Goal: Task Accomplishment & Management: Manage account settings

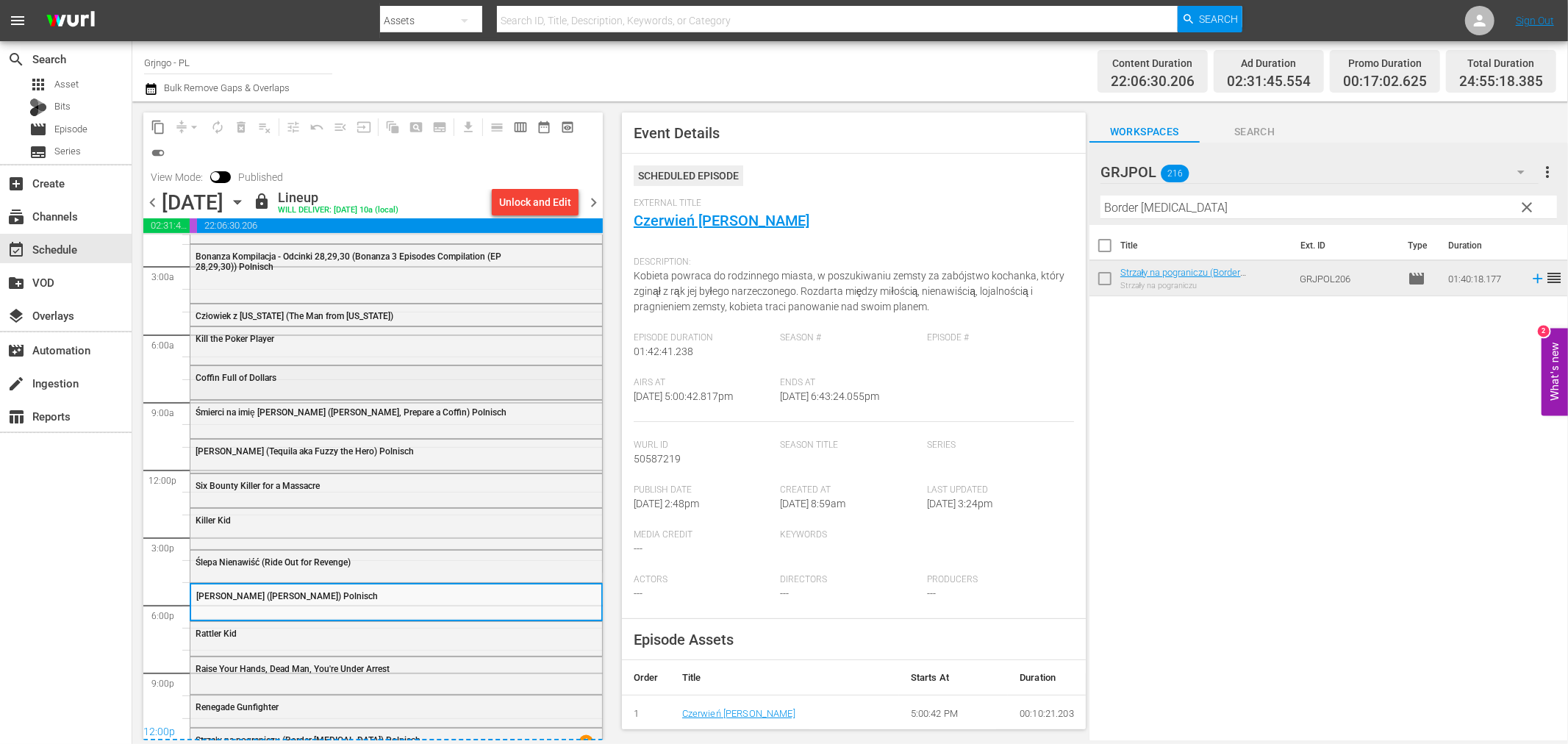
scroll to position [62, 0]
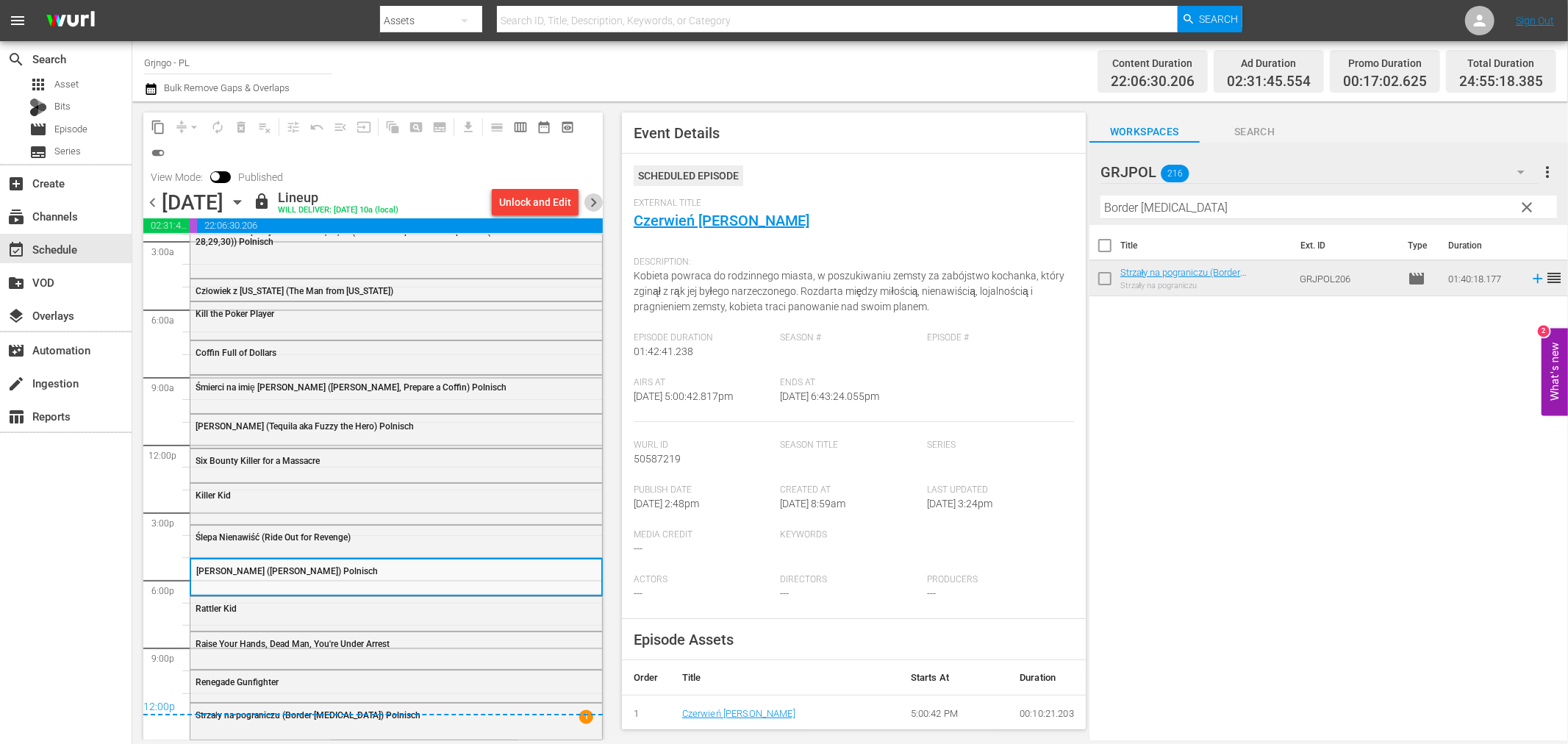
click at [594, 199] on span "chevron_right" at bounding box center [594, 203] width 18 height 18
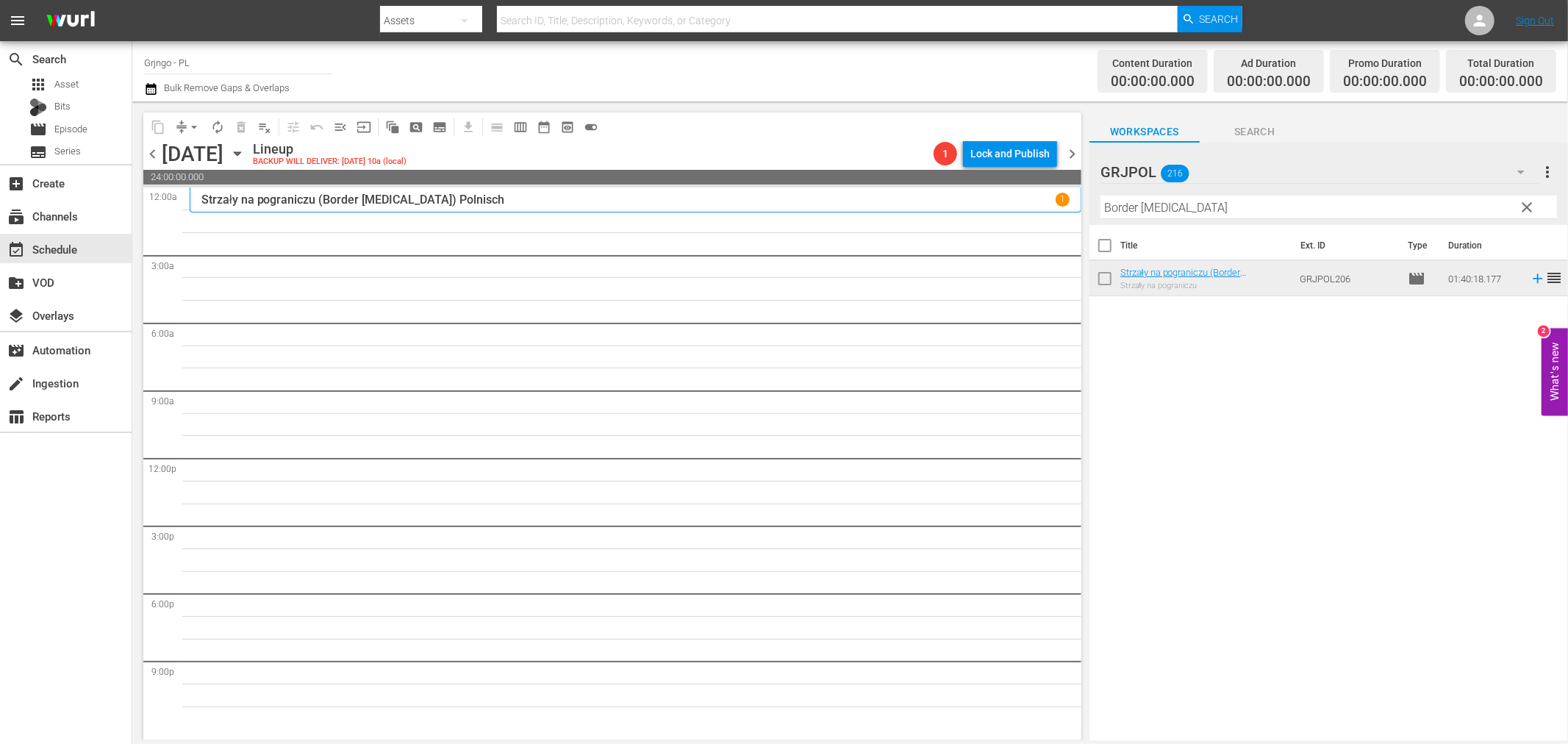
drag, startPoint x: 1524, startPoint y: 209, endPoint x: 1185, endPoint y: 203, distance: 339.1
click at [1524, 209] on span "clear" at bounding box center [1527, 207] width 17 height 17
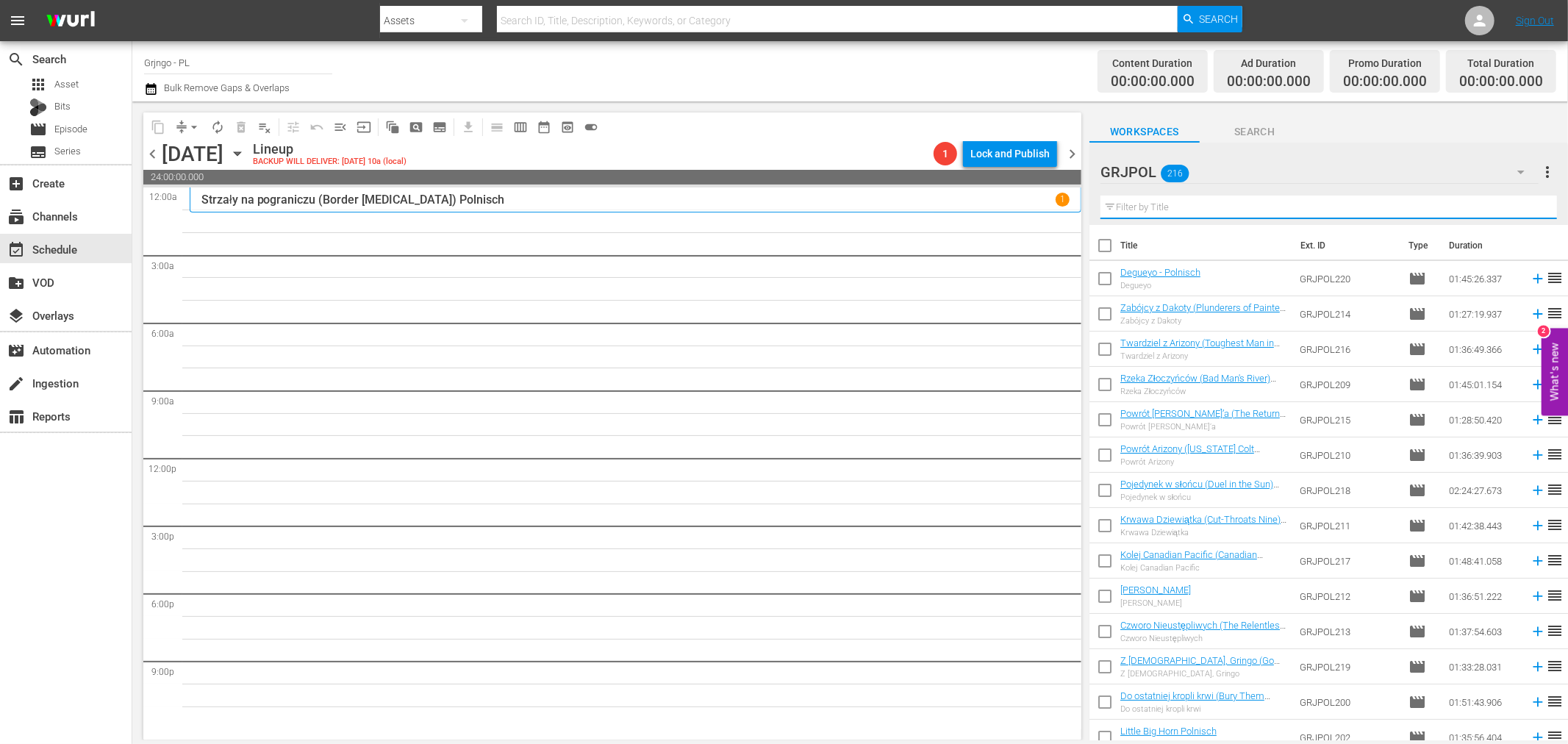
paste input "Bonanza Kompilacja - Odcinki 31, 32, 33"
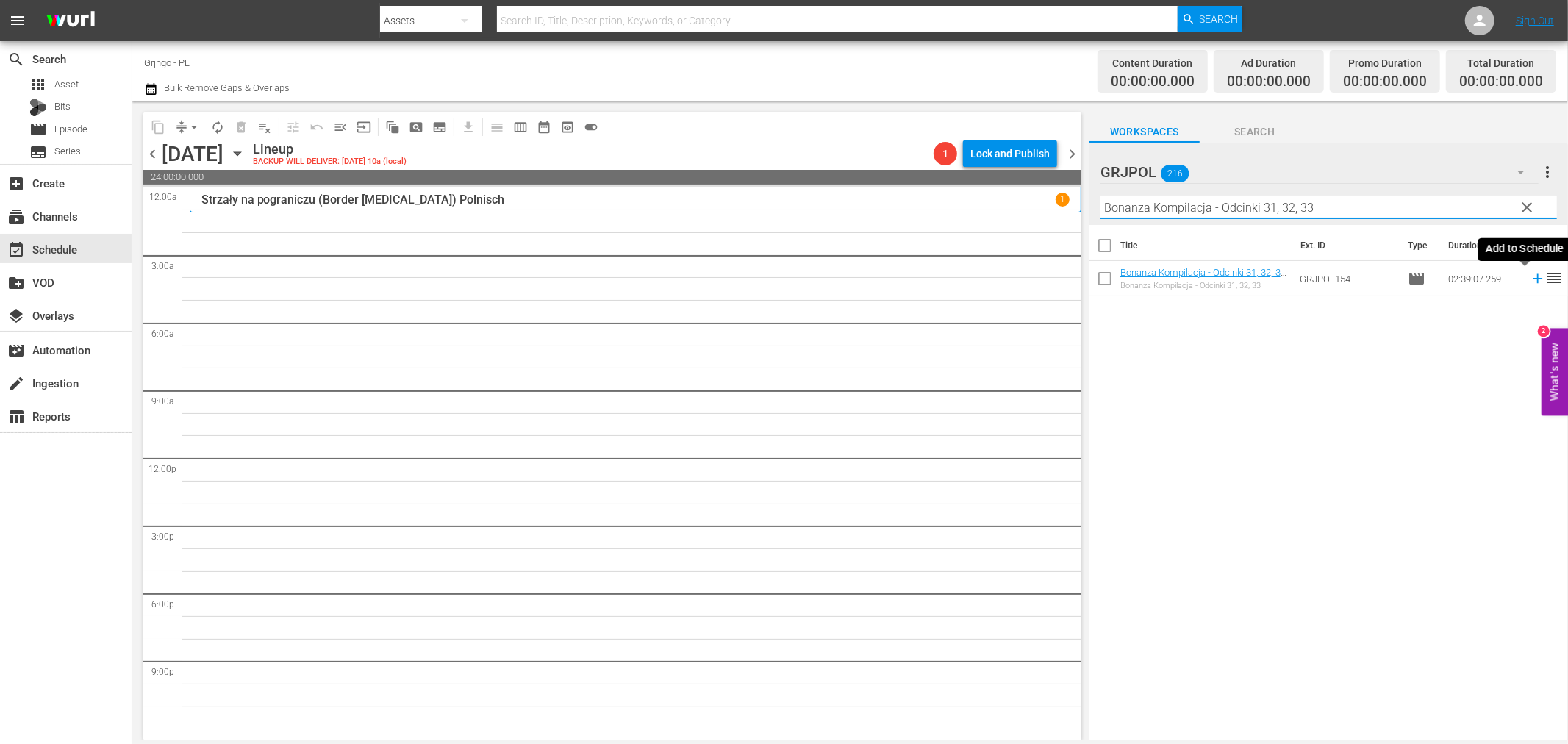
type input "Bonanza Kompilacja - Odcinki 31, 32, 33"
click at [1529, 277] on icon at bounding box center [1538, 279] width 17 height 17
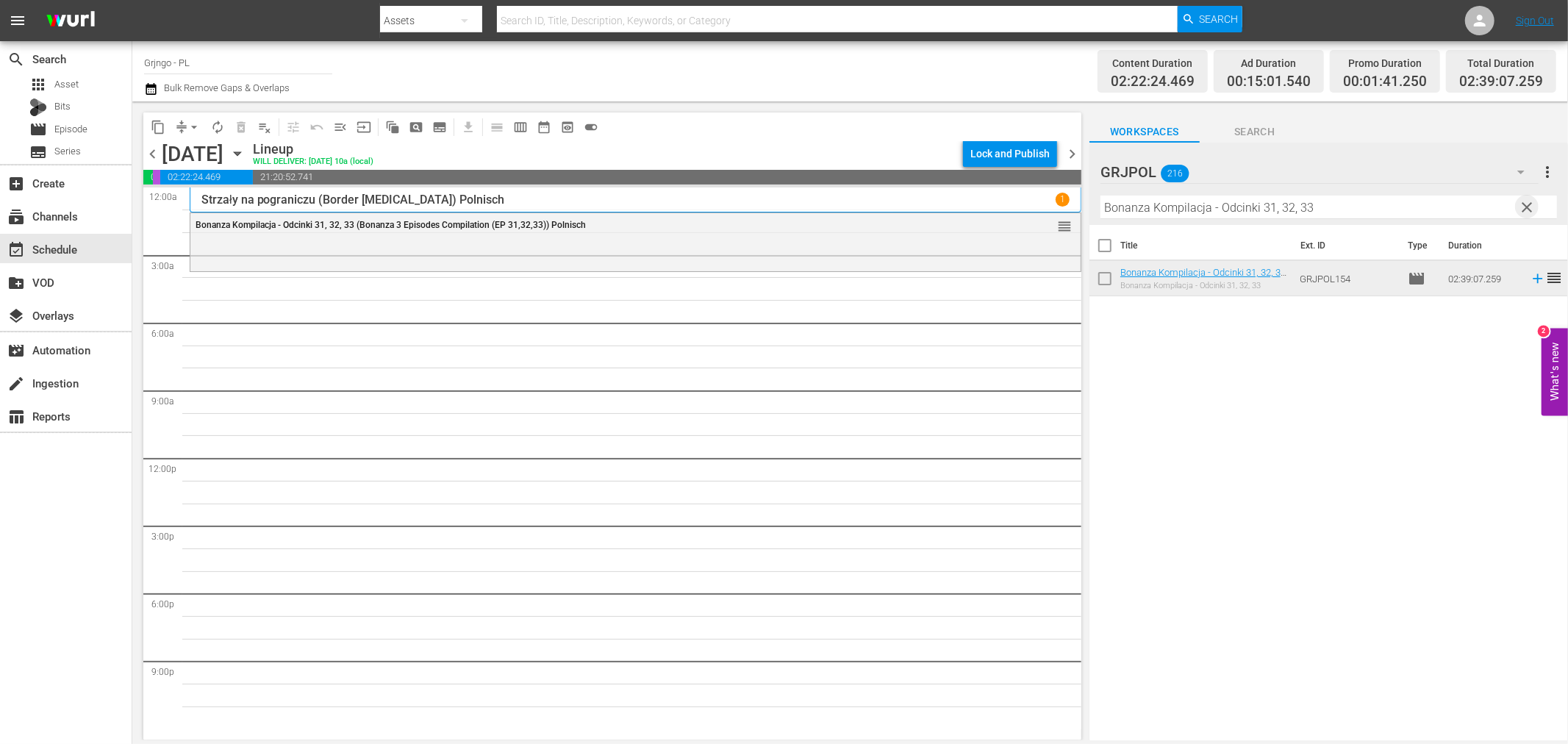
drag, startPoint x: 1522, startPoint y: 206, endPoint x: 1195, endPoint y: 204, distance: 327.0
click at [1522, 206] on span "clear" at bounding box center [1527, 207] width 17 height 17
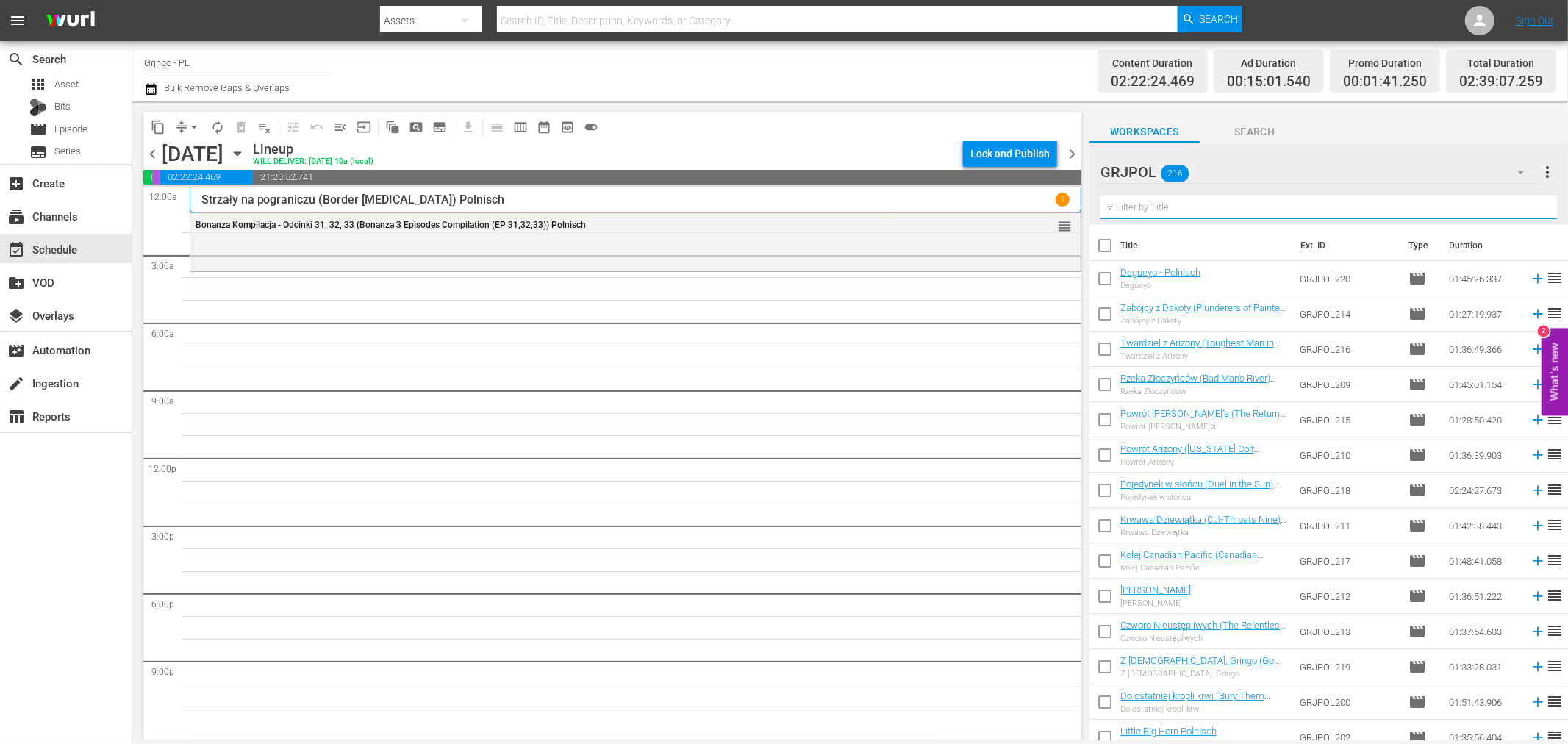
paste input "Two Crosses at Danger Pass"
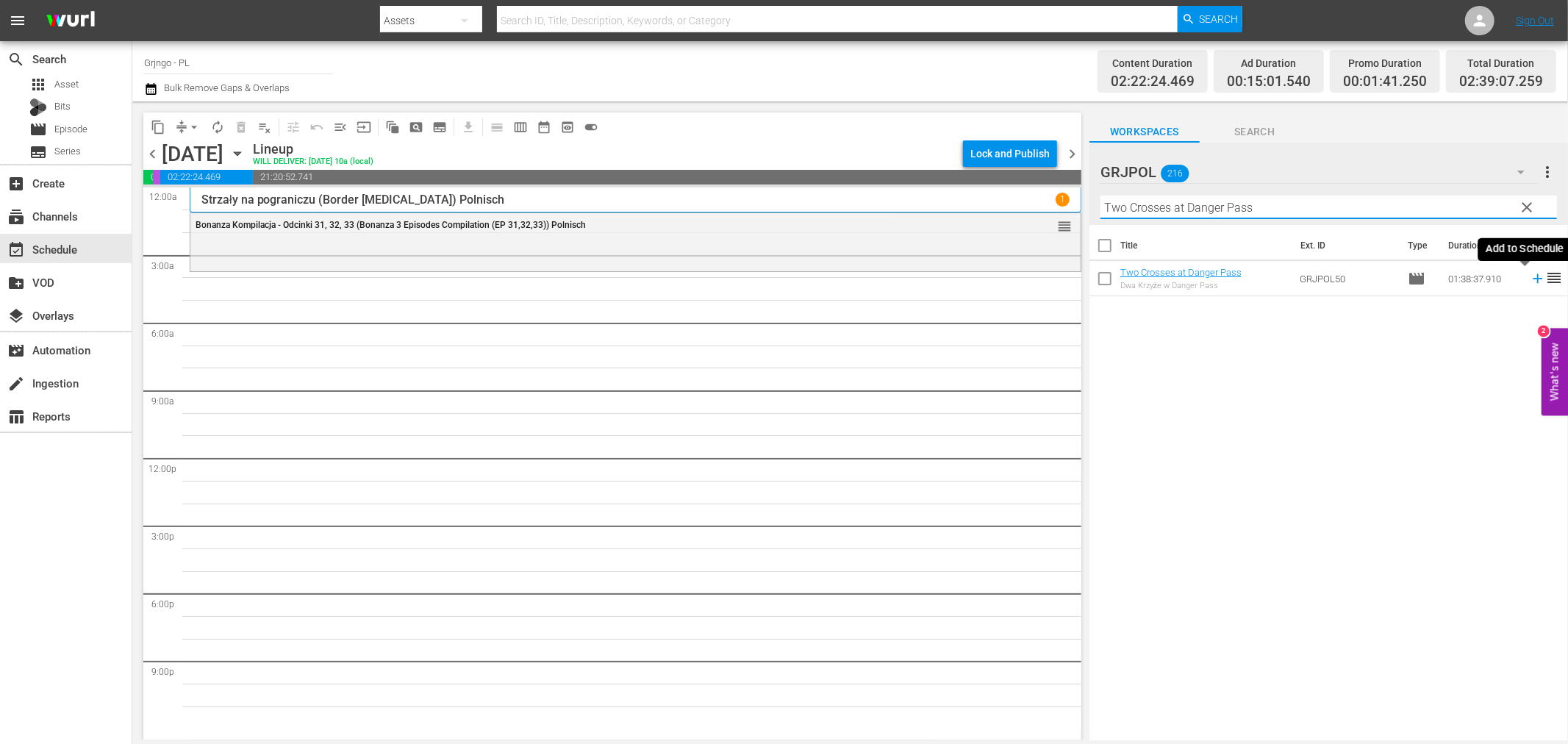
type input "Two Crosses at Danger Pass"
click at [1529, 276] on icon at bounding box center [1538, 279] width 17 height 17
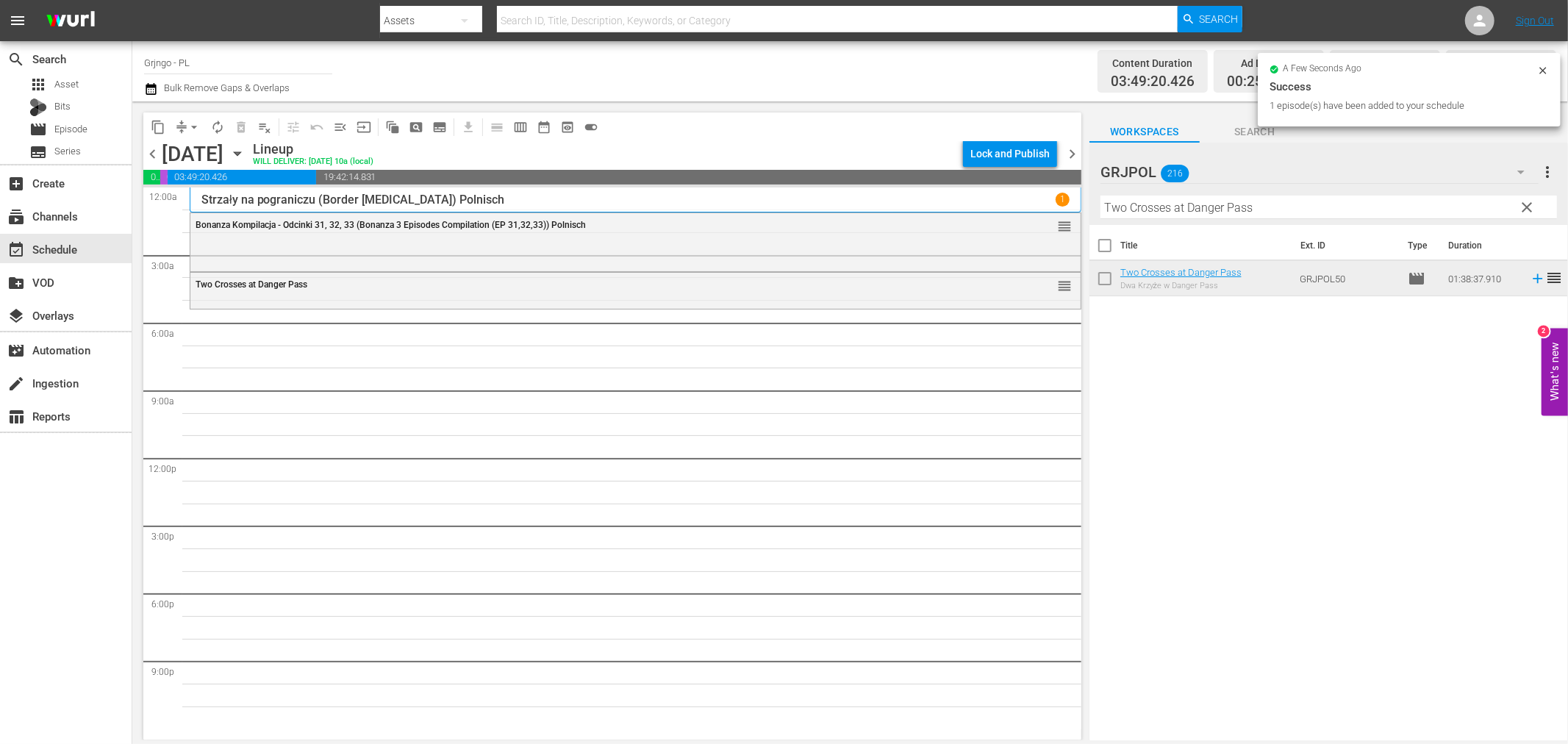
drag, startPoint x: 1527, startPoint y: 203, endPoint x: 1198, endPoint y: 209, distance: 329.1
click at [1527, 203] on span "clear" at bounding box center [1527, 207] width 17 height 17
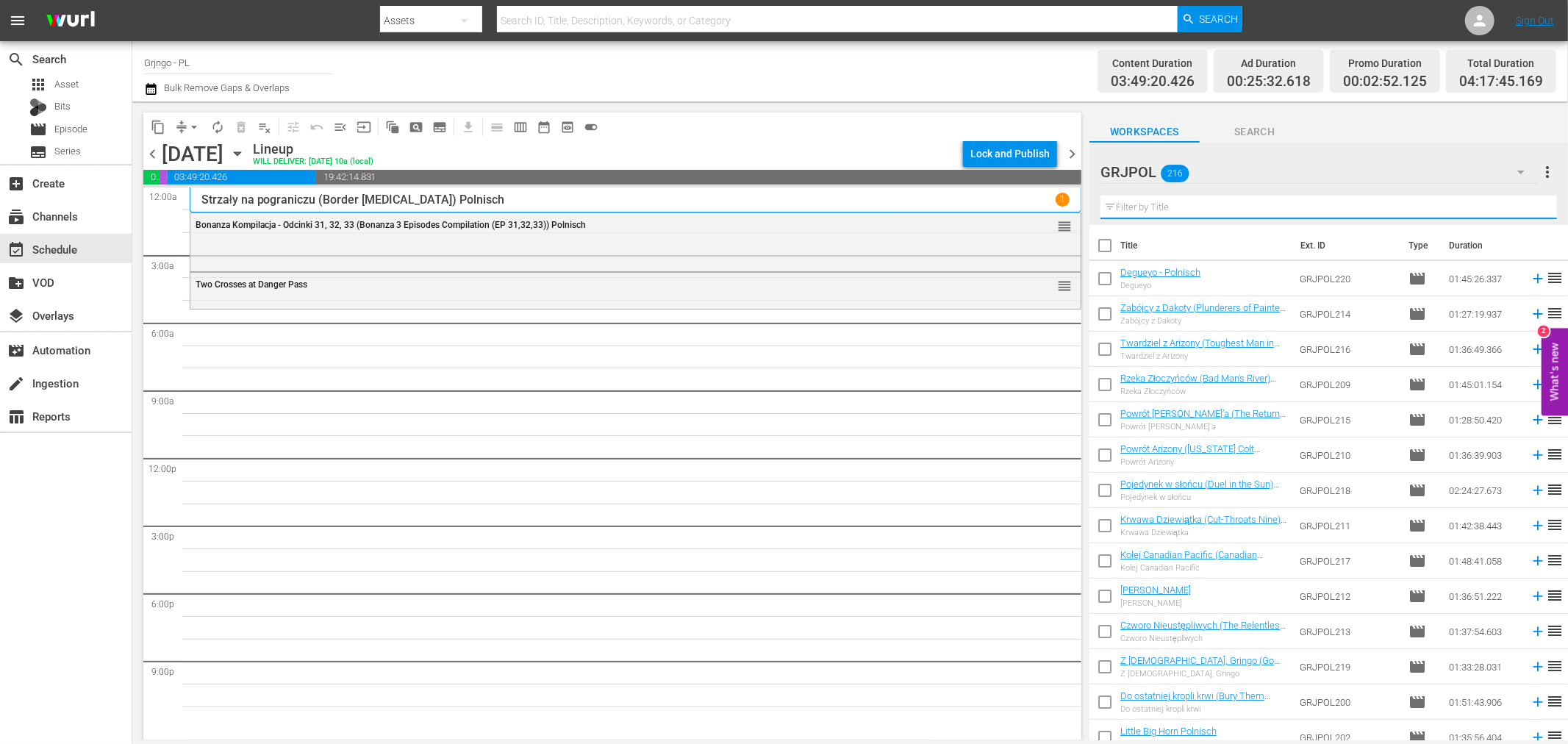
paste input "Little Big Horn"
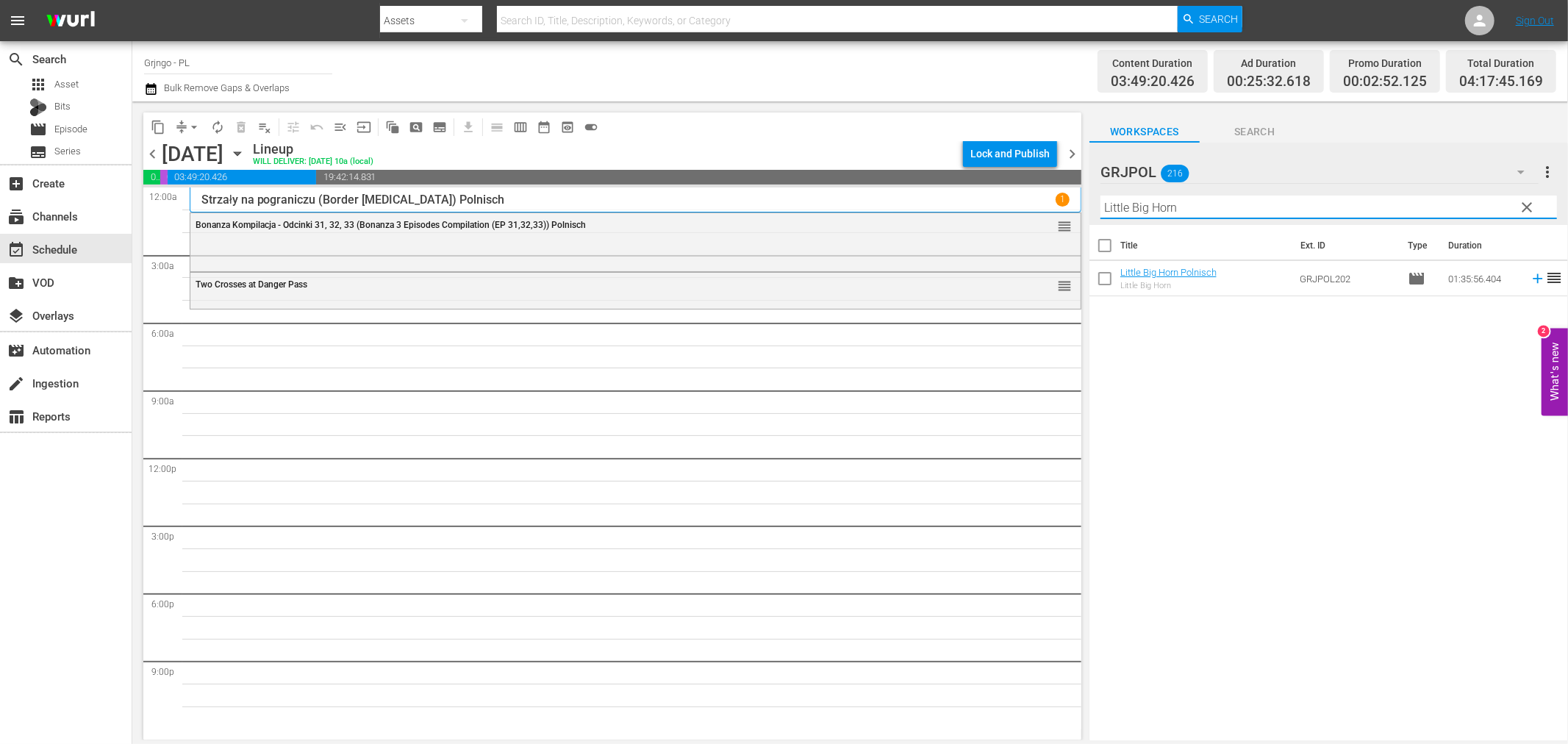
type input "Little Big Horn"
click at [1529, 280] on icon at bounding box center [1538, 279] width 17 height 17
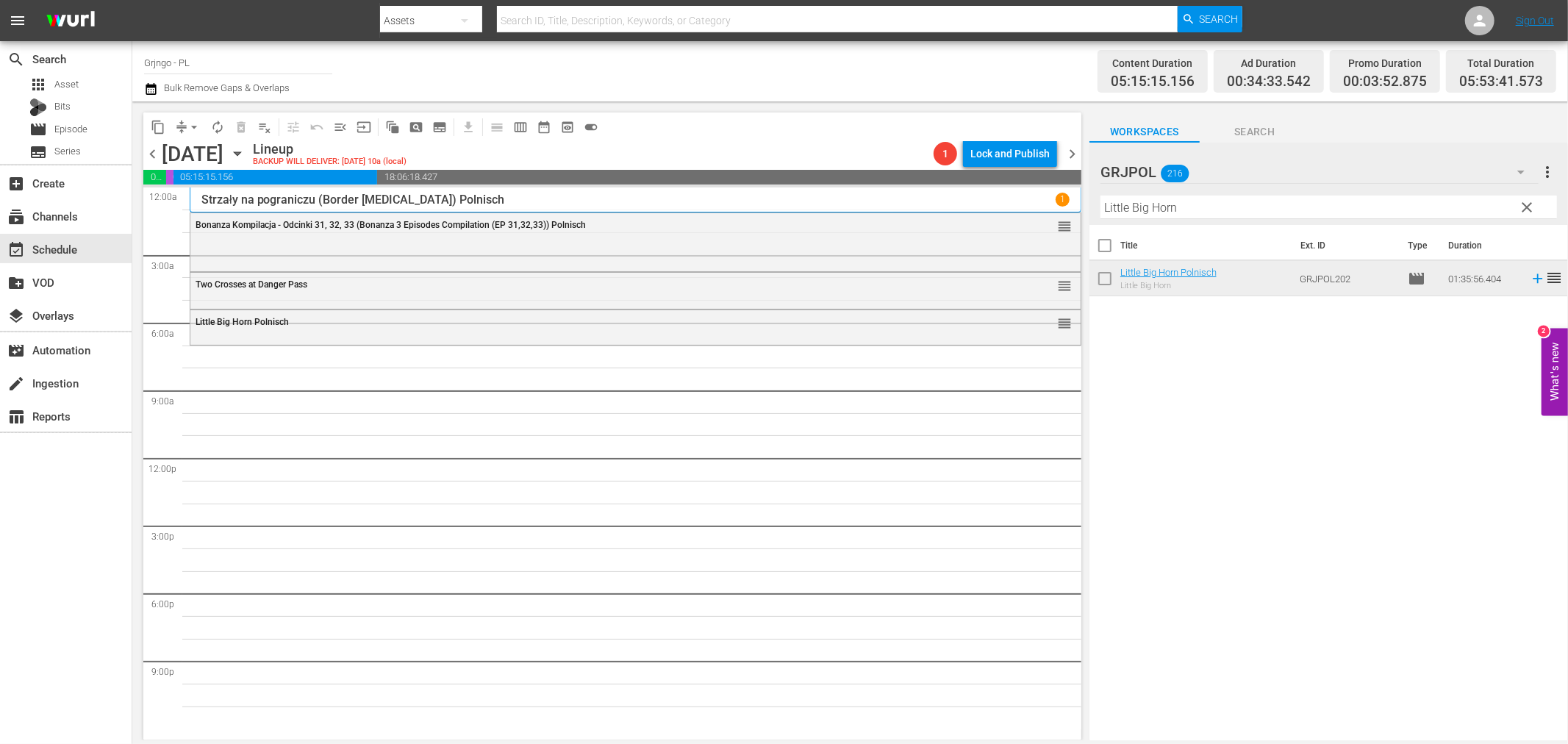
drag, startPoint x: 1530, startPoint y: 202, endPoint x: 1191, endPoint y: 199, distance: 339.0
click at [1530, 202] on span "clear" at bounding box center [1527, 207] width 17 height 17
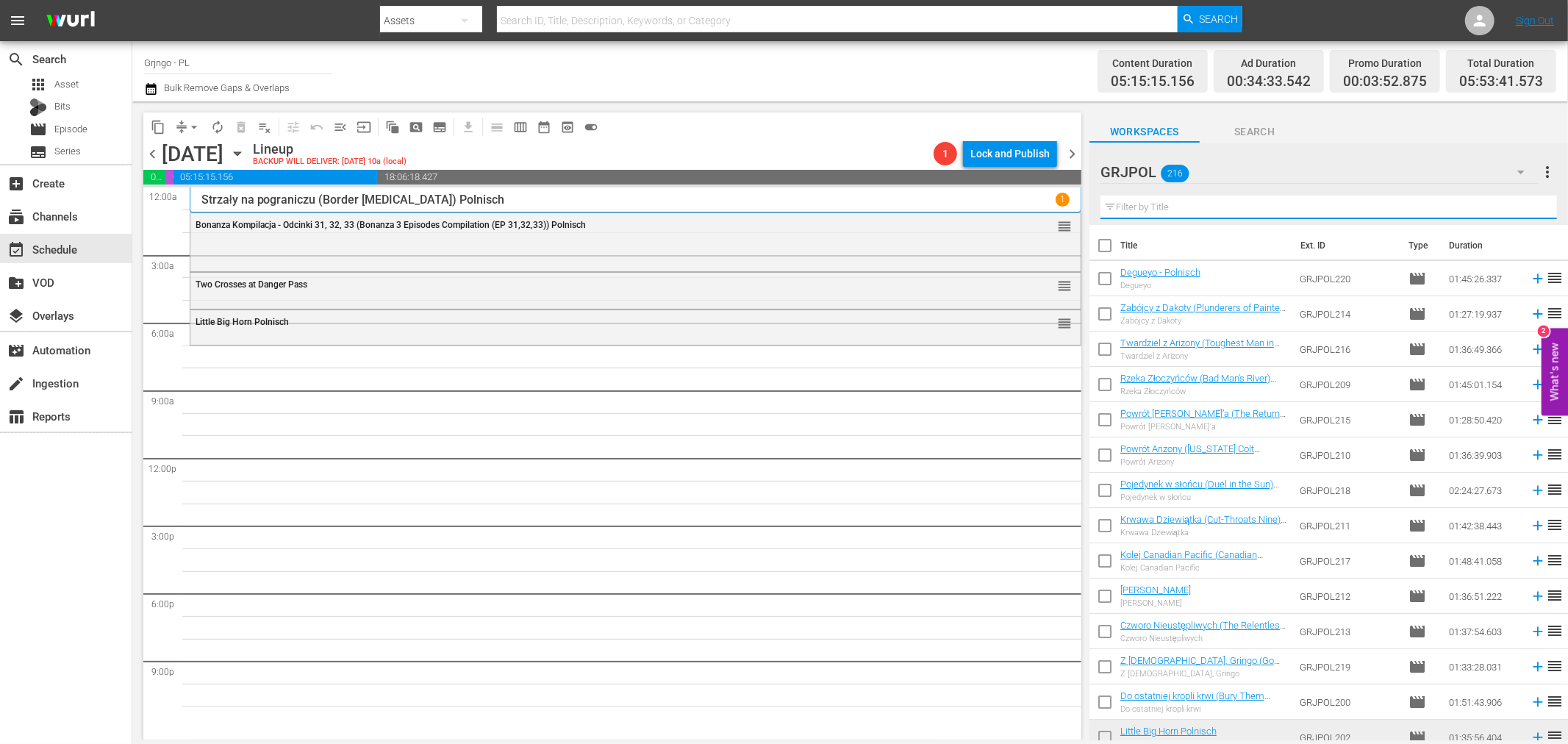
paste input "Man Who Cried for Revenge"
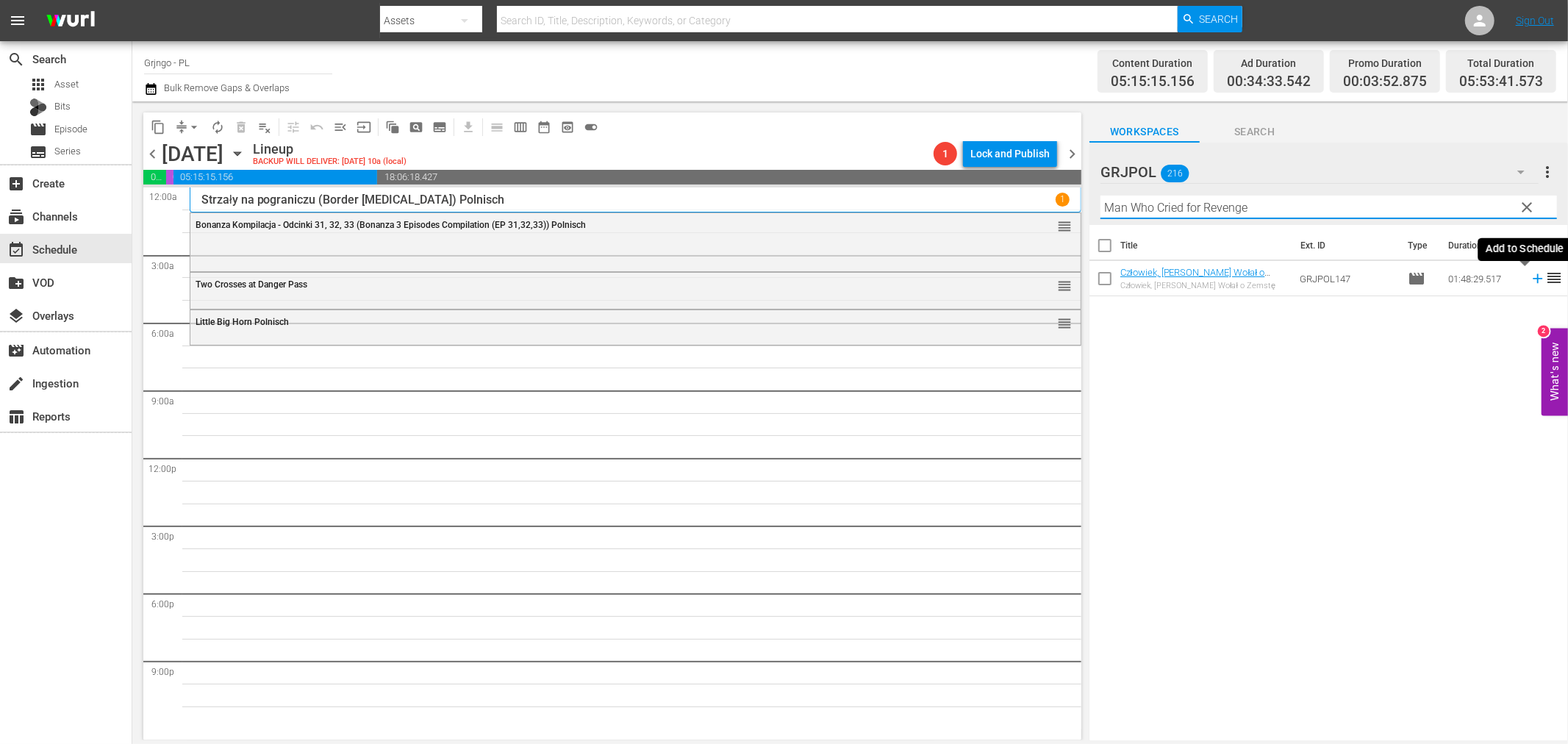
type input "Man Who Cried for Revenge"
drag, startPoint x: 1520, startPoint y: 277, endPoint x: 1529, endPoint y: 280, distance: 9.5
click at [1529, 278] on icon at bounding box center [1538, 279] width 17 height 17
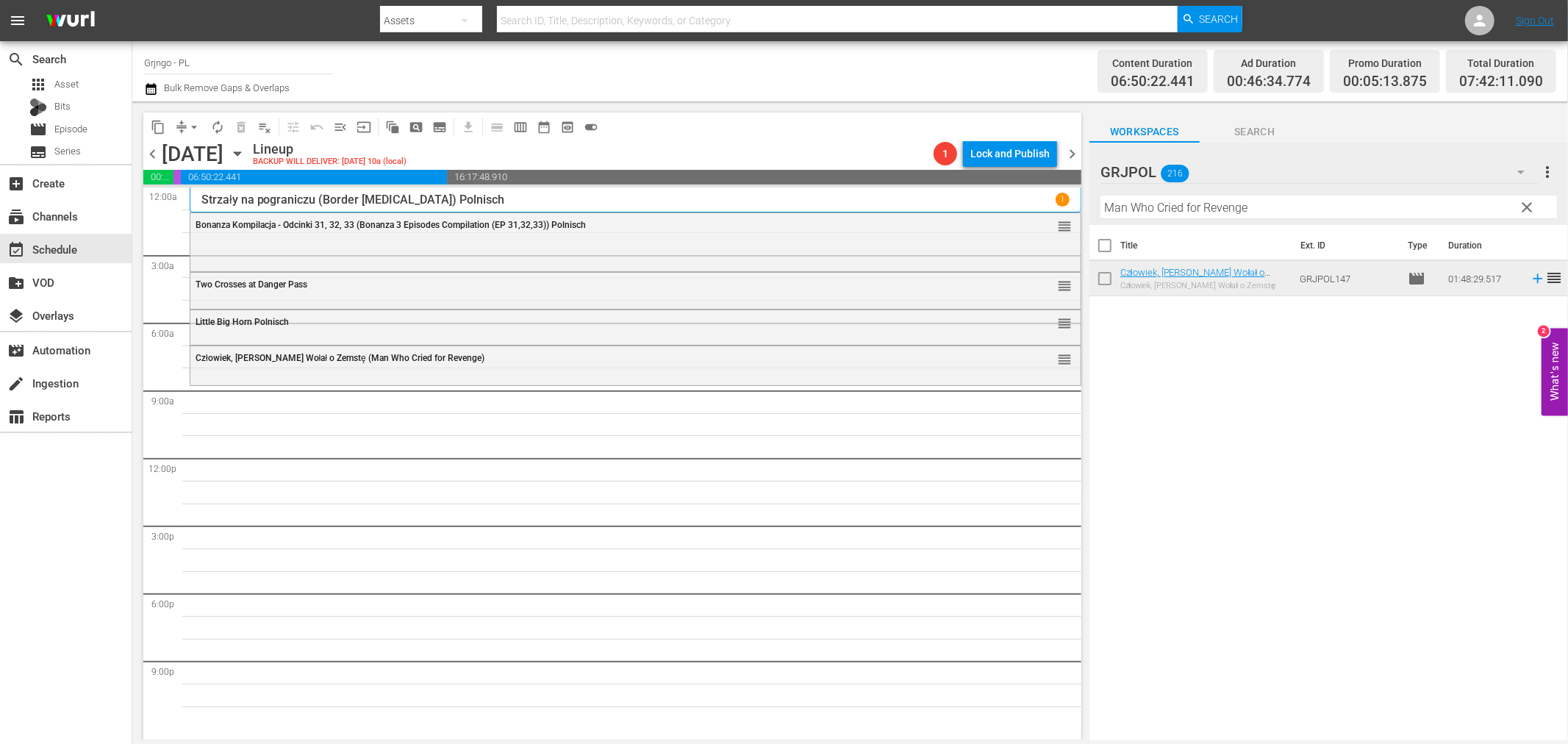
drag, startPoint x: 1524, startPoint y: 203, endPoint x: 1127, endPoint y: 208, distance: 397.0
click at [1524, 203] on span "clear" at bounding box center [1527, 207] width 17 height 17
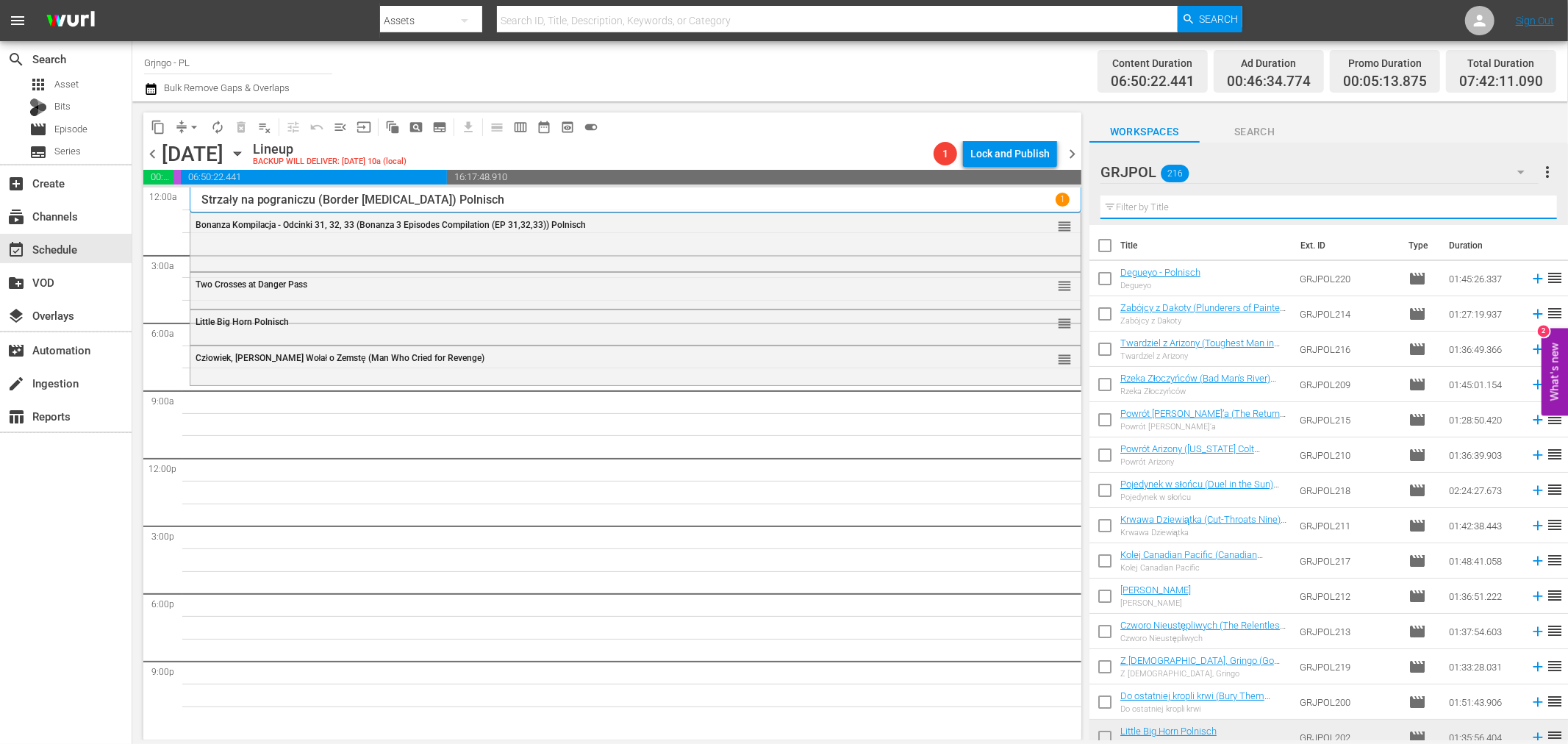
paste input "Bury Them Deep"
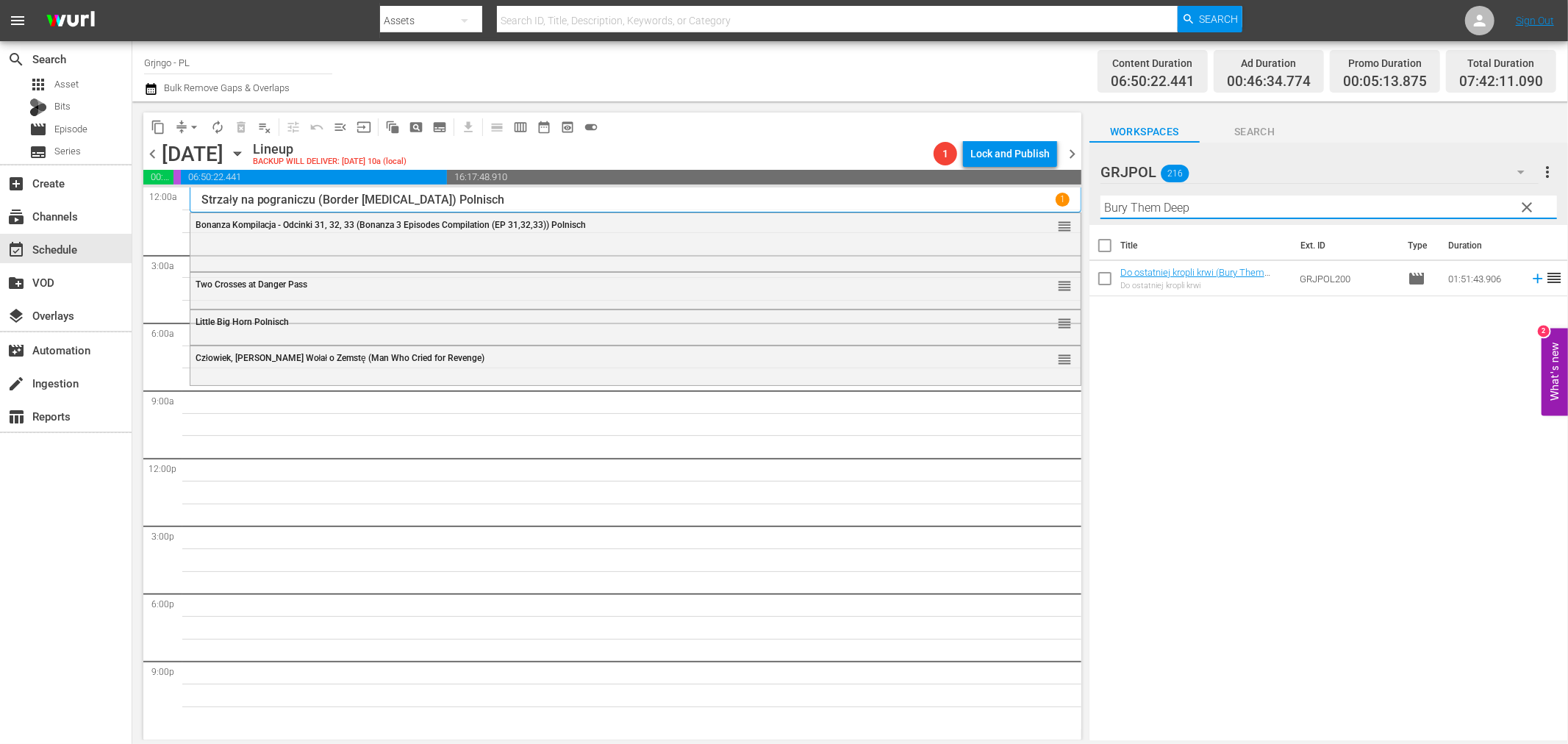
type input "Bury Them Deep"
click at [1529, 277] on icon at bounding box center [1538, 279] width 17 height 17
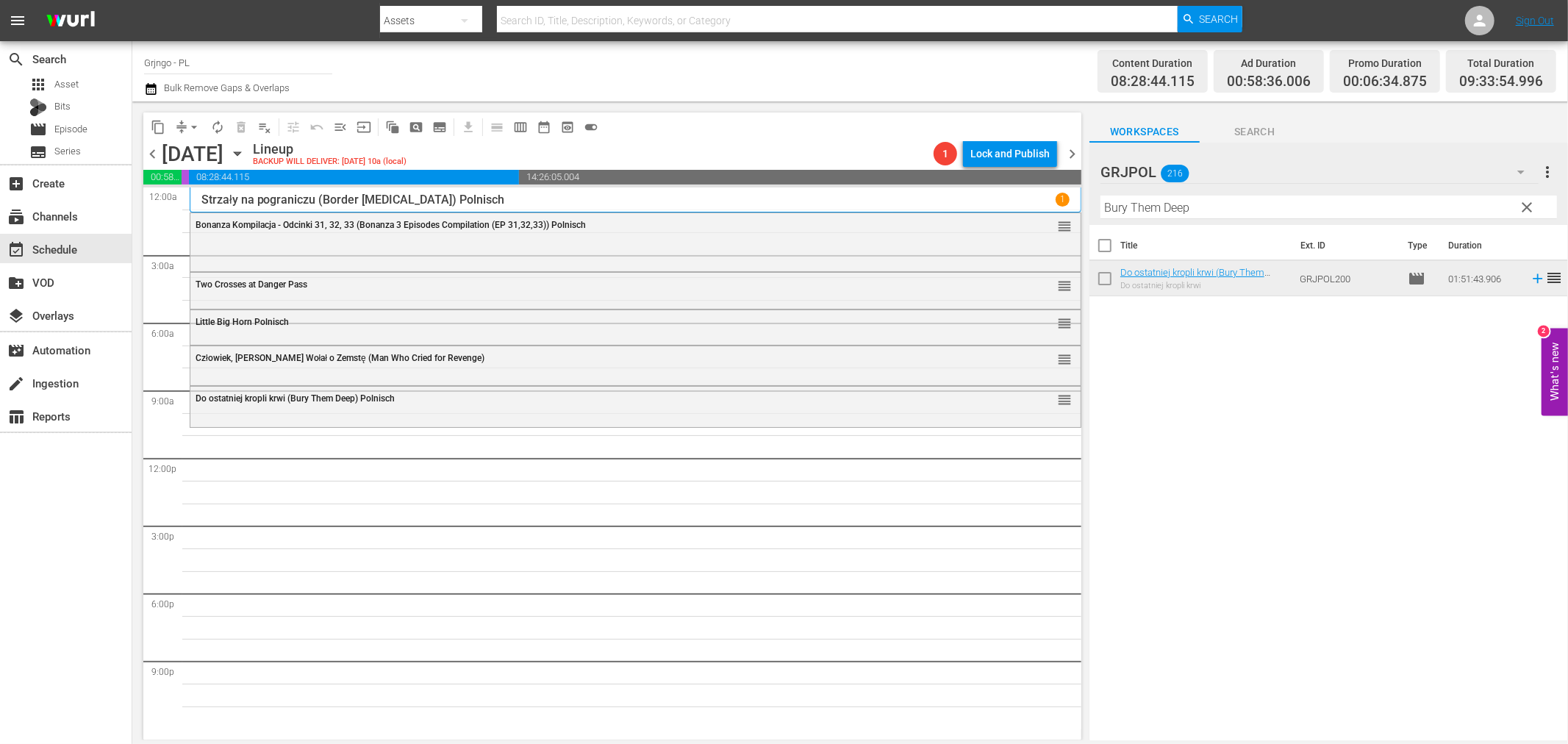
drag, startPoint x: 1522, startPoint y: 206, endPoint x: 1121, endPoint y: 223, distance: 401.4
click at [1522, 206] on span "clear" at bounding box center [1527, 207] width 17 height 17
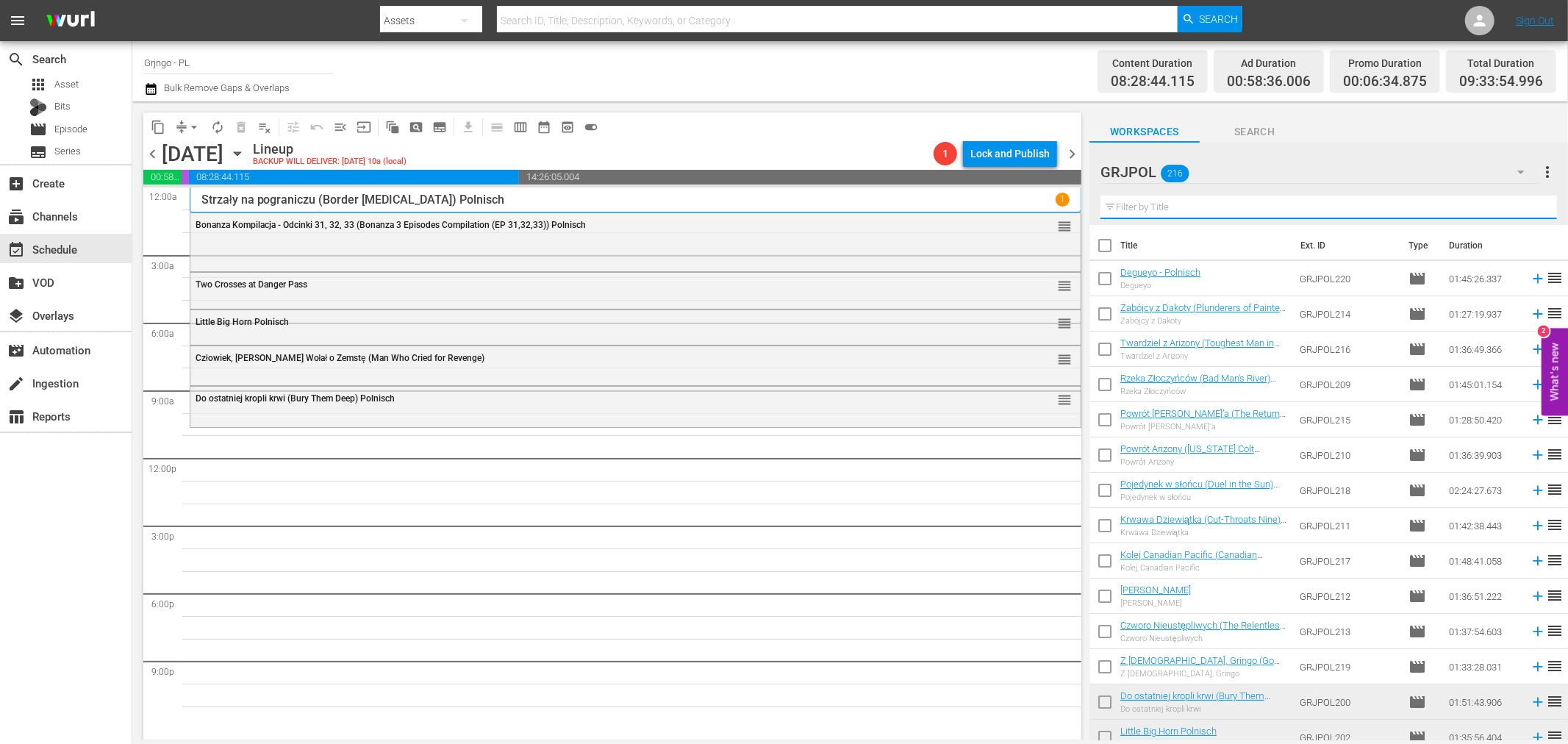
paste input "Compañeros!"
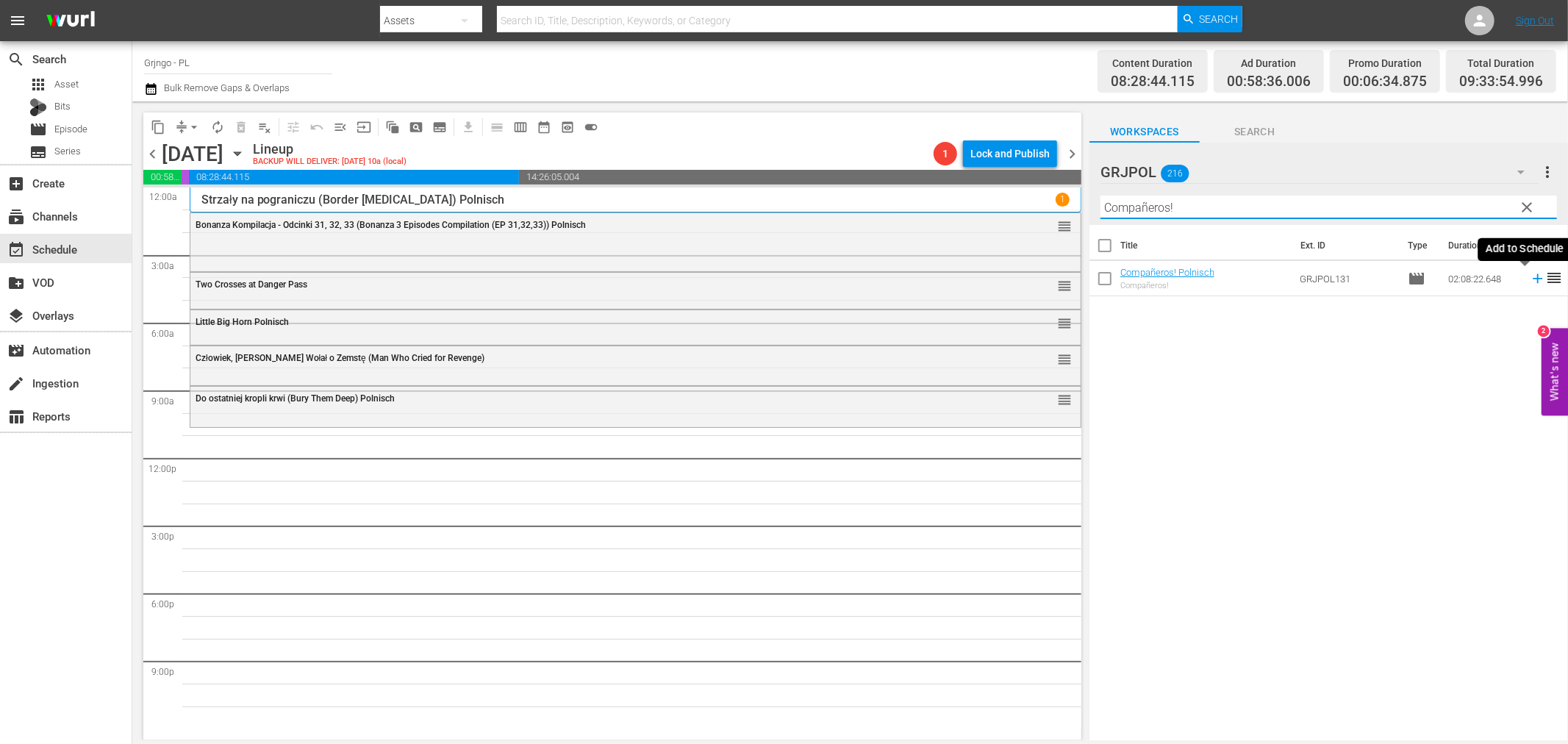
type input "Compañeros!"
click at [1533, 280] on icon at bounding box center [1538, 279] width 9 height 9
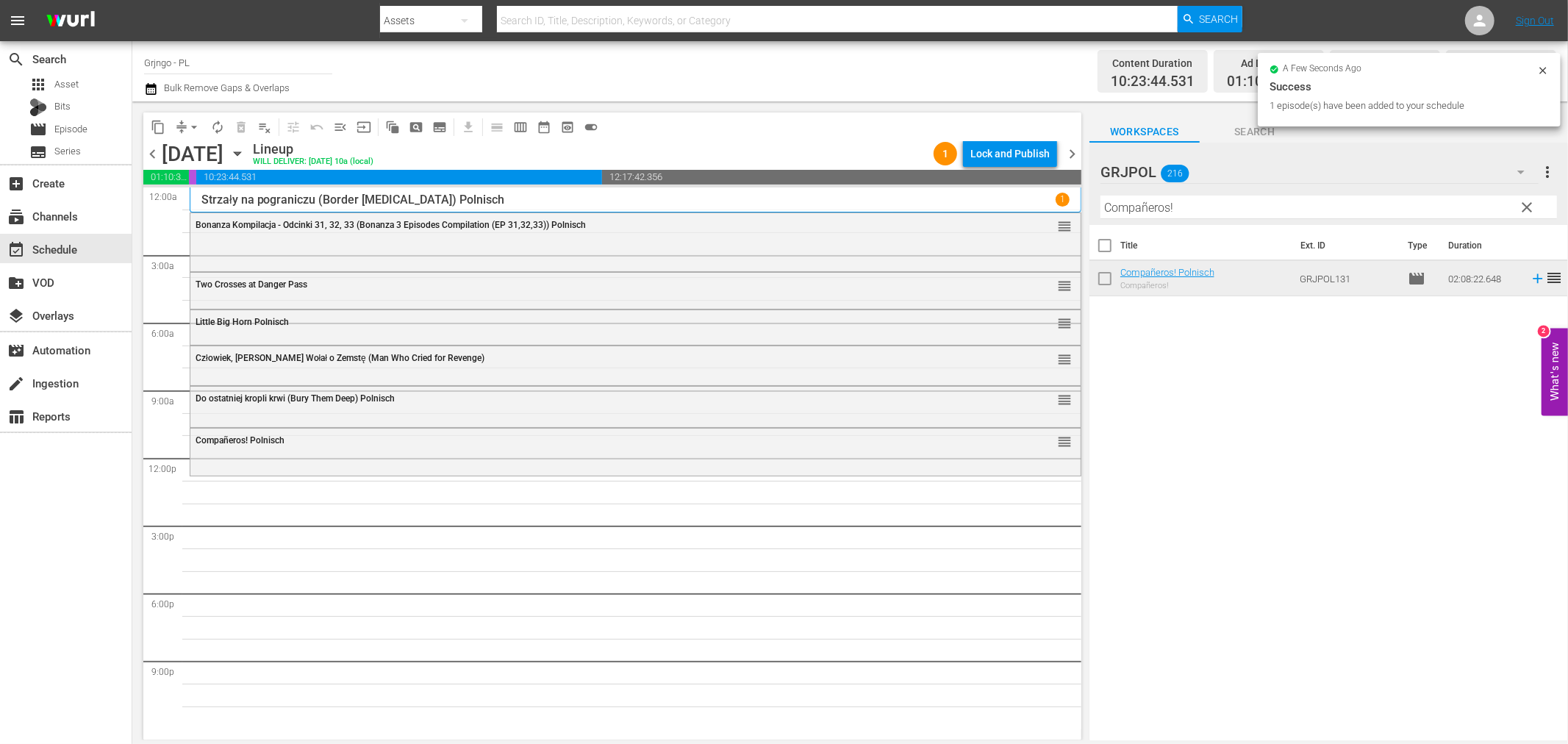
drag, startPoint x: 1531, startPoint y: 204, endPoint x: 1100, endPoint y: 192, distance: 431.2
click at [1531, 204] on span "clear" at bounding box center [1527, 207] width 17 height 17
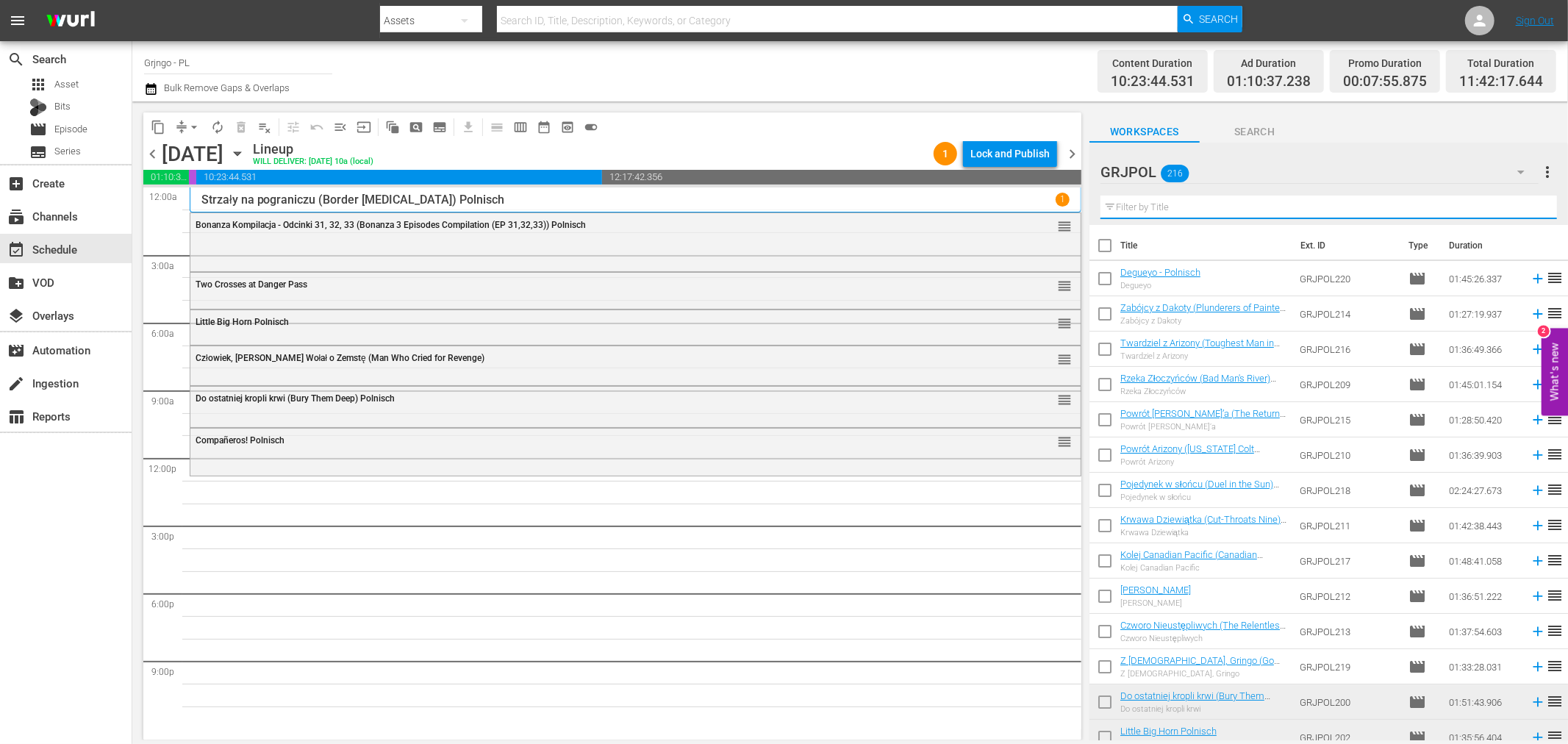
paste input "Viva! Django AKA A Man Called Django!"
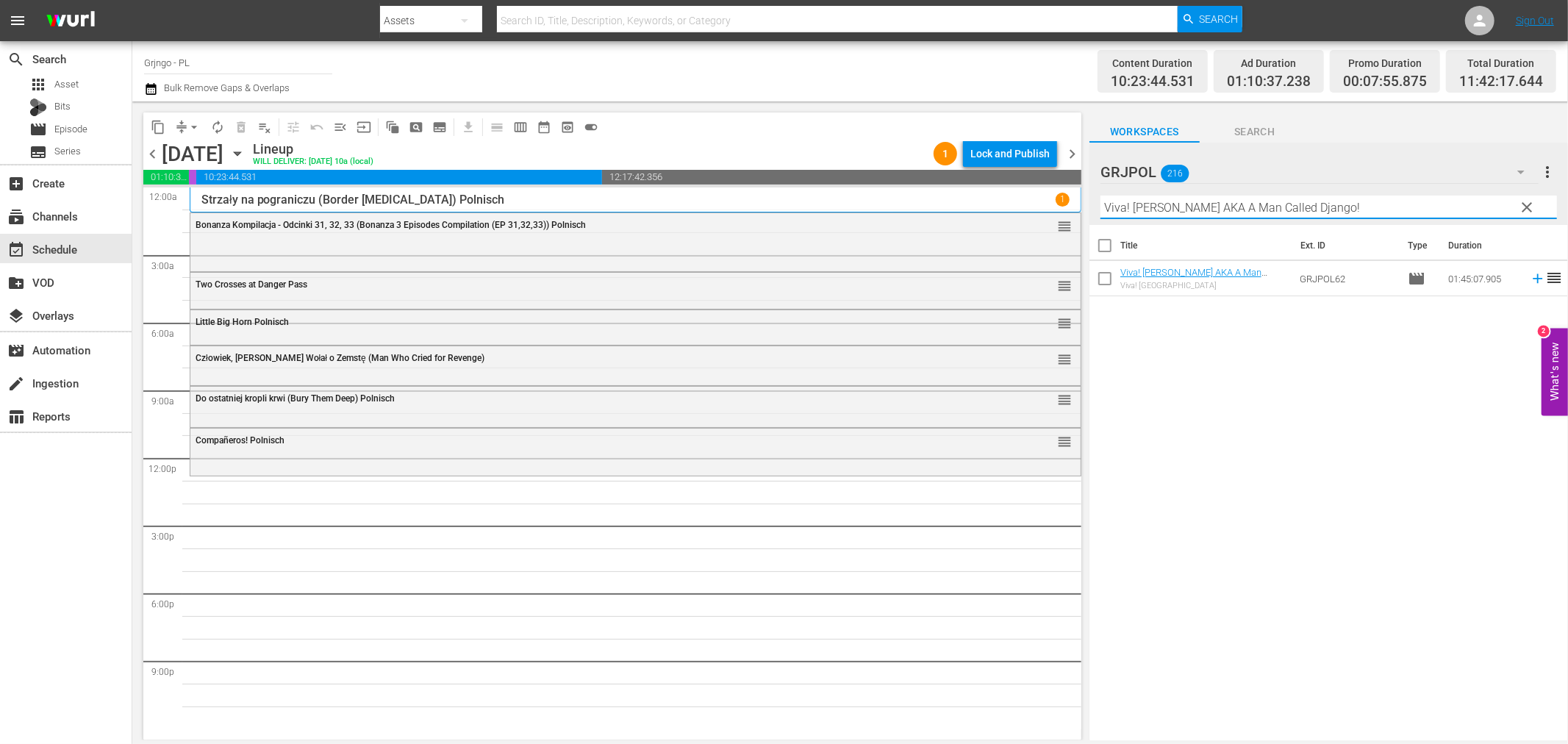
type input "Viva! Django AKA A Man Called Django!"
click at [1529, 280] on icon at bounding box center [1538, 279] width 17 height 17
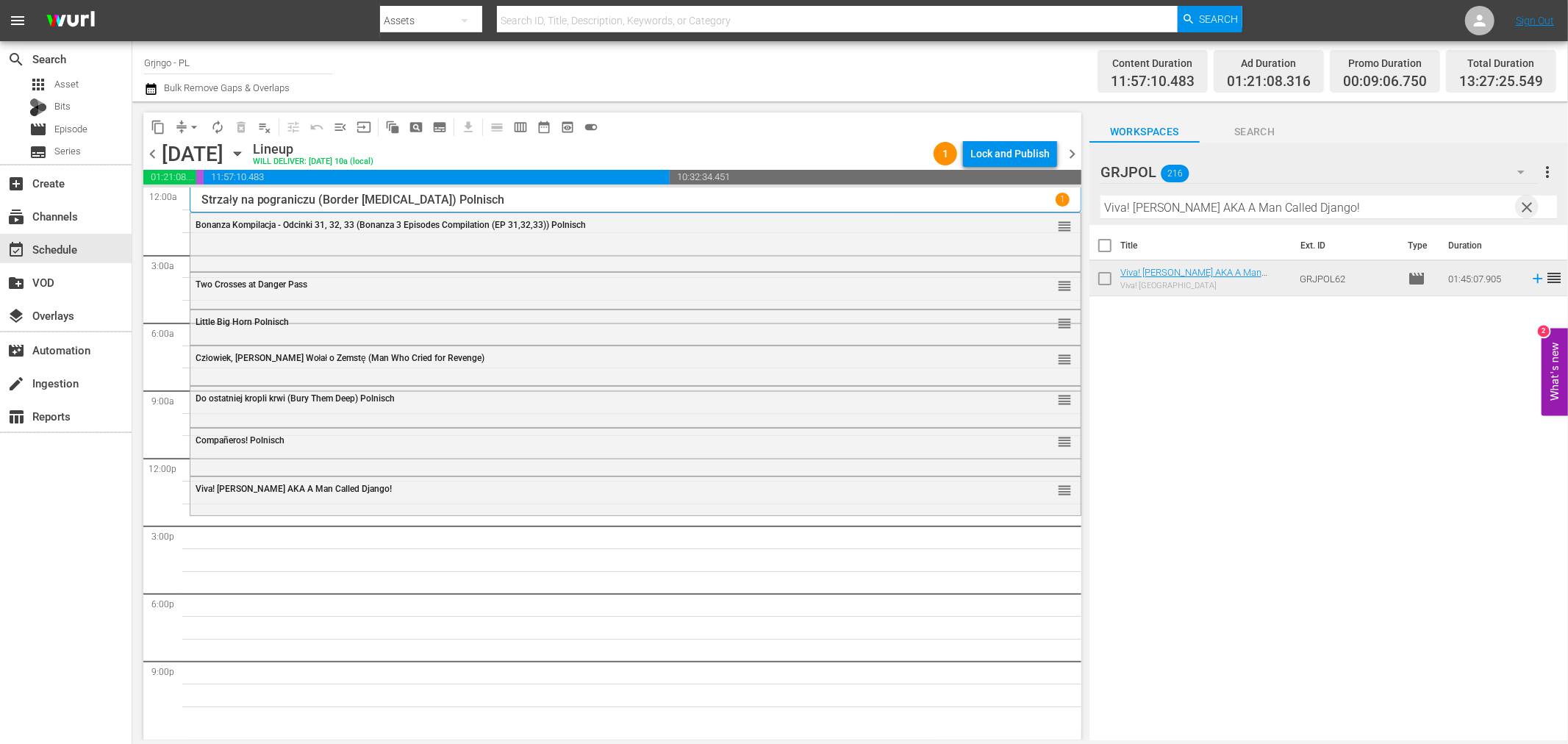
click at [1529, 207] on span "clear" at bounding box center [1527, 207] width 17 height 17
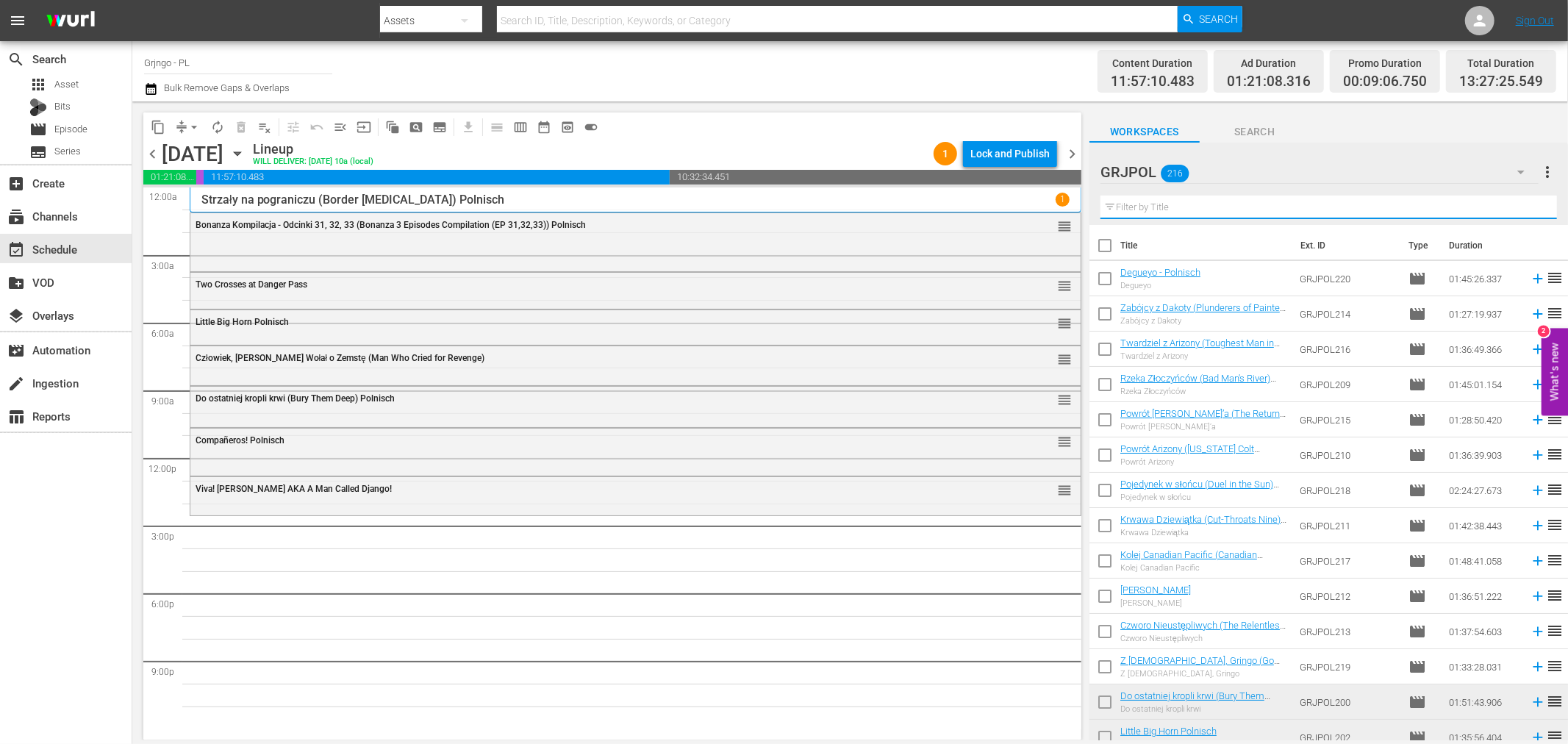
paste input "Ein Colt für 100 Särge"
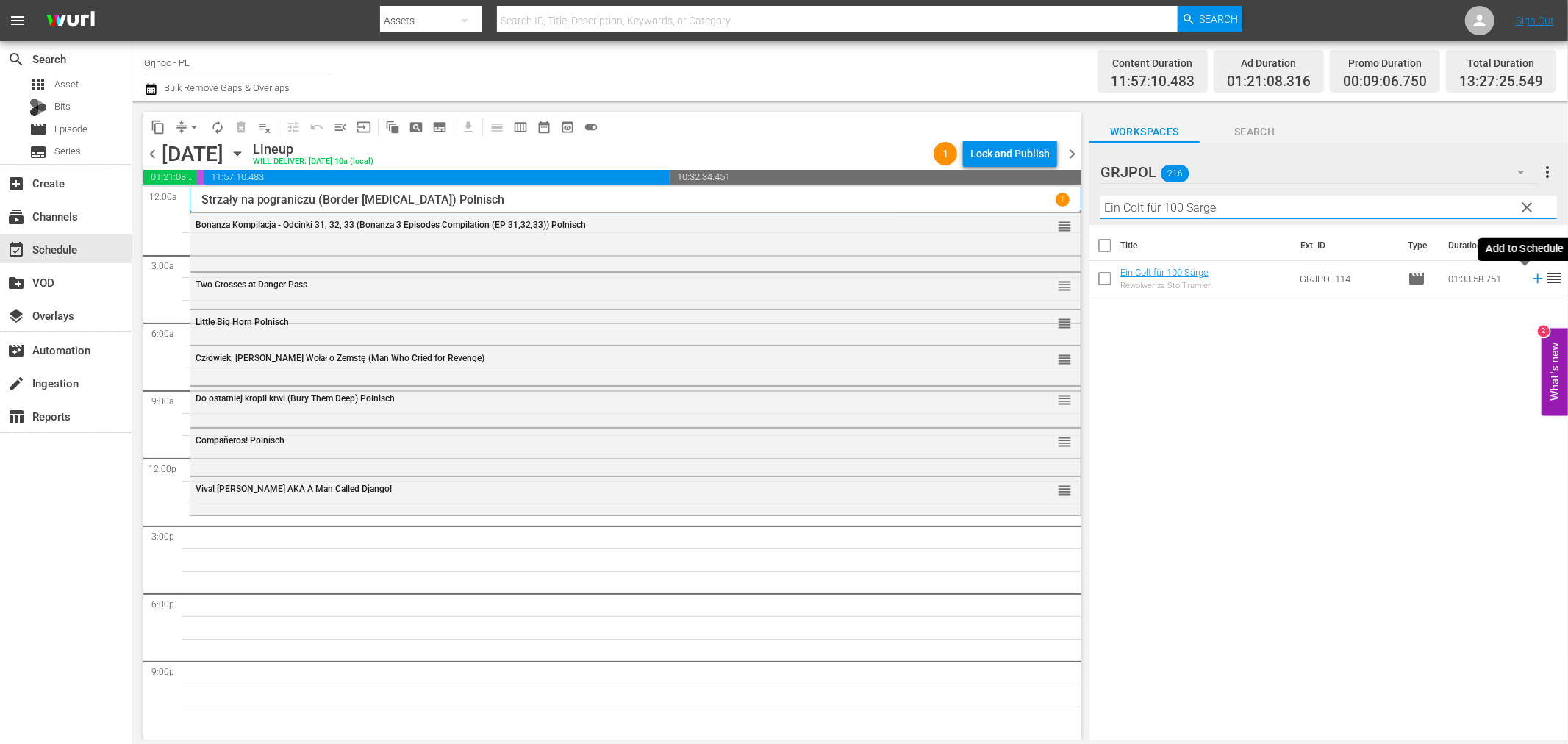
type input "Ein Colt für 100 Särge"
click at [1529, 276] on icon at bounding box center [1538, 279] width 17 height 17
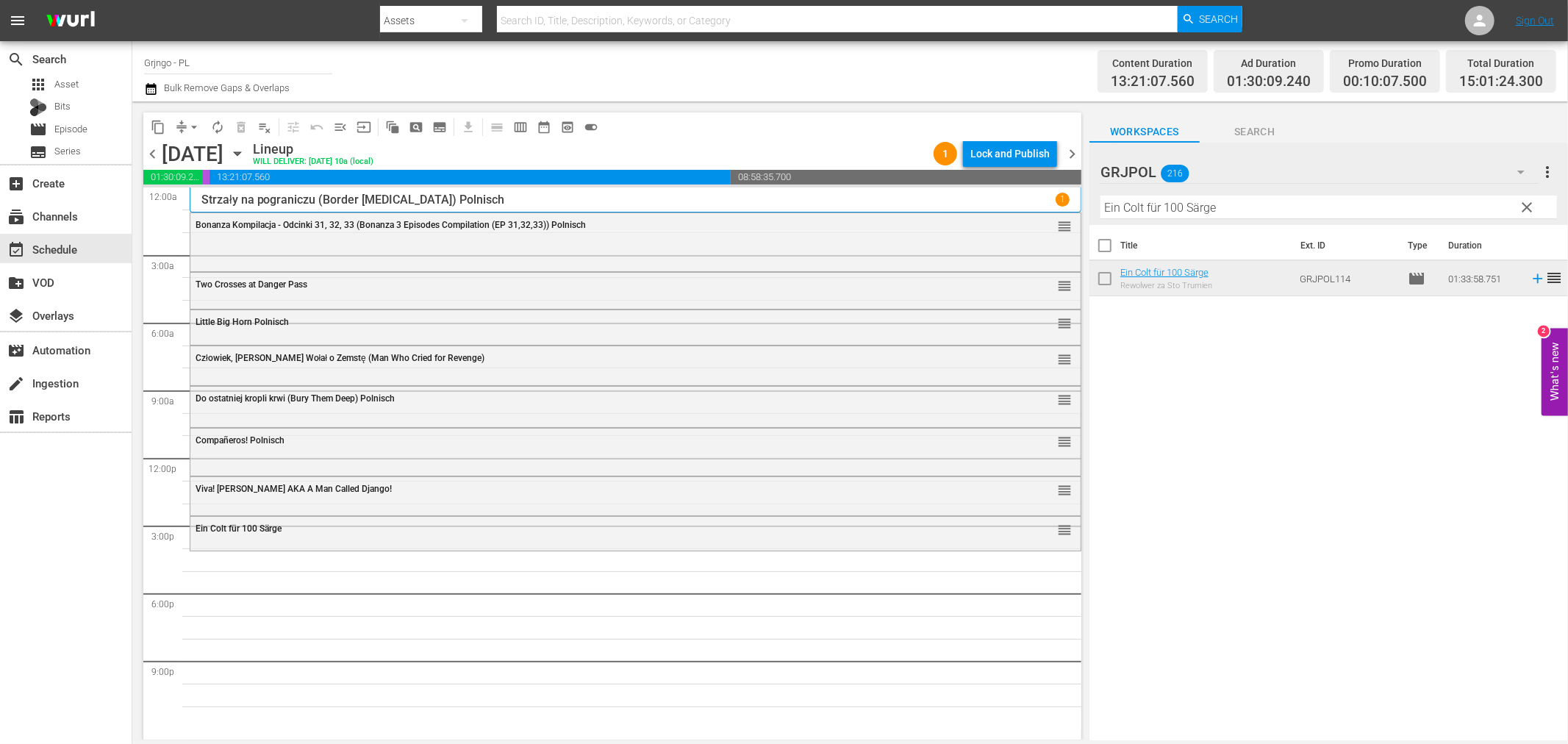
drag, startPoint x: 1519, startPoint y: 203, endPoint x: 1117, endPoint y: 214, distance: 402.2
click at [1522, 203] on span "clear" at bounding box center [1527, 207] width 17 height 17
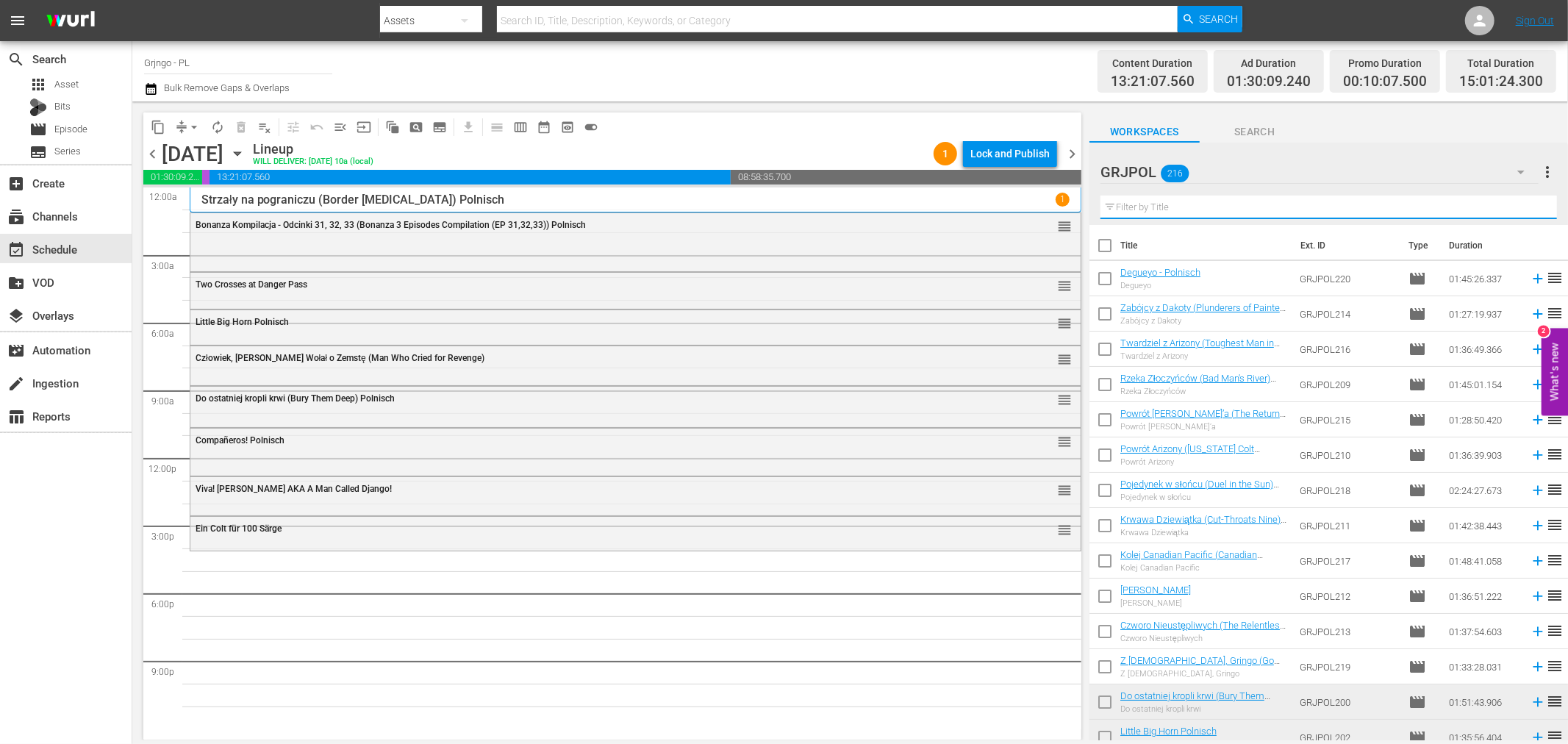
paste input "And God Said to Cain"
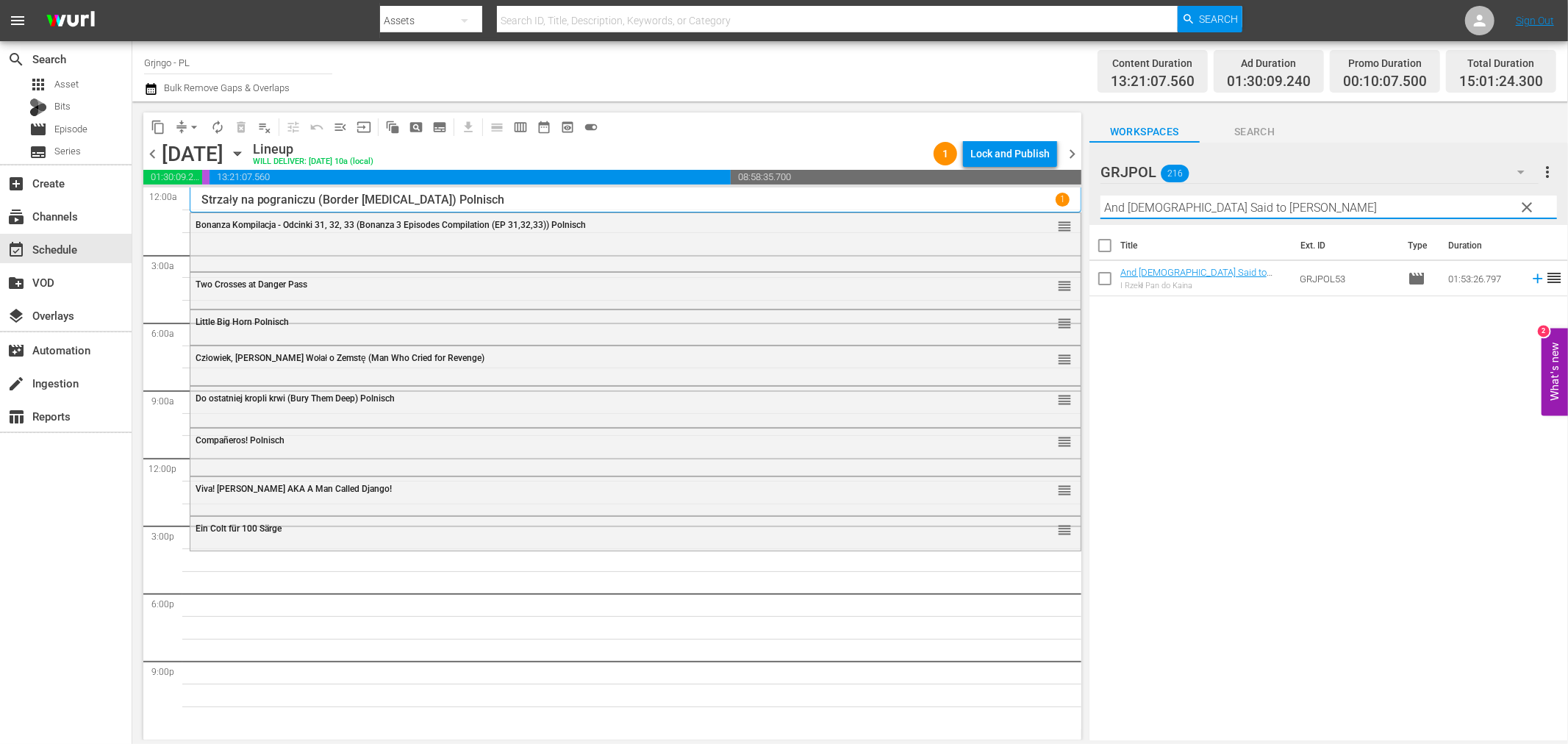
type input "And God Said to Cain"
click at [1529, 276] on icon at bounding box center [1538, 279] width 17 height 17
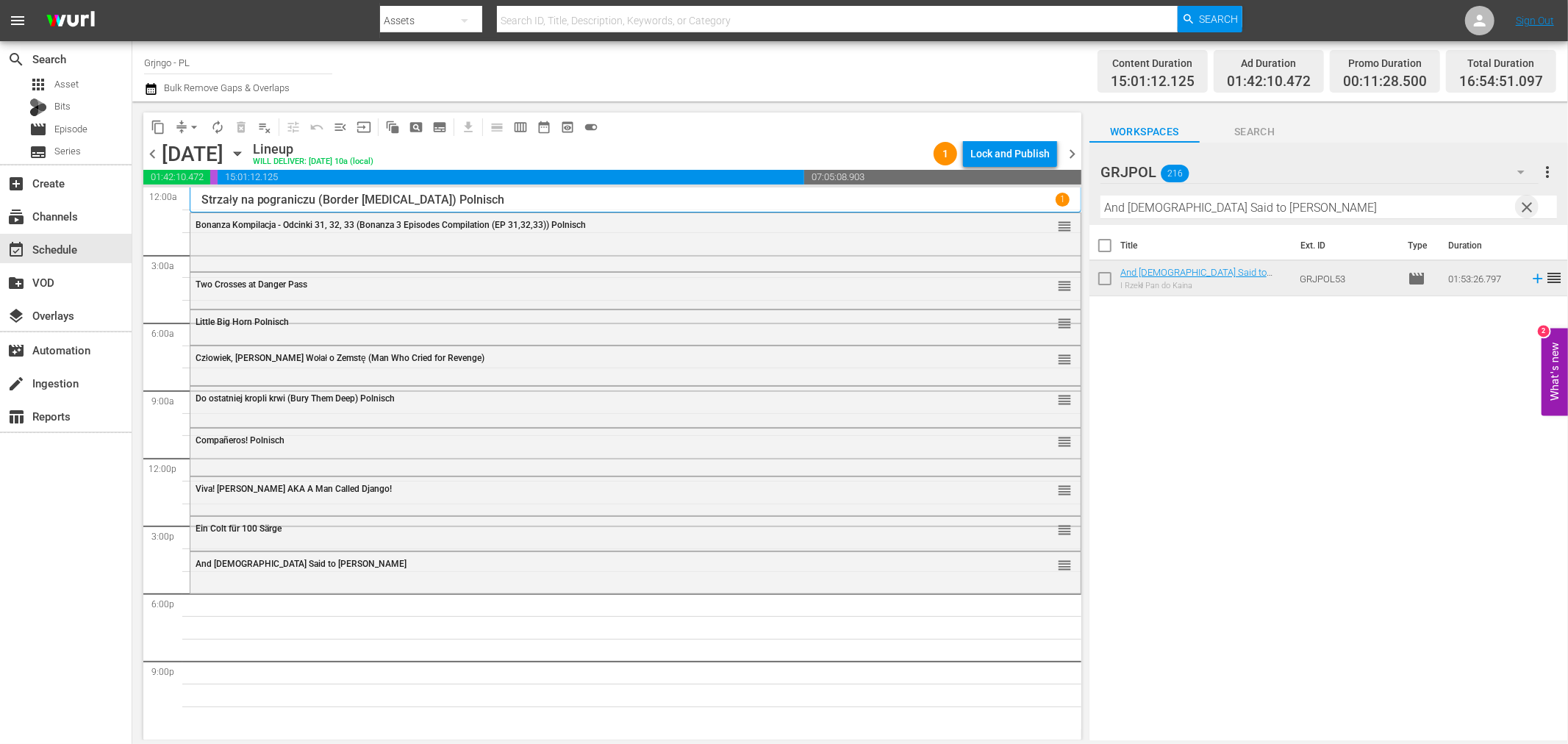
click at [1524, 201] on span "clear" at bounding box center [1527, 207] width 17 height 17
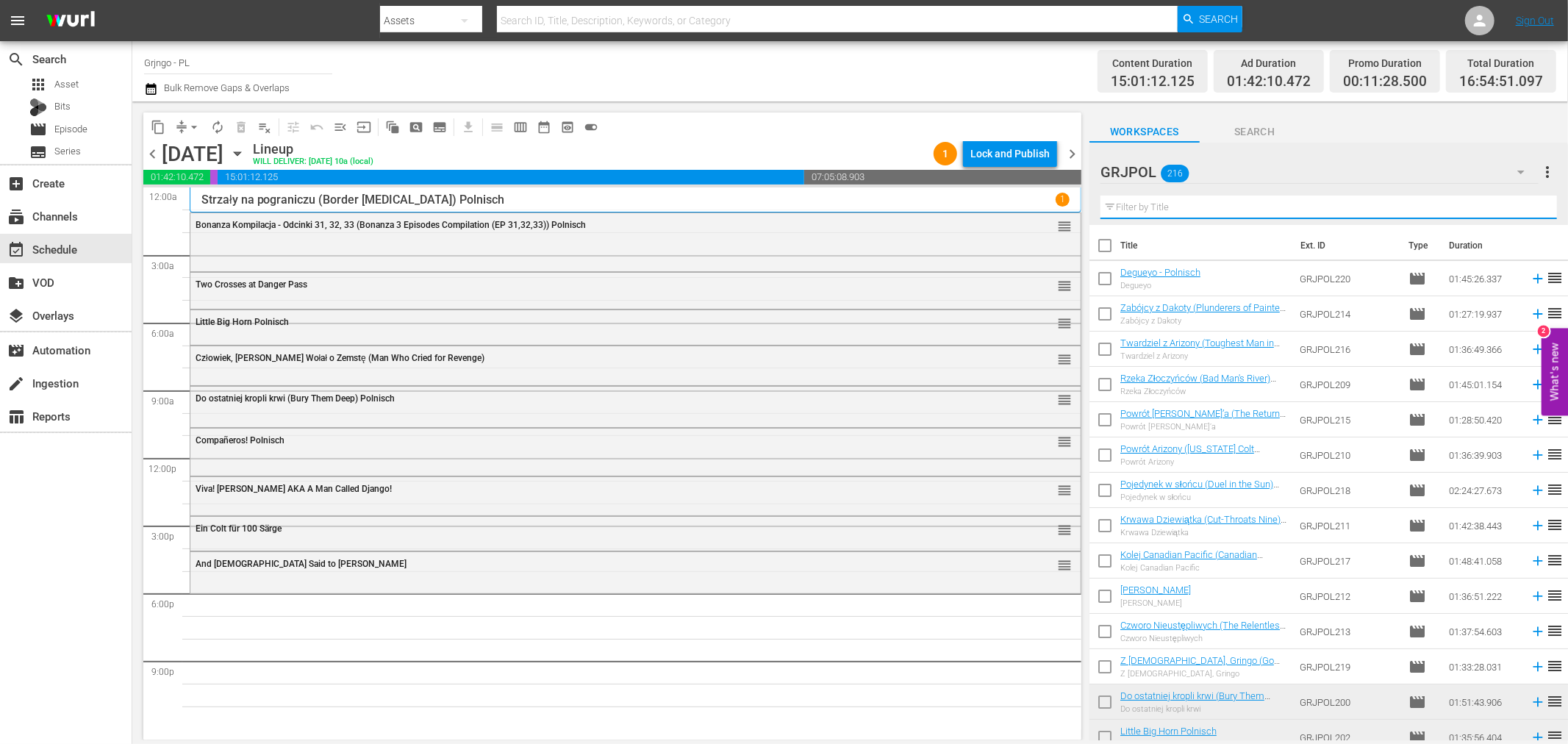
paste input "The Missouri Traveler"
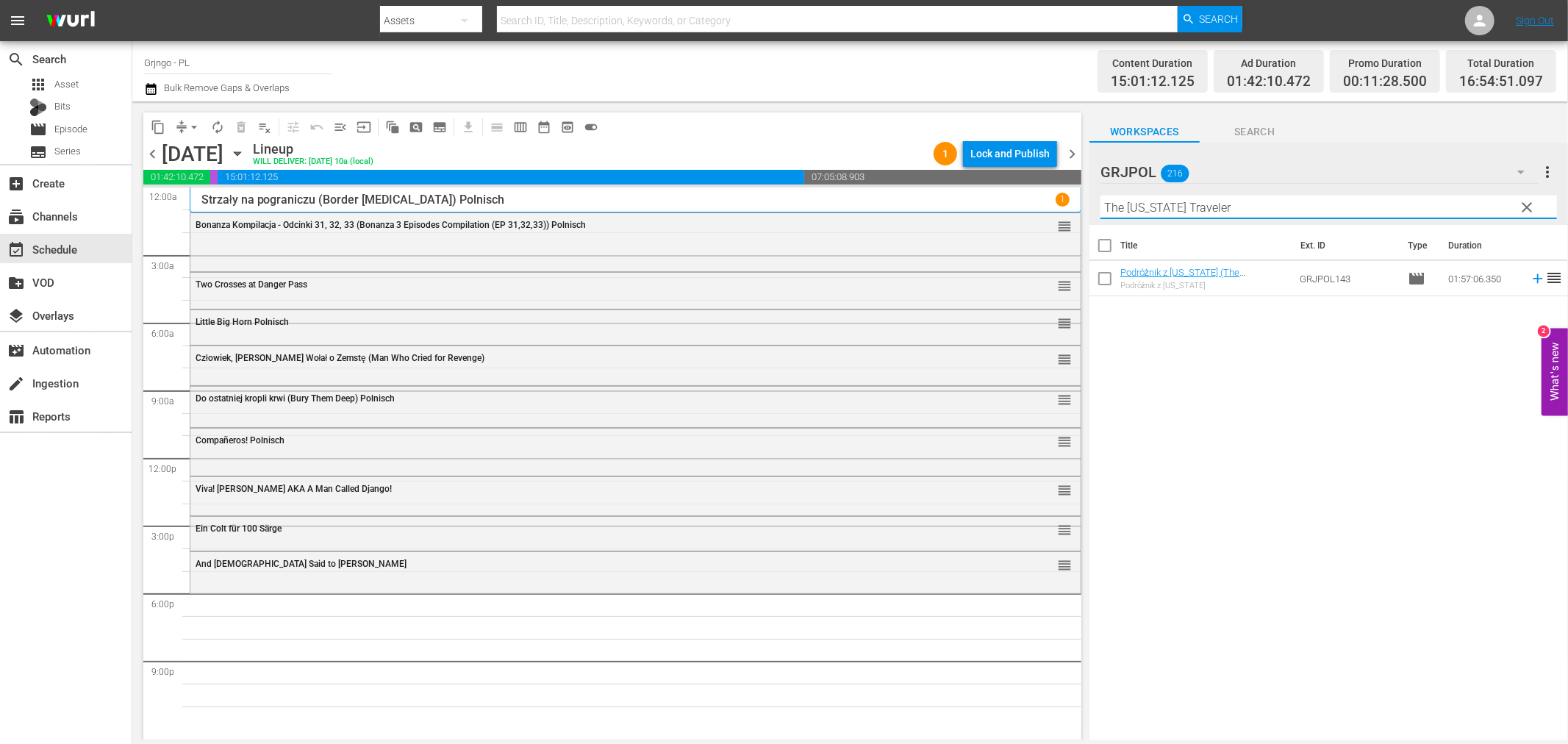
type input "The Missouri Traveler"
click at [1529, 276] on icon at bounding box center [1538, 279] width 17 height 17
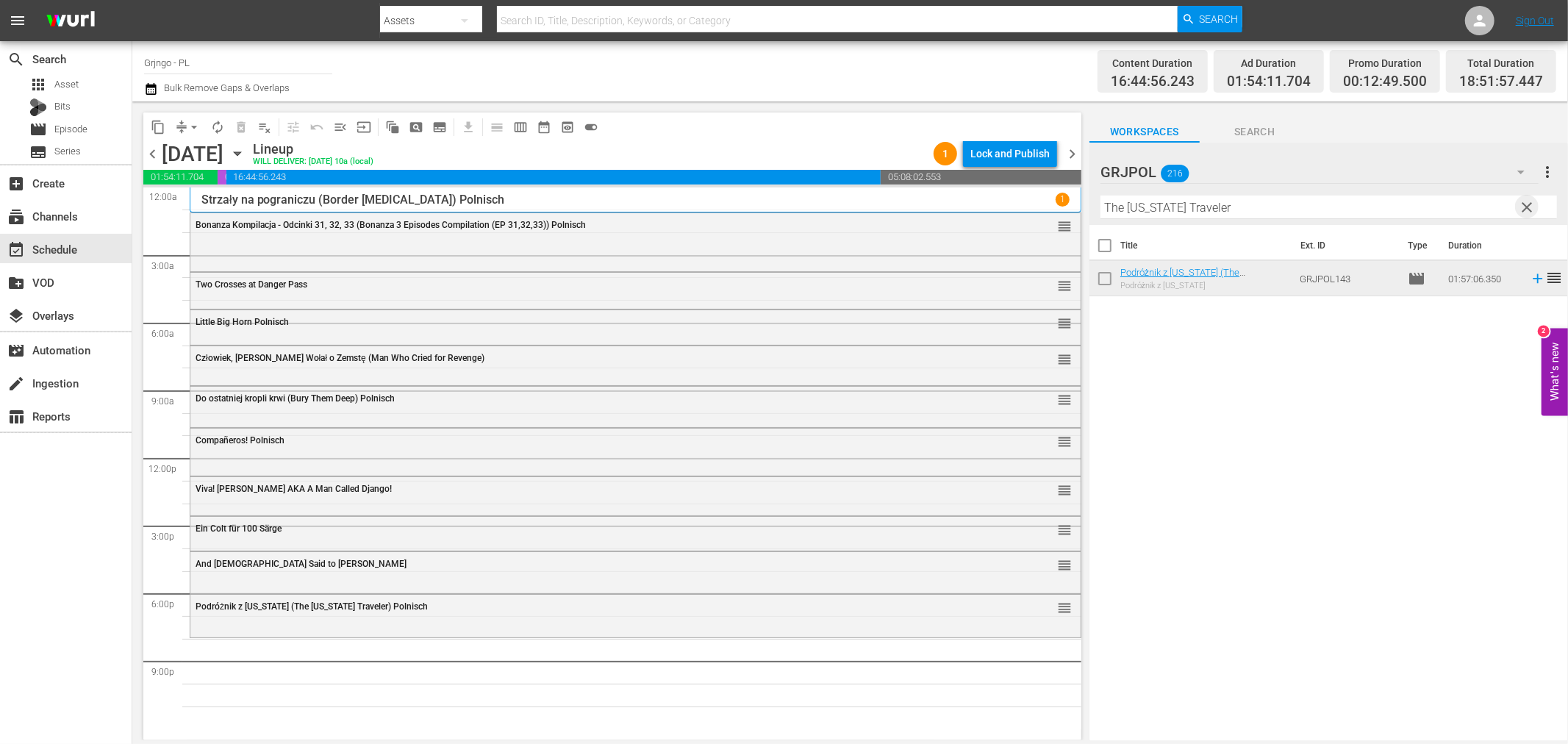
click at [1525, 210] on span "clear" at bounding box center [1527, 207] width 17 height 17
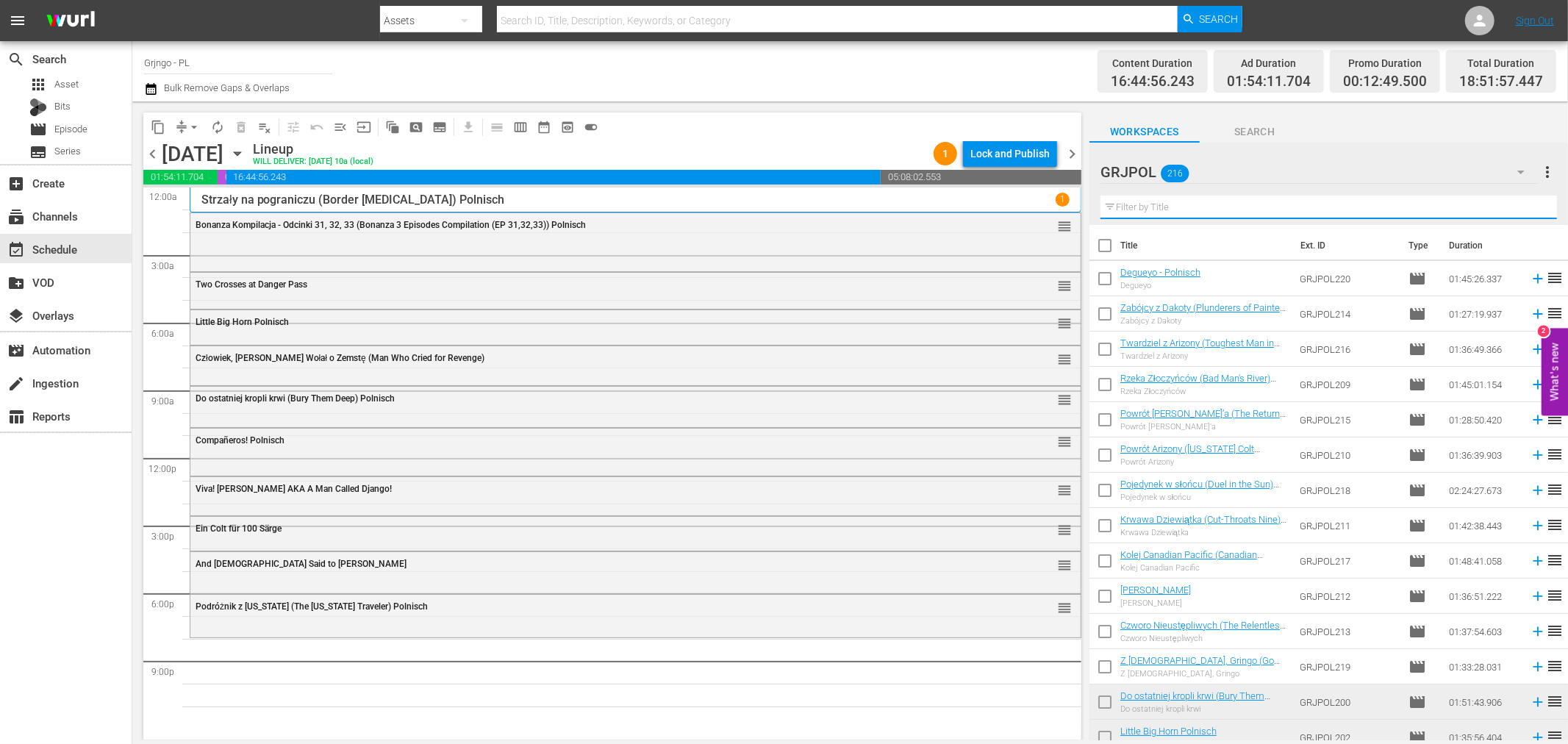
paste input "Oklahoma Annie"
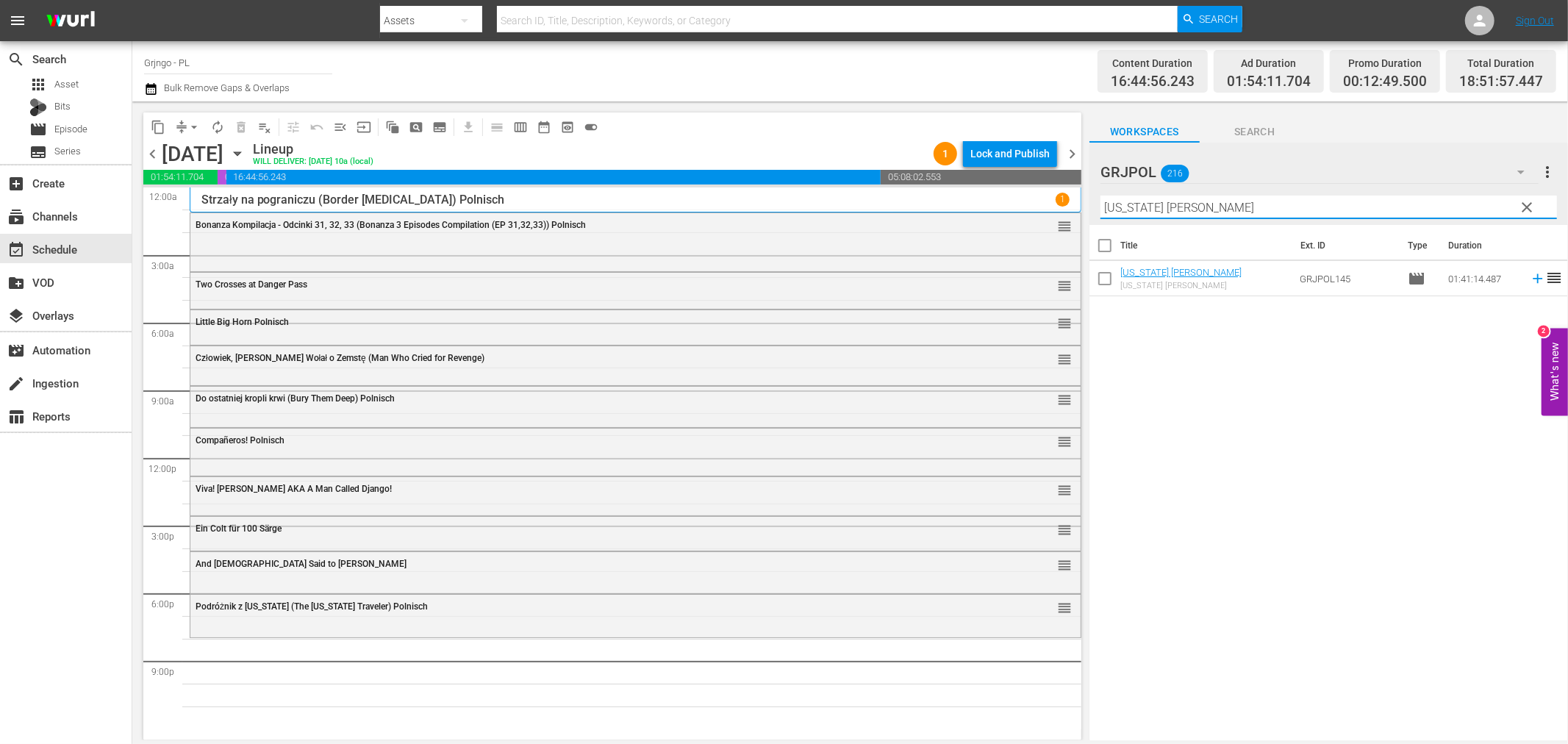
type input "Oklahoma Annie"
drag, startPoint x: 1530, startPoint y: 207, endPoint x: 1024, endPoint y: 225, distance: 506.3
click at [1530, 207] on span "clear" at bounding box center [1527, 207] width 17 height 17
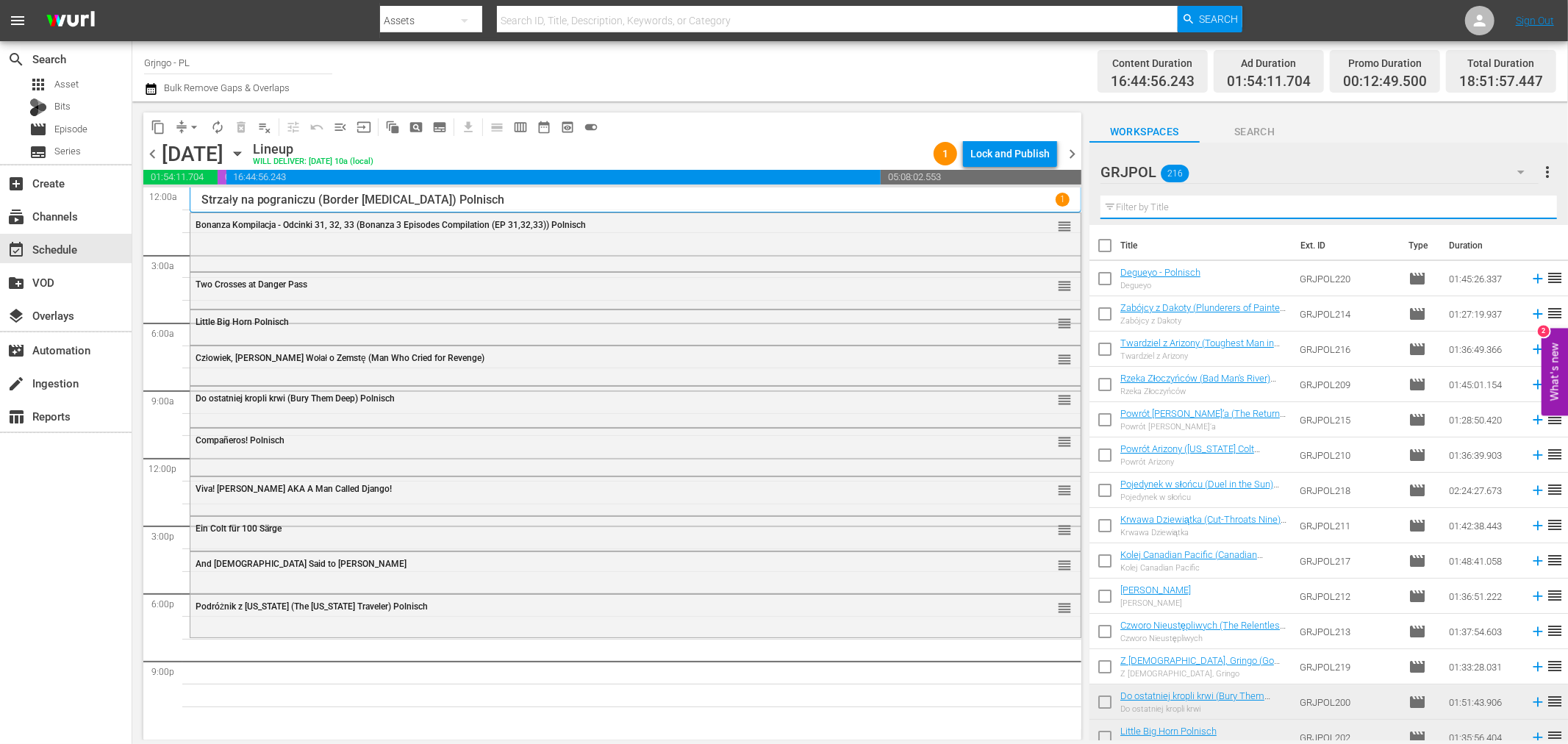
paste input "The Magnificent Texan"
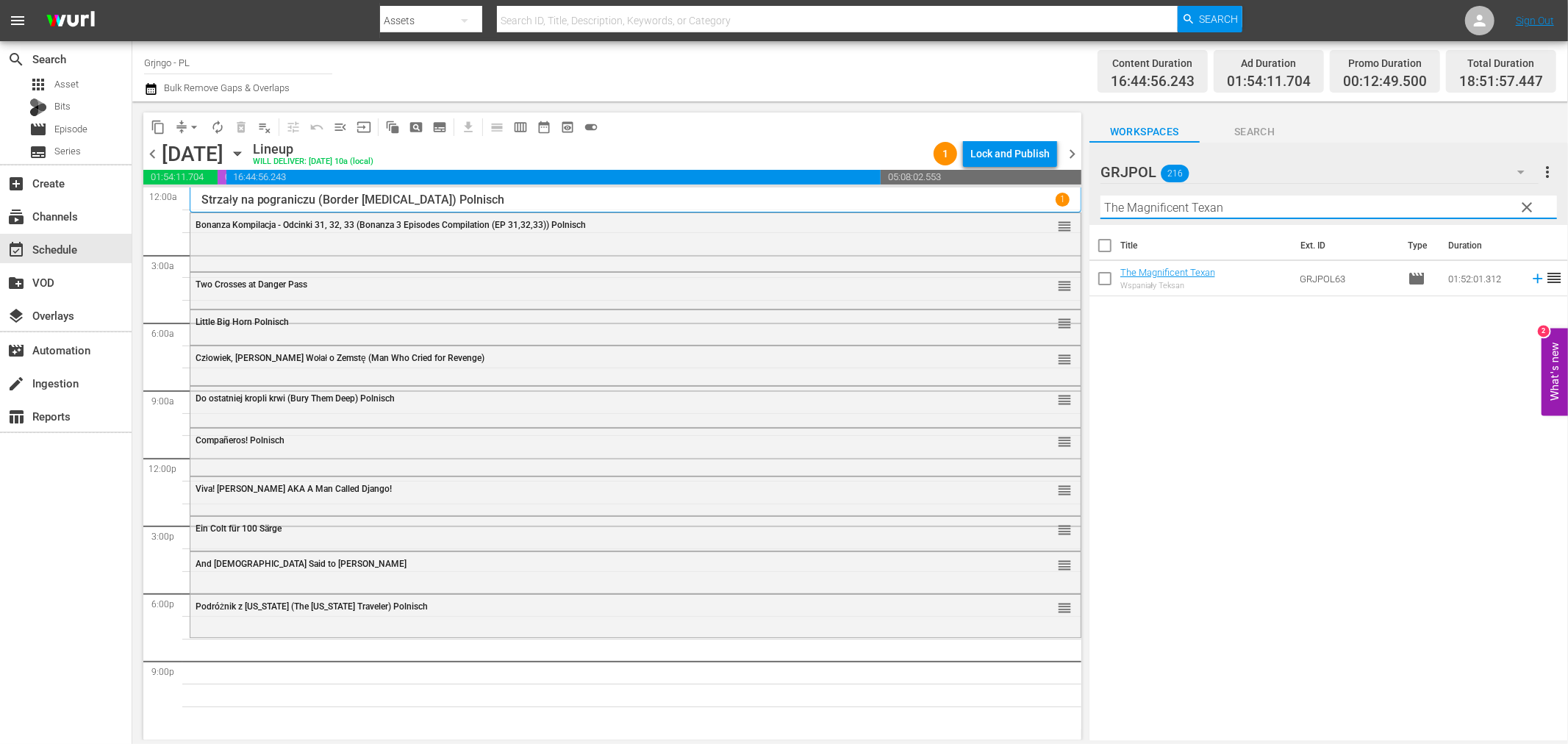
type input "The Magnificent Texan"
click at [1529, 280] on icon at bounding box center [1538, 279] width 17 height 17
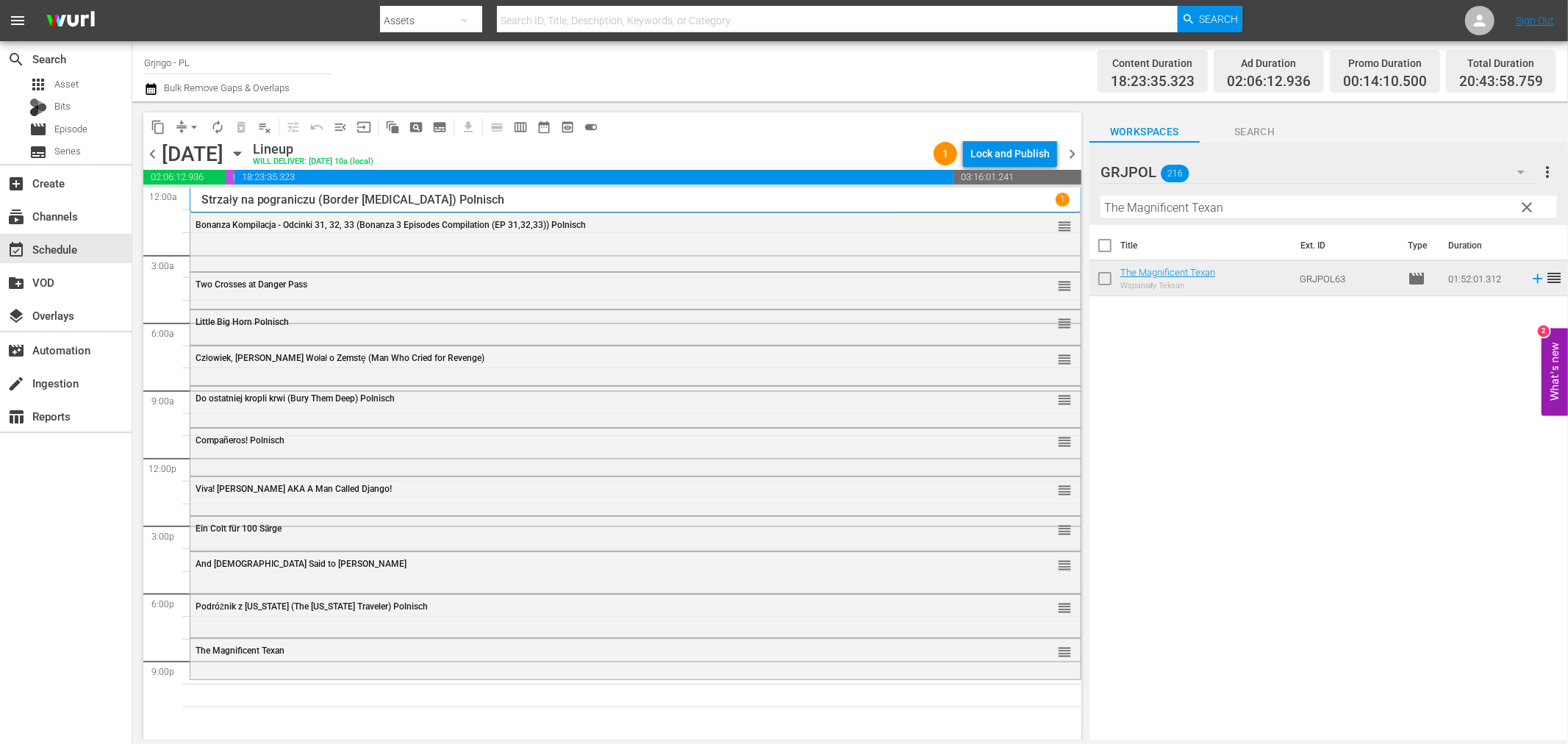
click at [1533, 203] on span "clear" at bounding box center [1527, 207] width 17 height 17
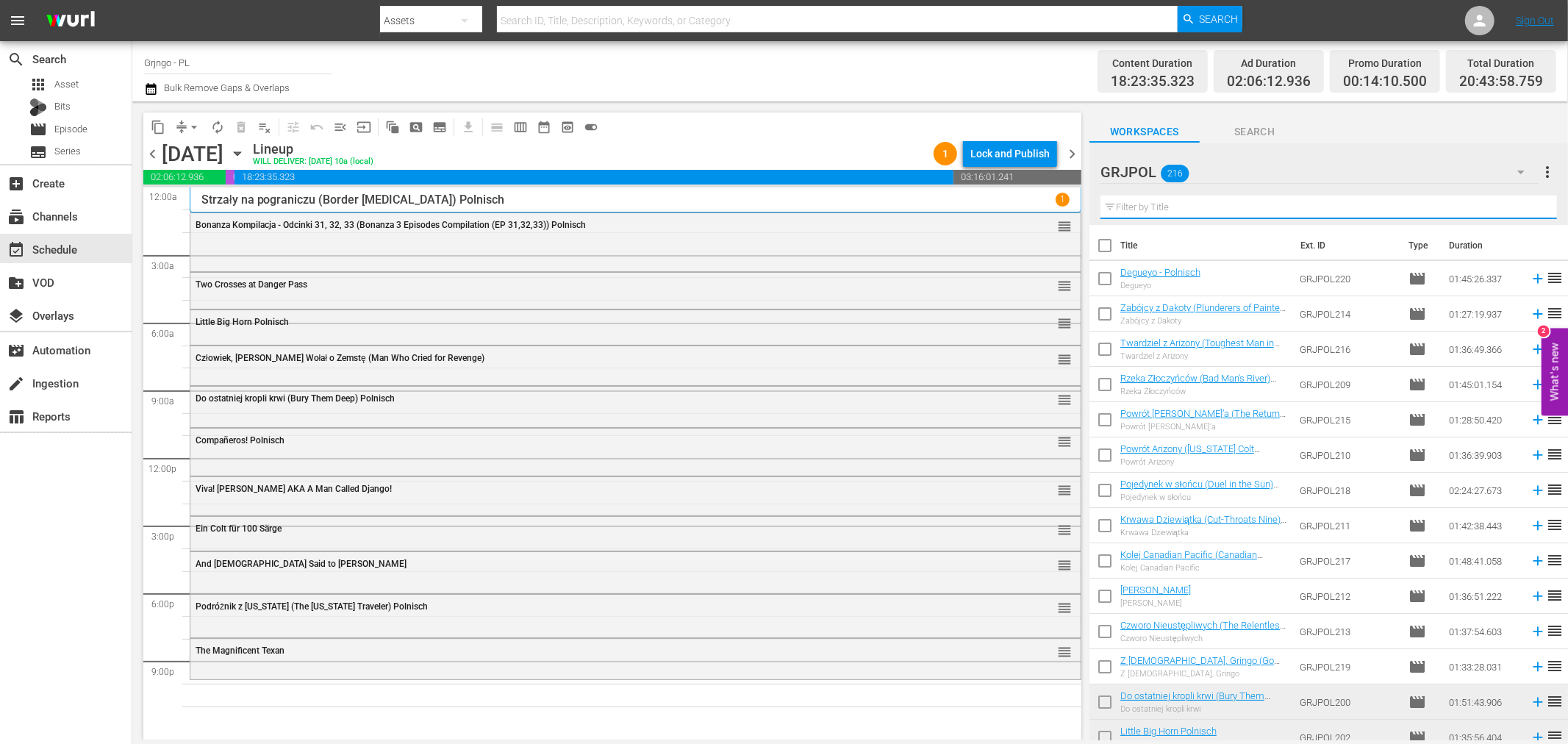
paste input "Oklahoma Annie"
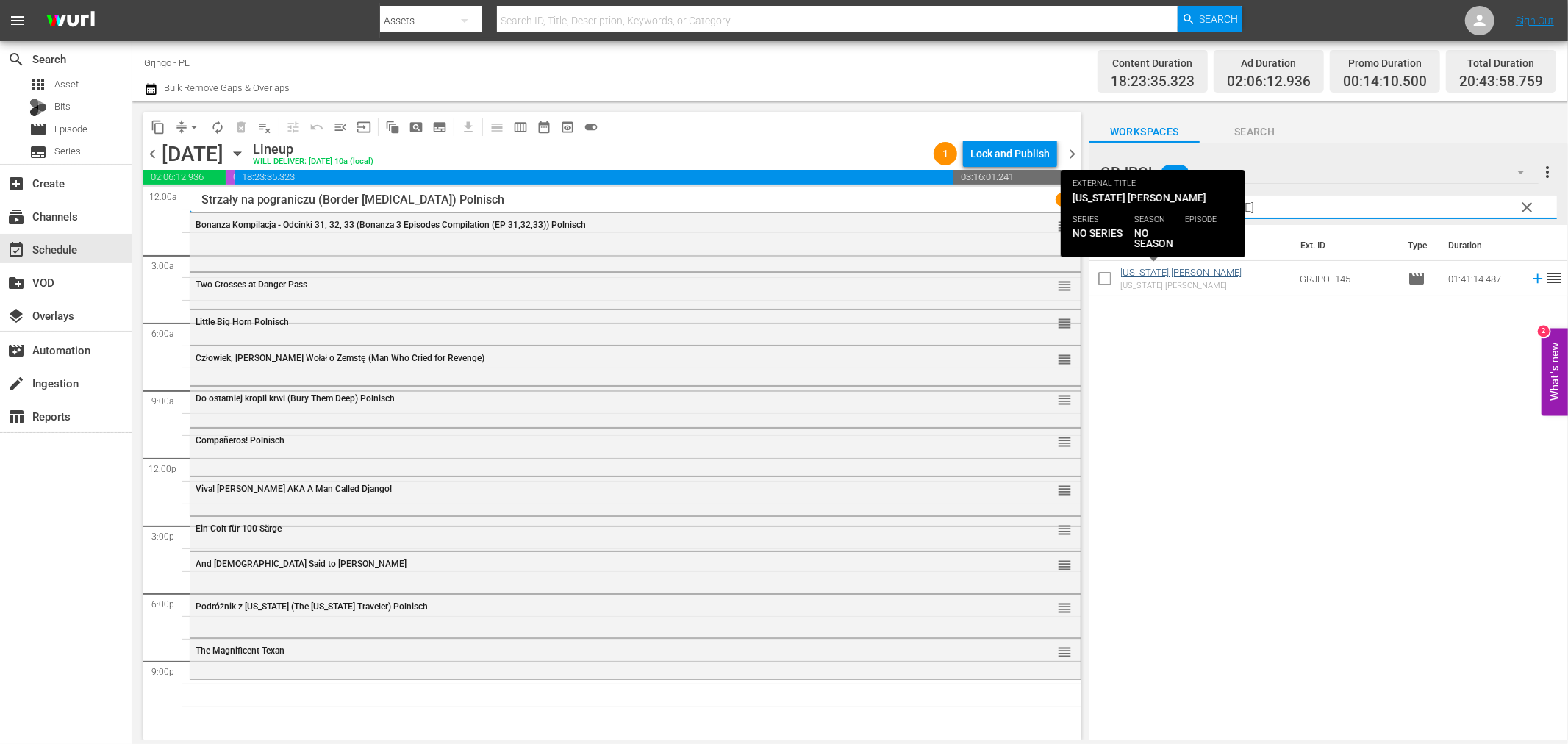
type input "Oklahoma Annie"
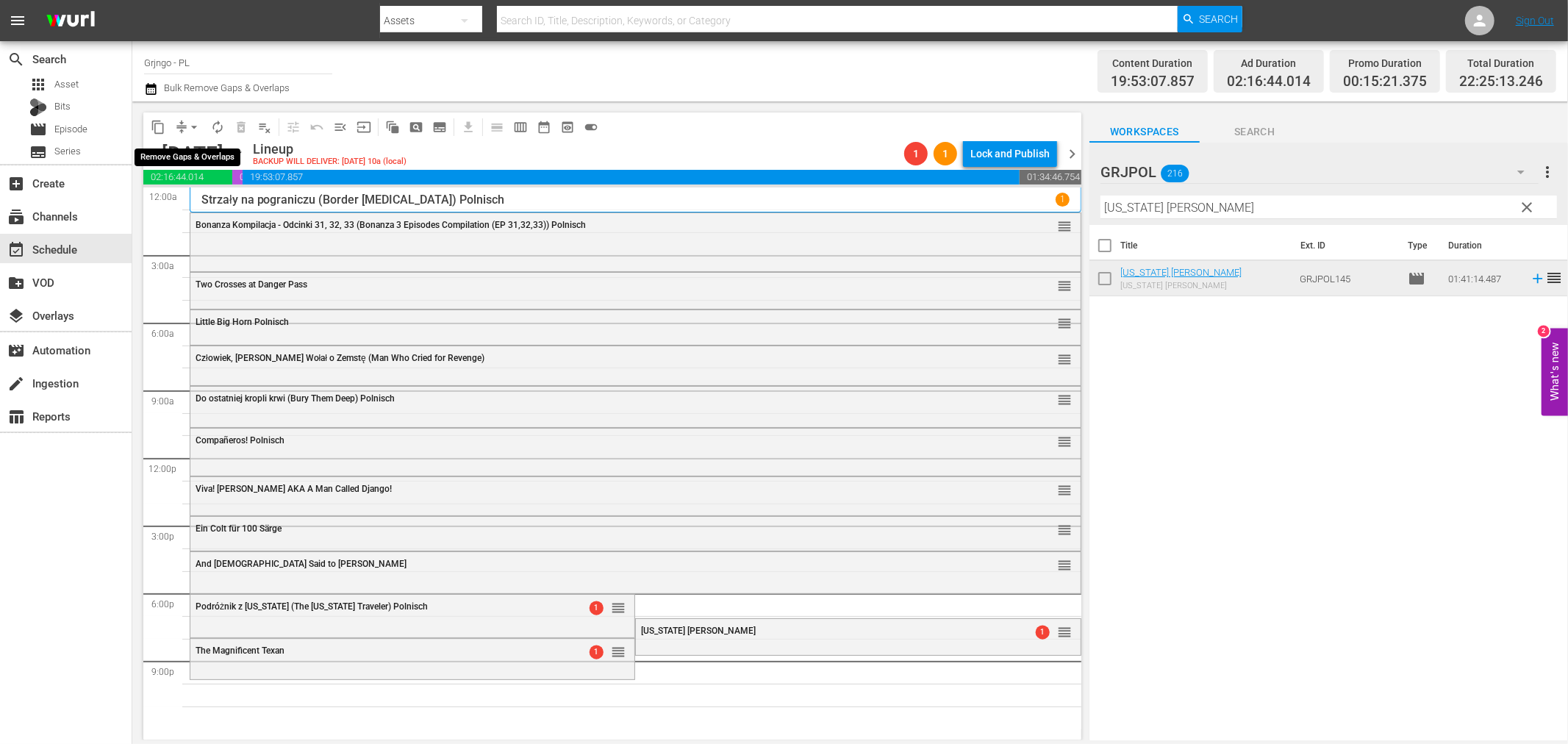
click at [194, 122] on span "arrow_drop_down" at bounding box center [194, 127] width 15 height 15
click at [218, 203] on li "Align to End of Previous Day" at bounding box center [195, 204] width 155 height 24
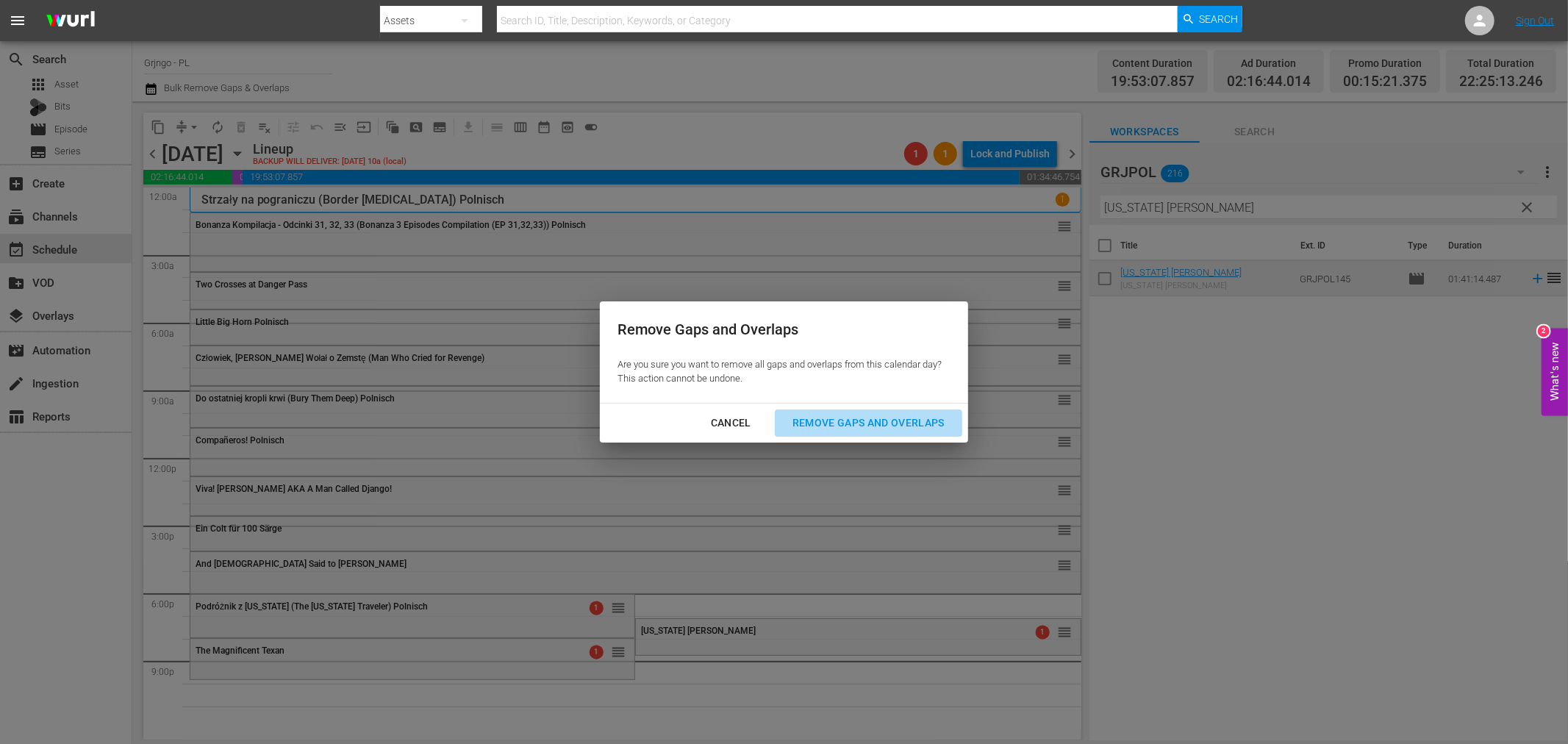
click at [871, 423] on div "Remove Gaps and Overlaps" at bounding box center [868, 424] width 176 height 18
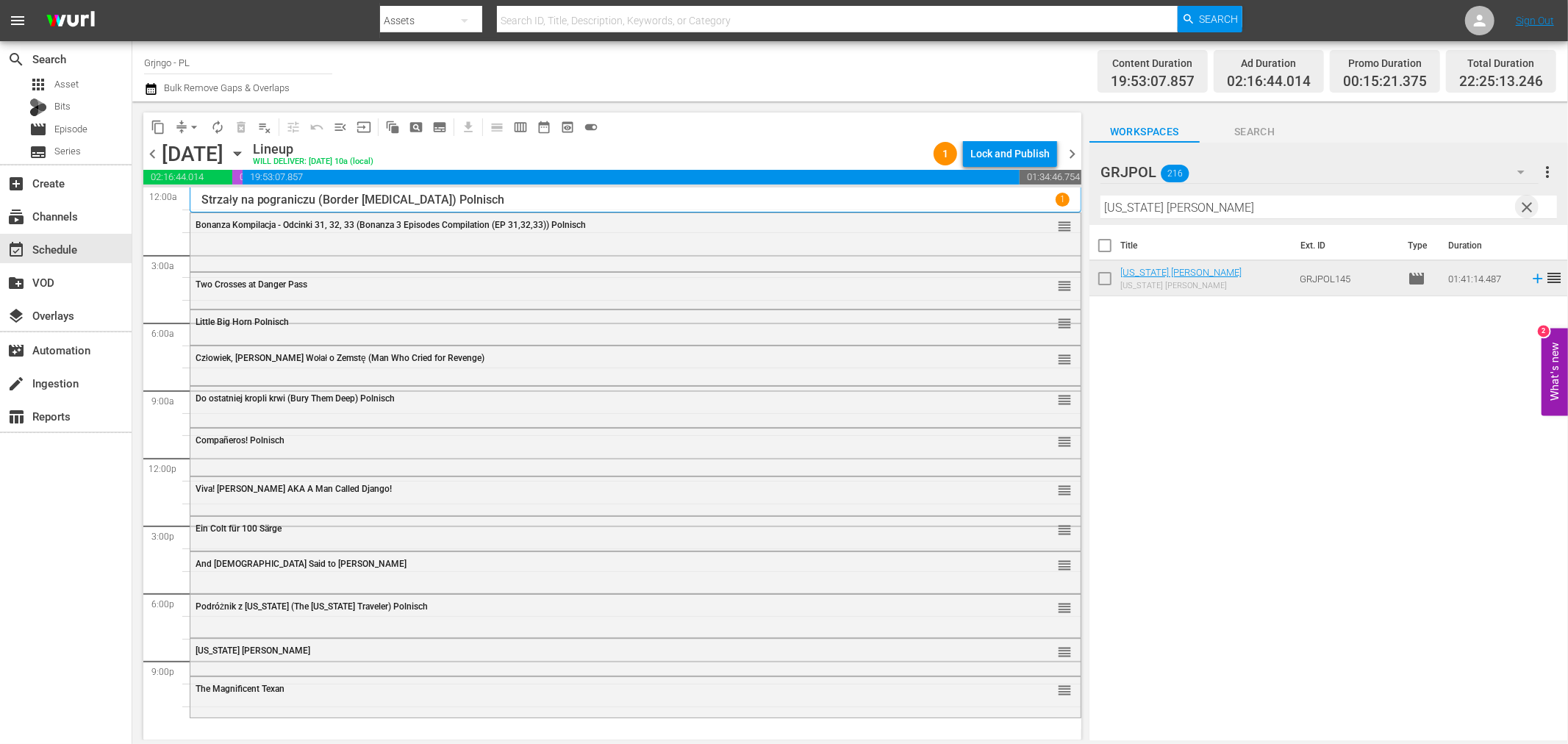
click at [1528, 204] on span "clear" at bounding box center [1527, 207] width 17 height 17
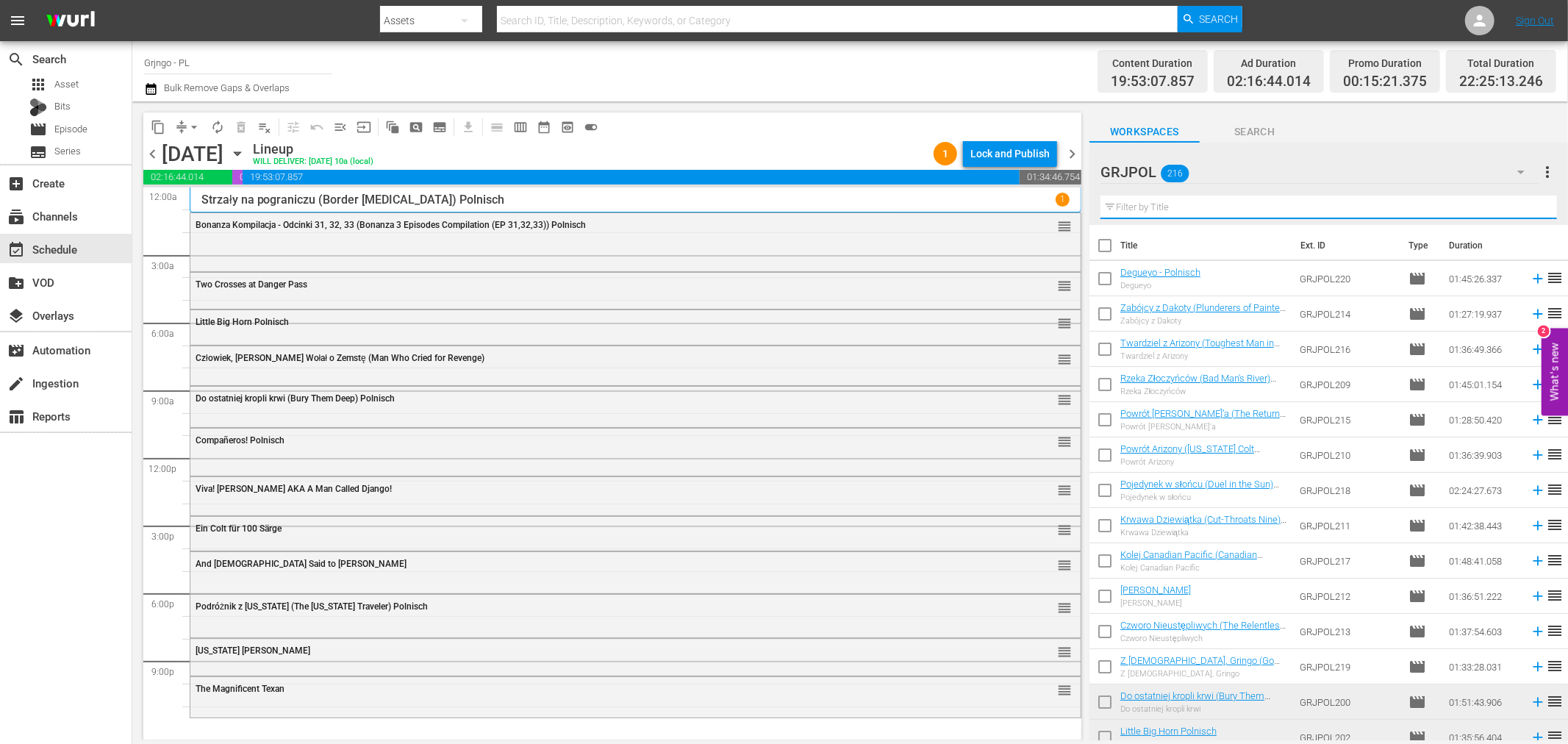
paste input "The Shakiest Gun in the West"
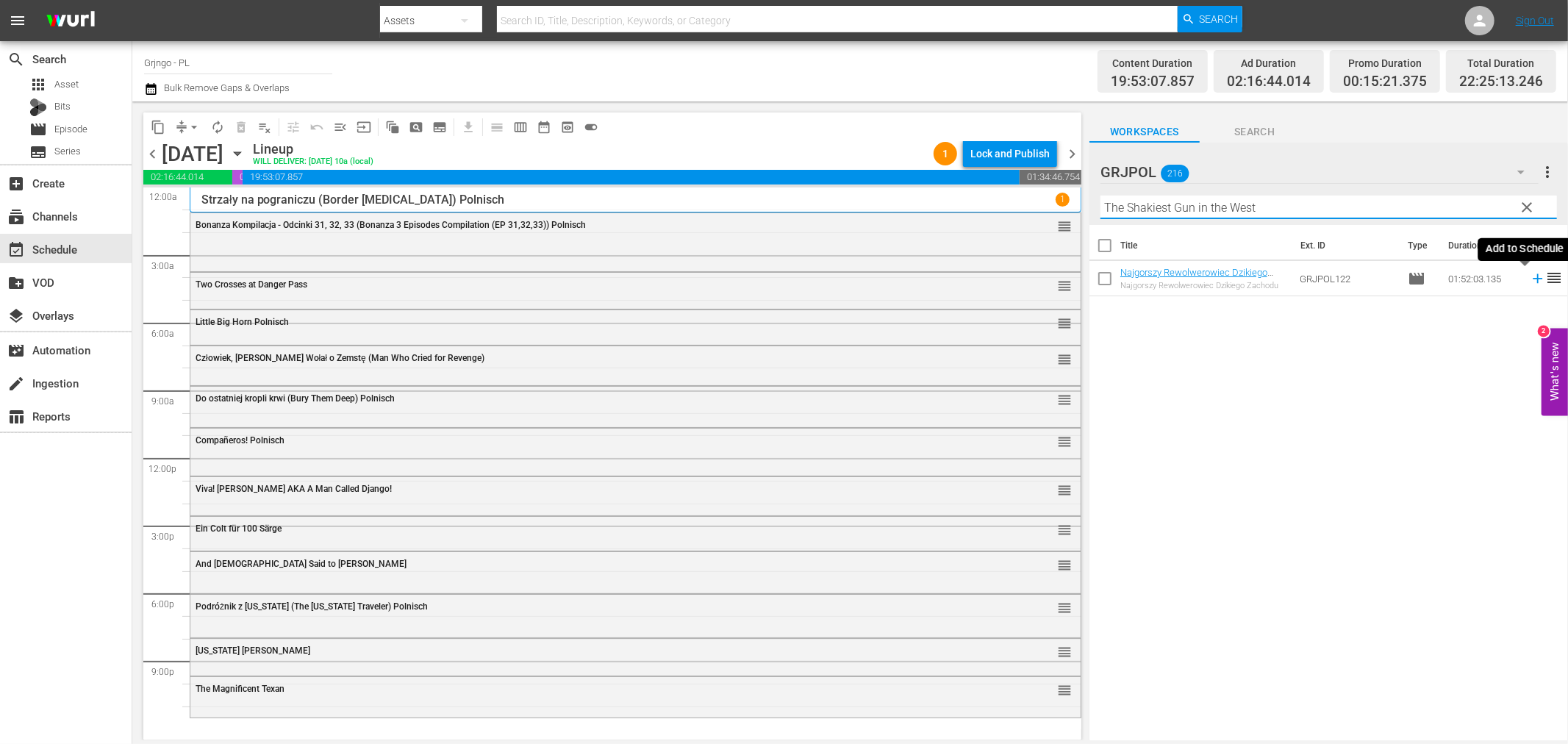
type input "The Shakiest Gun in the West"
click at [1533, 280] on icon at bounding box center [1538, 279] width 9 height 9
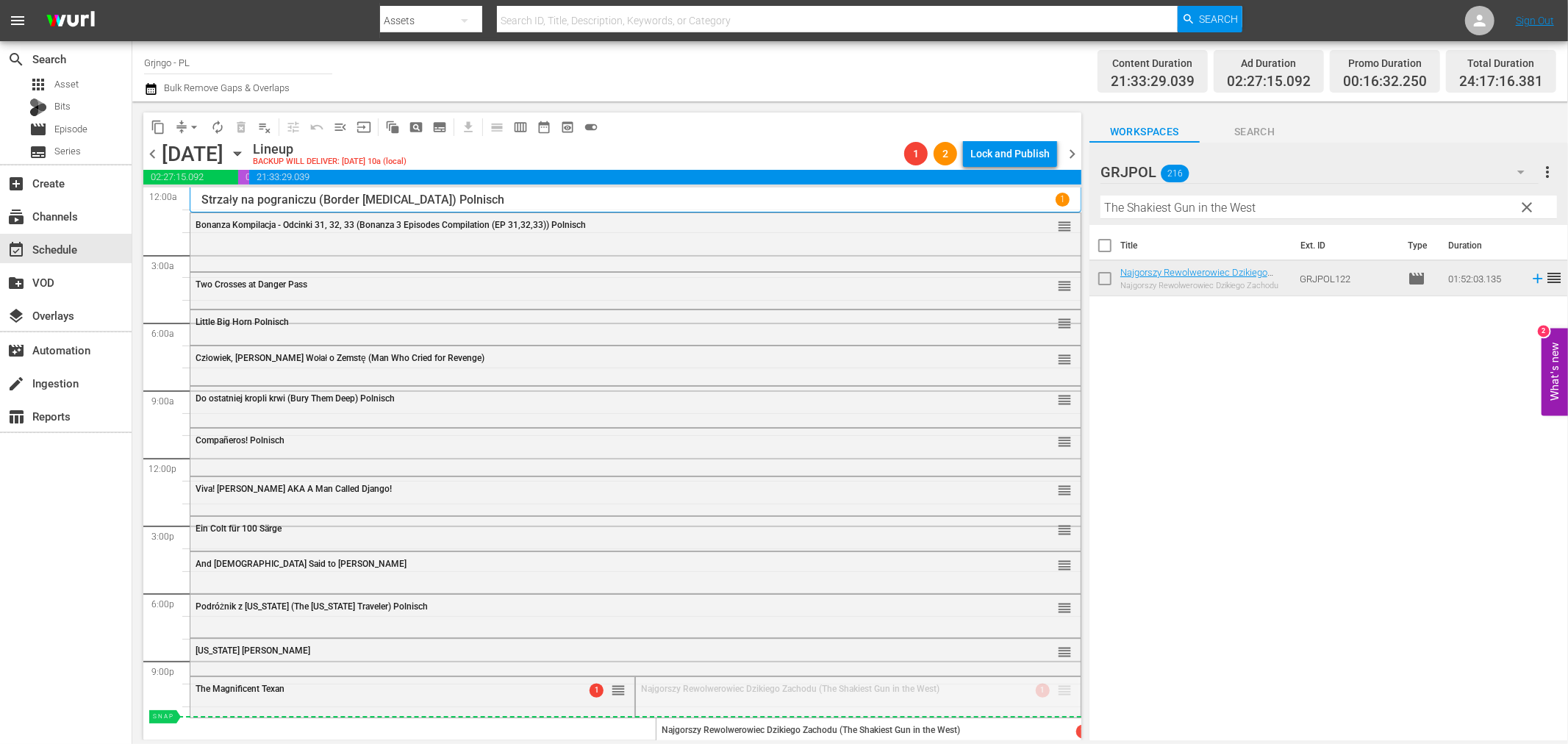
drag, startPoint x: 1055, startPoint y: 688, endPoint x: 1045, endPoint y: 716, distance: 29.7
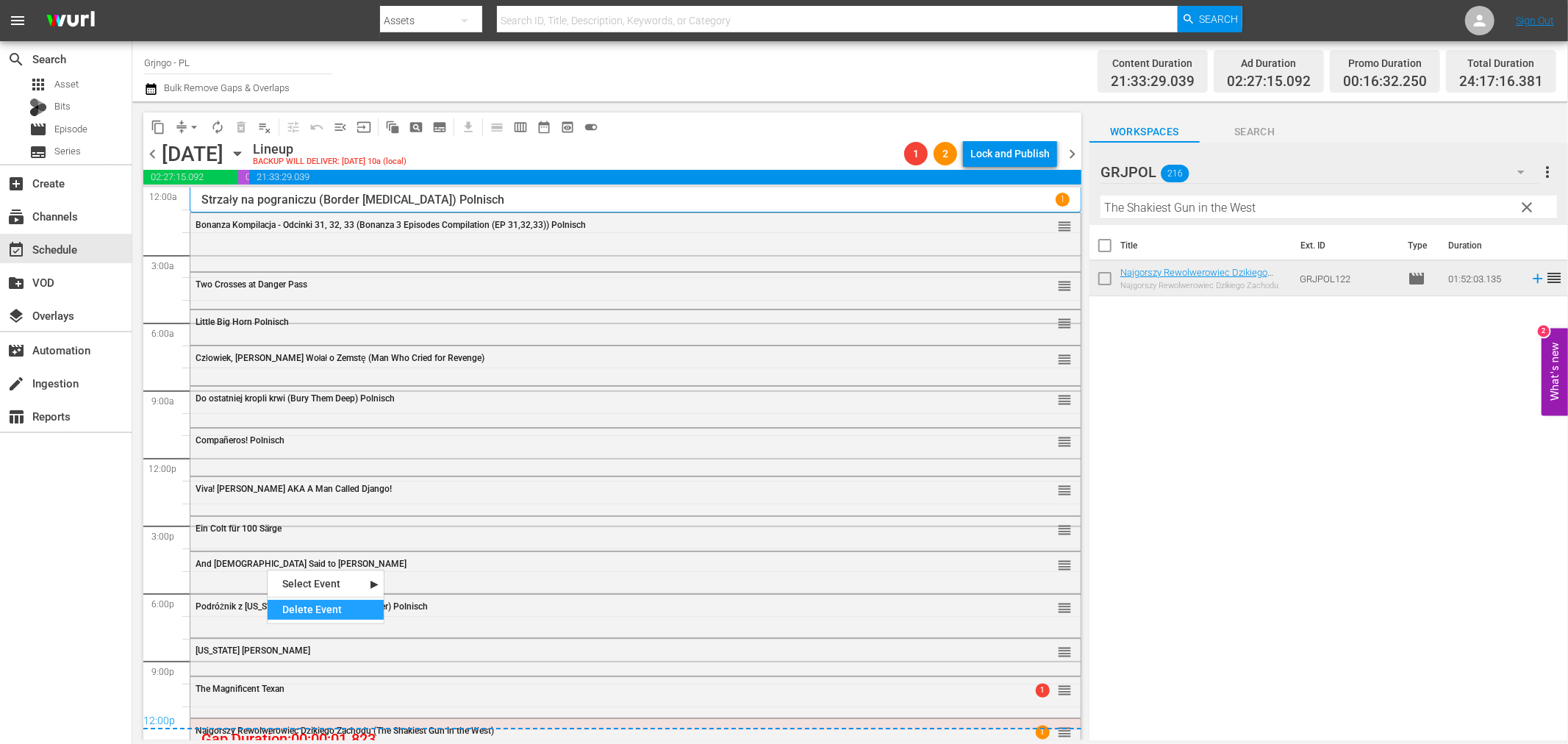
click at [306, 605] on div "Delete Event" at bounding box center [326, 610] width 116 height 20
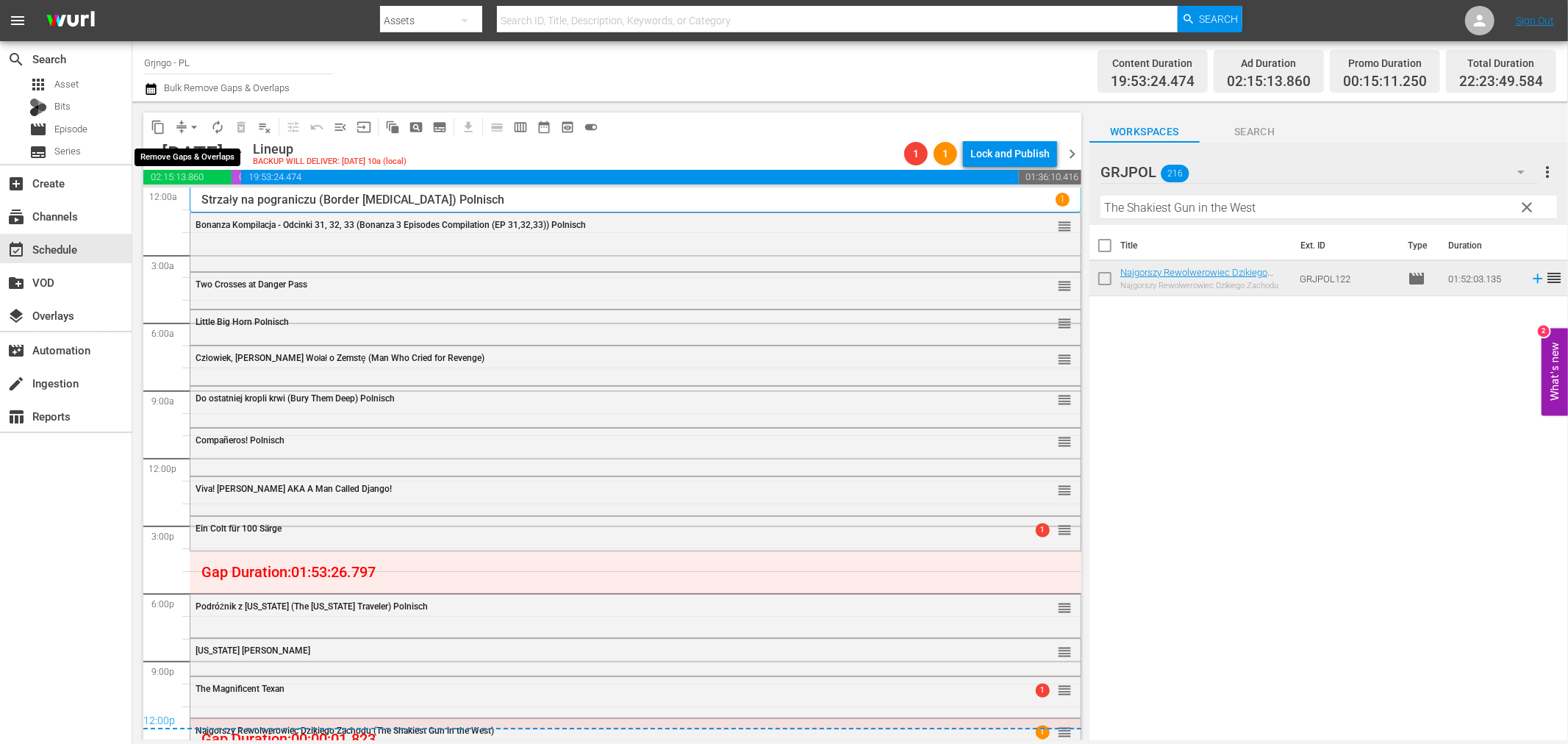
click at [190, 125] on span "arrow_drop_down" at bounding box center [194, 127] width 15 height 15
click at [188, 206] on li "Align to End of Previous Day" at bounding box center [195, 204] width 155 height 24
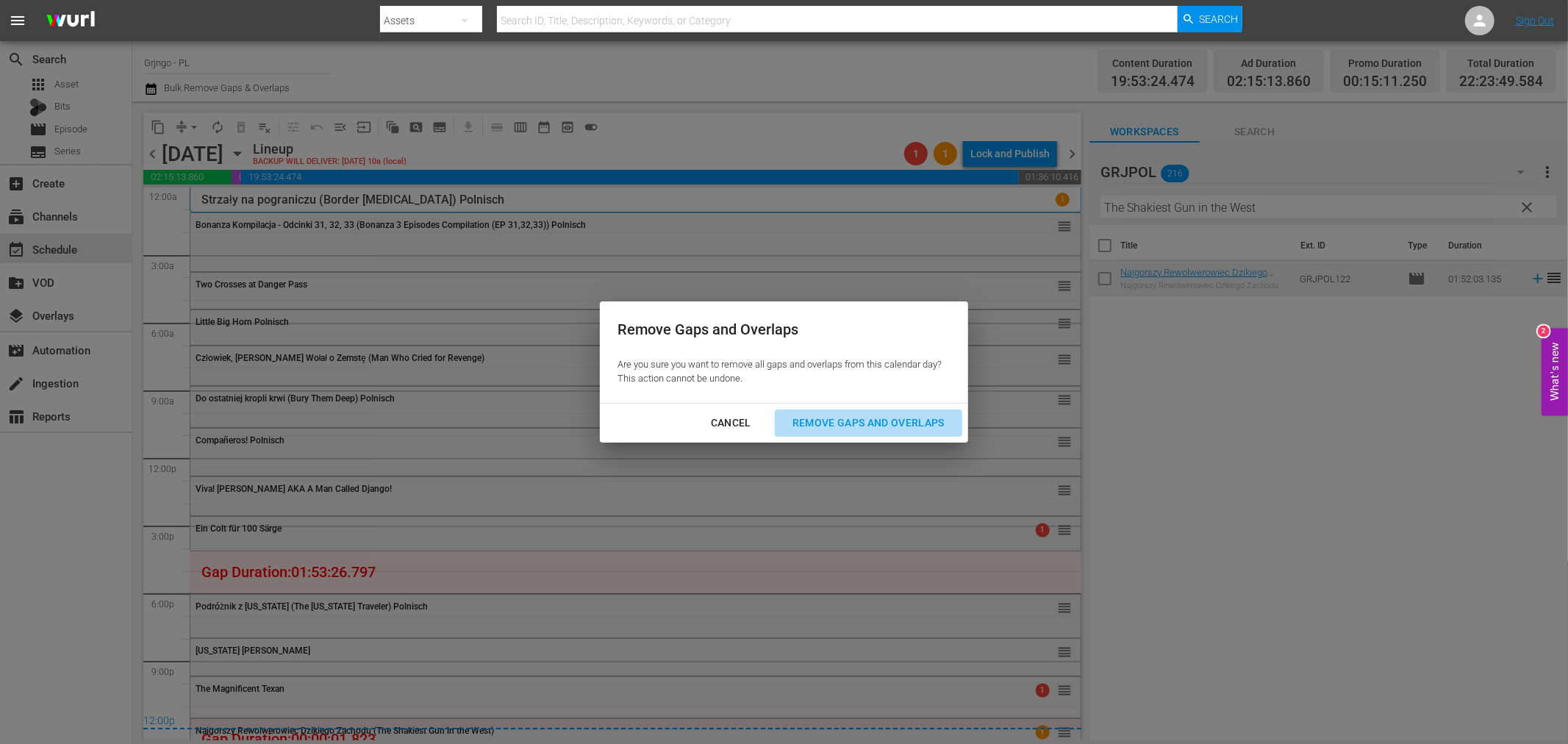
click at [813, 413] on button "Remove Gaps and Overlaps" at bounding box center [869, 424] width 188 height 28
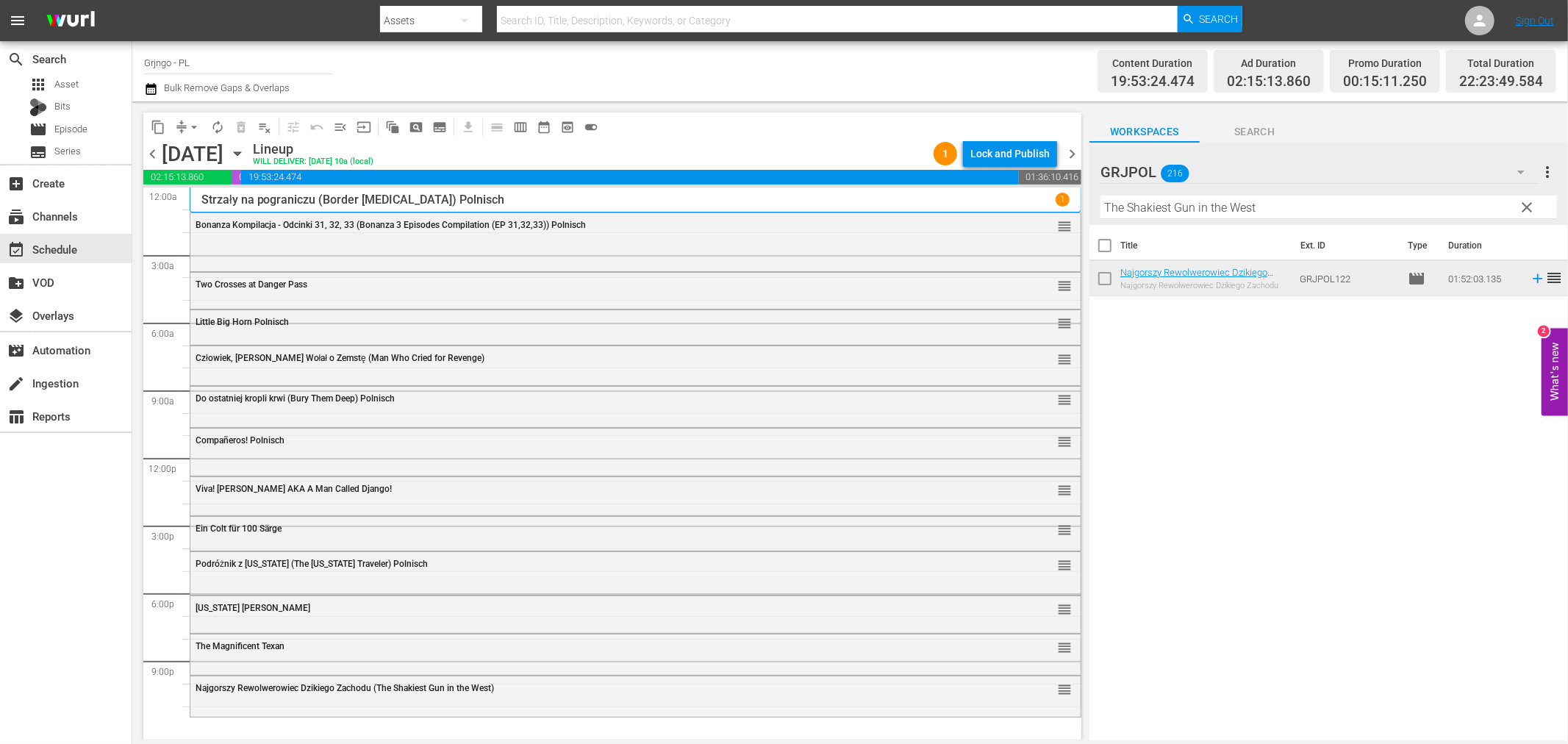
drag, startPoint x: 1529, startPoint y: 201, endPoint x: 1141, endPoint y: 203, distance: 388.0
click at [1529, 201] on span "clear" at bounding box center [1527, 207] width 17 height 17
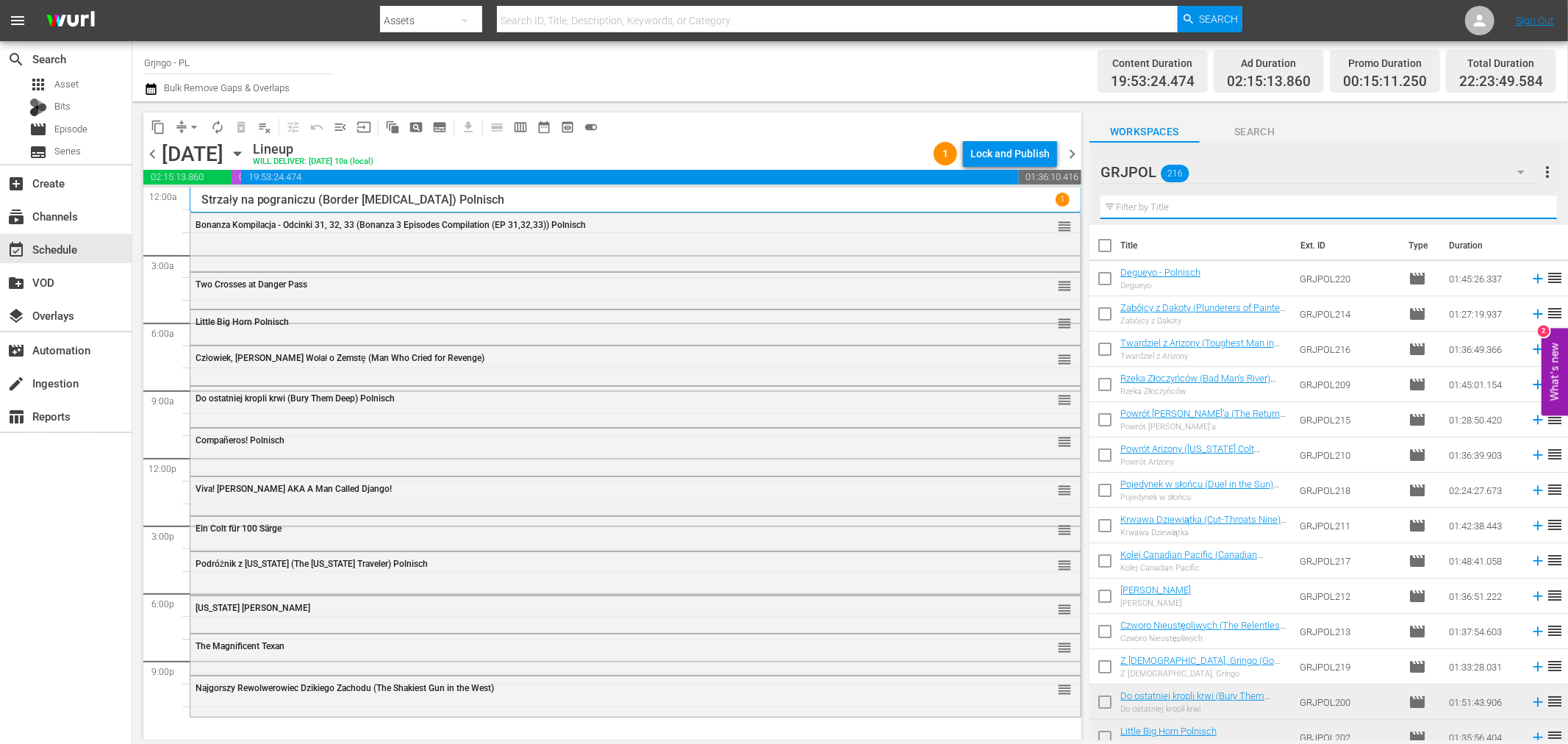
paste input "A Minute to Pry, a Second to Die"
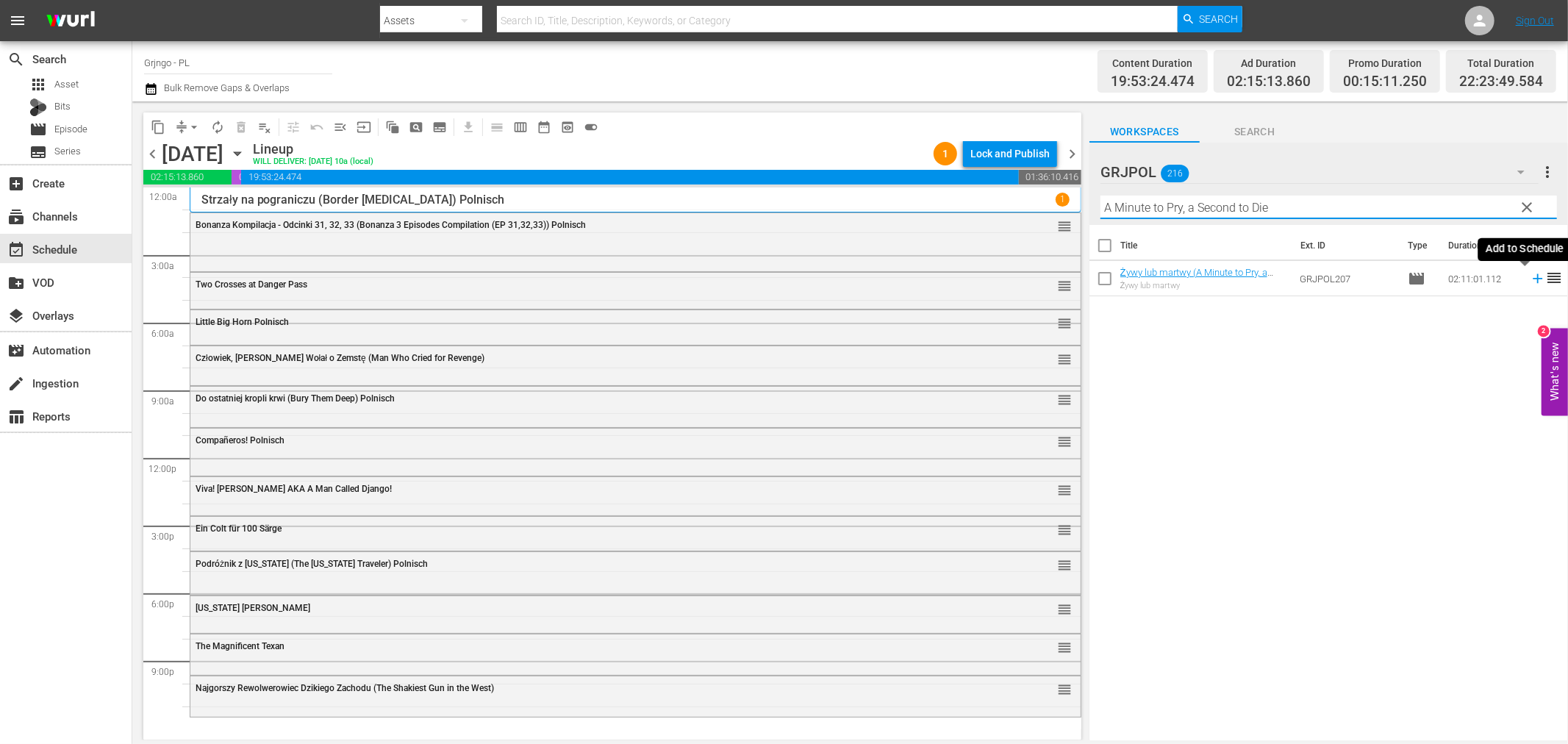
type input "A Minute to Pry, a Second to Die"
click at [1533, 280] on icon at bounding box center [1538, 279] width 9 height 9
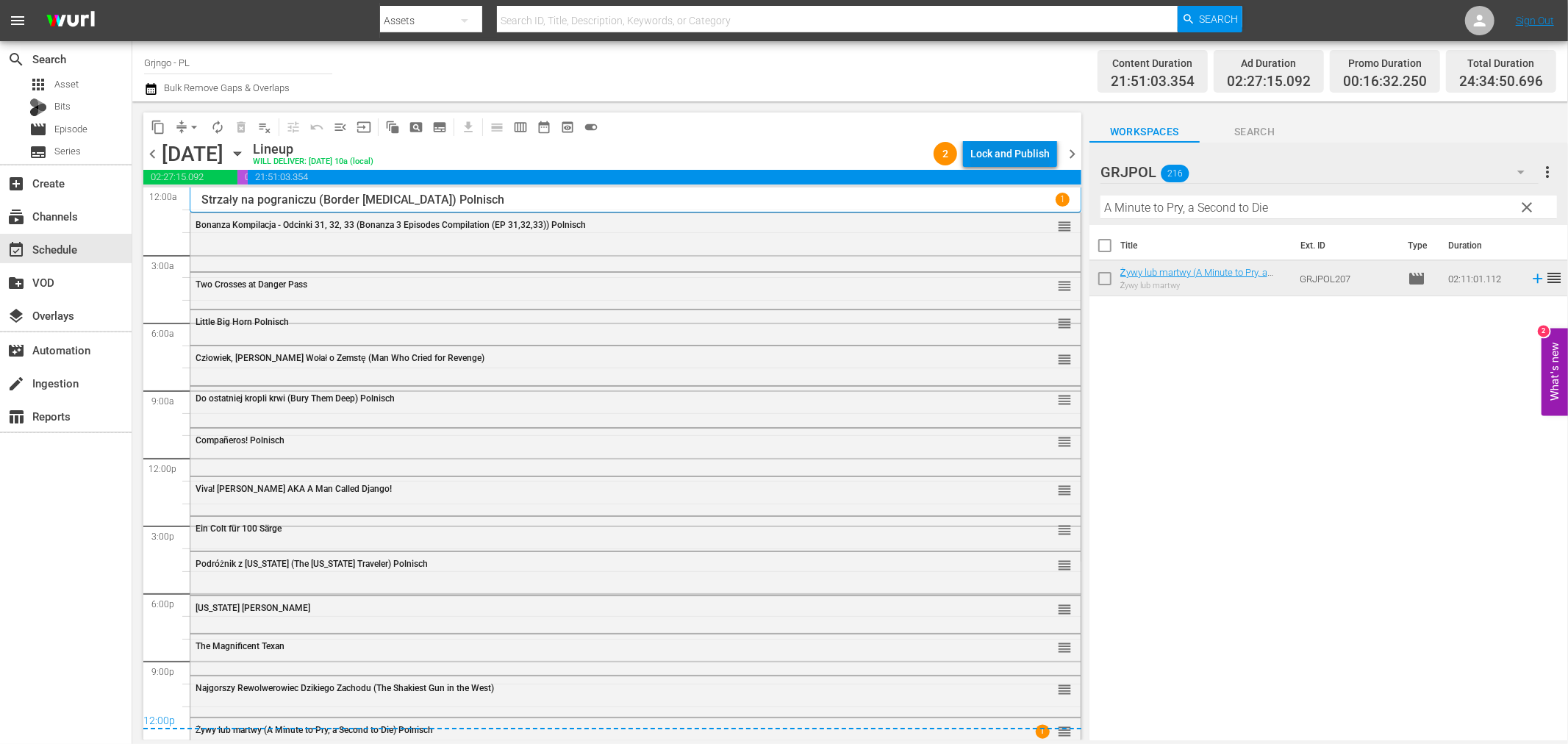
click at [1038, 152] on div "Lock and Publish" at bounding box center [1010, 154] width 79 height 27
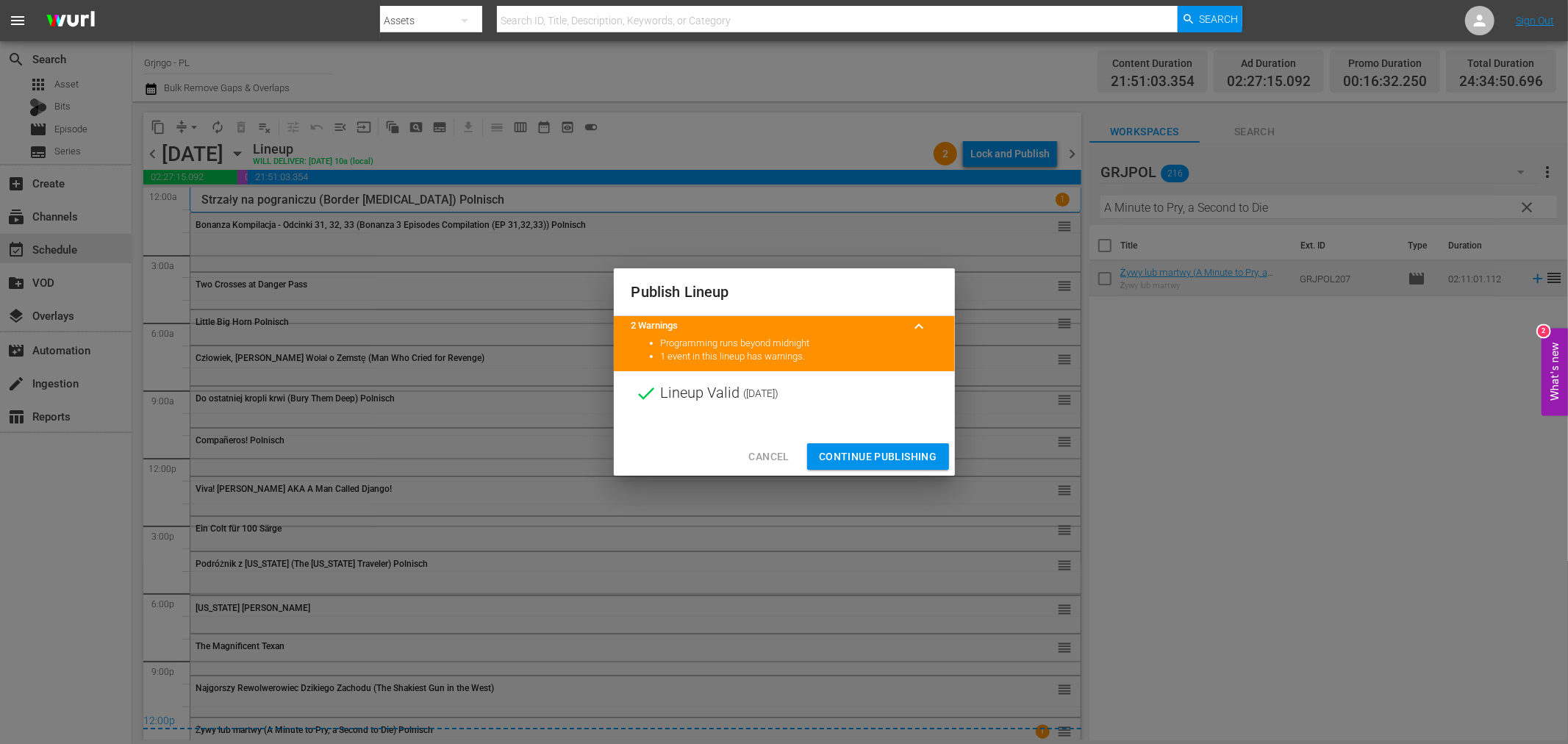
click at [872, 453] on span "Continue Publishing" at bounding box center [878, 458] width 119 height 18
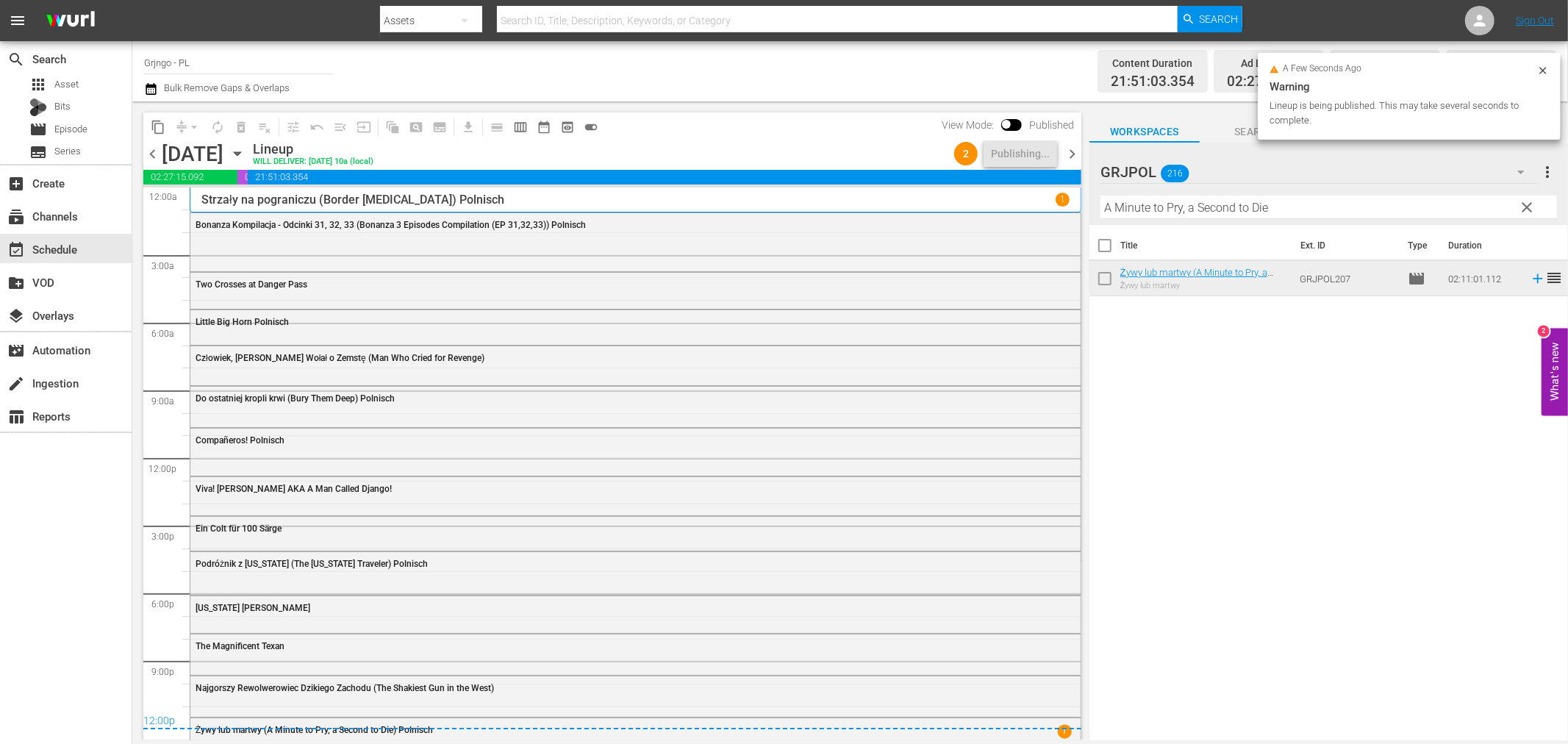
click at [1075, 152] on span "chevron_right" at bounding box center [1072, 154] width 18 height 18
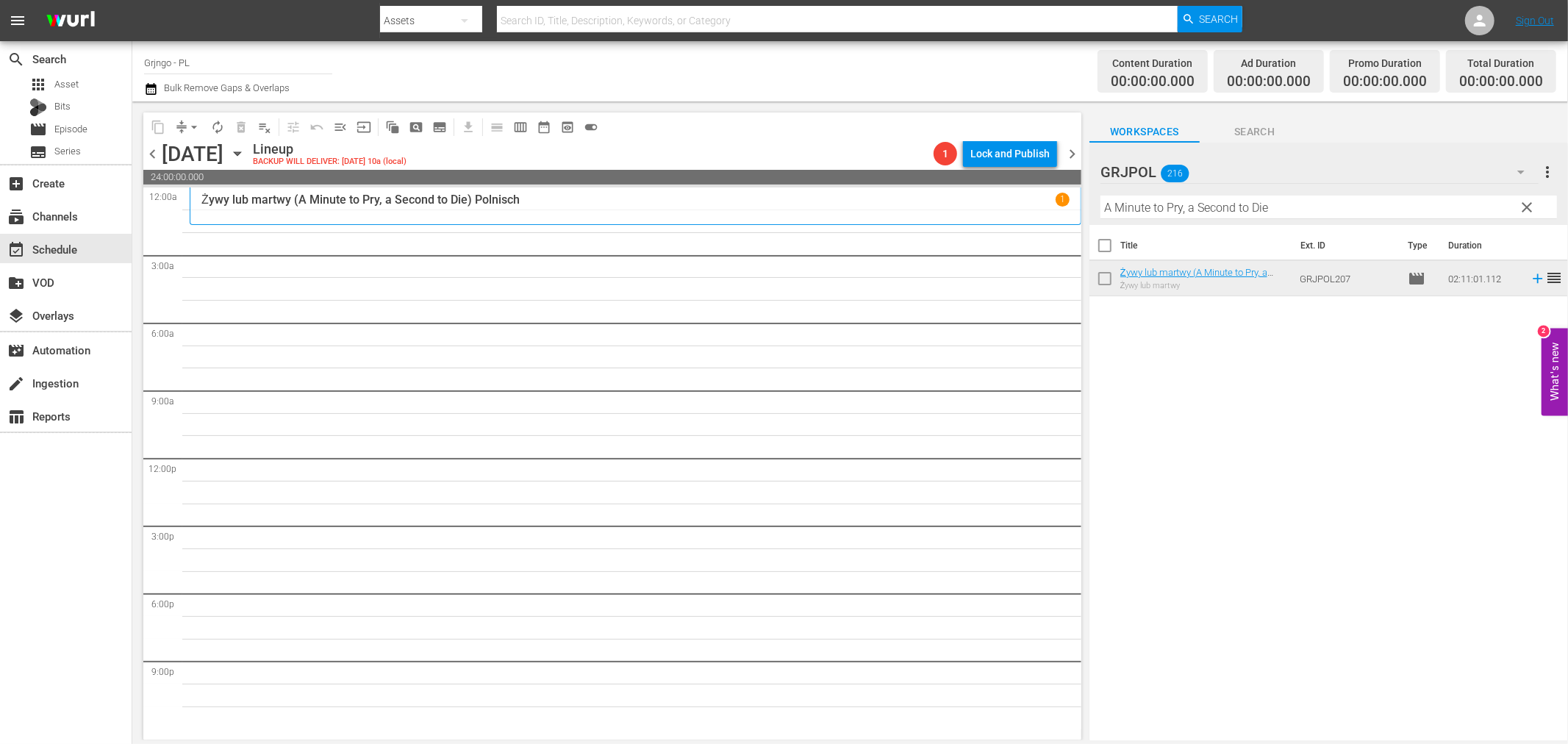
click at [1522, 204] on span "clear" at bounding box center [1527, 207] width 17 height 17
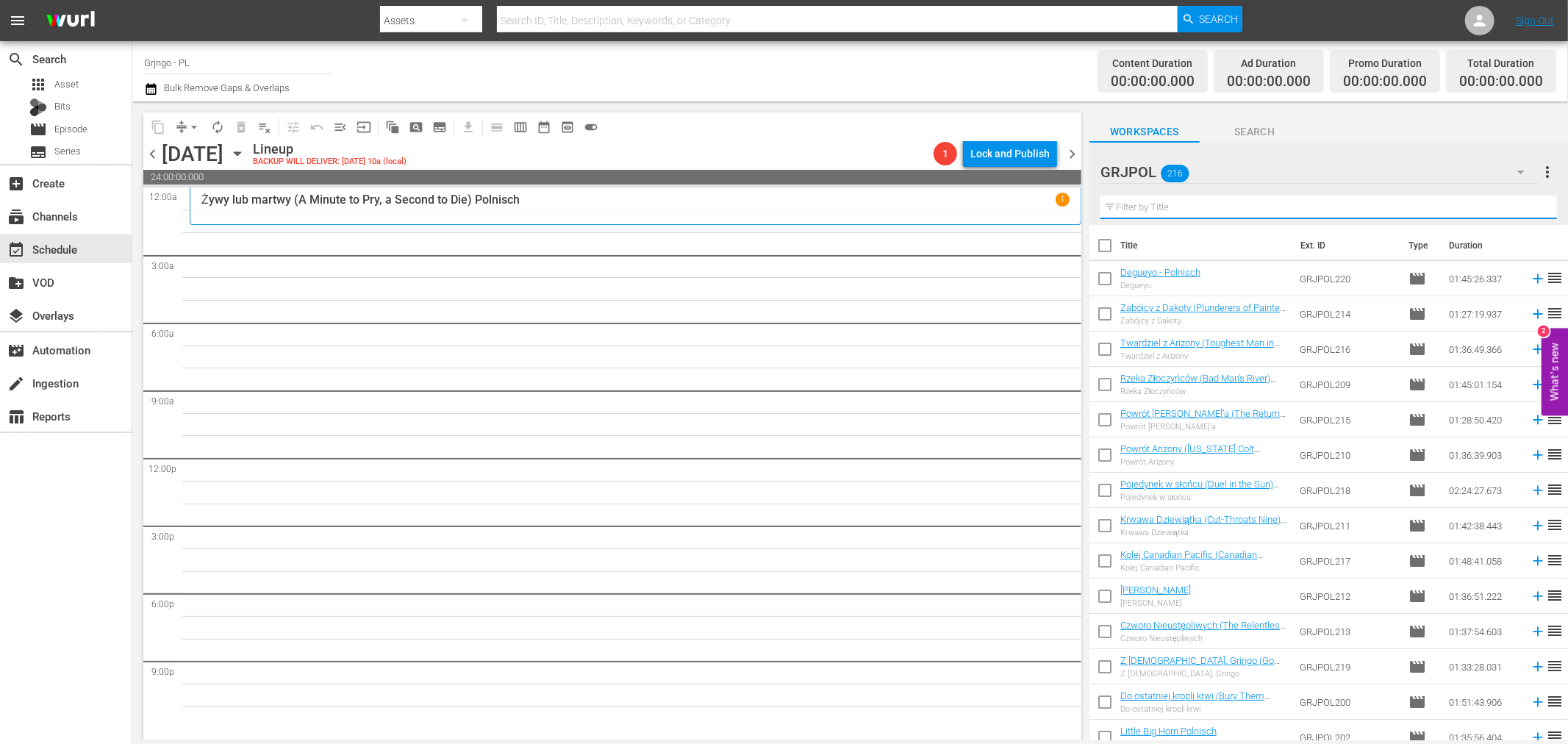
paste input "Bonanza Kompilacja - Odcinki 34, 35, 36"
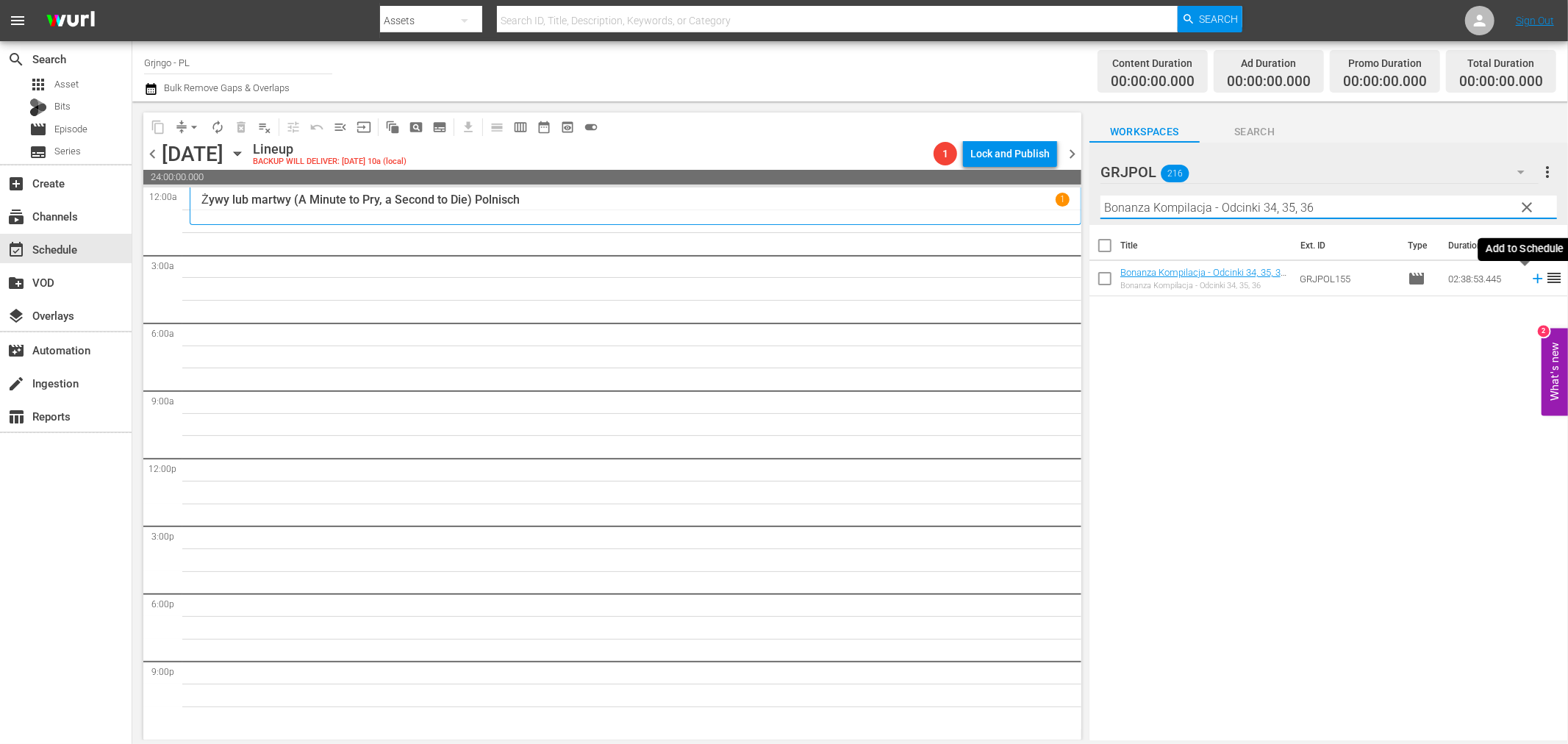
type input "Bonanza Kompilacja - Odcinki 34, 35, 36"
click at [1529, 280] on icon at bounding box center [1538, 279] width 17 height 17
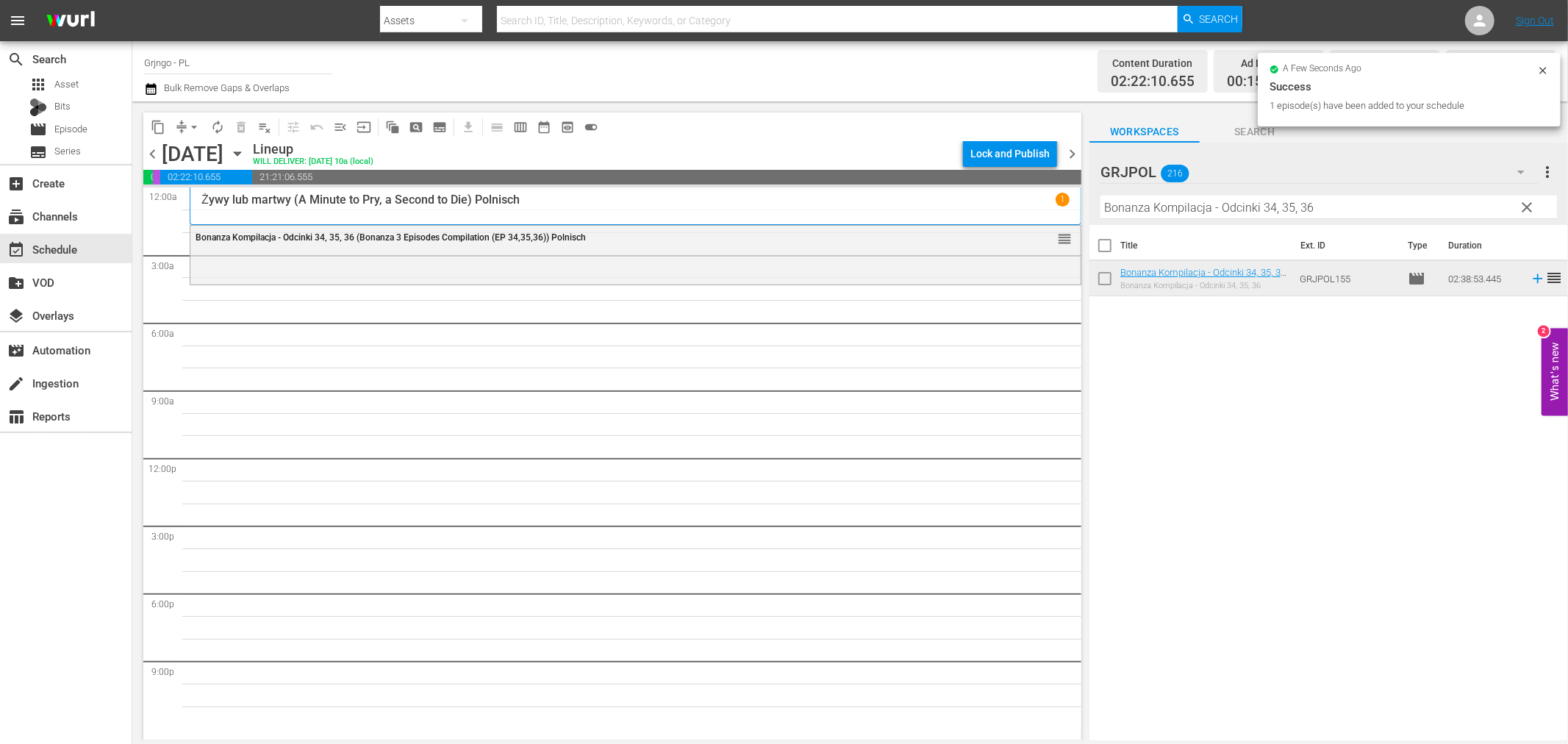
drag, startPoint x: 1529, startPoint y: 202, endPoint x: 1120, endPoint y: 214, distance: 409.2
click at [1529, 202] on span "clear" at bounding box center [1527, 207] width 17 height 17
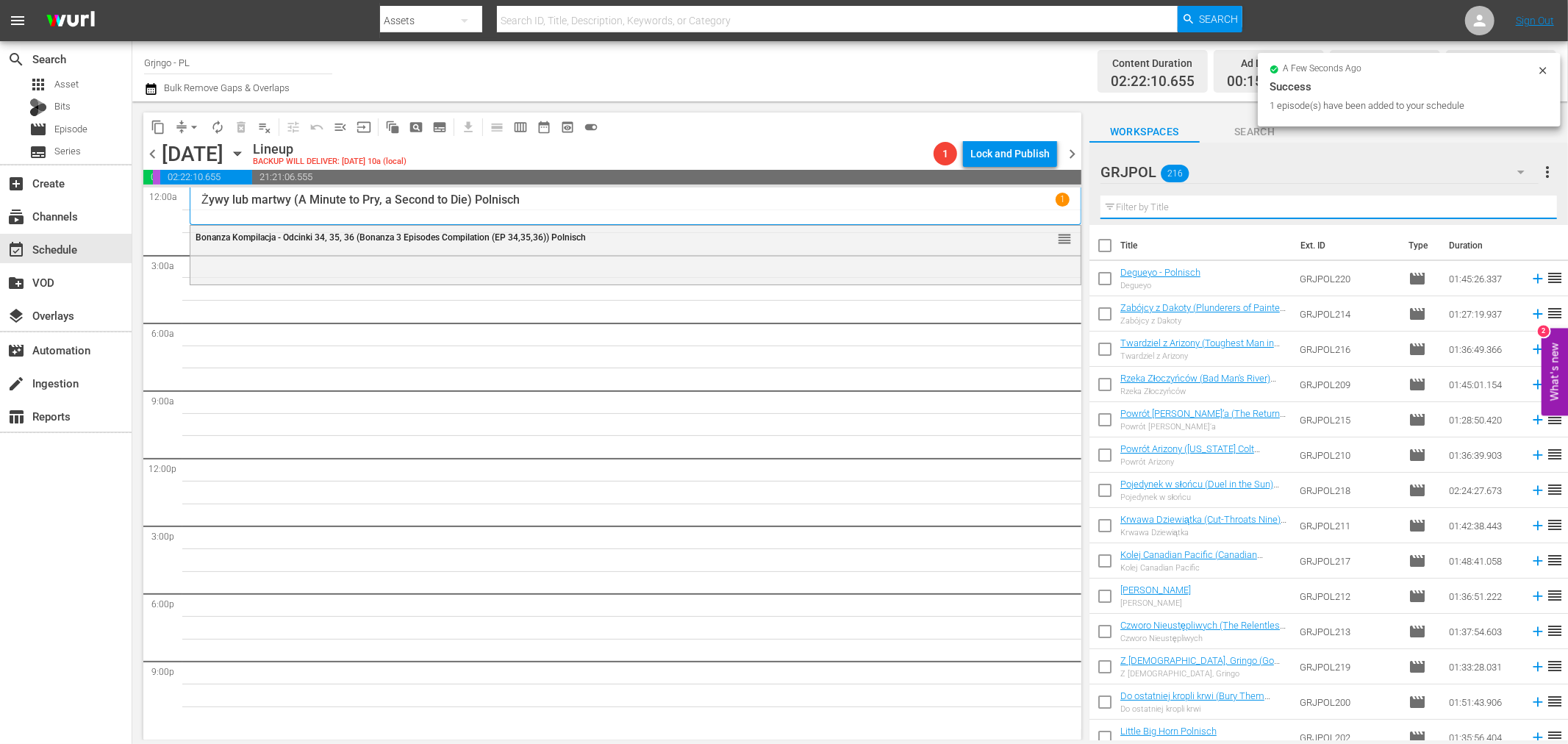
paste input "Rustlers on Horseback"
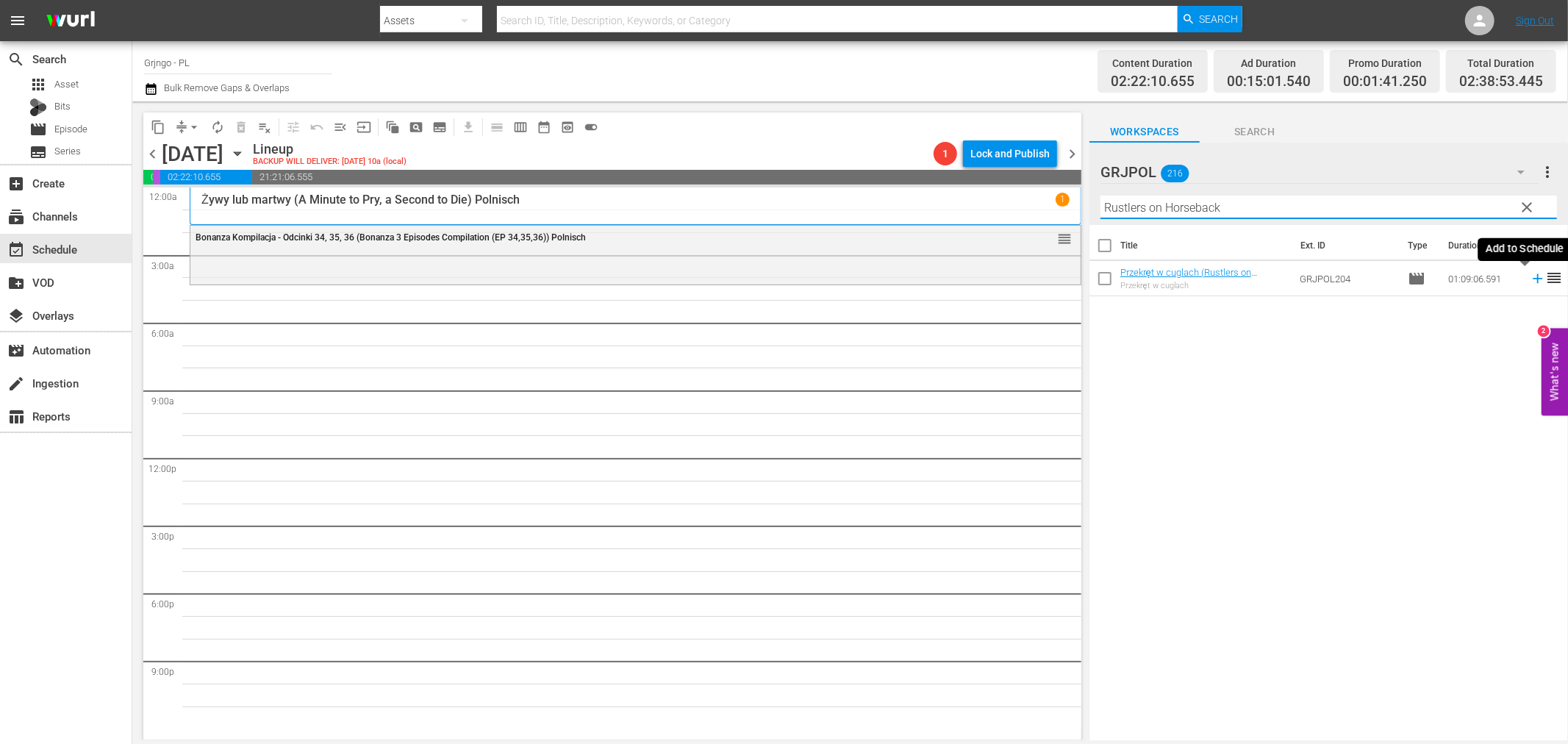
type input "Rustlers on Horseback"
drag, startPoint x: 1526, startPoint y: 282, endPoint x: 1555, endPoint y: 285, distance: 29.2
click at [1529, 282] on icon at bounding box center [1538, 279] width 17 height 17
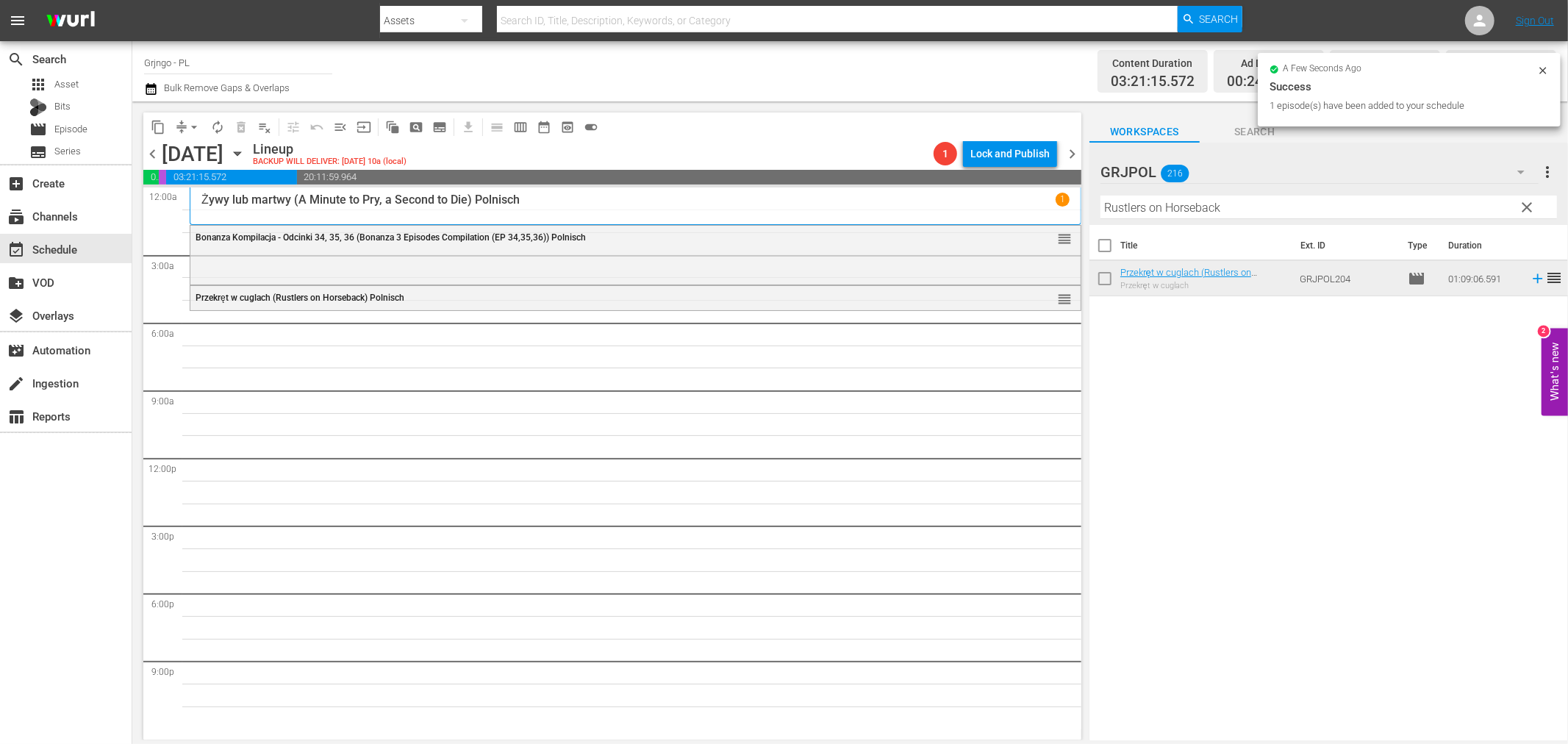
drag, startPoint x: 1524, startPoint y: 203, endPoint x: 1220, endPoint y: 203, distance: 304.0
click at [1524, 203] on span "clear" at bounding box center [1527, 207] width 17 height 17
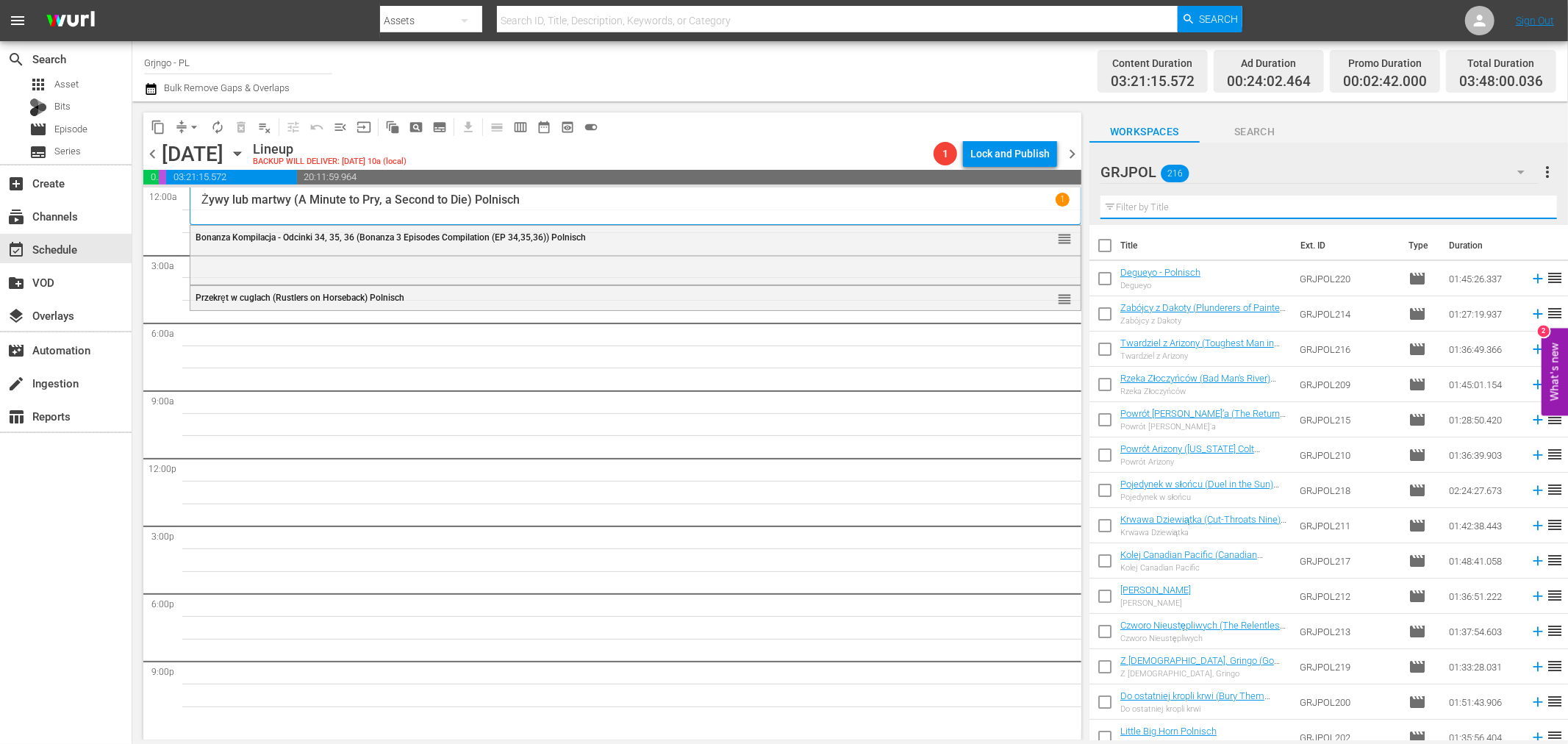
click at [1183, 203] on input "text" at bounding box center [1329, 208] width 456 height 24
paste input "Fighting Man of the Plains"
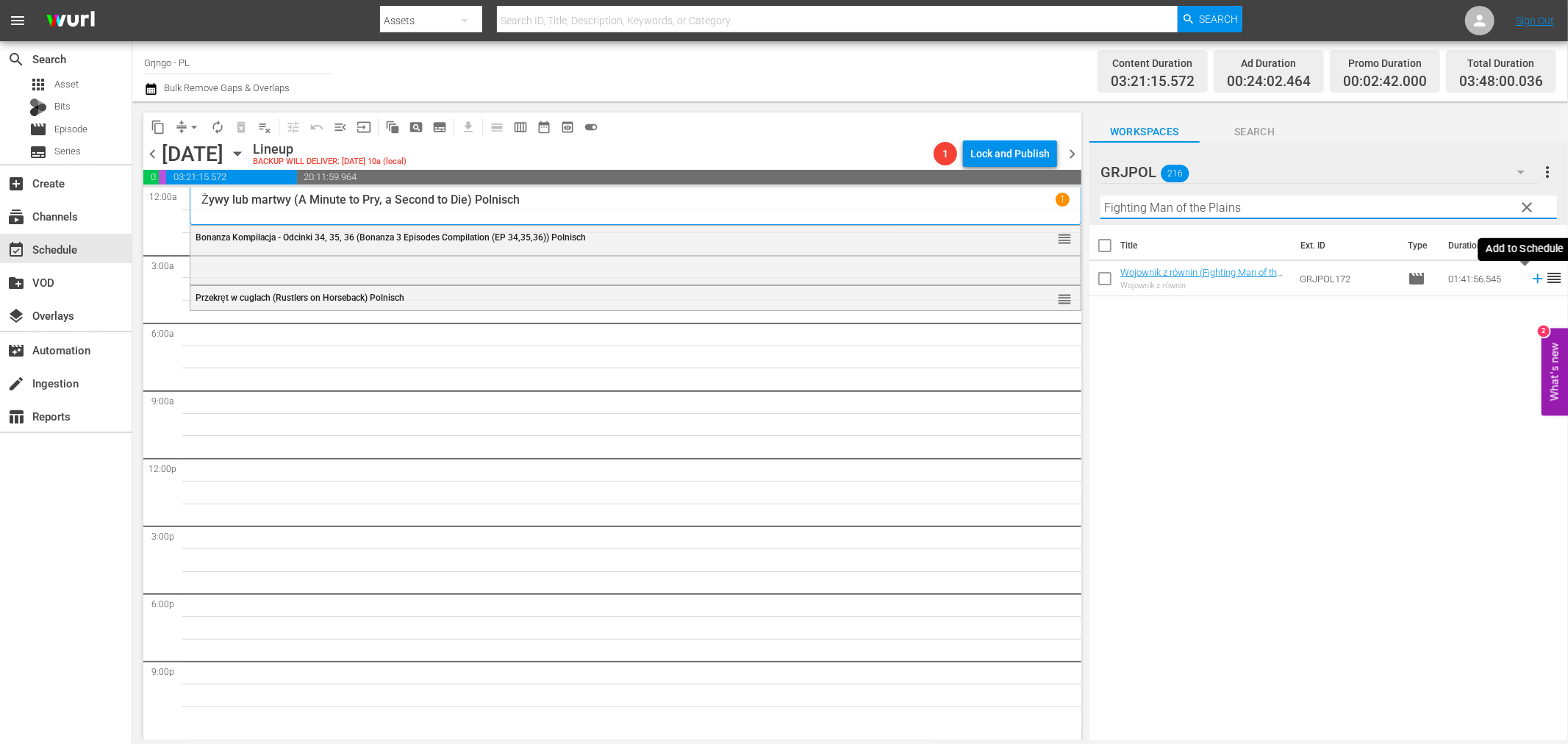
type input "Fighting Man of the Plains"
click at [1533, 278] on icon at bounding box center [1538, 279] width 9 height 9
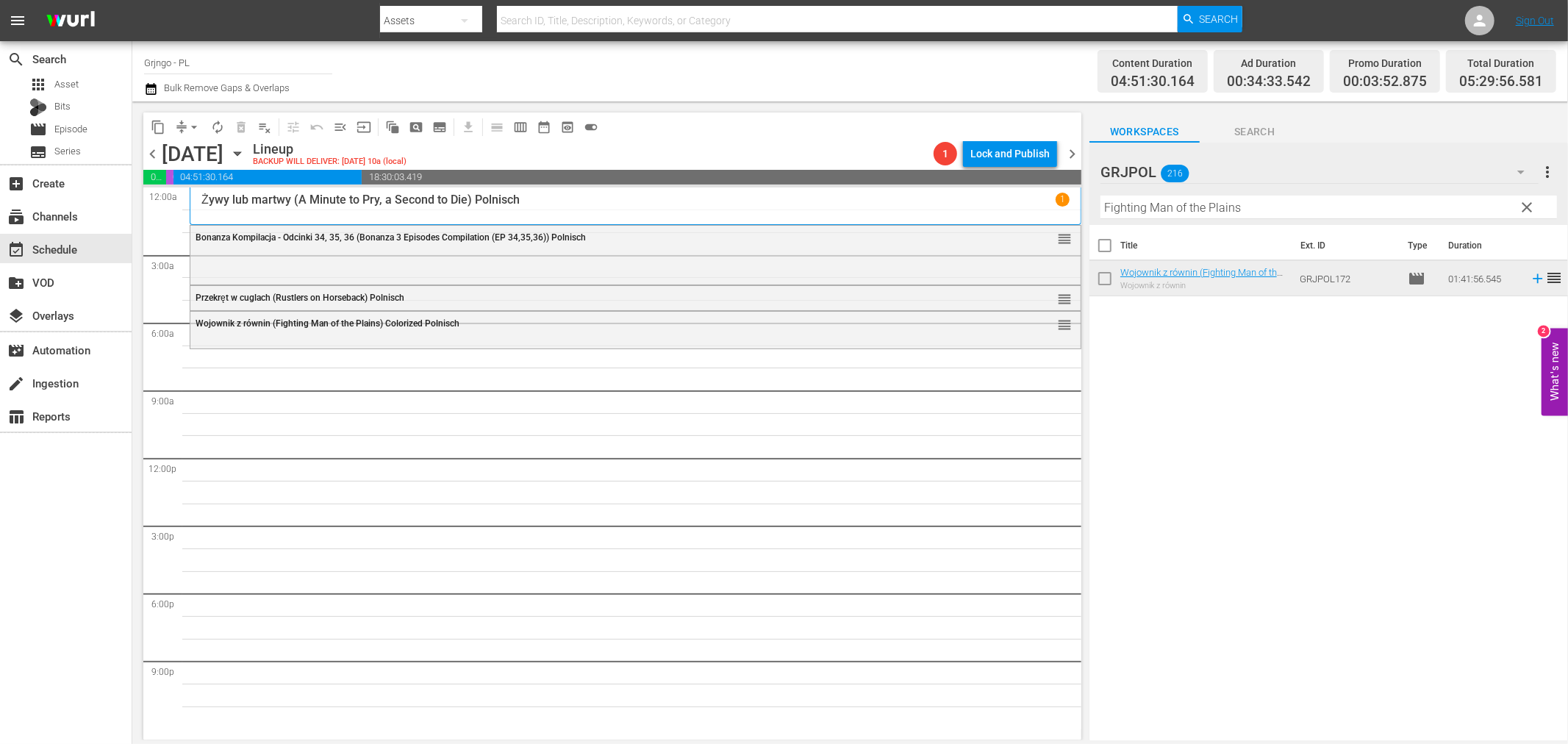
click at [1522, 203] on span "clear" at bounding box center [1527, 207] width 17 height 17
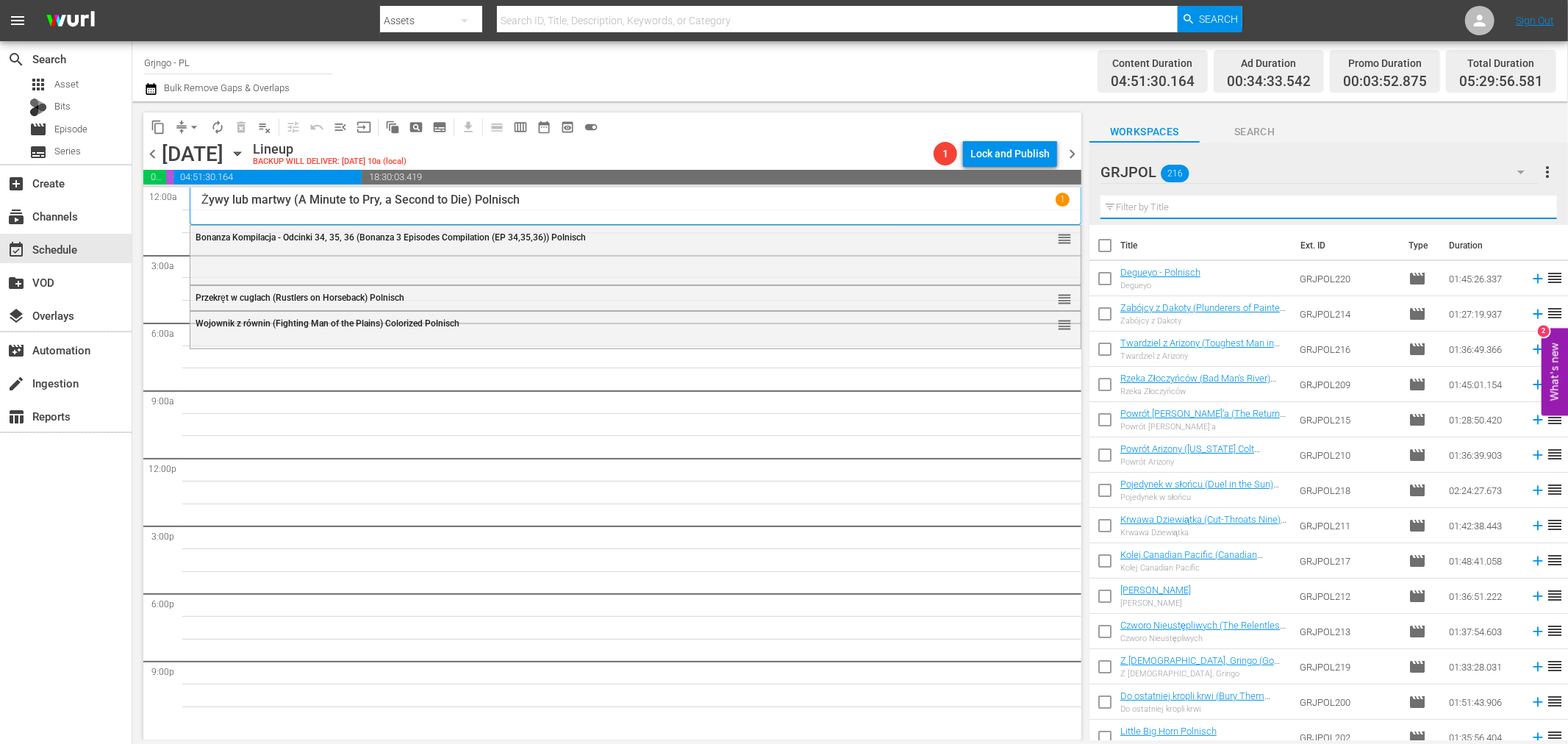
paste input "Stranger On Horseback"
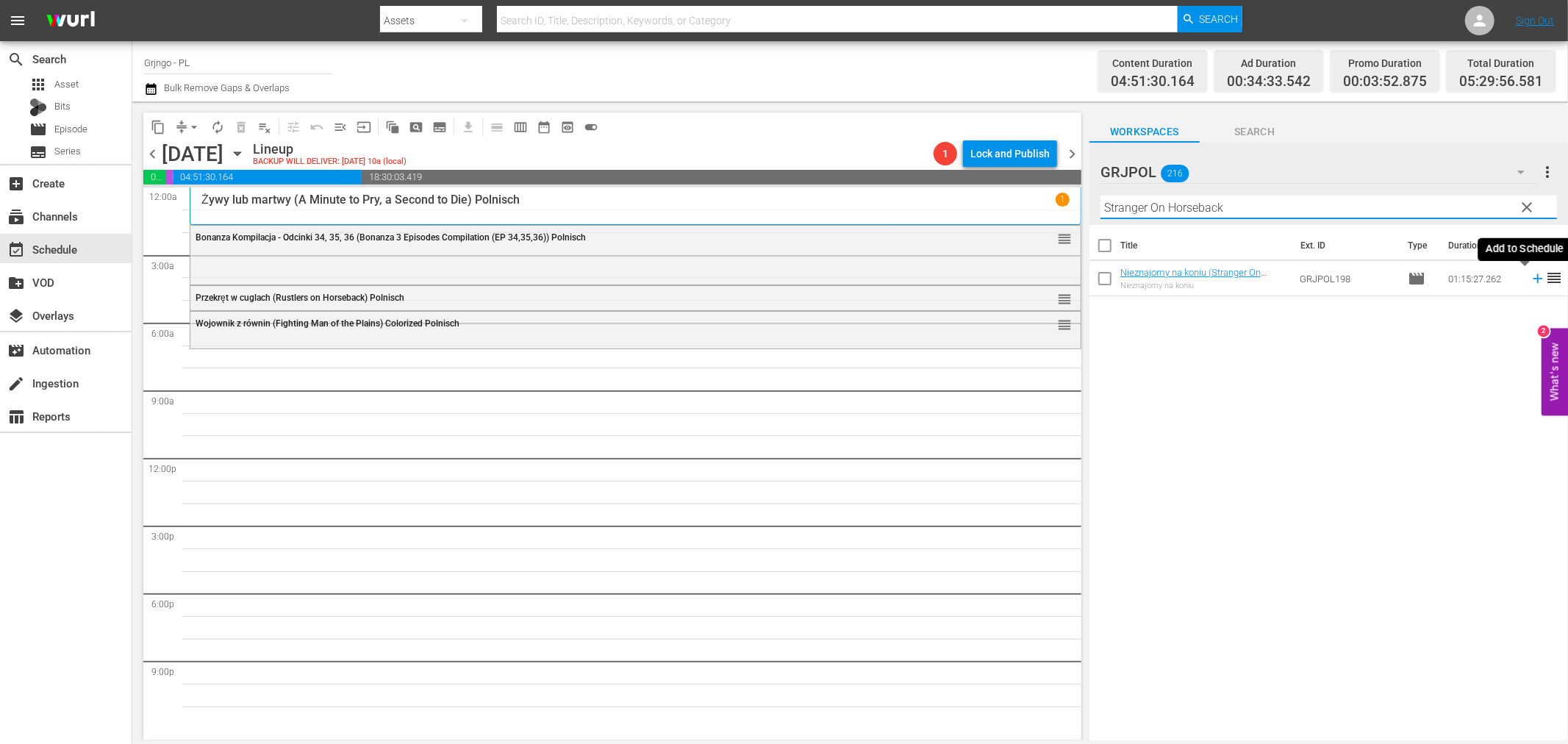
type input "Stranger On Horseback"
click at [1533, 280] on icon at bounding box center [1538, 279] width 9 height 9
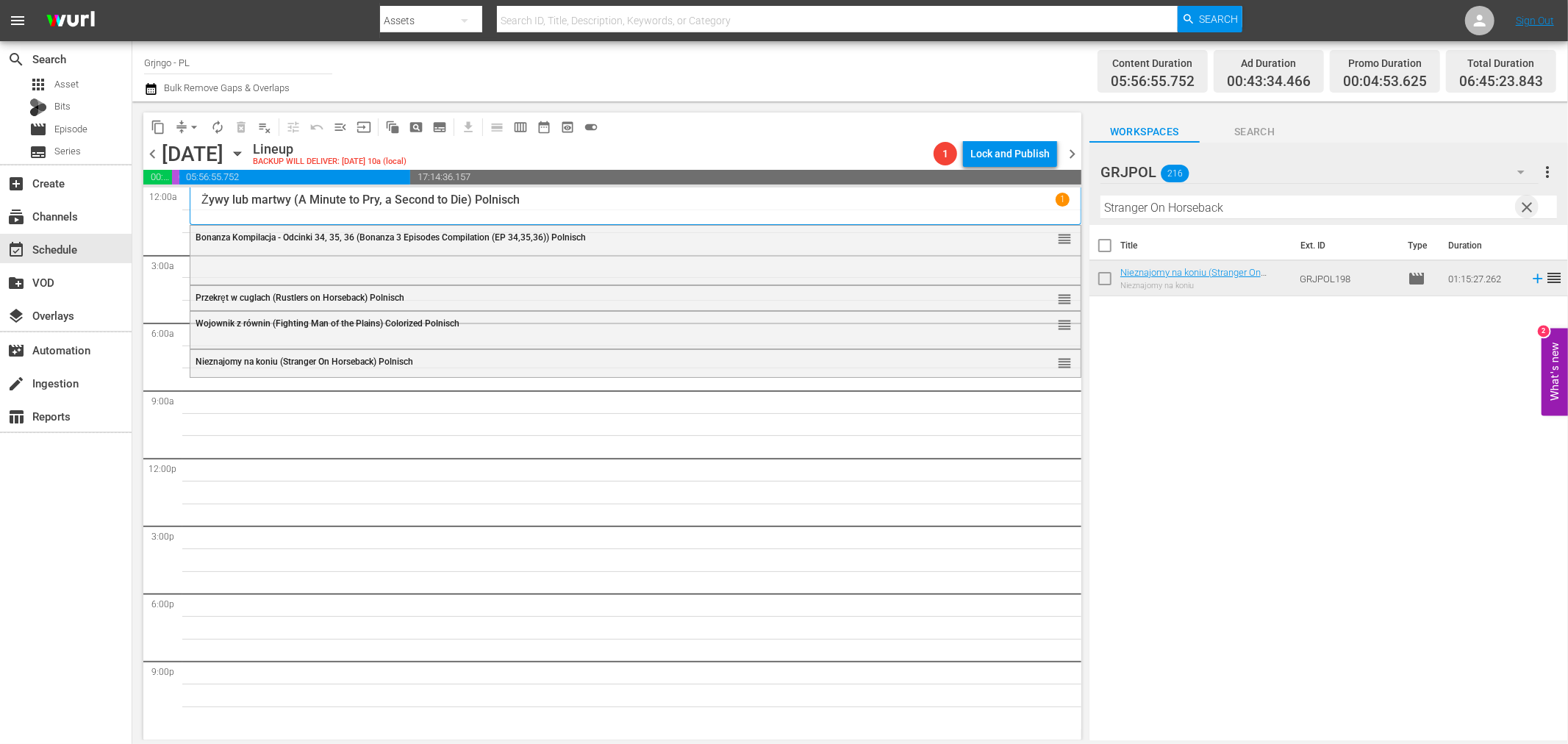
click at [1526, 203] on span "clear" at bounding box center [1527, 207] width 17 height 17
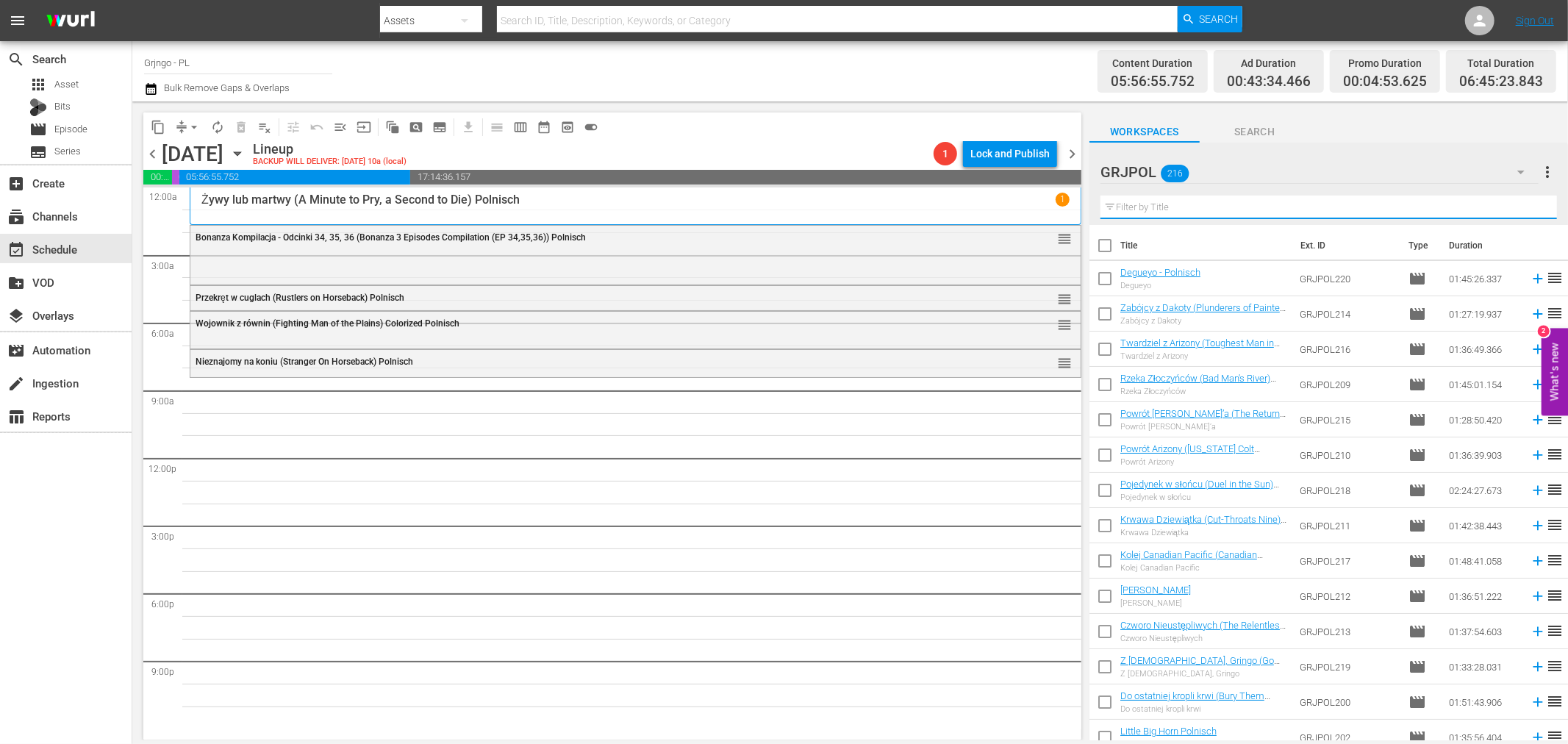
paste input "For a Few Dollars Less"
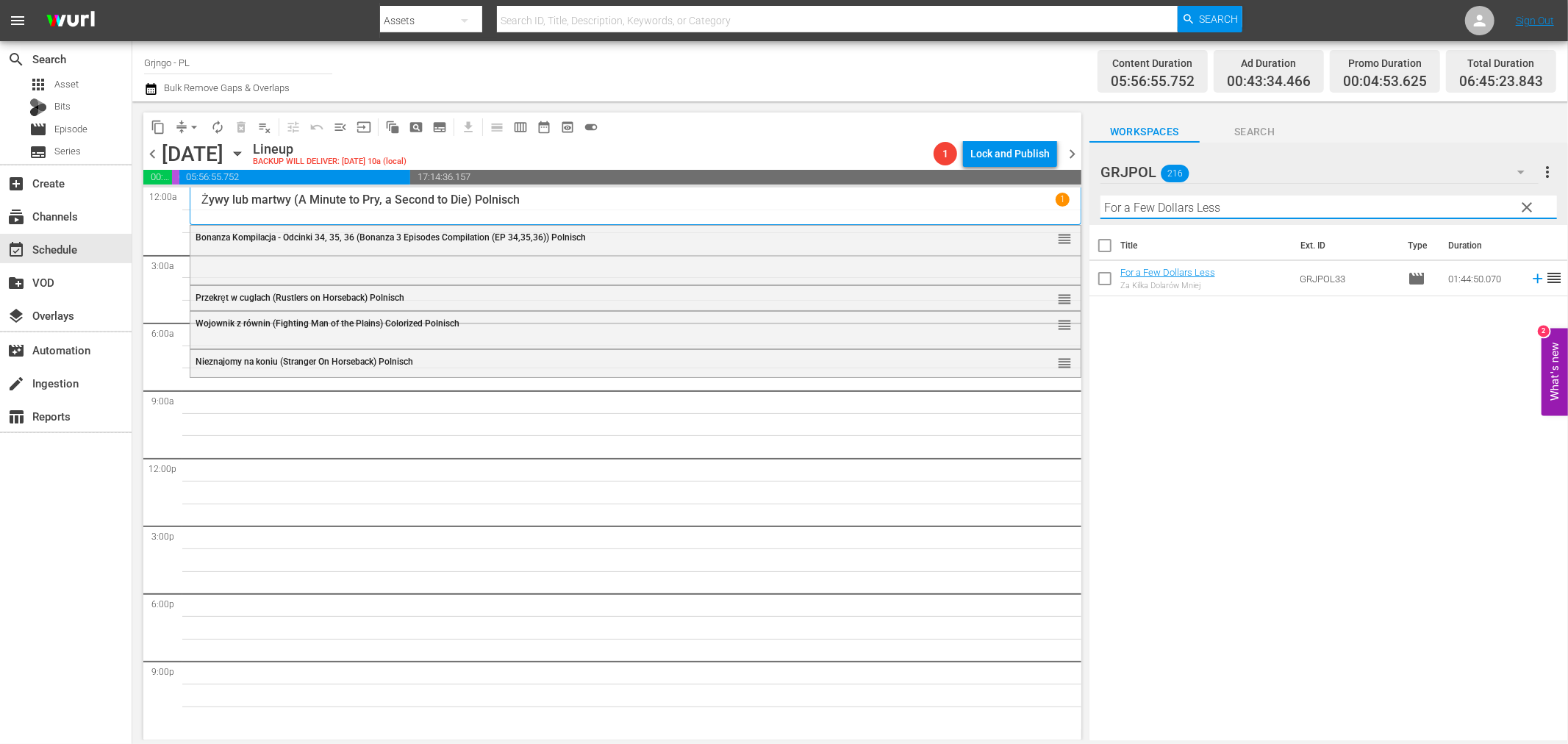
type input "For a Few Dollars Less"
click at [1529, 275] on icon at bounding box center [1538, 279] width 17 height 17
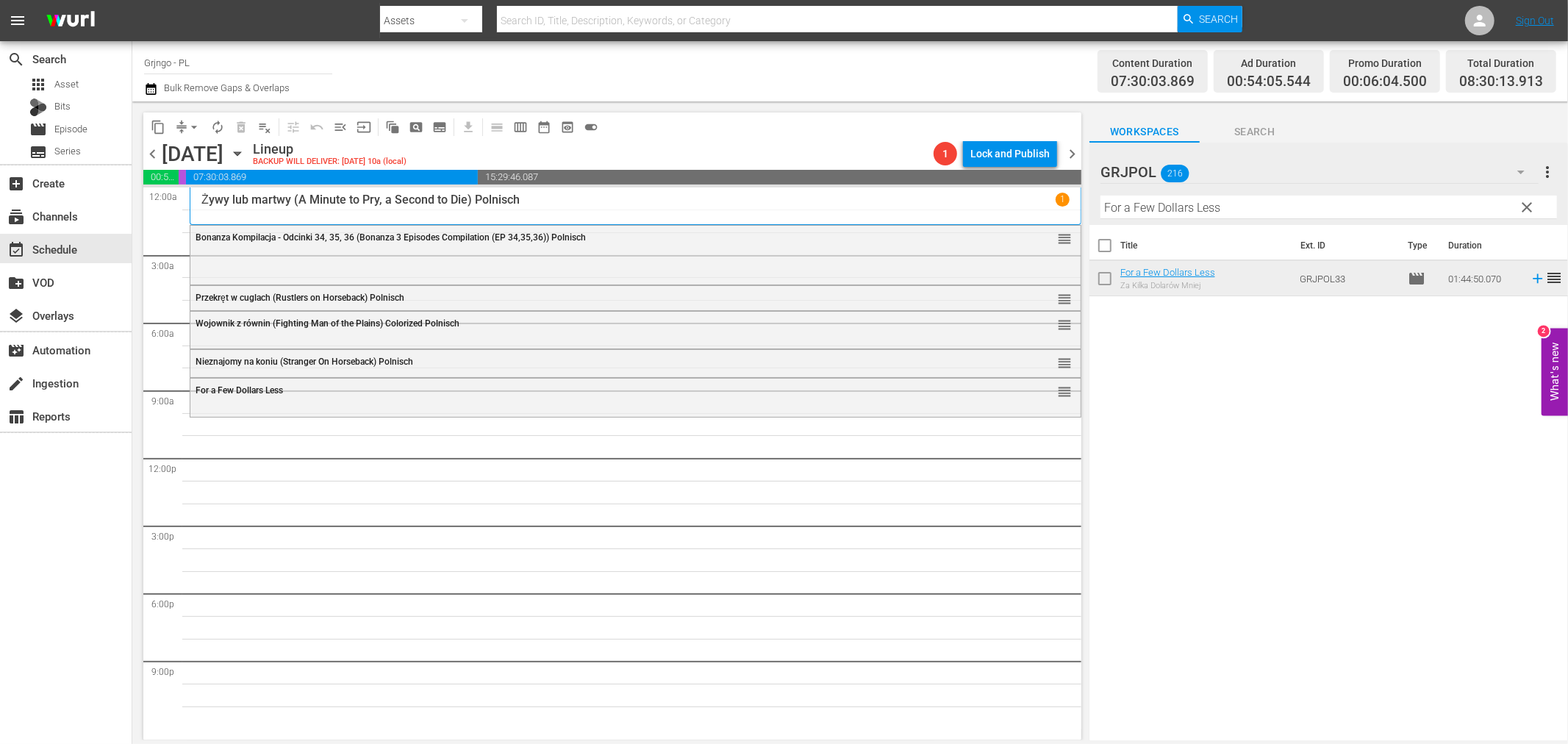
drag, startPoint x: 1522, startPoint y: 203, endPoint x: 1148, endPoint y: 223, distance: 374.5
click at [1522, 203] on span "clear" at bounding box center [1527, 207] width 17 height 17
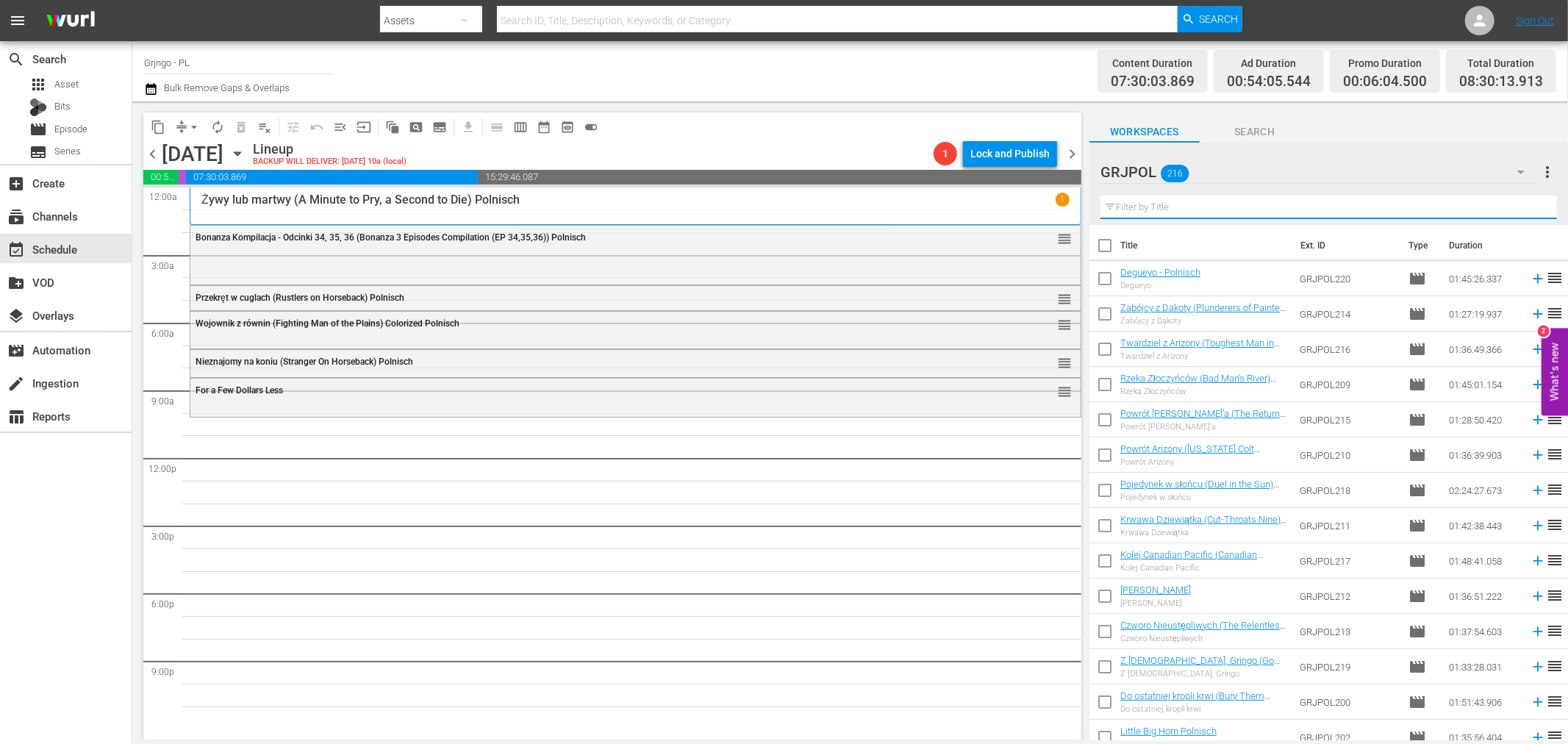
paste input "And God Said to Cain"
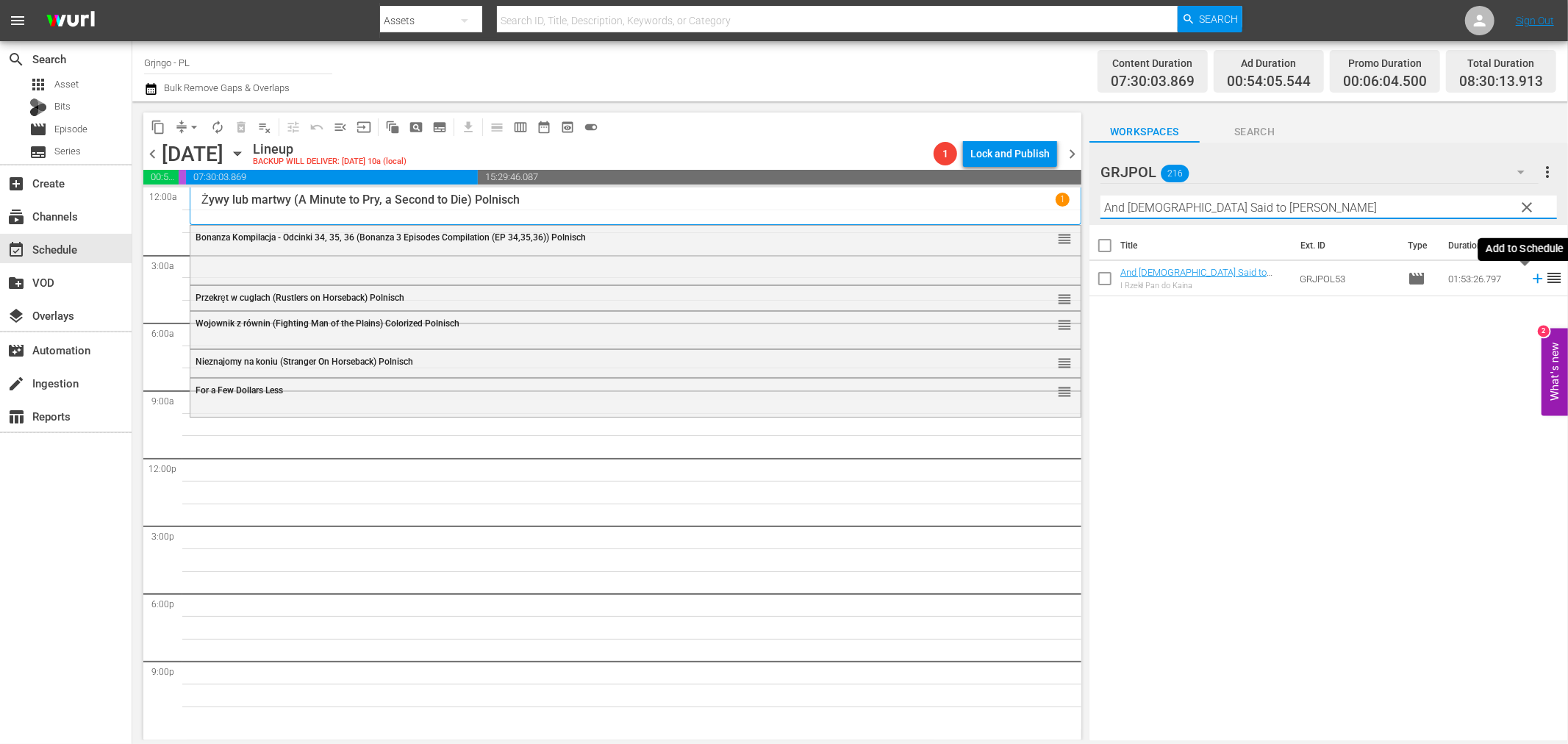
type input "And God Said to Cain"
click at [1529, 282] on icon at bounding box center [1538, 279] width 17 height 17
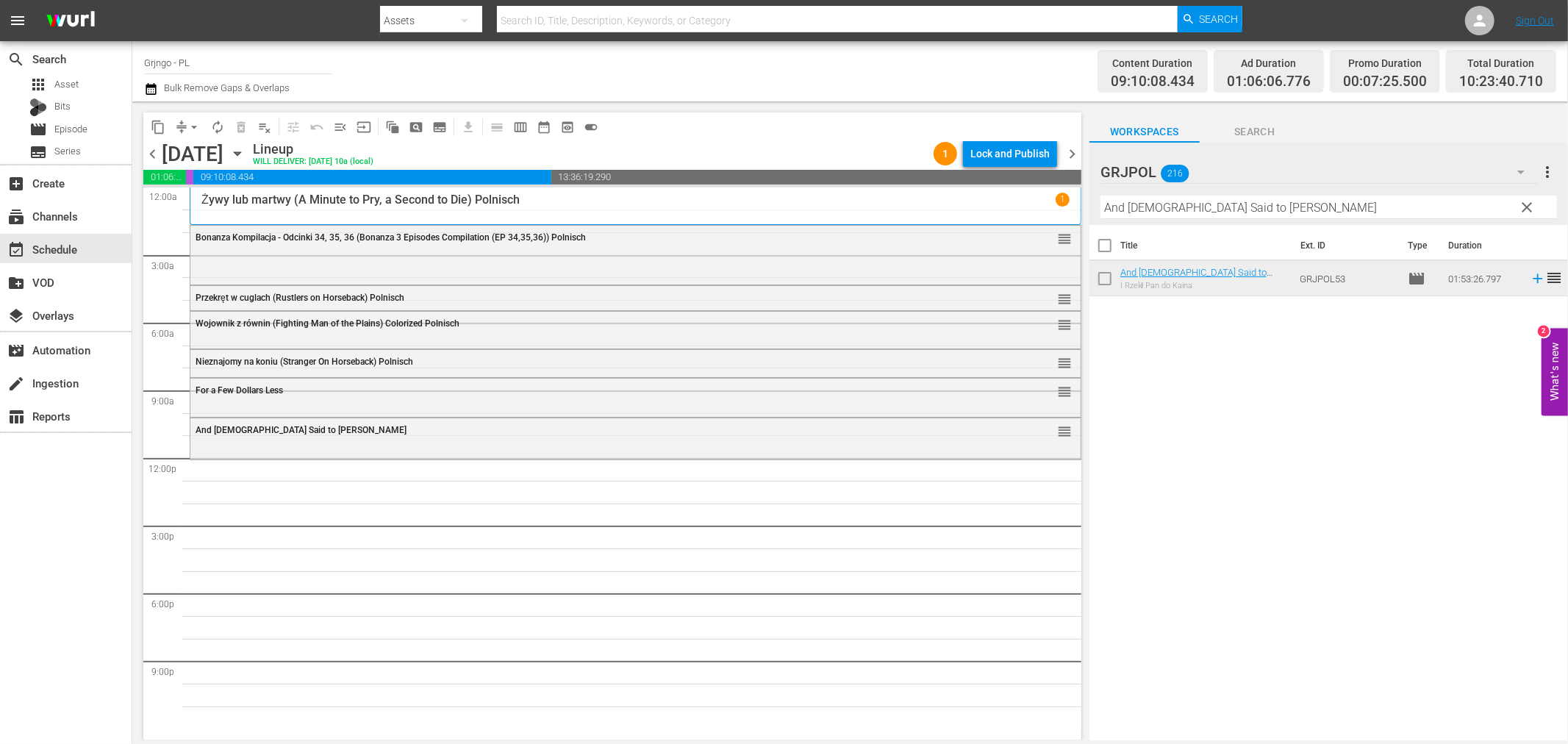
click at [1520, 203] on span "clear" at bounding box center [1527, 207] width 17 height 17
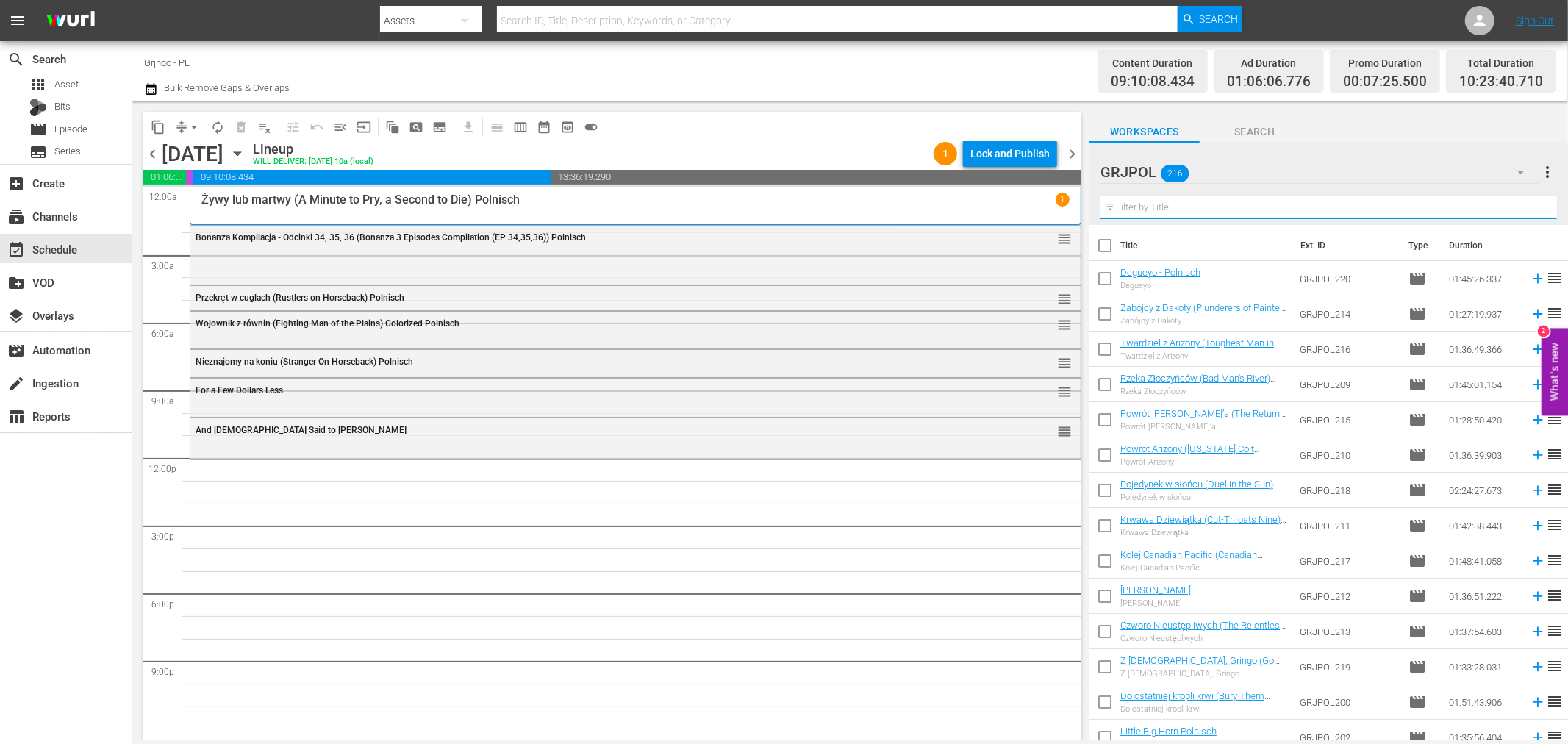
paste input "Four Came to Kill Sartana"
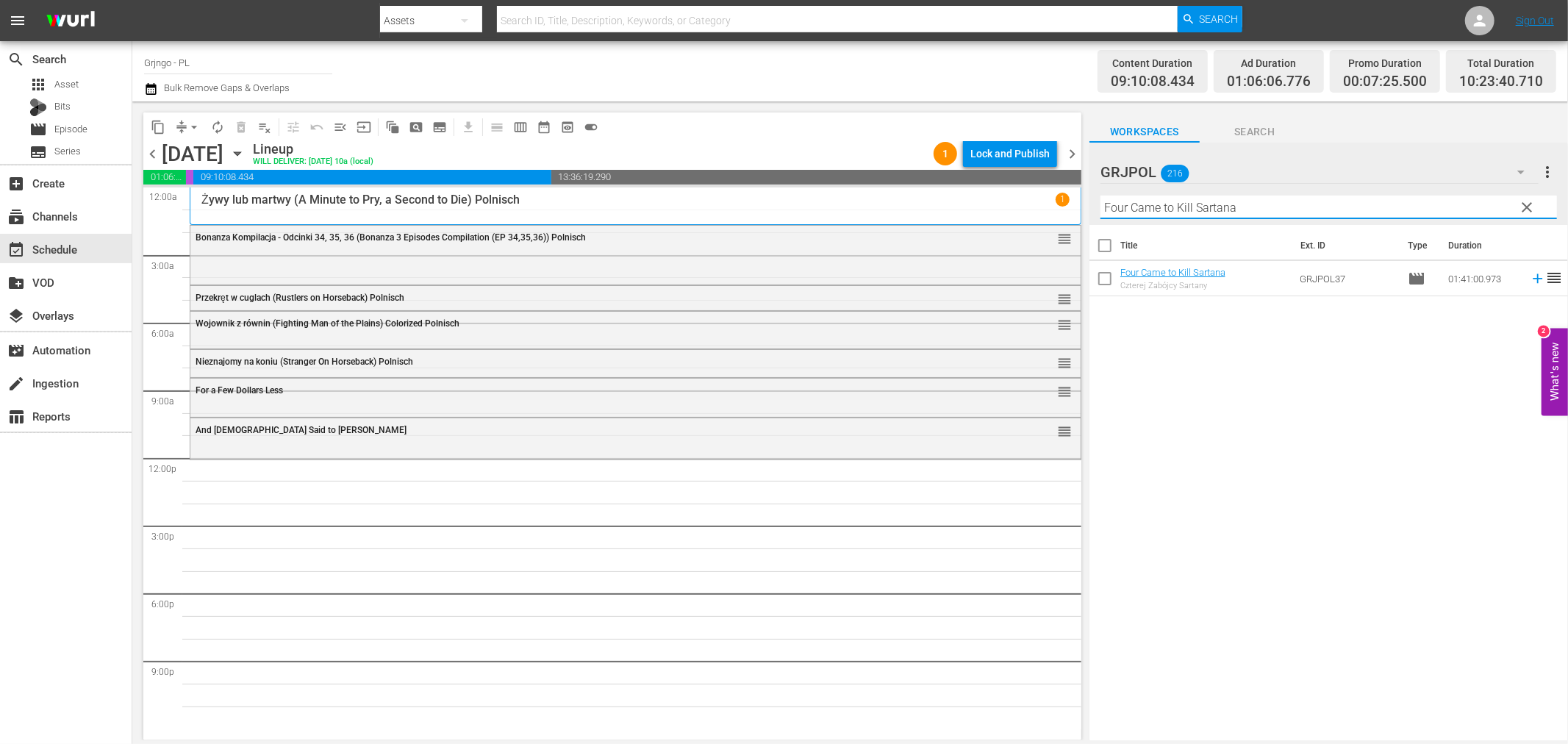
type input "Four Came to Kill Sartana"
click at [1533, 280] on icon at bounding box center [1538, 279] width 9 height 9
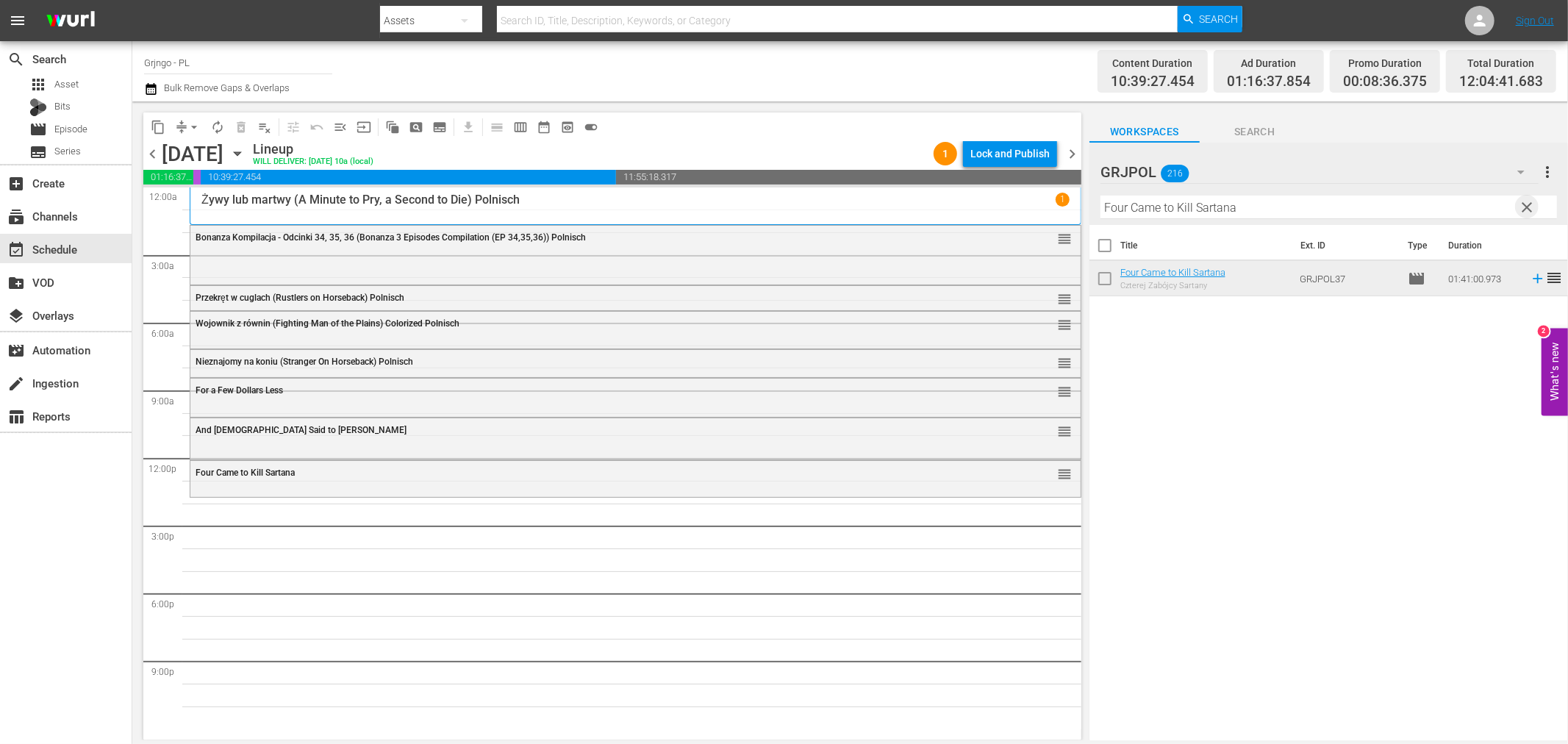
click at [1524, 203] on span "clear" at bounding box center [1527, 207] width 17 height 17
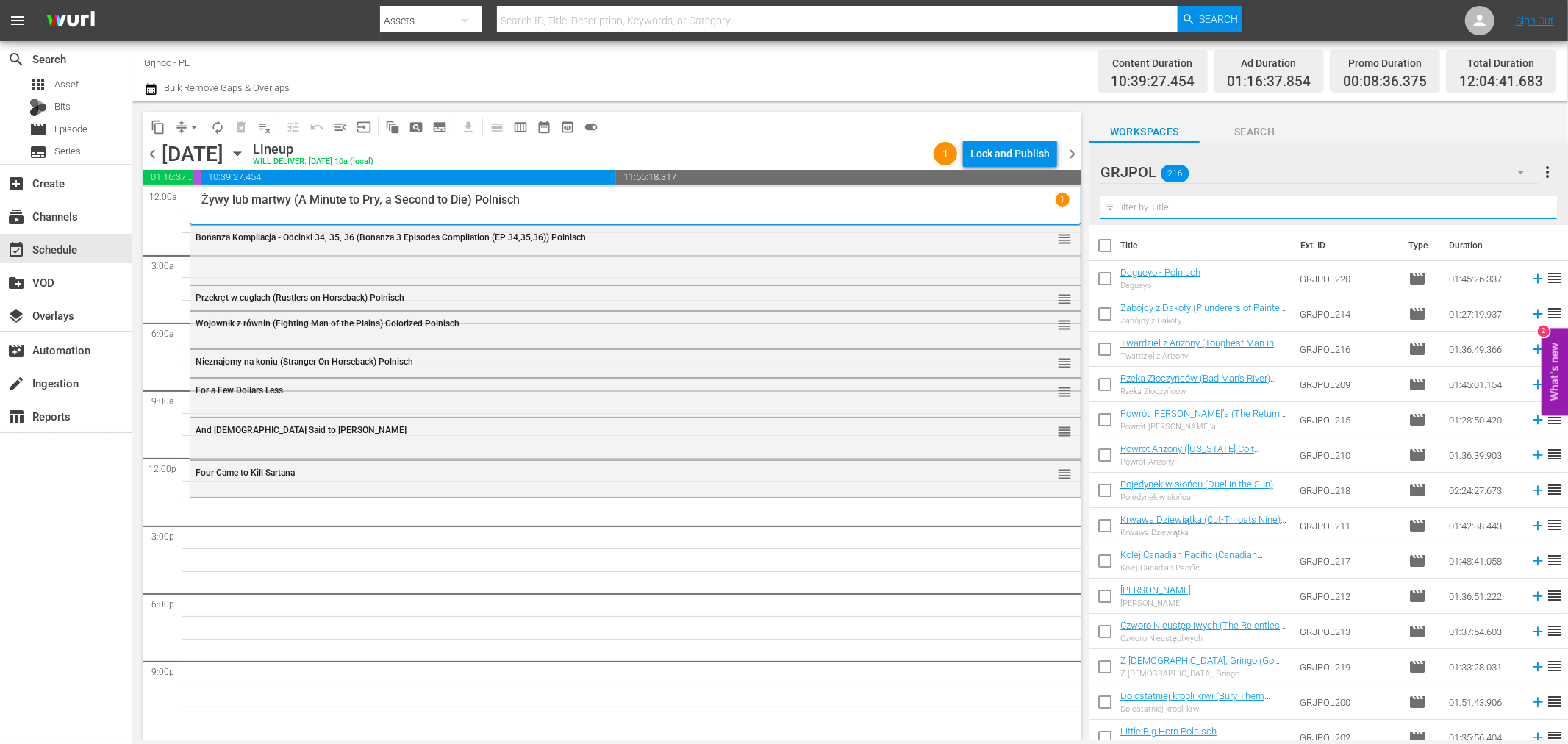
click at [1138, 210] on input "text" at bounding box center [1329, 208] width 456 height 24
paste input "Buddy Goes West"
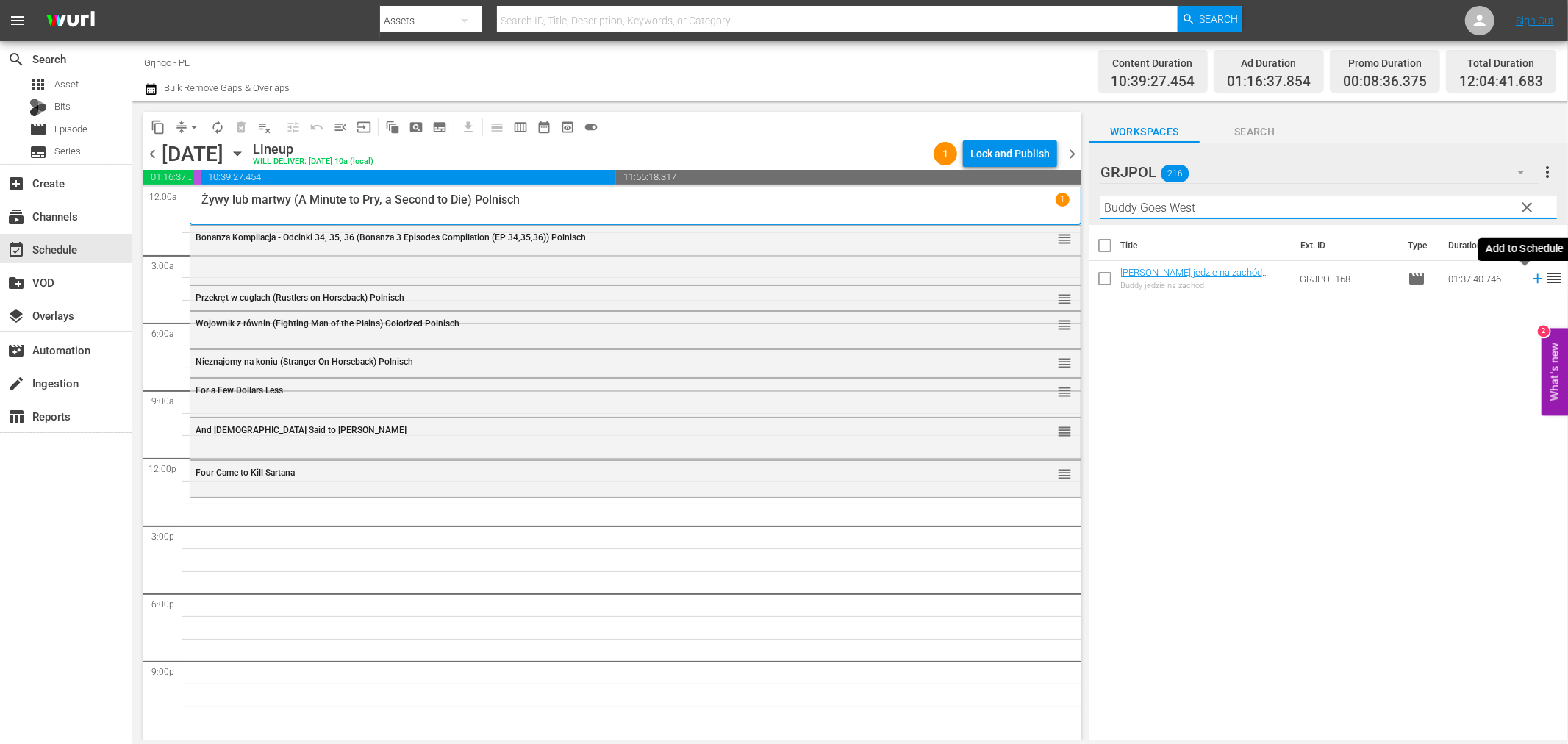
type input "Buddy Goes West"
click at [1529, 277] on icon at bounding box center [1538, 279] width 17 height 17
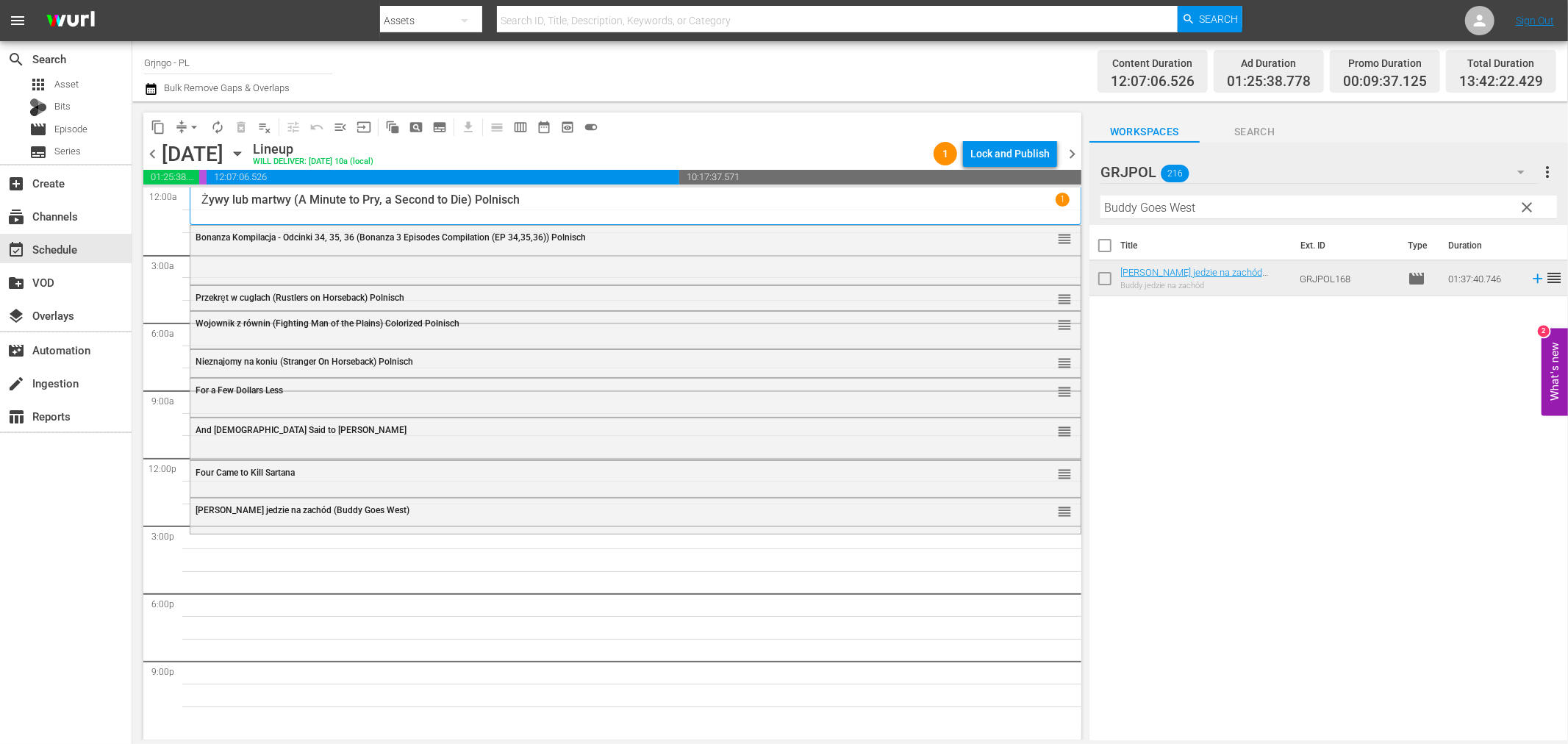
click at [1526, 203] on span "clear" at bounding box center [1527, 207] width 17 height 17
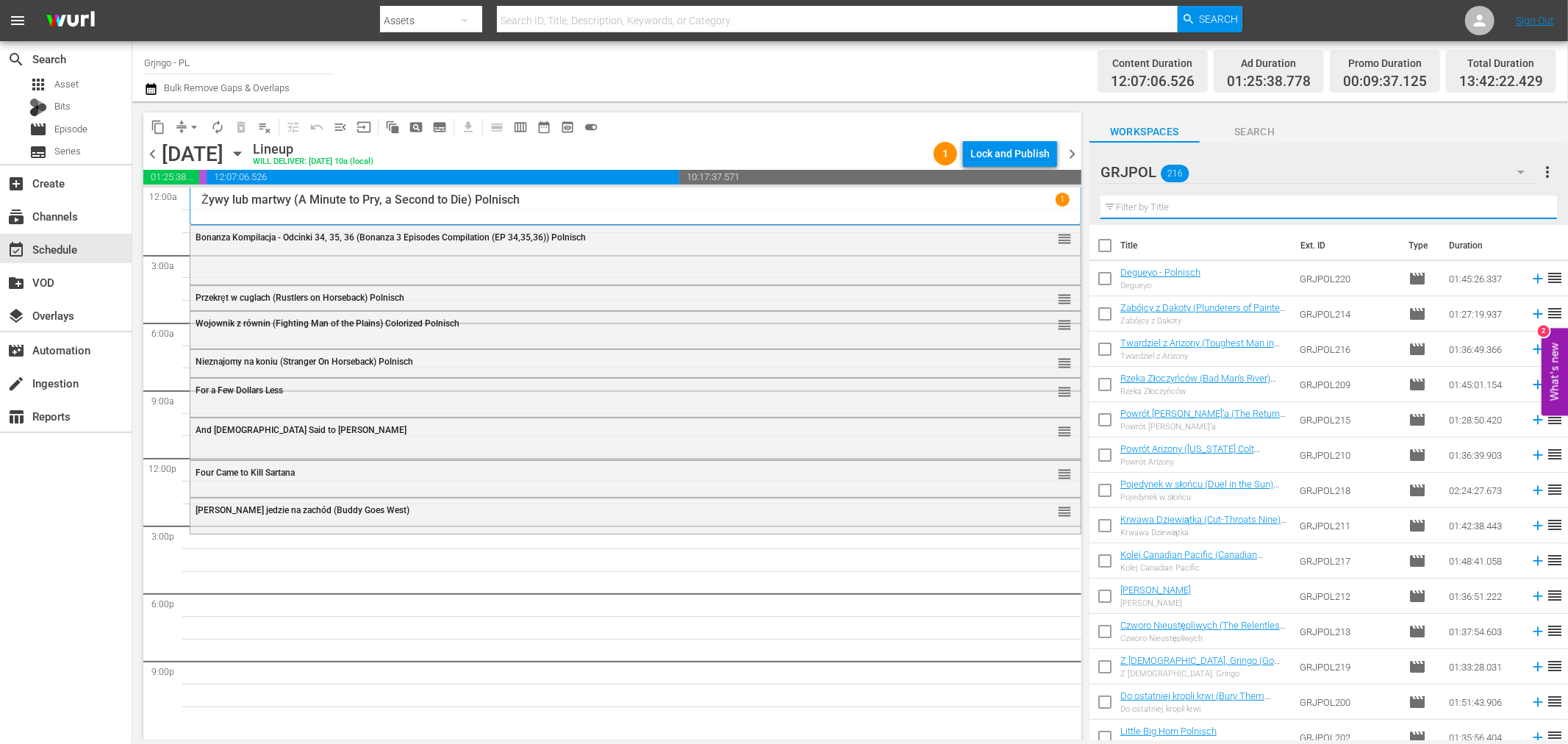
paste input "The Cariboo Trail"
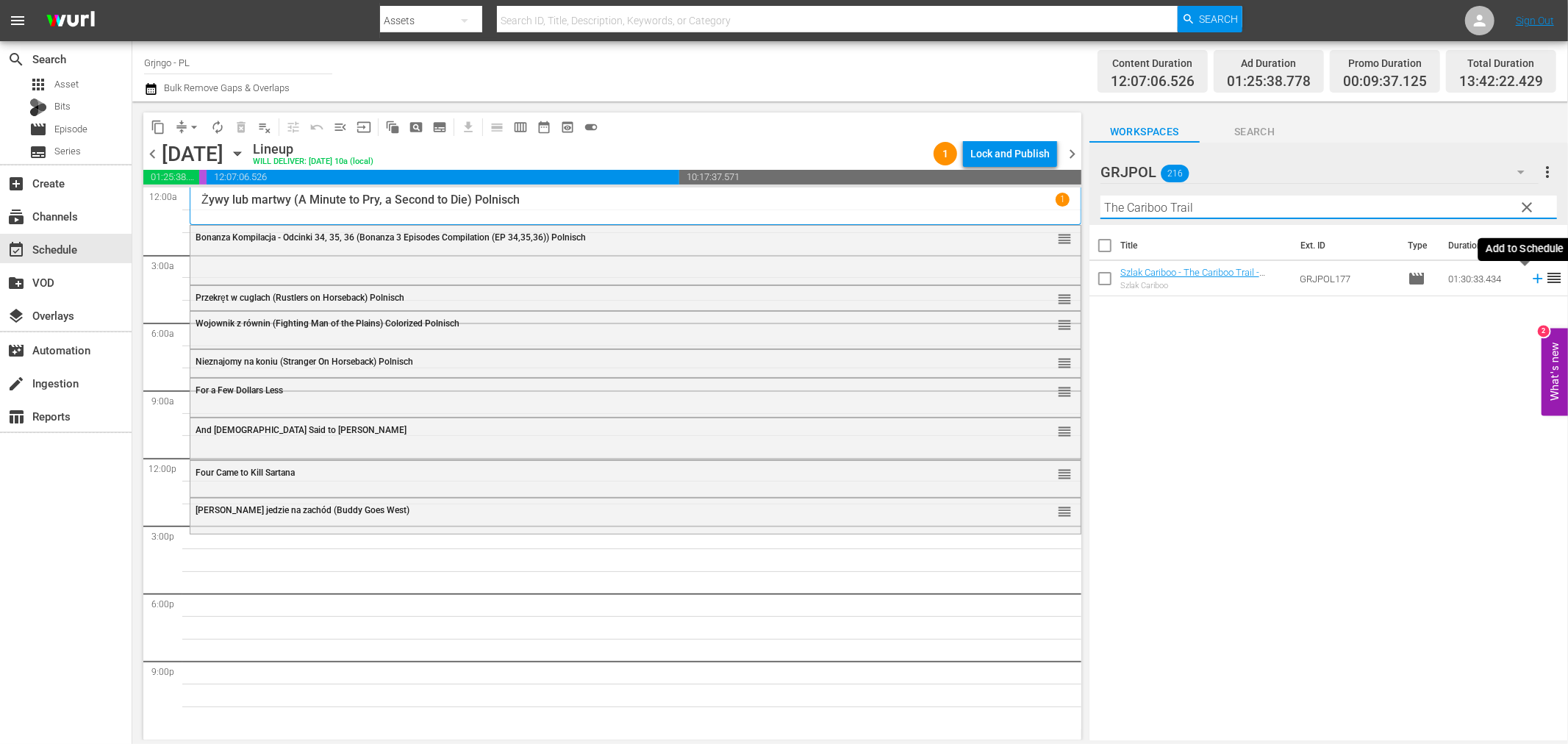
type input "The Cariboo Trail"
click at [1533, 278] on icon at bounding box center [1538, 279] width 9 height 9
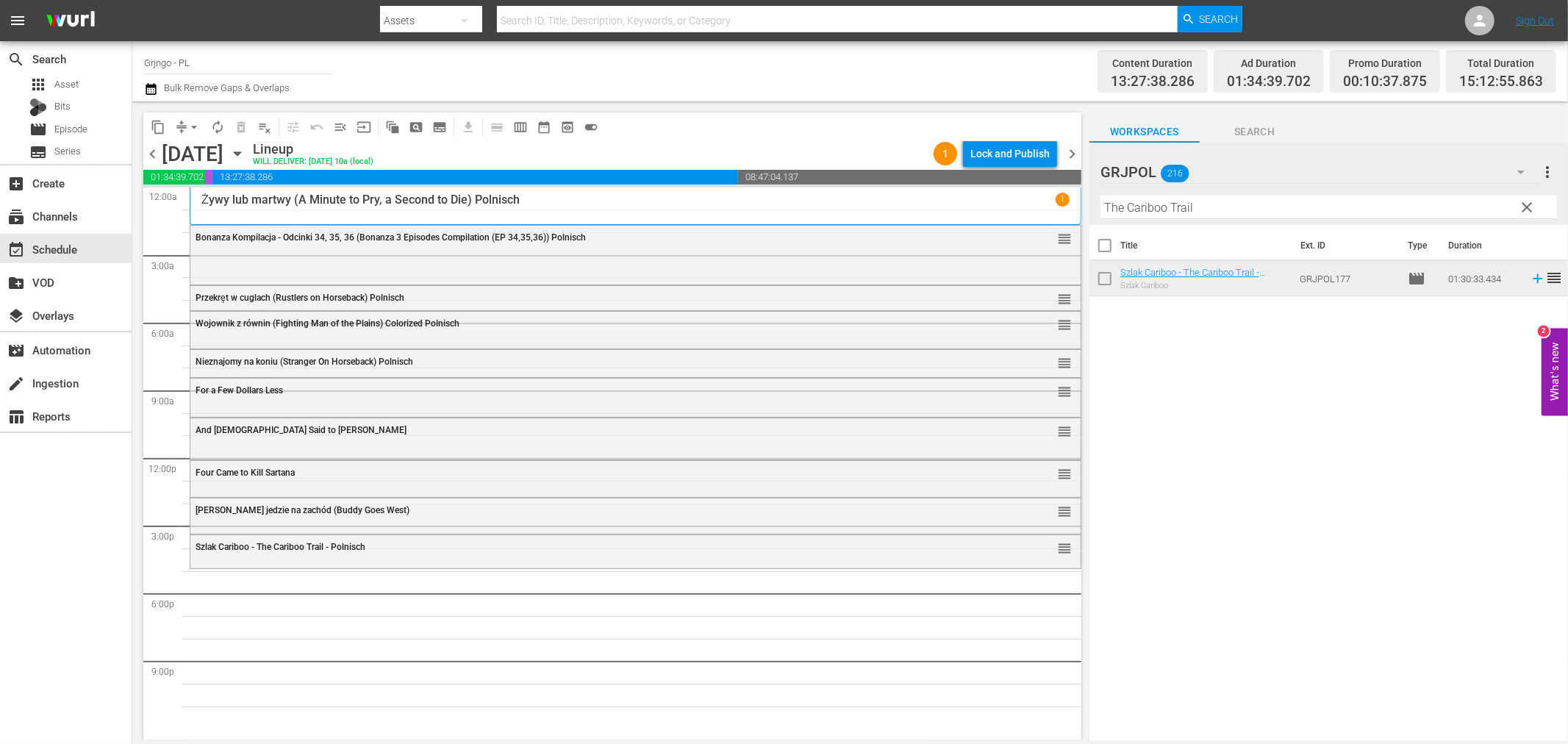
drag, startPoint x: 1526, startPoint y: 206, endPoint x: 1159, endPoint y: 218, distance: 367.2
click at [1526, 206] on span "clear" at bounding box center [1527, 207] width 17 height 17
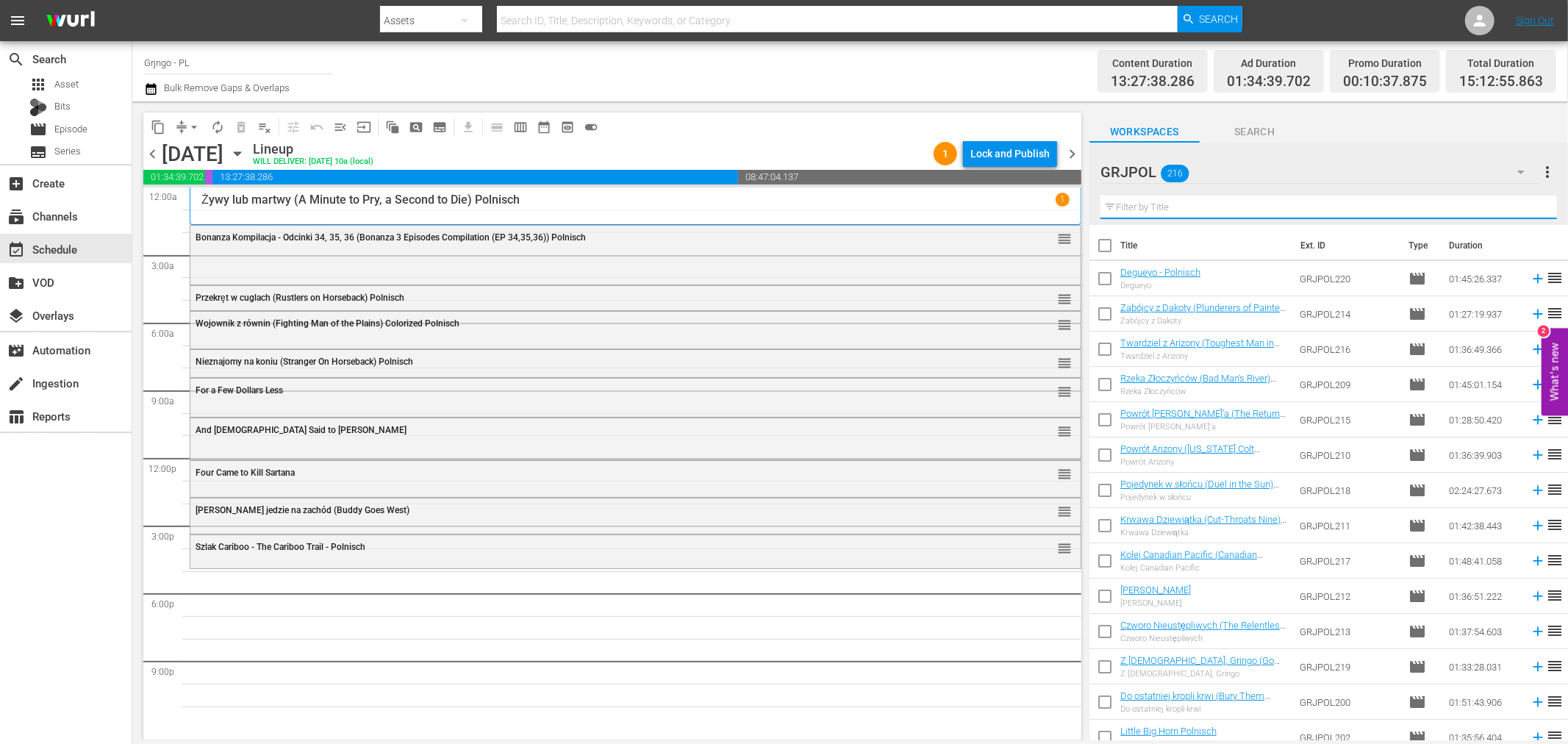
paste input "Night of the Serpent"
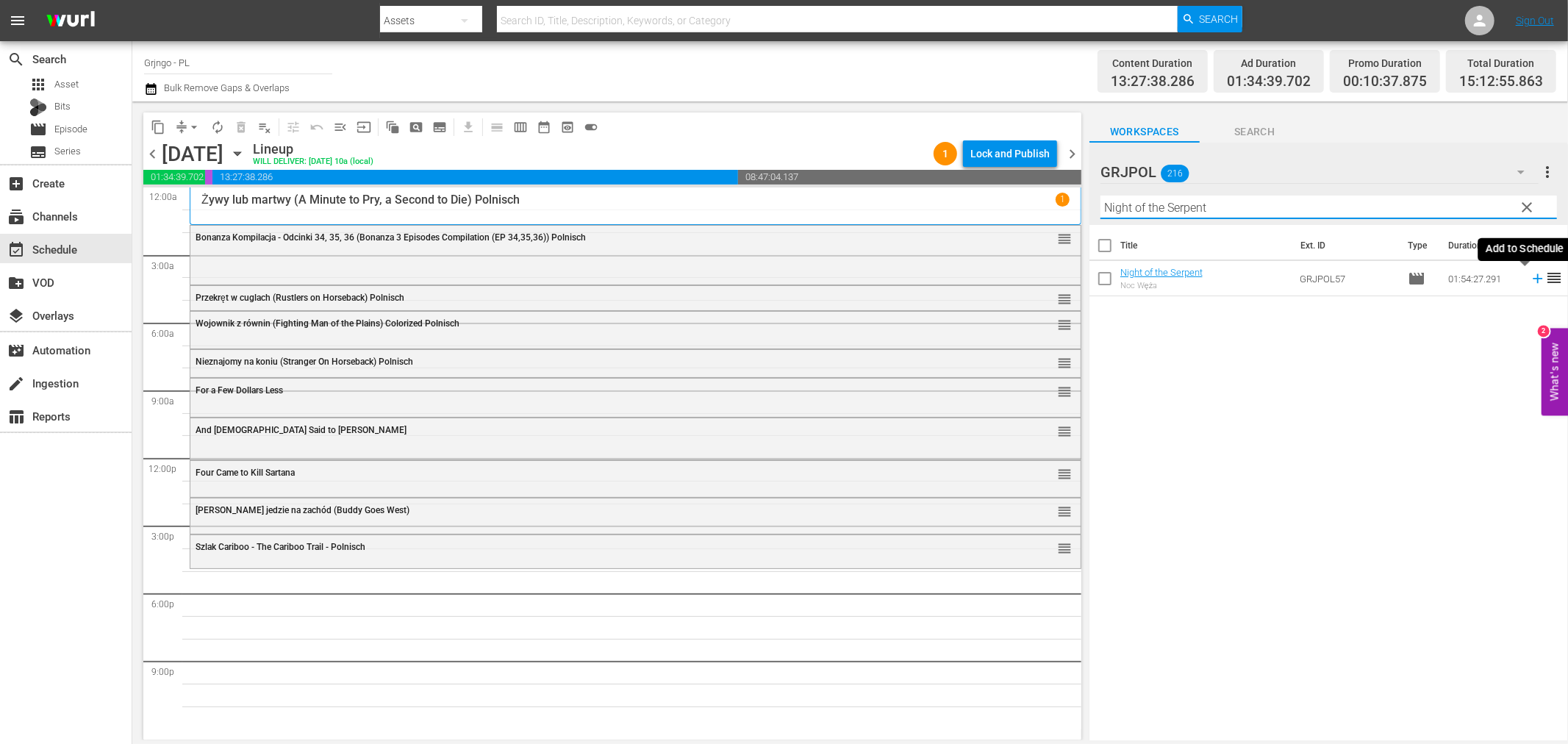
type input "Night of the Serpent"
click at [1529, 282] on icon at bounding box center [1538, 279] width 17 height 17
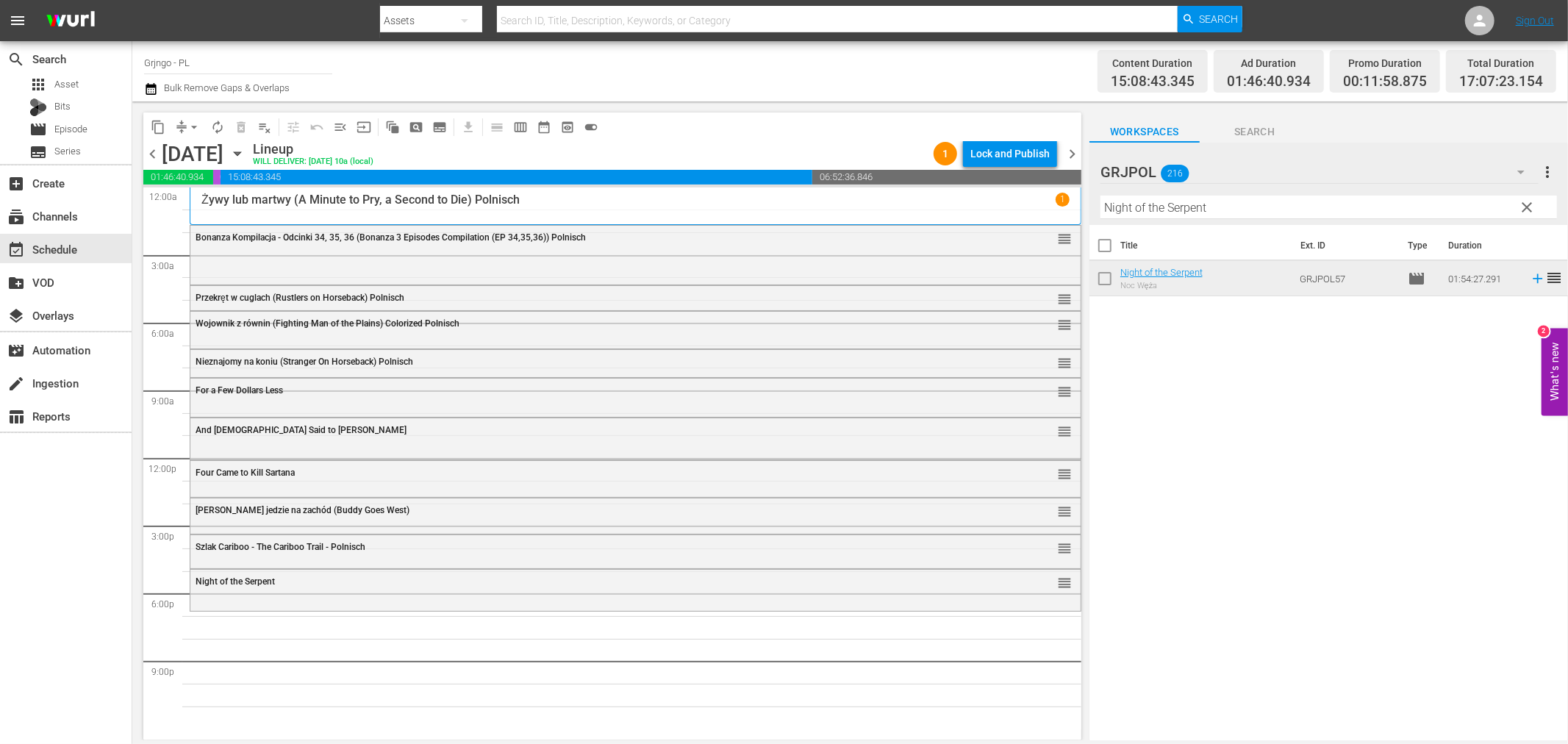
drag, startPoint x: 1525, startPoint y: 206, endPoint x: 1116, endPoint y: 204, distance: 409.0
click at [1525, 206] on span "clear" at bounding box center [1527, 207] width 17 height 17
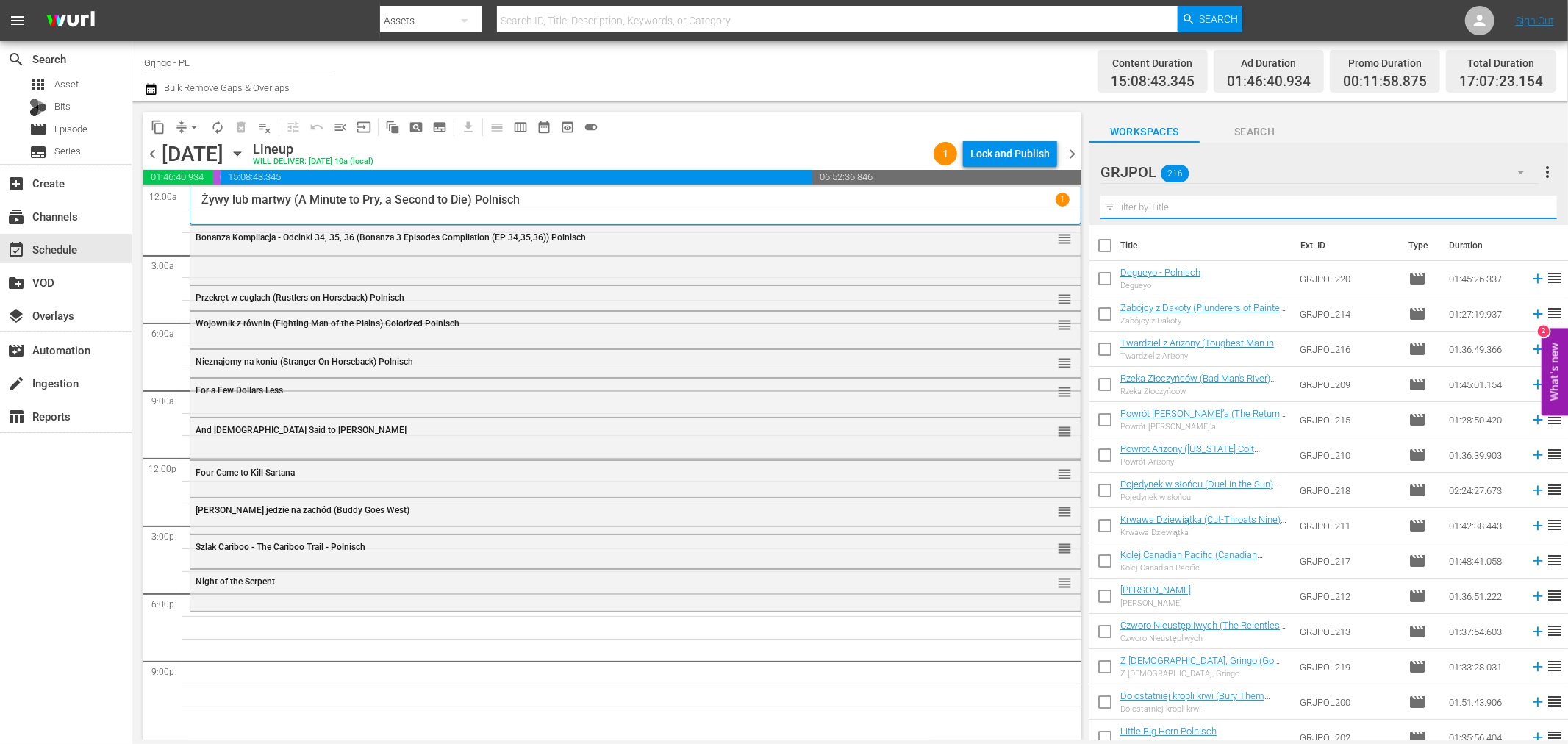
paste input "Two Faces of the Dollar"
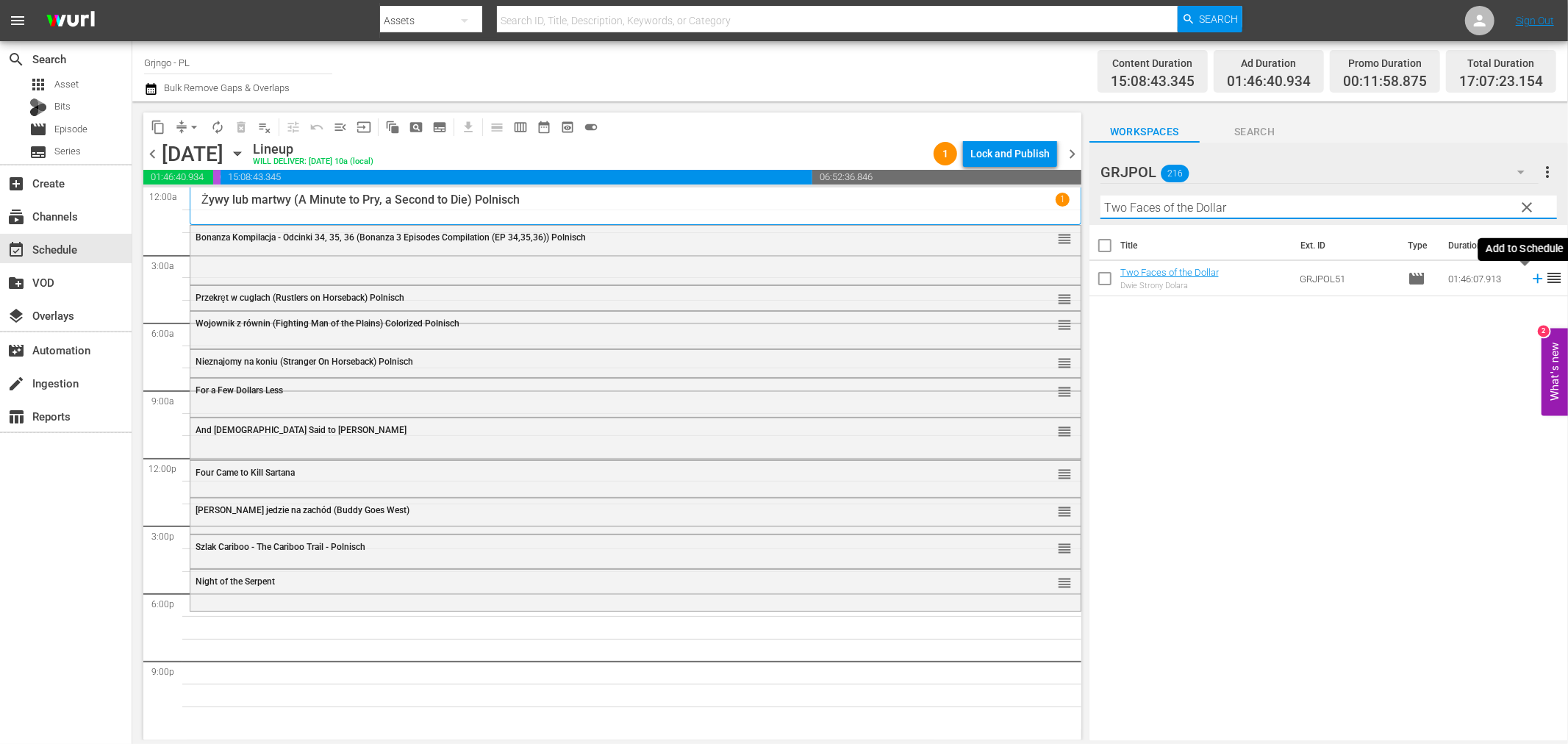
type input "Two Faces of the Dollar"
click at [1529, 276] on icon at bounding box center [1538, 279] width 17 height 17
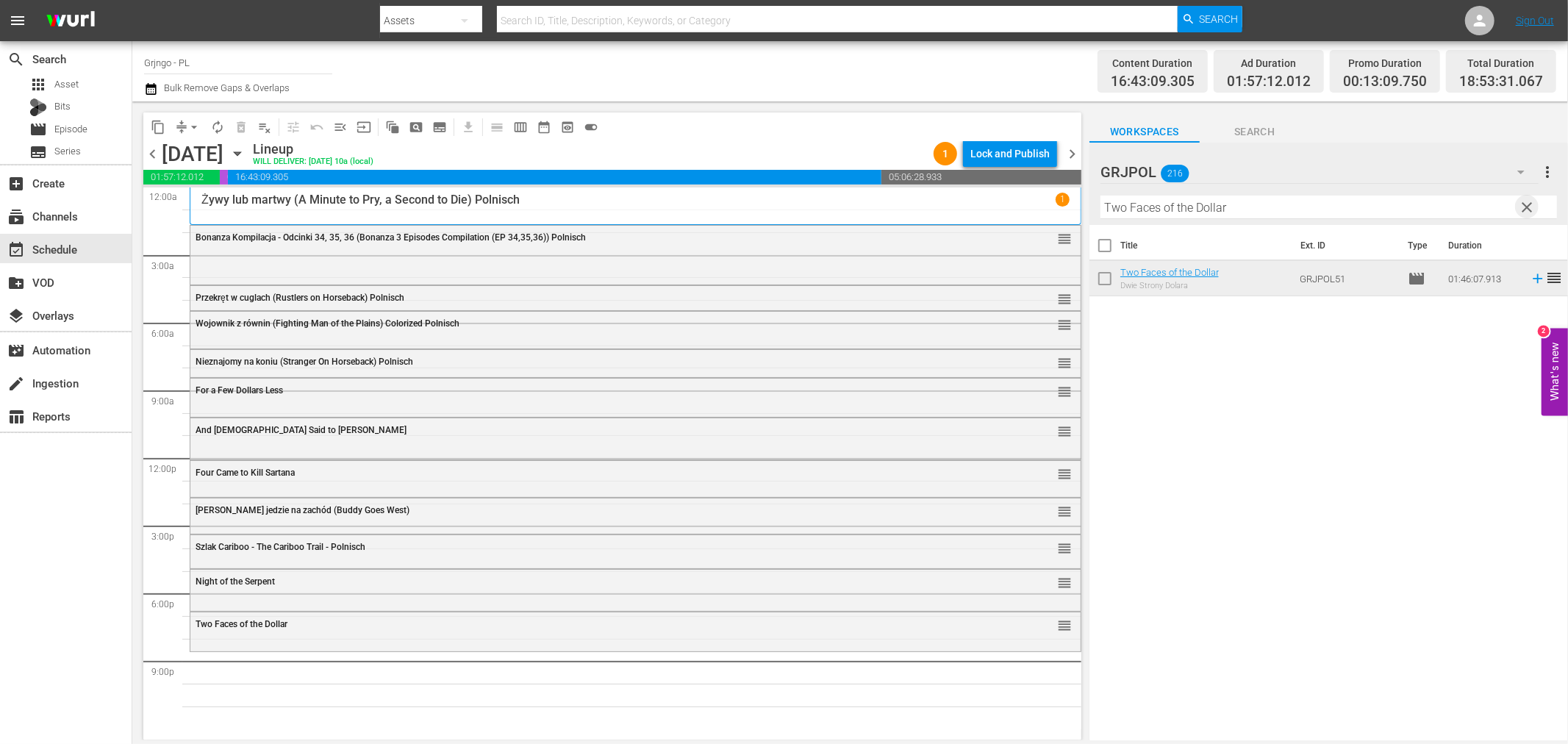
click at [1526, 207] on span "clear" at bounding box center [1527, 207] width 17 height 17
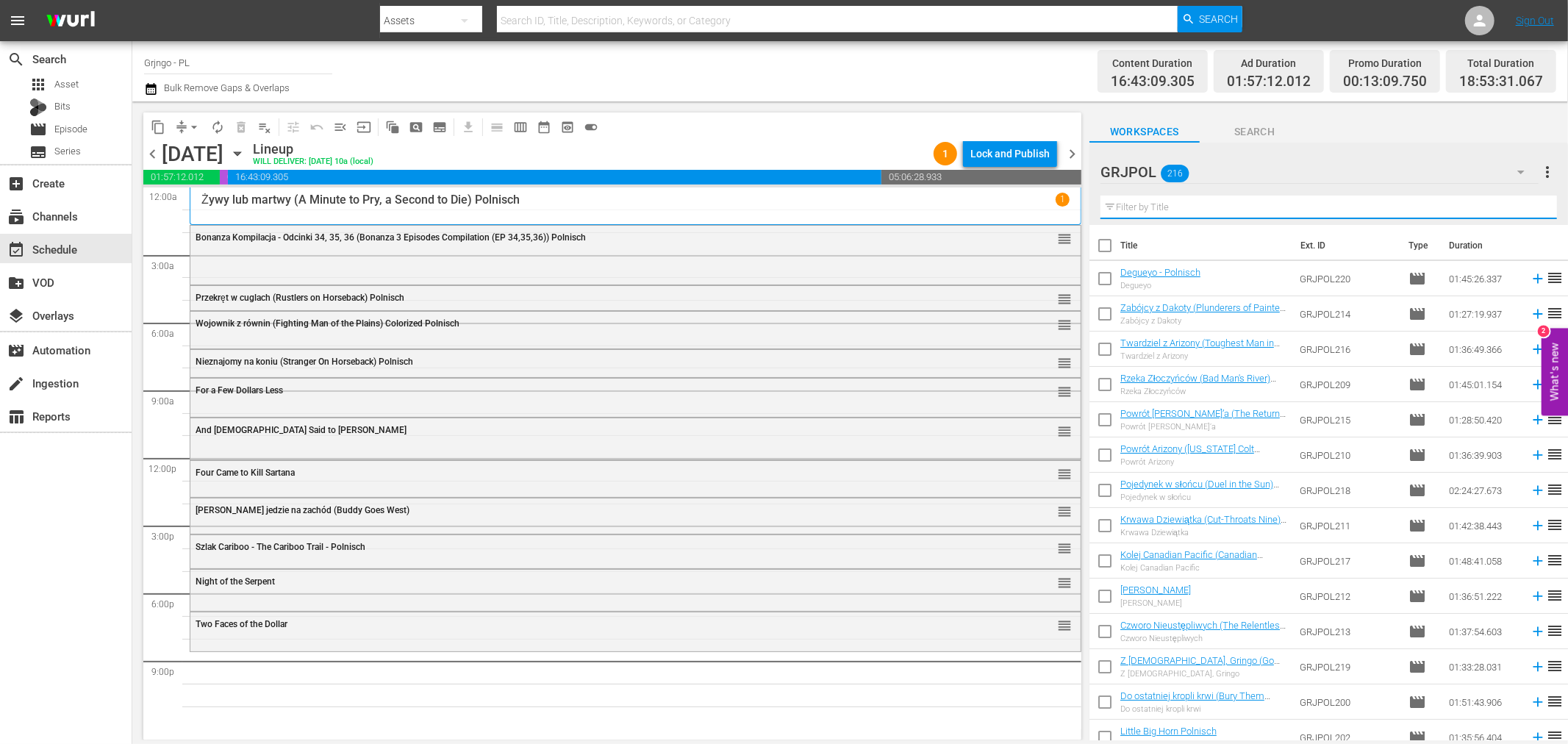
paste input "Joshua - The Black Rider"
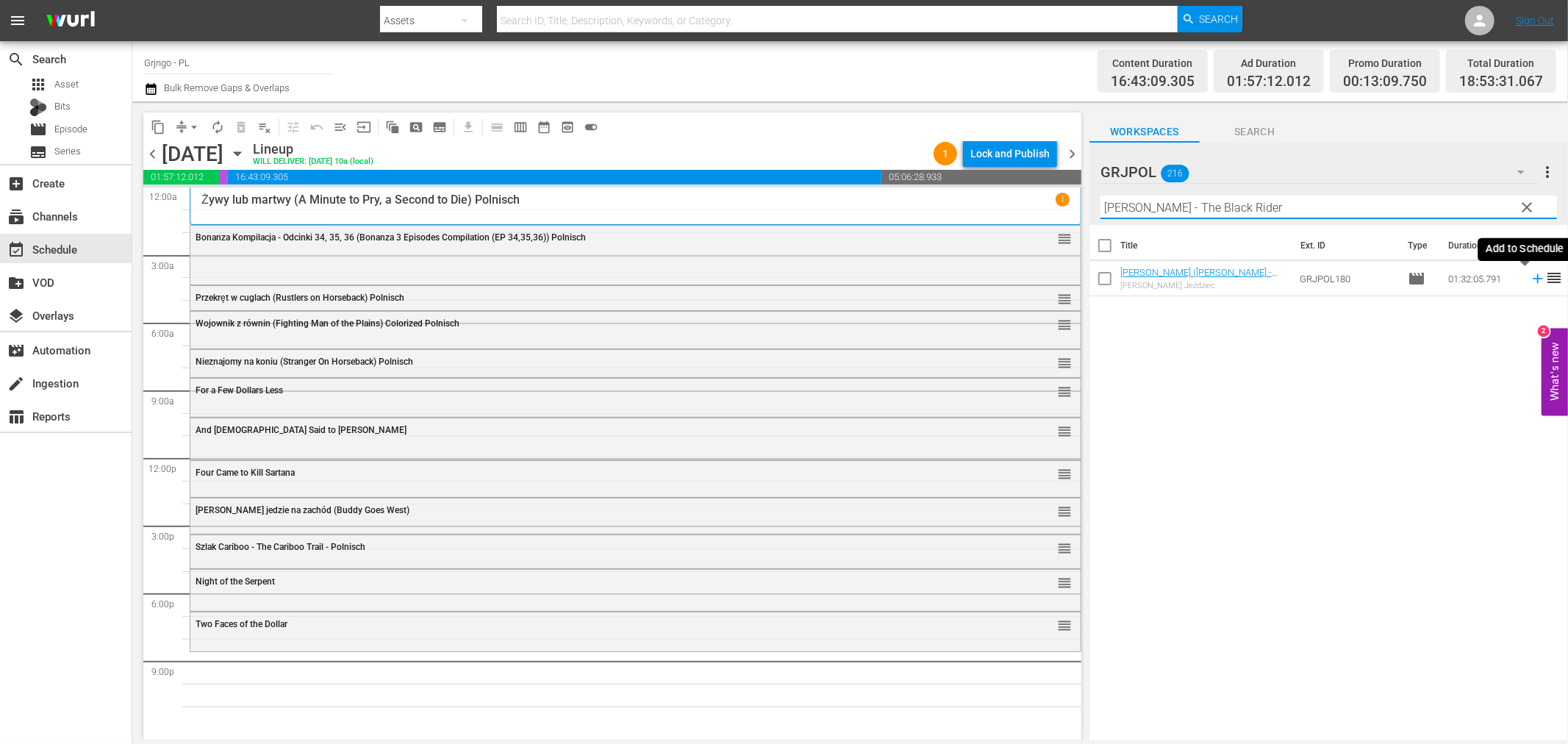
type input "Joshua - The Black Rider"
click at [1533, 278] on icon at bounding box center [1538, 279] width 9 height 9
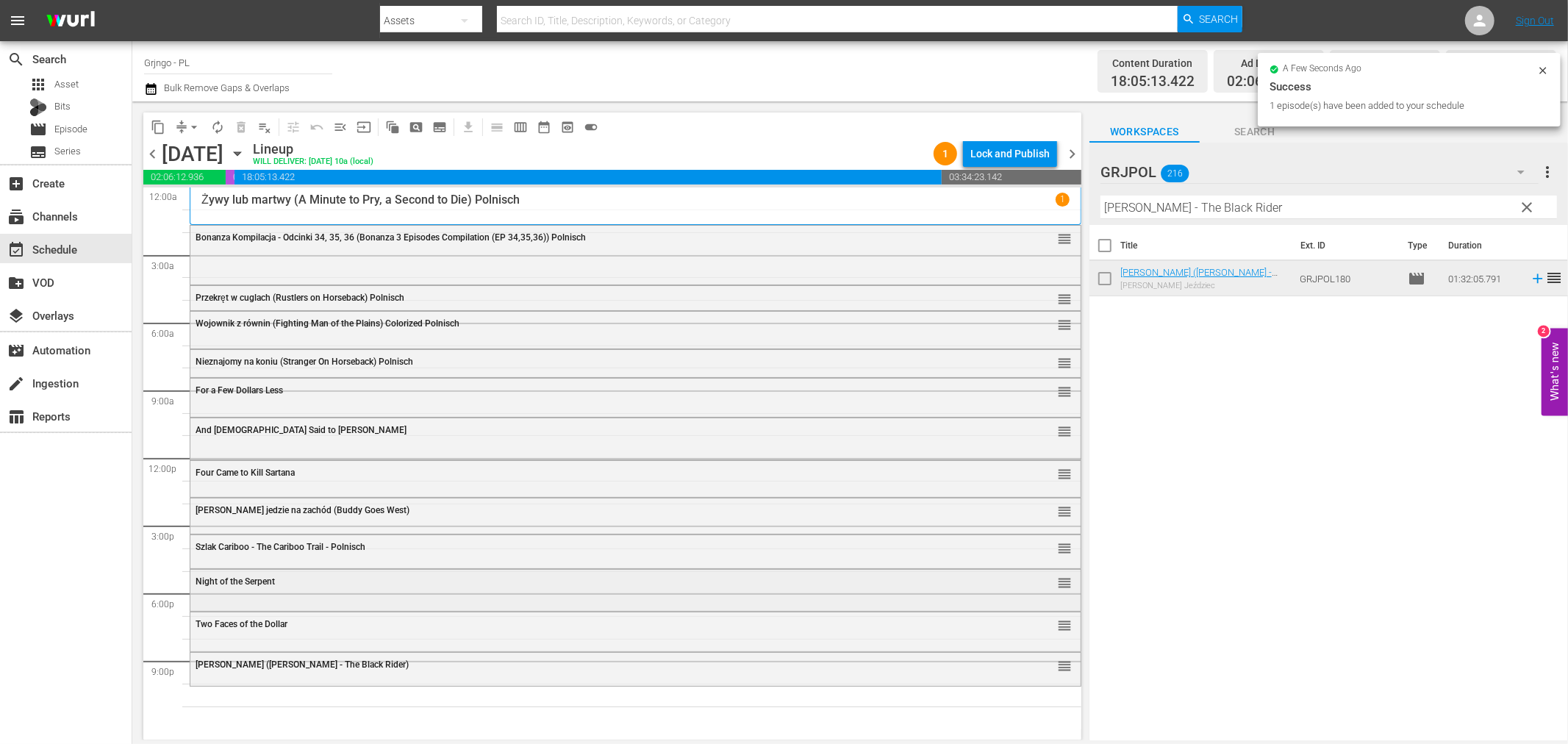
click at [244, 599] on div "Night of the Serpent reorder" at bounding box center [635, 589] width 890 height 39
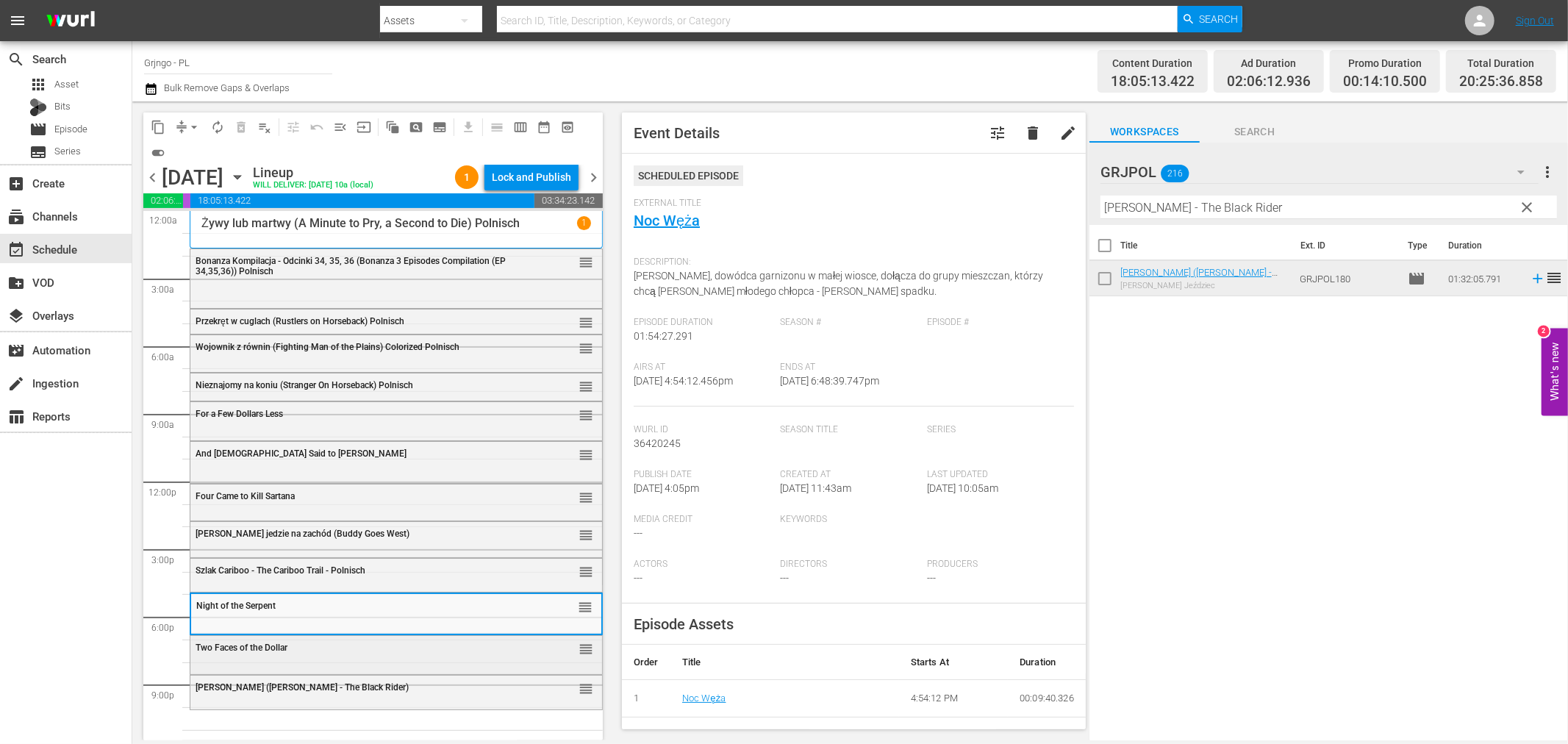
click at [236, 653] on div "Two Faces of the Dollar reorder" at bounding box center [396, 648] width 411 height 25
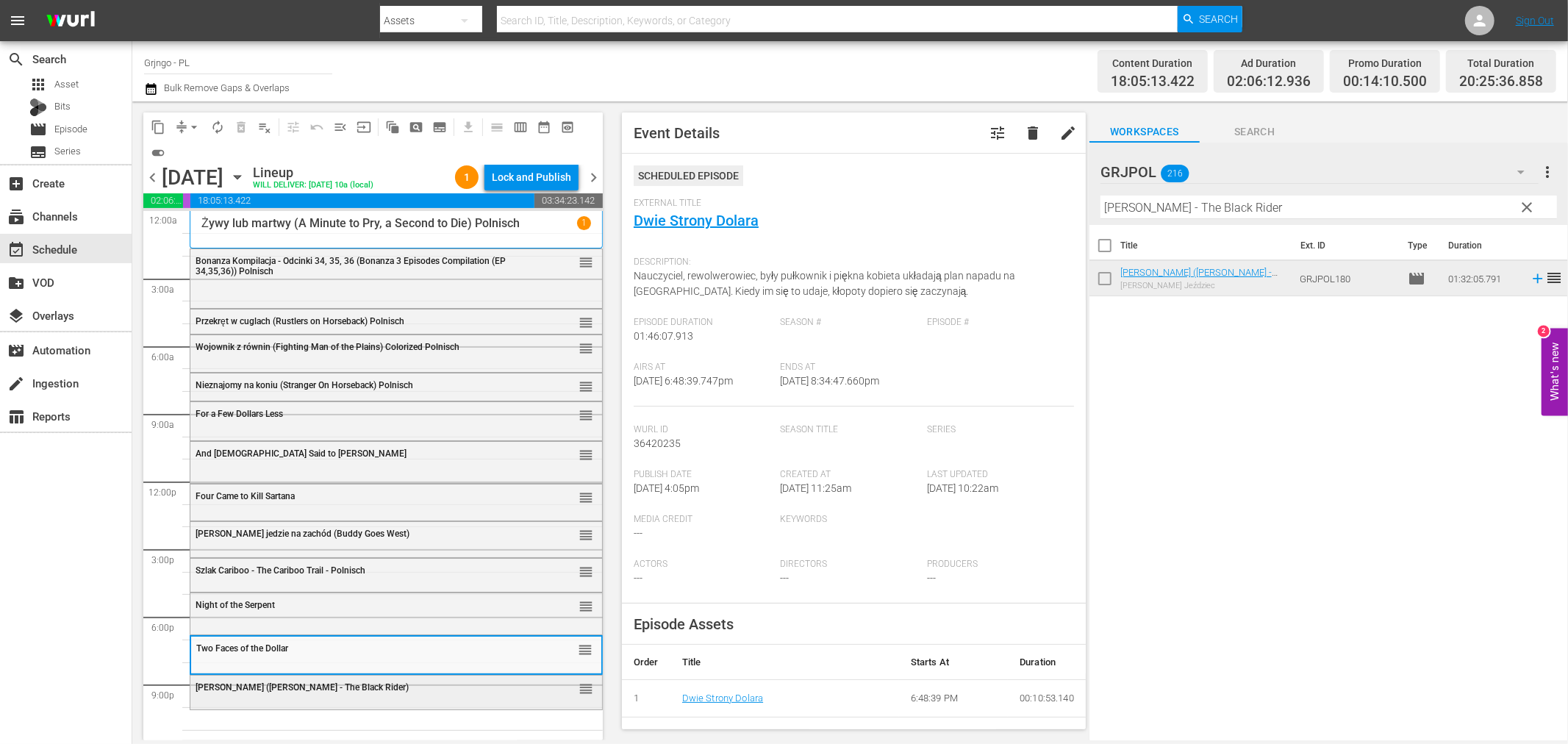
click at [258, 697] on div "Joshua - Czarny Jeździec (Joshua - The Black Rider) reorder" at bounding box center [396, 688] width 411 height 25
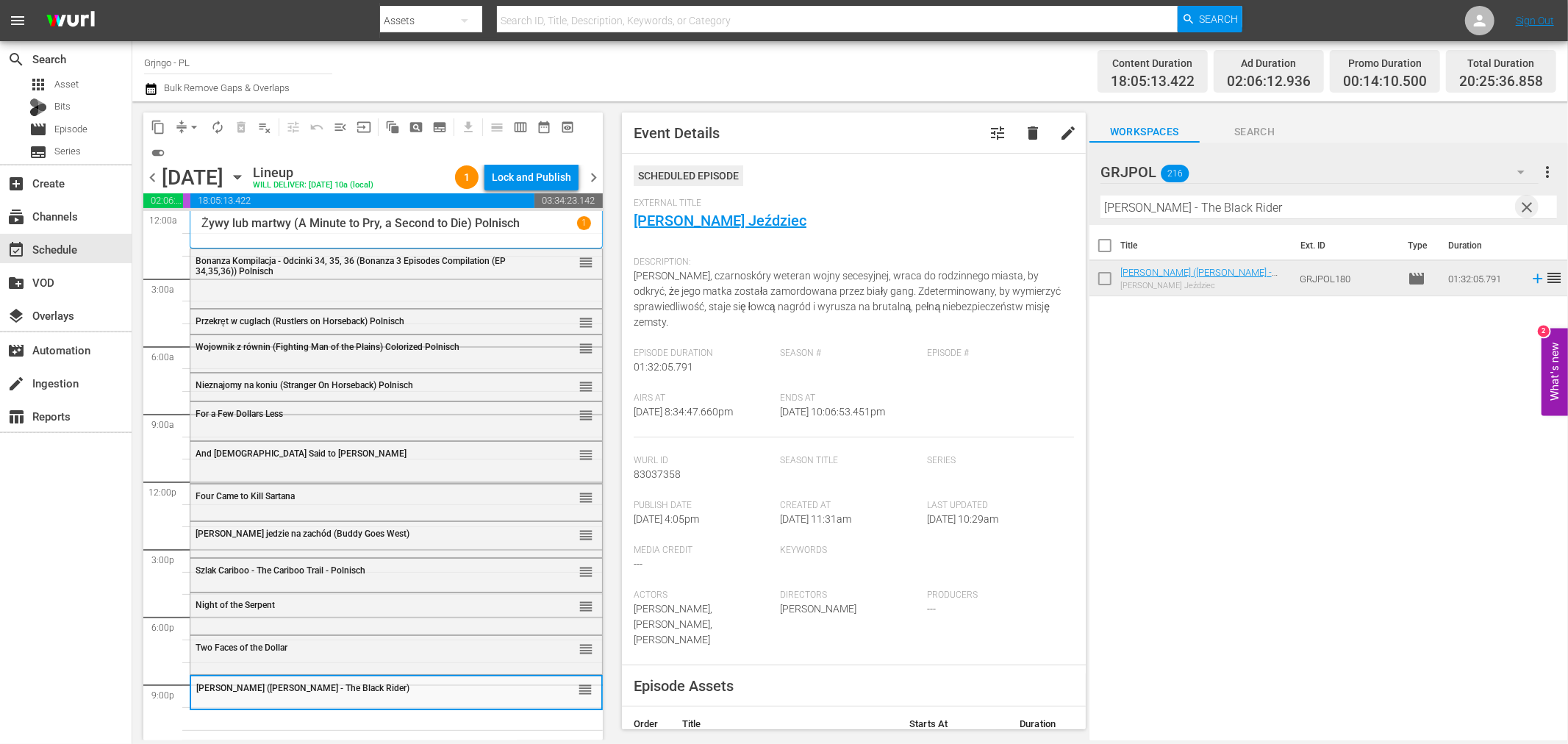
click at [1528, 203] on span "clear" at bounding box center [1527, 207] width 17 height 17
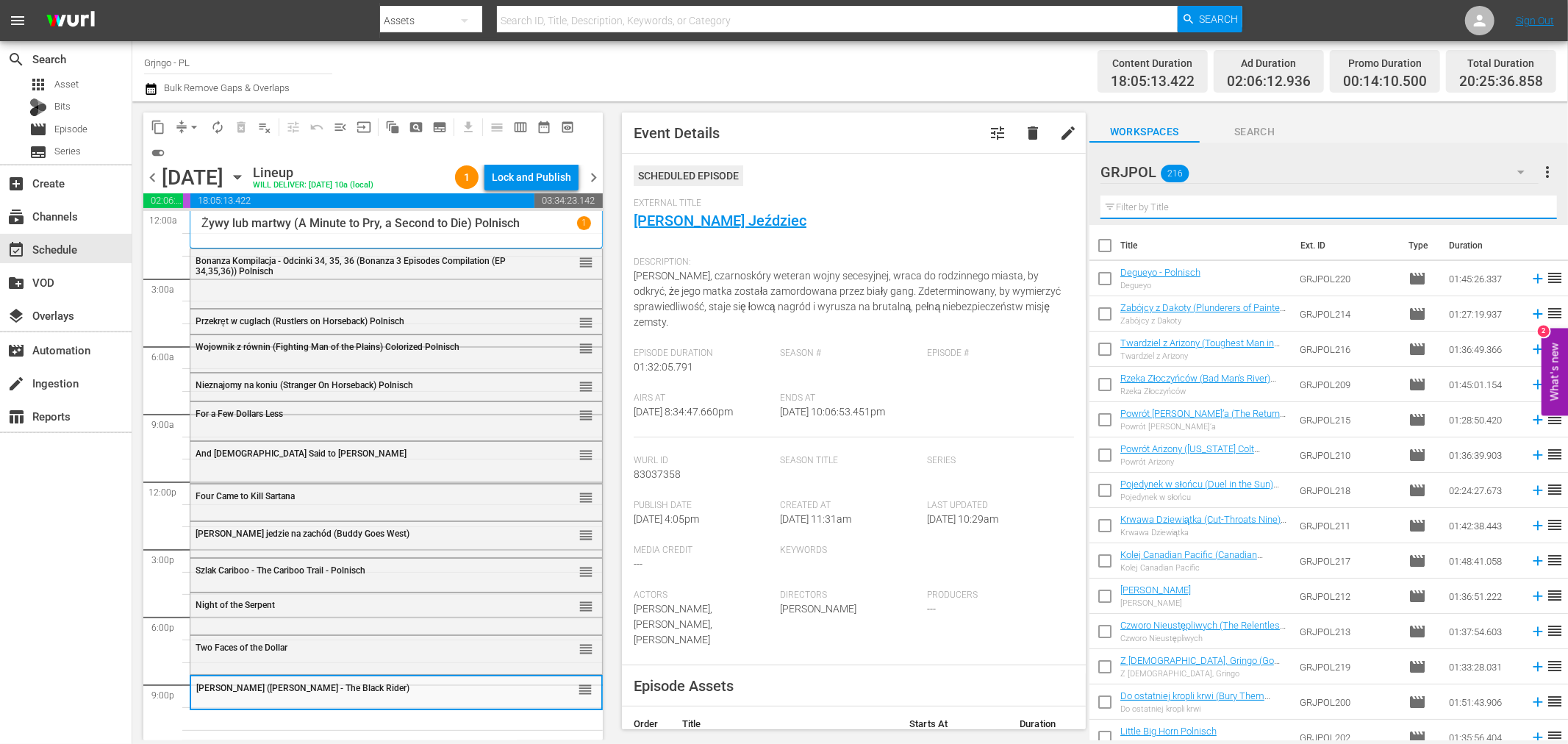
paste input "Shotgun"
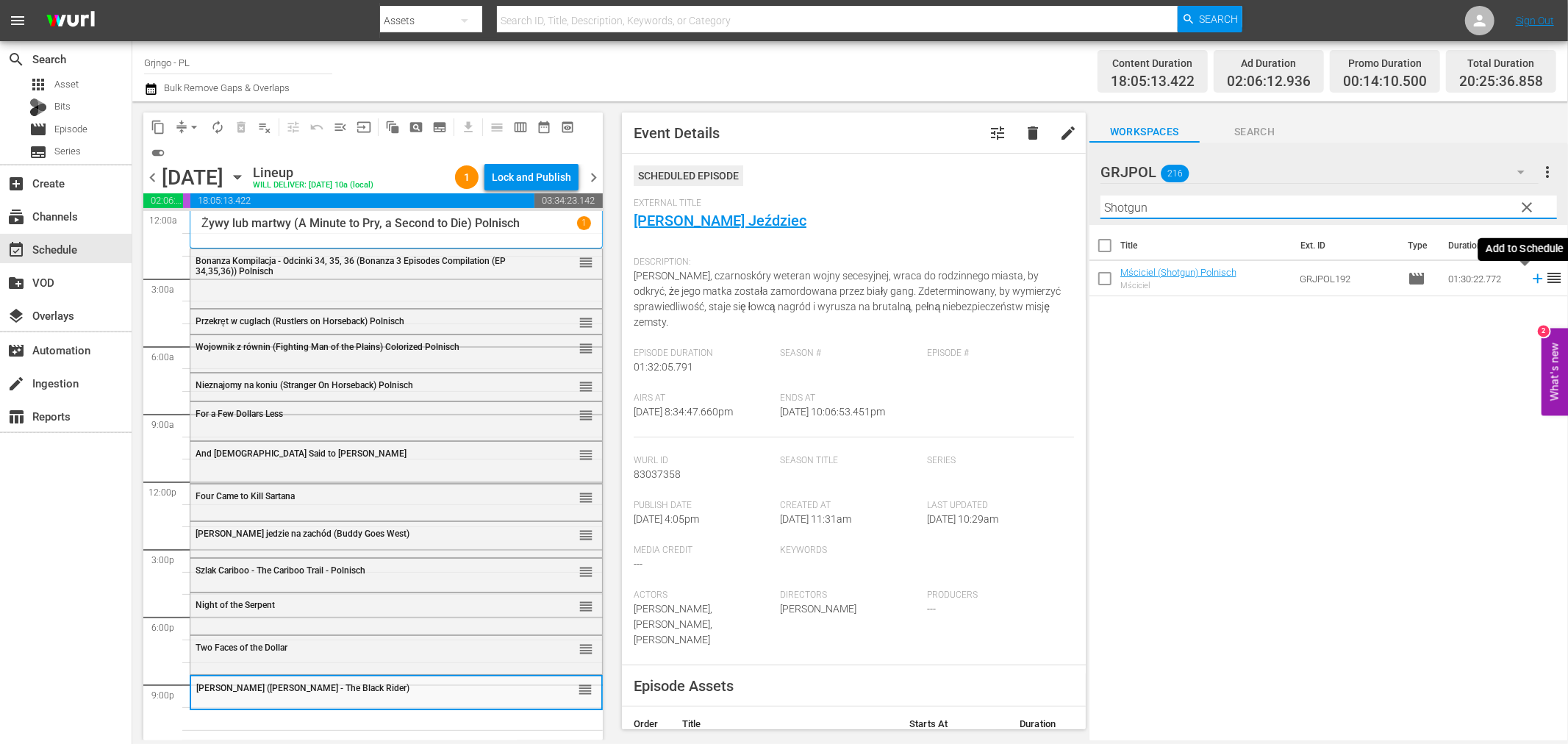
type input "Shotgun"
click at [1533, 278] on icon at bounding box center [1538, 279] width 9 height 9
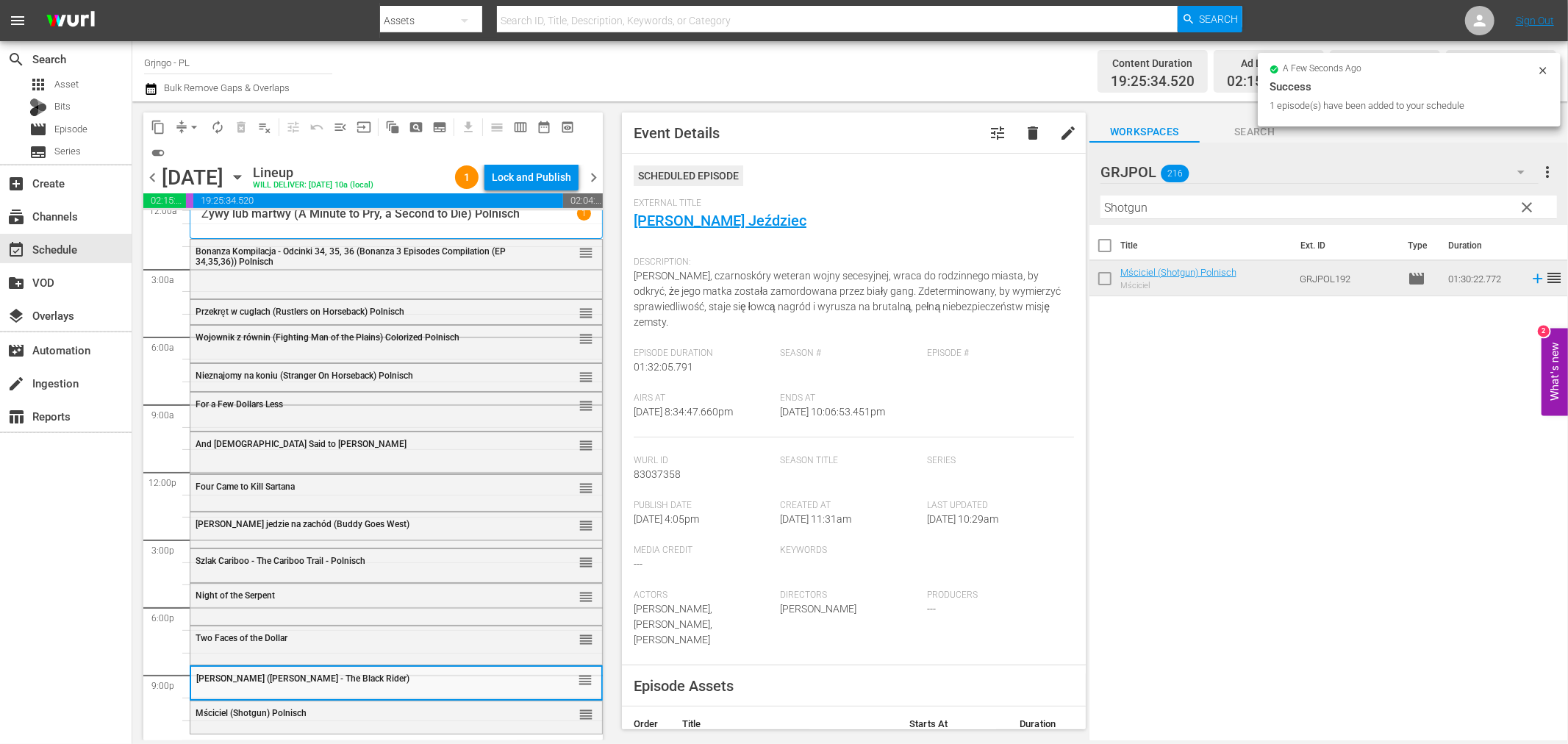
scroll to position [11, 0]
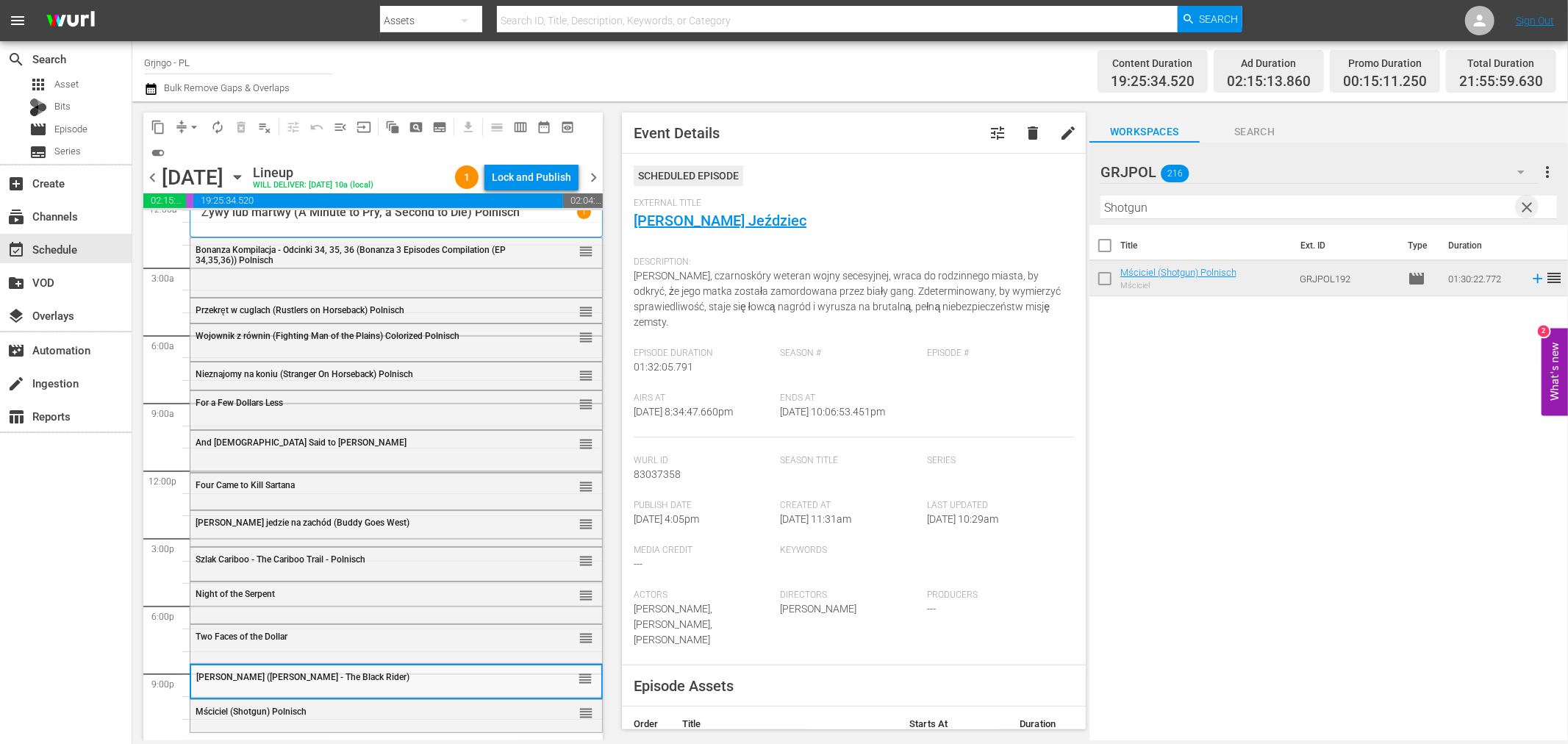
click at [1531, 199] on span "clear" at bounding box center [1527, 207] width 17 height 17
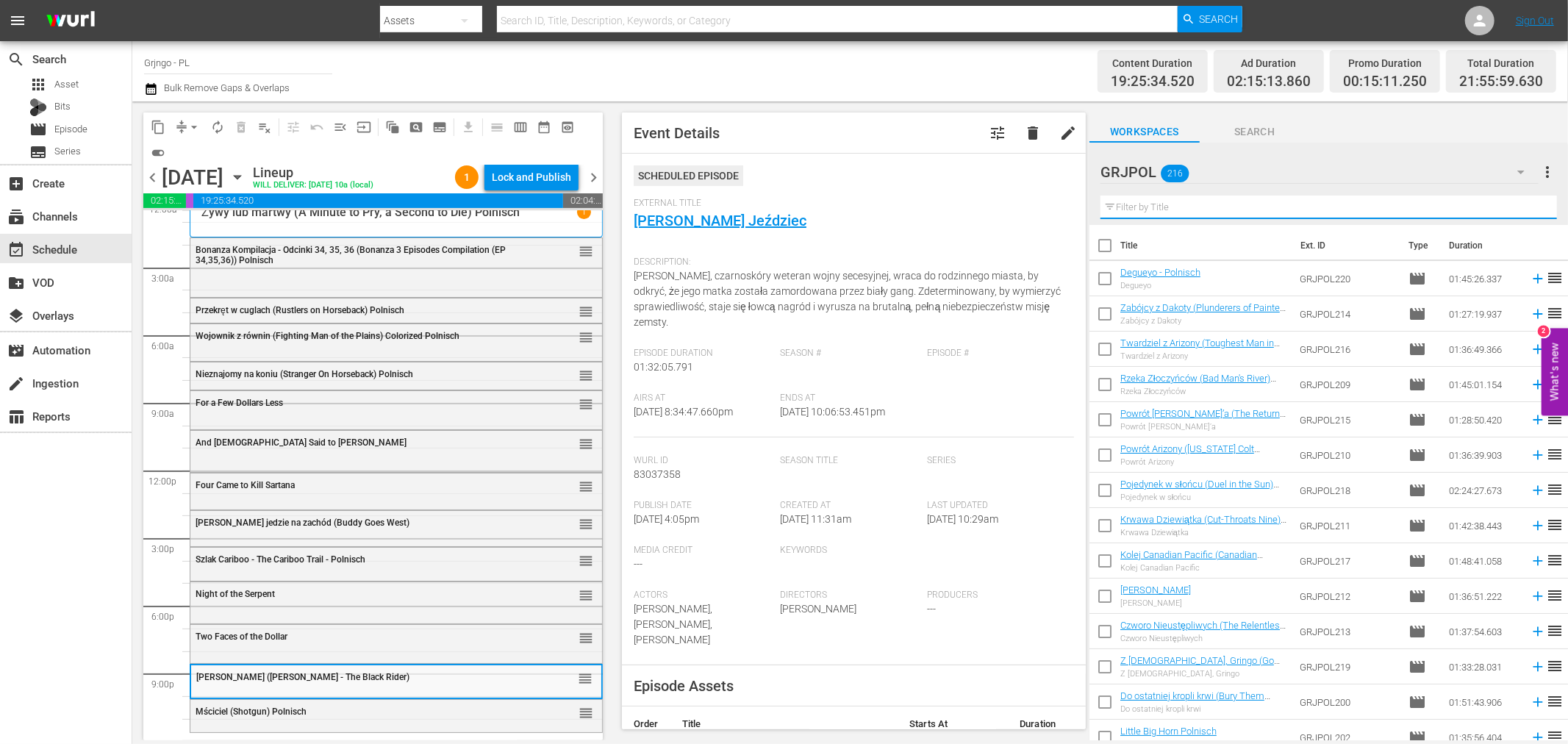
paste input "Only the Valiant"
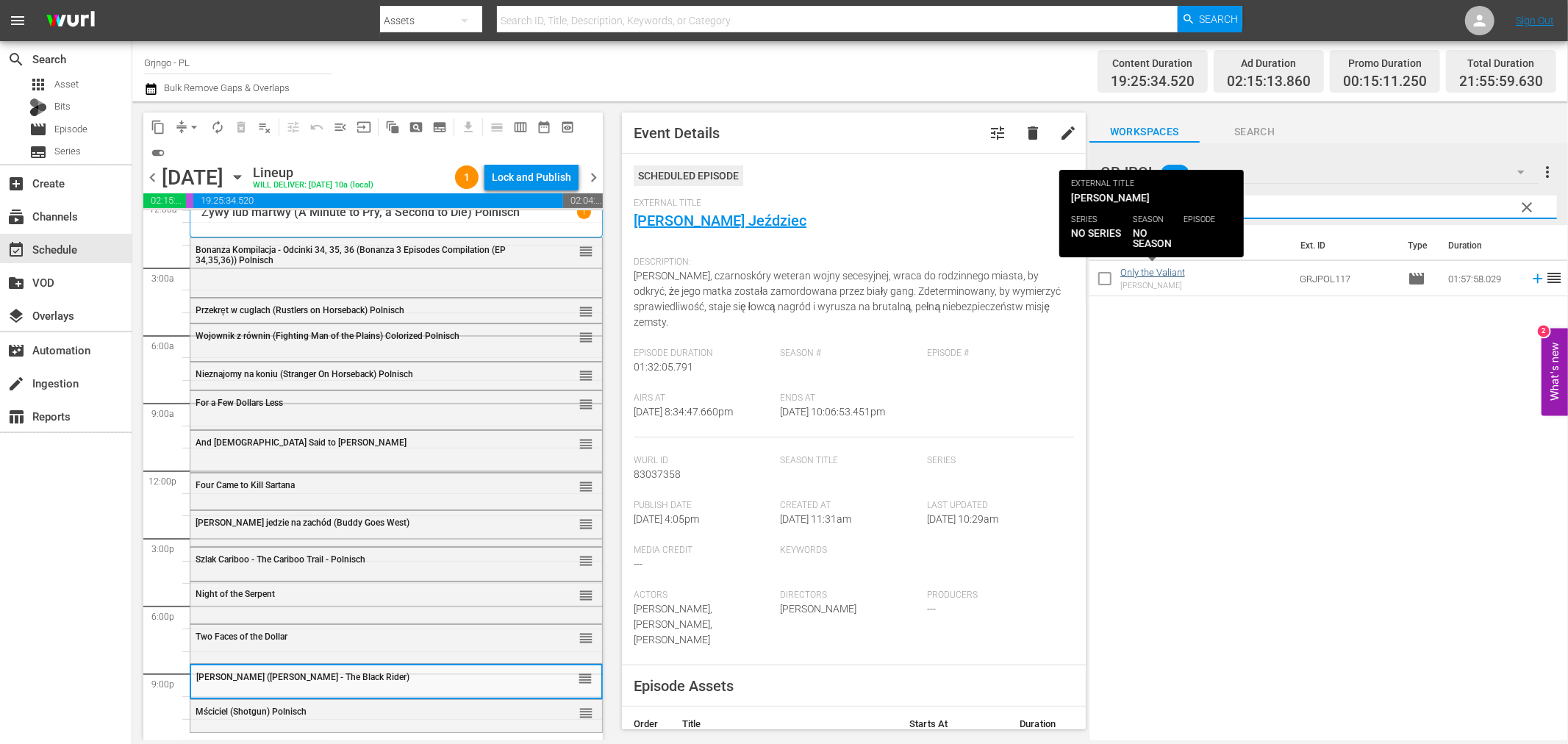
type input "Only the Valiant"
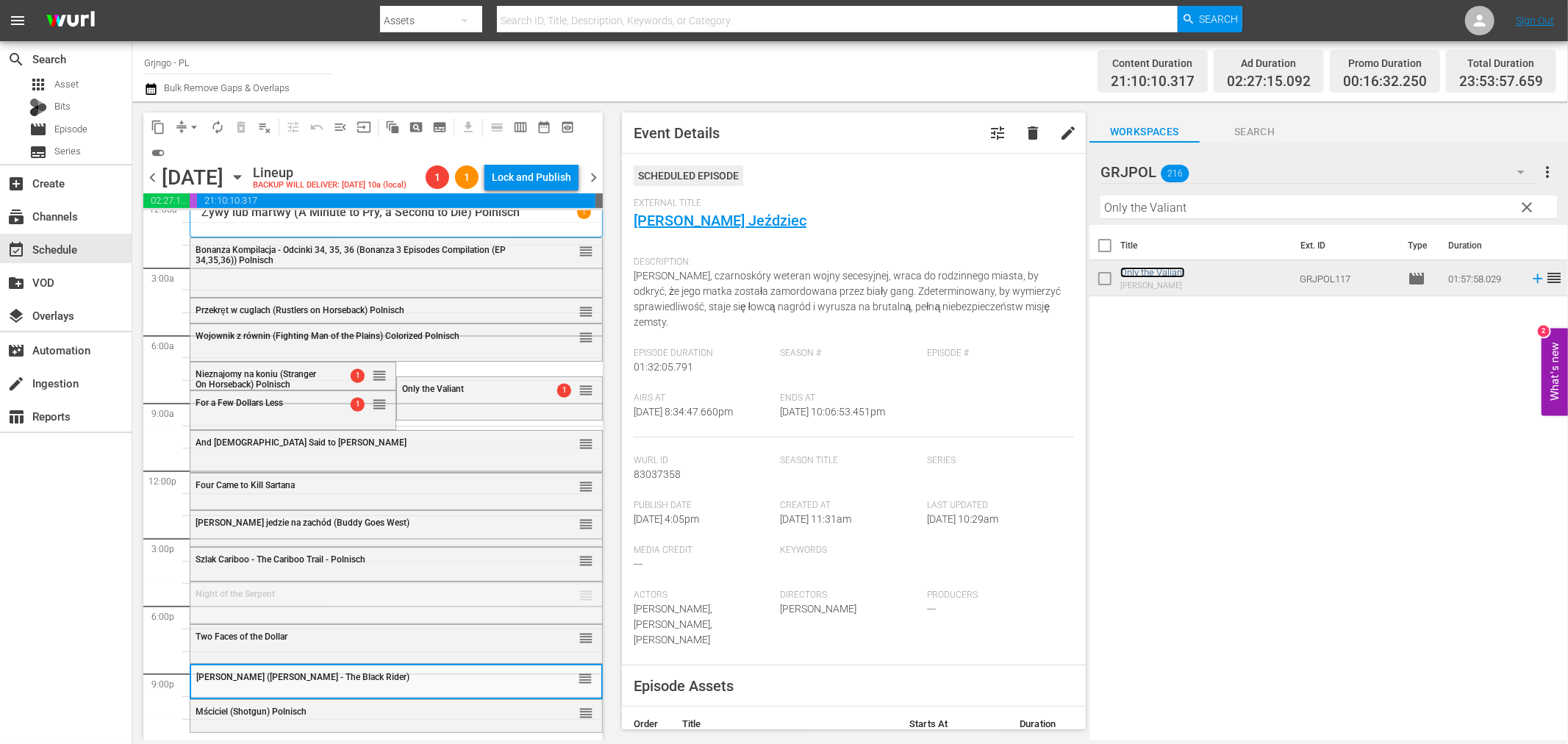
drag, startPoint x: 573, startPoint y: 590, endPoint x: 524, endPoint y: 679, distance: 101.6
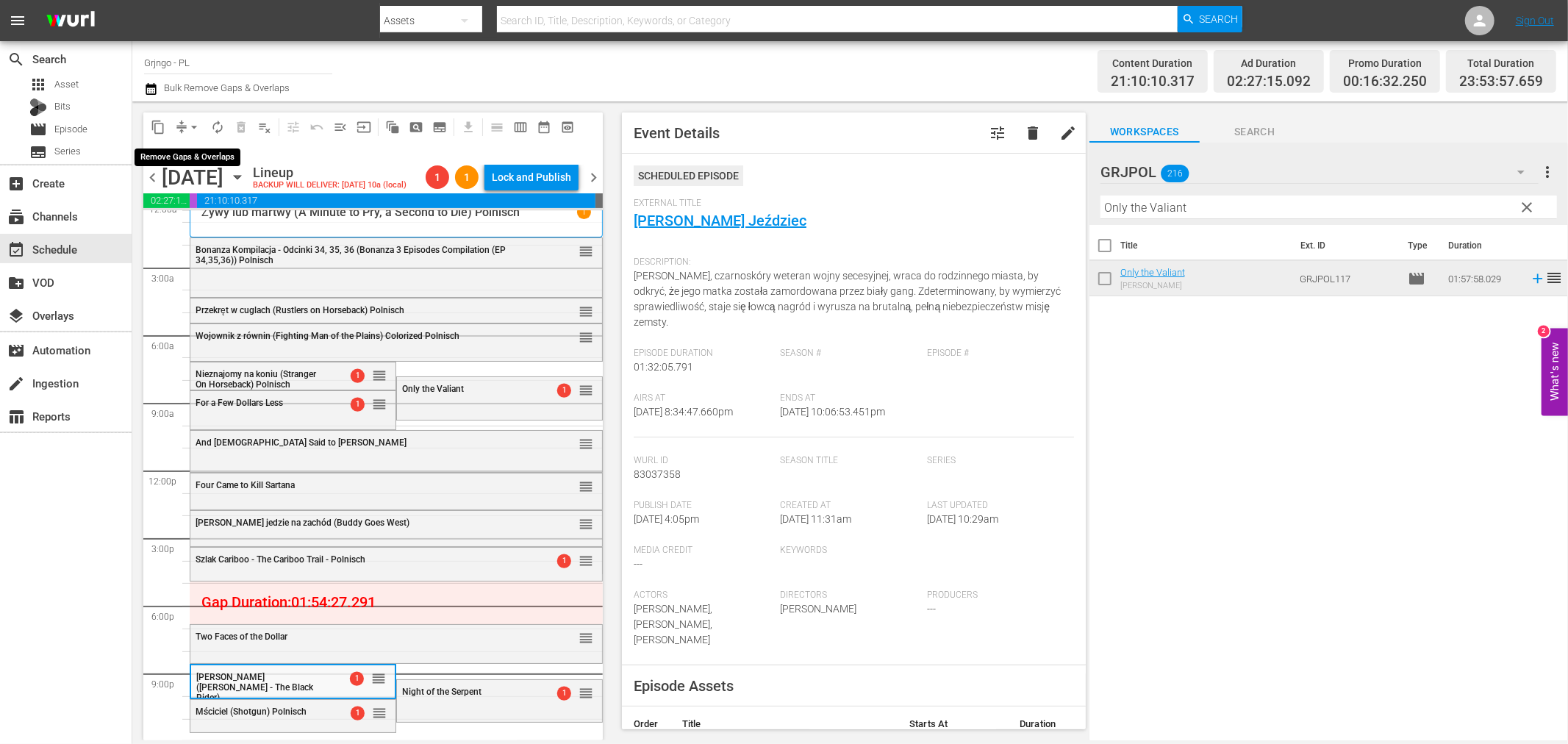
click at [192, 126] on span "arrow_drop_down" at bounding box center [194, 127] width 15 height 15
click at [209, 202] on li "Align to End of Previous Day" at bounding box center [195, 204] width 155 height 24
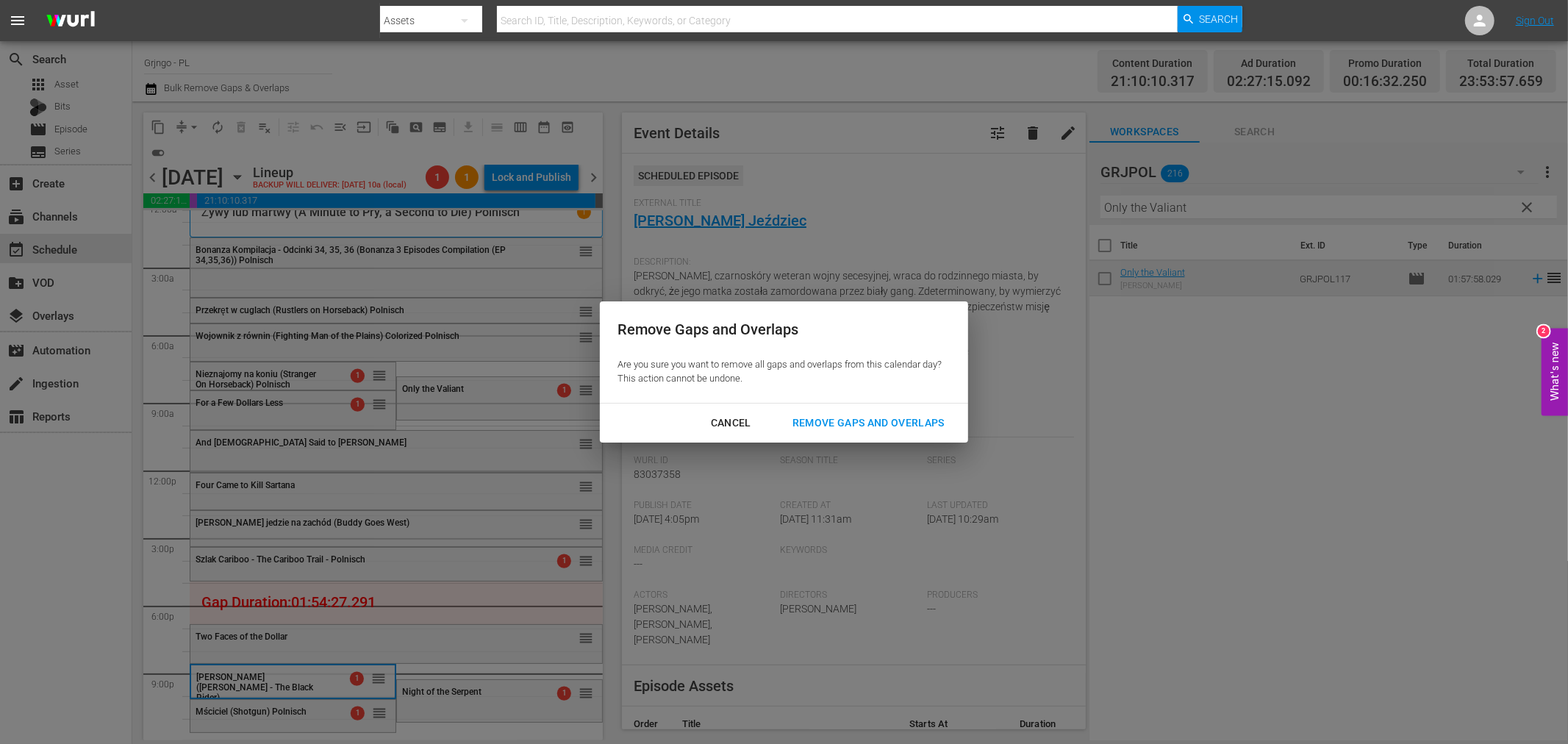
click at [882, 418] on div "Remove Gaps and Overlaps" at bounding box center [868, 424] width 176 height 18
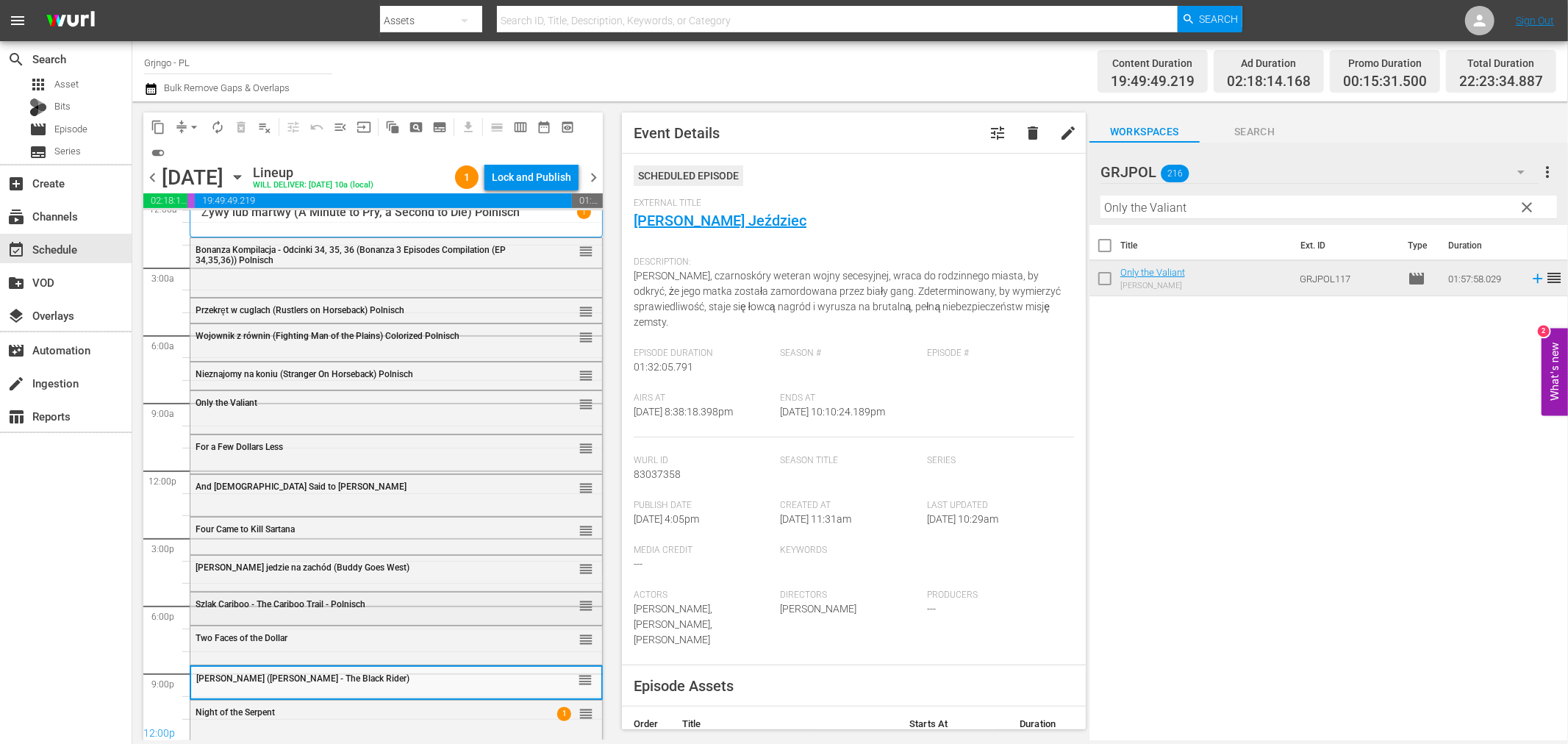
click at [443, 601] on div "Szlak Cariboo - The Cariboo Trail - Polnisch" at bounding box center [359, 604] width 327 height 10
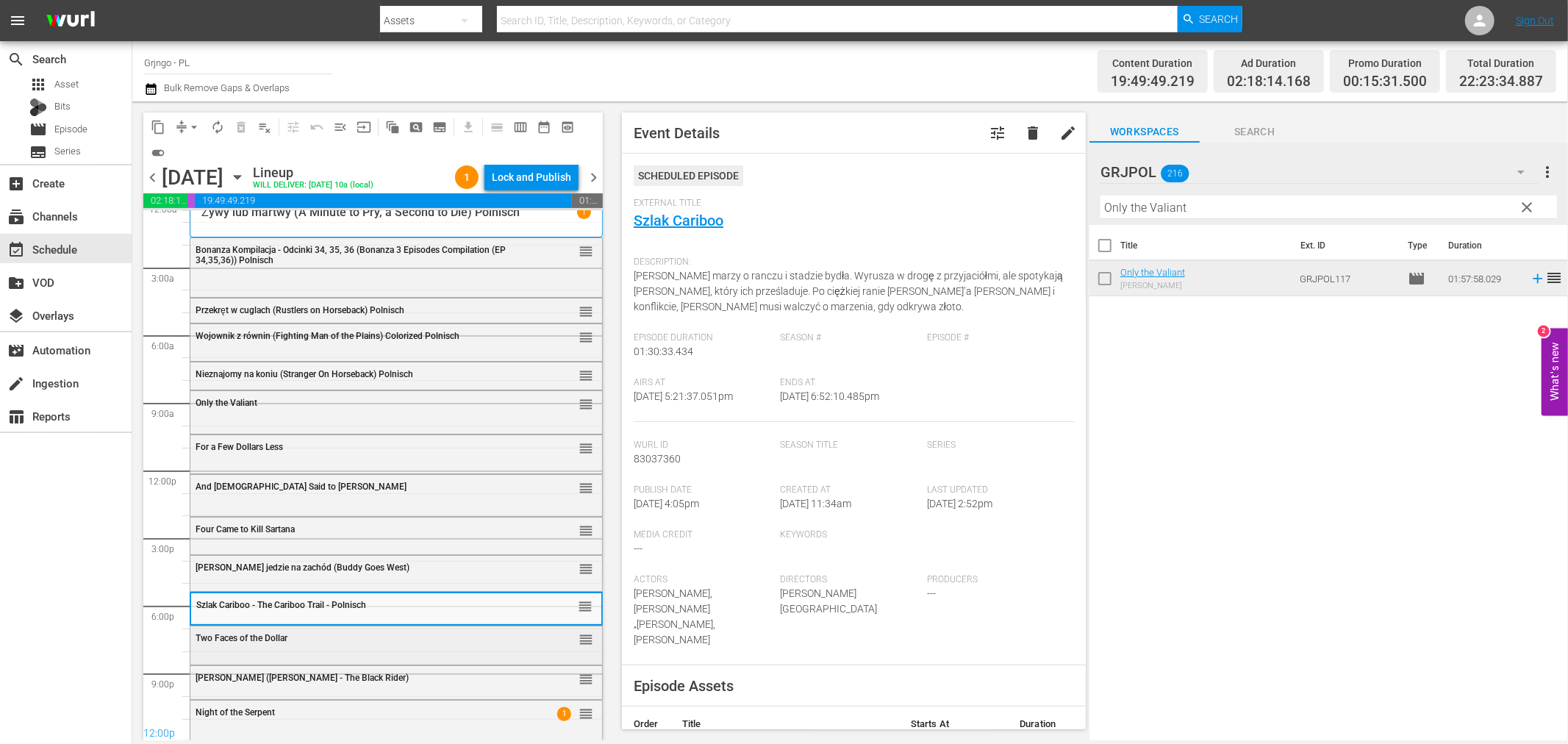
click at [394, 643] on div "Two Faces of the Dollar" at bounding box center [359, 638] width 327 height 10
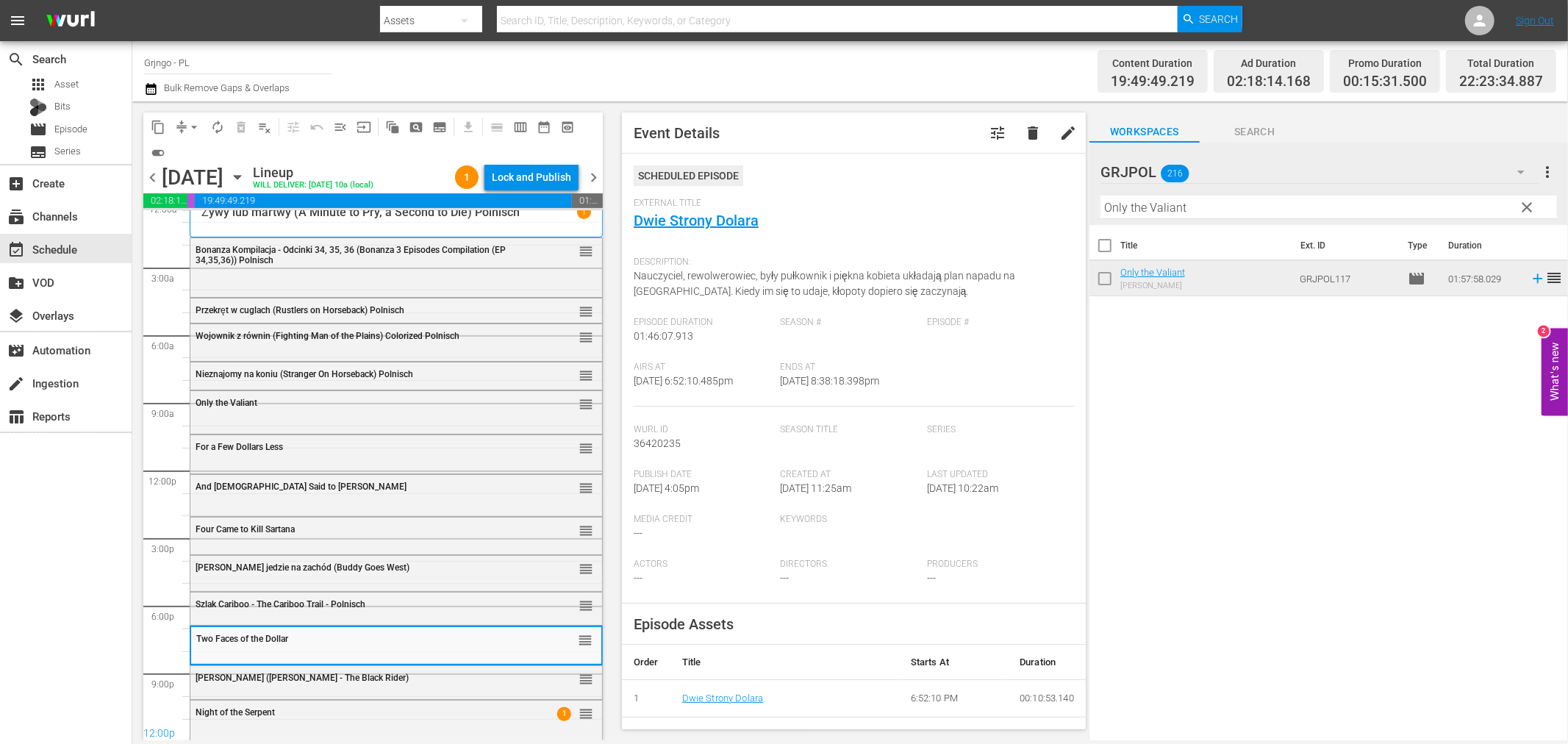
click at [364, 679] on span "Joshua - Czarny Jeździec (Joshua - The Black Rider)" at bounding box center [303, 678] width 213 height 10
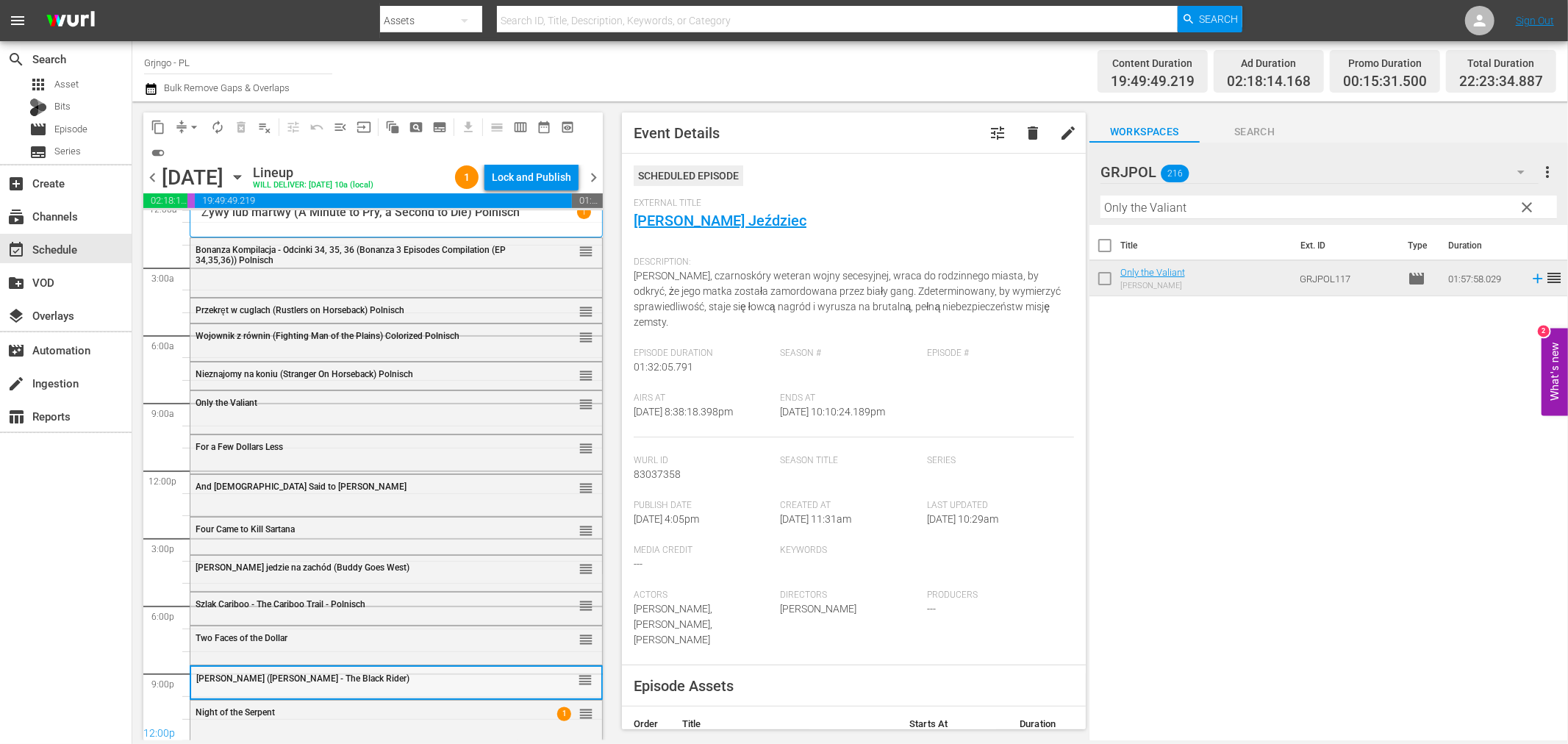
scroll to position [13, 0]
drag, startPoint x: 408, startPoint y: 443, endPoint x: 1129, endPoint y: 458, distance: 721.2
click at [408, 442] on div "Delete Event" at bounding box center [414, 447] width 116 height 20
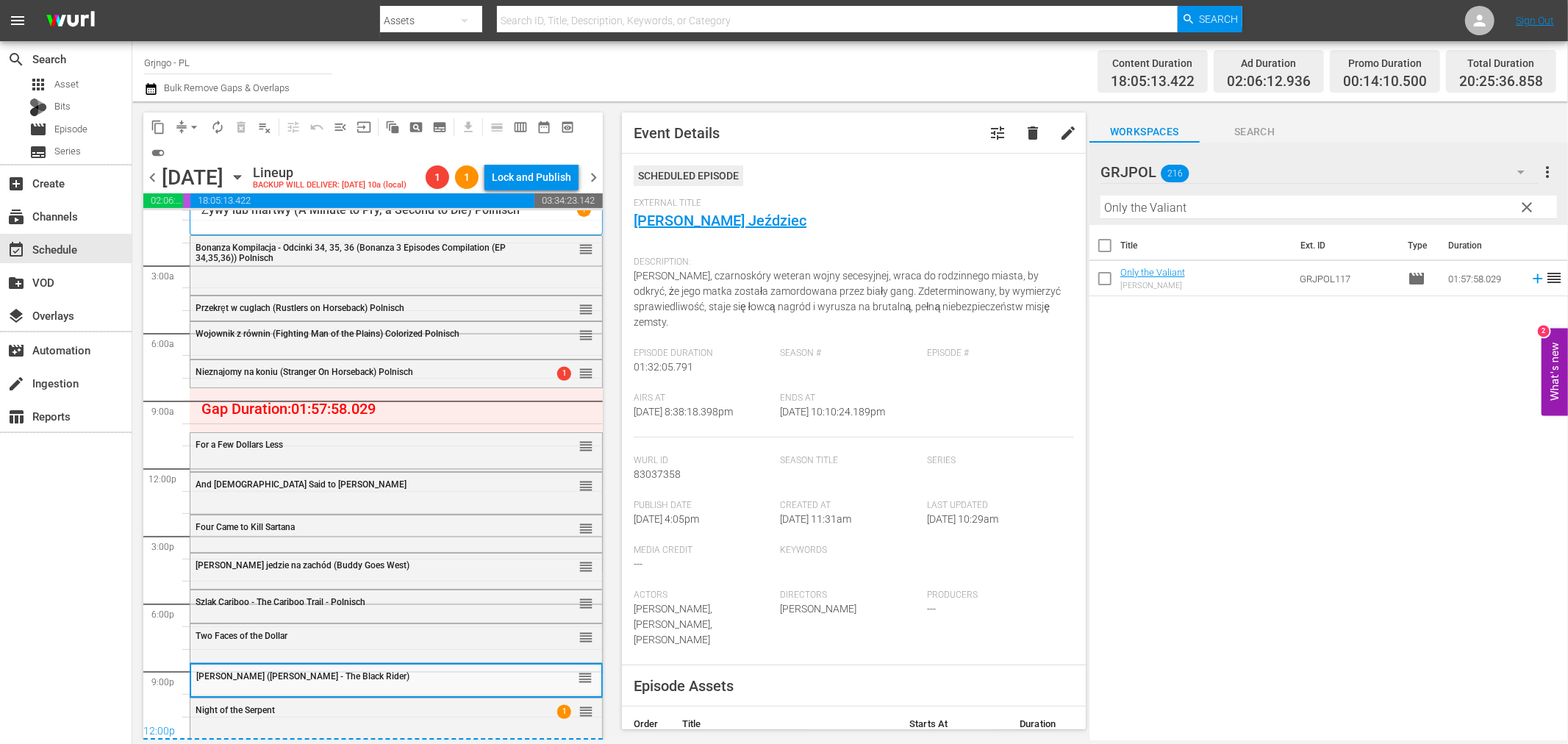
drag, startPoint x: 1522, startPoint y: 206, endPoint x: 1171, endPoint y: 192, distance: 351.3
click at [1523, 206] on span "clear" at bounding box center [1527, 207] width 17 height 17
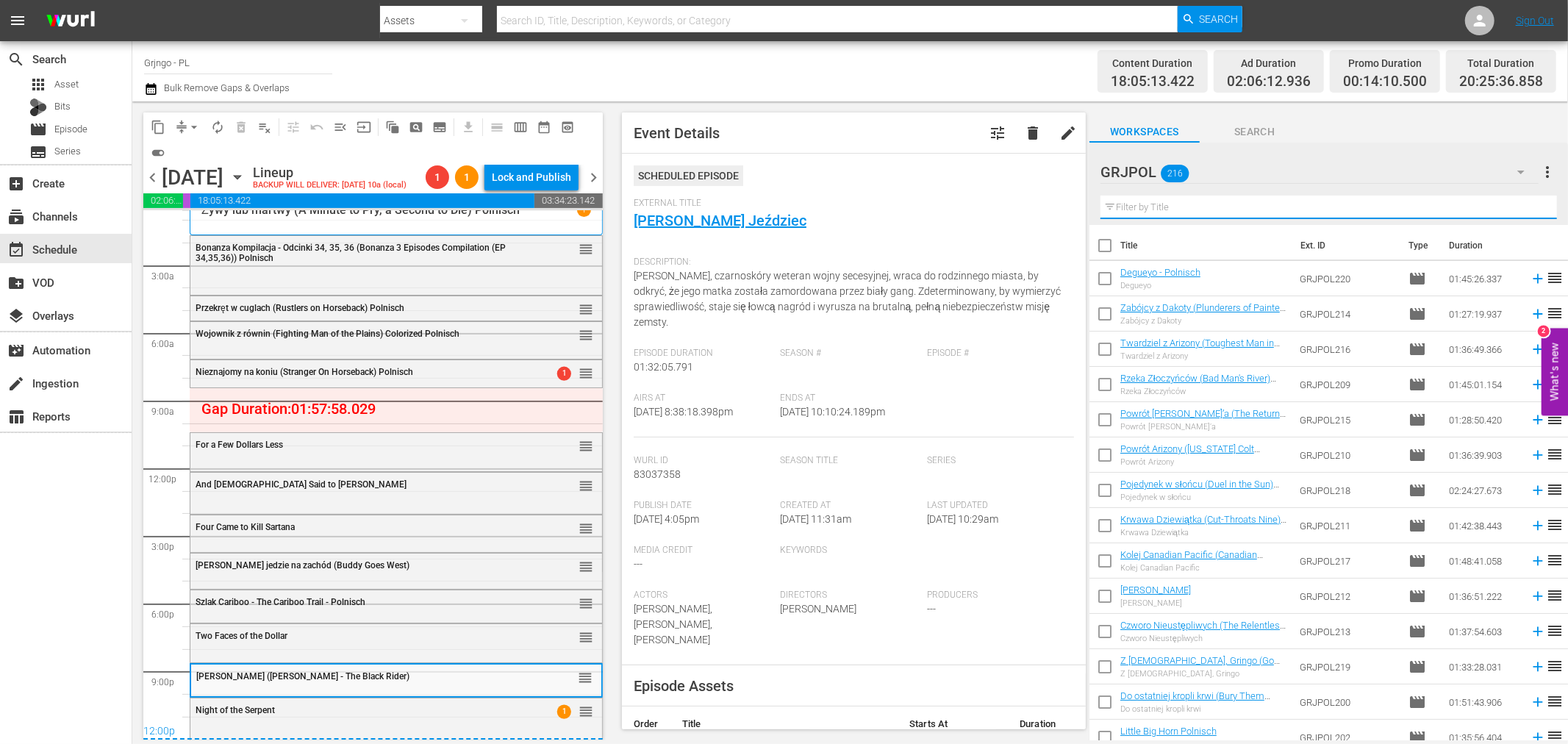
paste input "California Passage"
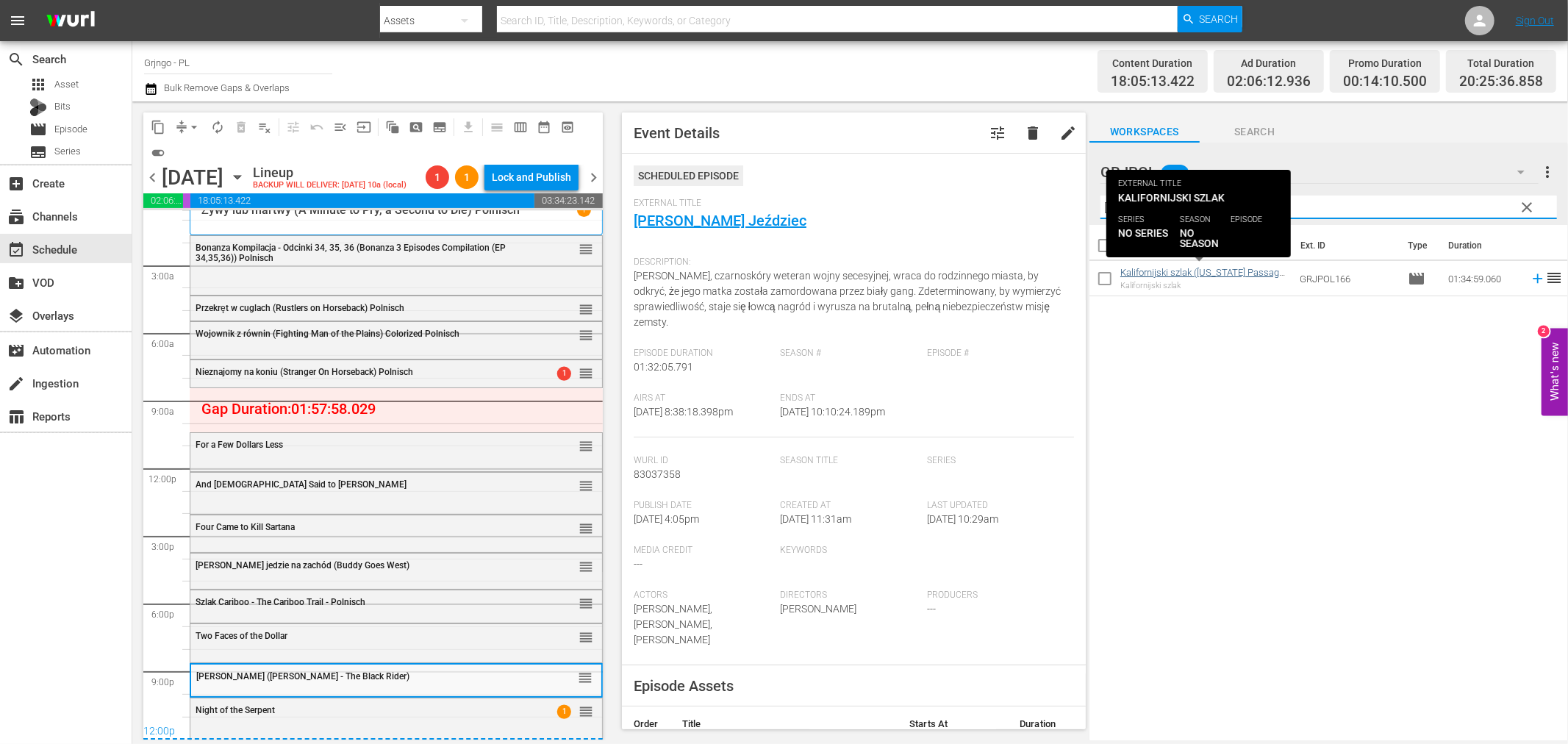
type input "California Passage"
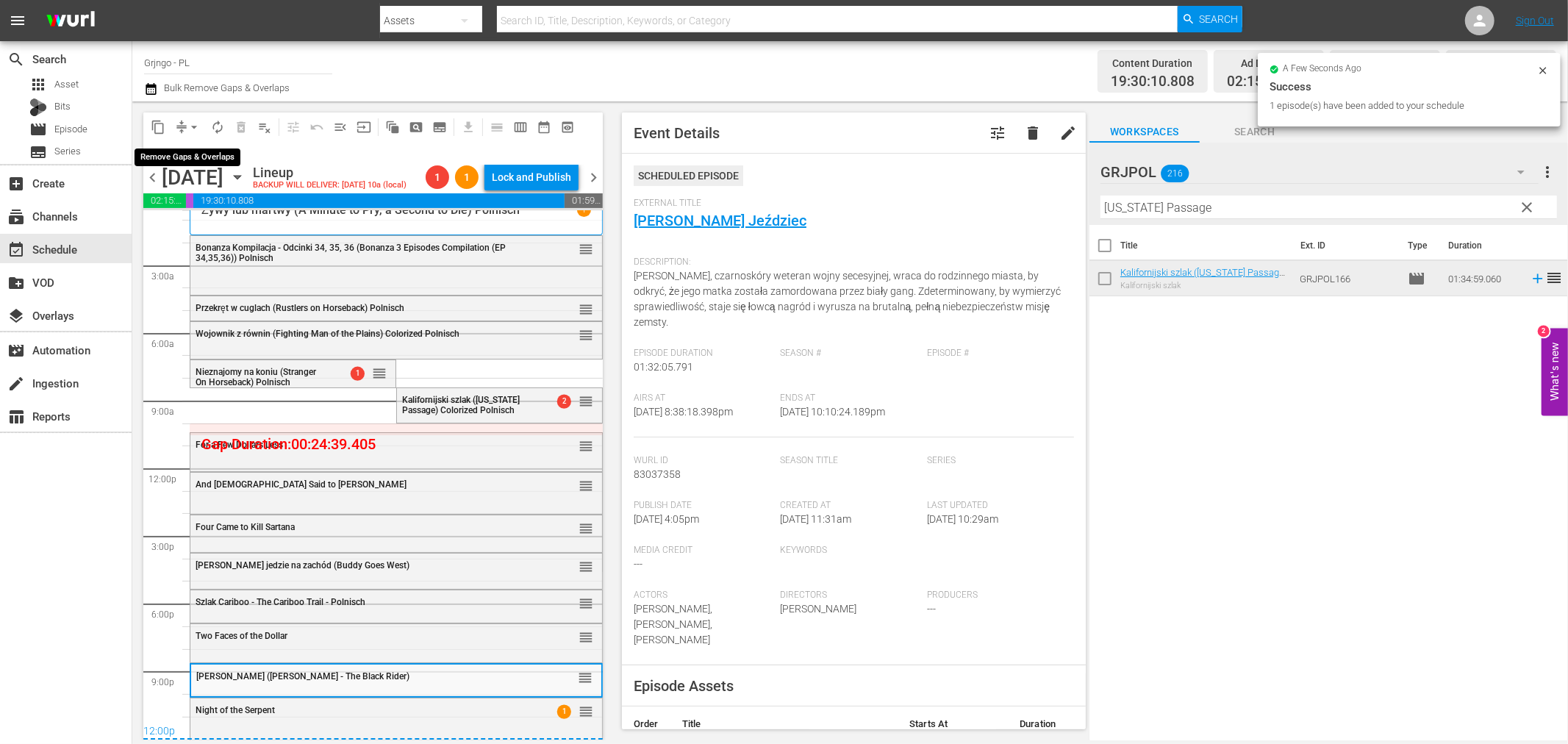
click at [190, 125] on span "arrow_drop_down" at bounding box center [194, 127] width 15 height 15
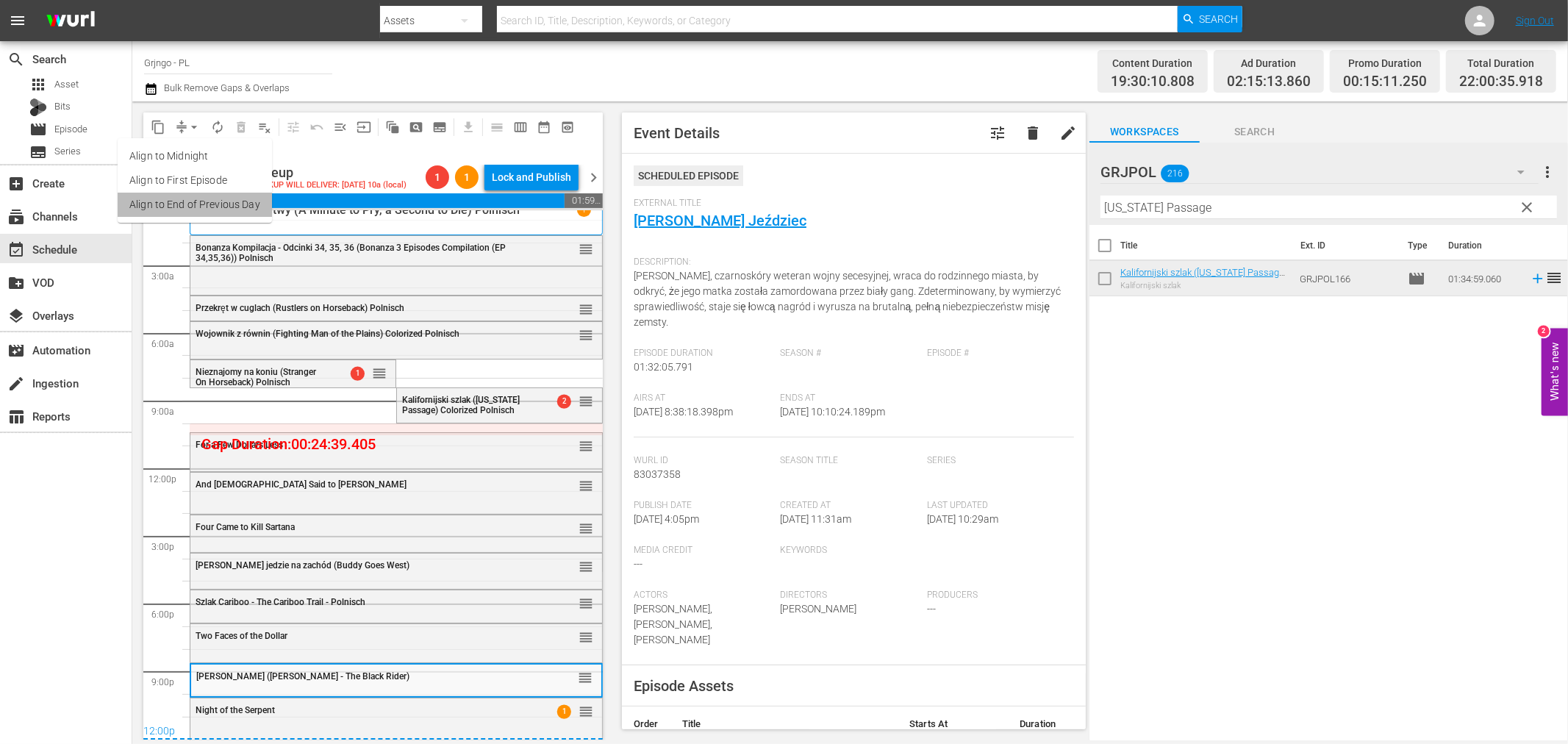
click at [197, 200] on li "Align to End of Previous Day" at bounding box center [195, 204] width 155 height 24
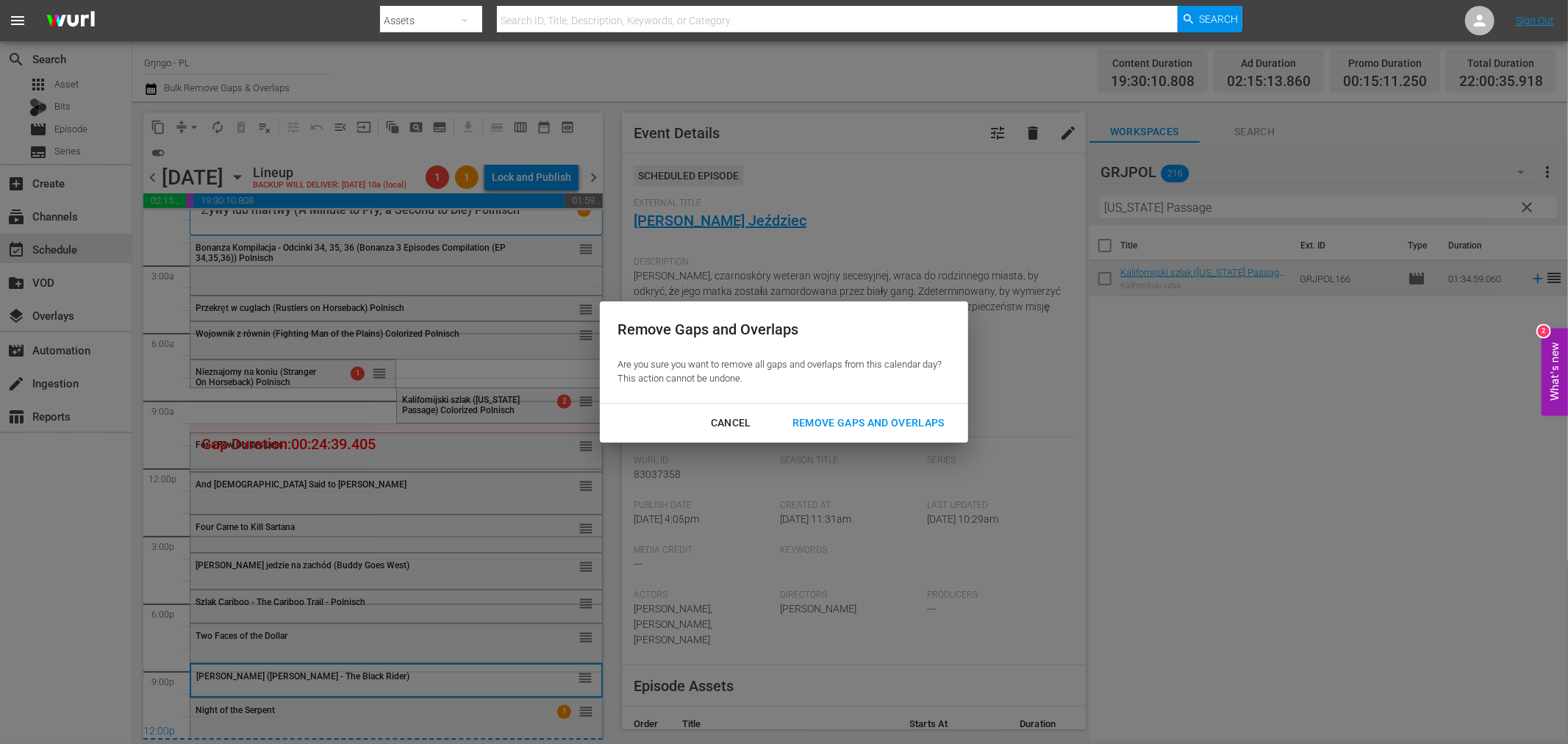
click at [847, 421] on div "Remove Gaps and Overlaps" at bounding box center [868, 424] width 176 height 18
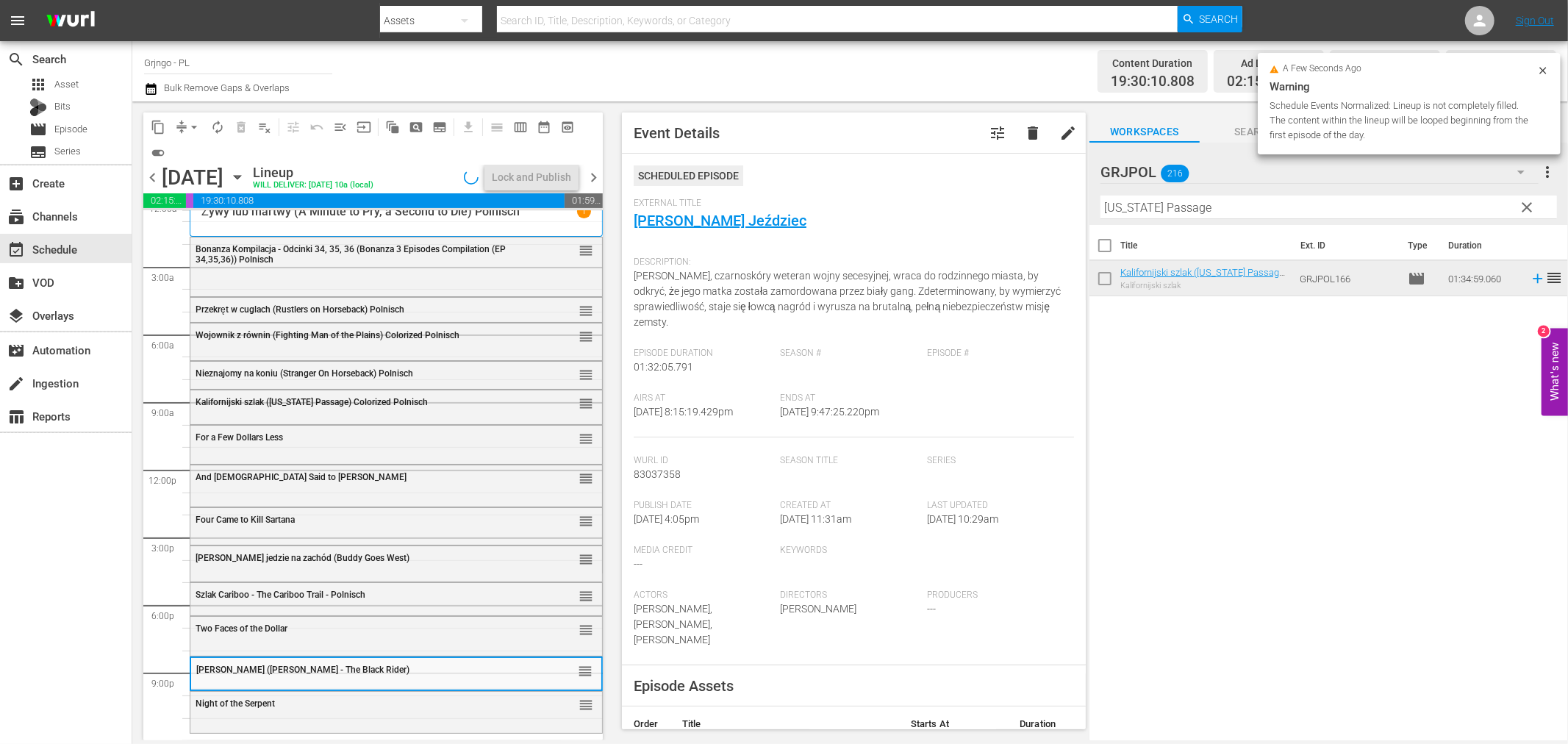
scroll to position [11, 0]
click at [152, 89] on icon "button" at bounding box center [151, 88] width 14 height 17
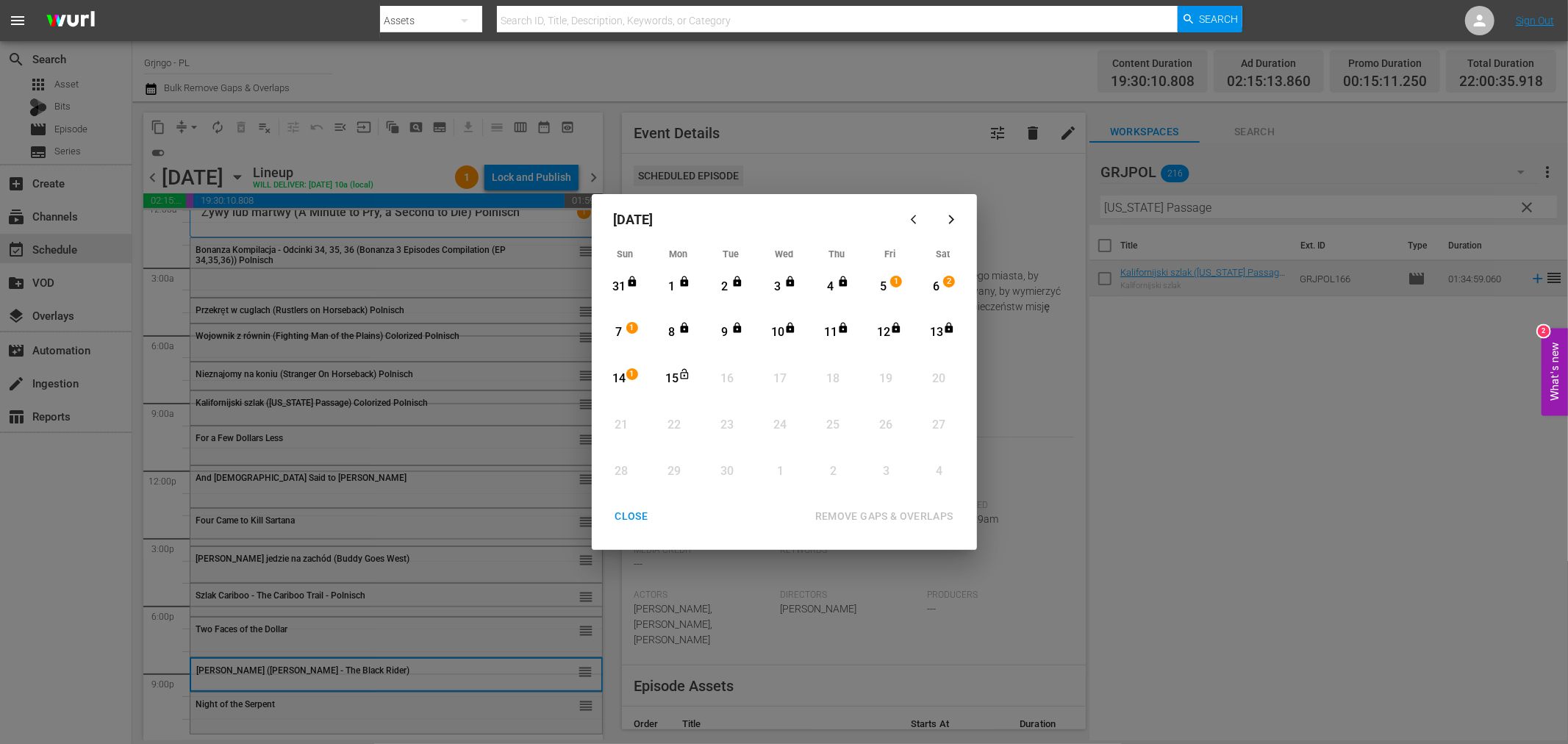
click at [621, 375] on div "14" at bounding box center [619, 379] width 18 height 17
click at [677, 378] on div "15" at bounding box center [672, 379] width 18 height 17
click at [859, 510] on div "REMOVE GAPS & OVERLAPS" at bounding box center [884, 517] width 162 height 18
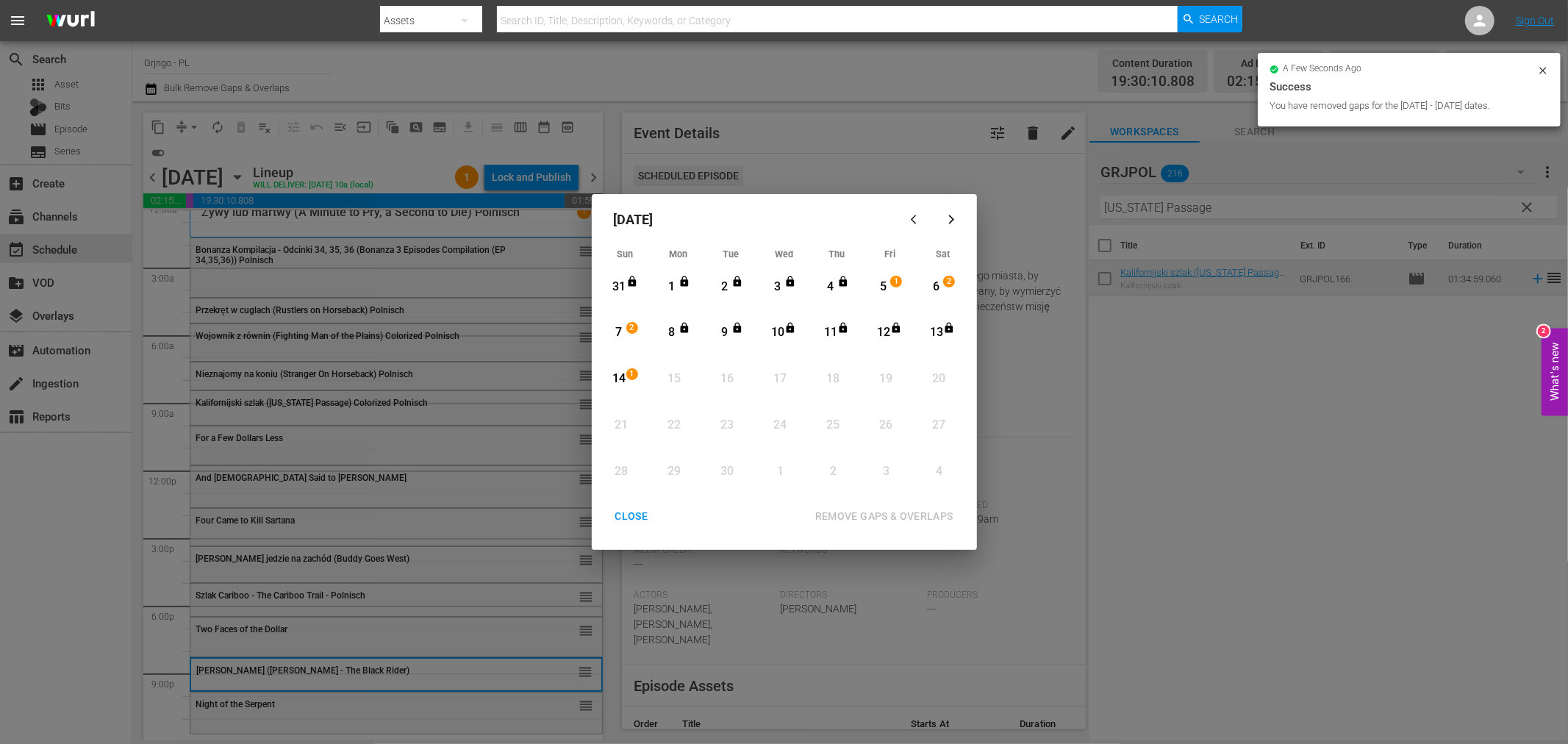
click at [644, 510] on div "CLOSE" at bounding box center [632, 517] width 57 height 18
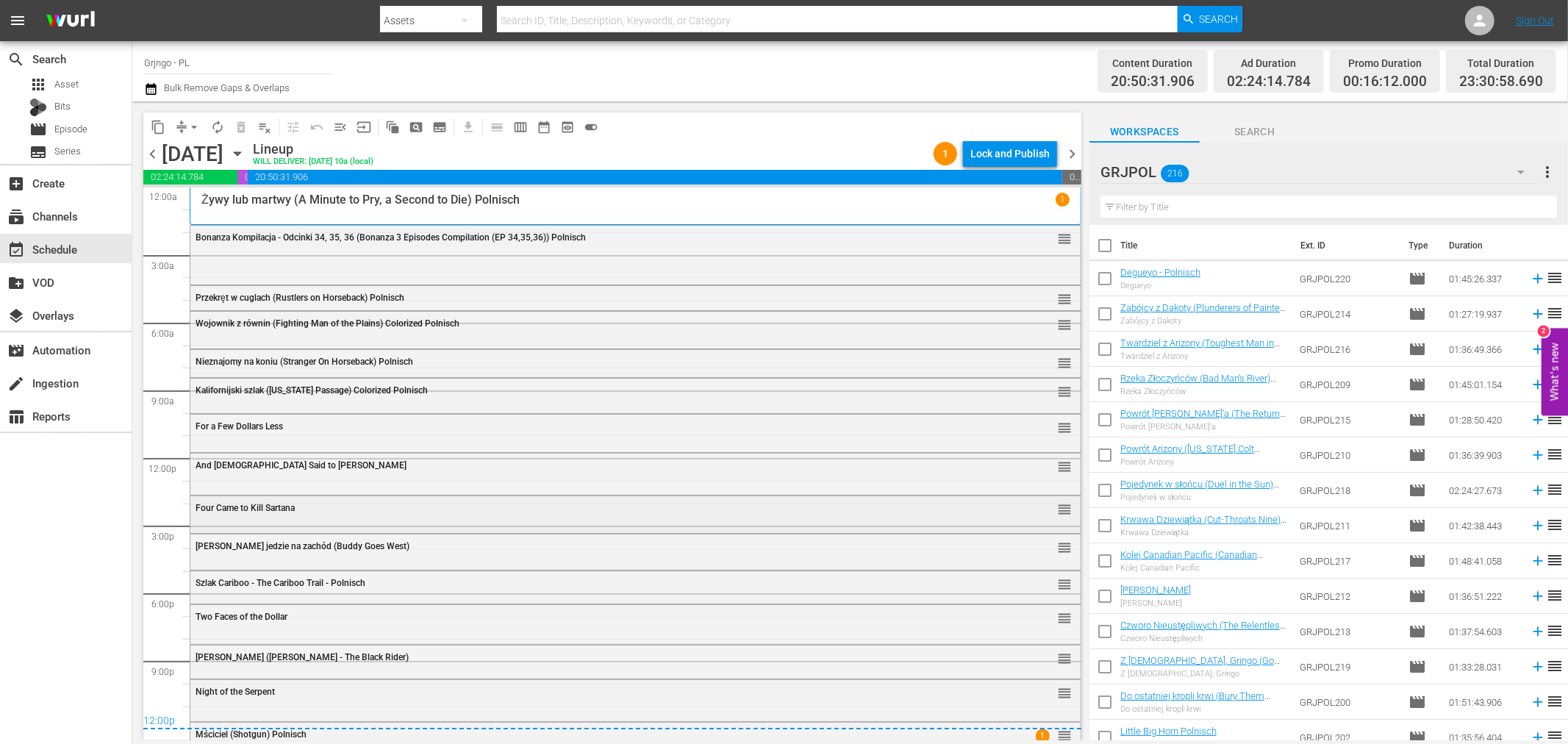
scroll to position [17, 0]
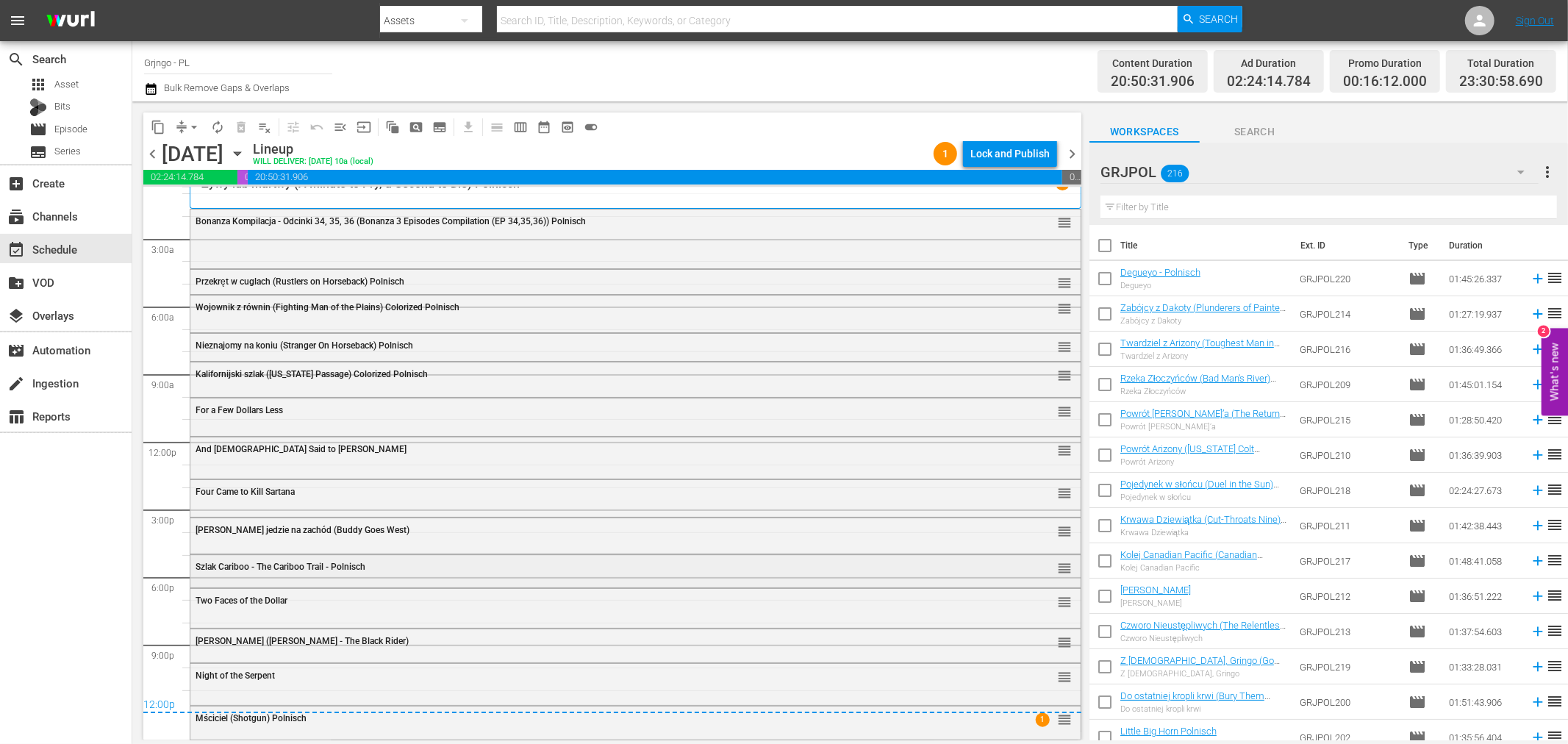
click at [234, 576] on div "Szlak Cariboo - The Cariboo Trail - Polnisch reorder" at bounding box center [635, 567] width 890 height 25
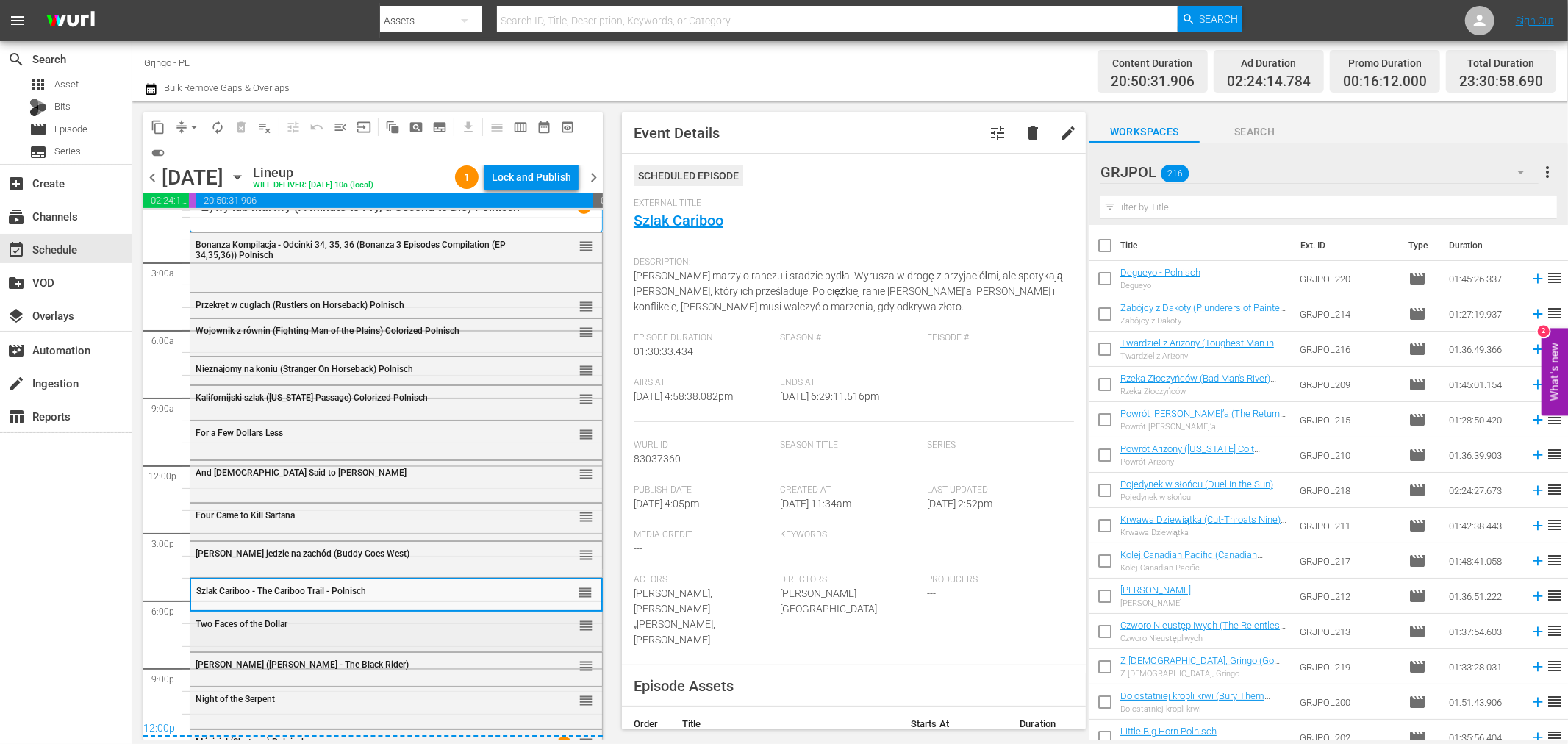
click at [258, 622] on span "Two Faces of the Dollar" at bounding box center [242, 624] width 92 height 10
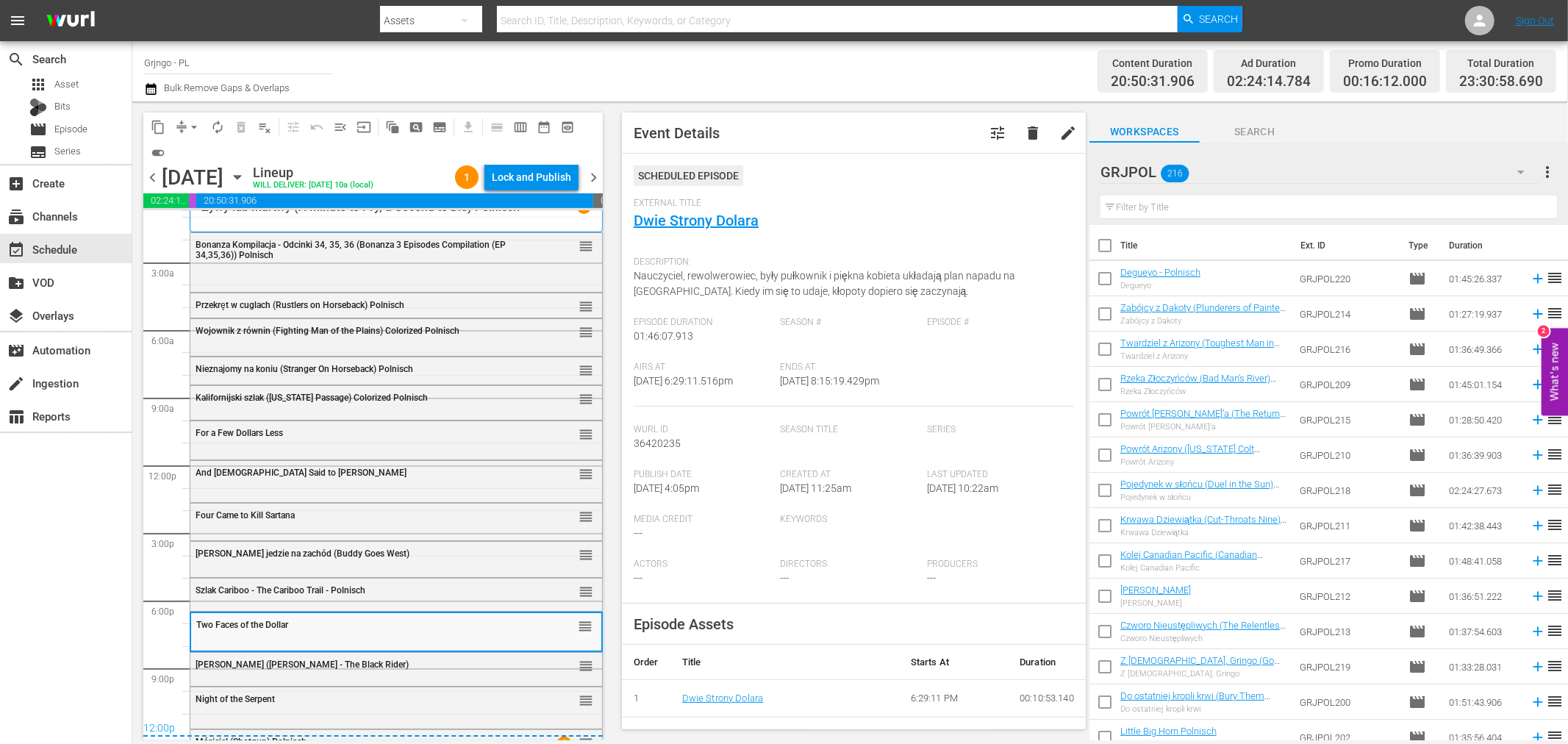
click at [259, 664] on span "Joshua - Czarny Jeździec (Joshua - The Black Rider)" at bounding box center [303, 665] width 213 height 10
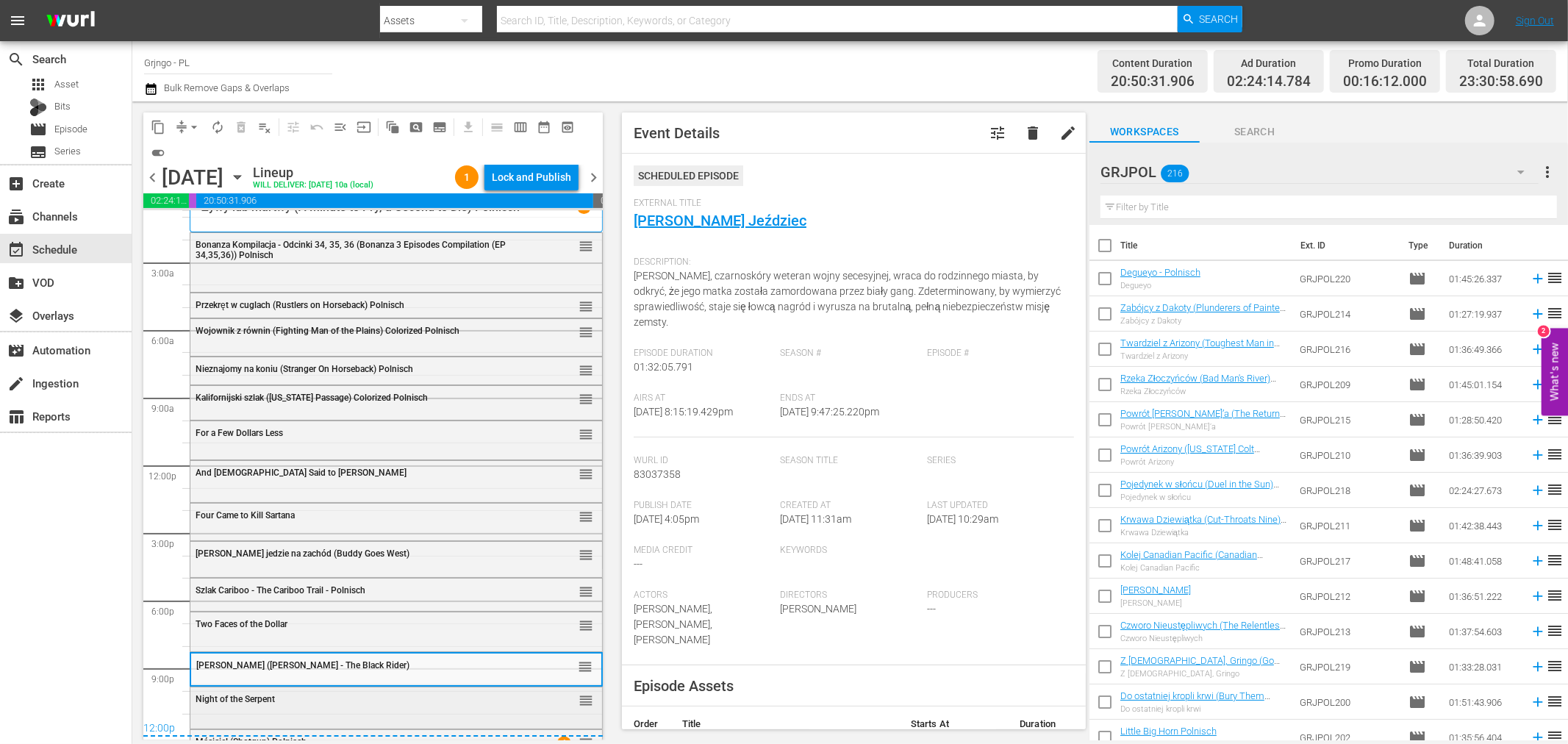
click at [250, 693] on div "Night of the Serpent" at bounding box center [359, 699] width 327 height 12
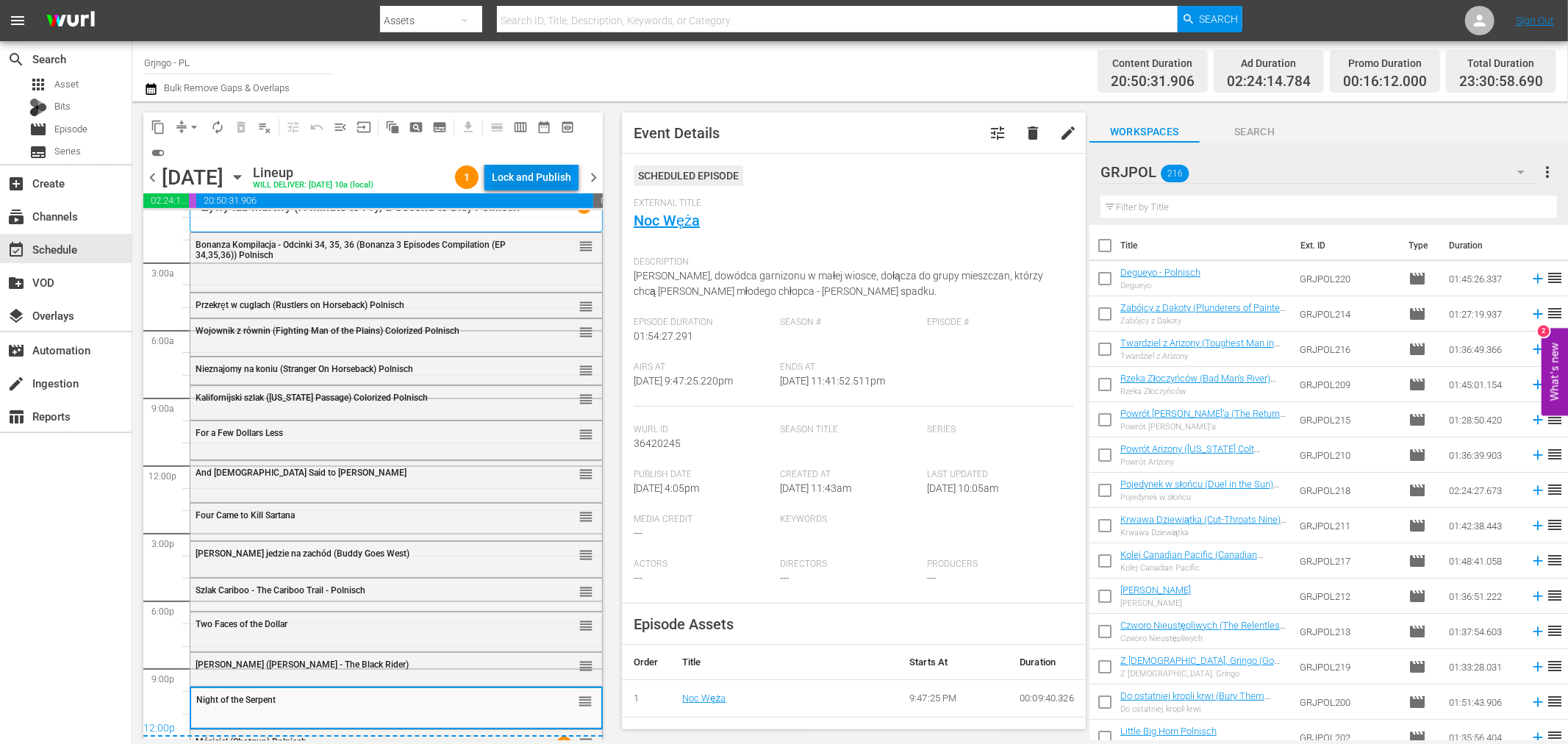
click at [541, 175] on div "Lock and Publish" at bounding box center [531, 177] width 79 height 27
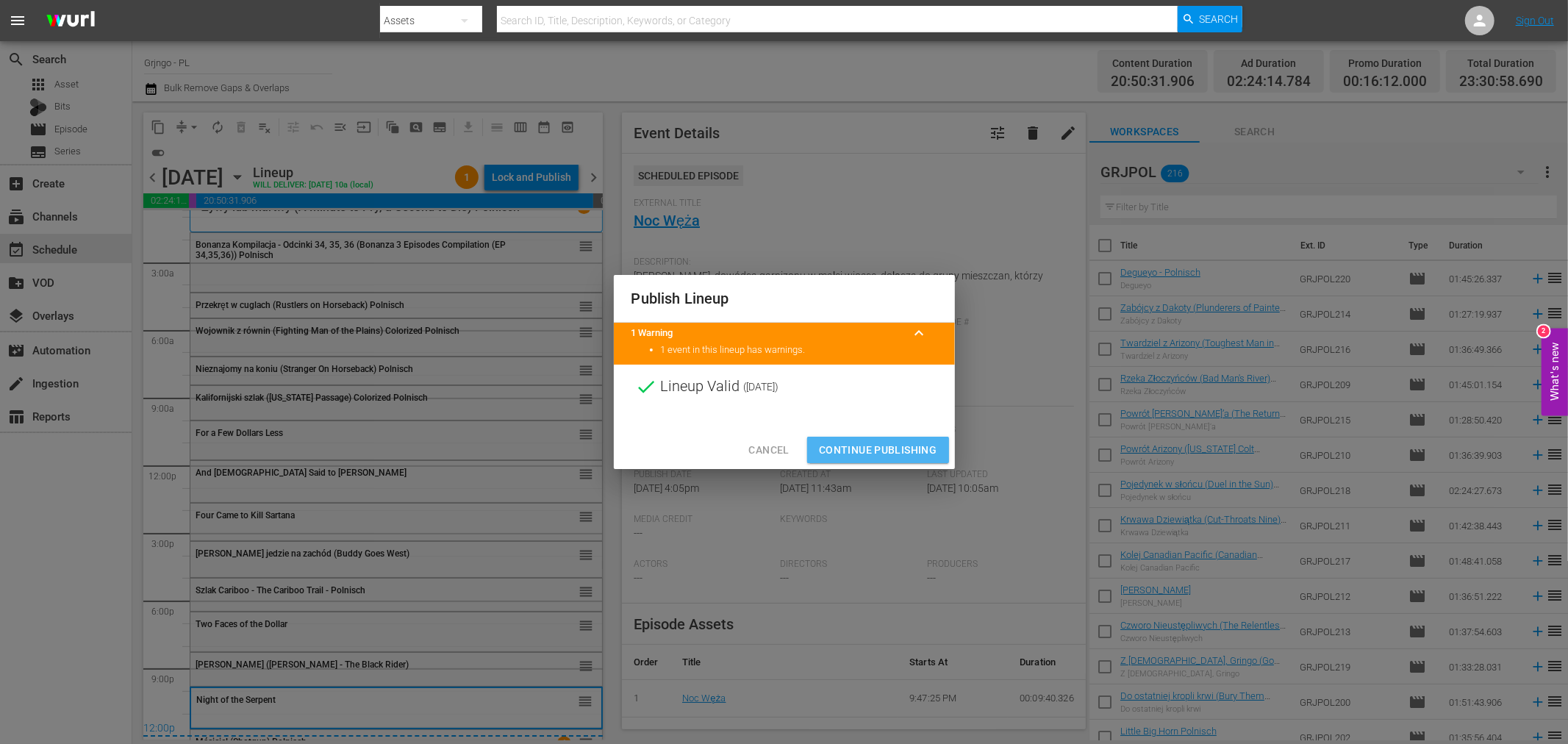
click at [917, 457] on span "Continue Publishing" at bounding box center [878, 450] width 119 height 18
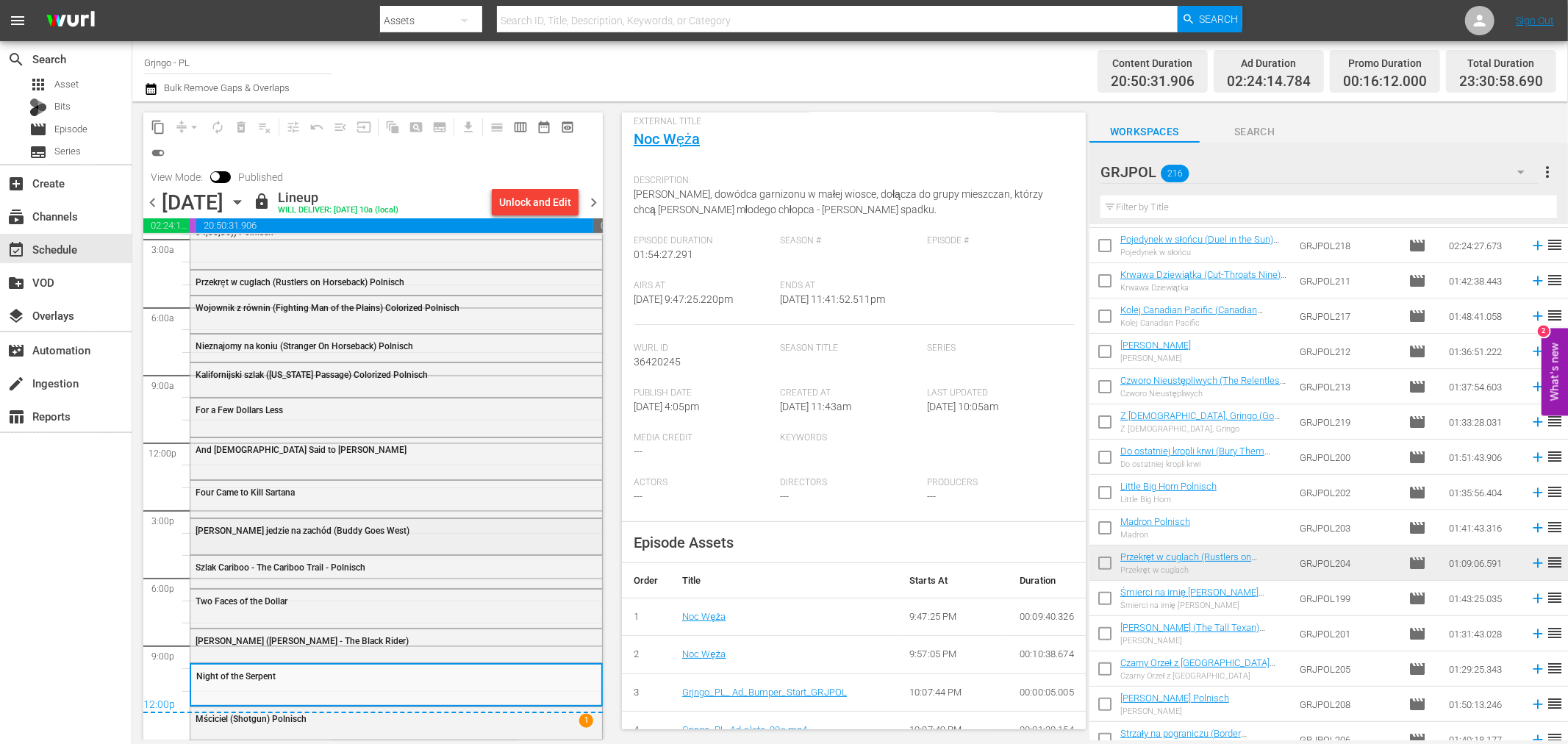
scroll to position [0, 0]
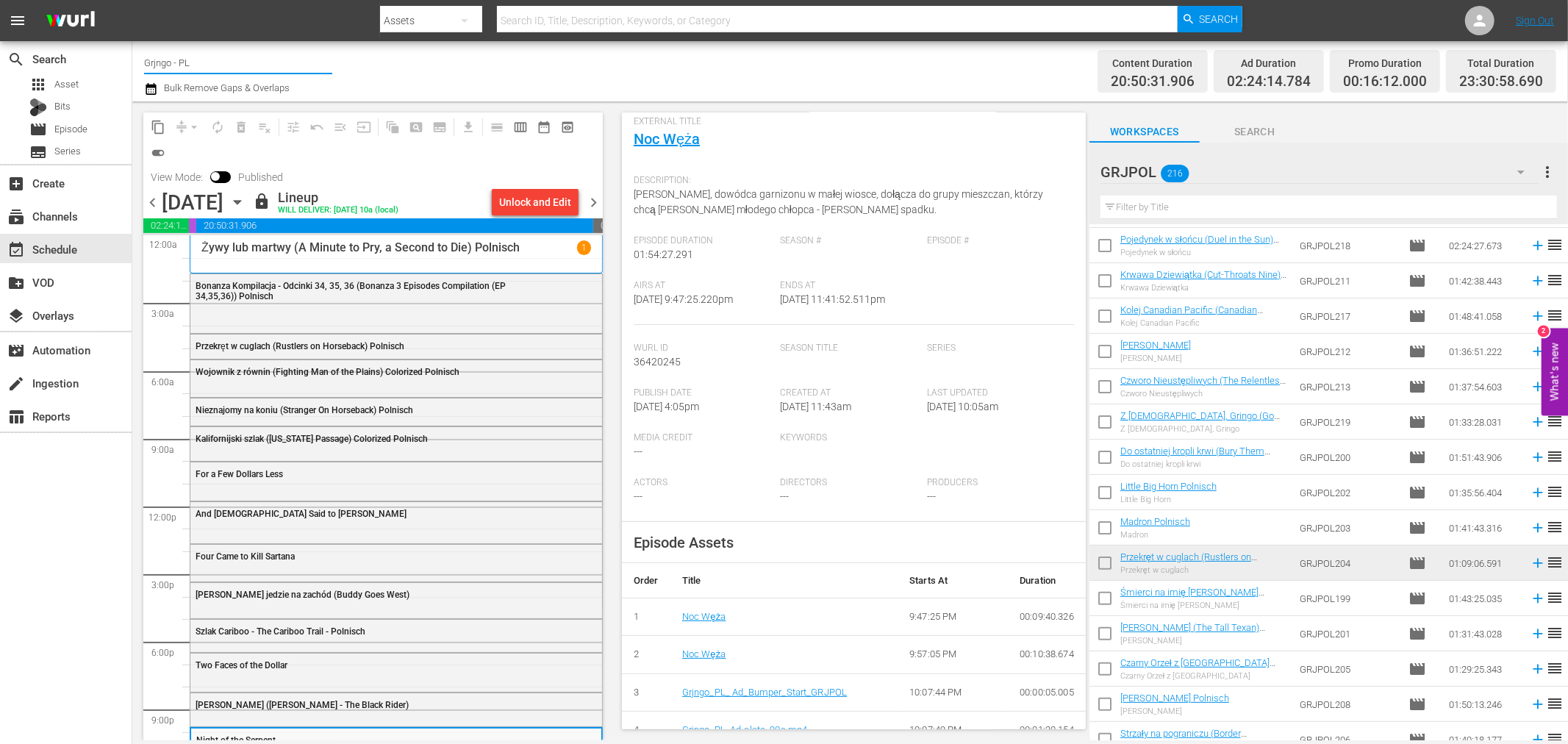
drag, startPoint x: 219, startPoint y: 49, endPoint x: 133, endPoint y: 61, distance: 86.8
click at [133, 61] on div "Channel Title Grjngo - PL Bulk Remove Gaps & Overlaps Content Duration 20:50:31…" at bounding box center [850, 72] width 1435 height 61
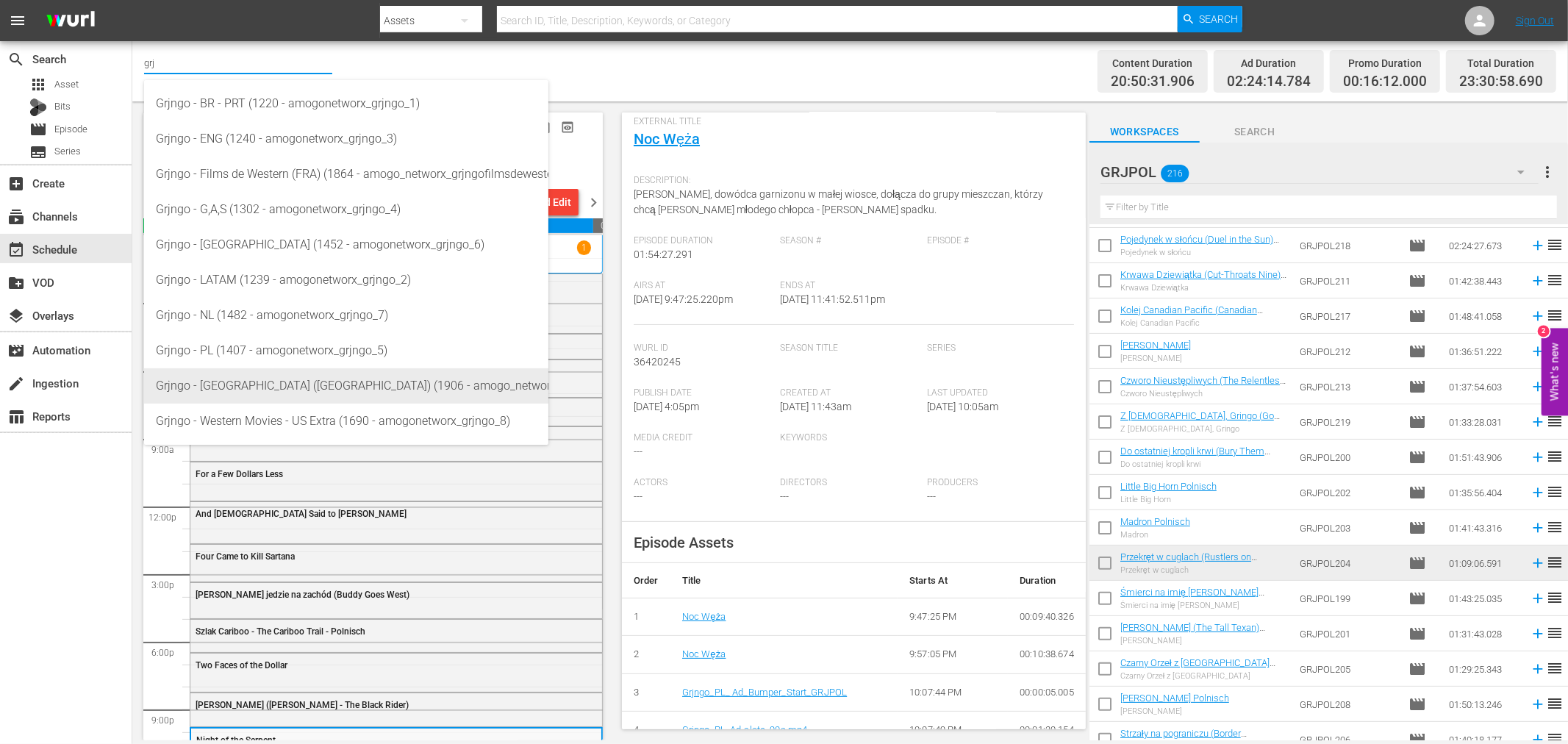
click at [305, 381] on div "Grjngo - Spain (EU) (1906 - amogo_networx_grjngopelculasdeloeste_1)" at bounding box center [346, 386] width 381 height 35
type input "Grjngo - Spain (EU) (1906 - amogo_networx_grjngopelculasdeloeste_1)"
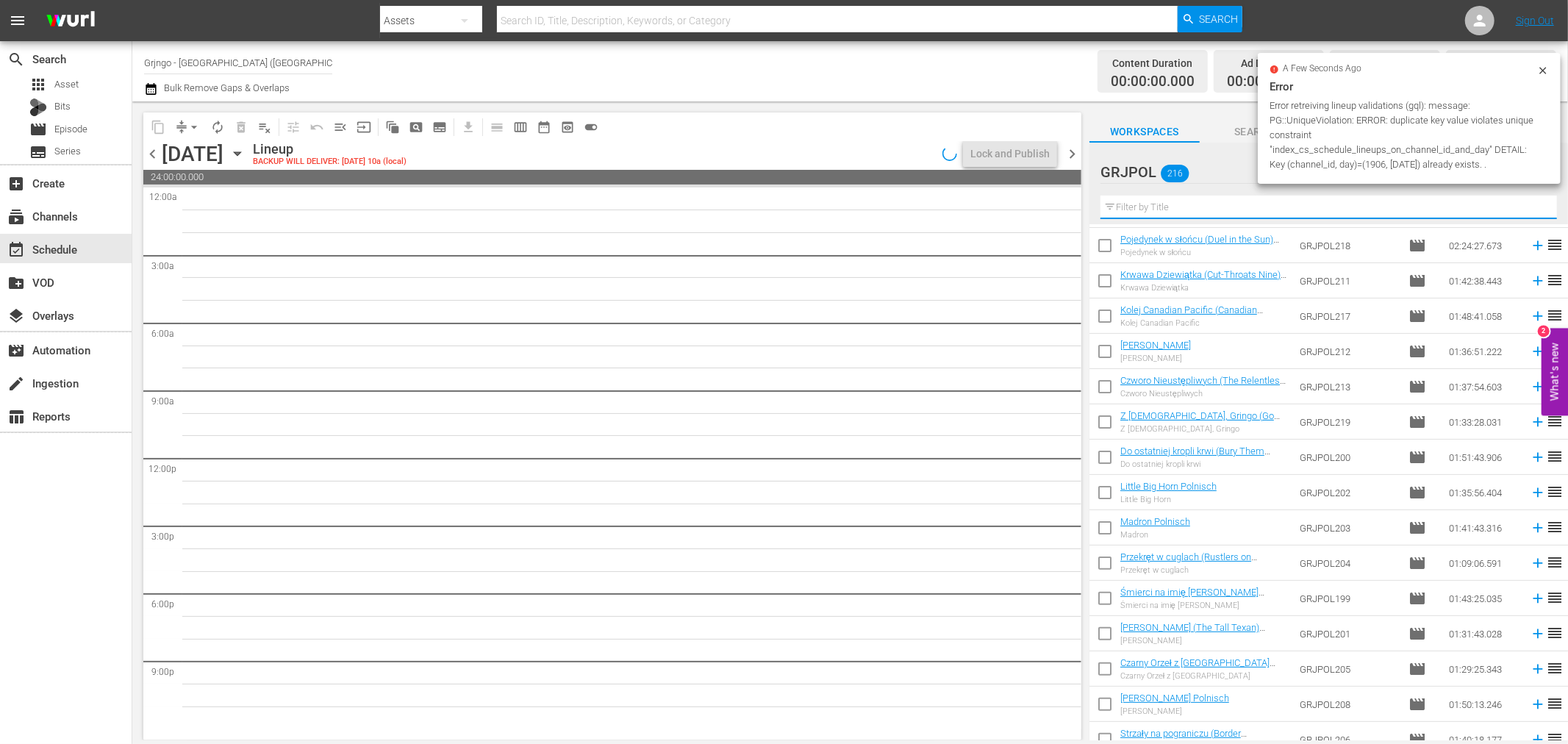
click at [1180, 197] on input "text" at bounding box center [1329, 208] width 456 height 24
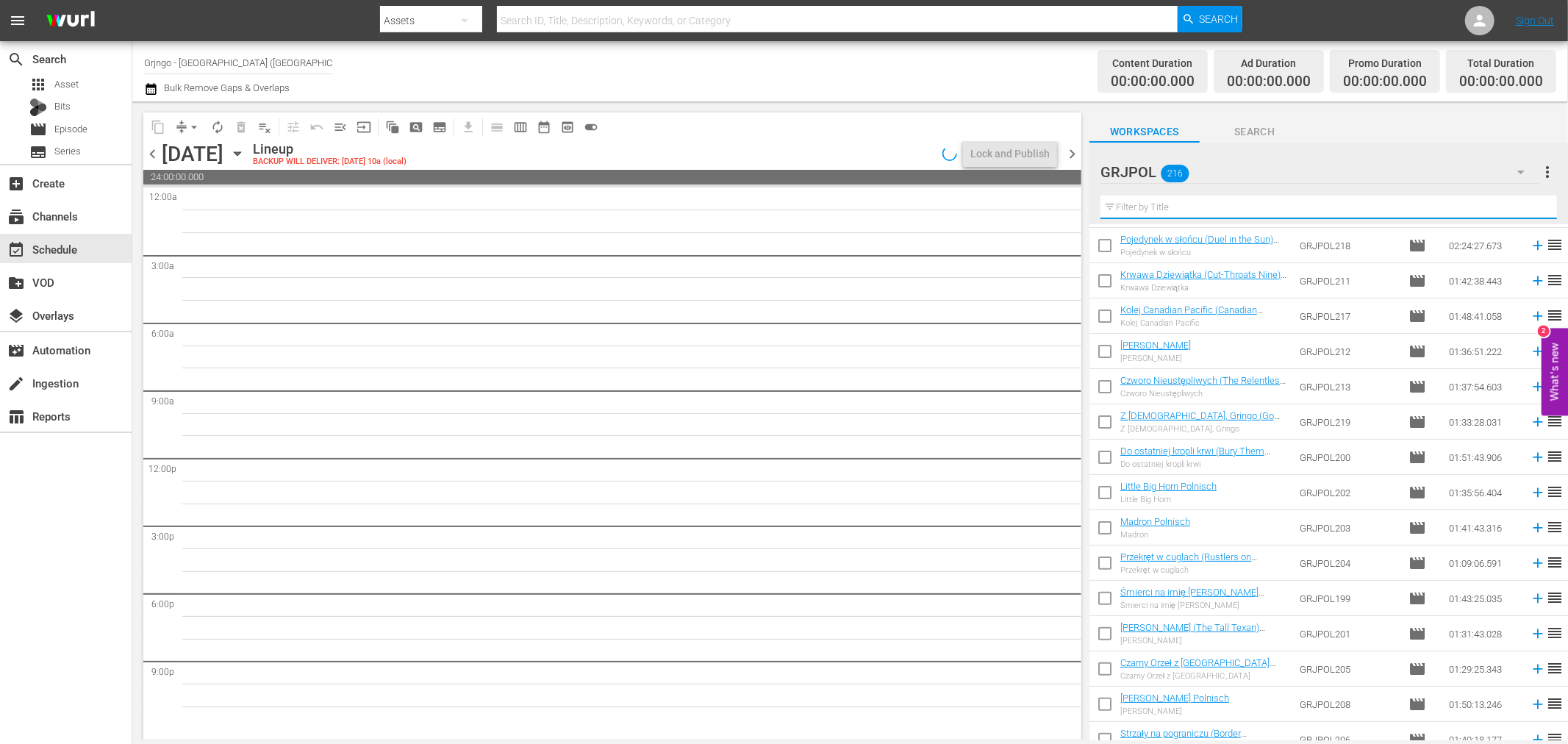
click at [1516, 175] on icon "button" at bounding box center [1520, 171] width 17 height 17
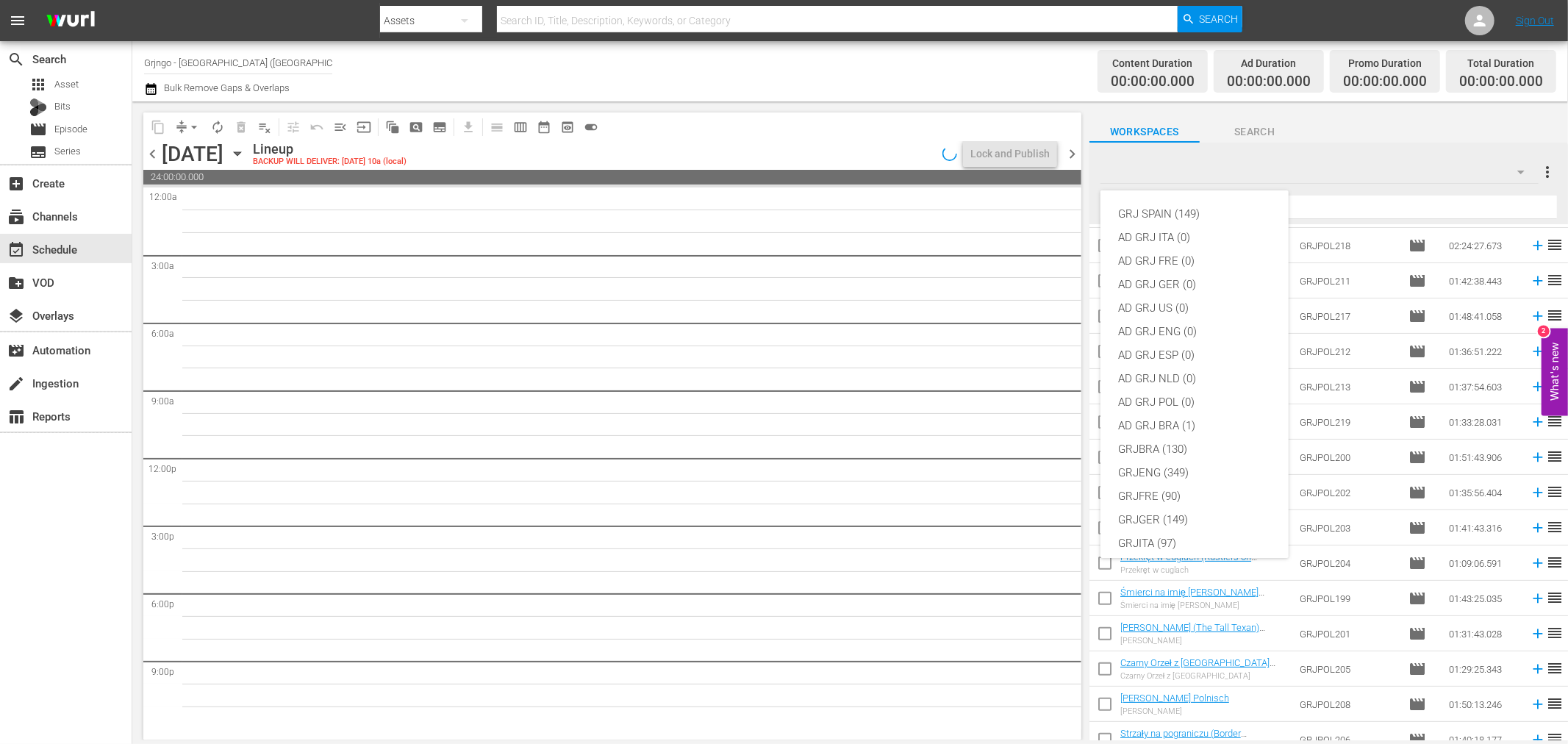
scroll to position [126, 0]
click at [1187, 207] on div "GRJ SPAIN (149)" at bounding box center [1194, 215] width 153 height 24
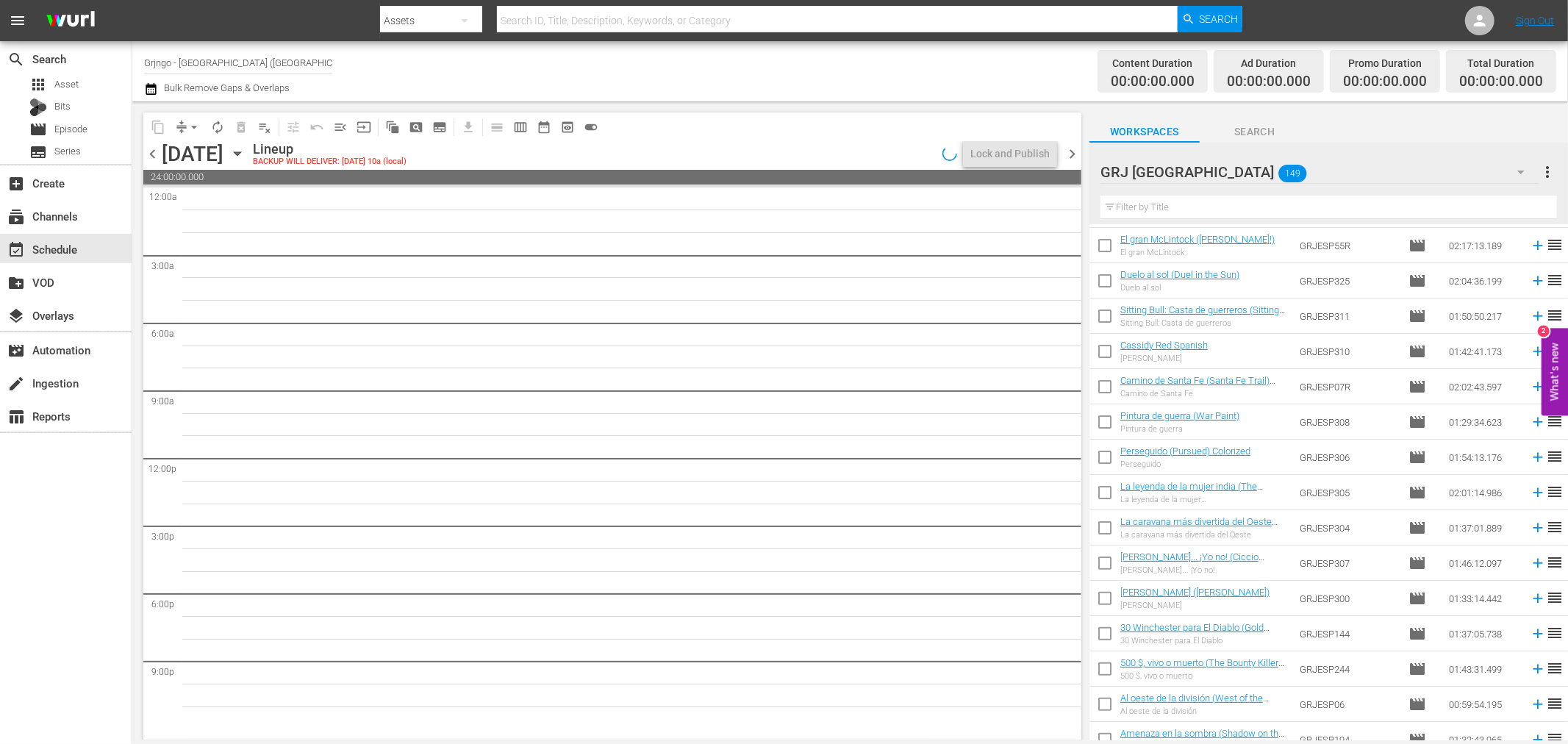
click at [246, 150] on icon "button" at bounding box center [237, 154] width 17 height 17
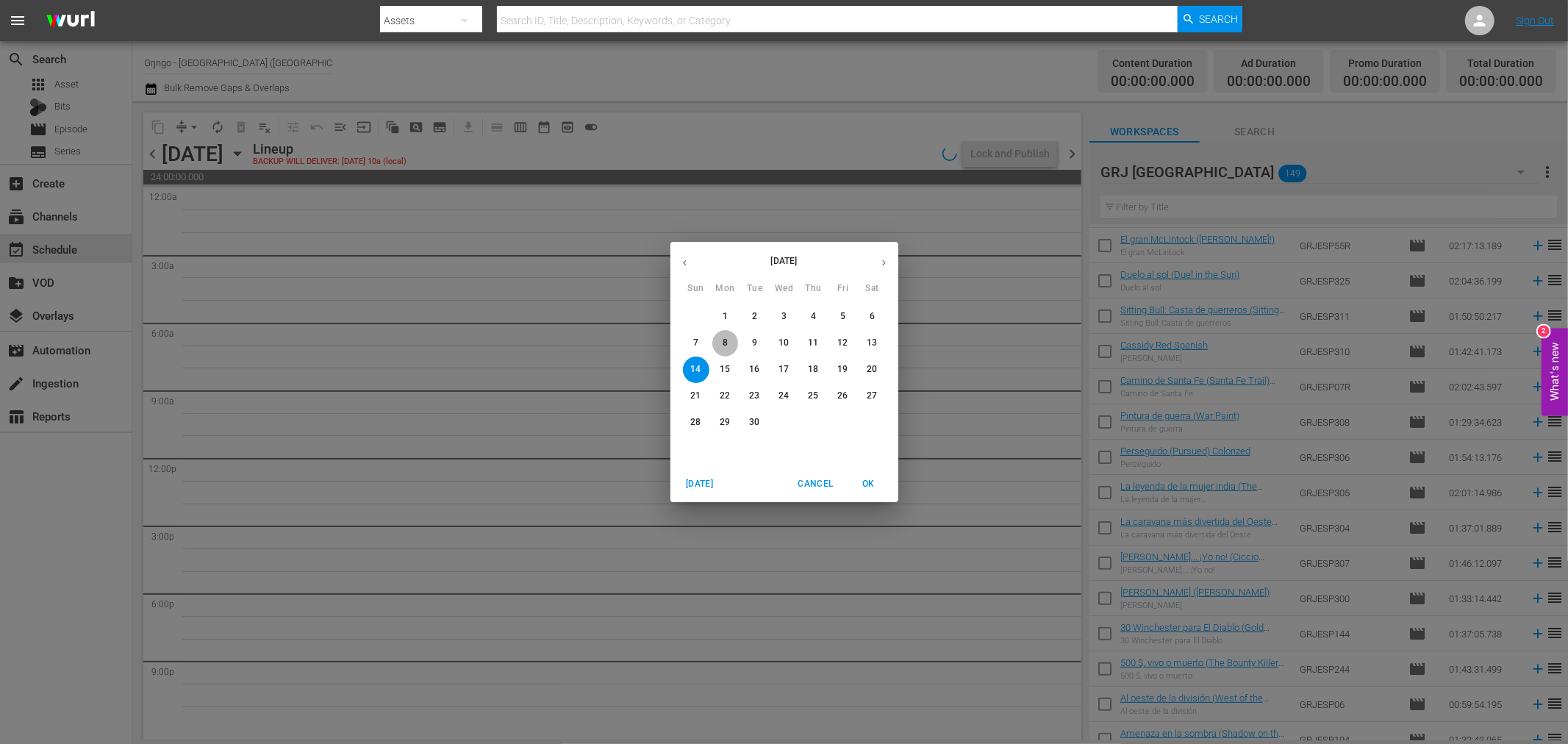
click at [725, 334] on button "8" at bounding box center [725, 343] width 27 height 27
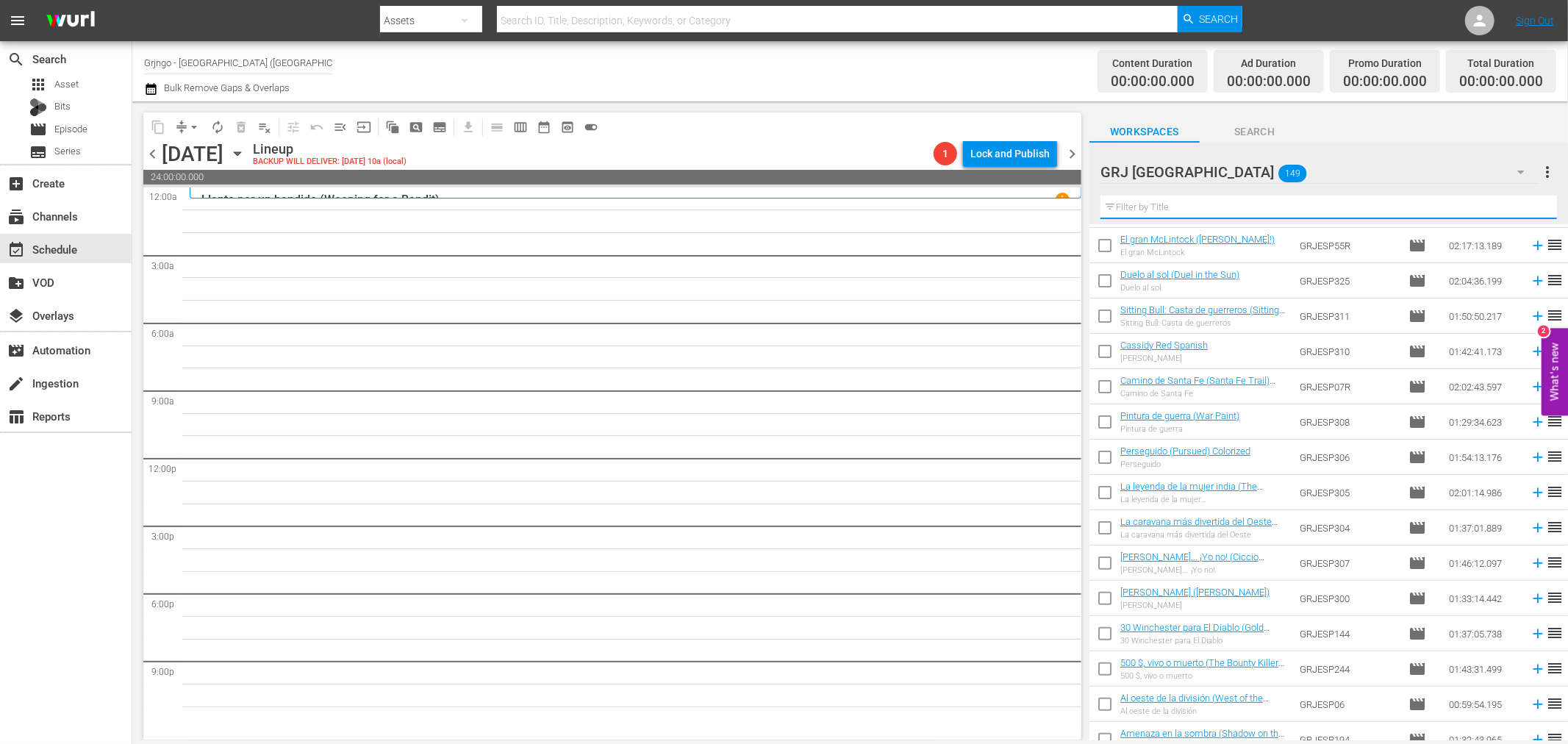
click at [1173, 207] on input "text" at bounding box center [1329, 208] width 456 height 24
paste input "Guerrero cheyenne (Cheyenne Warrior)"
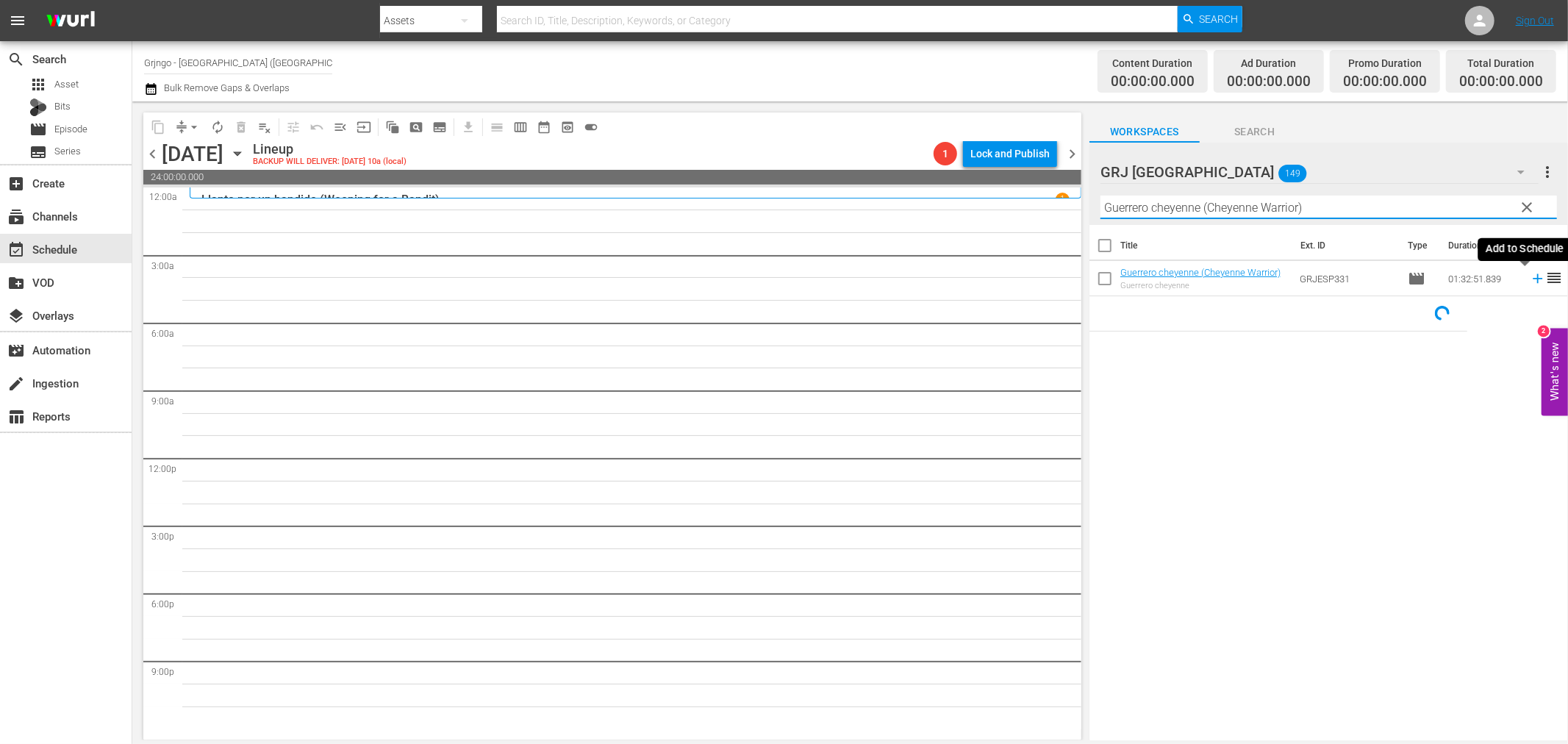
type input "Guerrero cheyenne (Cheyenne Warrior)"
click at [1533, 276] on icon at bounding box center [1538, 279] width 9 height 9
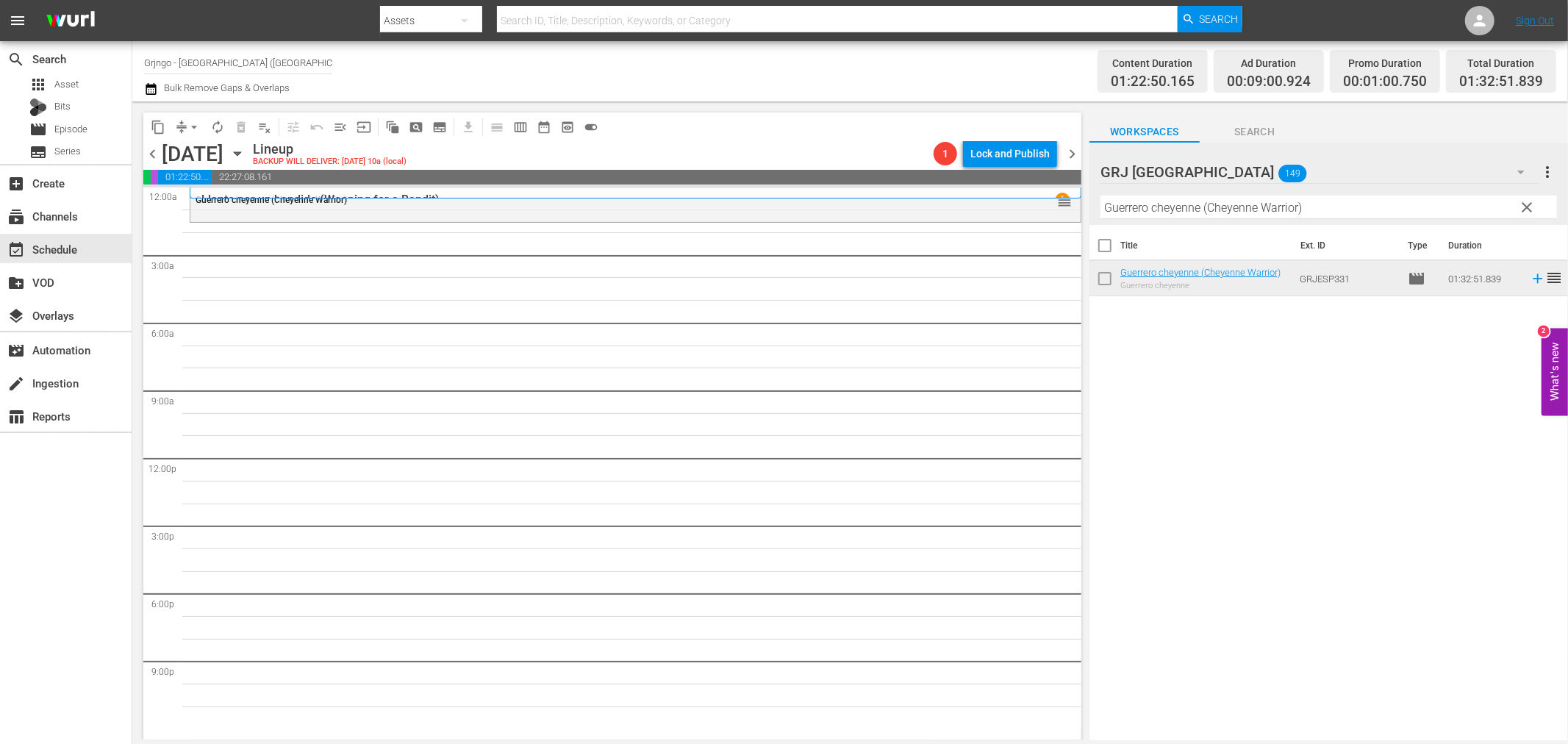
drag, startPoint x: 1529, startPoint y: 206, endPoint x: 1203, endPoint y: 225, distance: 326.6
click at [1529, 206] on span "clear" at bounding box center [1527, 207] width 17 height 17
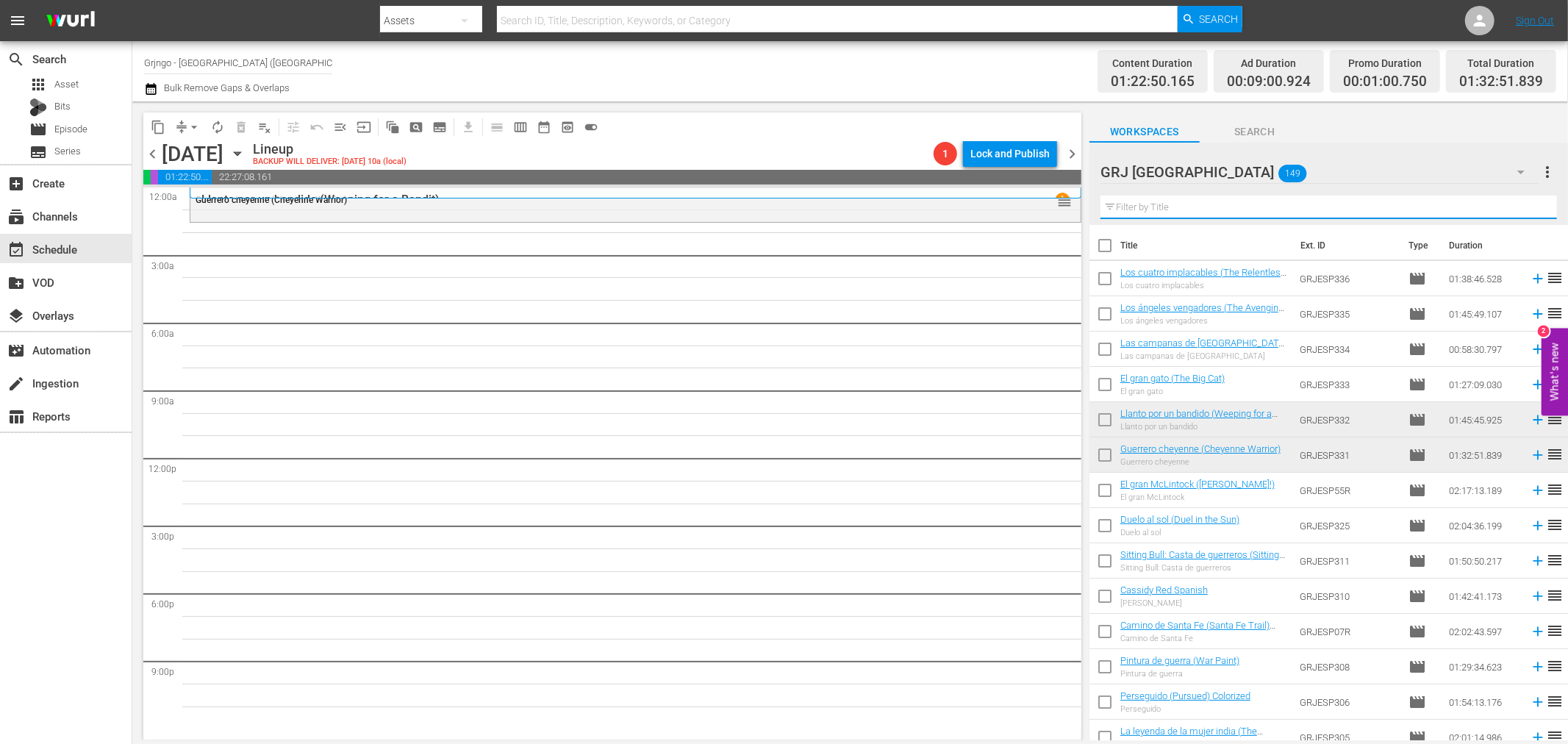
paste input "Duelo en el desfiladero"
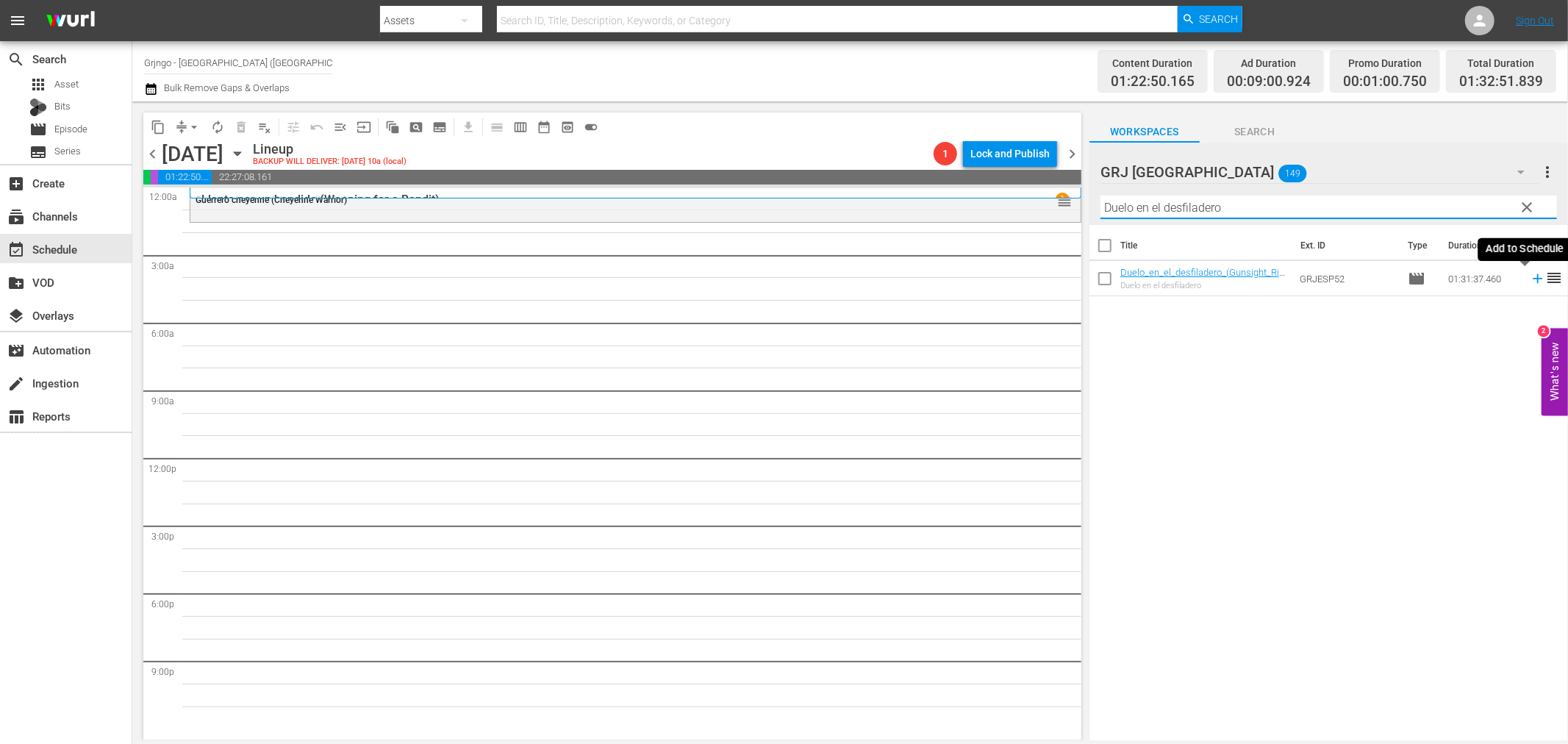
type input "Duelo en el desfiladero"
click at [1525, 206] on span "clear" at bounding box center [1527, 207] width 17 height 17
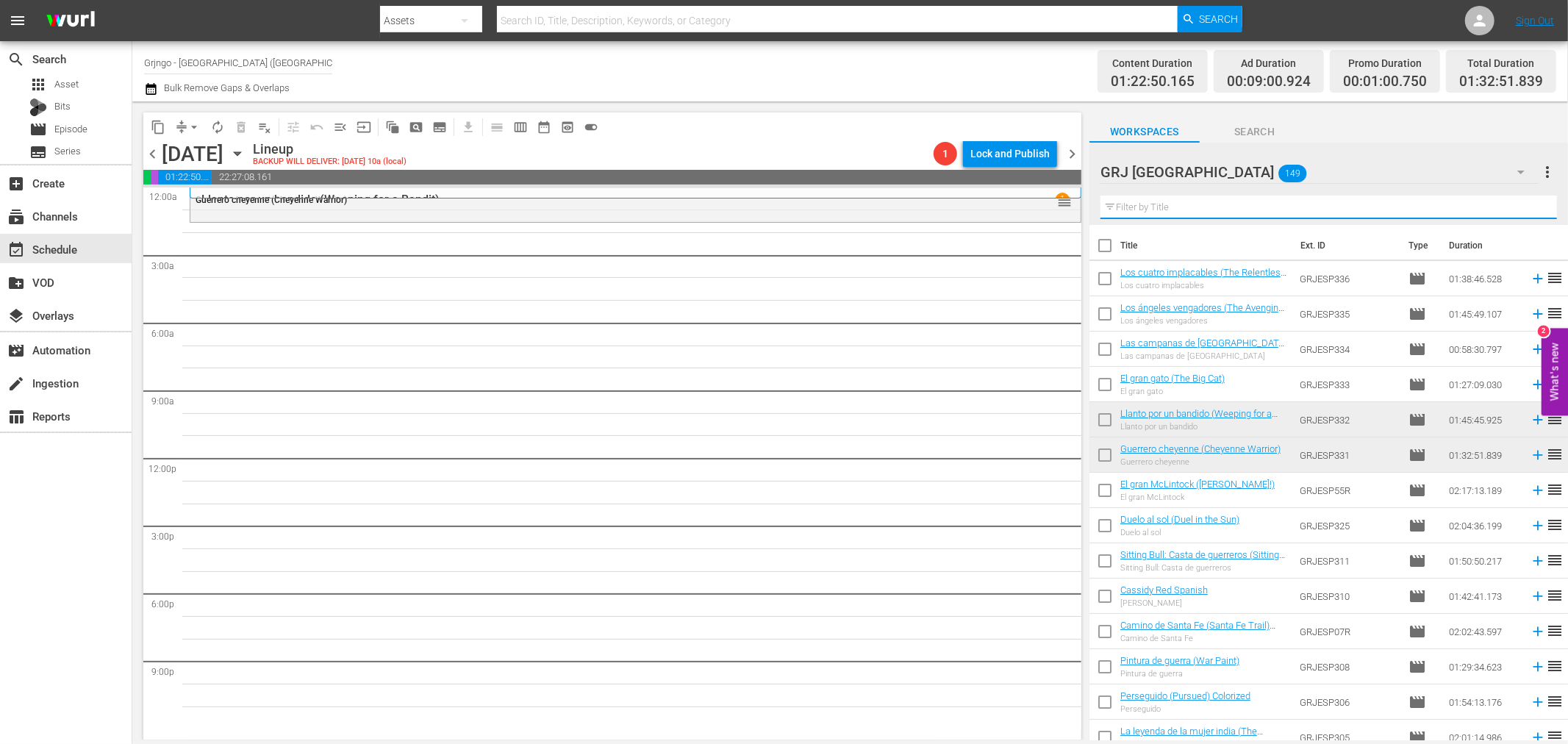
paste input "Rifles apaches (Apache Rifles)"
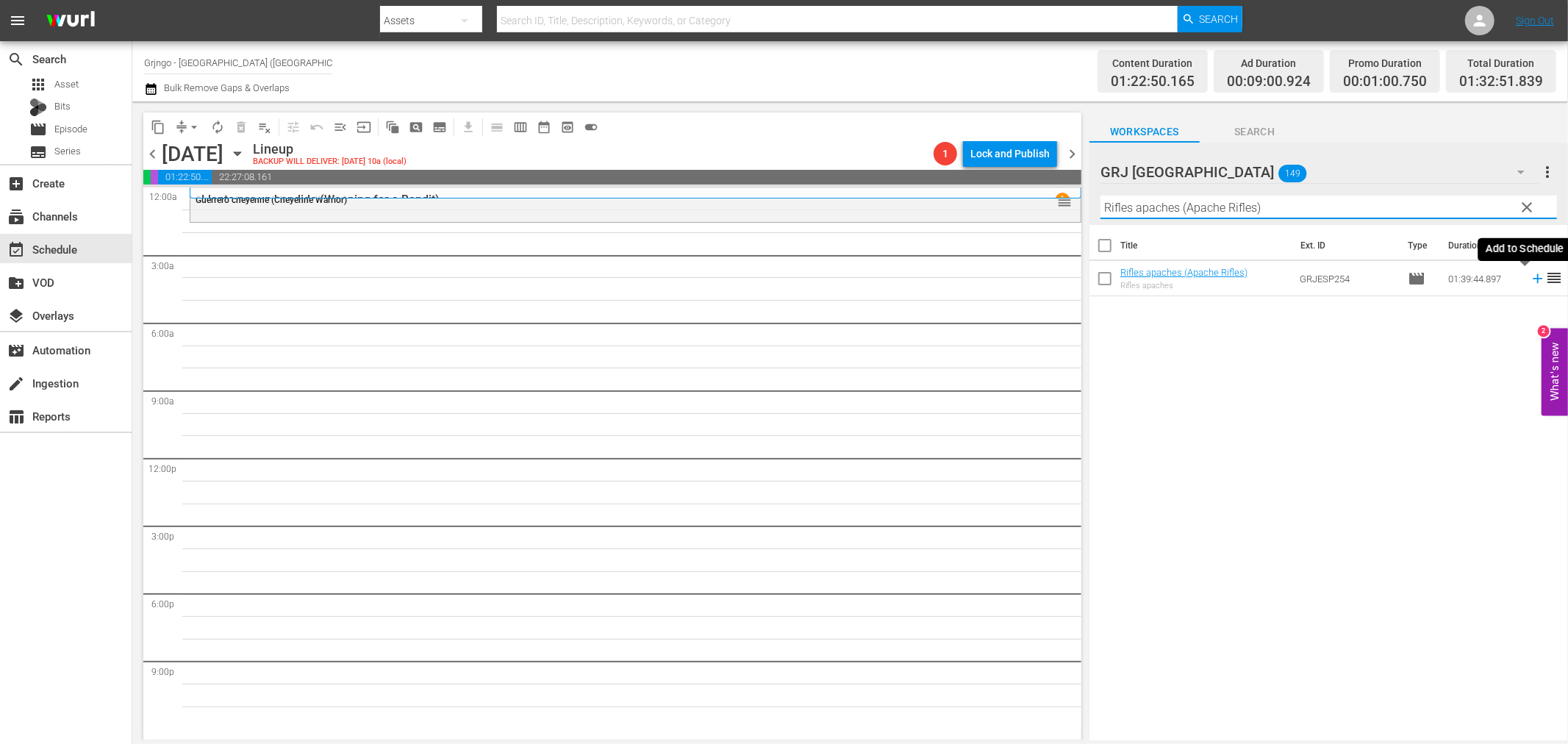
type input "Rifles apaches (Apache Rifles)"
click at [1529, 277] on icon at bounding box center [1538, 279] width 17 height 17
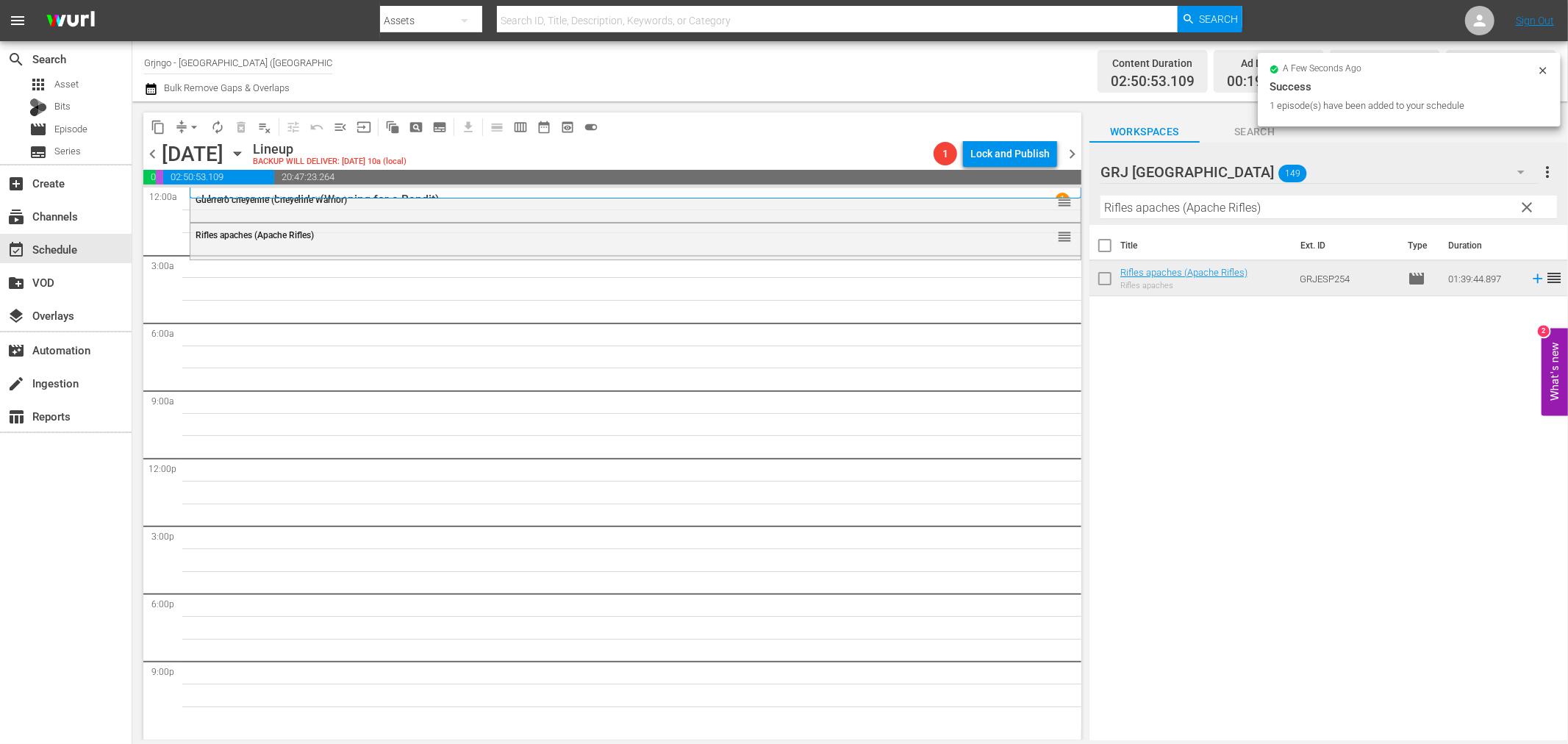
drag, startPoint x: 1526, startPoint y: 203, endPoint x: 1248, endPoint y: 208, distance: 278.0
click at [1526, 203] on span "clear" at bounding box center [1527, 207] width 17 height 17
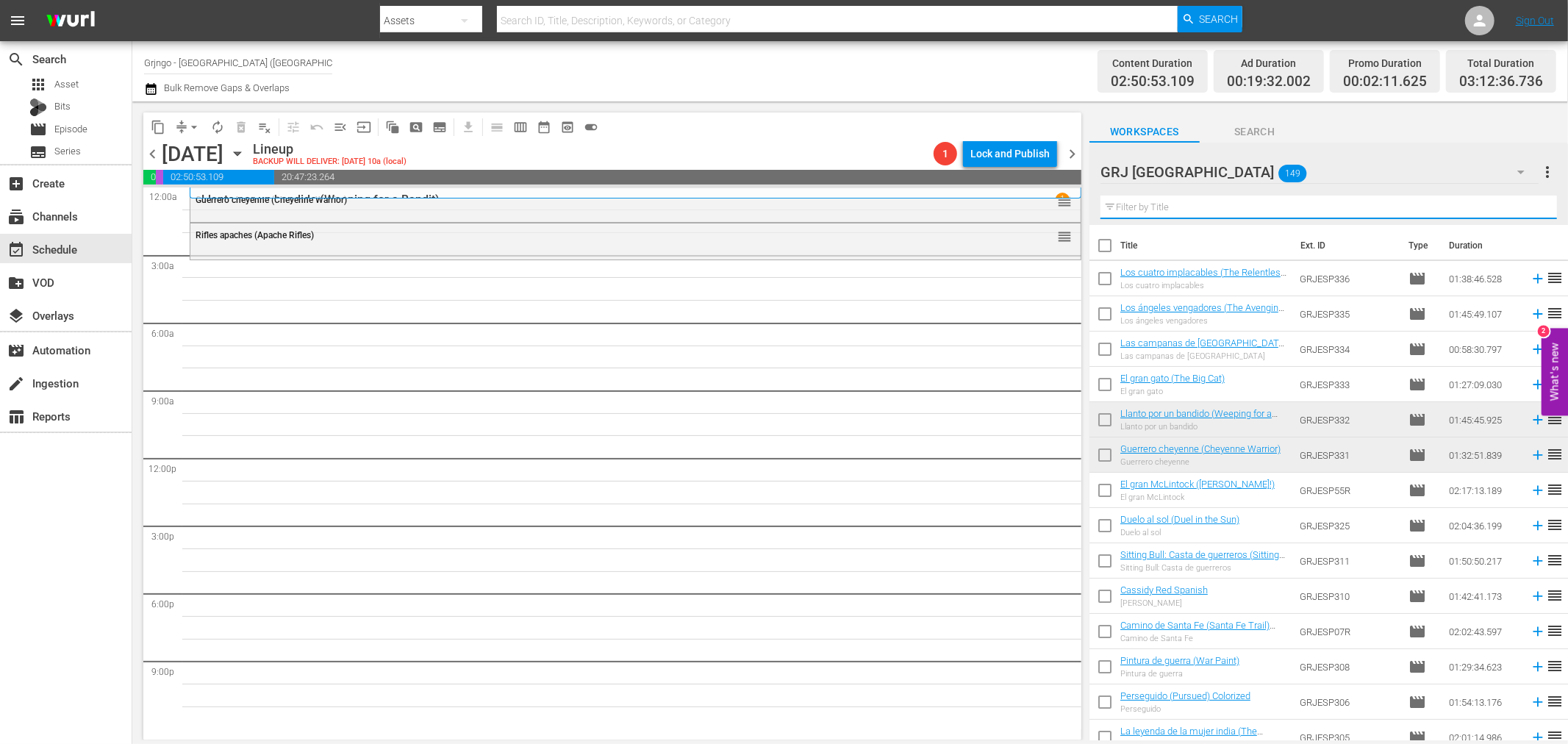
paste input "Amenaza en la sombra"
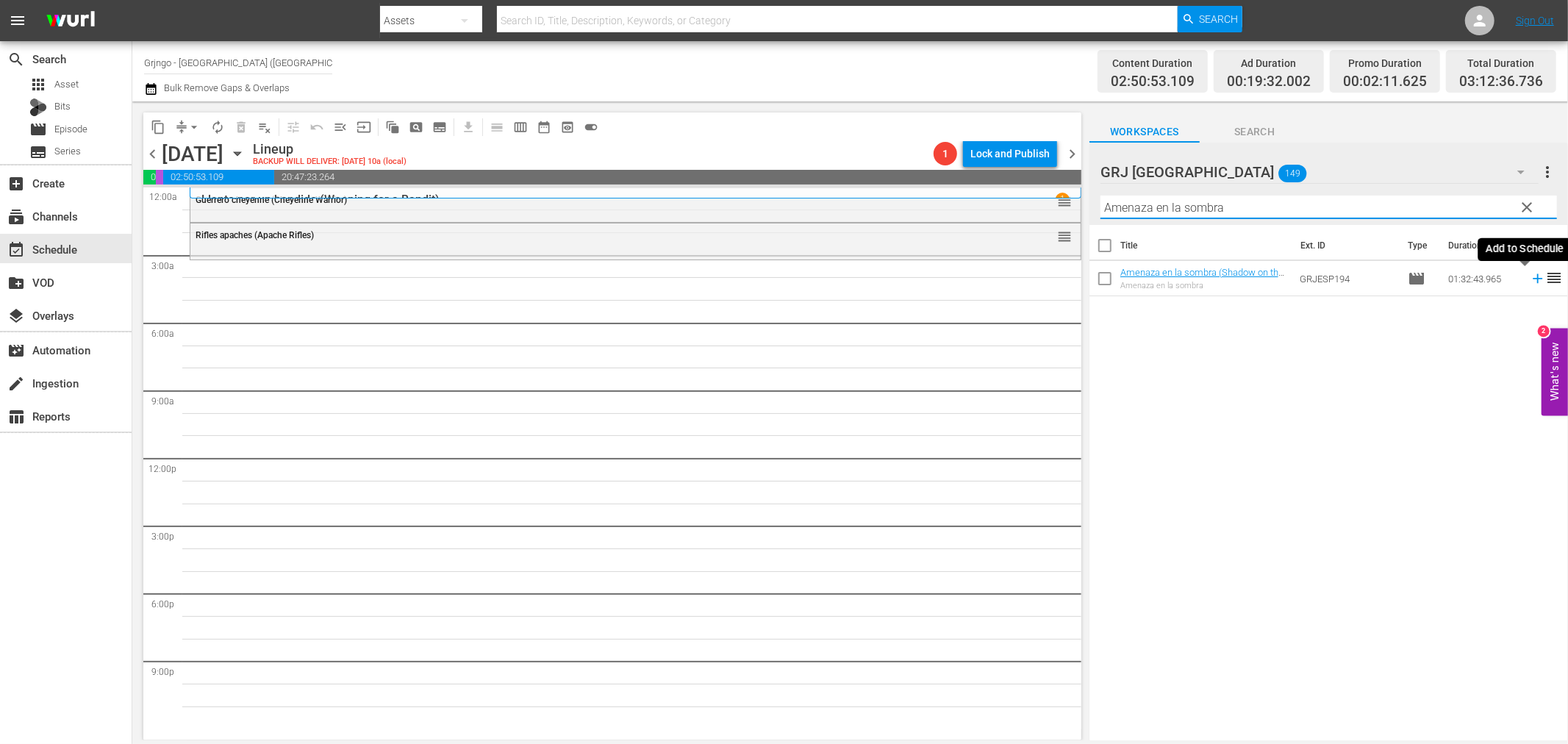
type input "Amenaza en la sombra"
click at [1529, 280] on icon at bounding box center [1538, 279] width 17 height 17
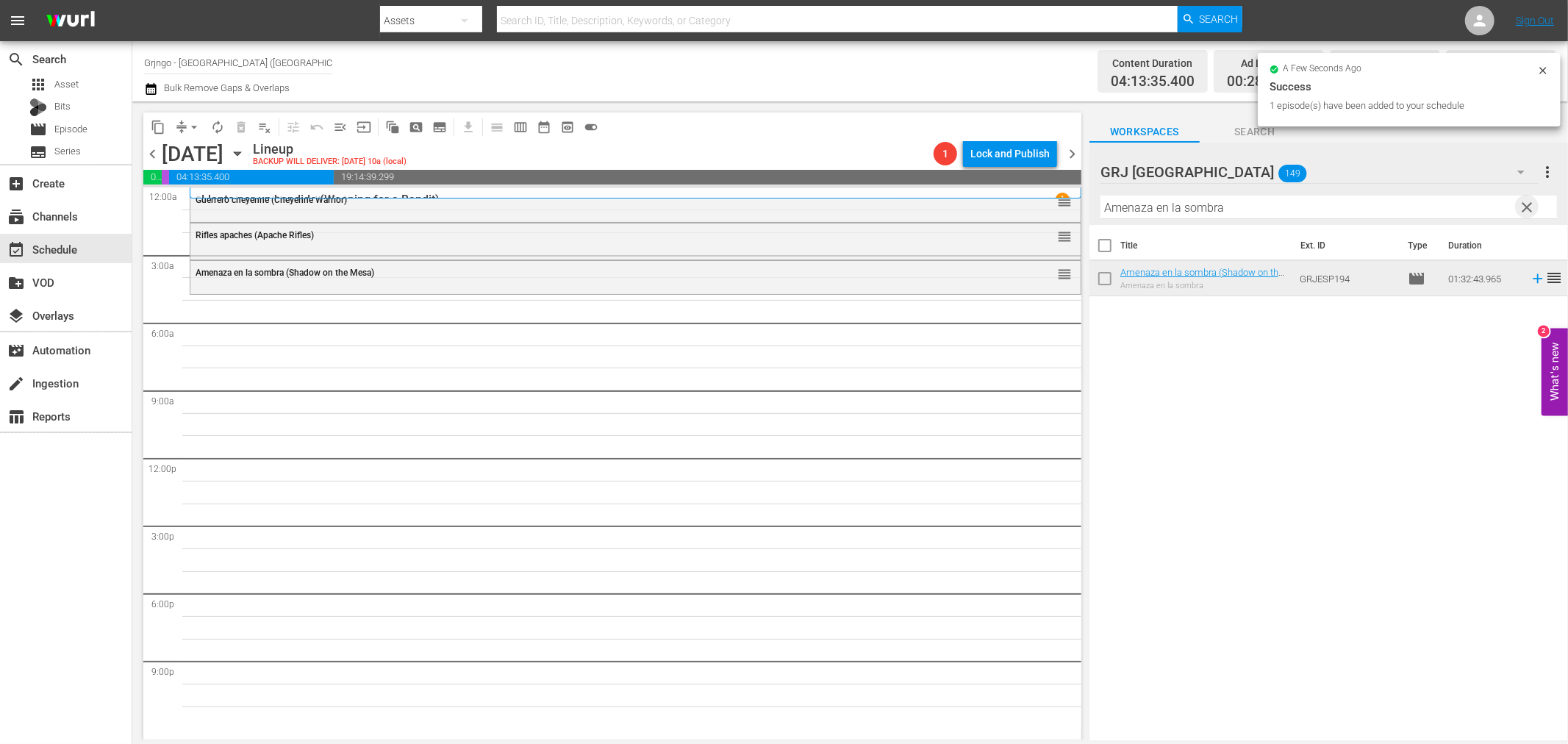
drag, startPoint x: 1526, startPoint y: 203, endPoint x: 1314, endPoint y: 196, distance: 212.1
click at [1526, 203] on span "clear" at bounding box center [1527, 207] width 17 height 17
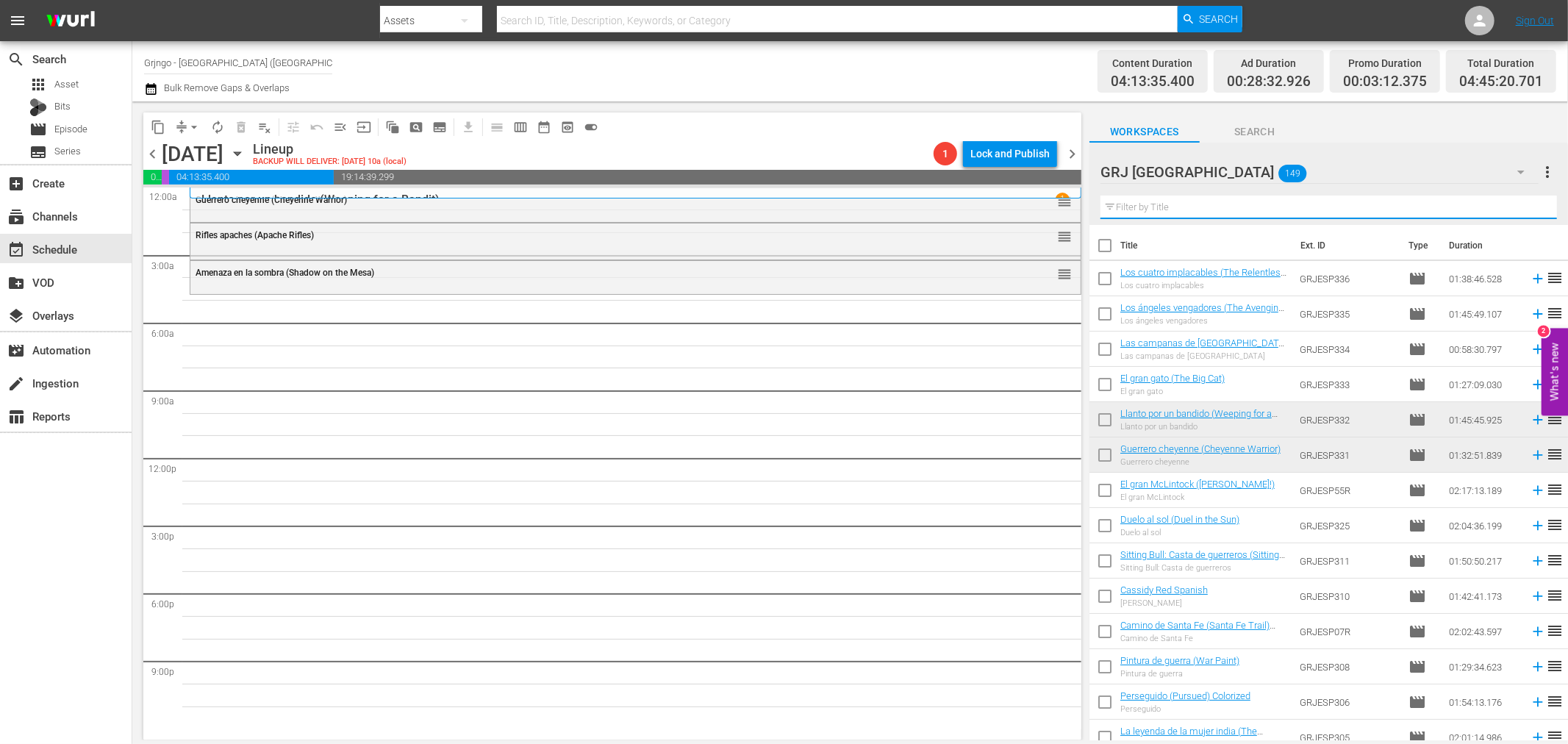
paste input "Persecución mortal"
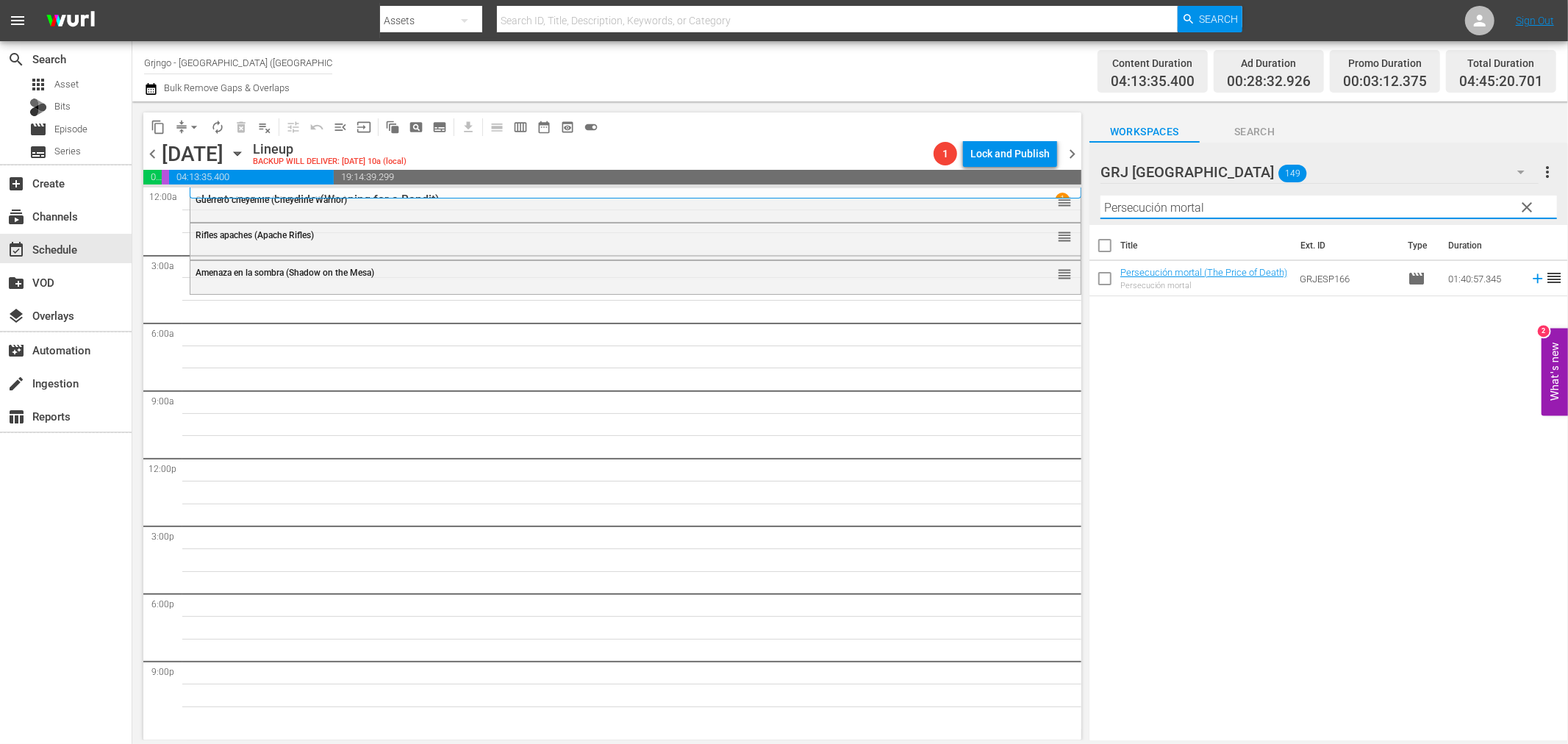
type input "Persecución mortal"
click at [1529, 280] on icon at bounding box center [1538, 279] width 17 height 17
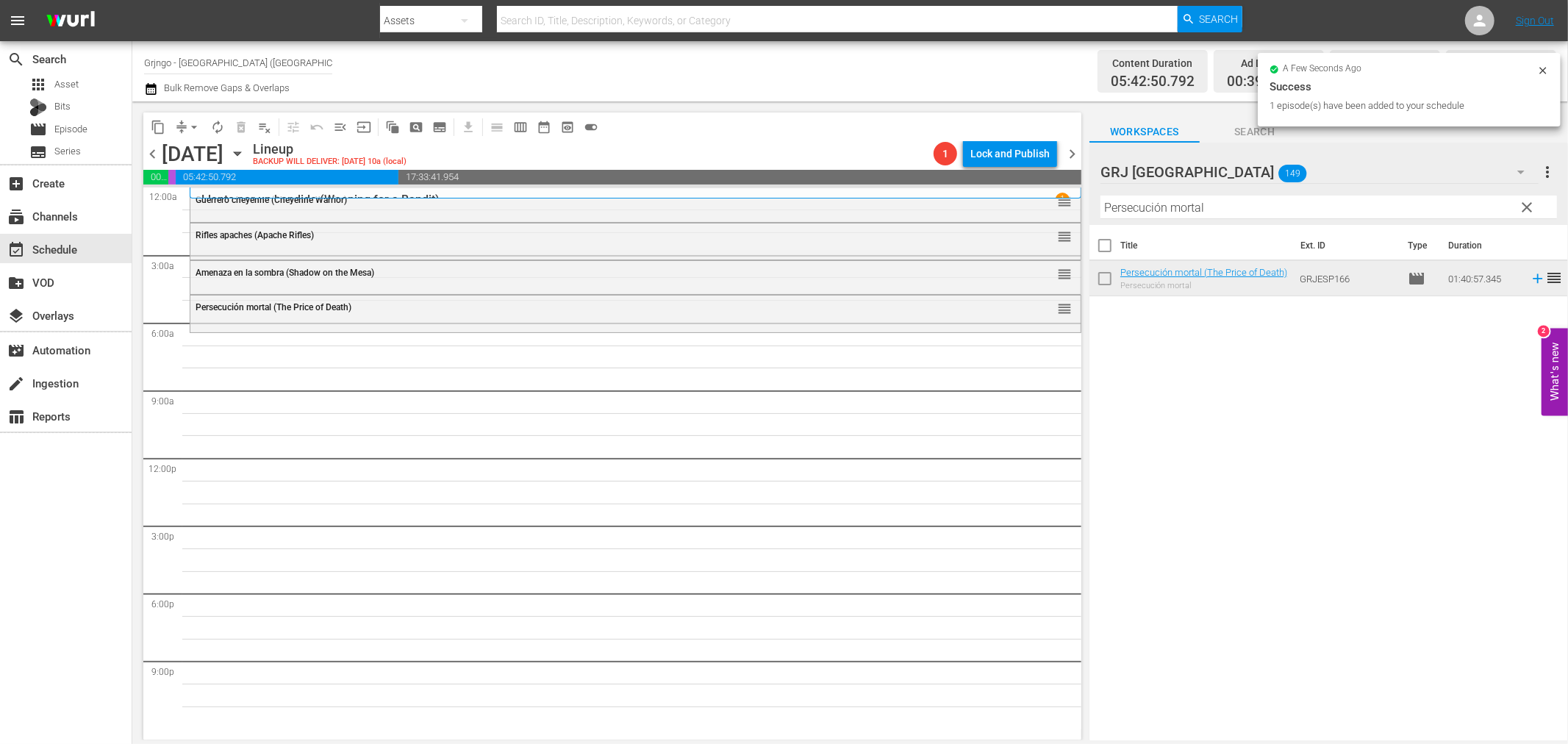
click at [1531, 206] on span "clear" at bounding box center [1527, 207] width 17 height 17
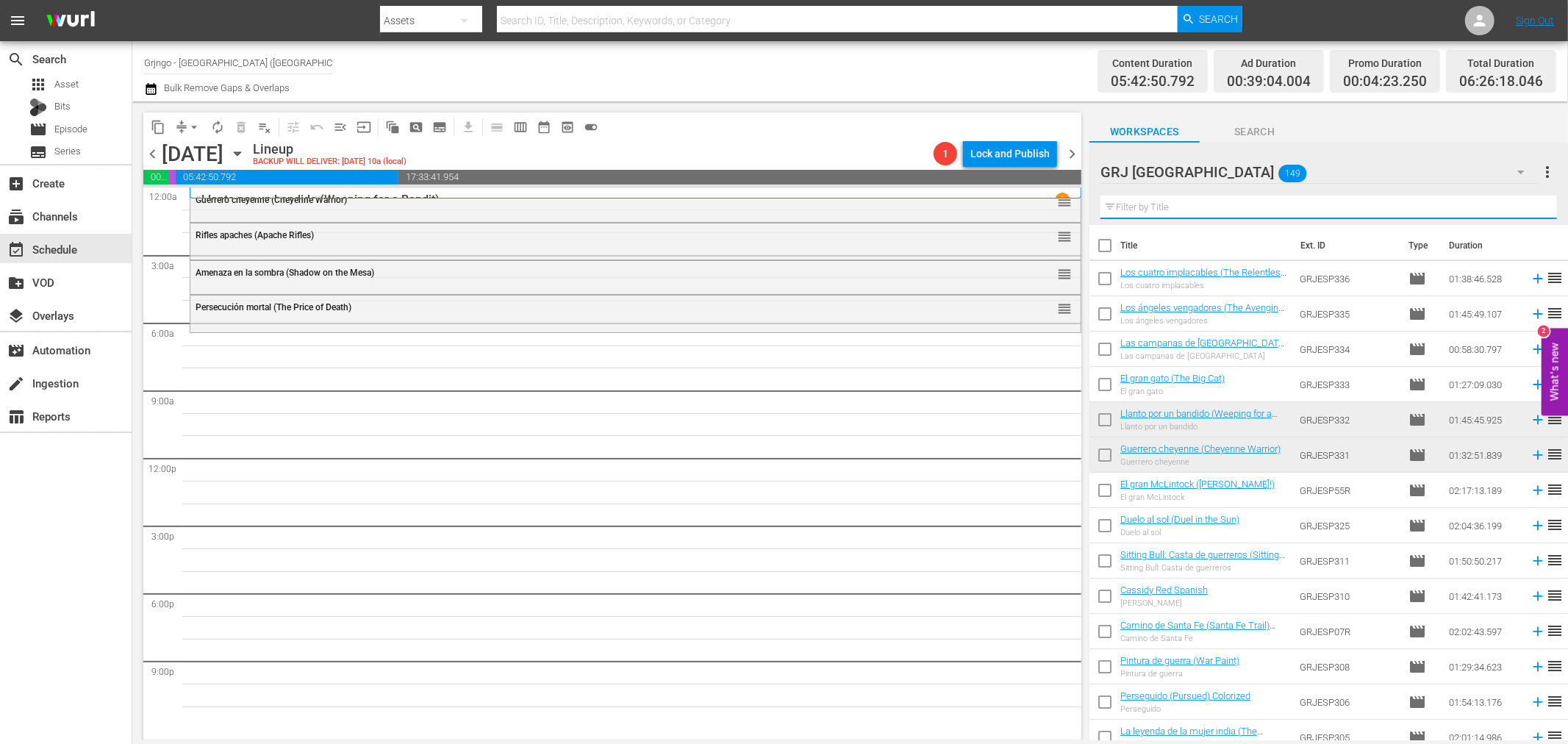
paste input "Yo soy la revolución"
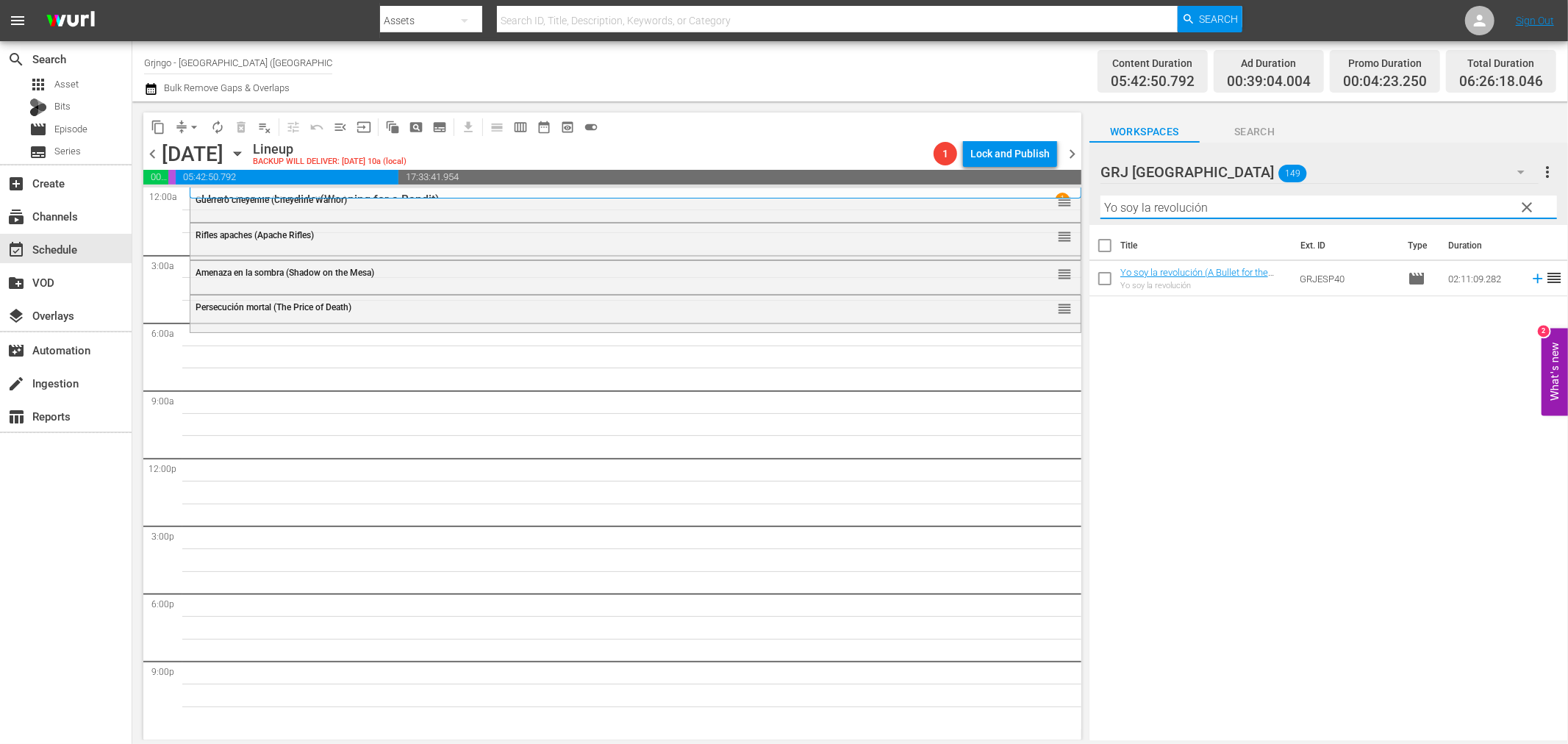
type input "Yo soy la revolución"
click at [1533, 278] on icon at bounding box center [1538, 279] width 9 height 9
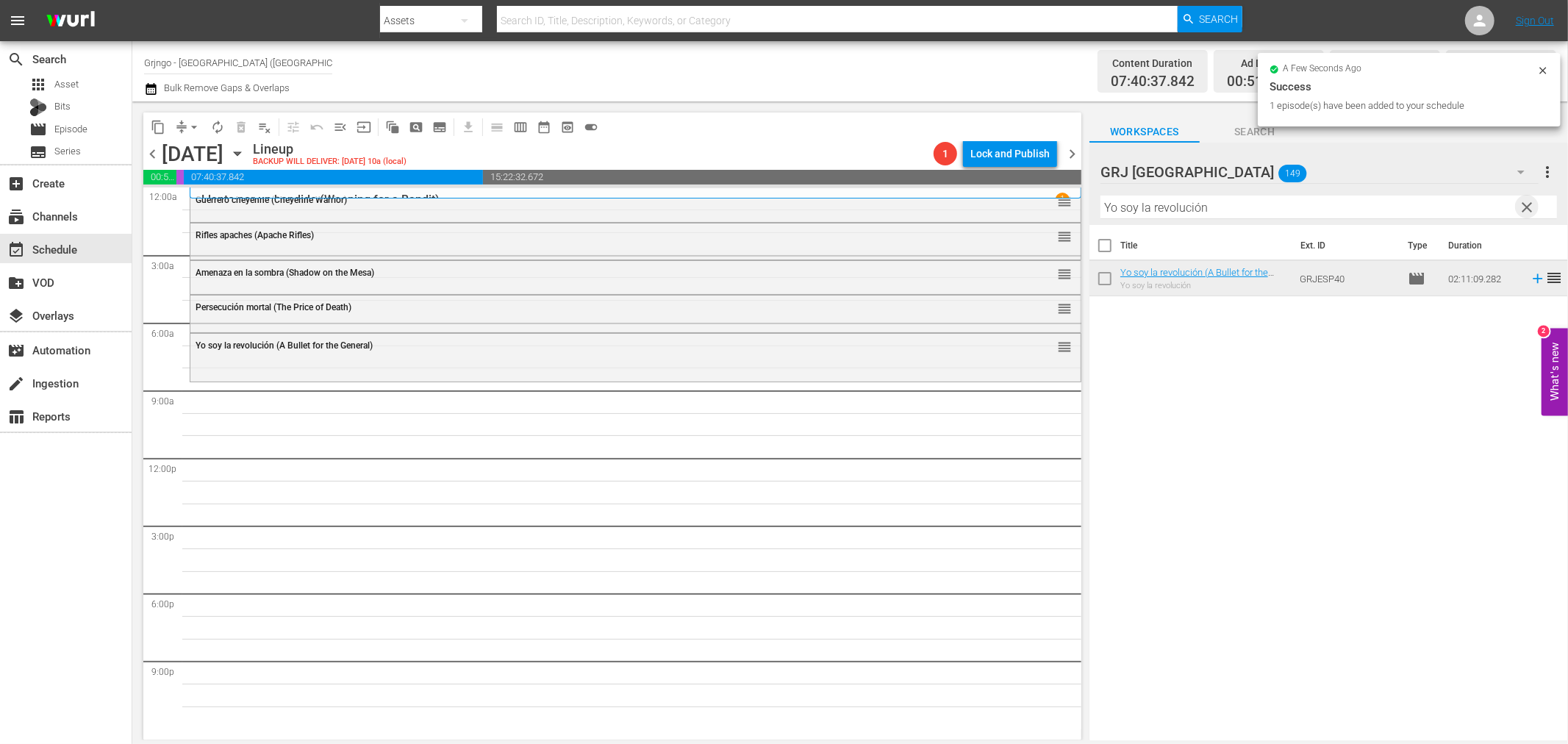
click at [1522, 202] on span "clear" at bounding box center [1527, 207] width 17 height 17
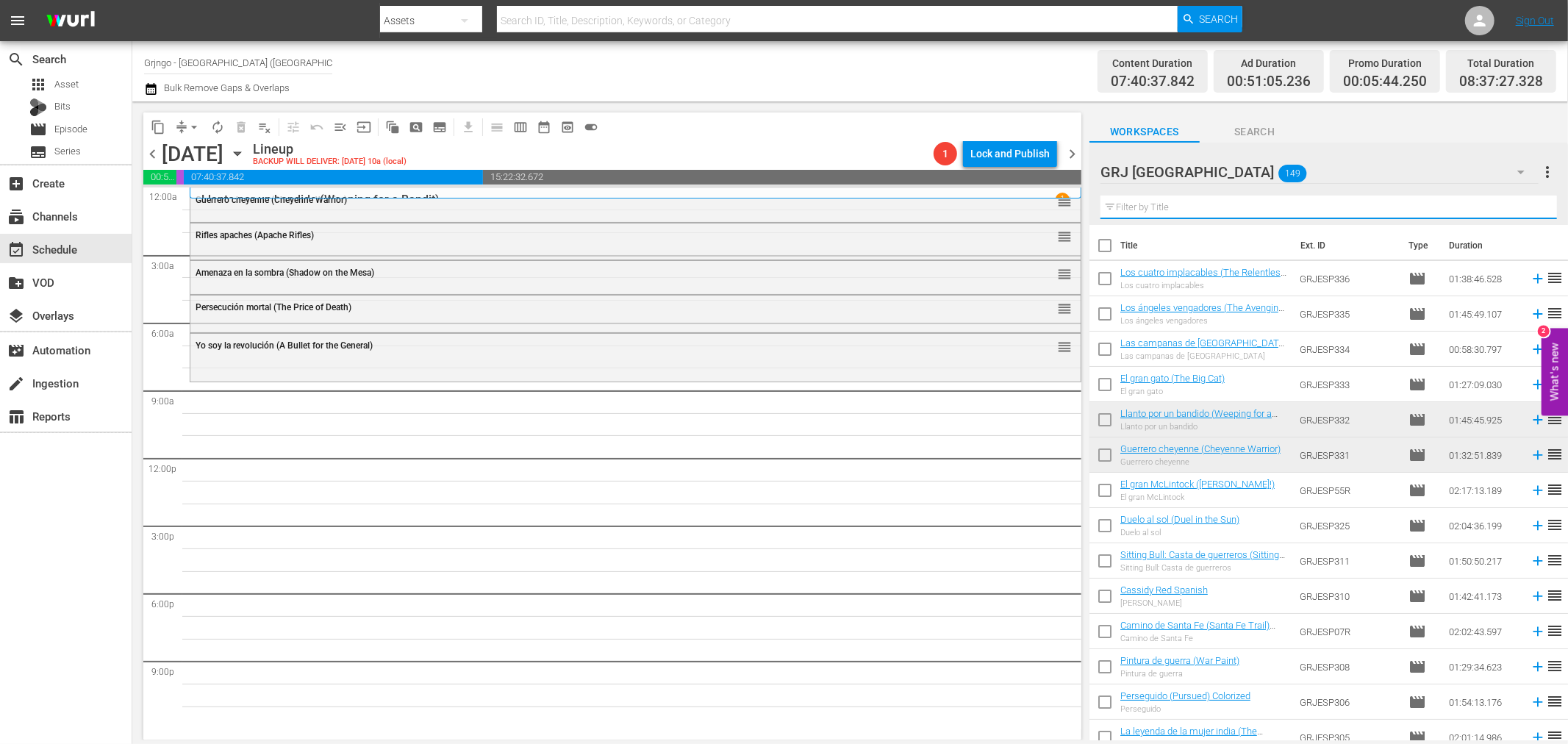
paste input "Condenados a vivir"
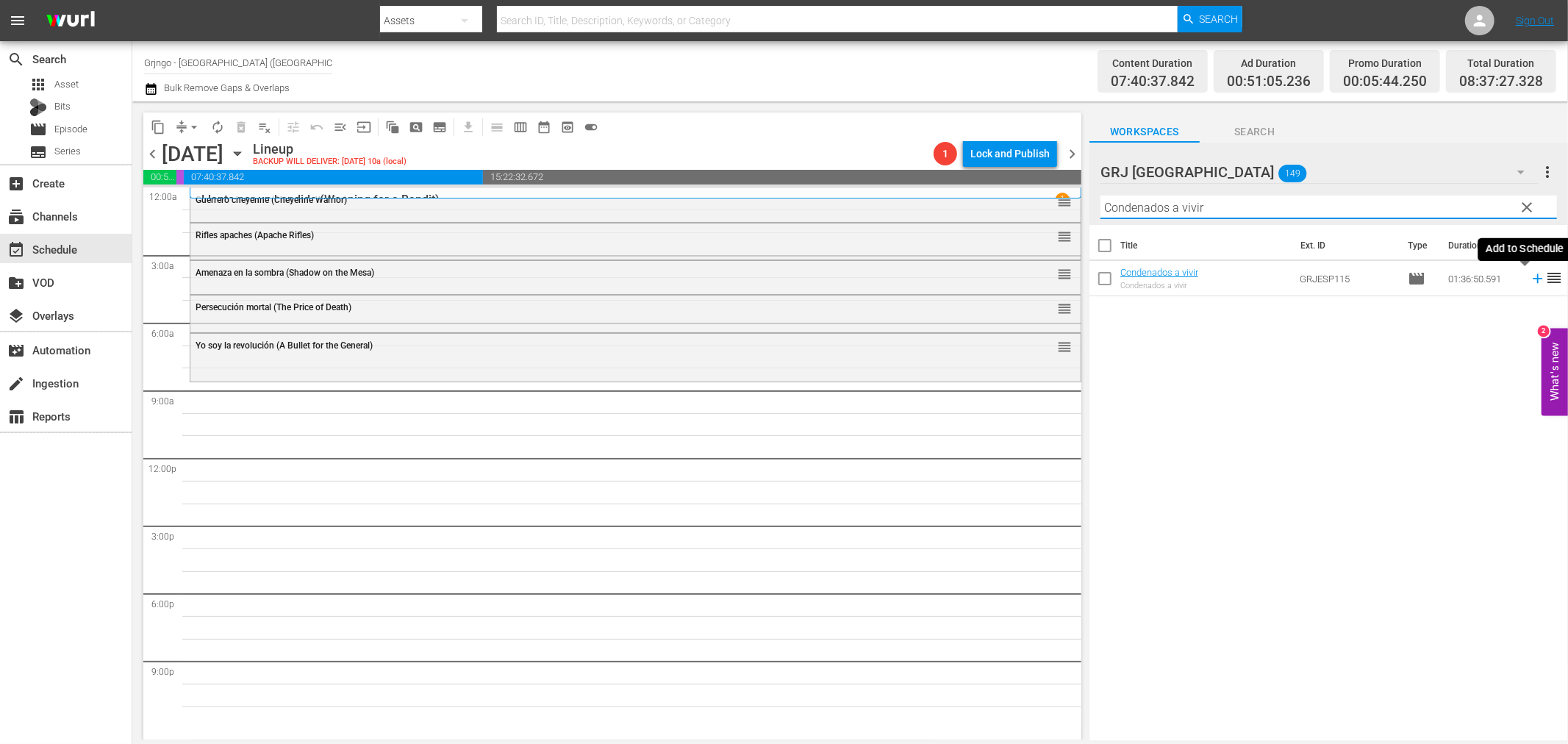
type input "Condenados a vivir"
drag, startPoint x: 1525, startPoint y: 276, endPoint x: 1563, endPoint y: 298, distance: 43.9
click at [1529, 277] on icon at bounding box center [1538, 279] width 17 height 17
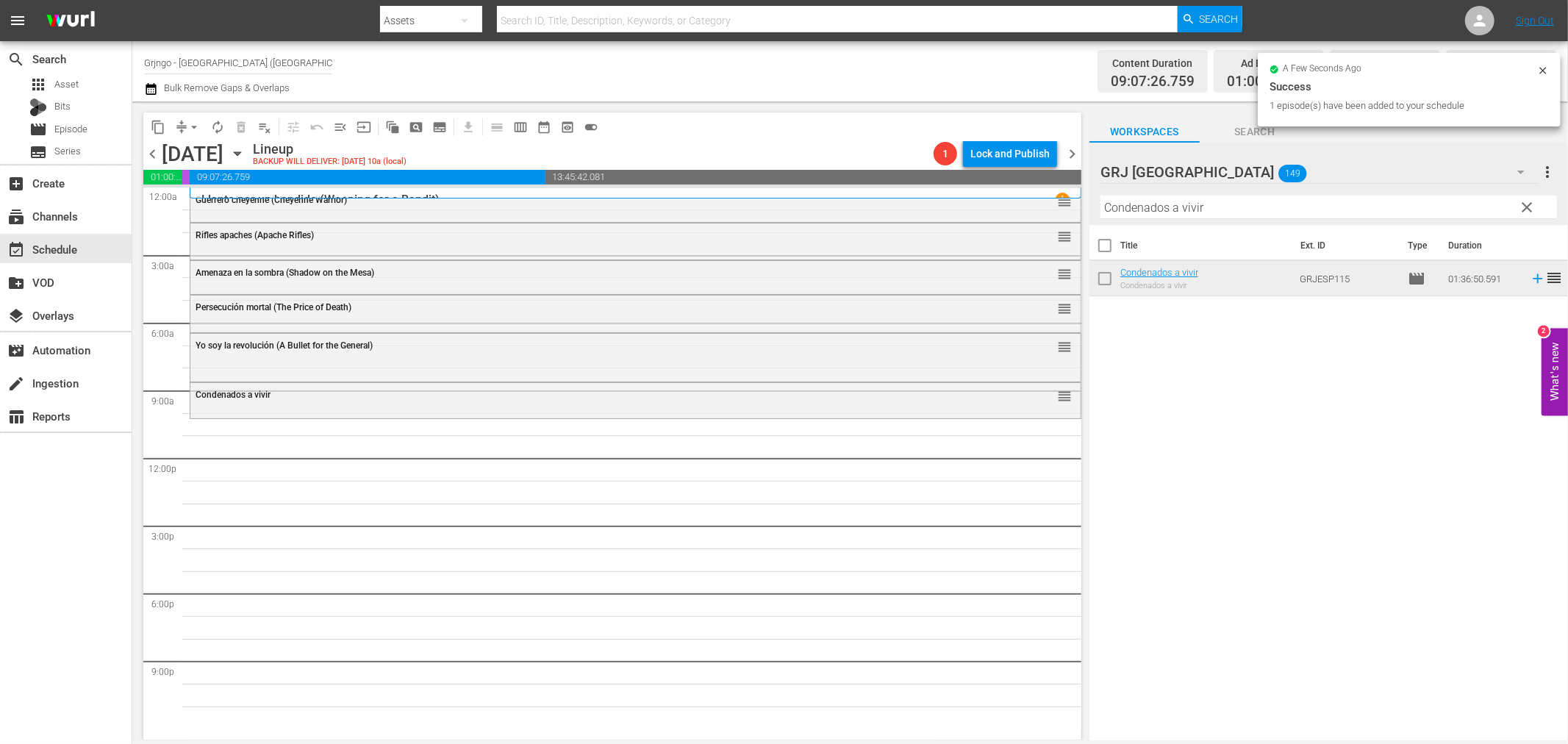
click at [1525, 206] on span "clear" at bounding box center [1527, 207] width 17 height 17
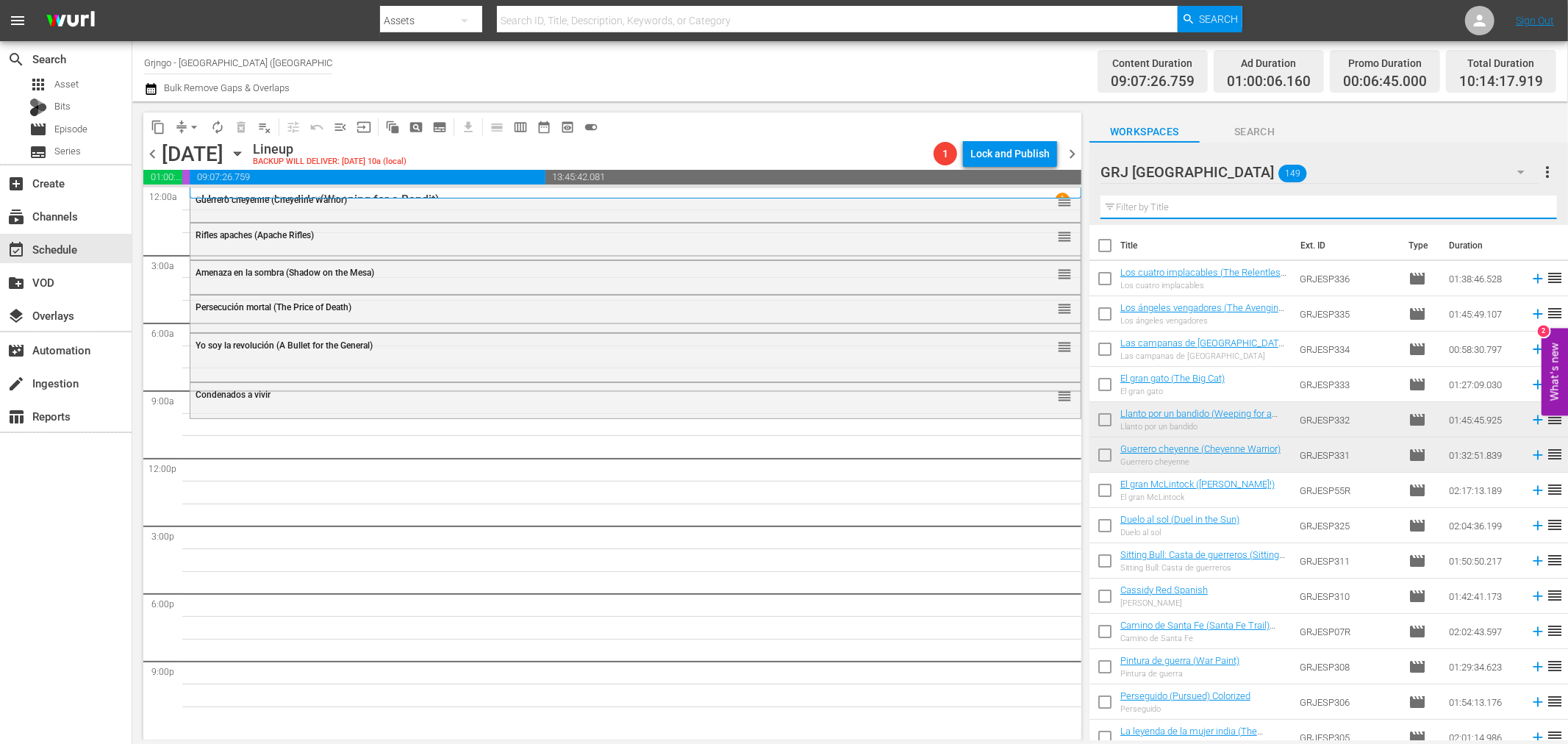
paste input "[US_STATE], 1870"
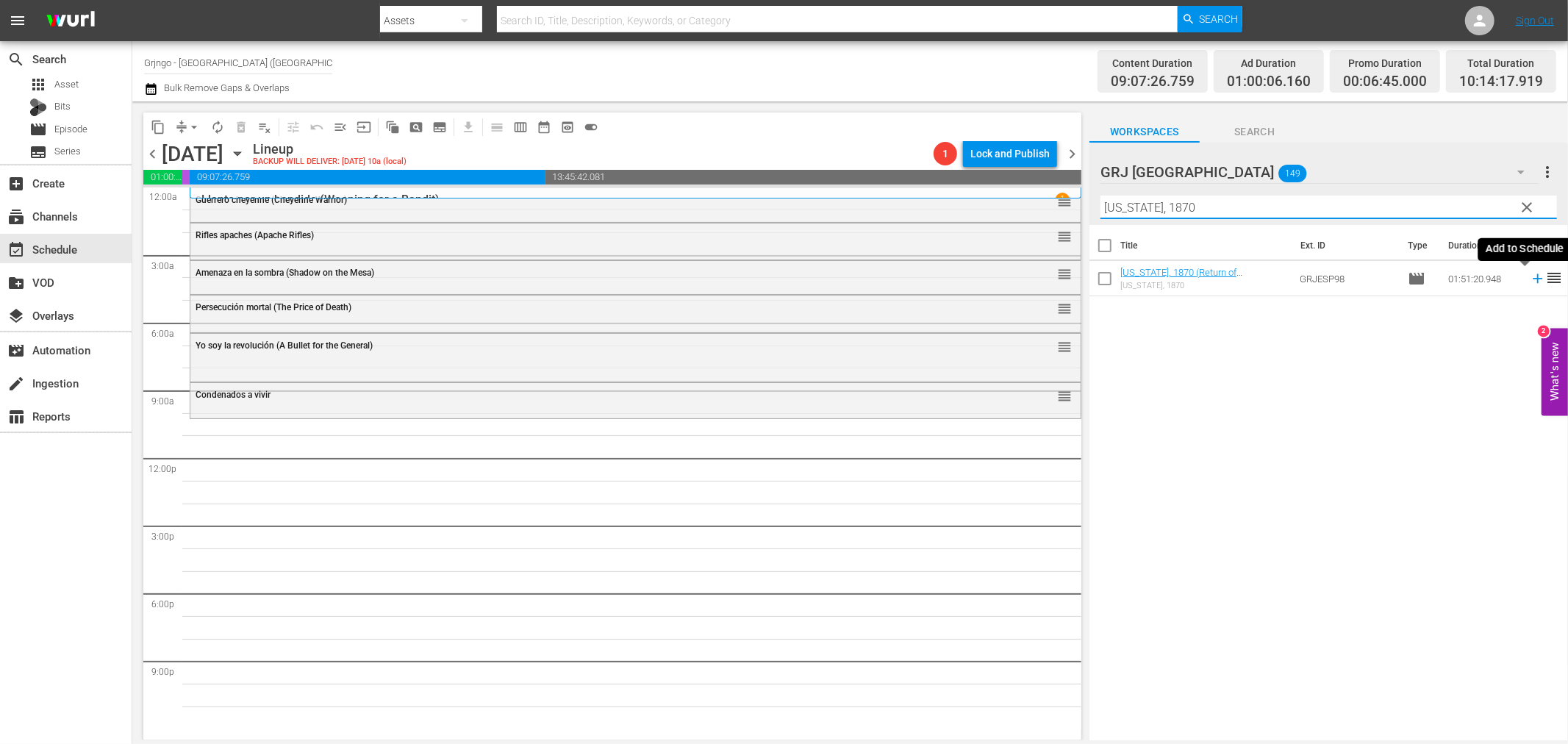
type input "[US_STATE], 1870"
click at [1533, 280] on icon at bounding box center [1538, 279] width 9 height 9
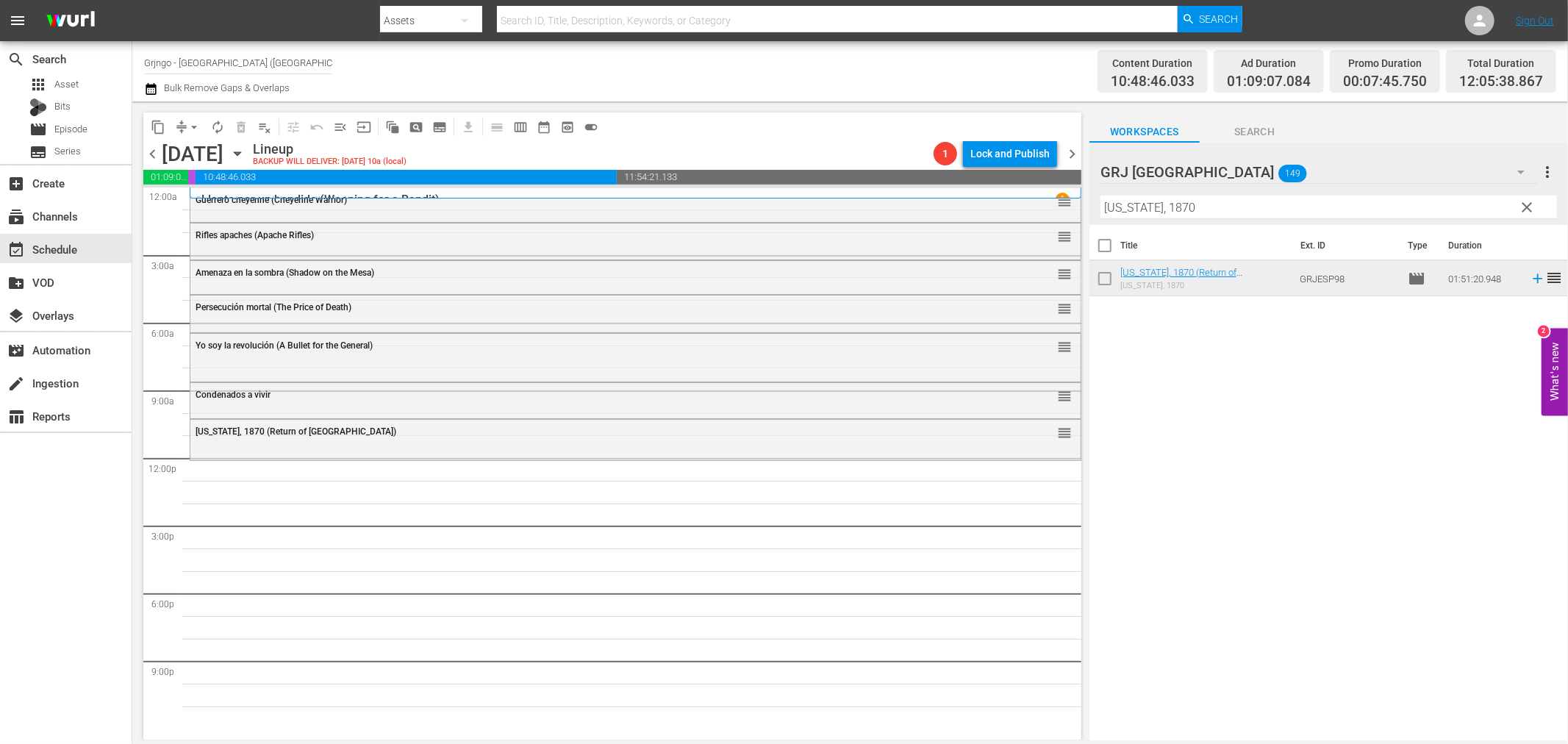
click at [1531, 208] on span "clear" at bounding box center [1527, 207] width 17 height 17
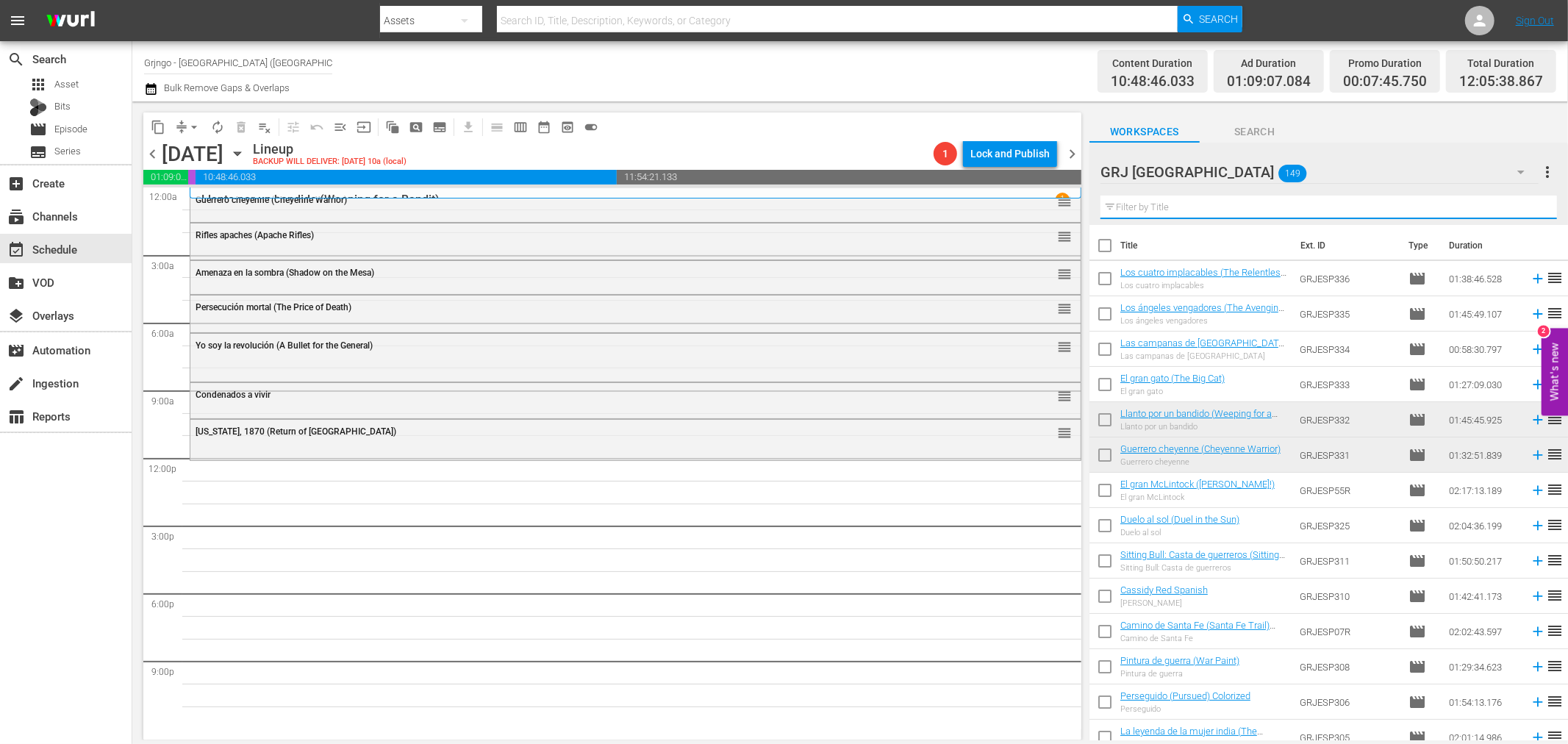
paste input "Pistoleros de [GEOGRAPHIC_DATA]"
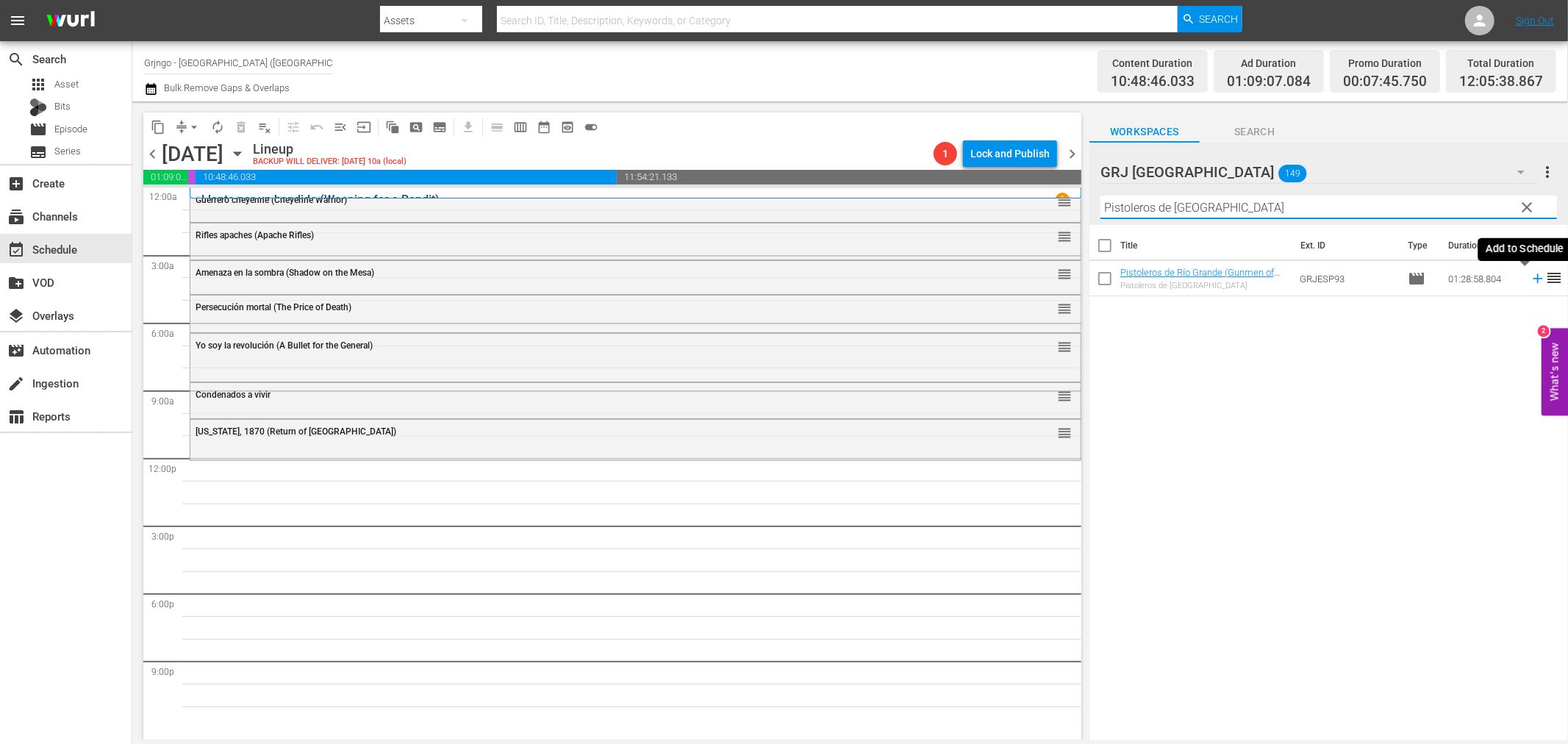
type input "Pistoleros de [GEOGRAPHIC_DATA]"
click at [1529, 277] on icon at bounding box center [1538, 279] width 17 height 17
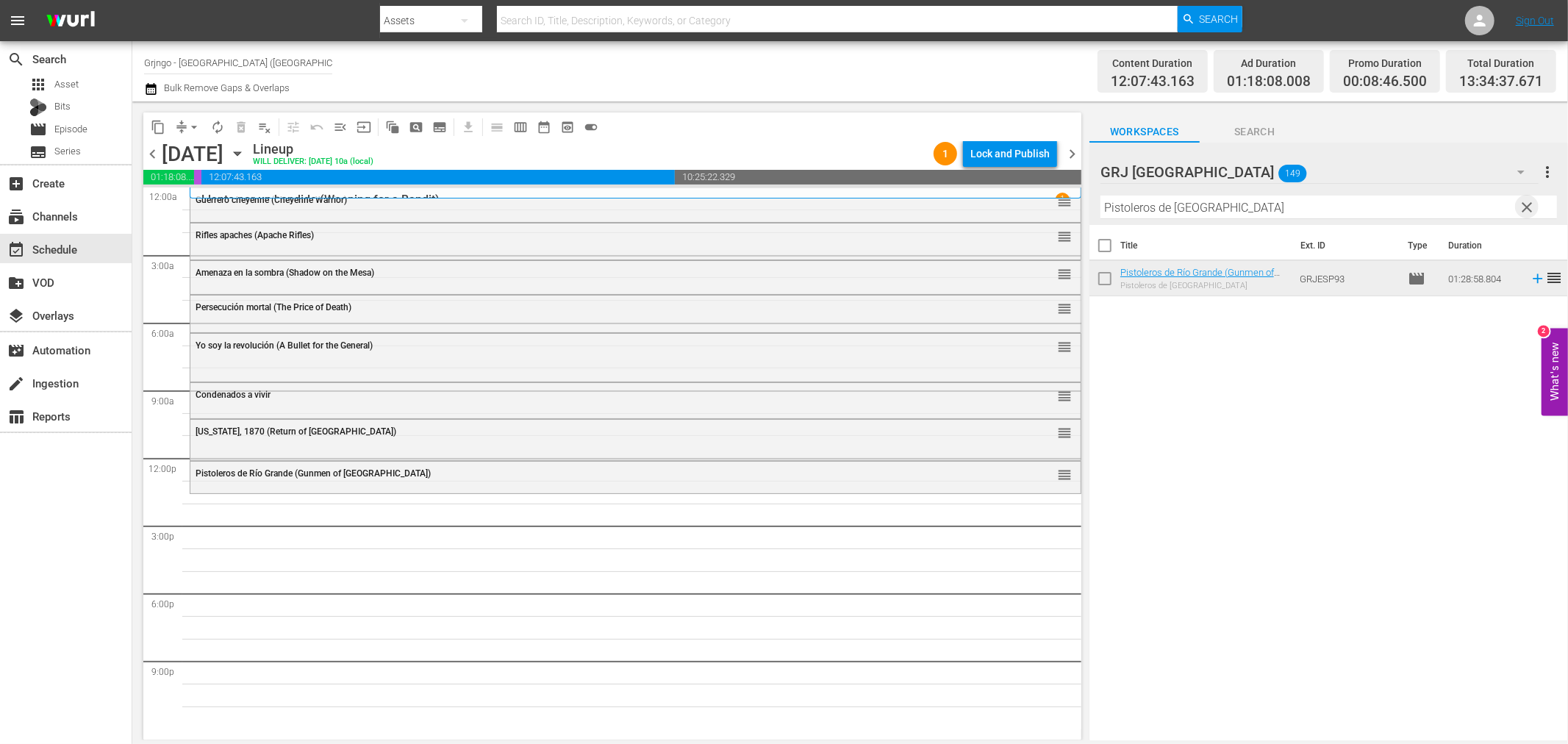
click at [1528, 206] on span "clear" at bounding box center [1527, 207] width 17 height 17
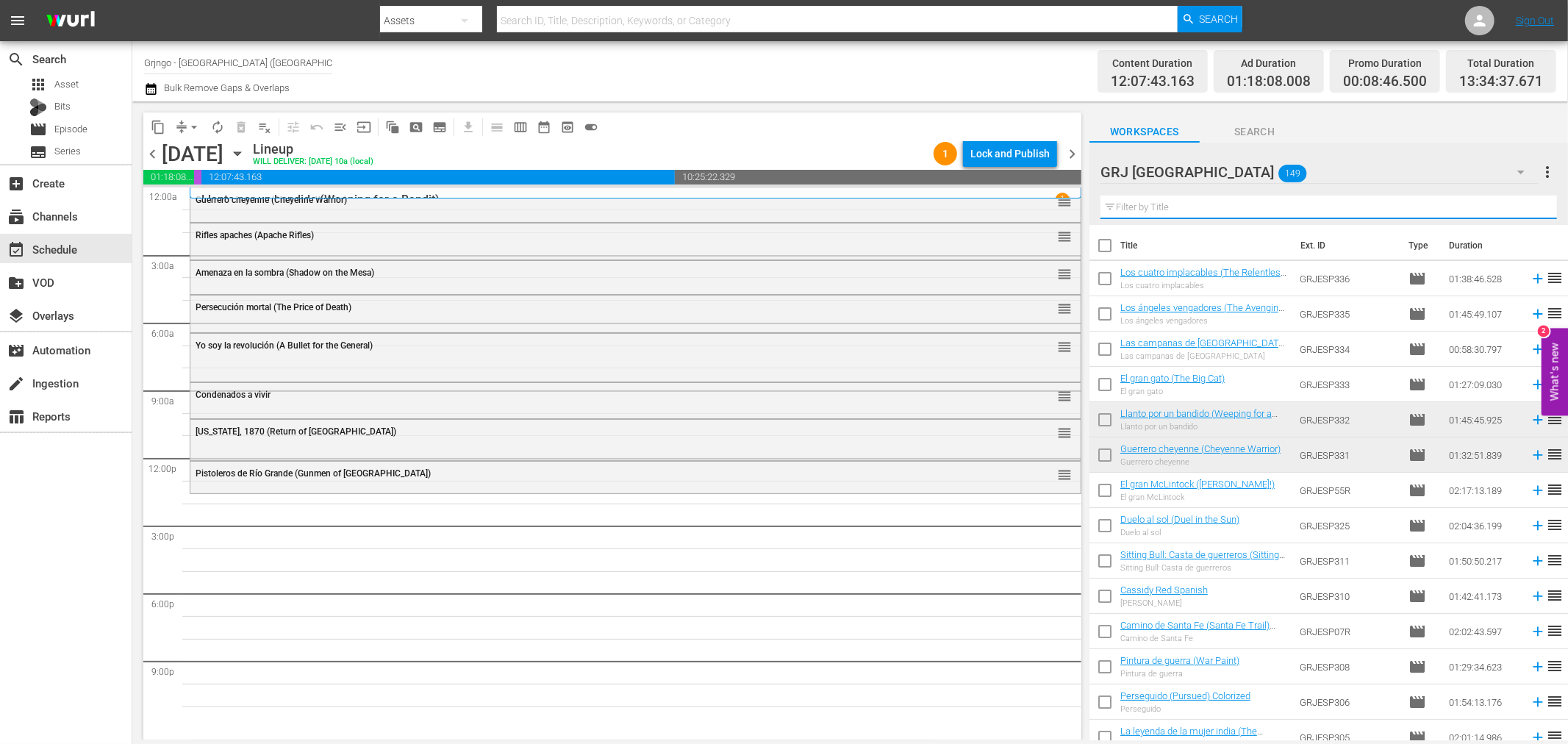
click at [1136, 203] on input "text" at bounding box center [1329, 208] width 456 height 24
paste input "Bonanza Compilation Episodes 40, 41, 42"
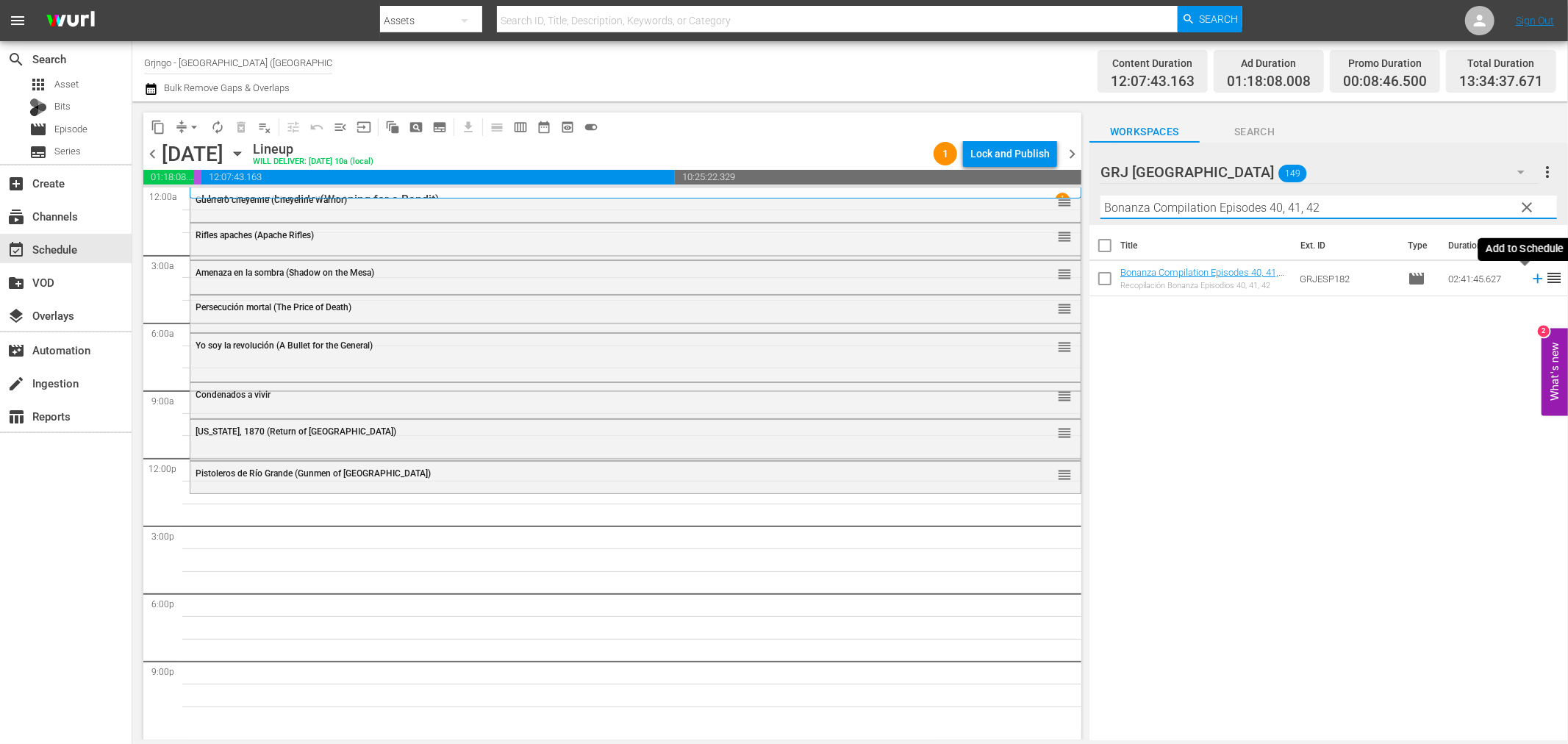
type input "Bonanza Compilation Episodes 40, 41, 42"
click at [1529, 280] on icon at bounding box center [1538, 279] width 17 height 17
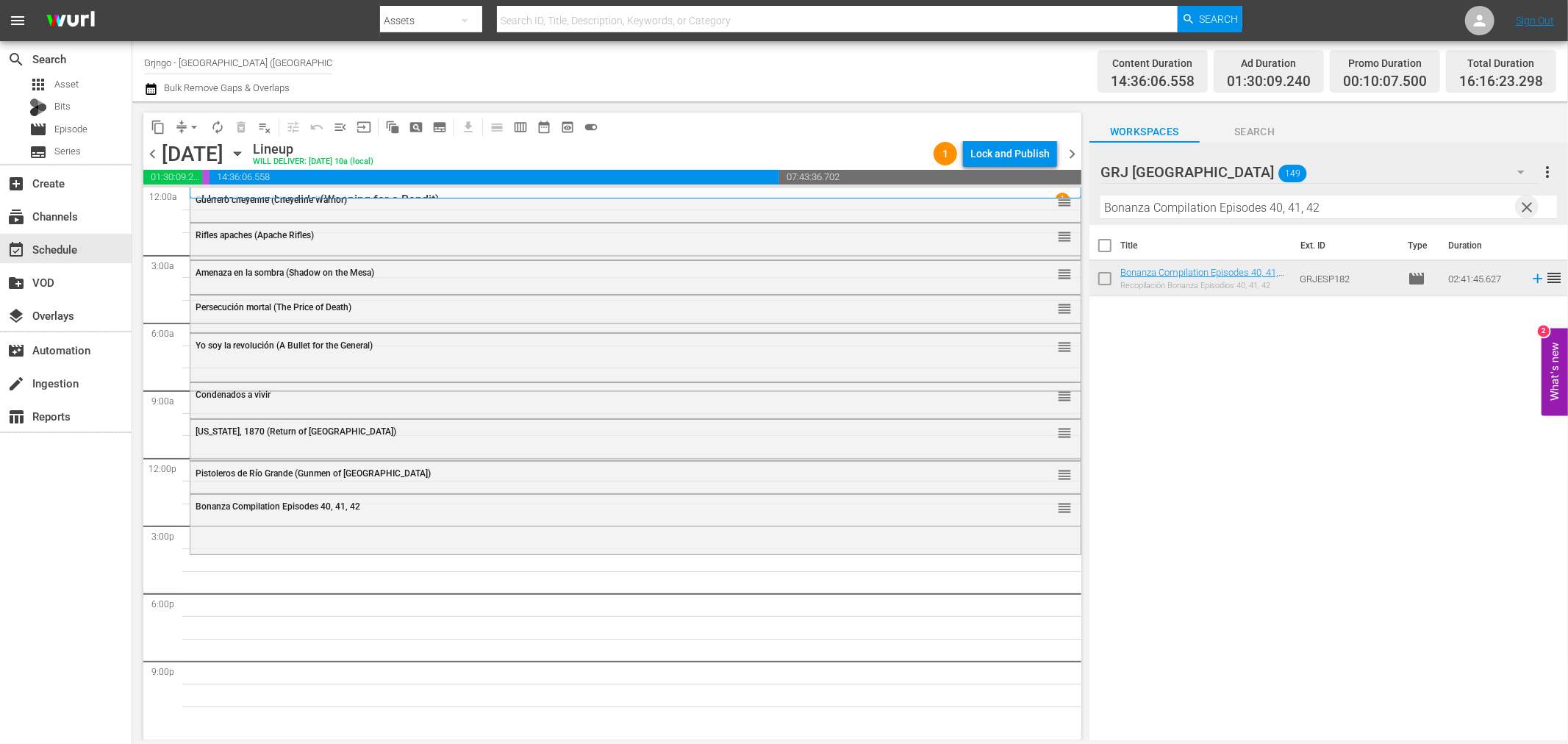
drag, startPoint x: 1527, startPoint y: 207, endPoint x: 1274, endPoint y: 203, distance: 253.0
click at [1527, 207] on span "clear" at bounding box center [1527, 207] width 17 height 17
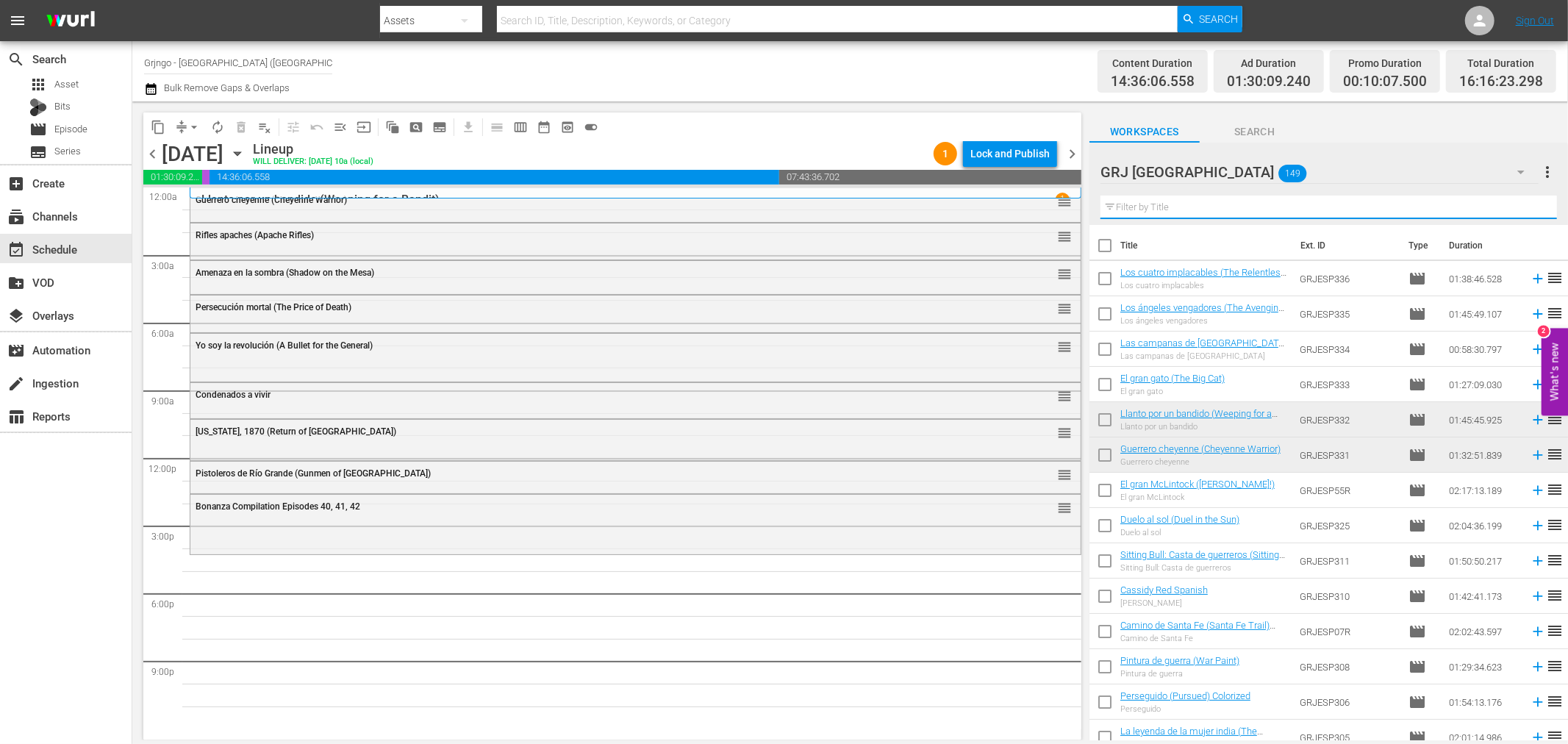
paste input "[PERSON_NAME]"
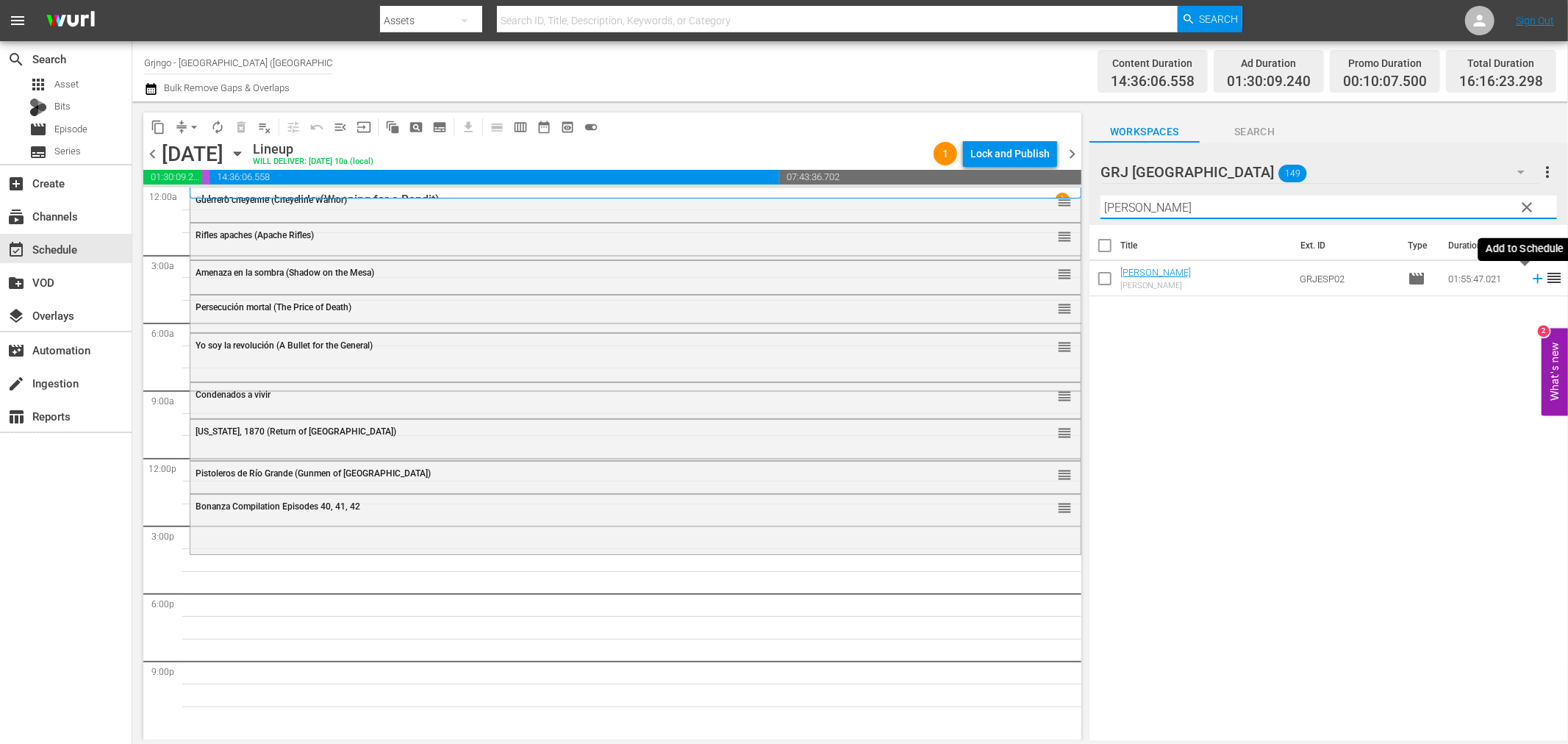
type input "[PERSON_NAME]"
click at [1533, 275] on icon at bounding box center [1538, 279] width 9 height 9
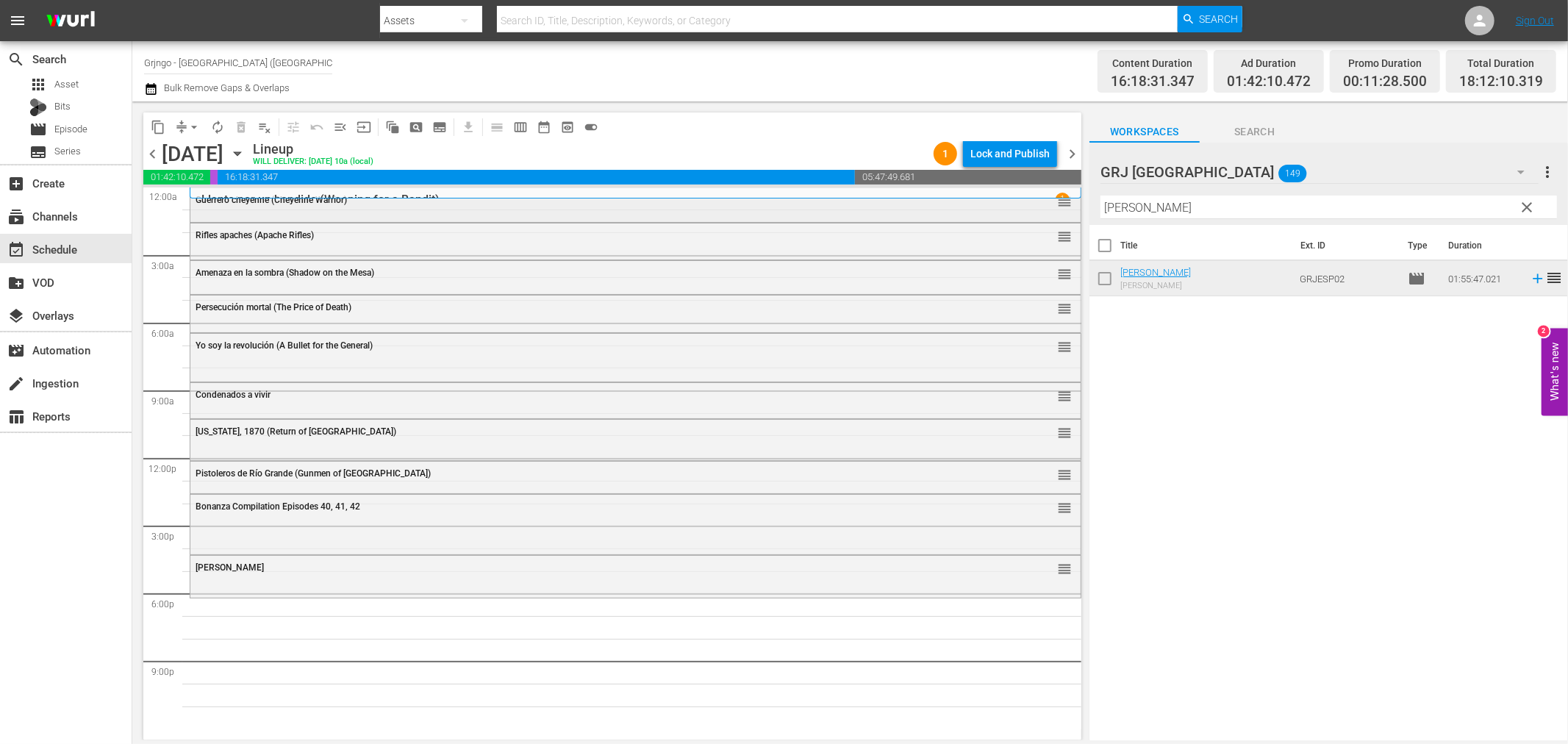
click at [253, 200] on span "Guerrero cheyenne (Cheyenne Warrior)" at bounding box center [271, 200] width 152 height 10
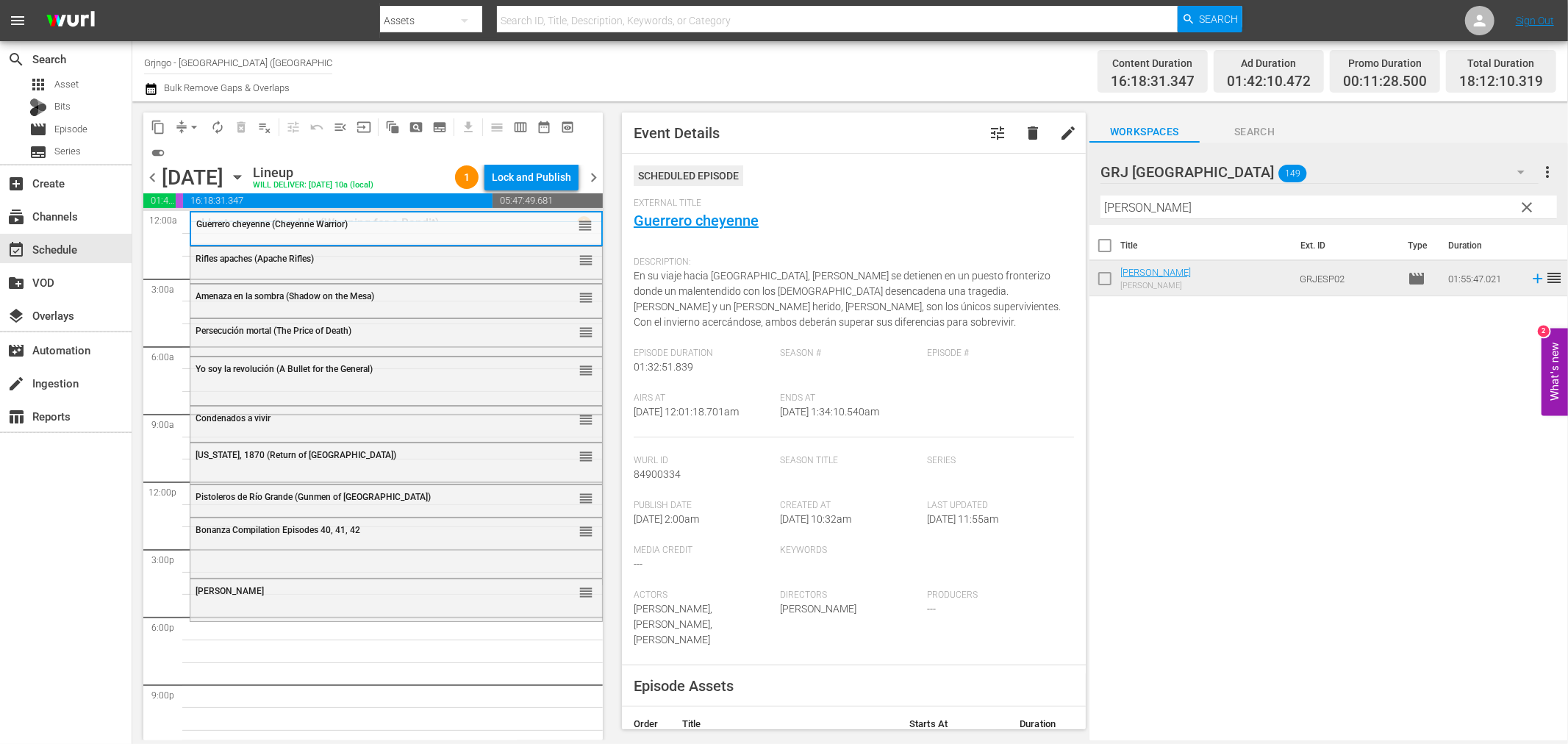
click at [152, 180] on span "chevron_left" at bounding box center [153, 178] width 18 height 18
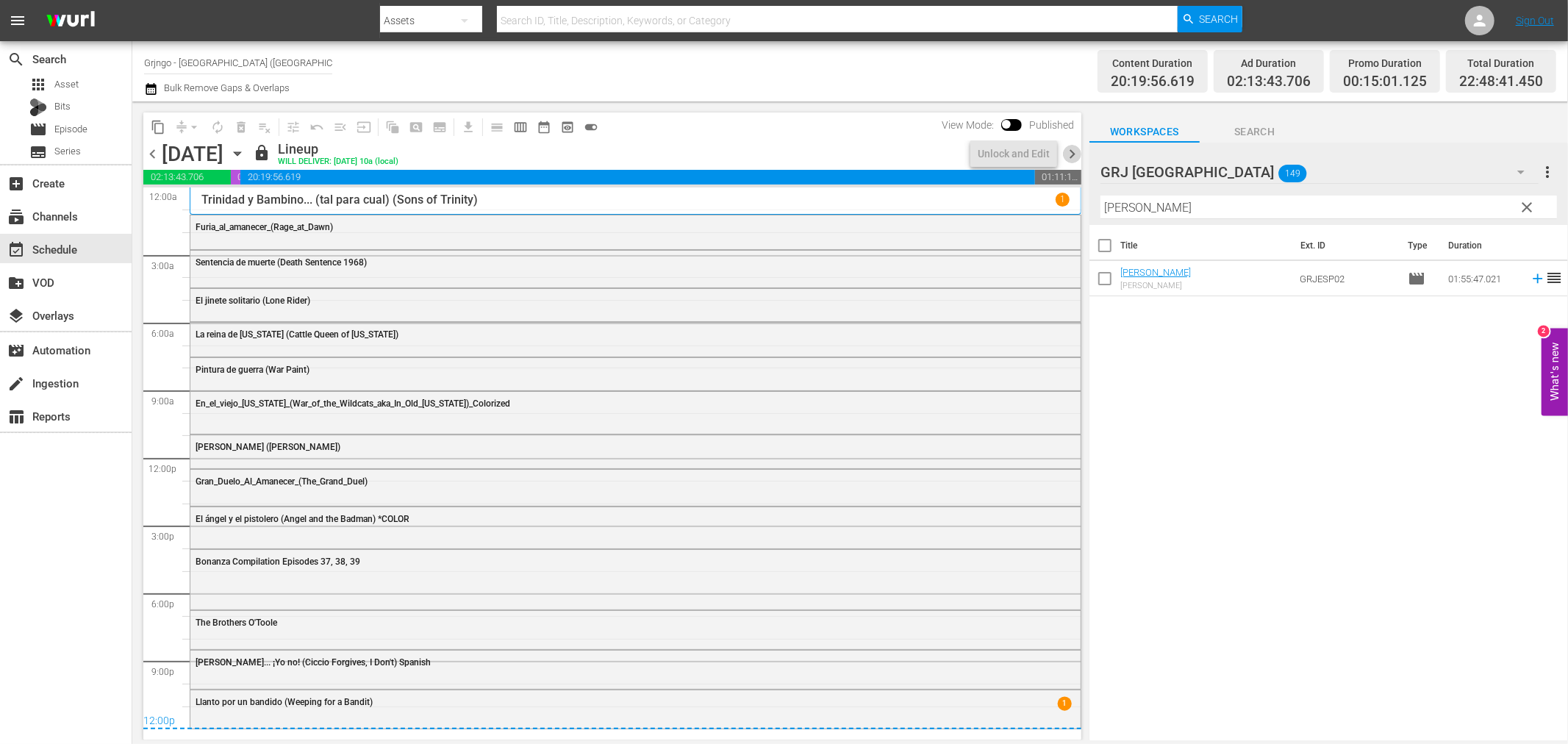
click at [1073, 149] on span "chevron_right" at bounding box center [1072, 154] width 18 height 18
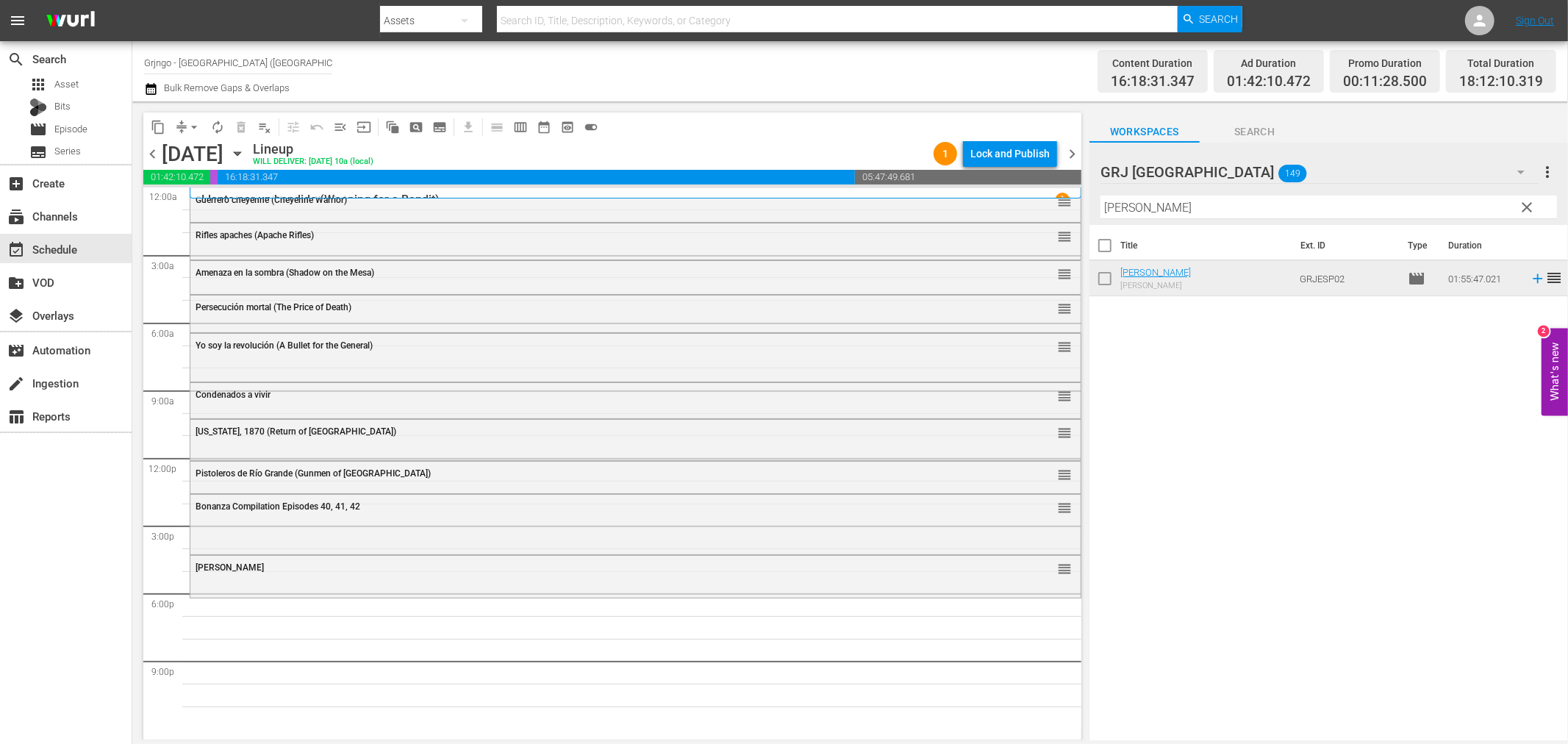
drag, startPoint x: 1526, startPoint y: 203, endPoint x: 1169, endPoint y: 232, distance: 358.2
click at [1526, 203] on span "clear" at bounding box center [1527, 207] width 17 height 17
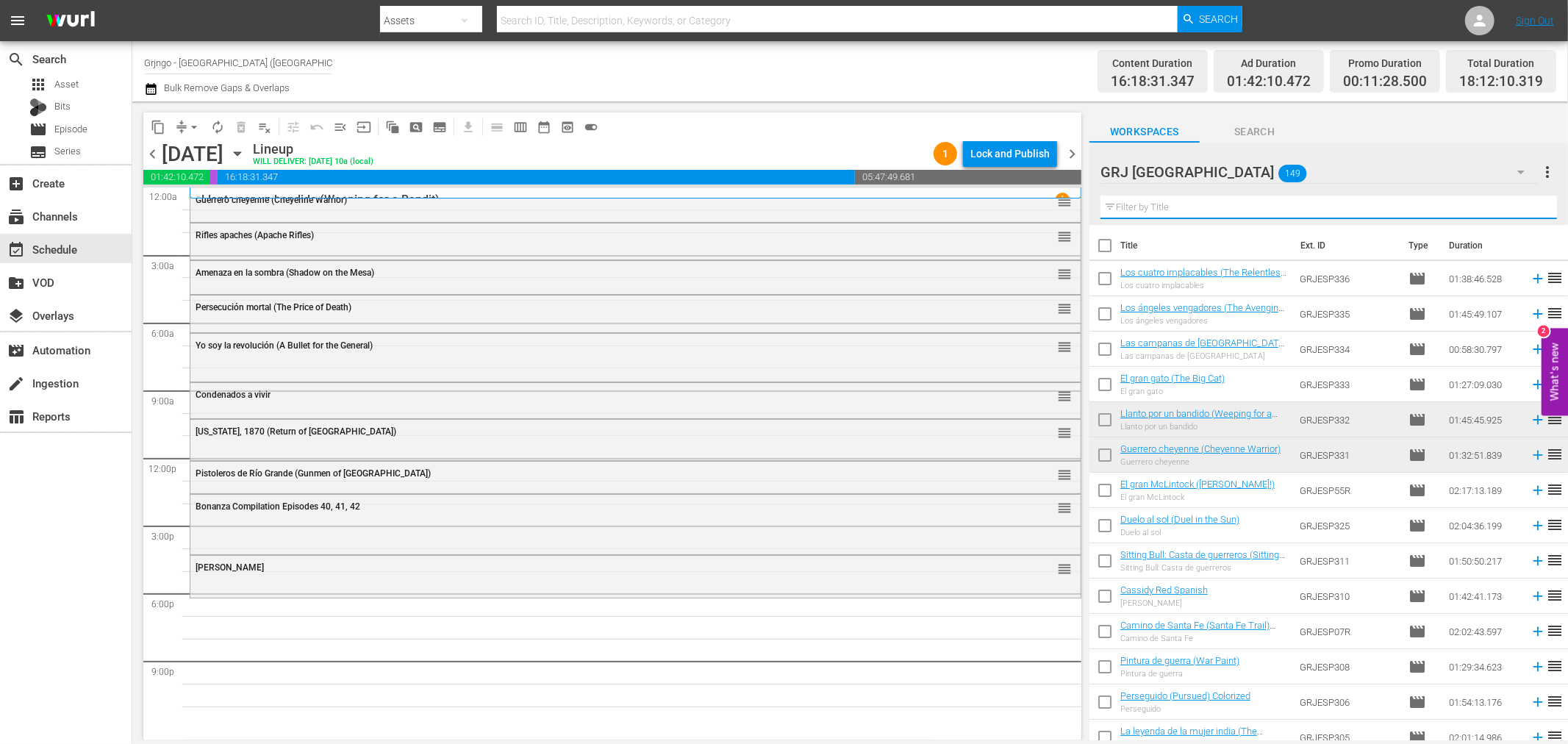
paste input "Duelo en el desfiladero"
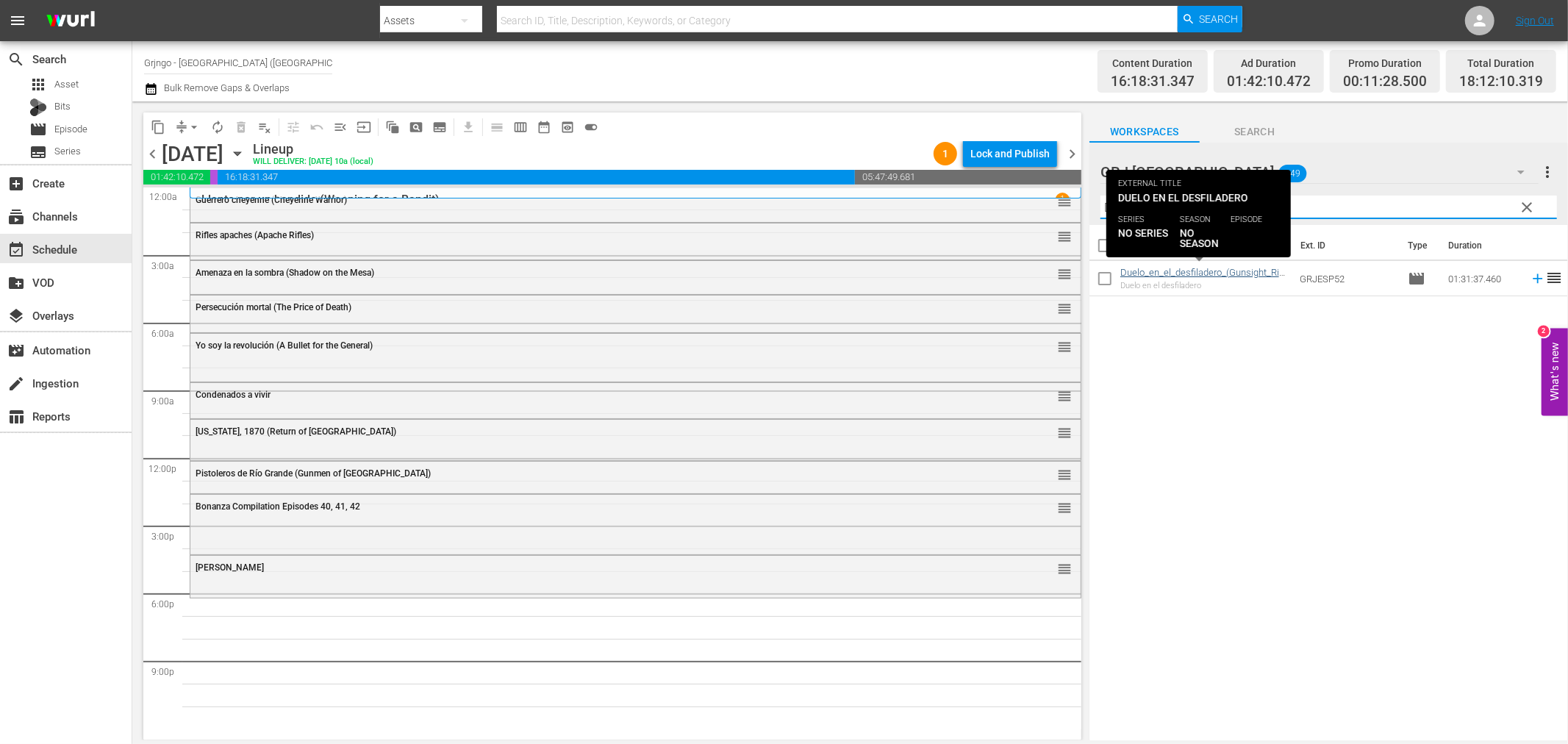
type input "Duelo en el desfiladero"
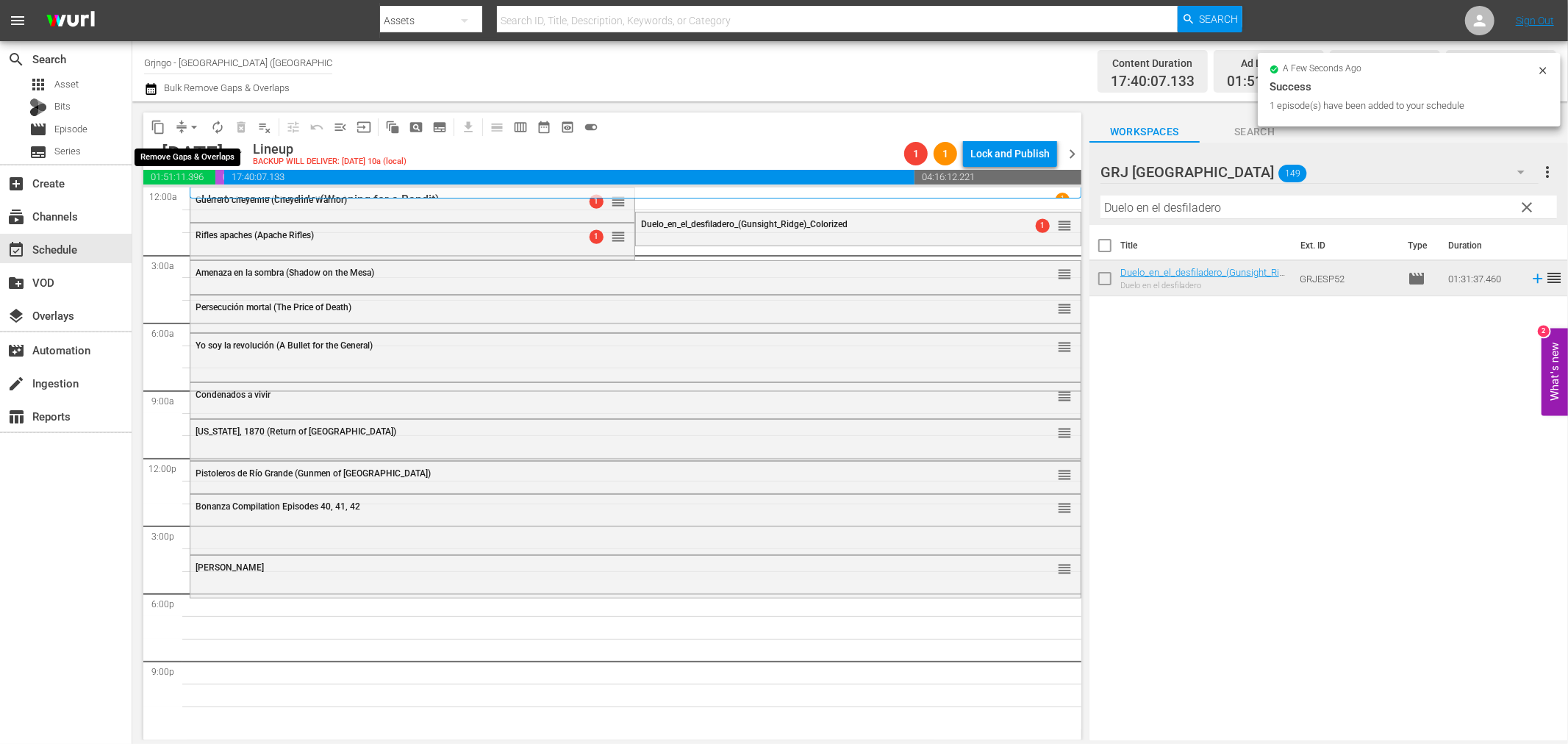
click at [196, 126] on span "arrow_drop_down" at bounding box center [194, 127] width 15 height 15
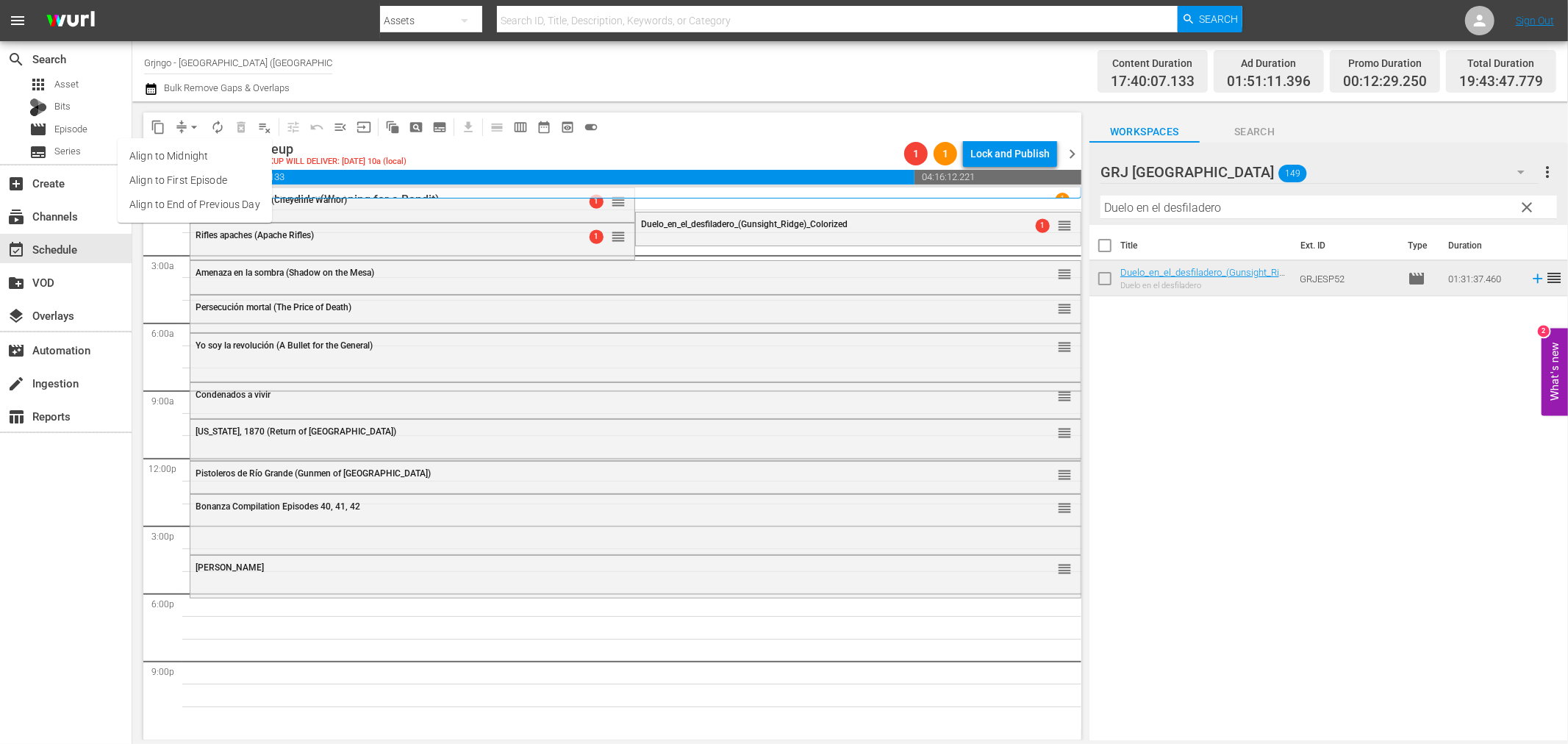
click at [228, 203] on li "Align to End of Previous Day" at bounding box center [195, 204] width 155 height 24
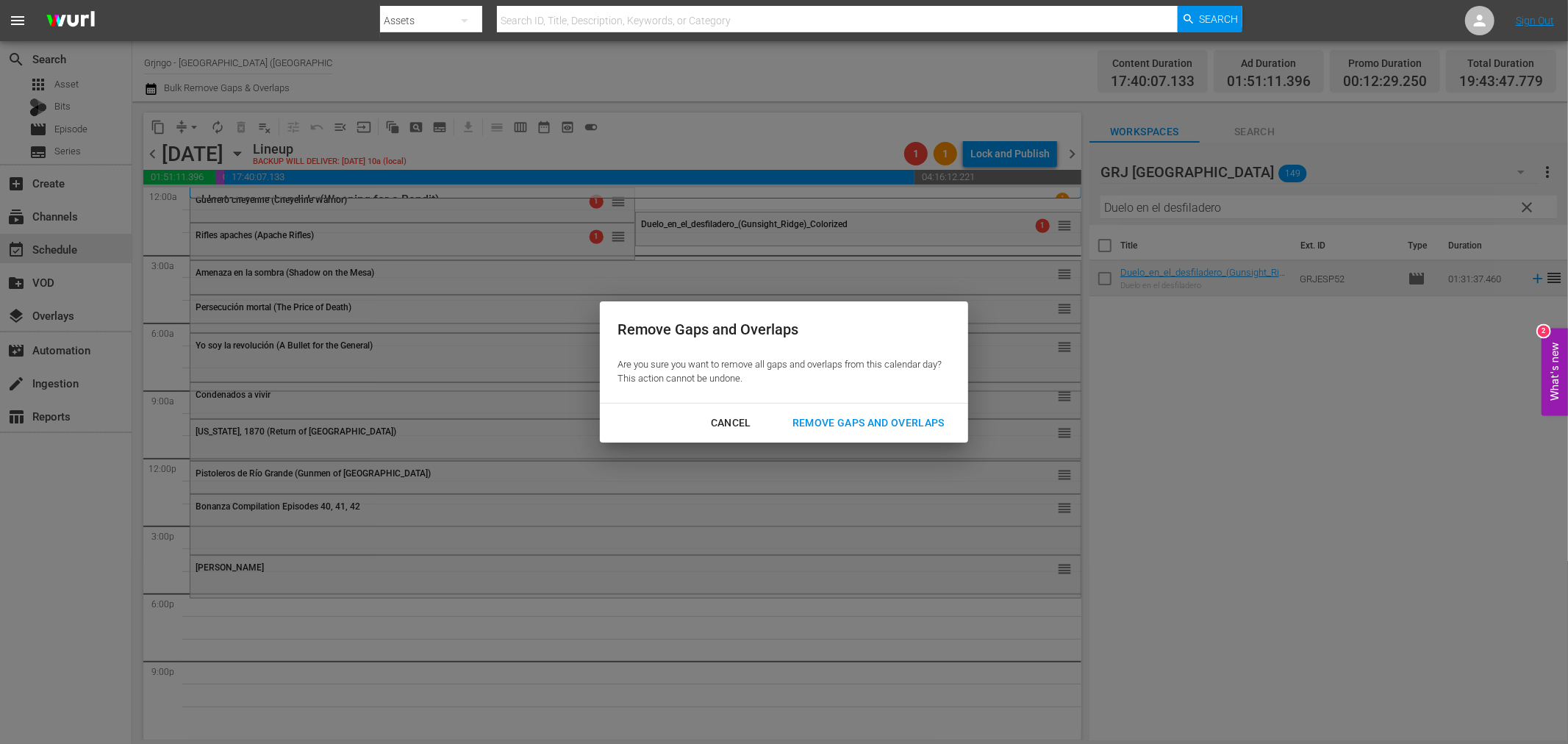
click at [806, 424] on div "Remove Gaps and Overlaps" at bounding box center [868, 424] width 176 height 18
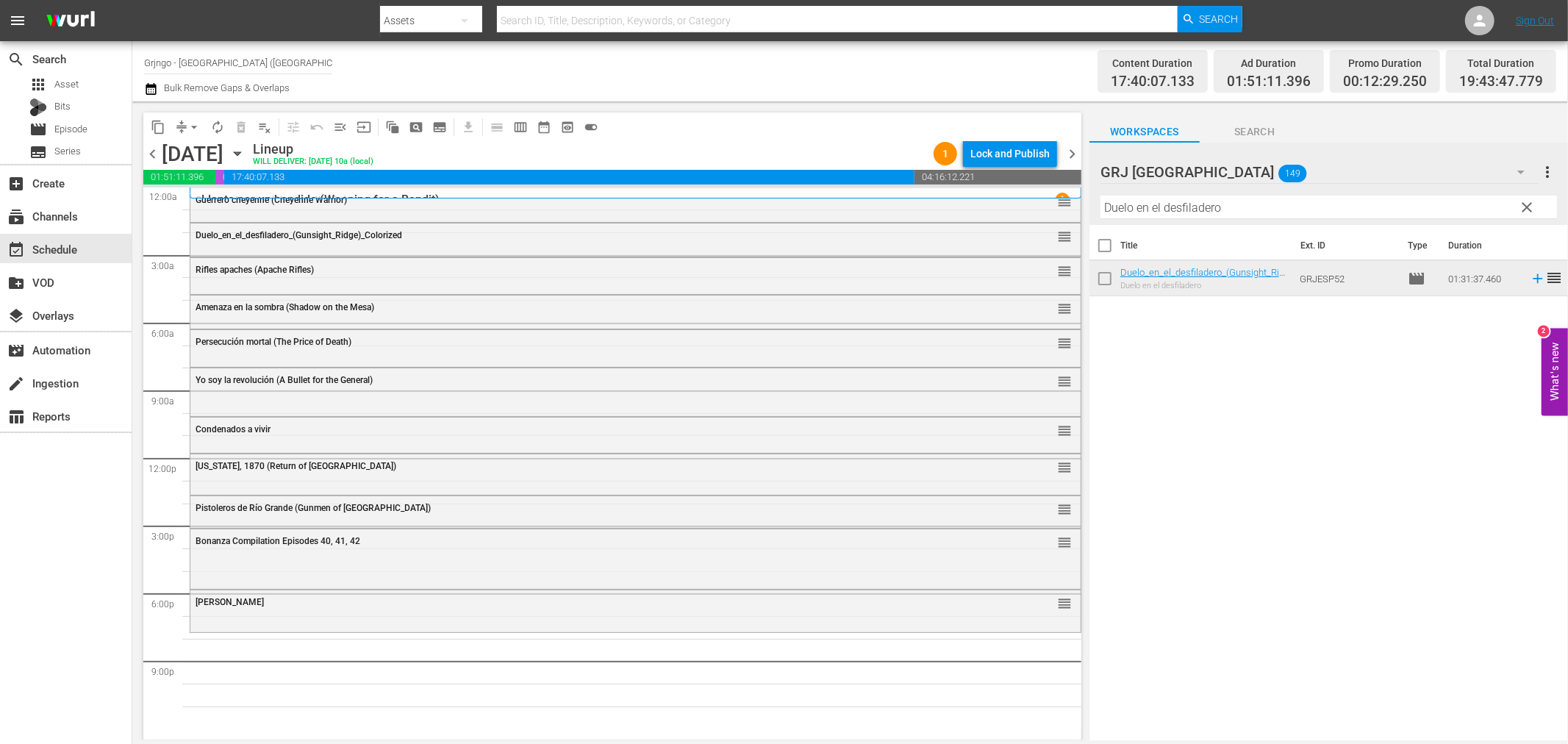
click at [1526, 203] on span "clear" at bounding box center [1527, 207] width 17 height 17
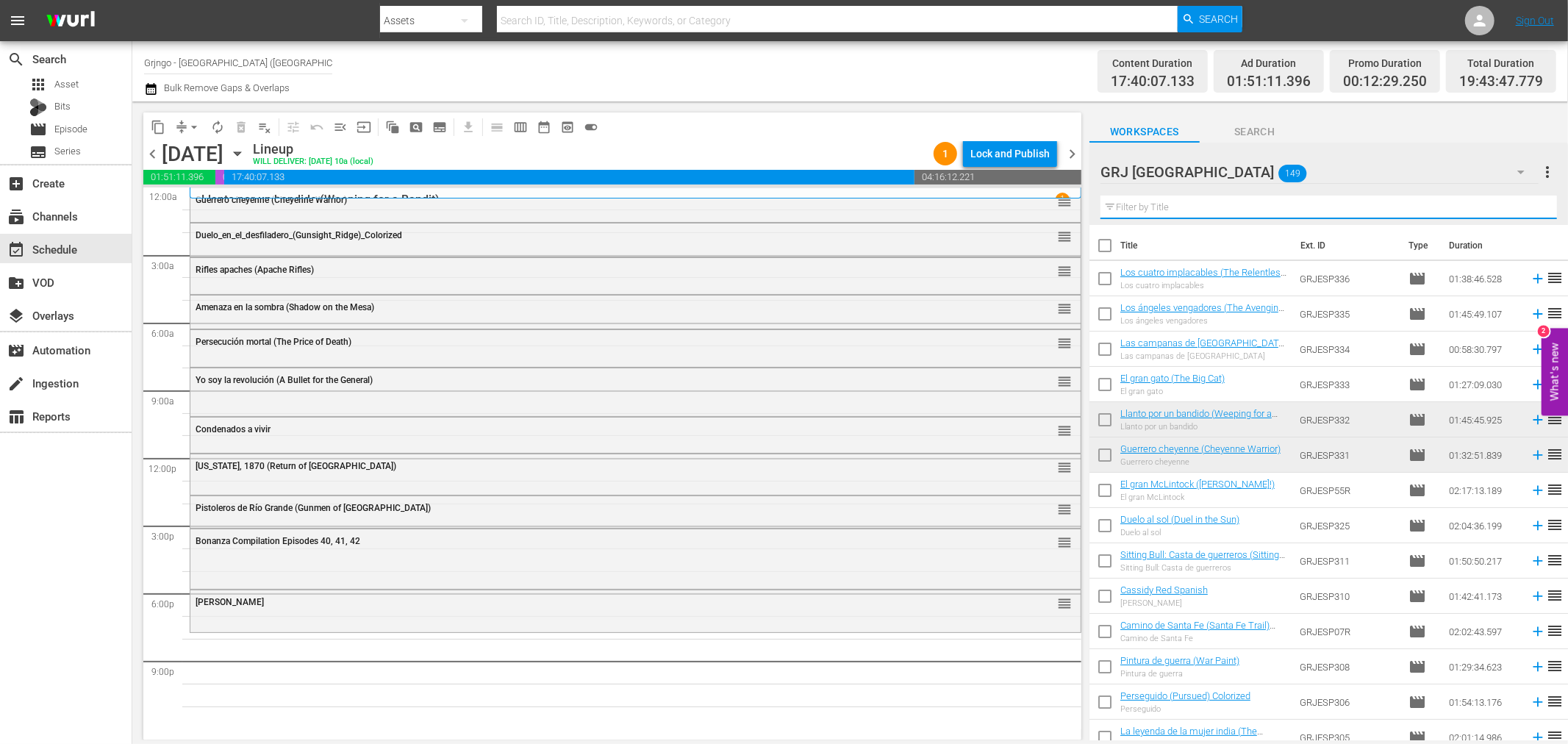
paste input "El cazador de forajidos"
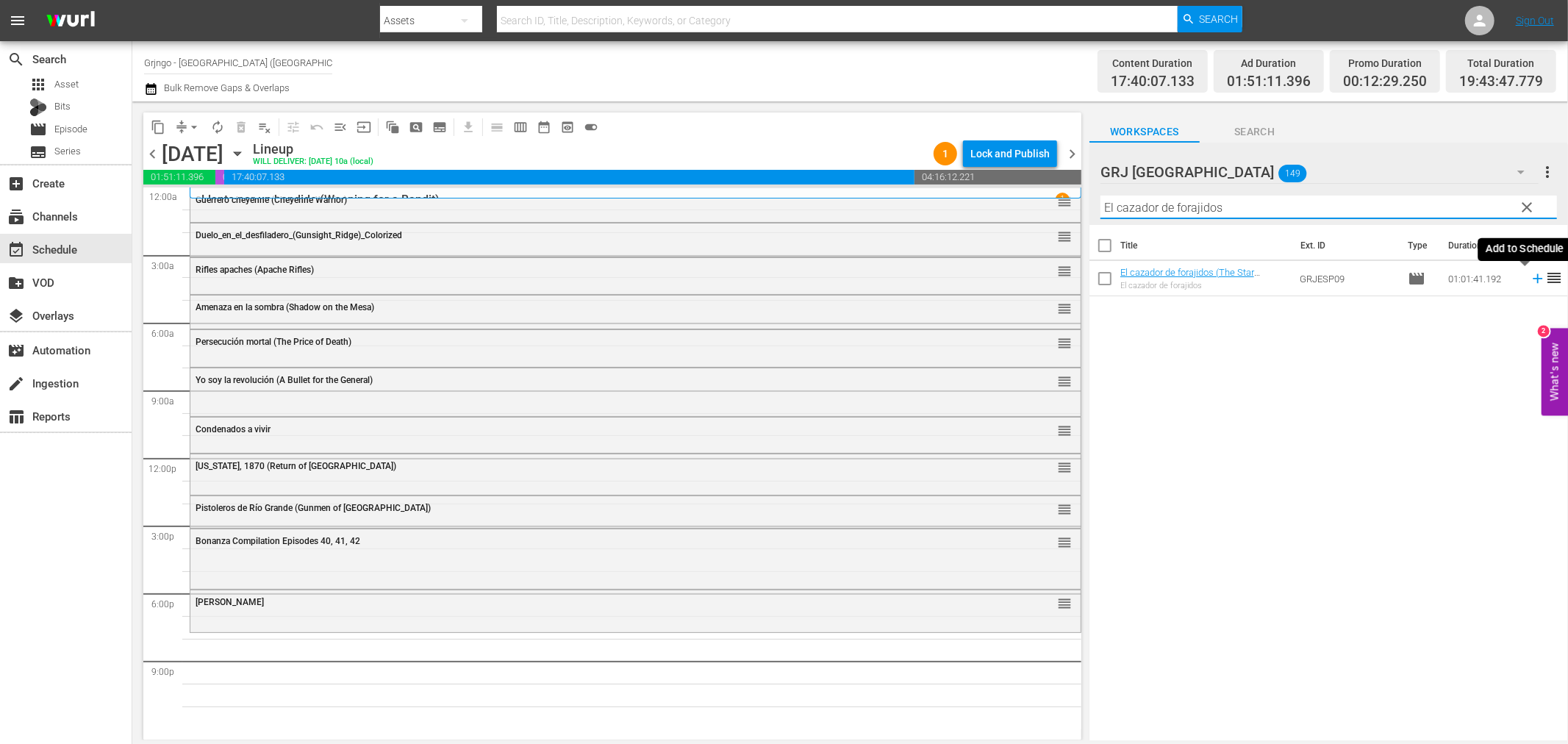
type input "El cazador de forajidos"
click at [1529, 281] on icon at bounding box center [1538, 279] width 17 height 17
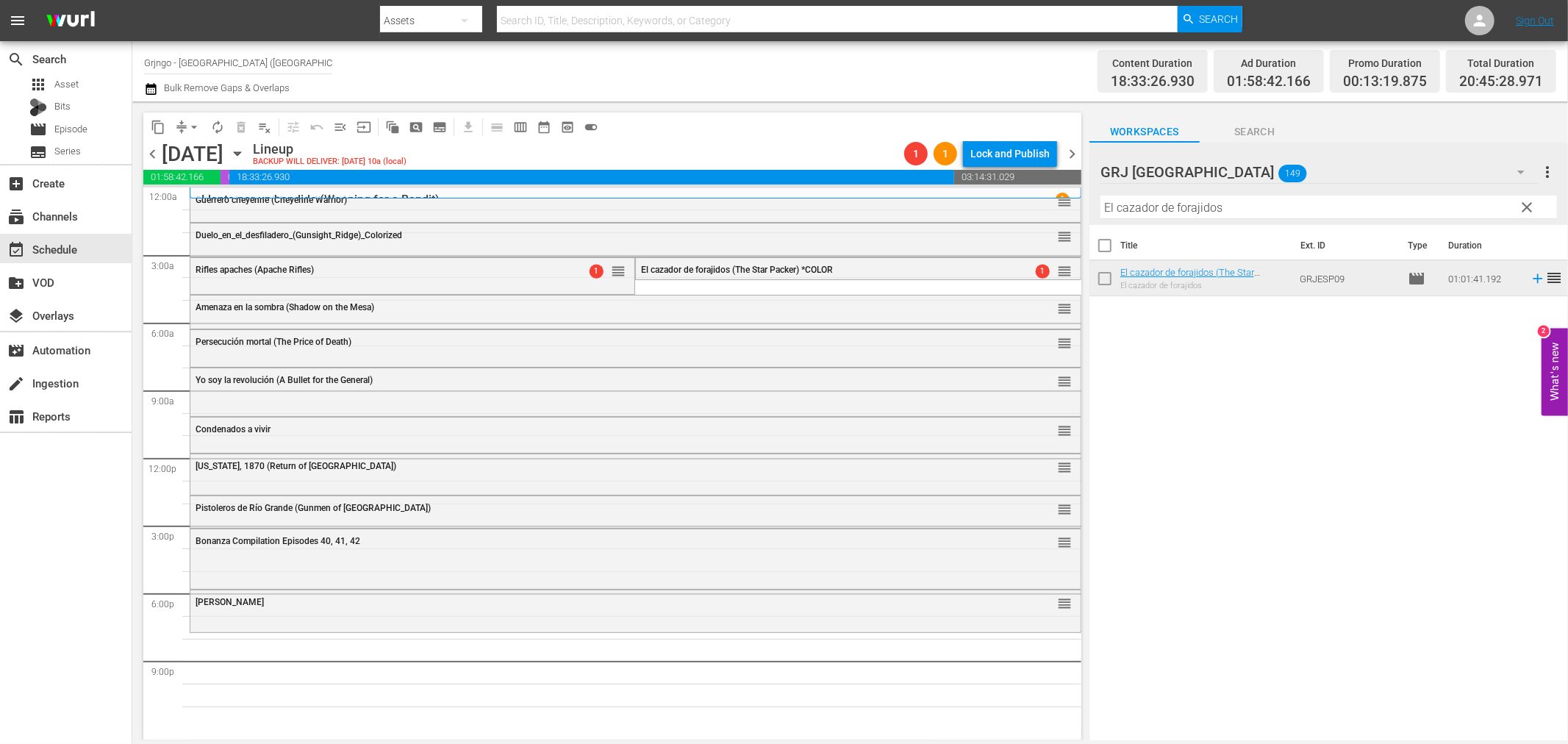
drag, startPoint x: 1030, startPoint y: 378, endPoint x: 1025, endPoint y: 633, distance: 255.0
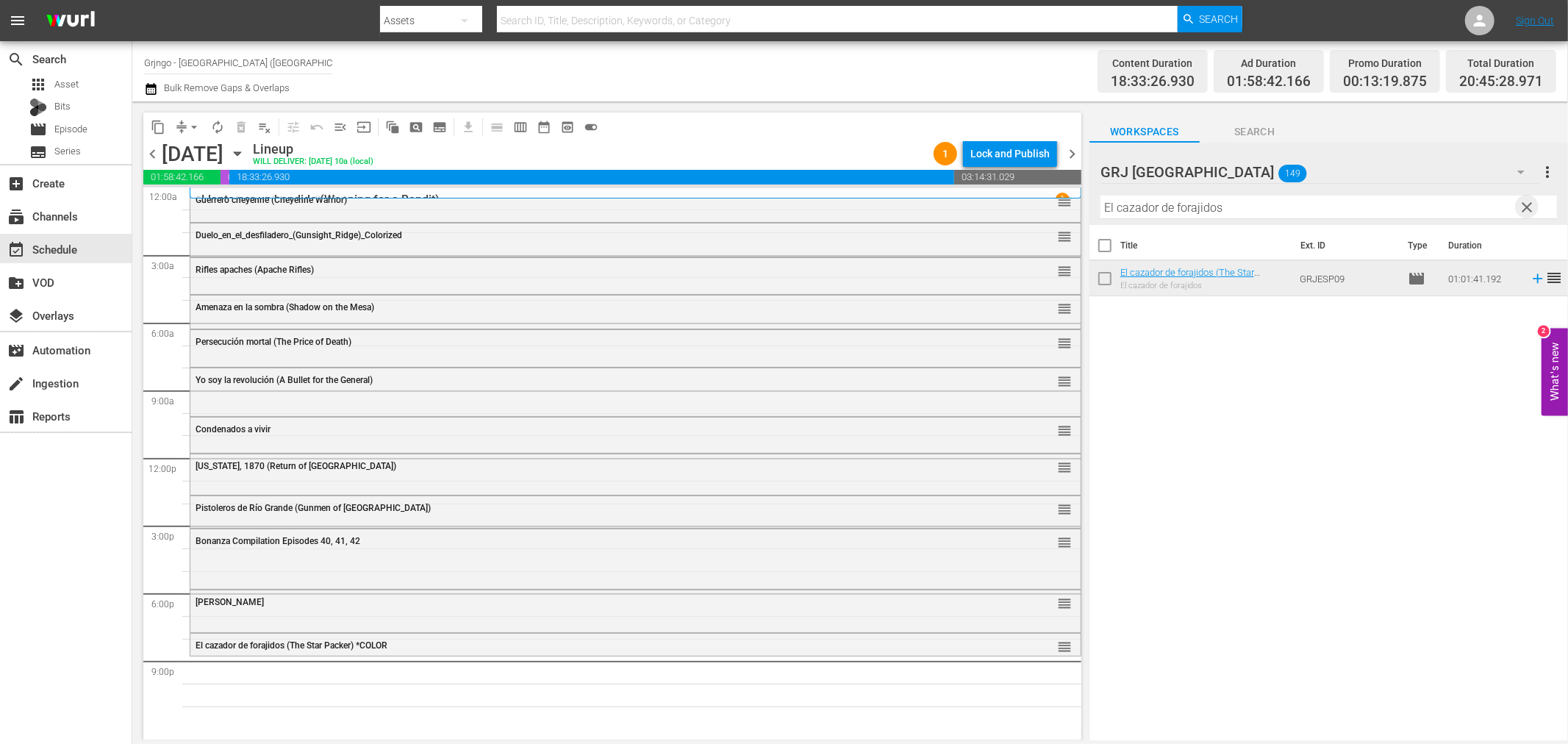
click at [1526, 207] on span "clear" at bounding box center [1527, 207] width 17 height 17
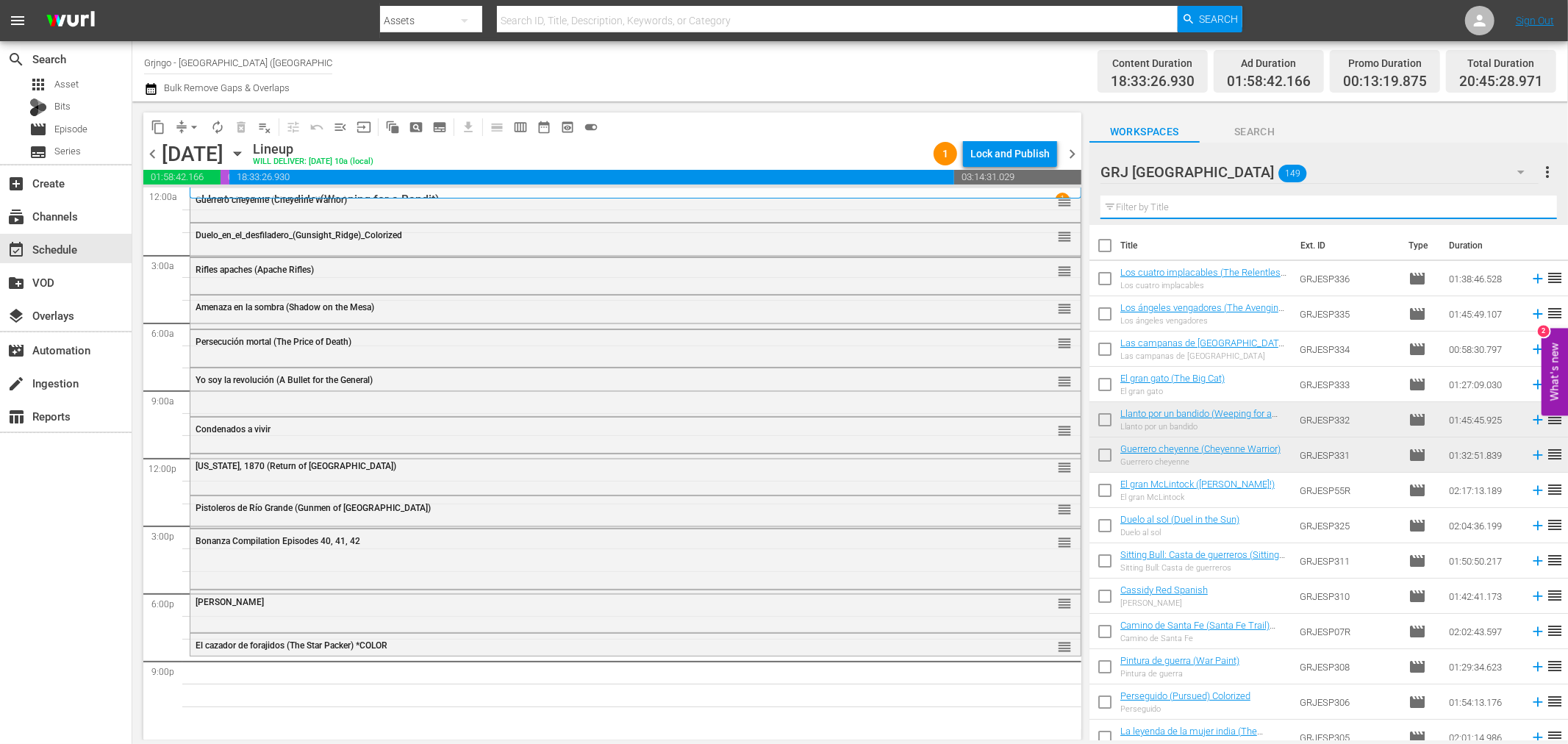
paste input "Más muerto que vivo"
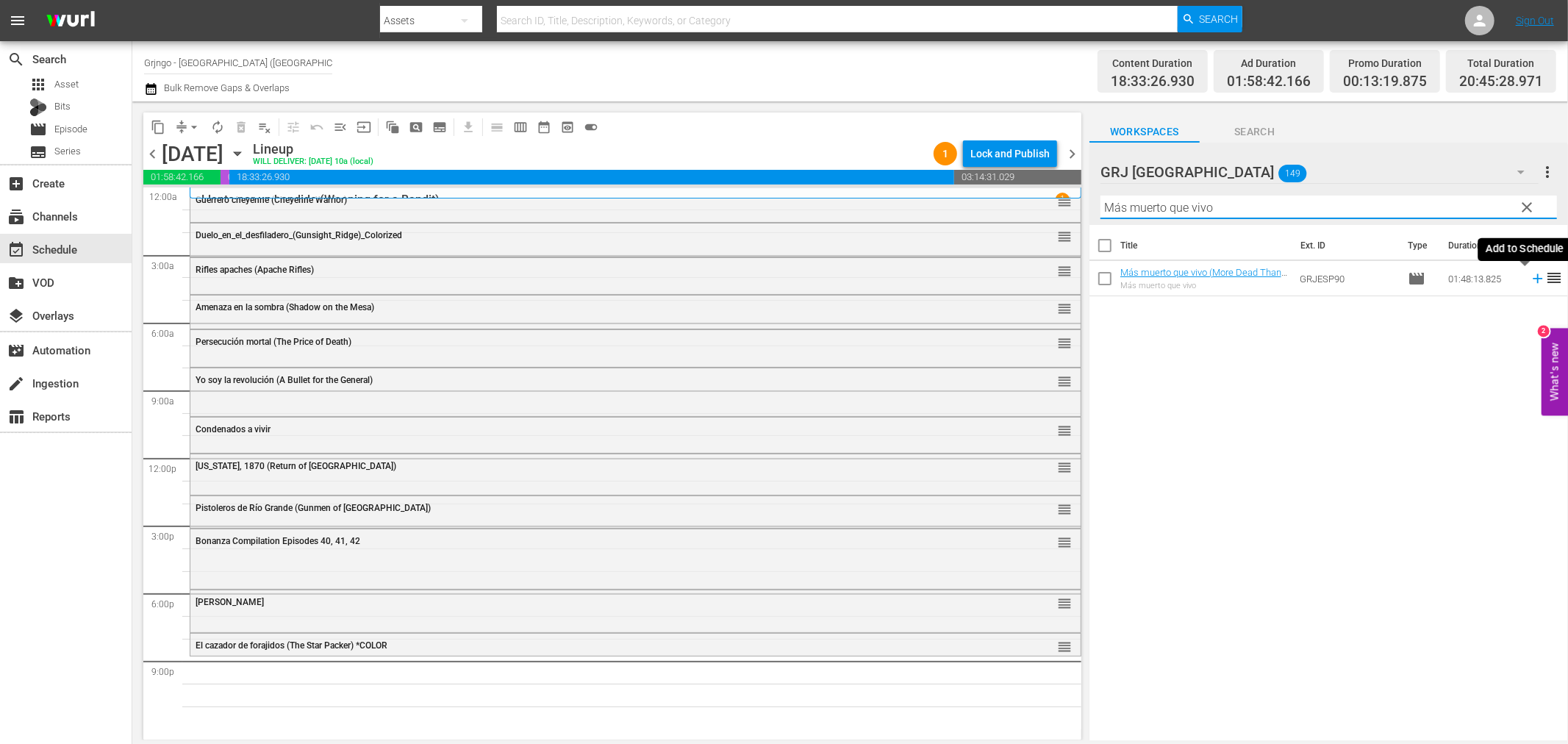
type input "Más muerto que vivo"
click at [1533, 280] on icon at bounding box center [1538, 279] width 9 height 9
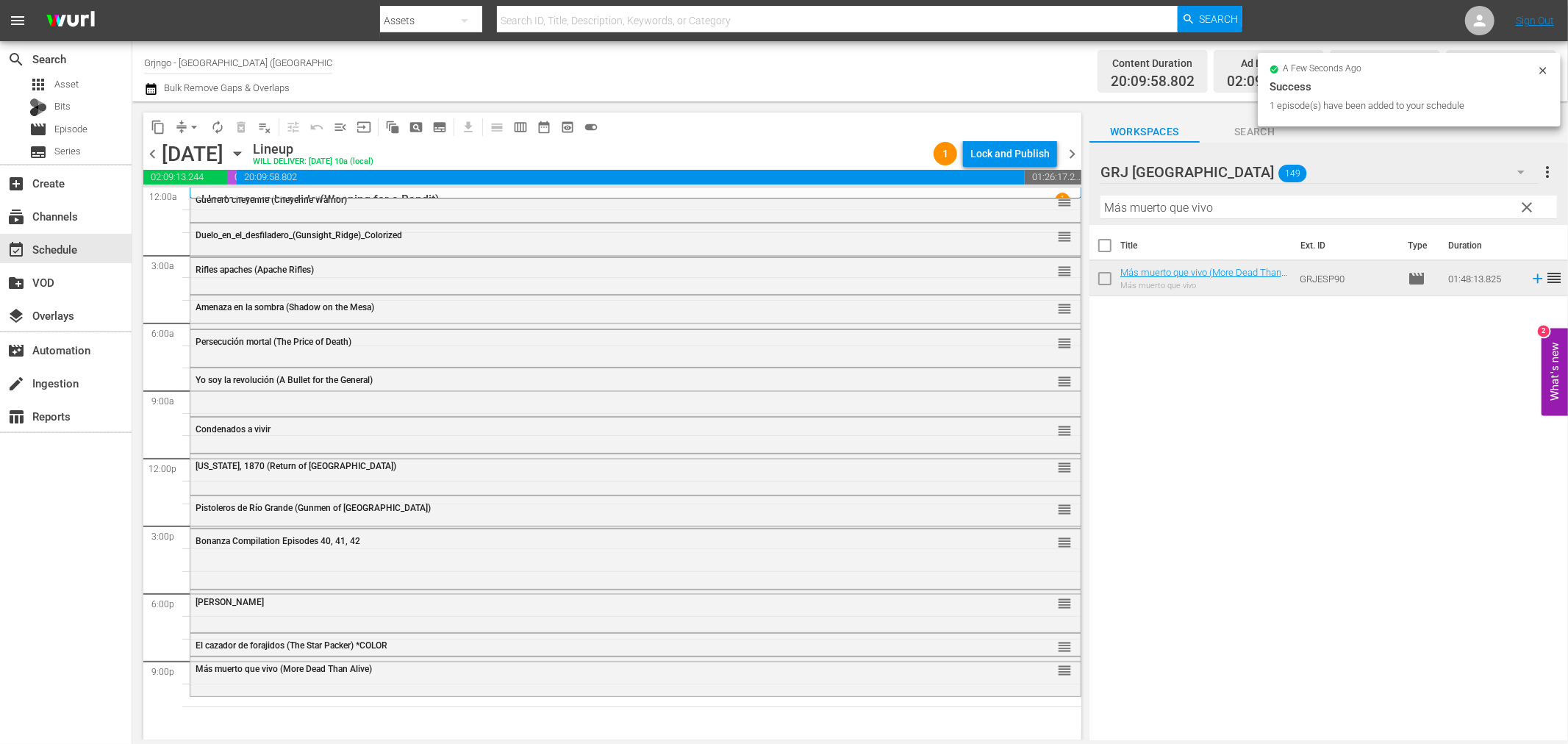
click at [384, 690] on div "Más muerto que vivo (More Dead Than Alive) reorder" at bounding box center [635, 675] width 890 height 36
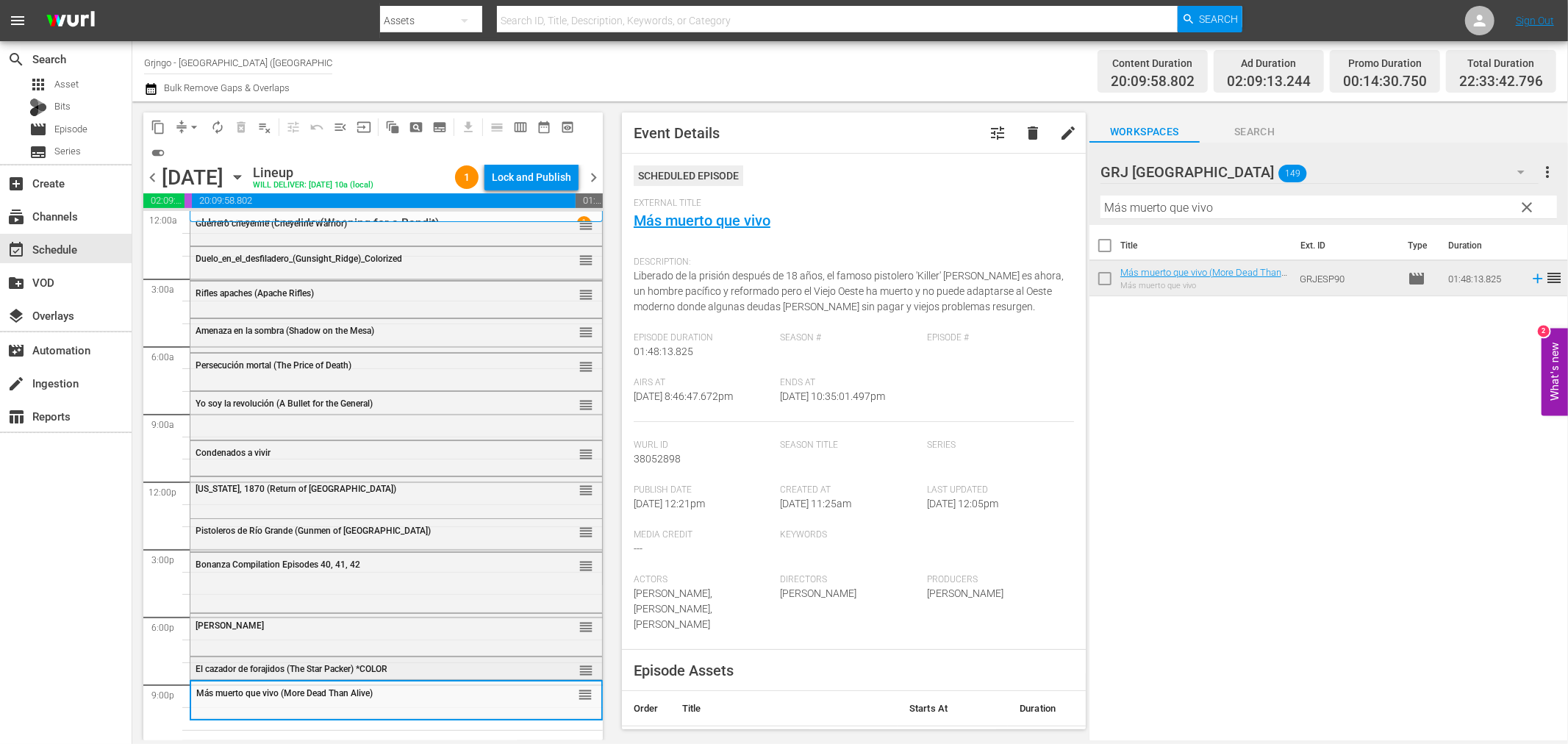
click at [405, 663] on div "El cazador de forajidos (The Star Packer) *COLOR" at bounding box center [359, 668] width 327 height 12
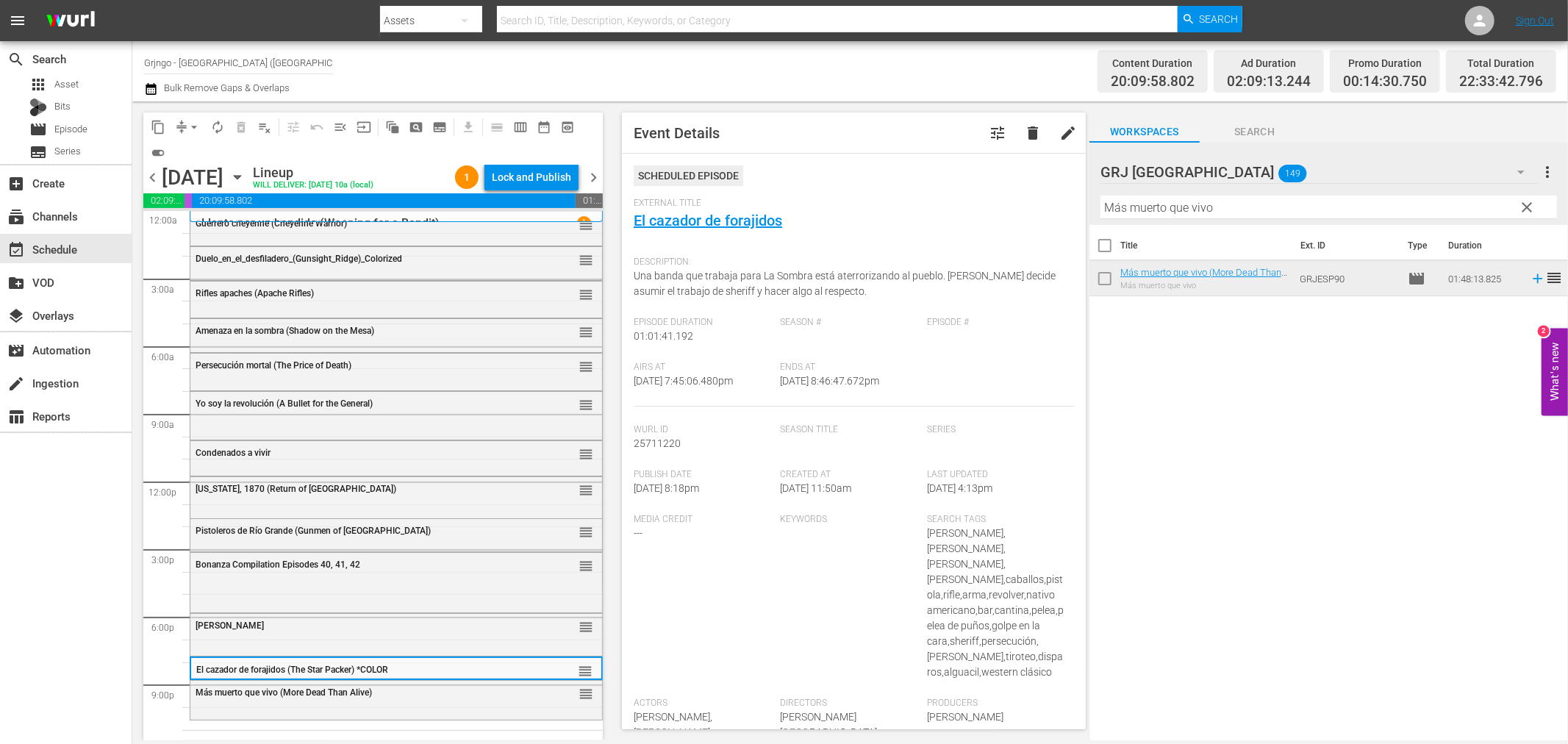
click at [398, 637] on div "Juan Moreira reorder" at bounding box center [396, 626] width 411 height 25
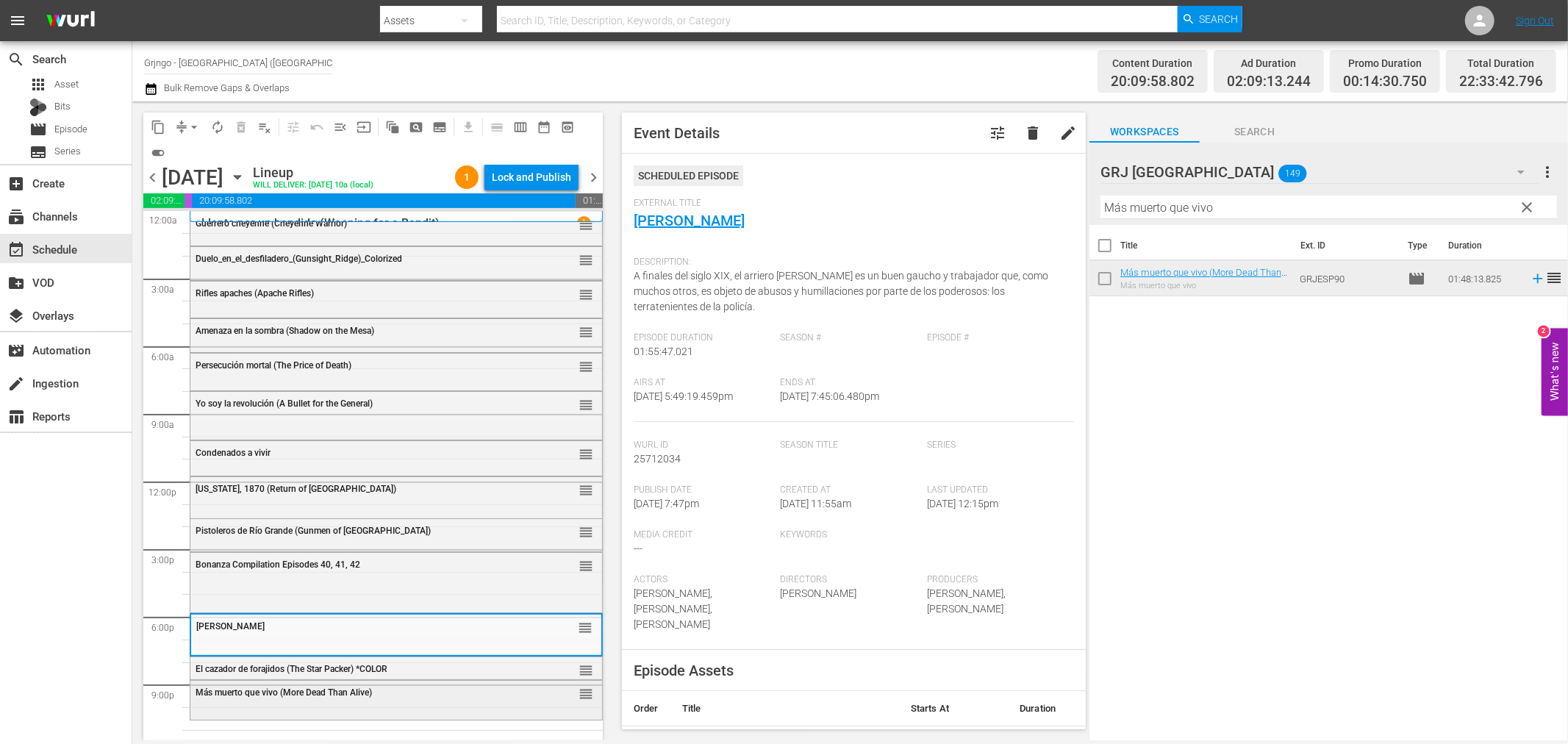
click at [434, 682] on div "Más muerto que vivo (More Dead Than Alive) reorder" at bounding box center [396, 693] width 411 height 25
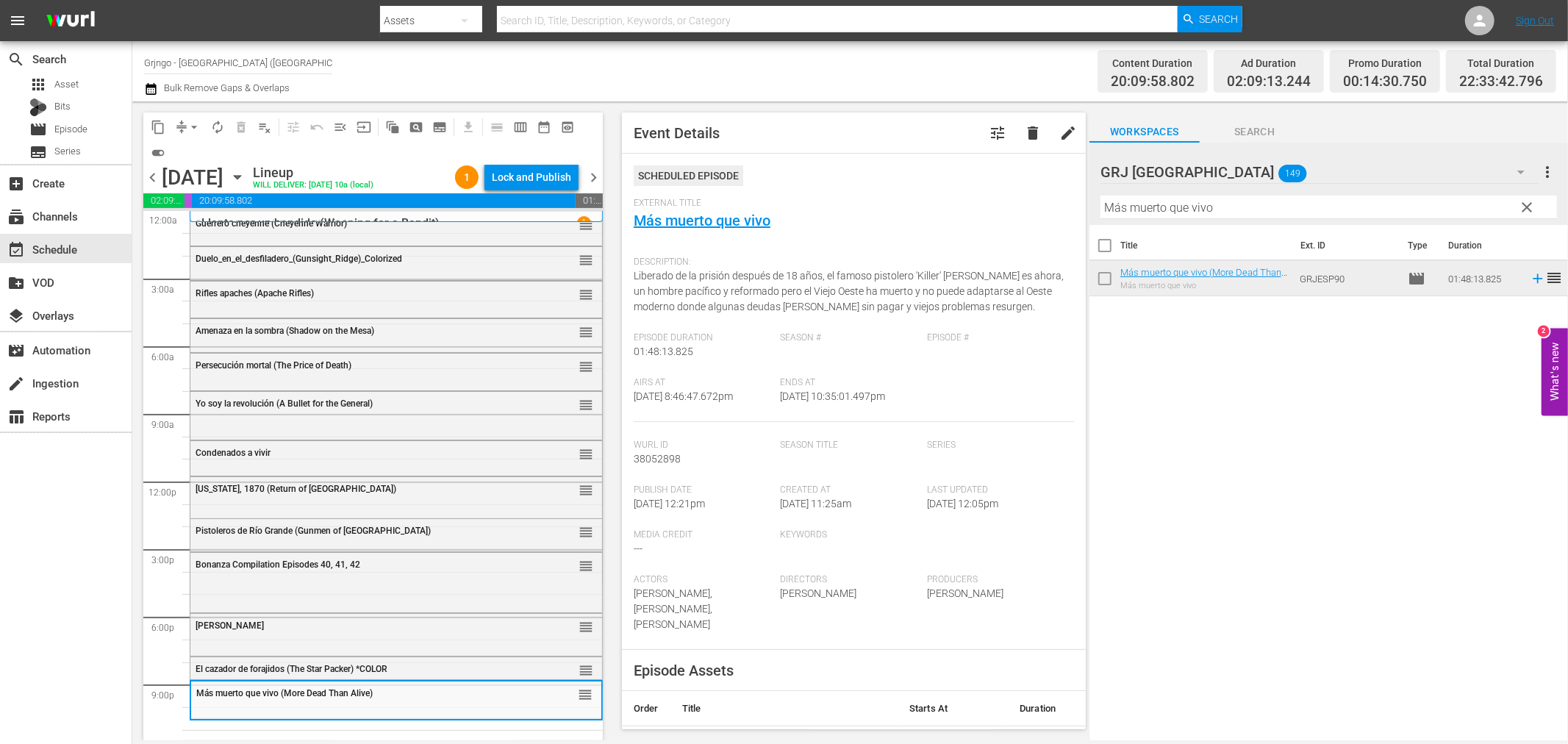
drag, startPoint x: 1529, startPoint y: 203, endPoint x: 1165, endPoint y: 194, distance: 364.1
click at [1529, 203] on span "clear" at bounding box center [1527, 207] width 17 height 17
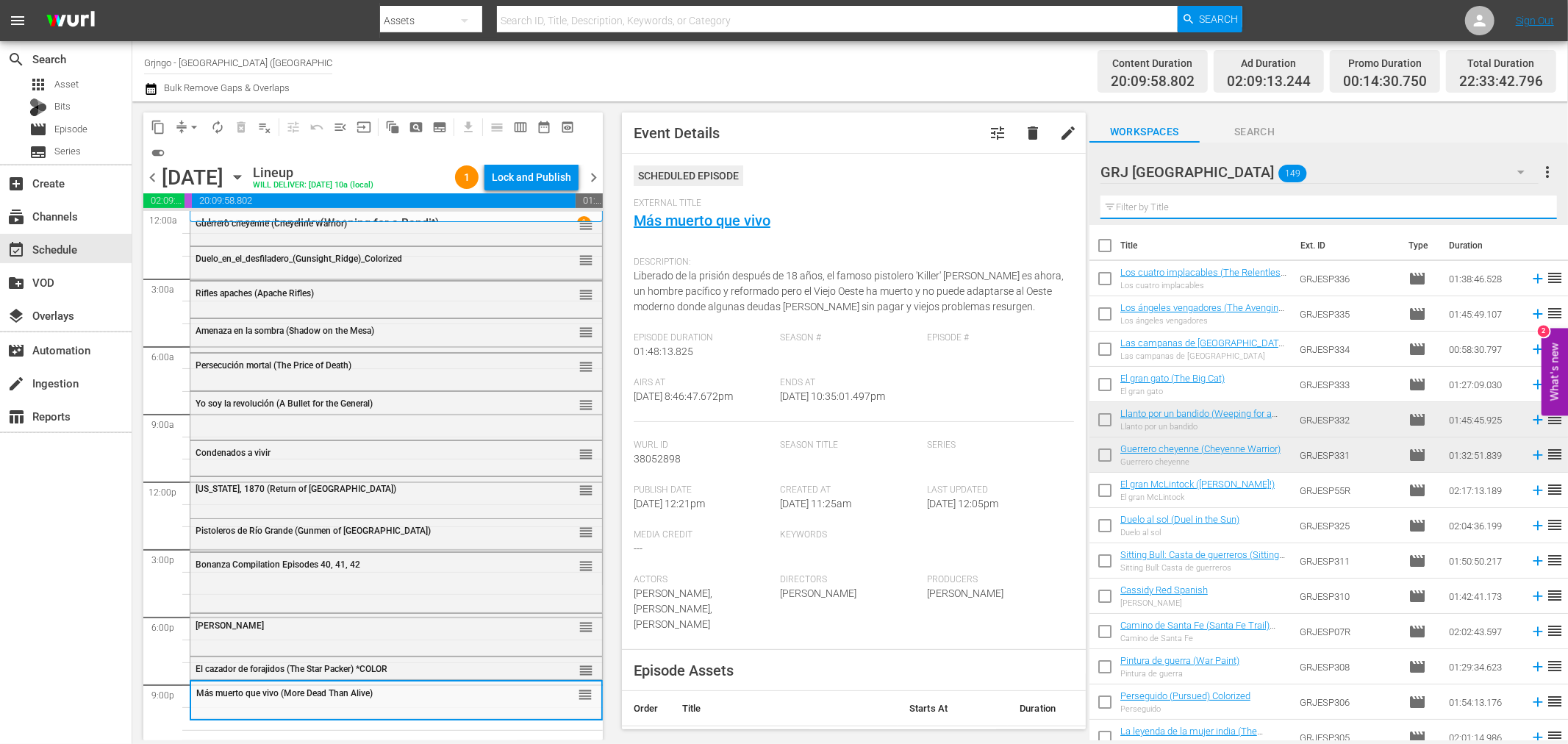
paste input "Compañeros mortales"
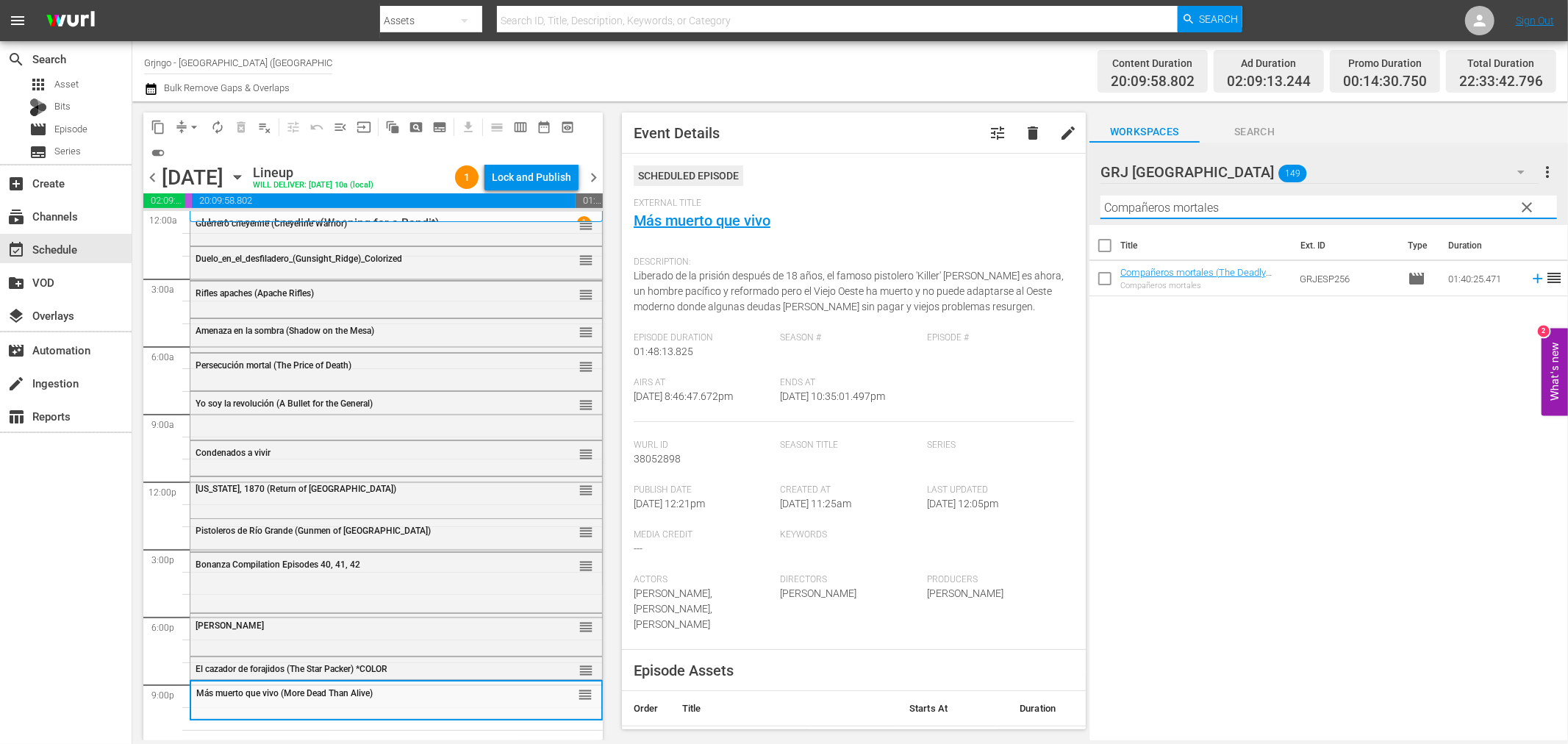
type input "Compañeros mortales"
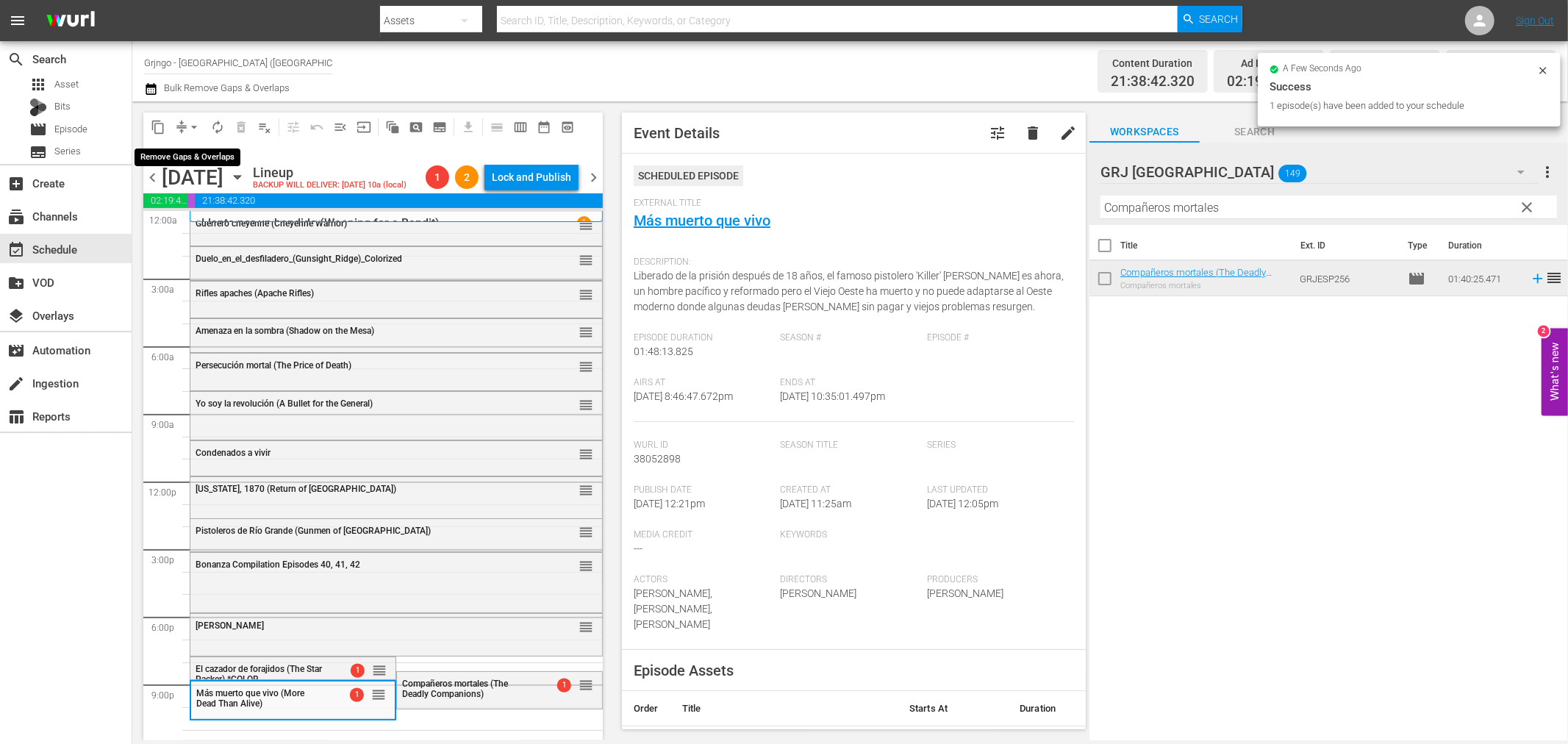
click at [193, 129] on span "arrow_drop_down" at bounding box center [194, 127] width 15 height 15
click at [202, 195] on li "Align to End of Previous Day" at bounding box center [195, 204] width 155 height 24
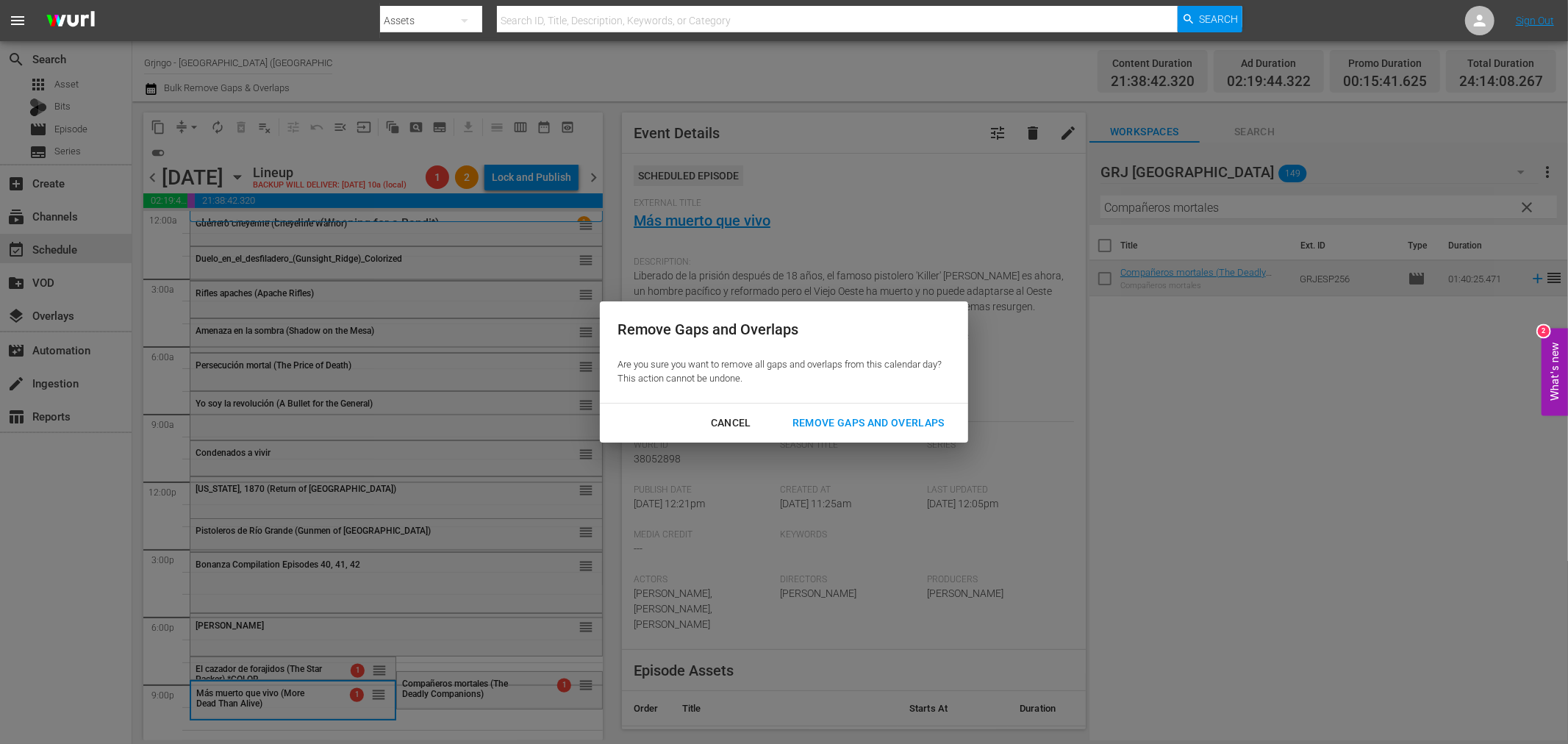
click at [925, 424] on div "Remove Gaps and Overlaps" at bounding box center [868, 424] width 176 height 18
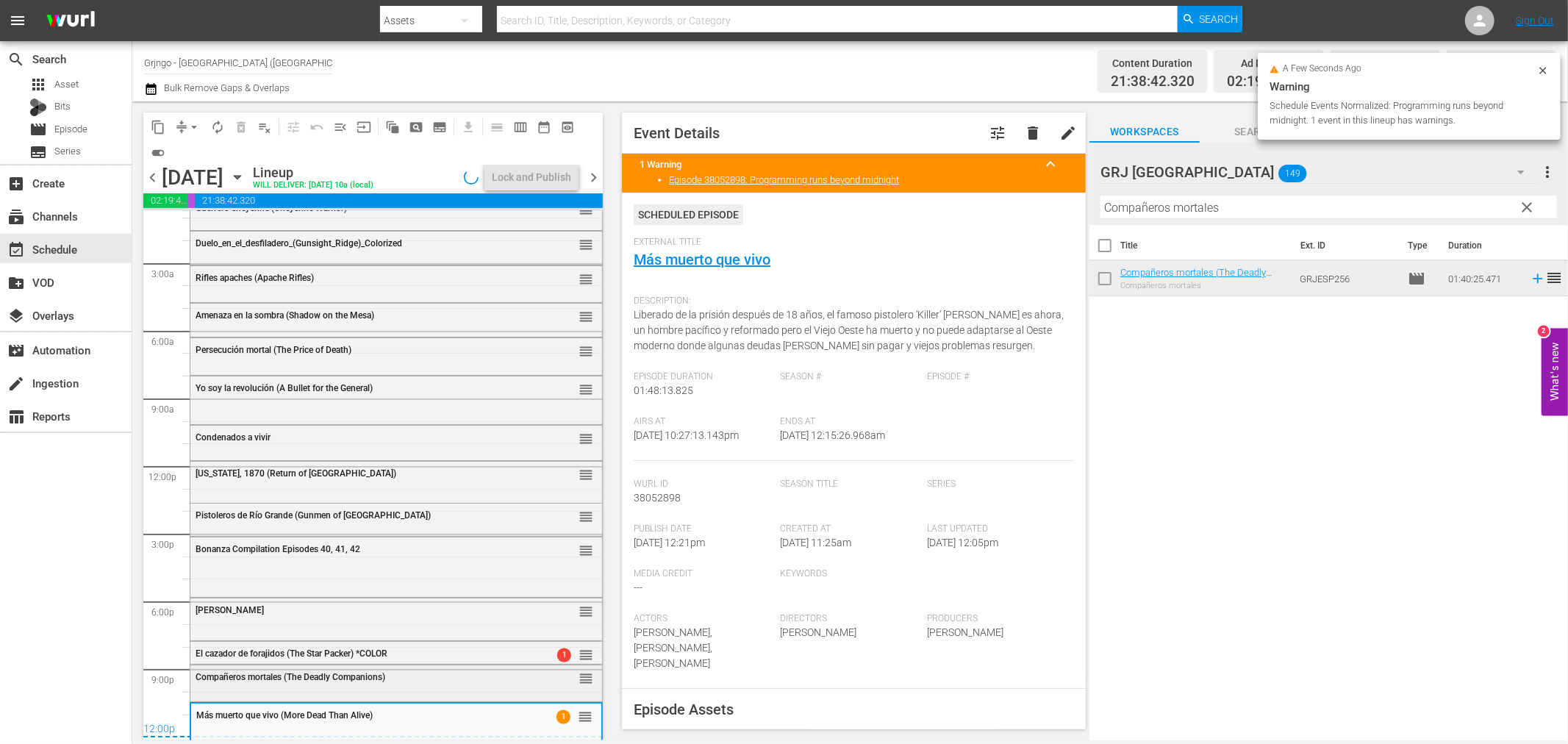
scroll to position [17, 0]
click at [312, 675] on span "Compañeros mortales (The Deadly Companions)" at bounding box center [291, 676] width 190 height 10
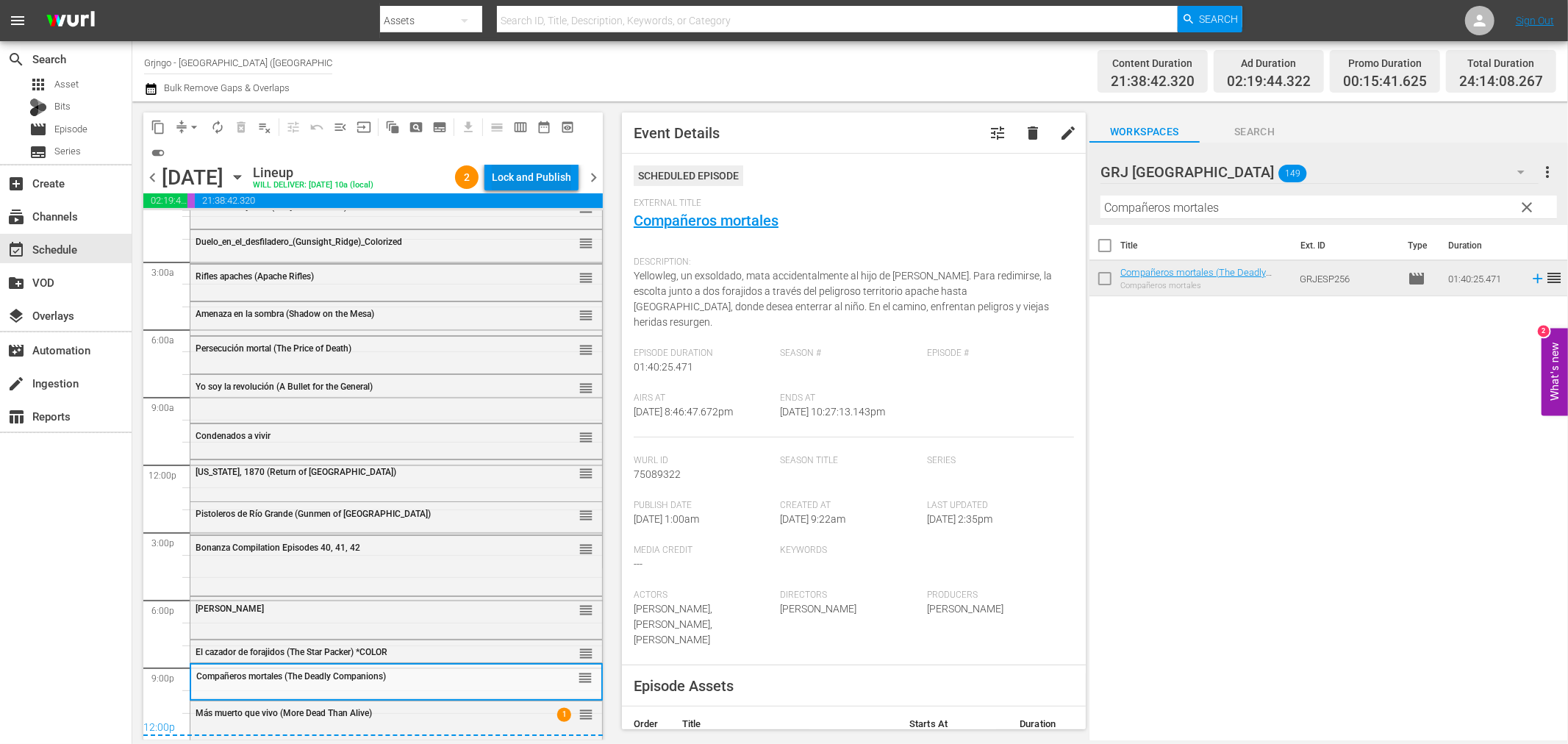
click at [539, 174] on div "Lock and Publish" at bounding box center [531, 177] width 79 height 27
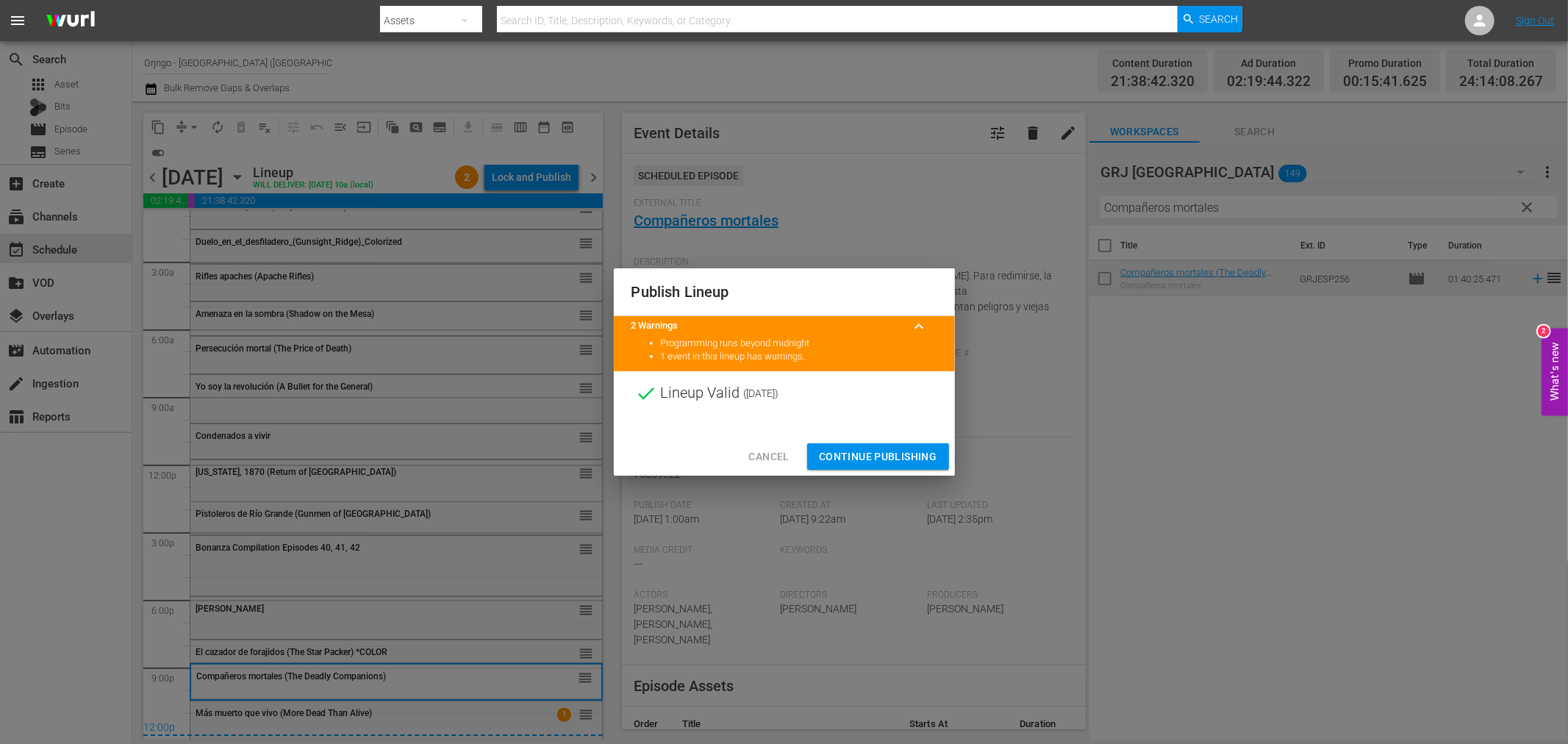
click at [853, 448] on span "Continue Publishing" at bounding box center [878, 458] width 119 height 18
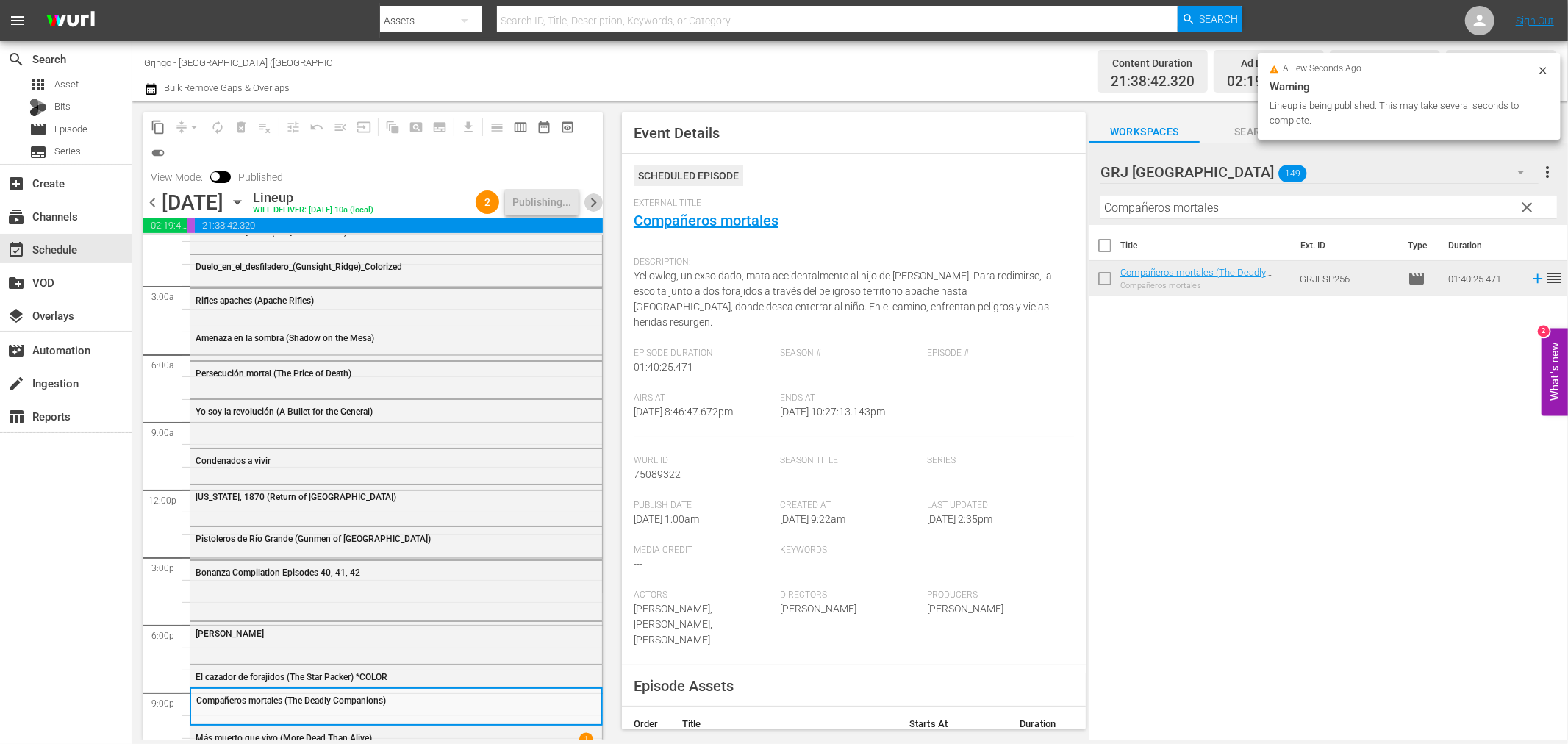
click at [589, 196] on span "chevron_right" at bounding box center [594, 203] width 18 height 18
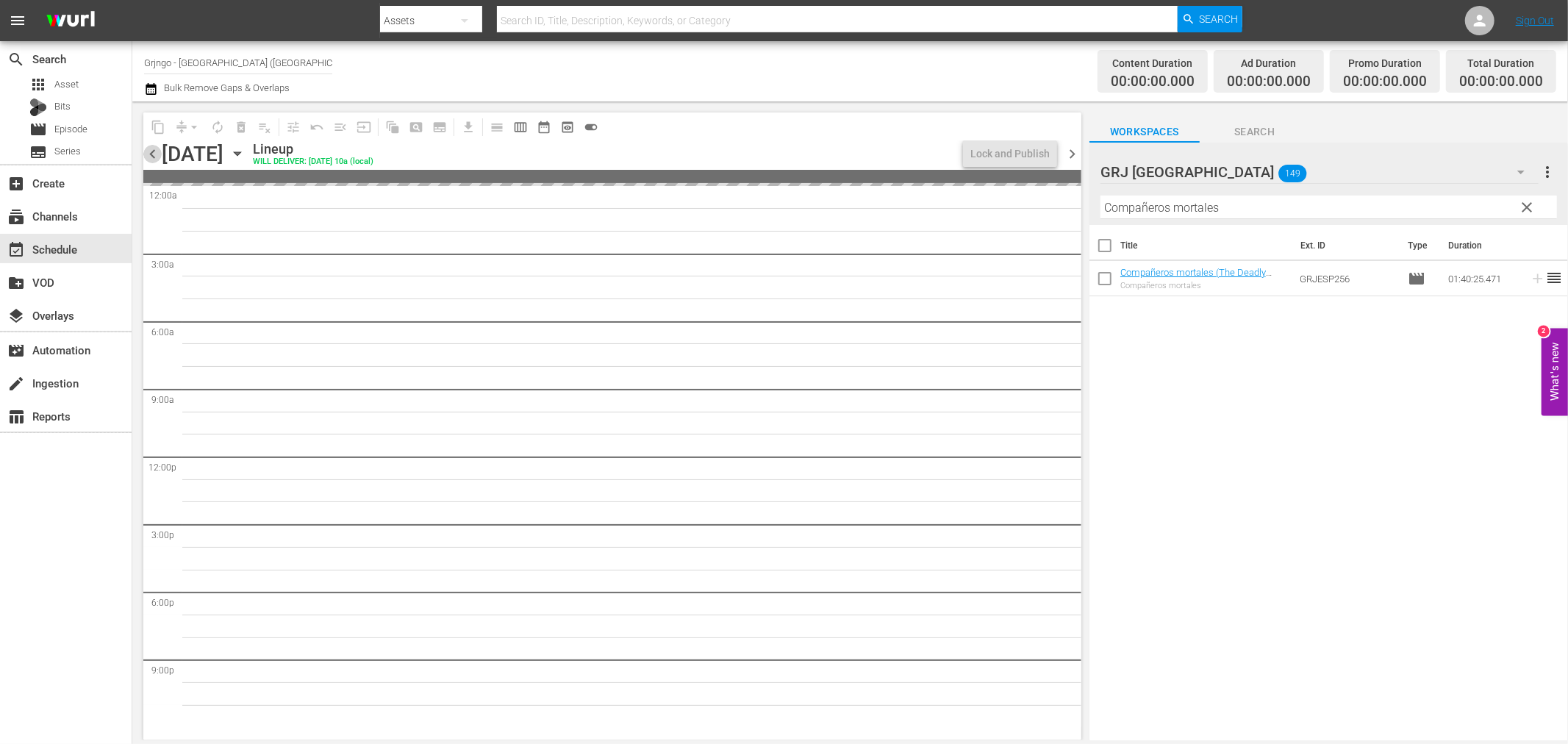
click at [159, 155] on span "chevron_left" at bounding box center [153, 154] width 18 height 18
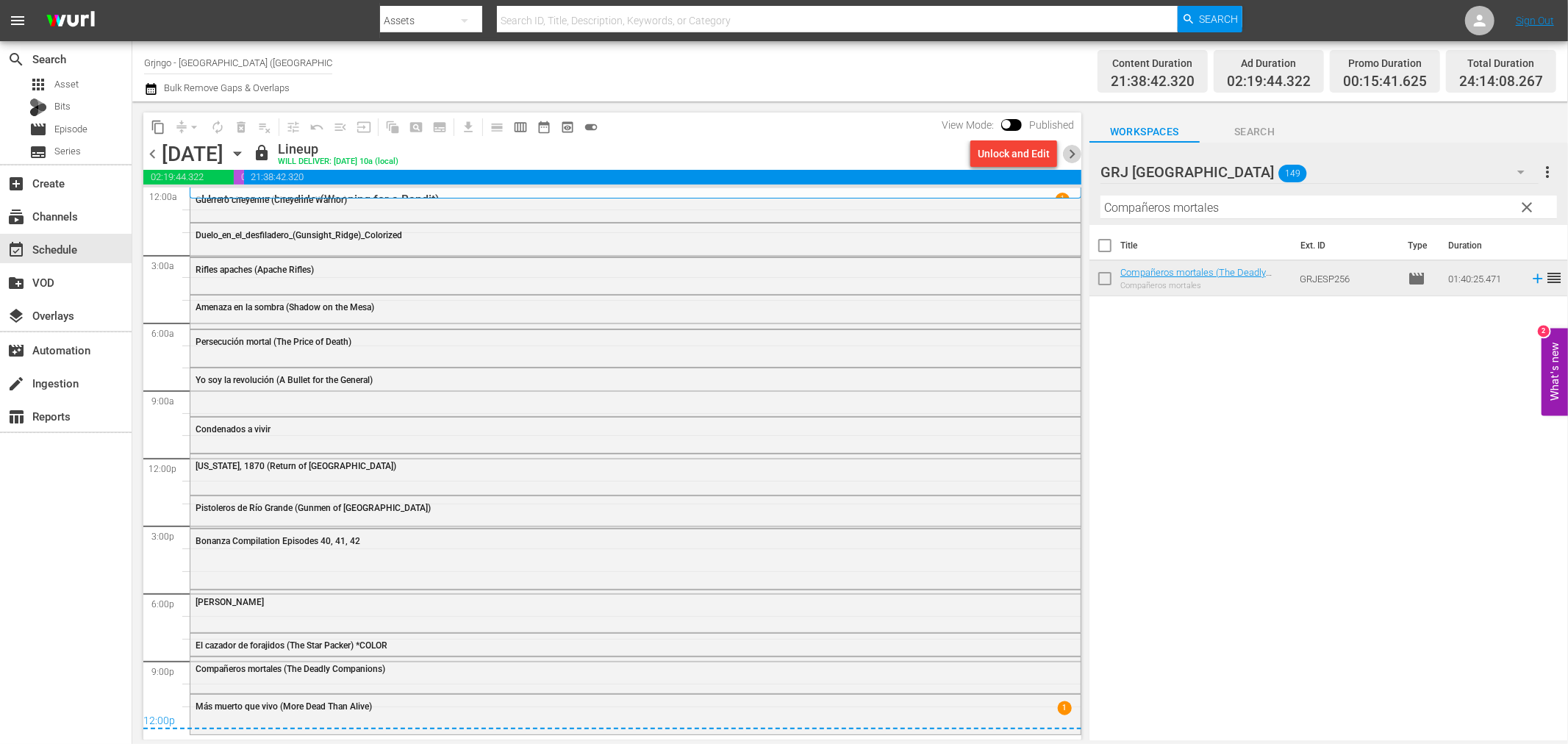
click at [1071, 153] on span "chevron_right" at bounding box center [1072, 154] width 18 height 18
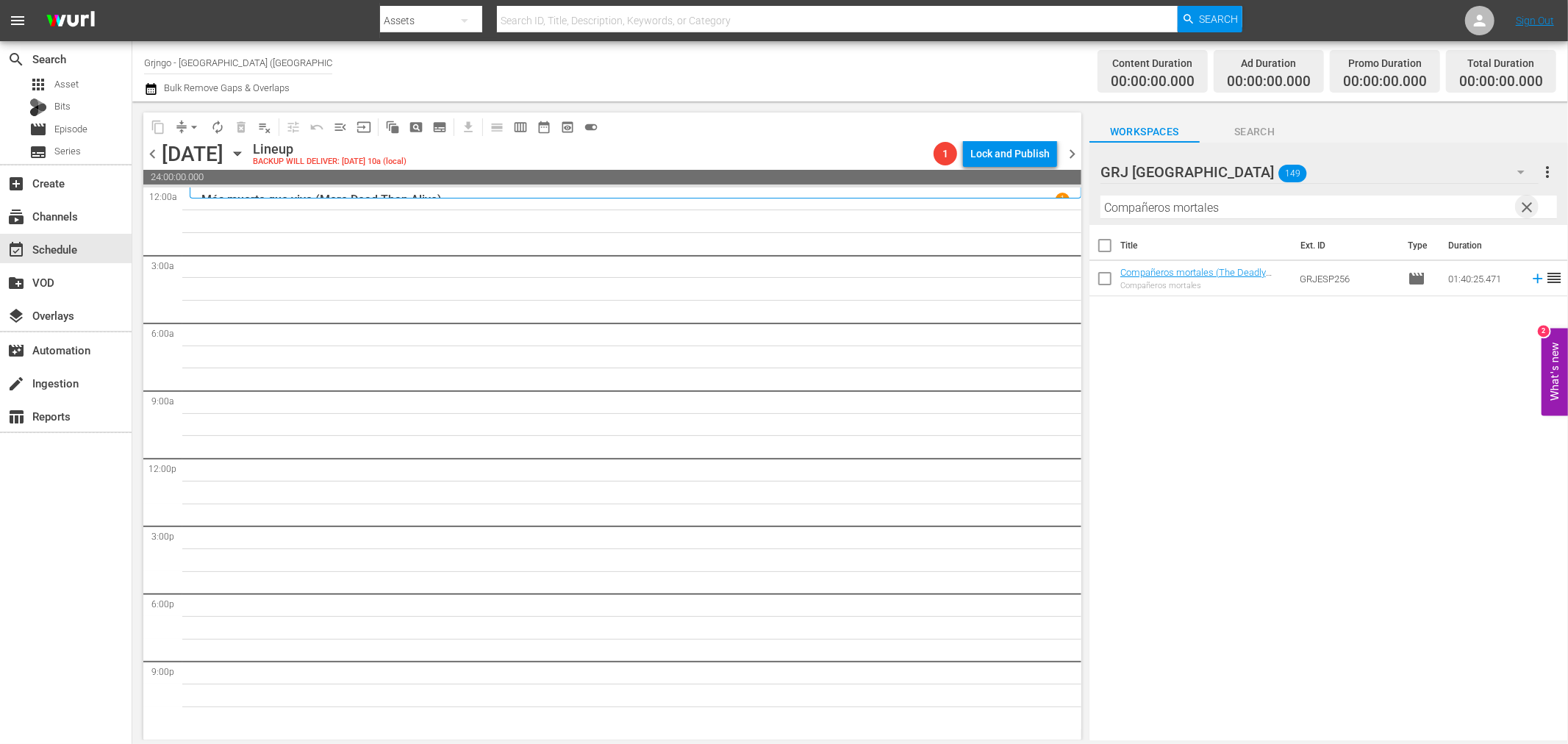
click at [1529, 206] on span "clear" at bounding box center [1527, 207] width 17 height 17
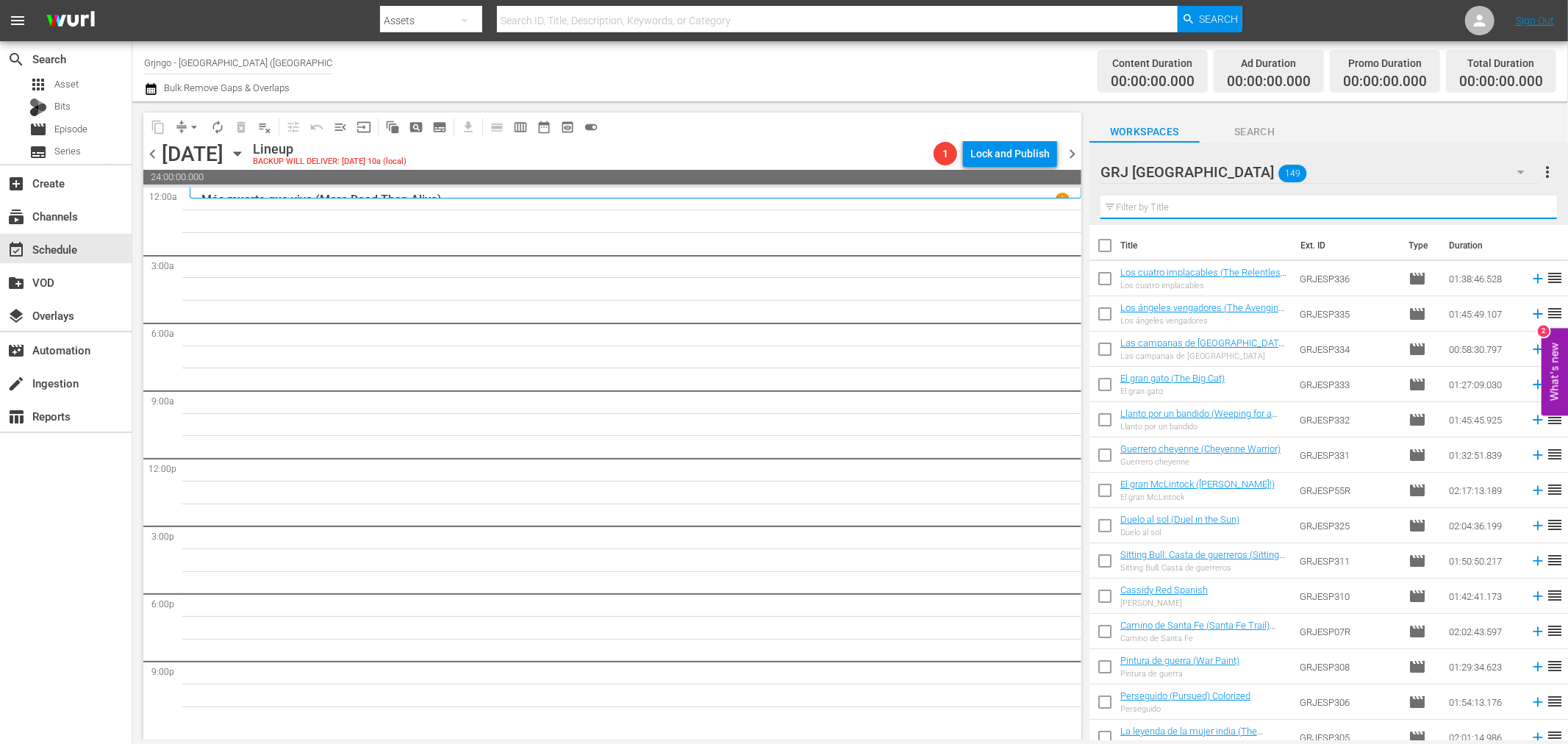
paste input "[PERSON_NAME]"
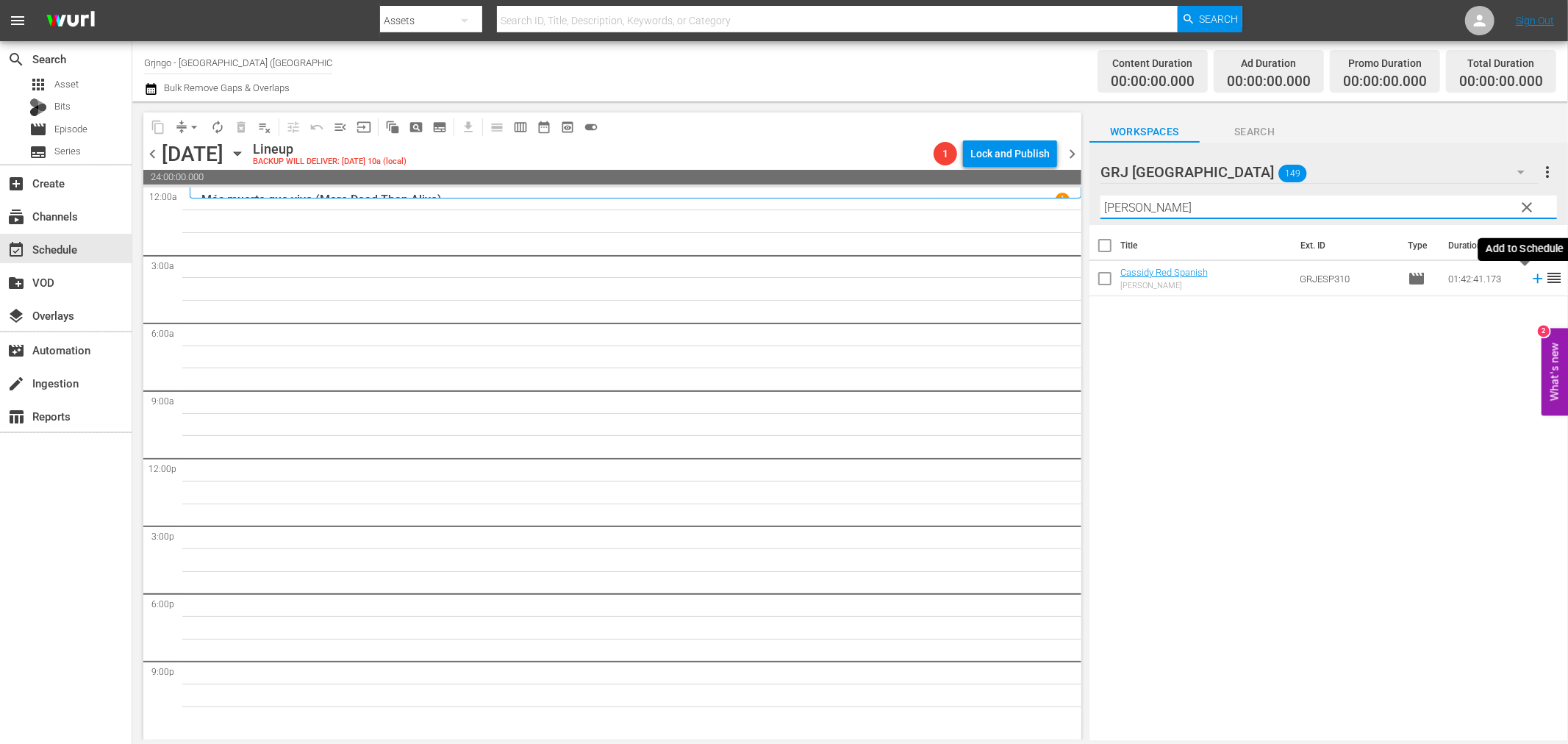
type input "[PERSON_NAME]"
click at [1529, 277] on icon at bounding box center [1538, 279] width 17 height 17
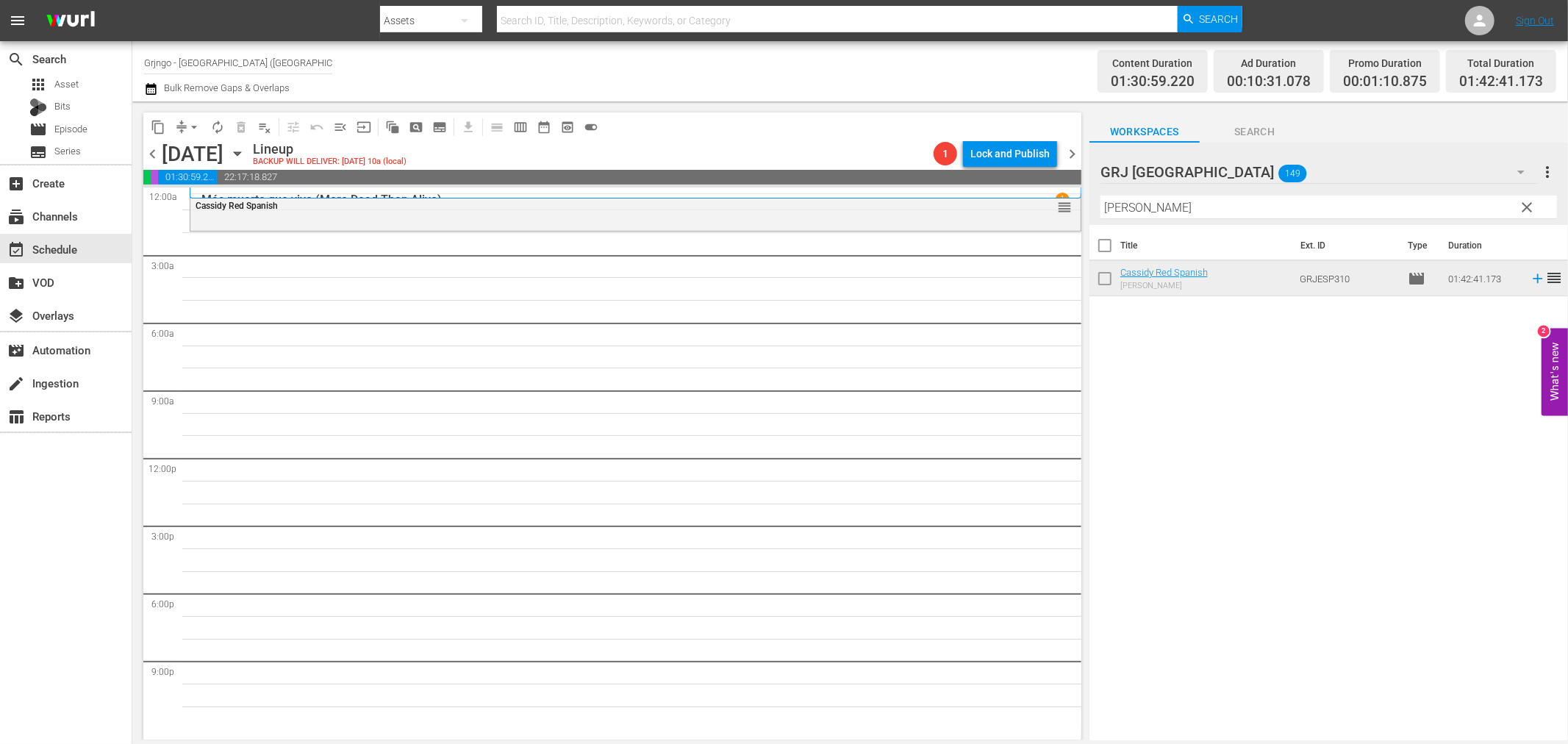
click at [1523, 203] on span "clear" at bounding box center [1527, 207] width 17 height 17
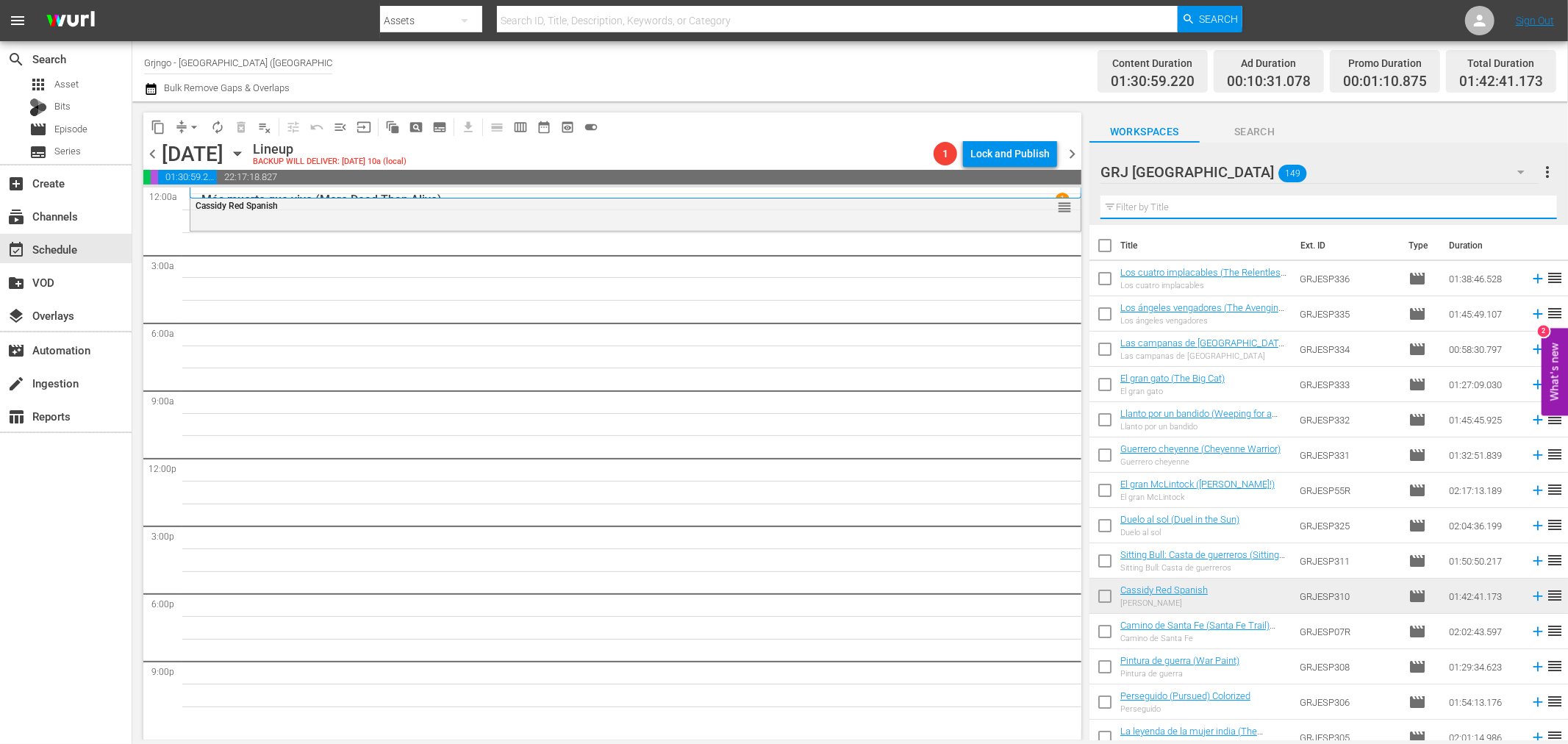
paste input "Tormenta en [US_STATE]"
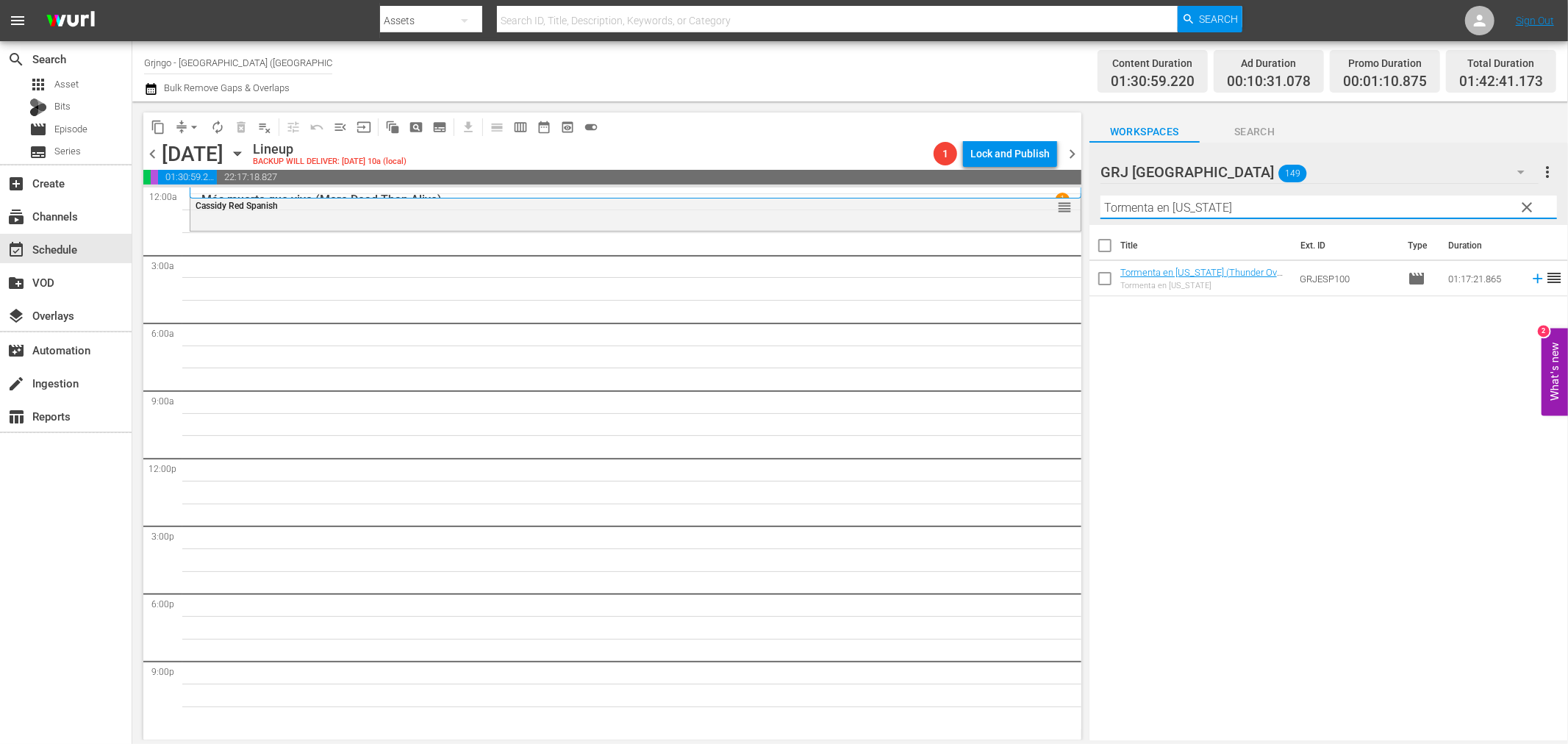
type input "Tormenta en [US_STATE]"
drag, startPoint x: 1528, startPoint y: 280, endPoint x: 1196, endPoint y: 366, distance: 343.0
click at [1189, 428] on div "Title Ext. ID Type Duration Tormenta en Arizona (Thunder Over Arizona) Tormenta…" at bounding box center [1329, 483] width 478 height 517
click at [1533, 280] on icon at bounding box center [1538, 279] width 9 height 9
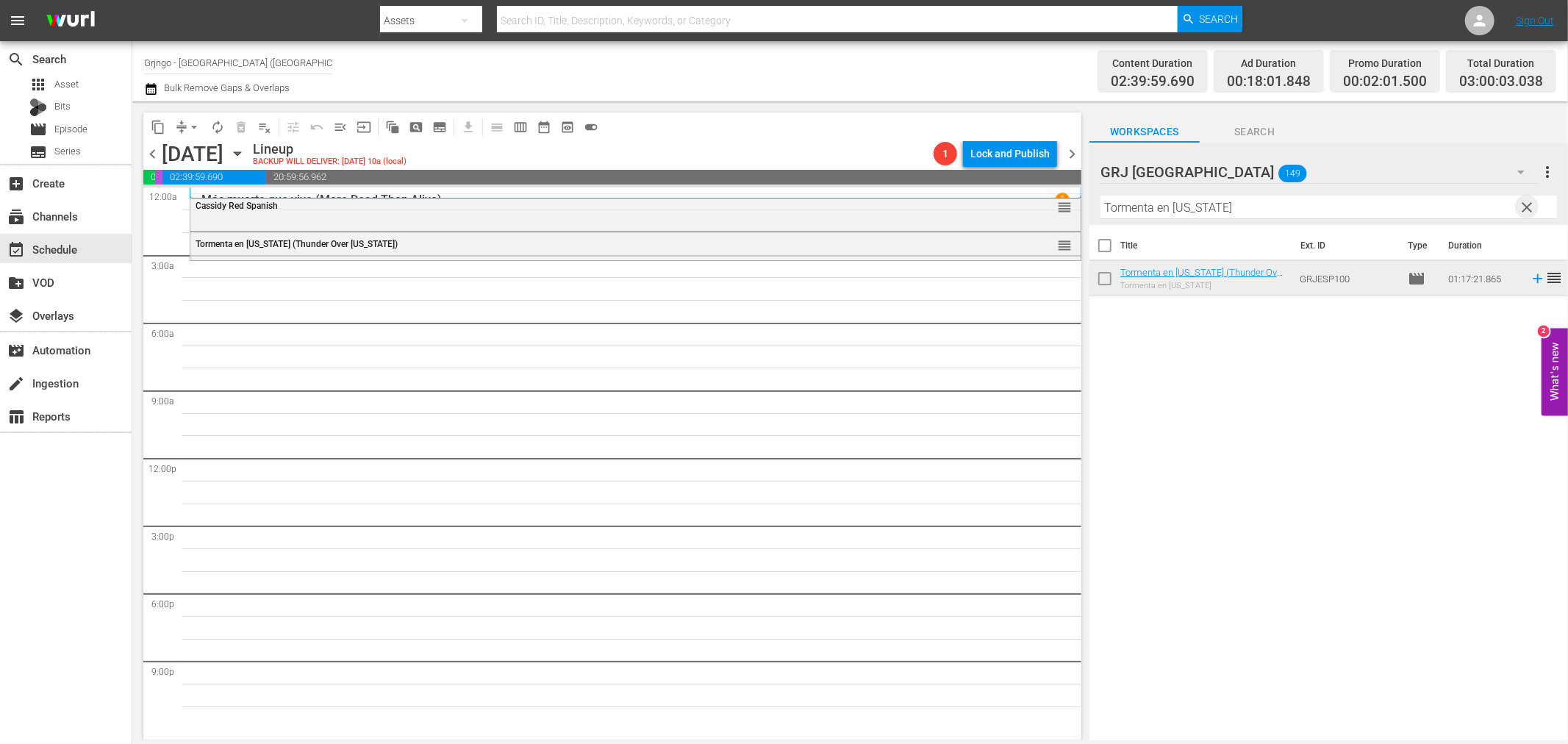
click at [1531, 208] on span "clear" at bounding box center [1527, 207] width 17 height 17
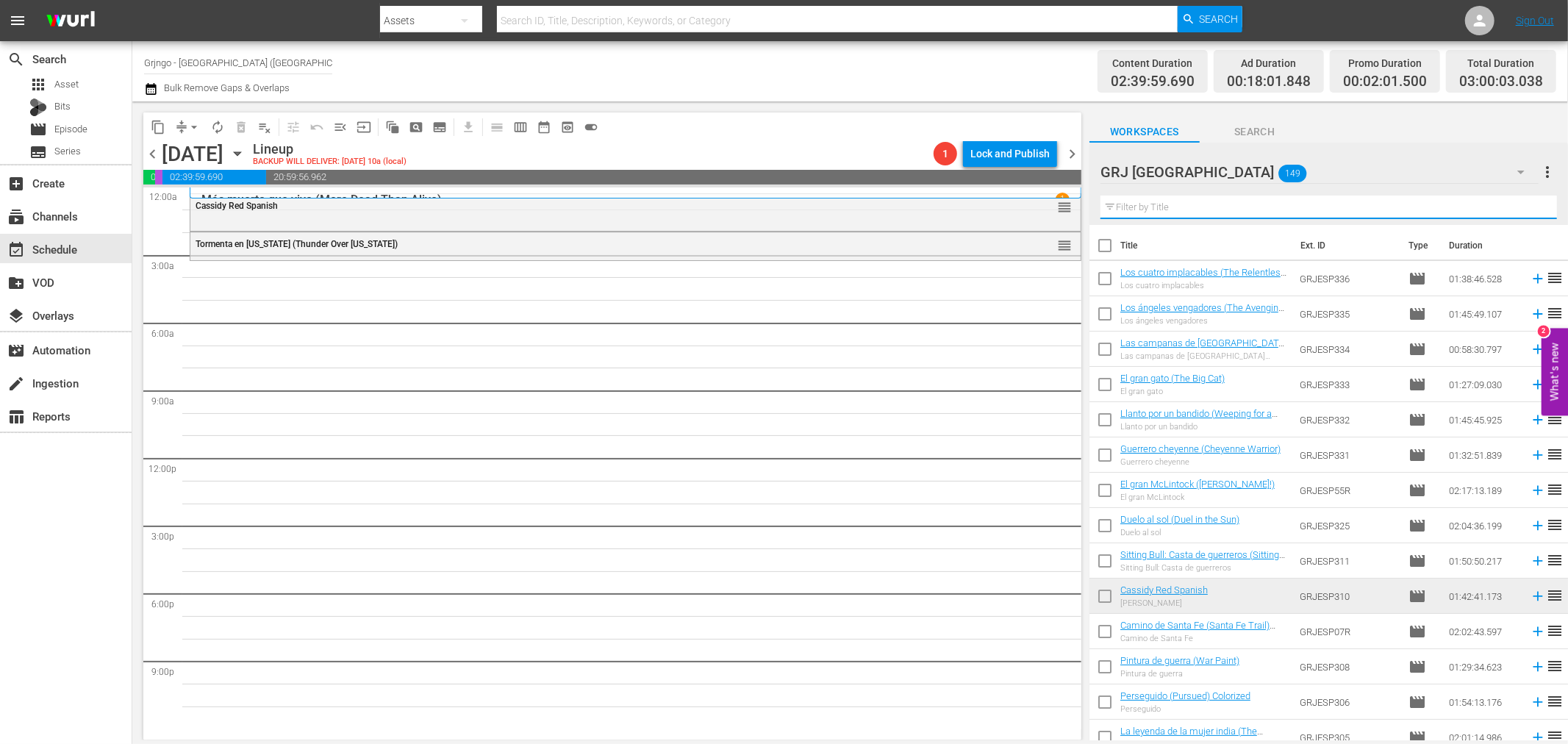
paste input "La batalla de los rancheros"
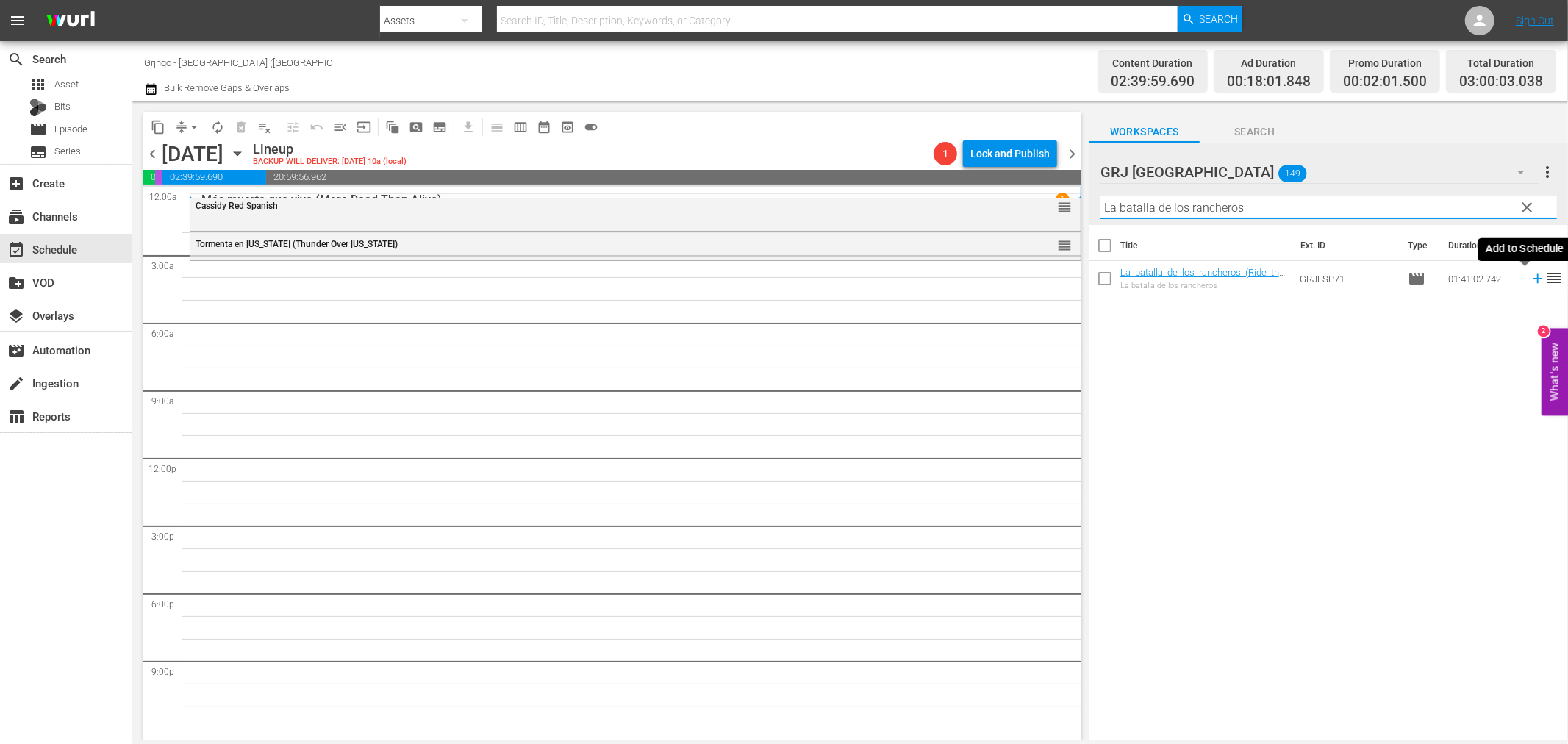
type input "La batalla de los rancheros"
click at [1529, 284] on icon at bounding box center [1538, 279] width 17 height 17
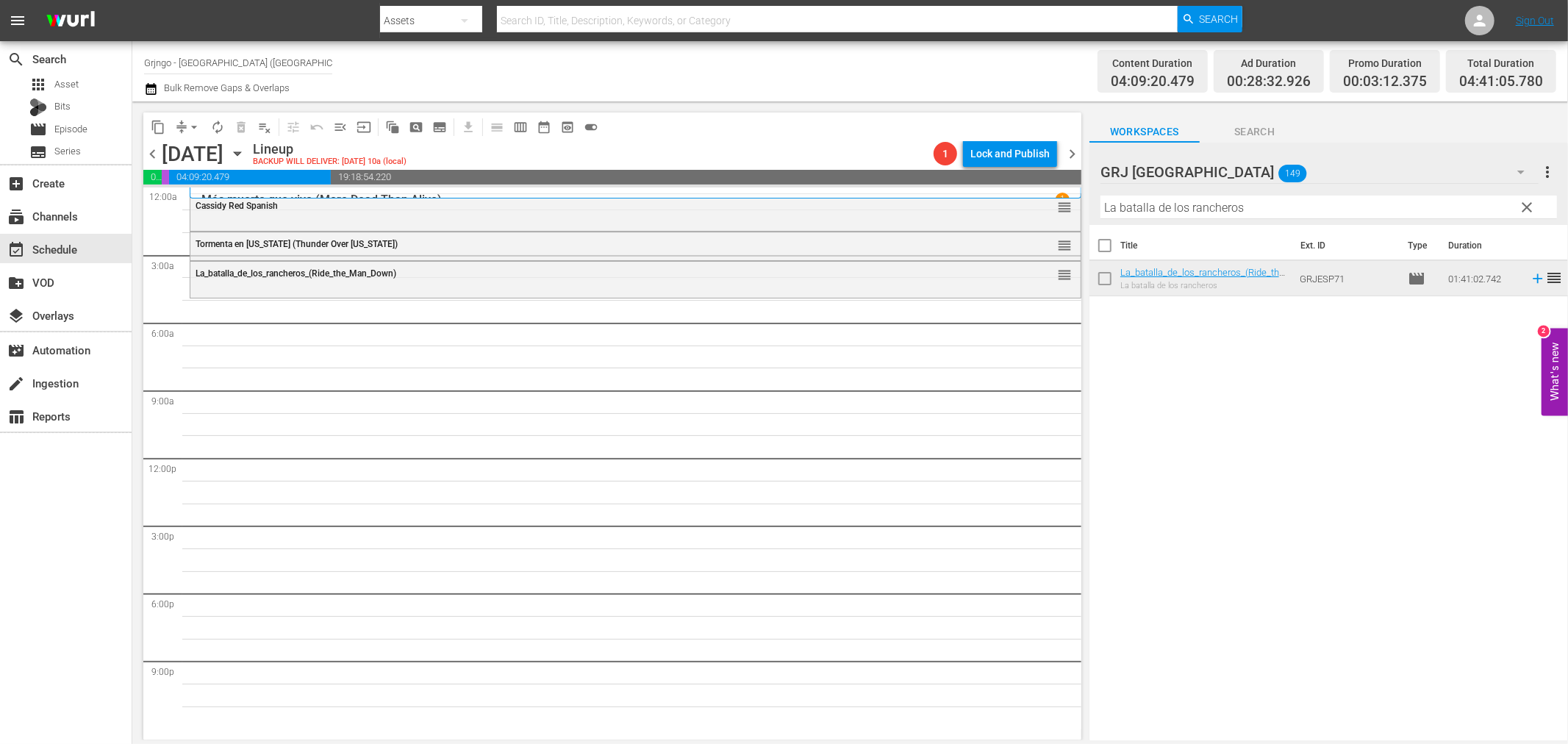
click at [1516, 206] on button "clear" at bounding box center [1527, 207] width 24 height 24
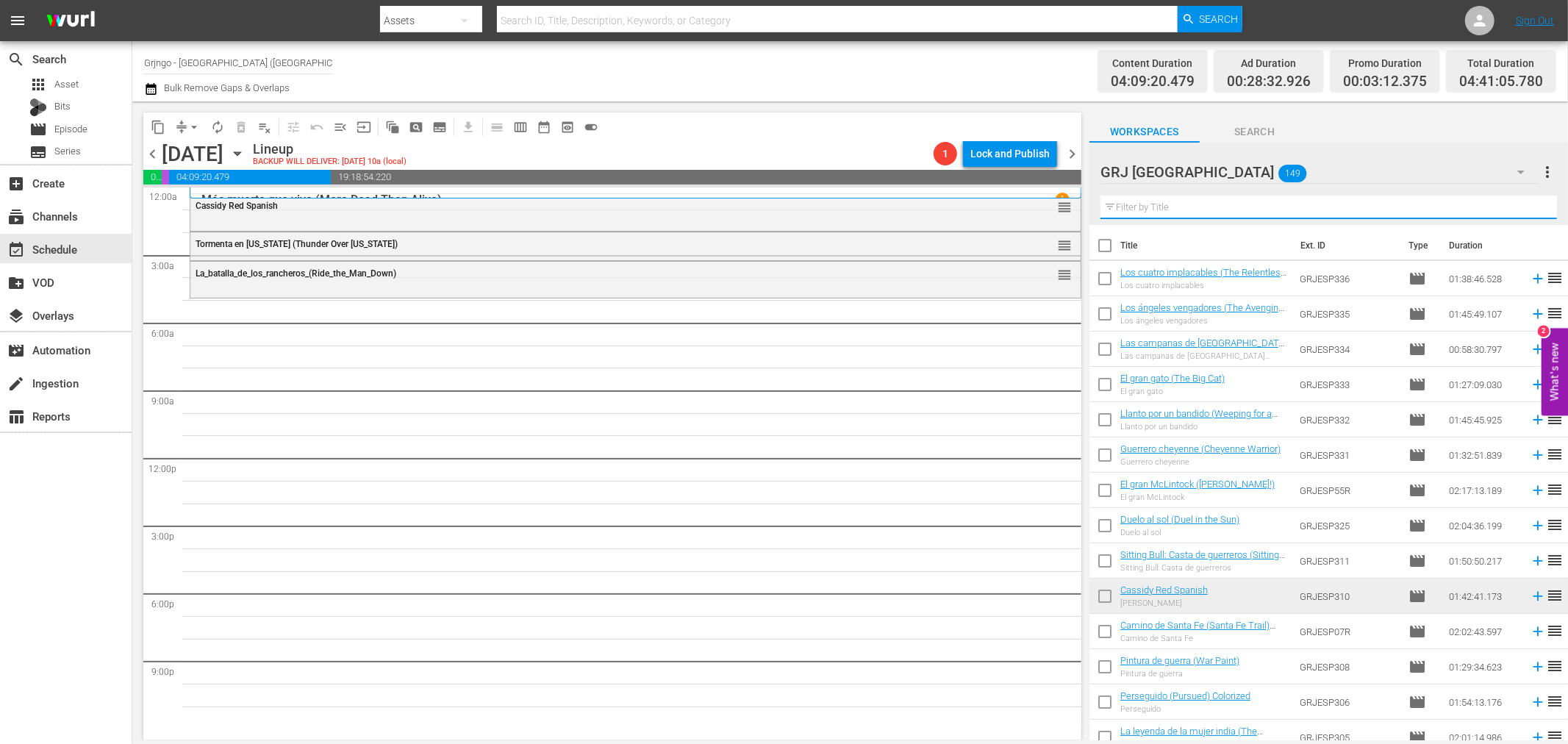
paste input "[US_STATE] [DEMOGRAPHIC_DATA]"
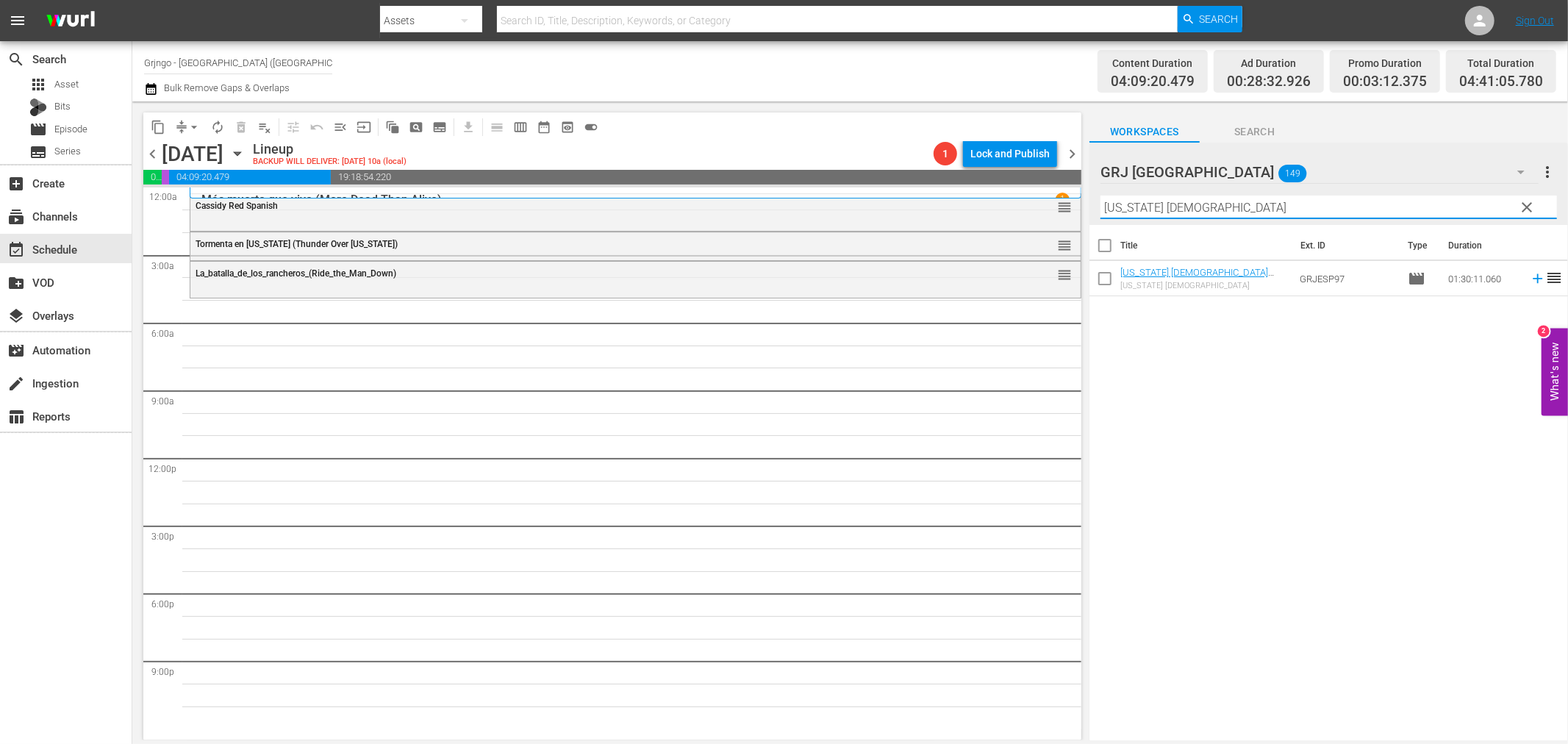
type input "[US_STATE] [DEMOGRAPHIC_DATA]"
click at [1529, 287] on td at bounding box center [1535, 279] width 22 height 35
click at [1533, 278] on icon at bounding box center [1538, 279] width 9 height 9
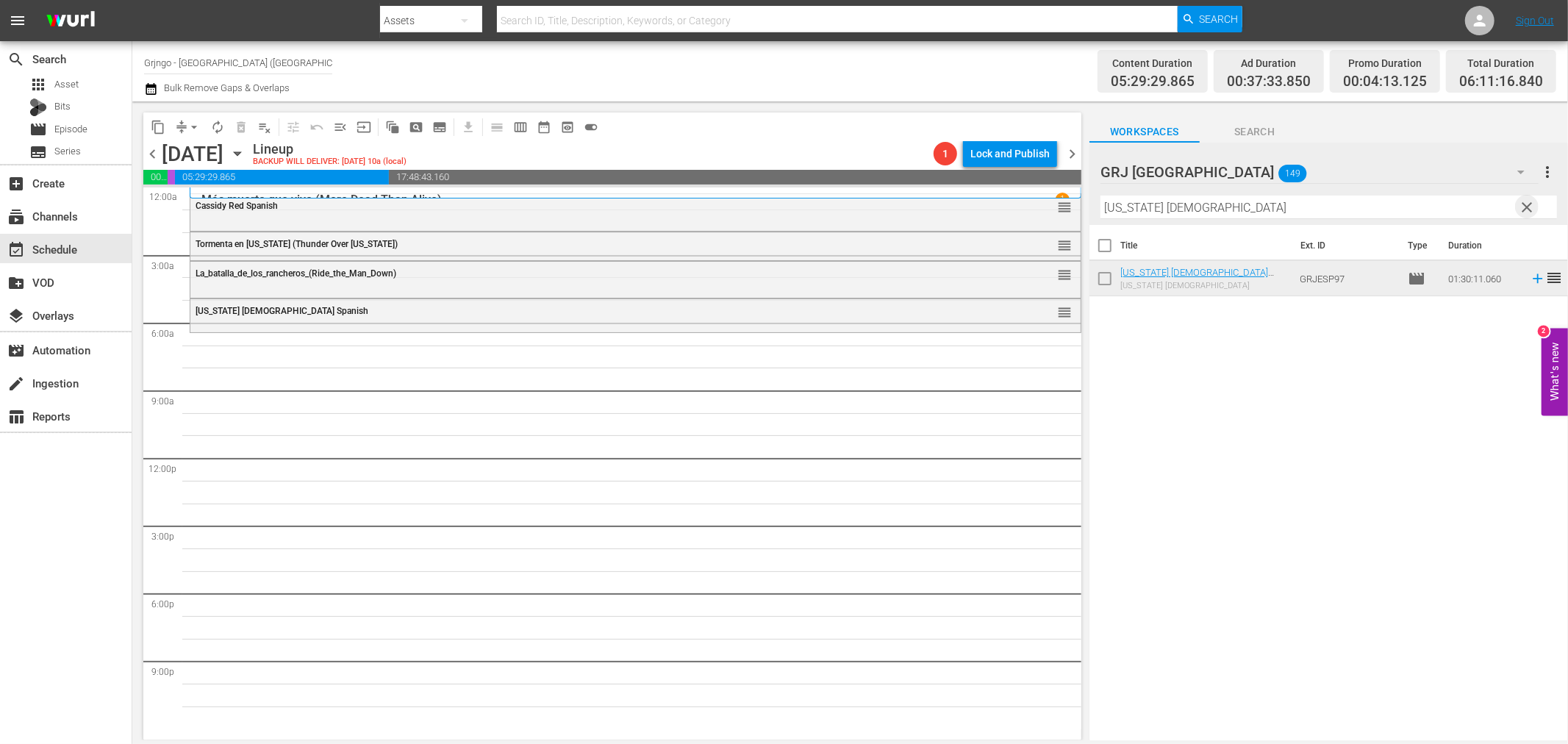
click at [1529, 206] on span "clear" at bounding box center [1527, 207] width 17 height 17
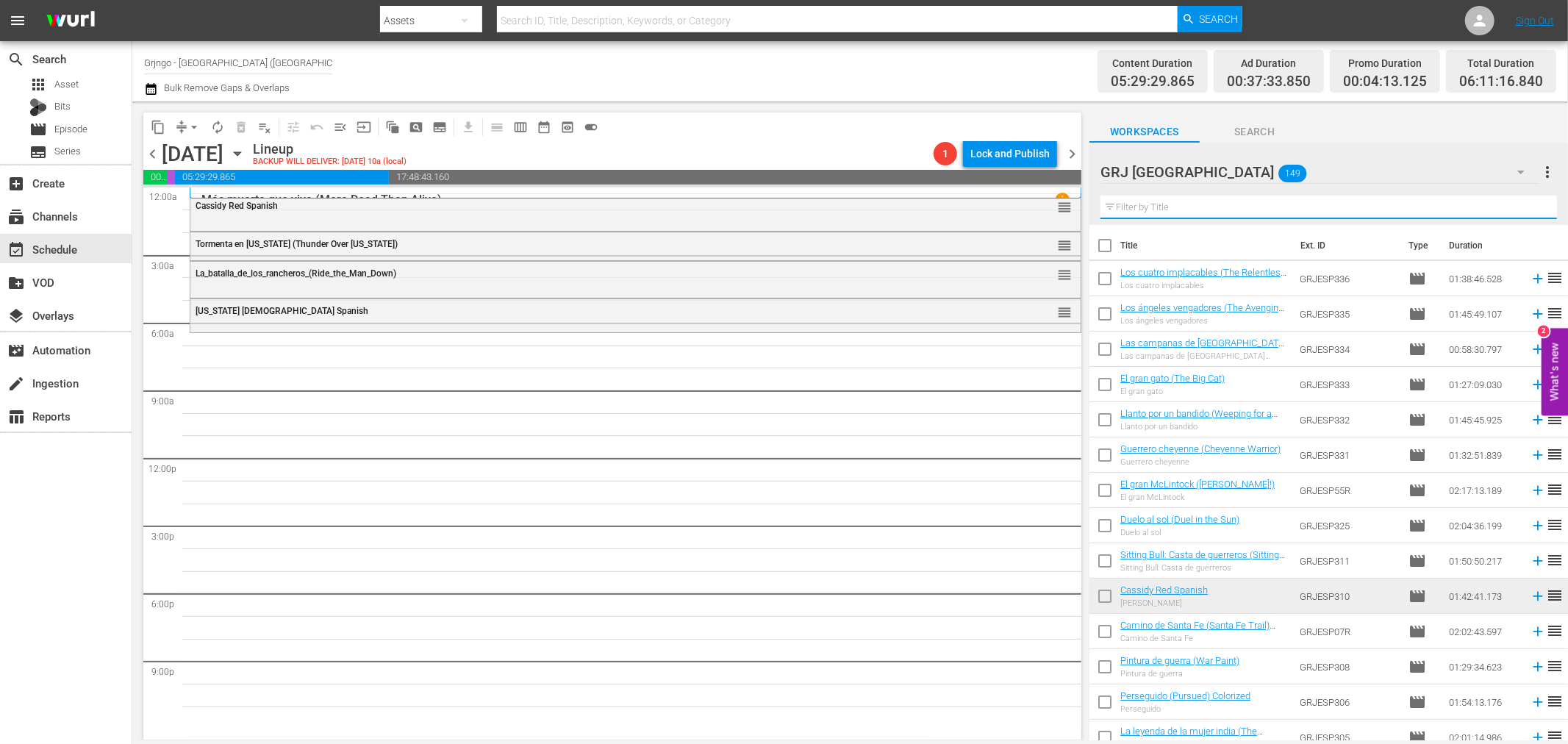
paste input "De hombre a hombre"
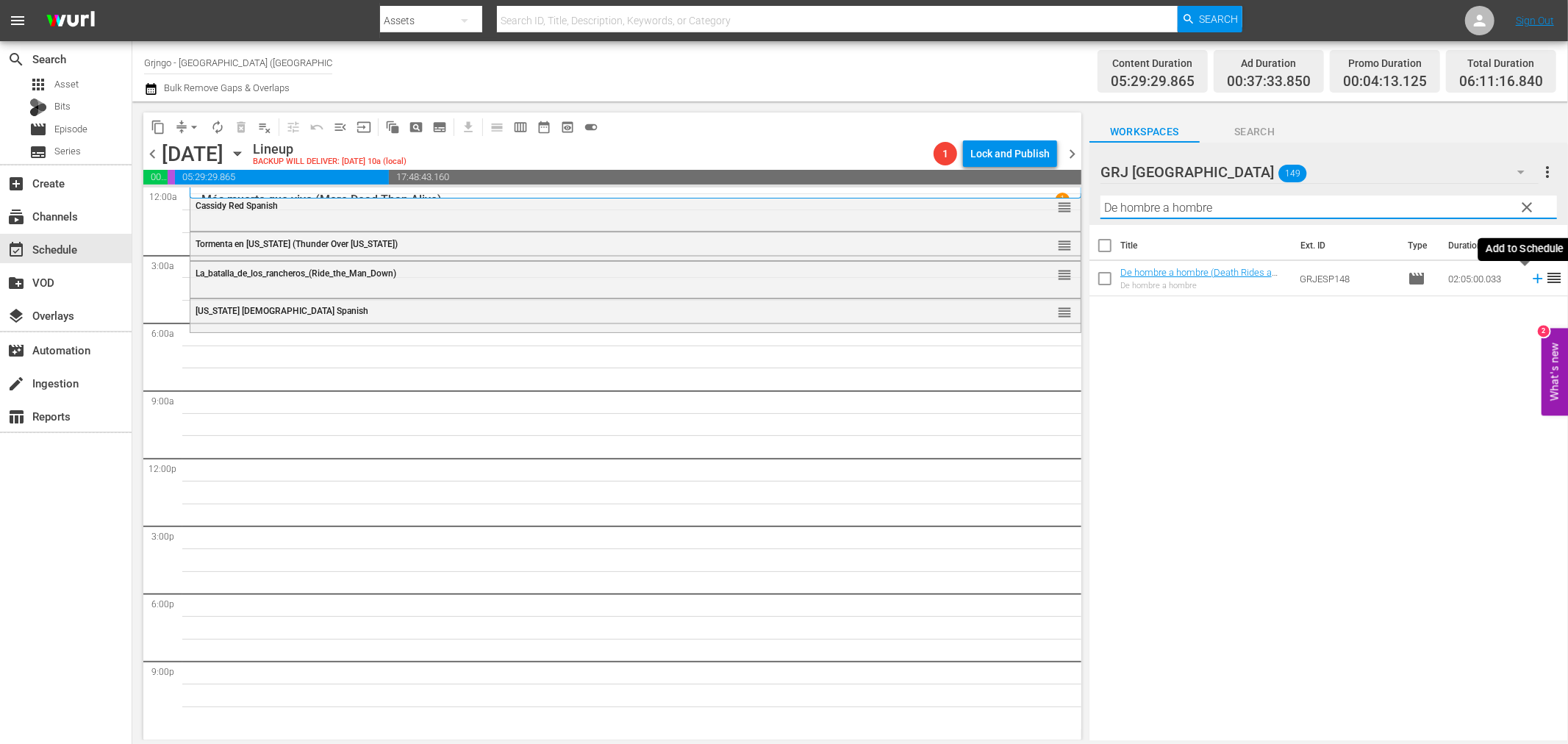
type input "De hombre a hombre"
click at [1529, 280] on icon at bounding box center [1538, 279] width 17 height 17
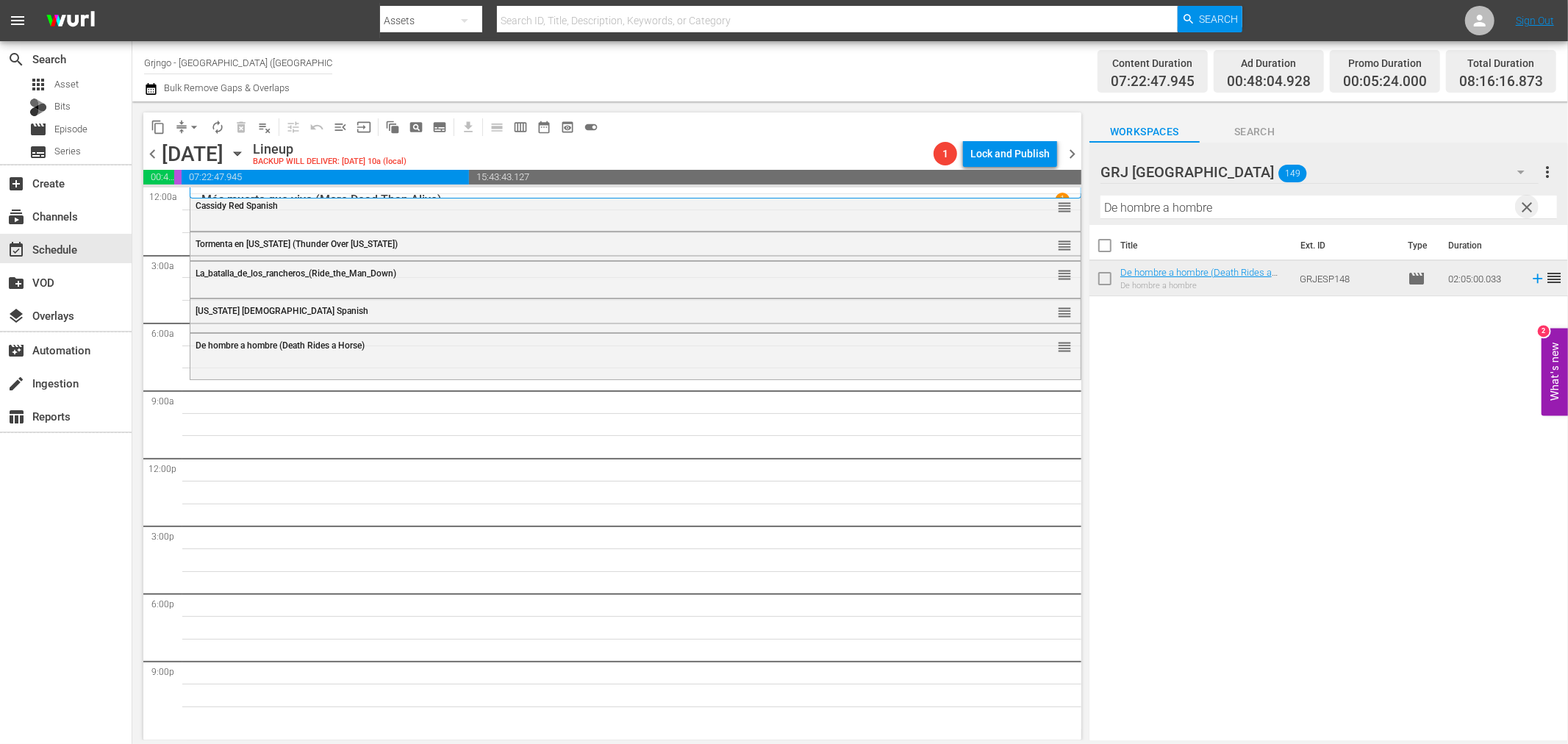
click at [1529, 209] on span "clear" at bounding box center [1527, 207] width 17 height 17
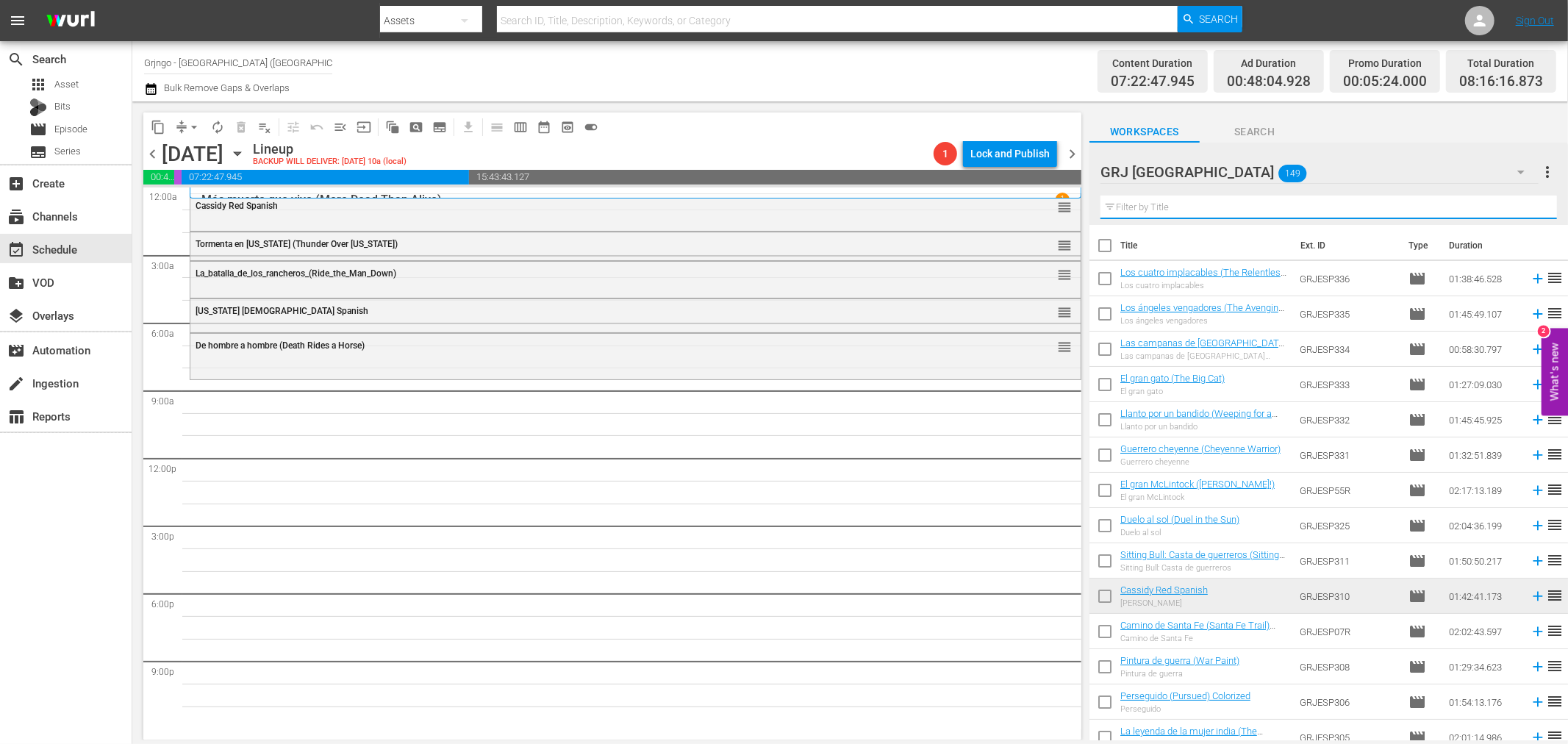
paste input "[PERSON_NAME] de [PERSON_NAME]"
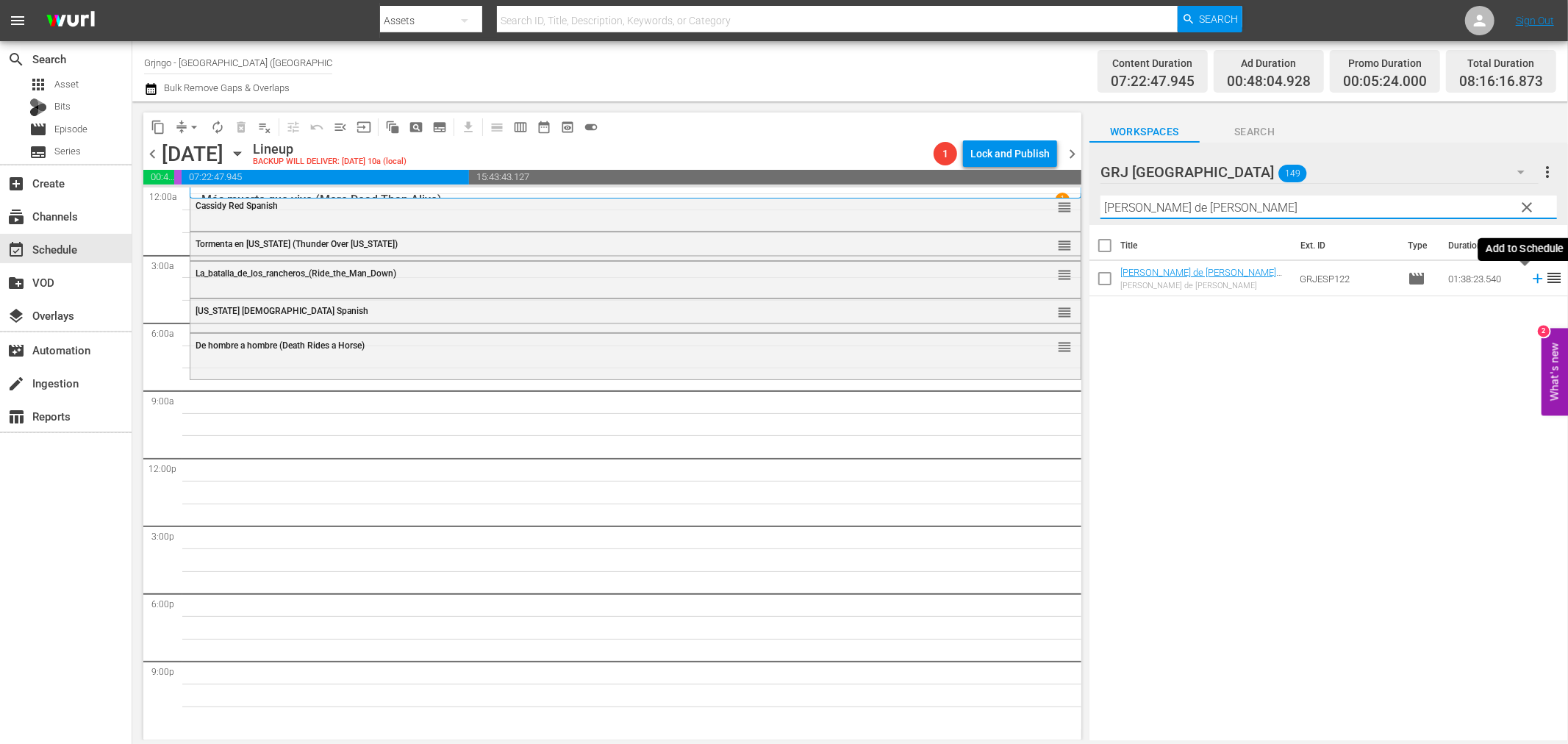
type input "[PERSON_NAME] de [PERSON_NAME]"
click at [1533, 280] on icon at bounding box center [1538, 279] width 9 height 9
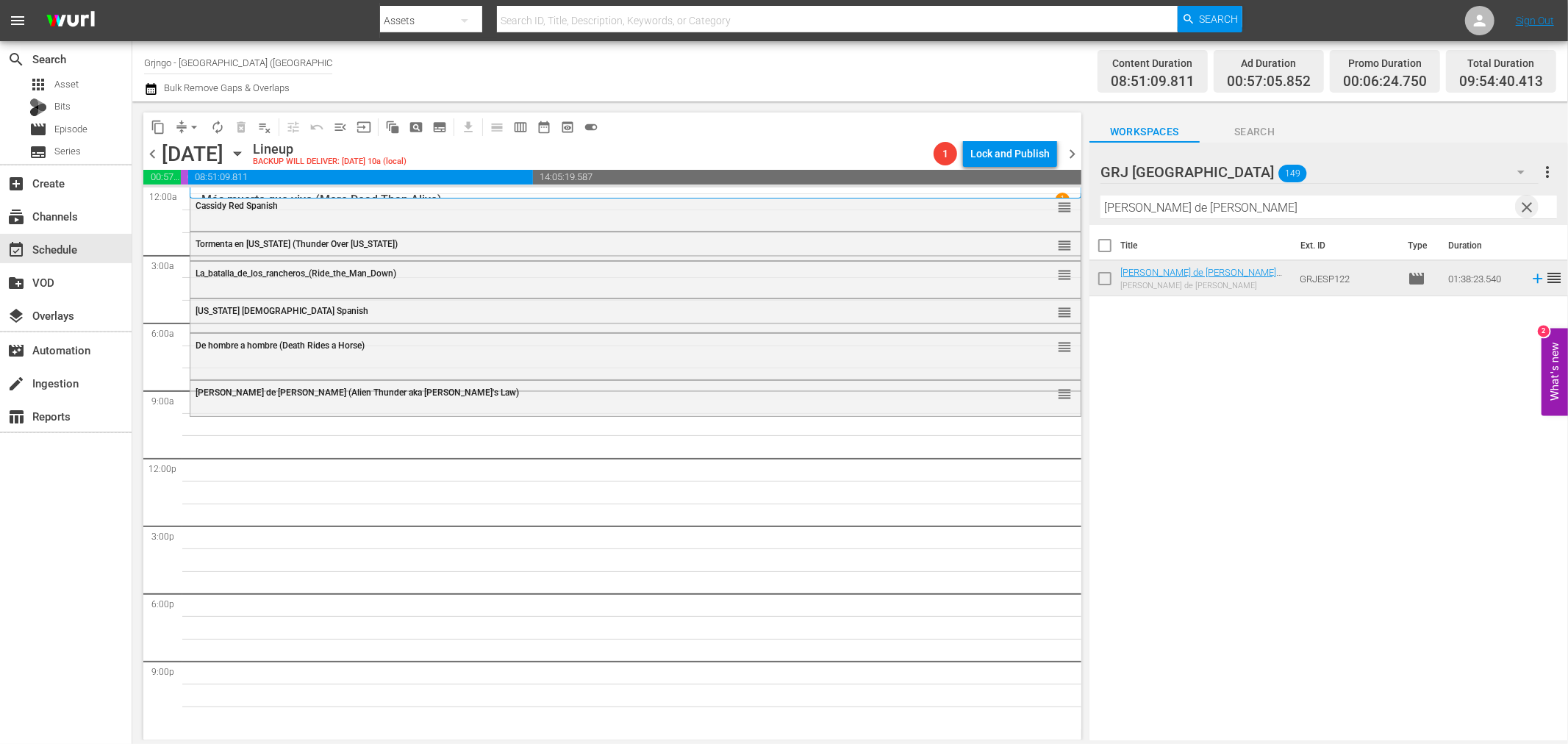
click at [1524, 203] on span "clear" at bounding box center [1527, 207] width 17 height 17
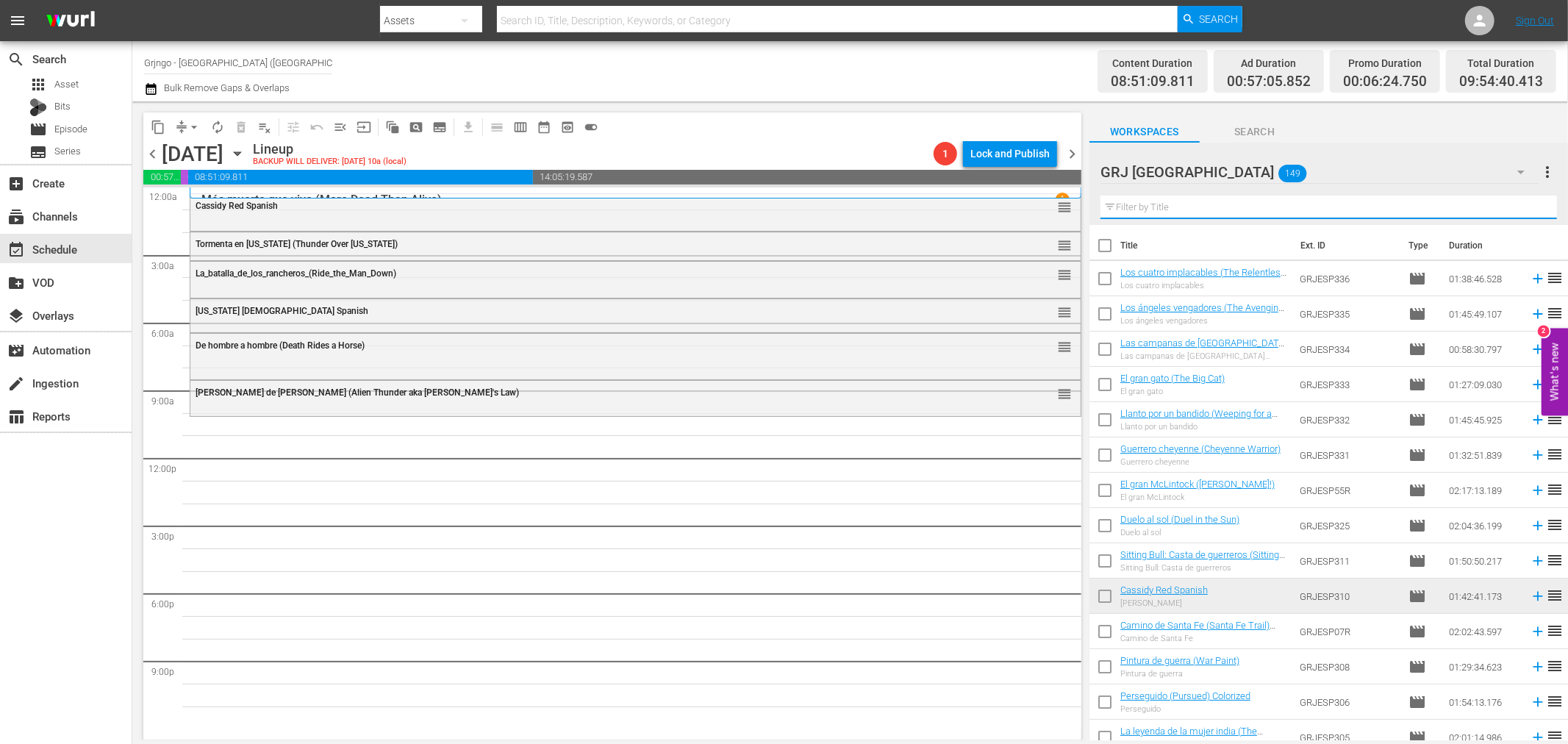
paste input "El sureño"
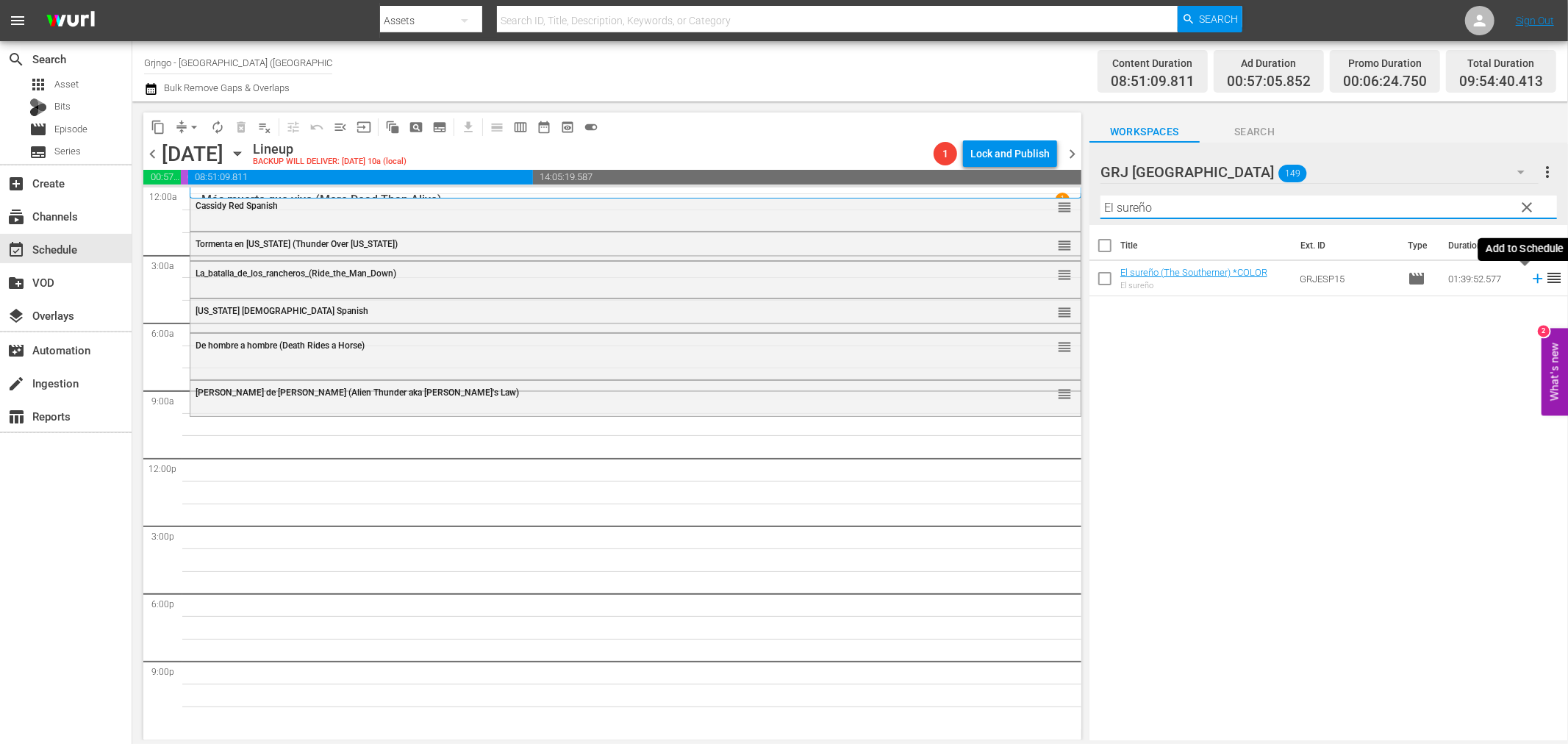
type input "El sureño"
click at [1529, 282] on icon at bounding box center [1538, 279] width 17 height 17
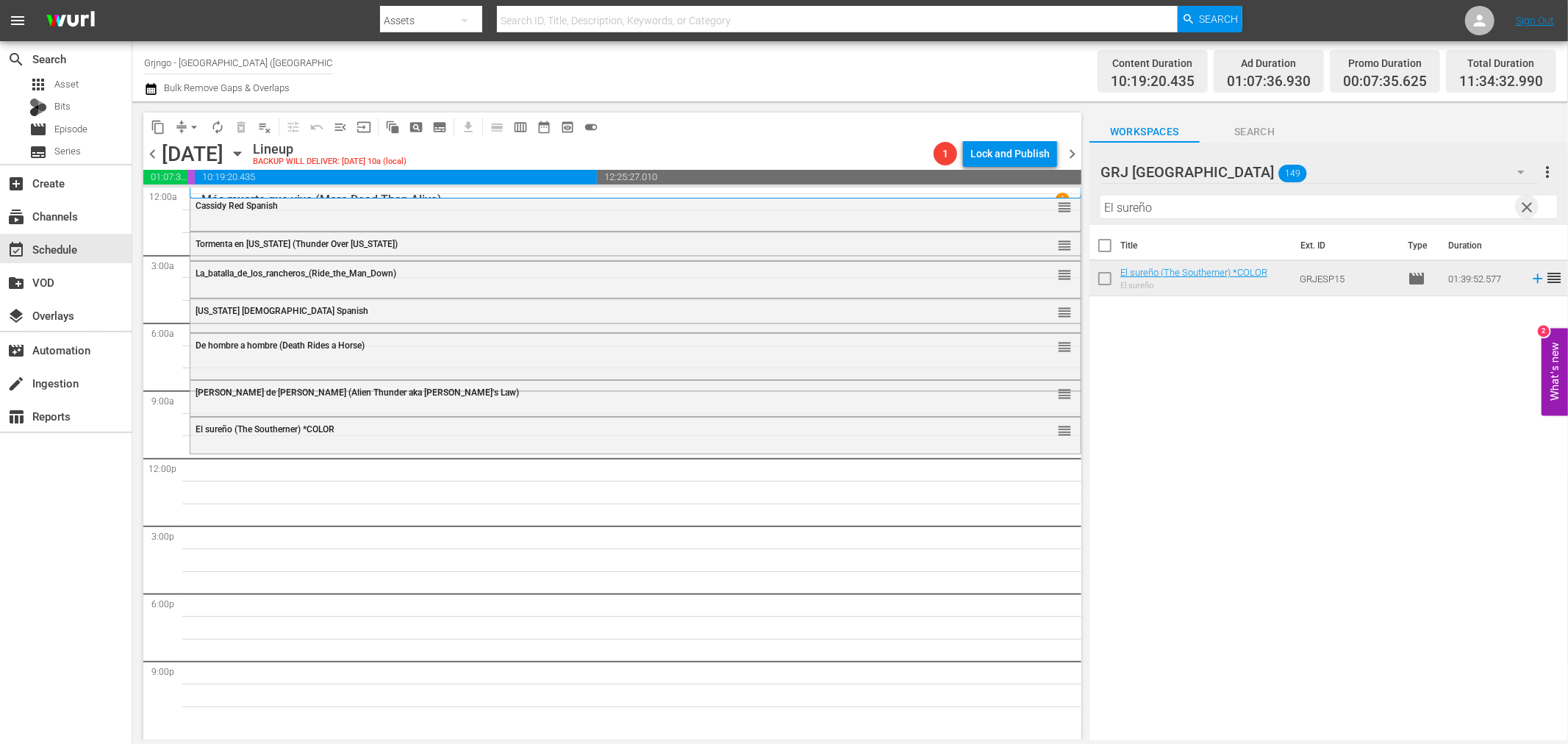
click at [1522, 199] on span "clear" at bounding box center [1527, 207] width 17 height 17
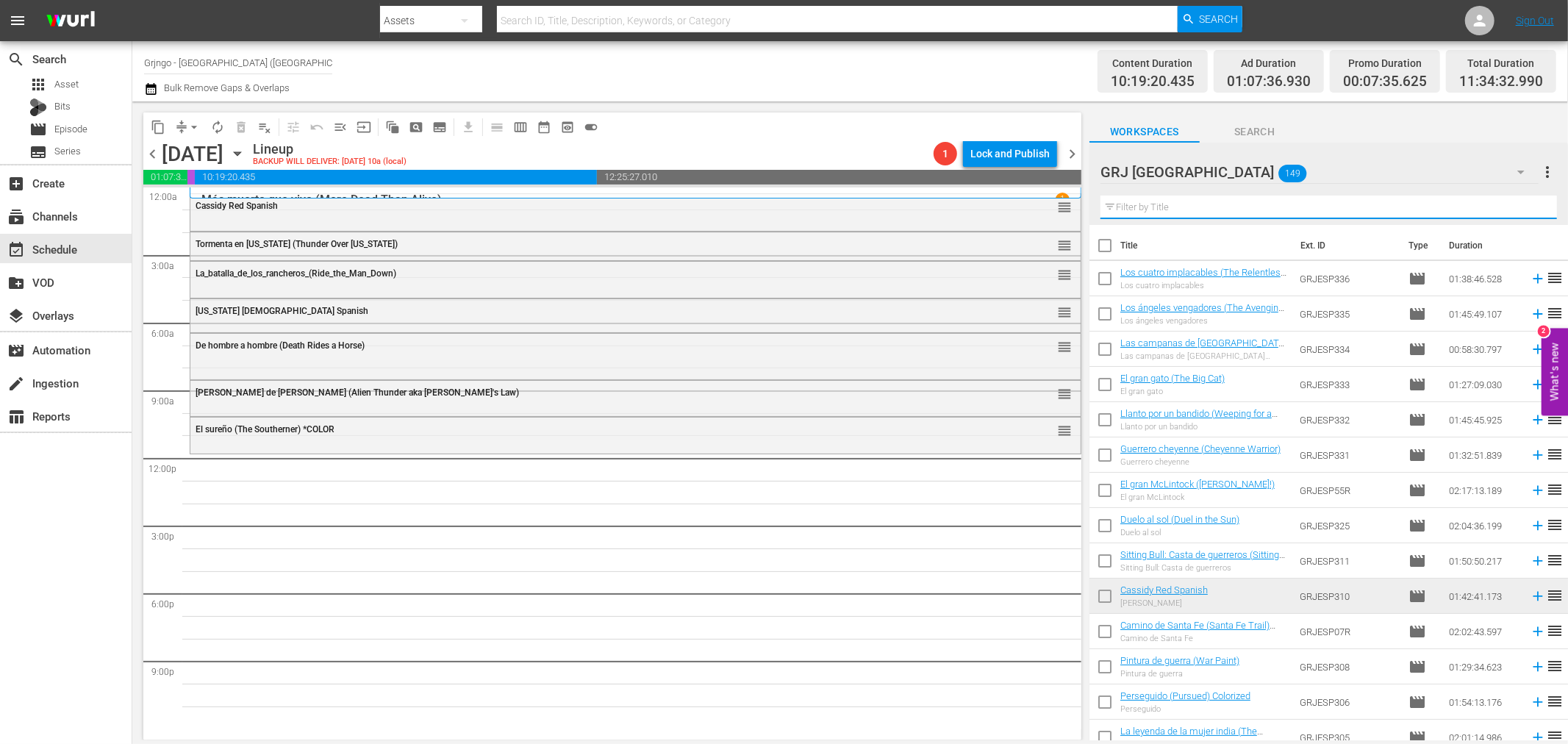
paste input "The Big Trees"
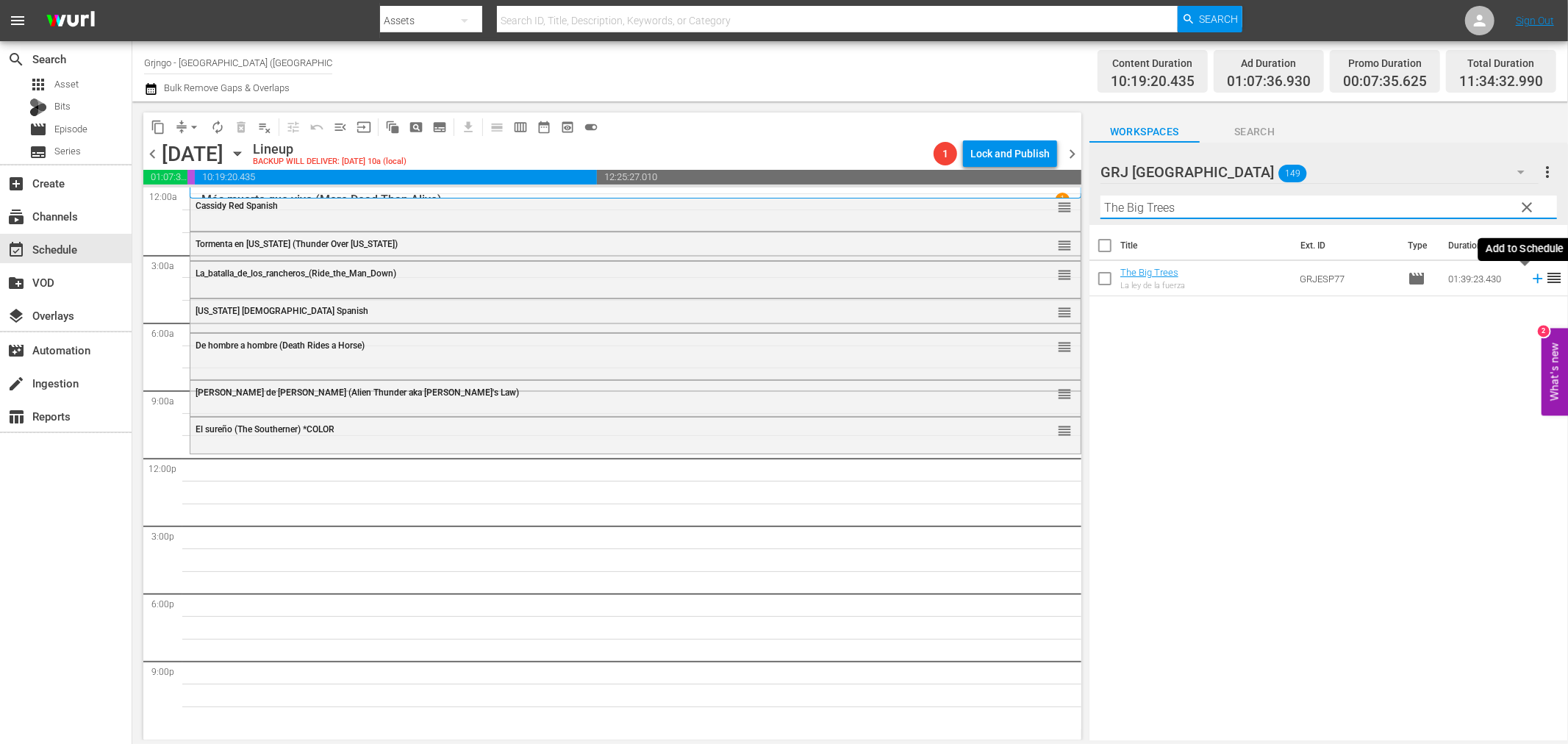
type input "The Big Trees"
click at [1529, 276] on icon at bounding box center [1538, 279] width 17 height 17
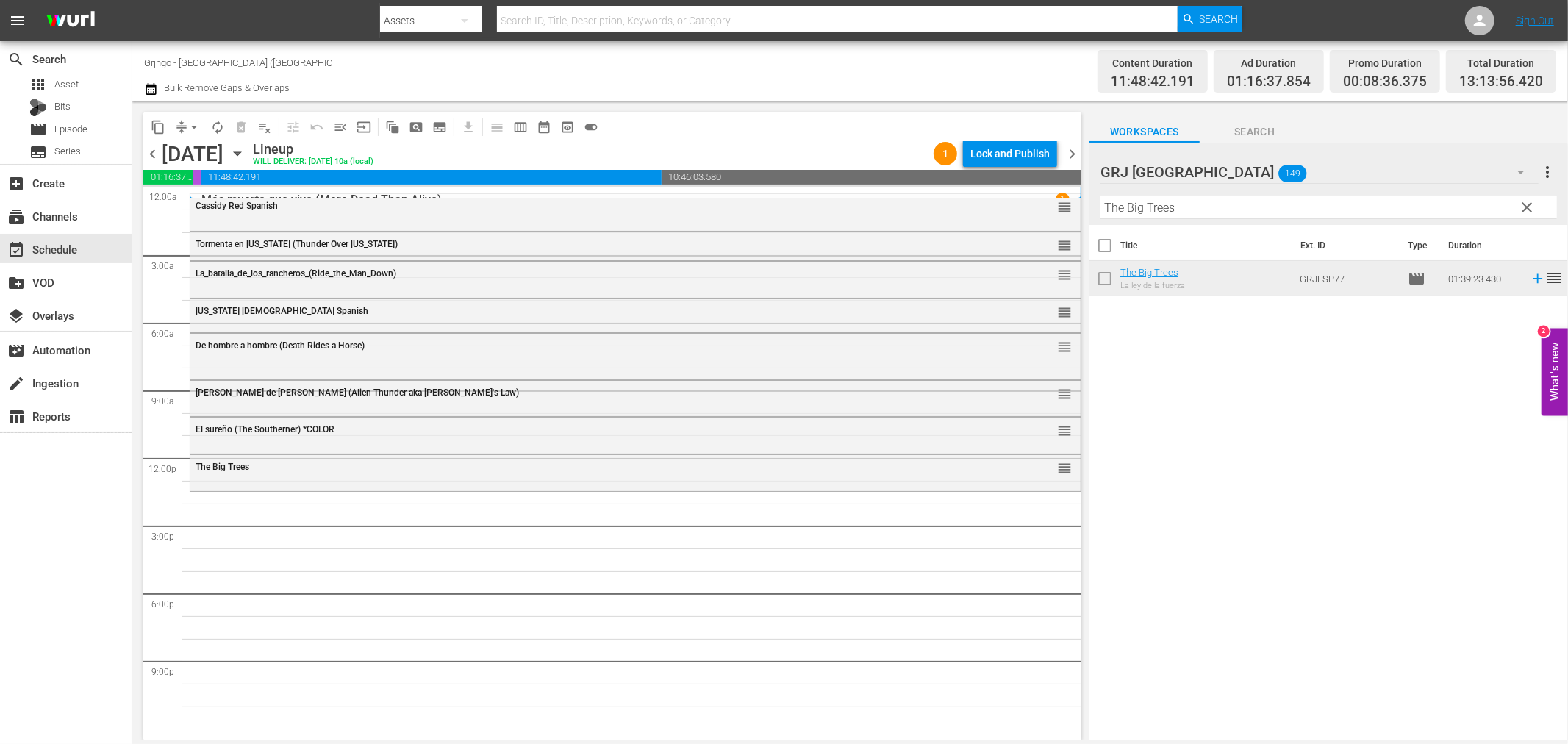
click at [1529, 204] on span "clear" at bounding box center [1527, 207] width 17 height 17
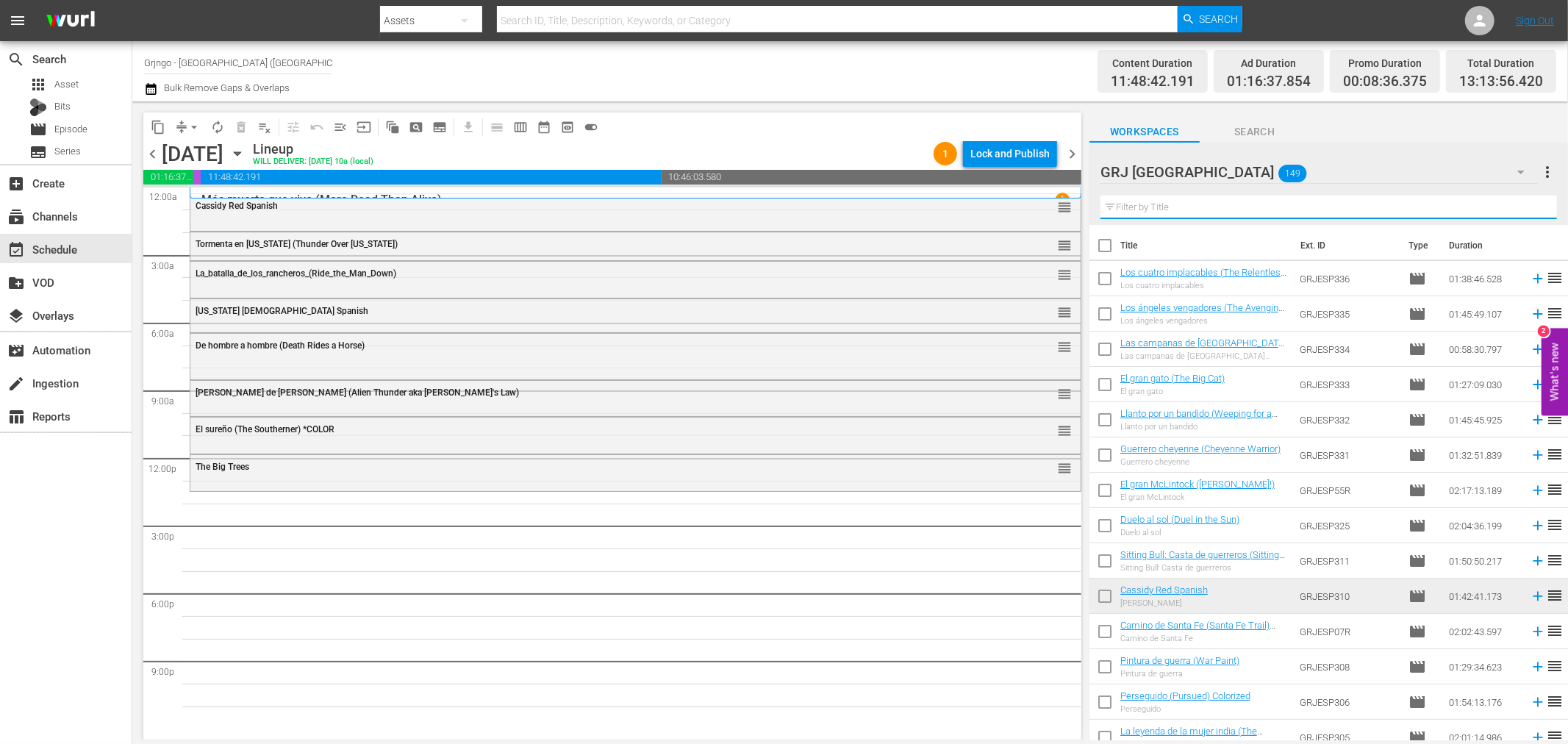
click at [1255, 209] on input "text" at bounding box center [1329, 208] width 456 height 24
paste input "El último vaquero ([PERSON_NAME])"
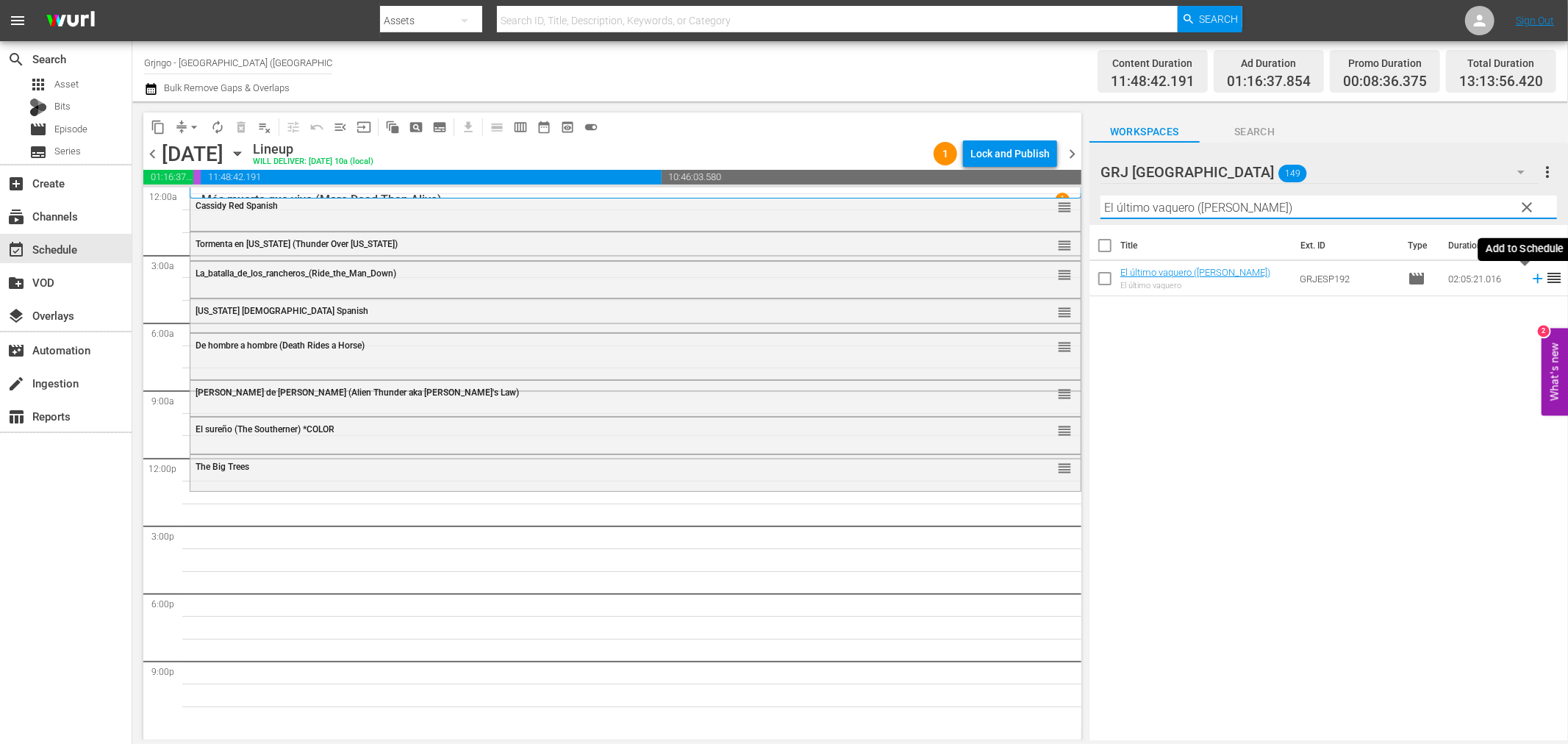
type input "El último vaquero ([PERSON_NAME])"
click at [1529, 283] on icon at bounding box center [1538, 279] width 17 height 17
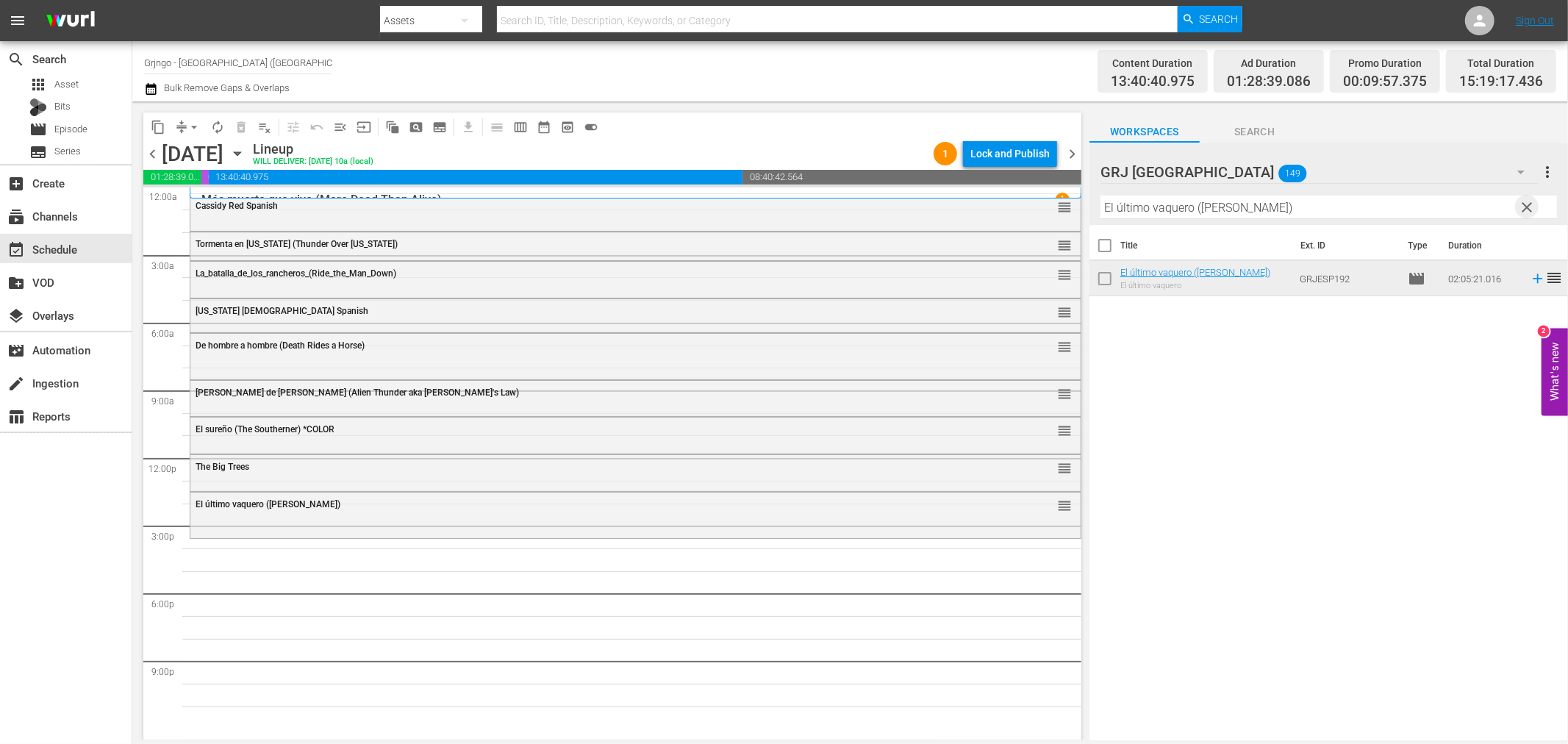
click at [1533, 212] on span "clear" at bounding box center [1527, 207] width 17 height 17
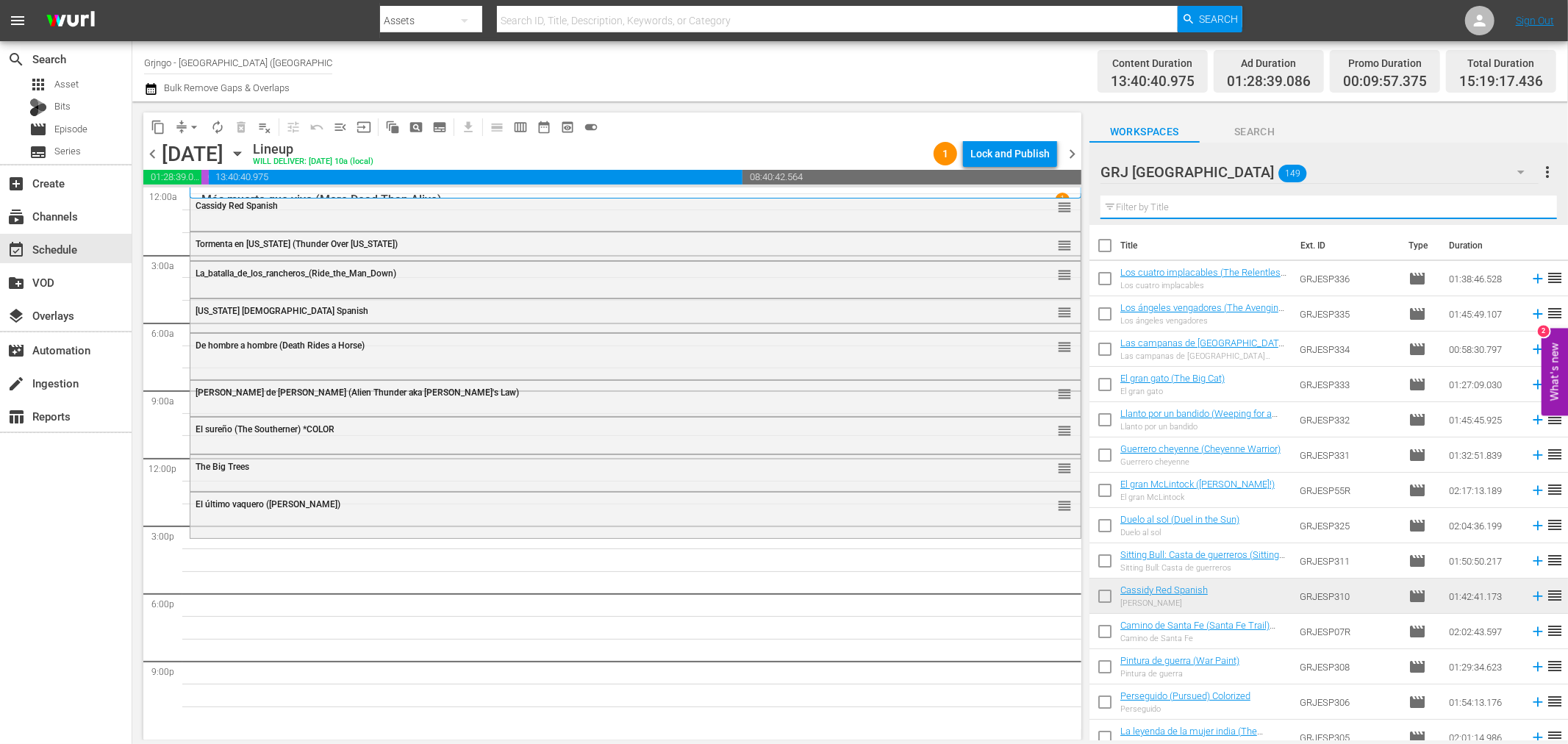
click at [1412, 201] on input "text" at bounding box center [1329, 208] width 456 height 24
paste input "Bonanza Compilation Episodes 43, 44, 45"
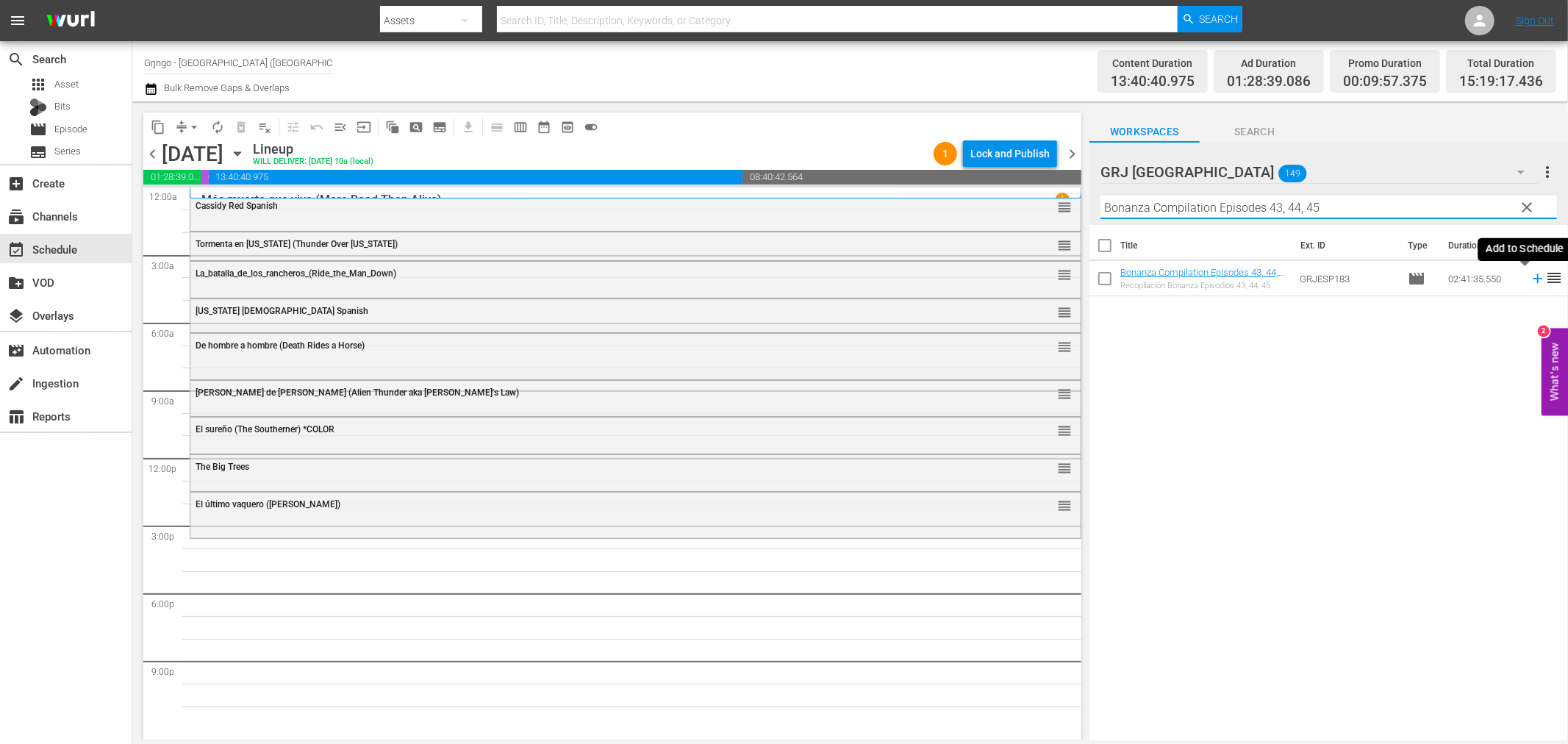
type input "Bonanza Compilation Episodes 43, 44, 45"
click at [1529, 281] on icon at bounding box center [1538, 279] width 17 height 17
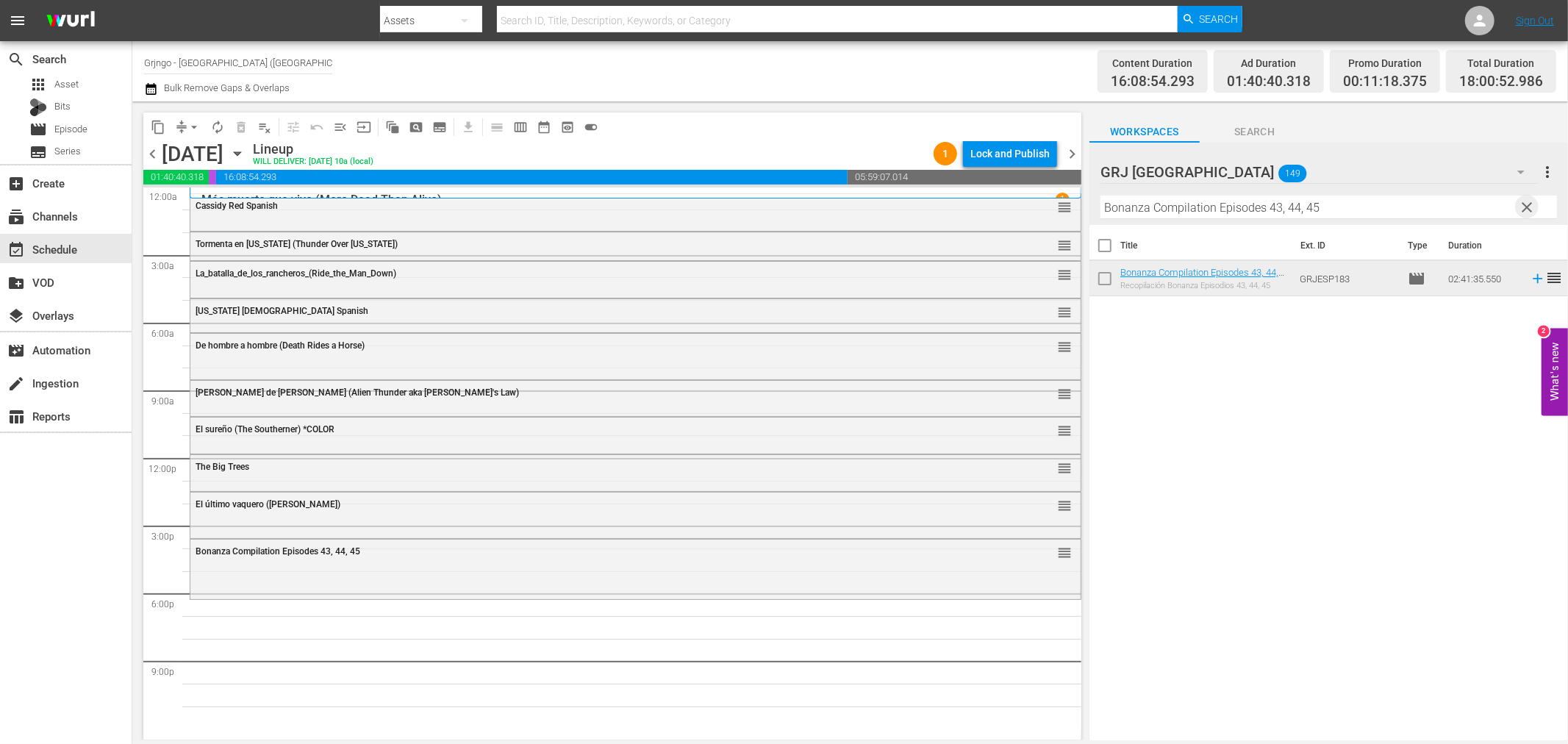
click at [1528, 203] on span "clear" at bounding box center [1527, 207] width 17 height 17
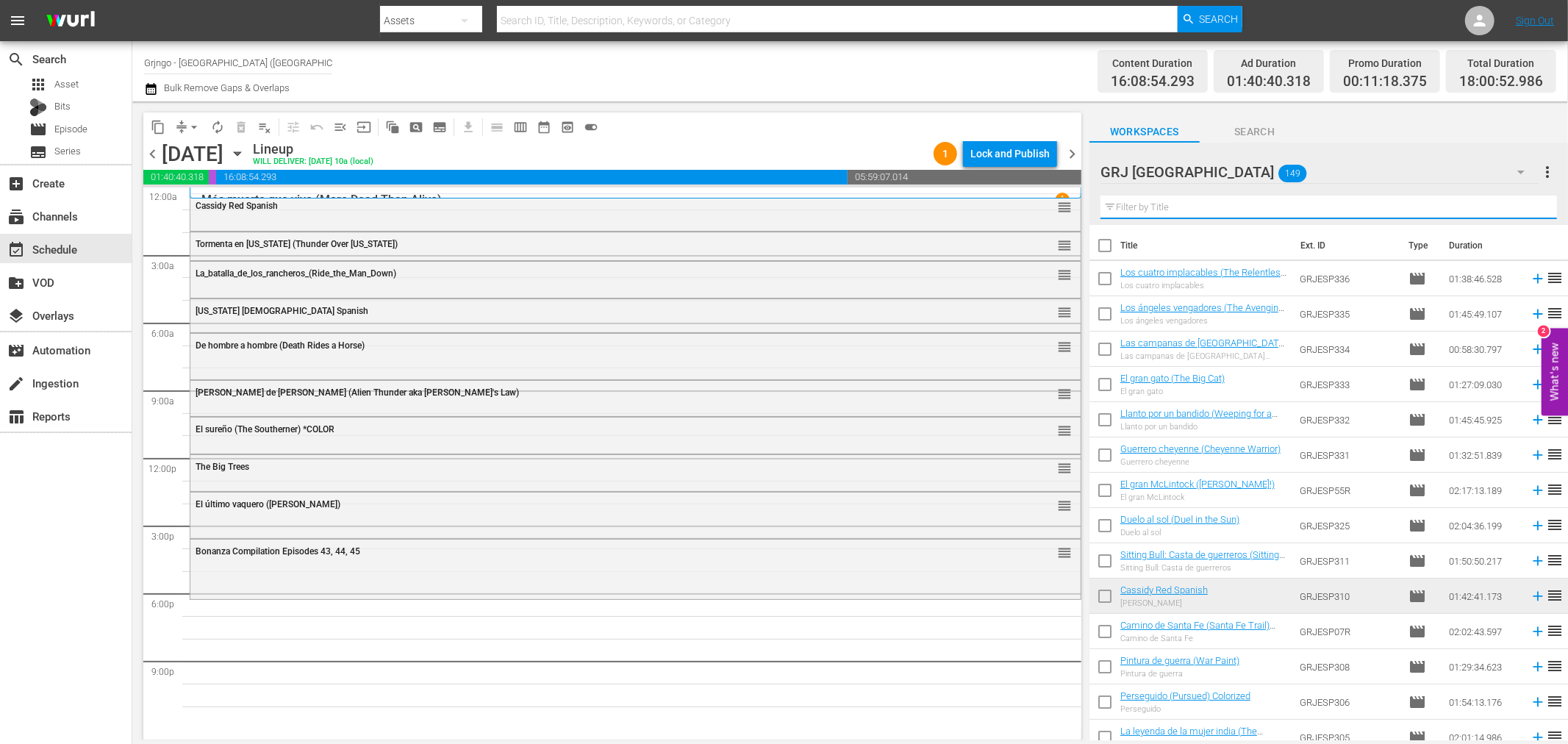
paste input "Relevo para un pistolero"
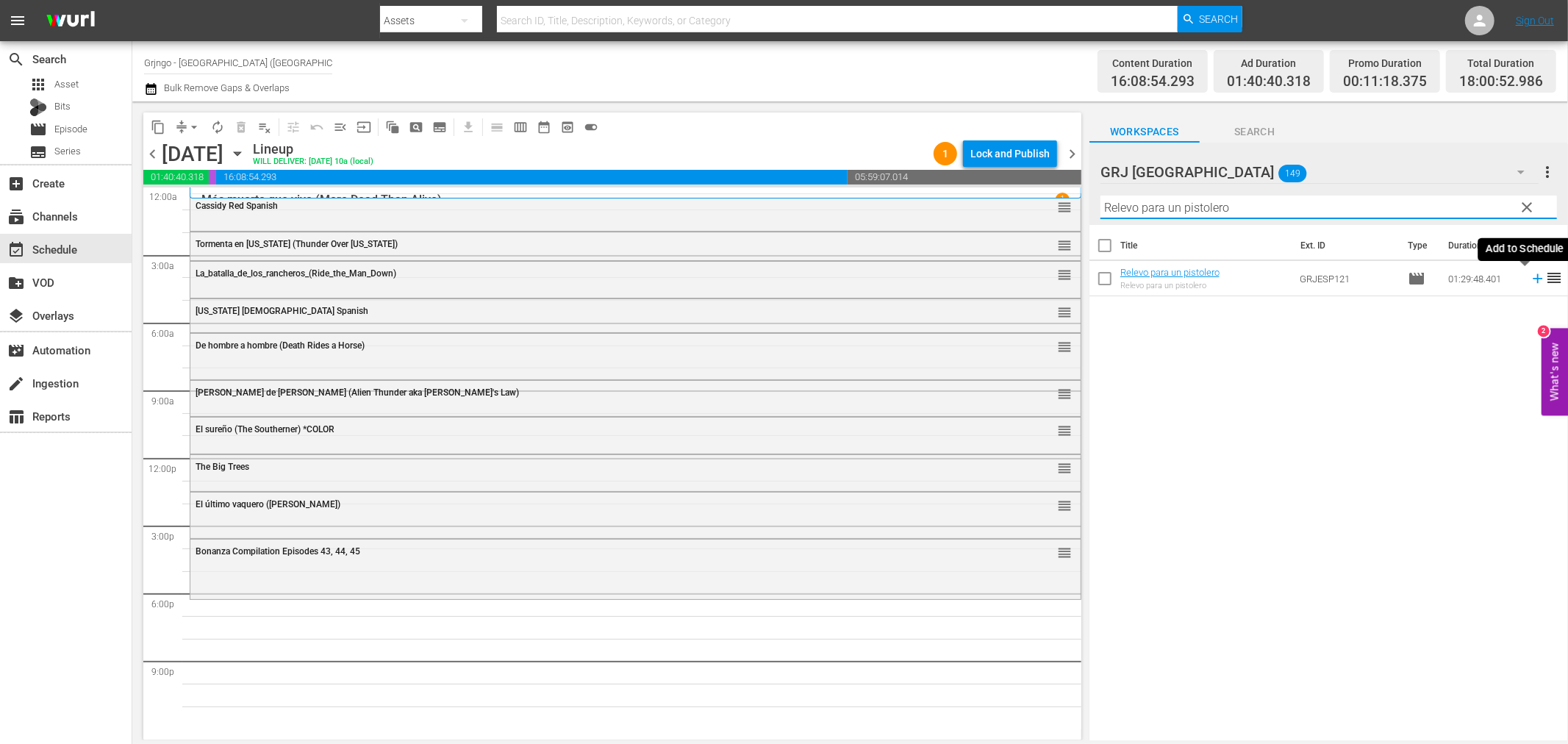
type input "Relevo para un pistolero"
click at [1533, 280] on icon at bounding box center [1538, 279] width 9 height 9
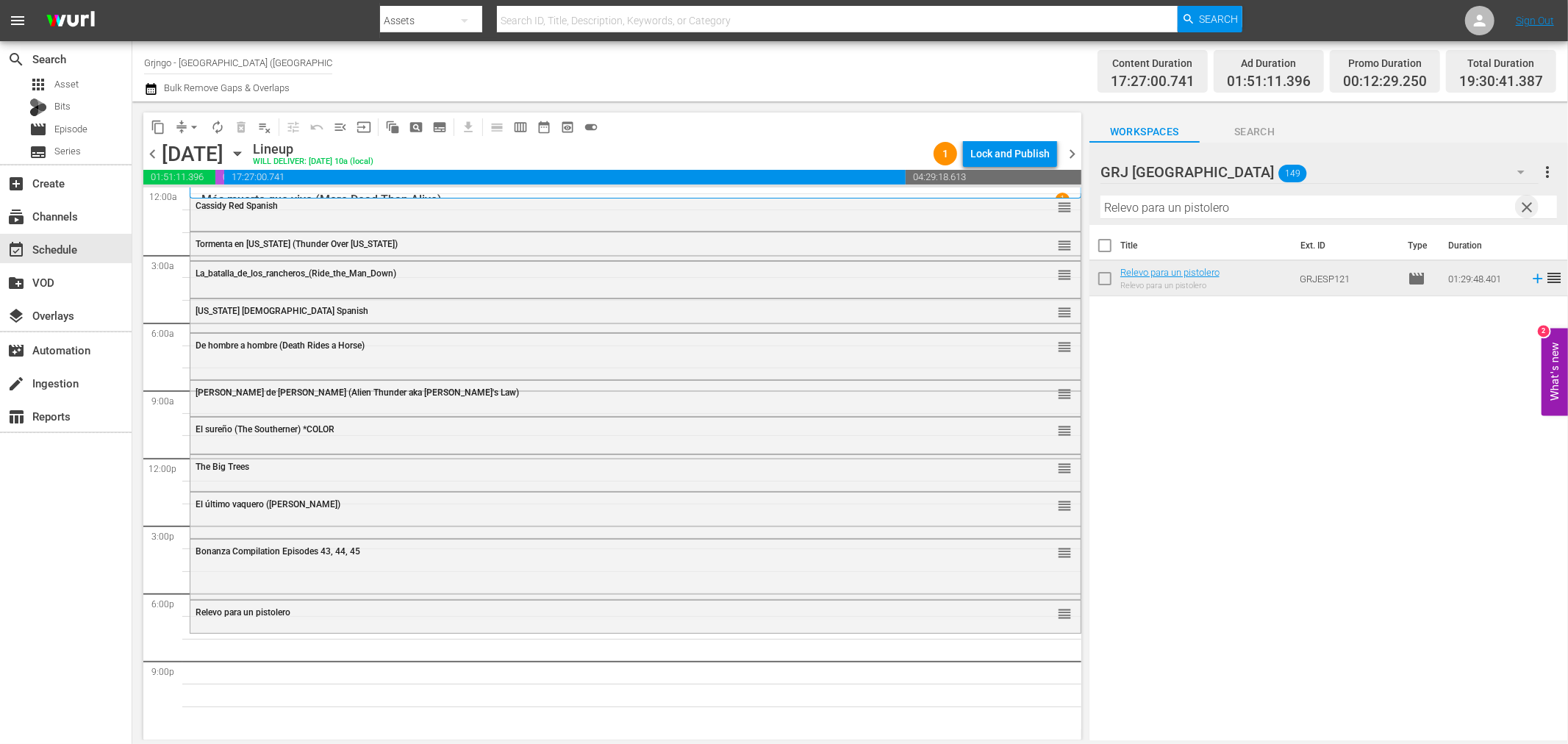
click at [1529, 214] on span "clear" at bounding box center [1527, 207] width 17 height 17
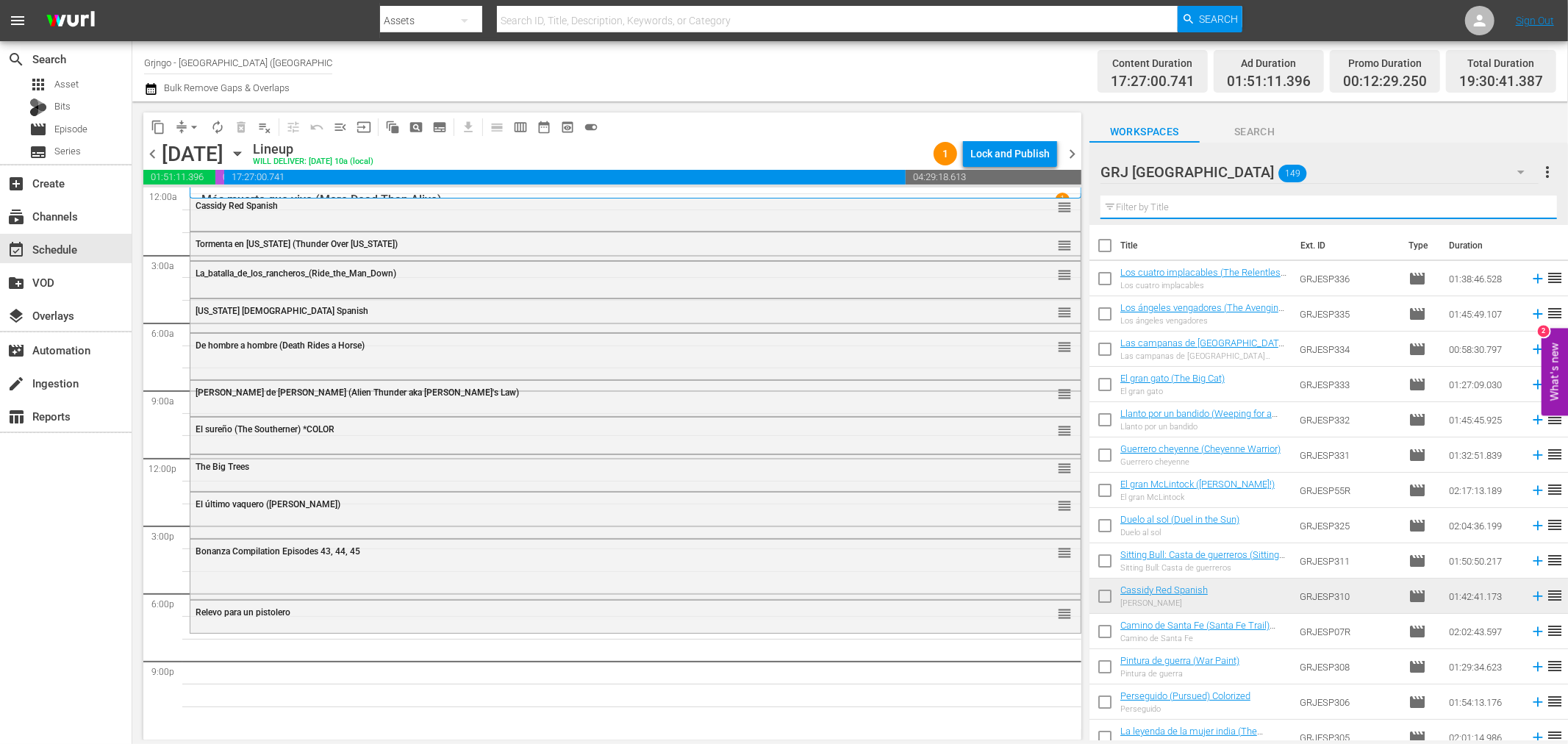
paste input "Relevo para un pistolero"
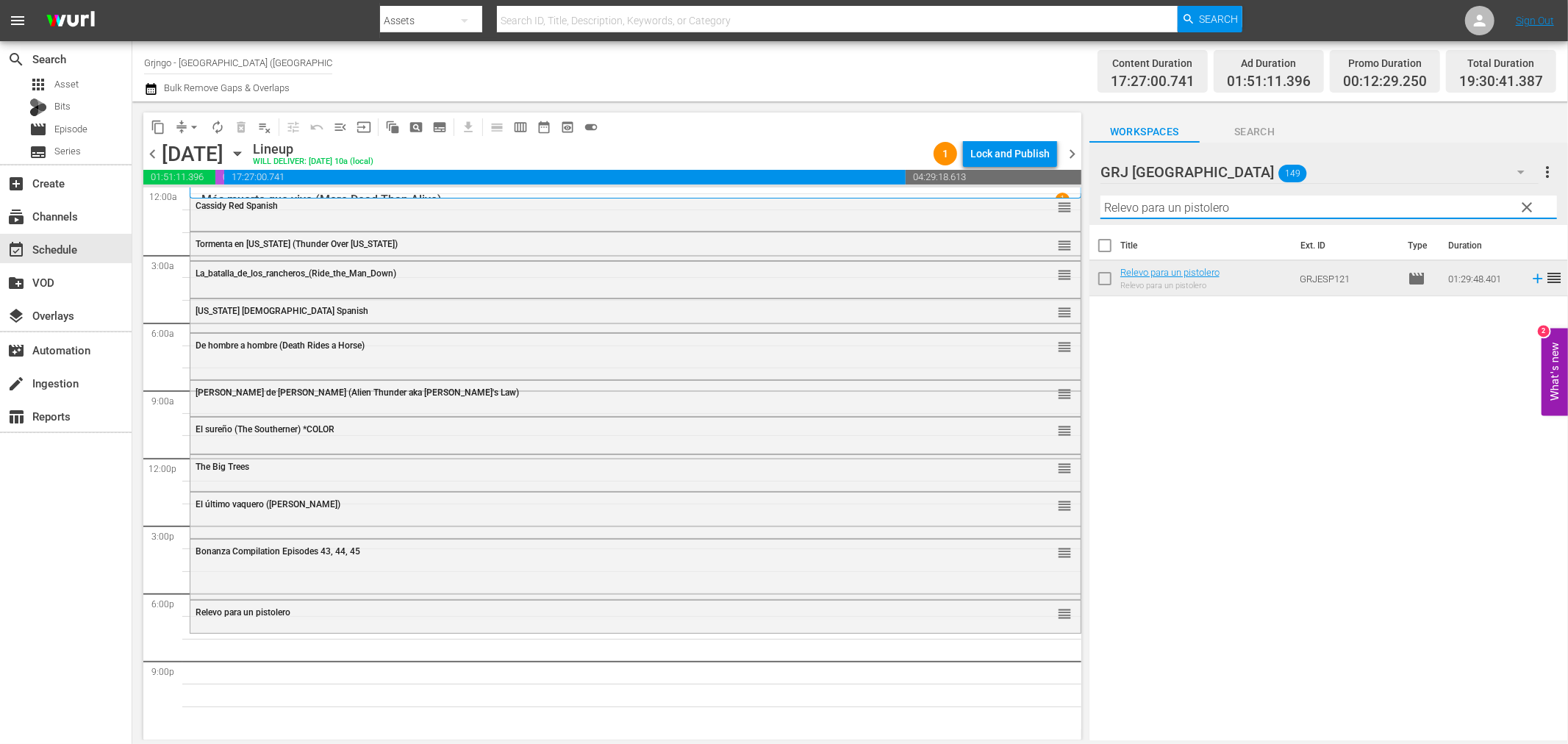
type input "Relevo para un pistolero"
click at [1532, 214] on span "clear" at bounding box center [1527, 207] width 17 height 17
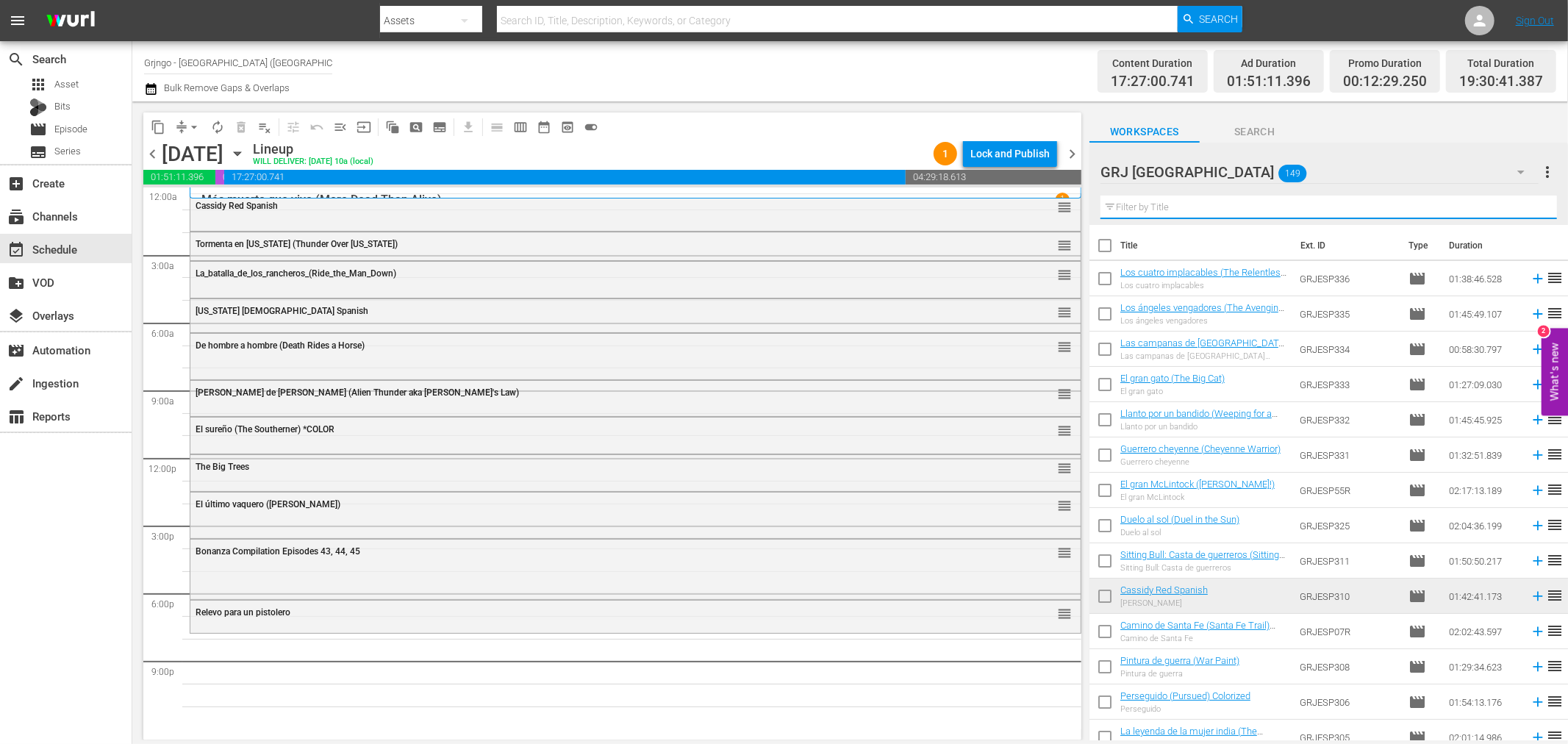
paste input "Cañones para [GEOGRAPHIC_DATA]"
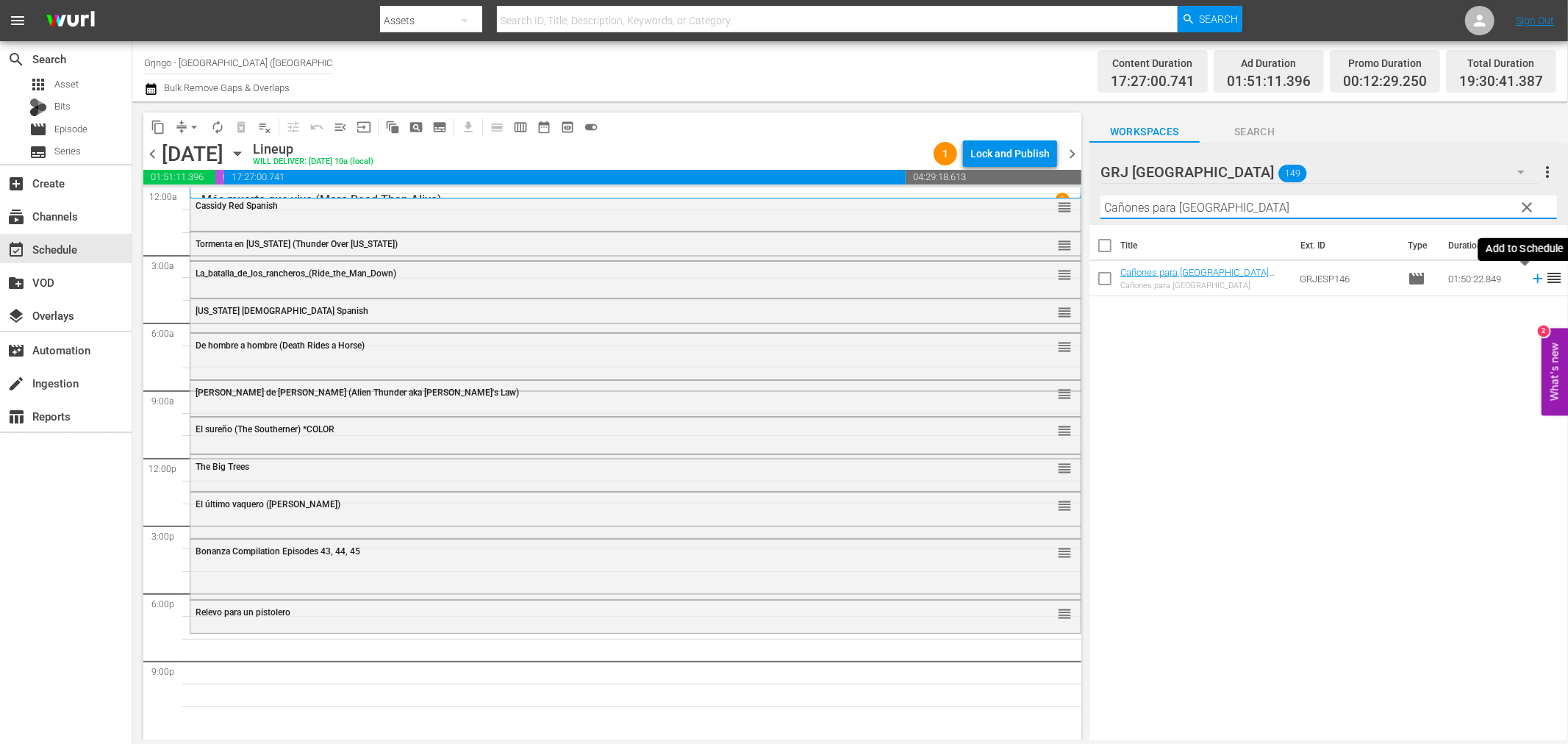
type input "Cañones para [GEOGRAPHIC_DATA]"
click at [1529, 277] on icon at bounding box center [1538, 279] width 17 height 17
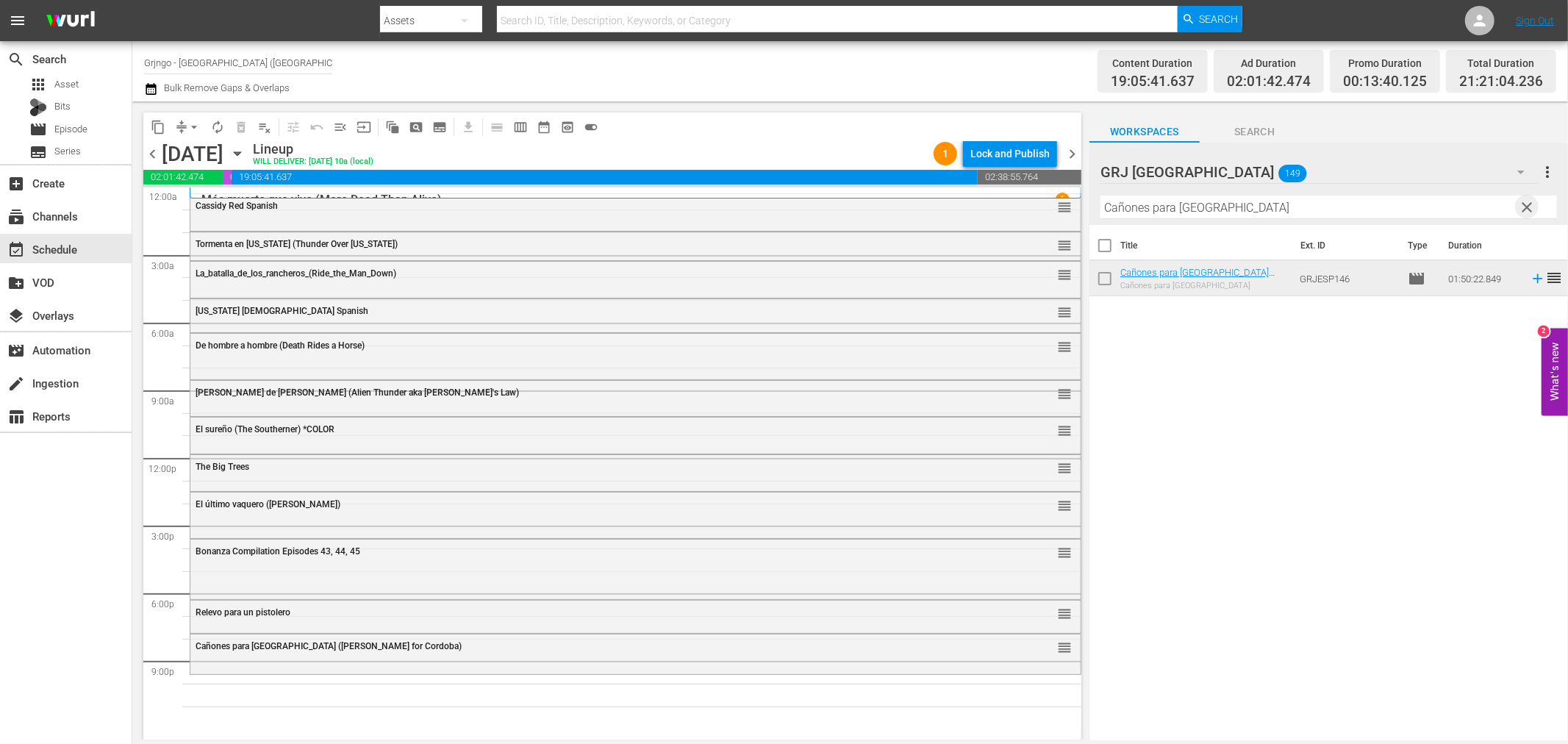
click at [1529, 208] on span "clear" at bounding box center [1527, 207] width 17 height 17
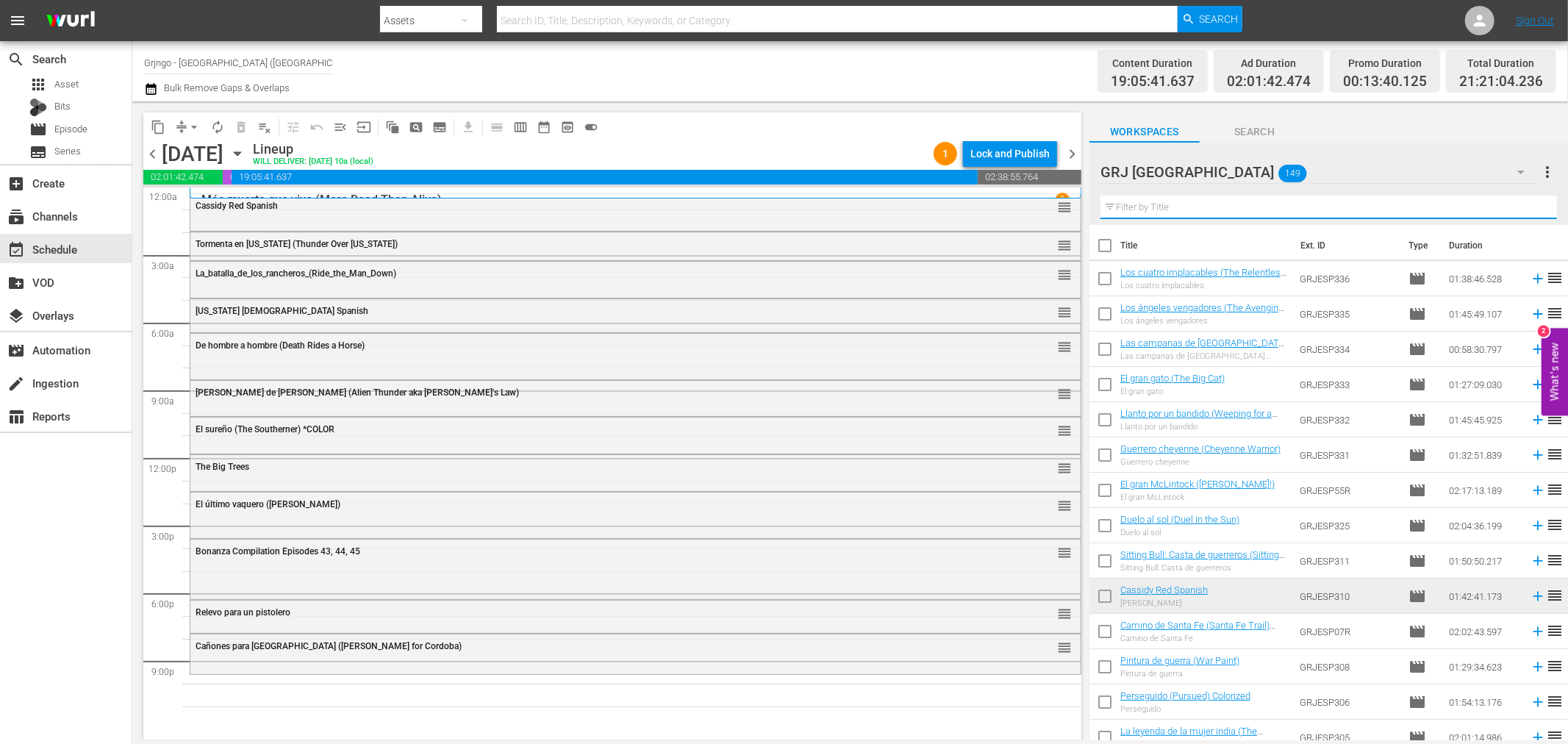
paste input "Más valientes que los hombres"
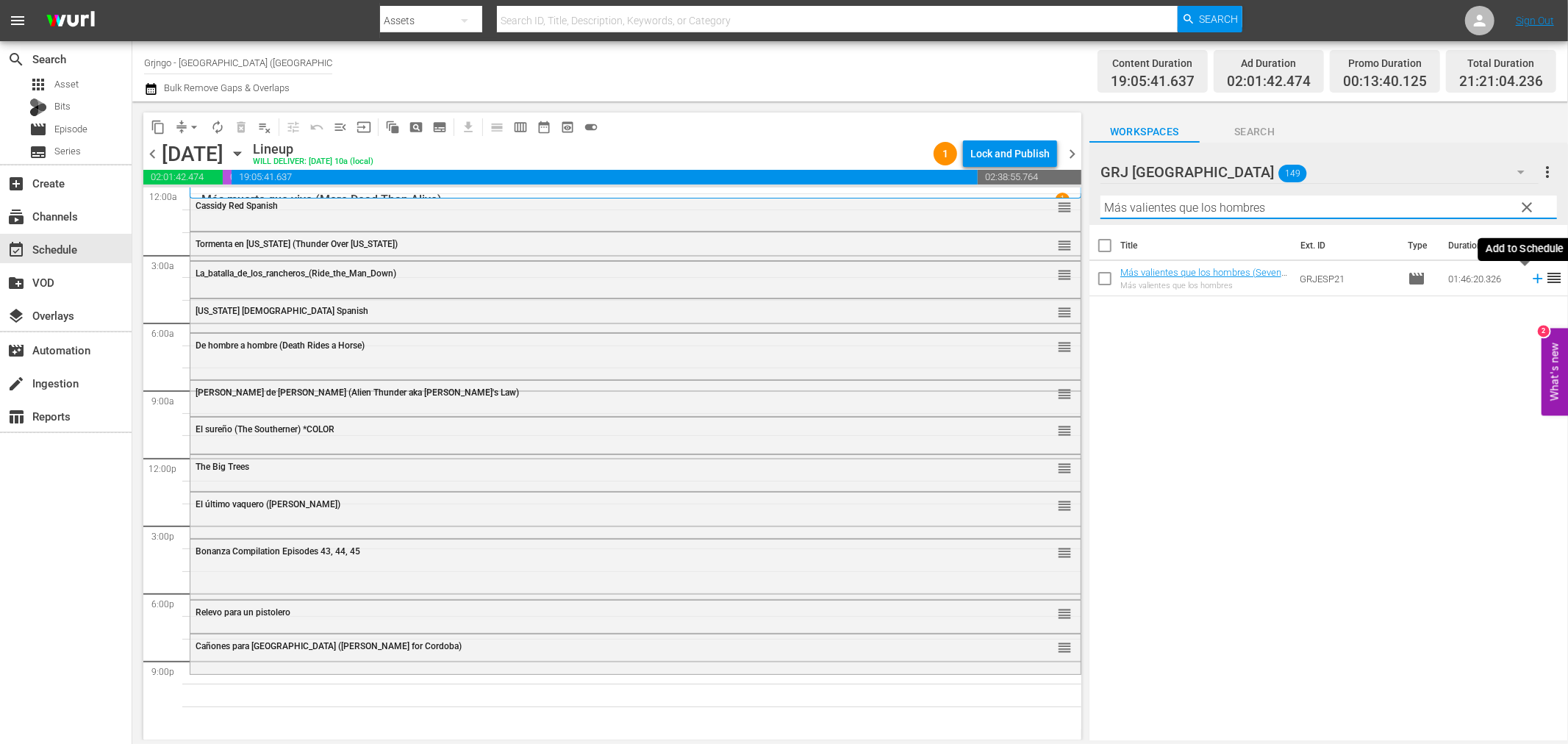
type input "Más valientes que los hombres"
click at [1530, 271] on td at bounding box center [1535, 279] width 22 height 35
click at [1529, 282] on icon at bounding box center [1538, 279] width 17 height 17
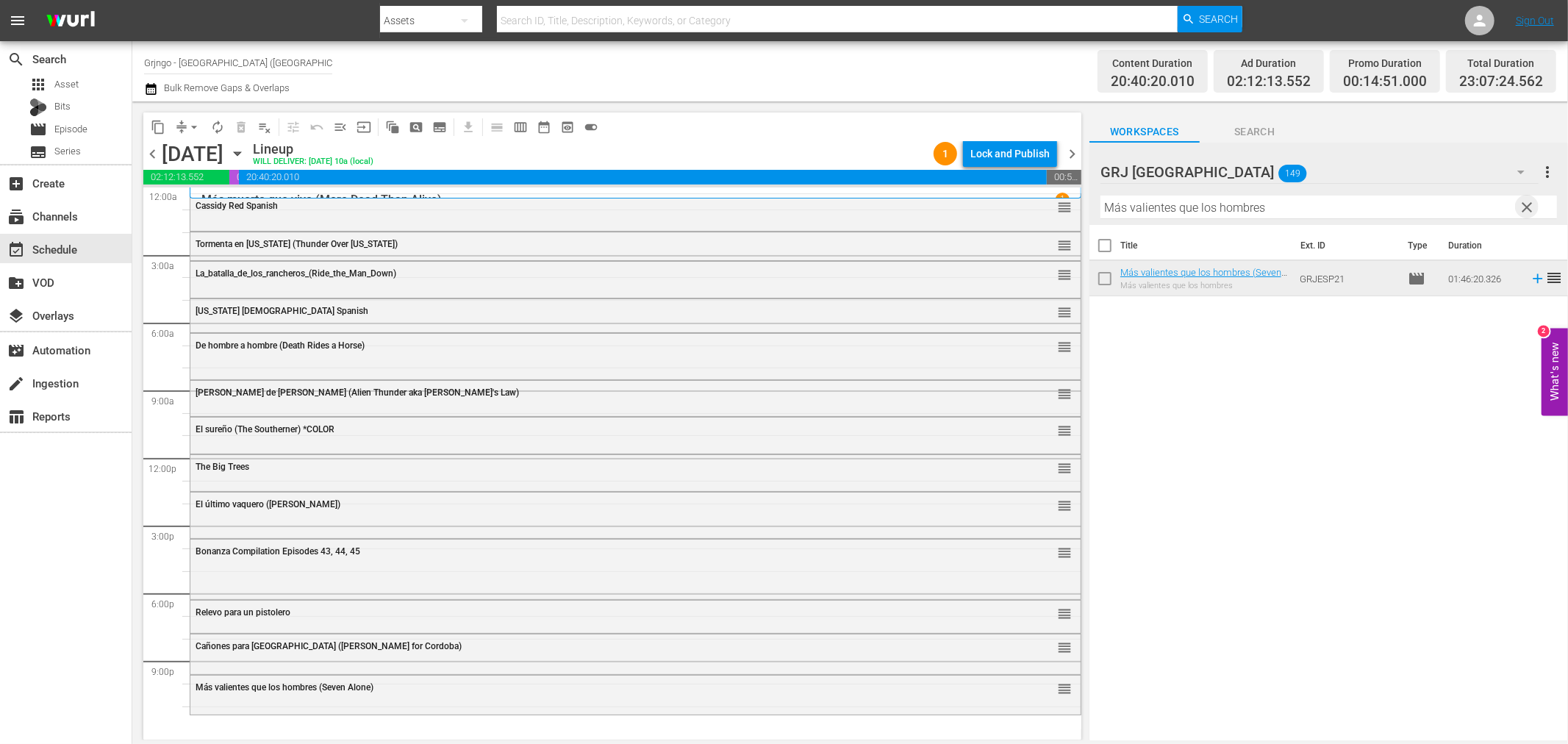
click at [1527, 207] on span "clear" at bounding box center [1527, 207] width 17 height 17
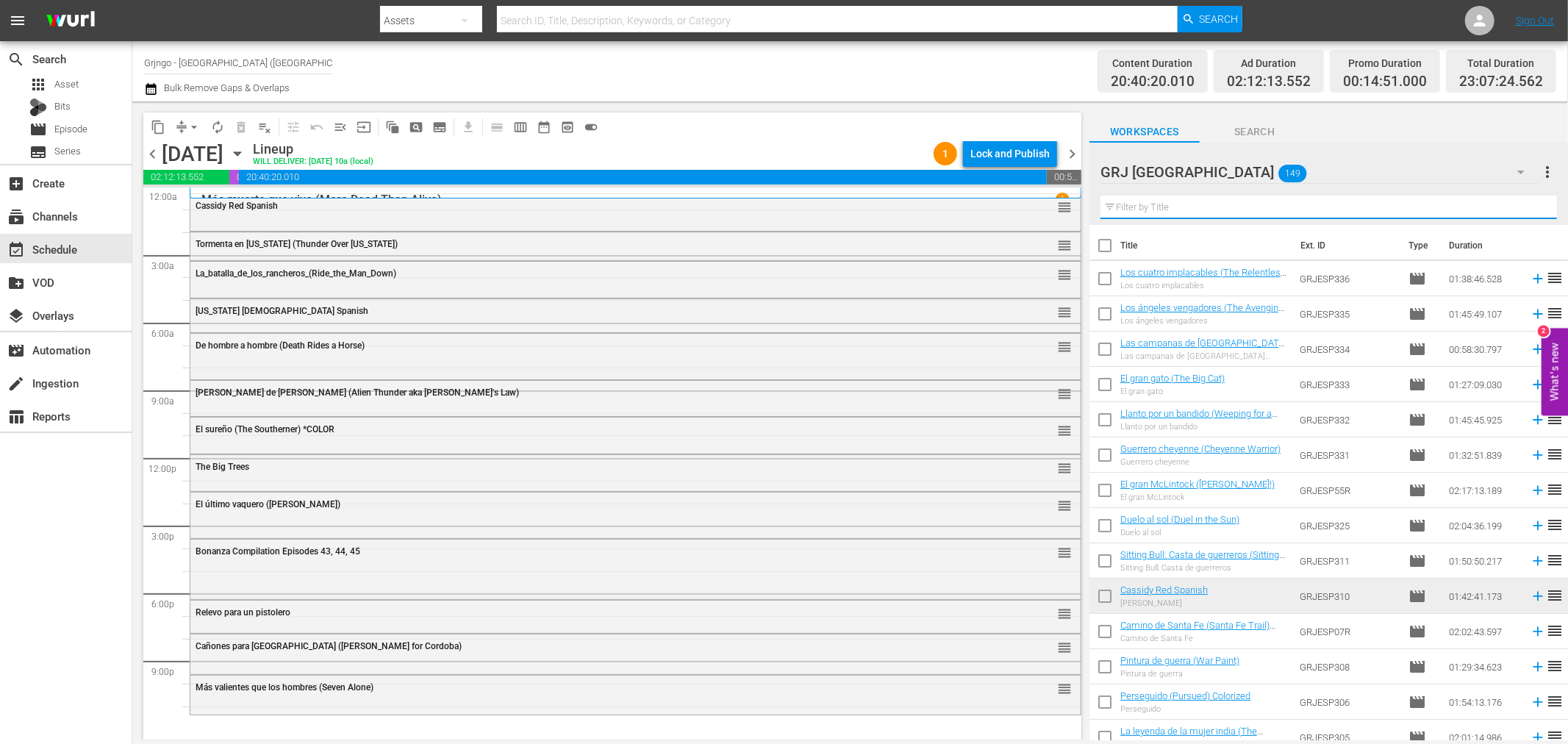
paste input "Los apuros de dos gallos"
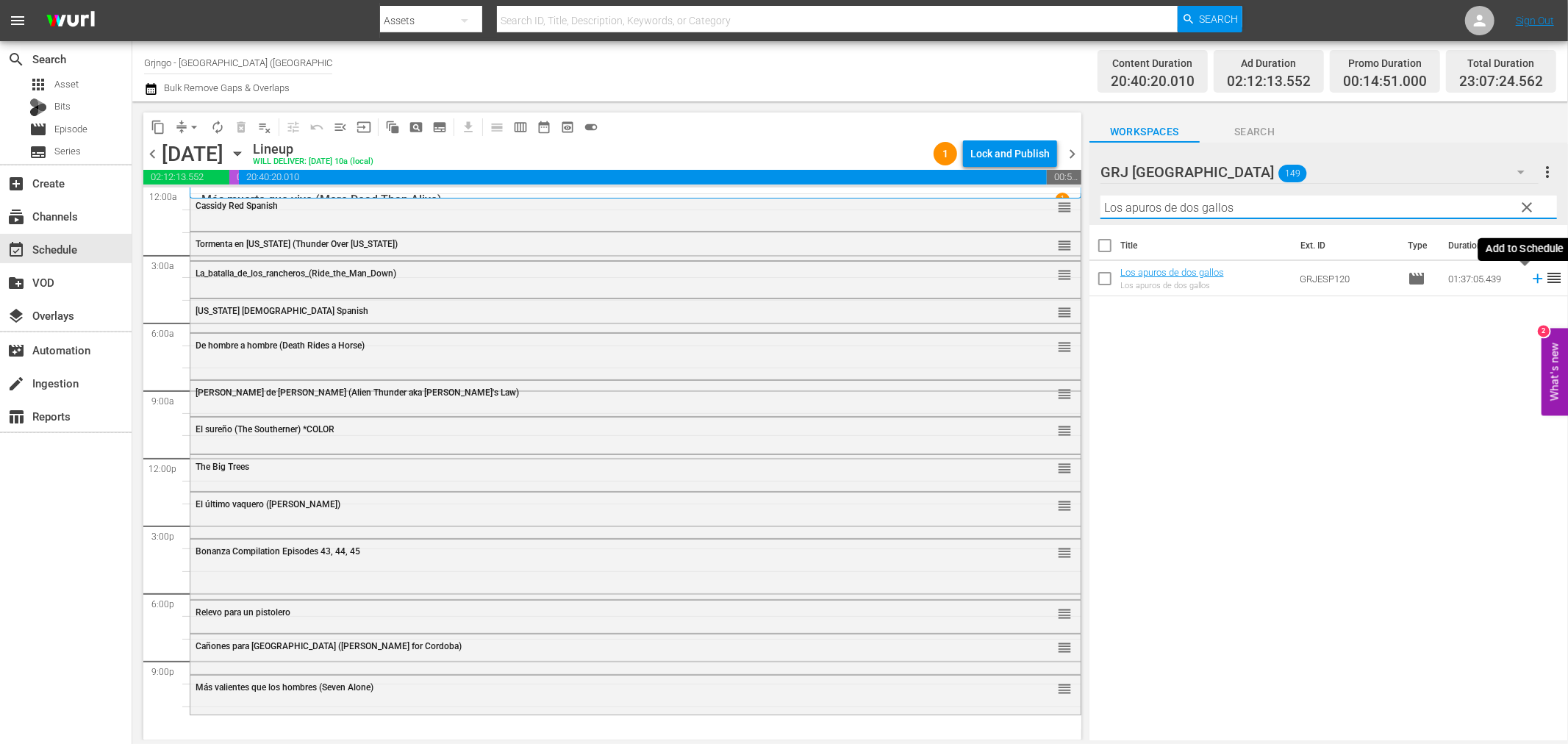
type input "Los apuros de dos gallos"
click at [1533, 280] on icon at bounding box center [1538, 279] width 9 height 9
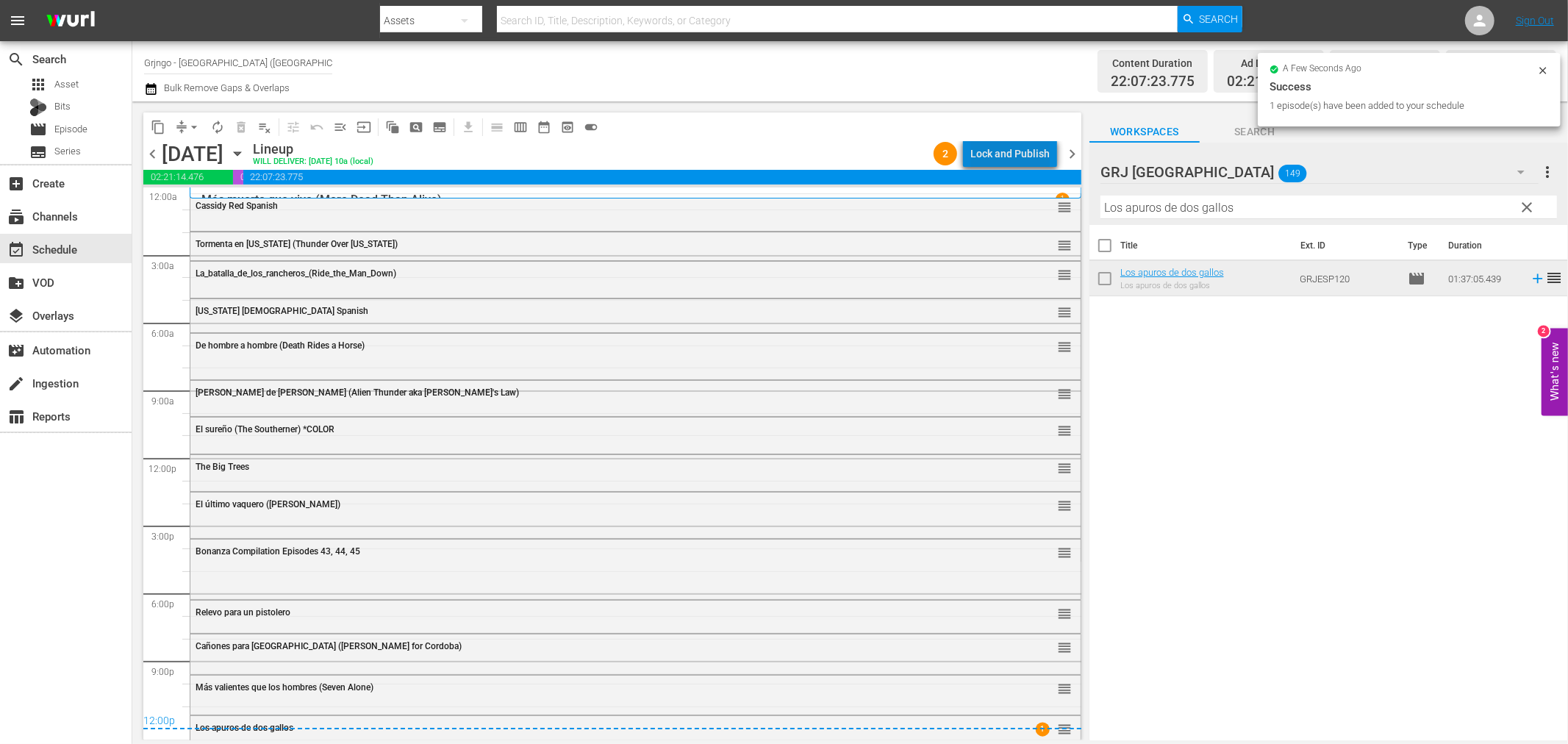
click at [1032, 147] on div "Lock and Publish" at bounding box center [1010, 154] width 79 height 27
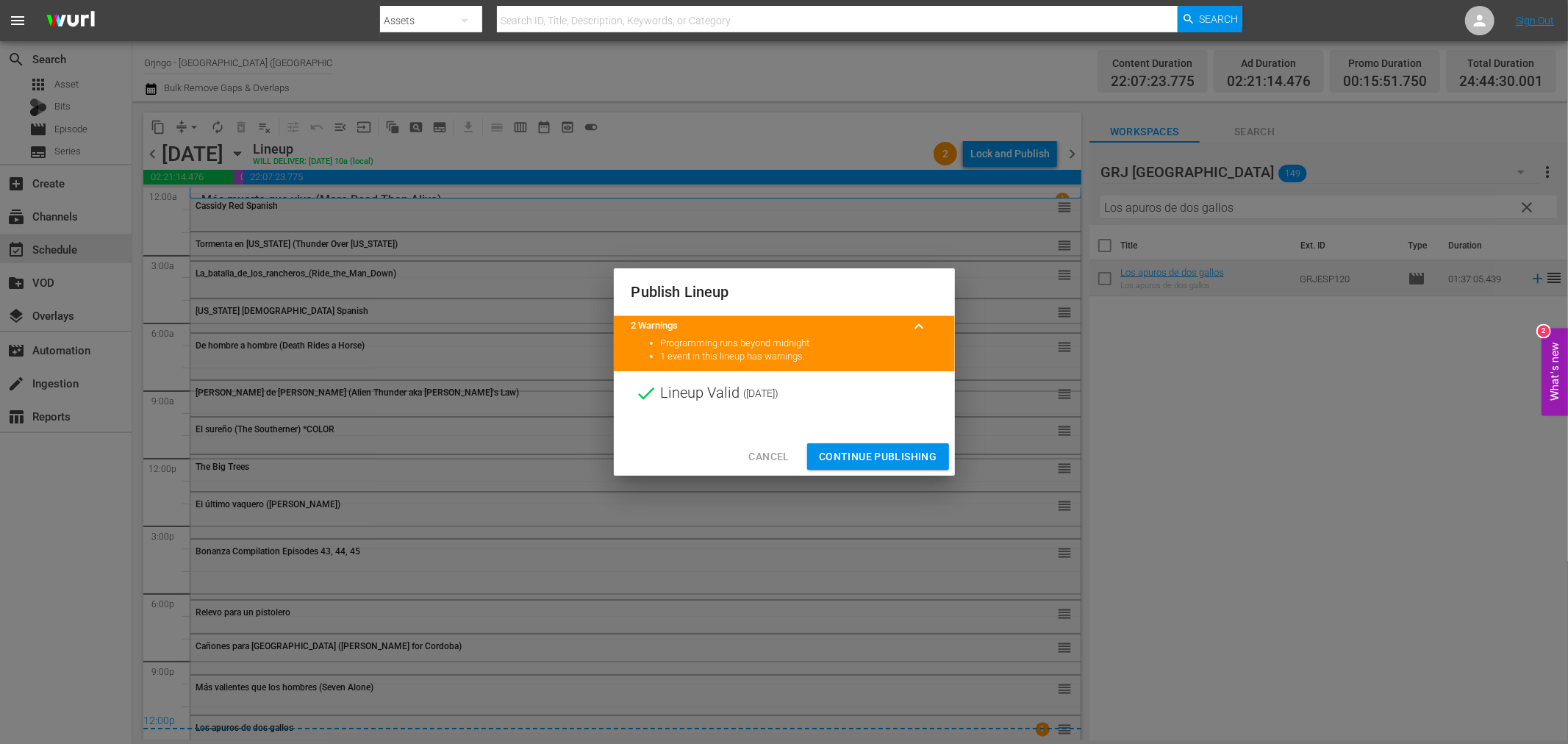
click at [847, 452] on span "Continue Publishing" at bounding box center [878, 458] width 119 height 18
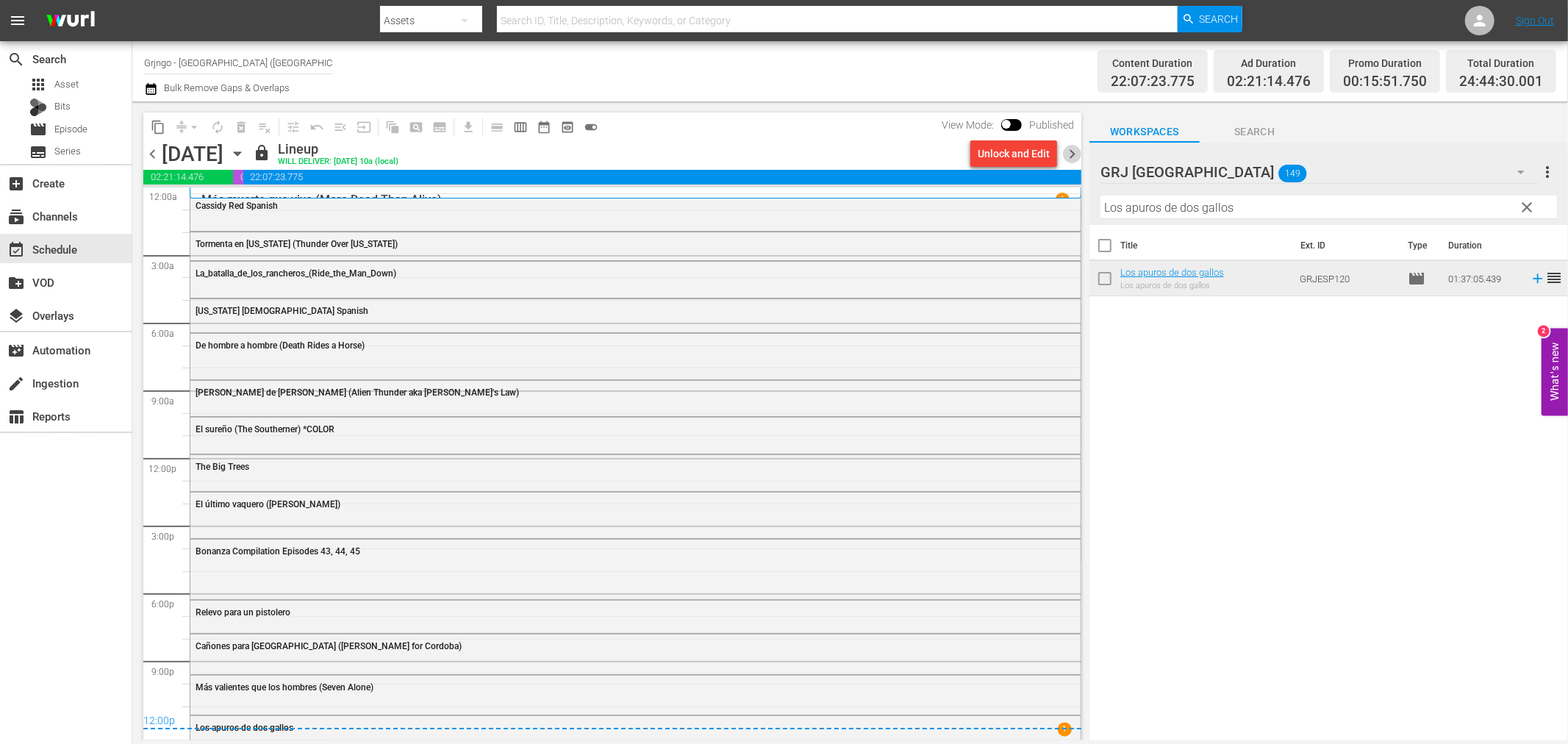
click at [1068, 155] on span "chevron_right" at bounding box center [1072, 154] width 18 height 18
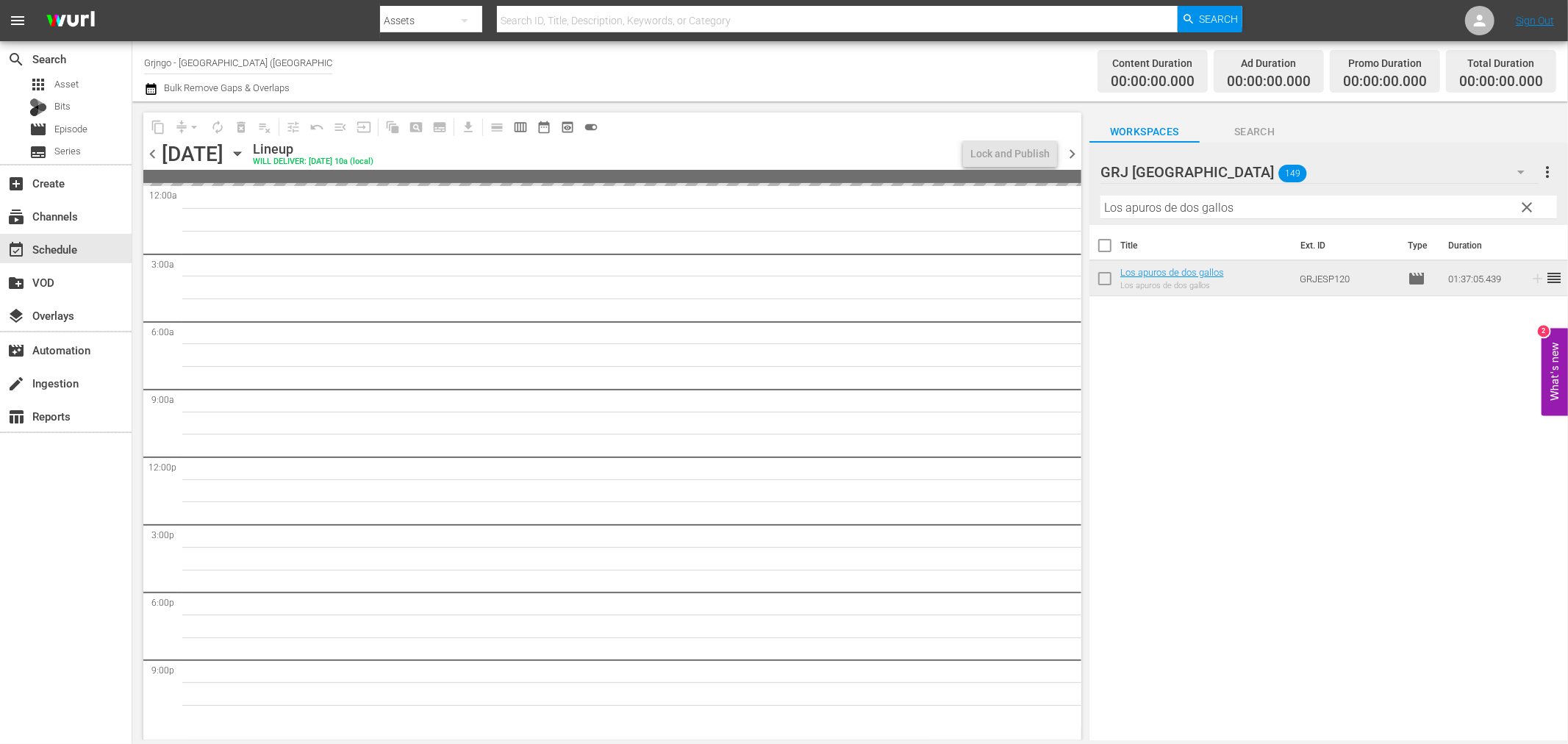
drag, startPoint x: 156, startPoint y: 158, endPoint x: 236, endPoint y: 167, distance: 80.5
click at [156, 158] on span "chevron_left" at bounding box center [153, 154] width 18 height 18
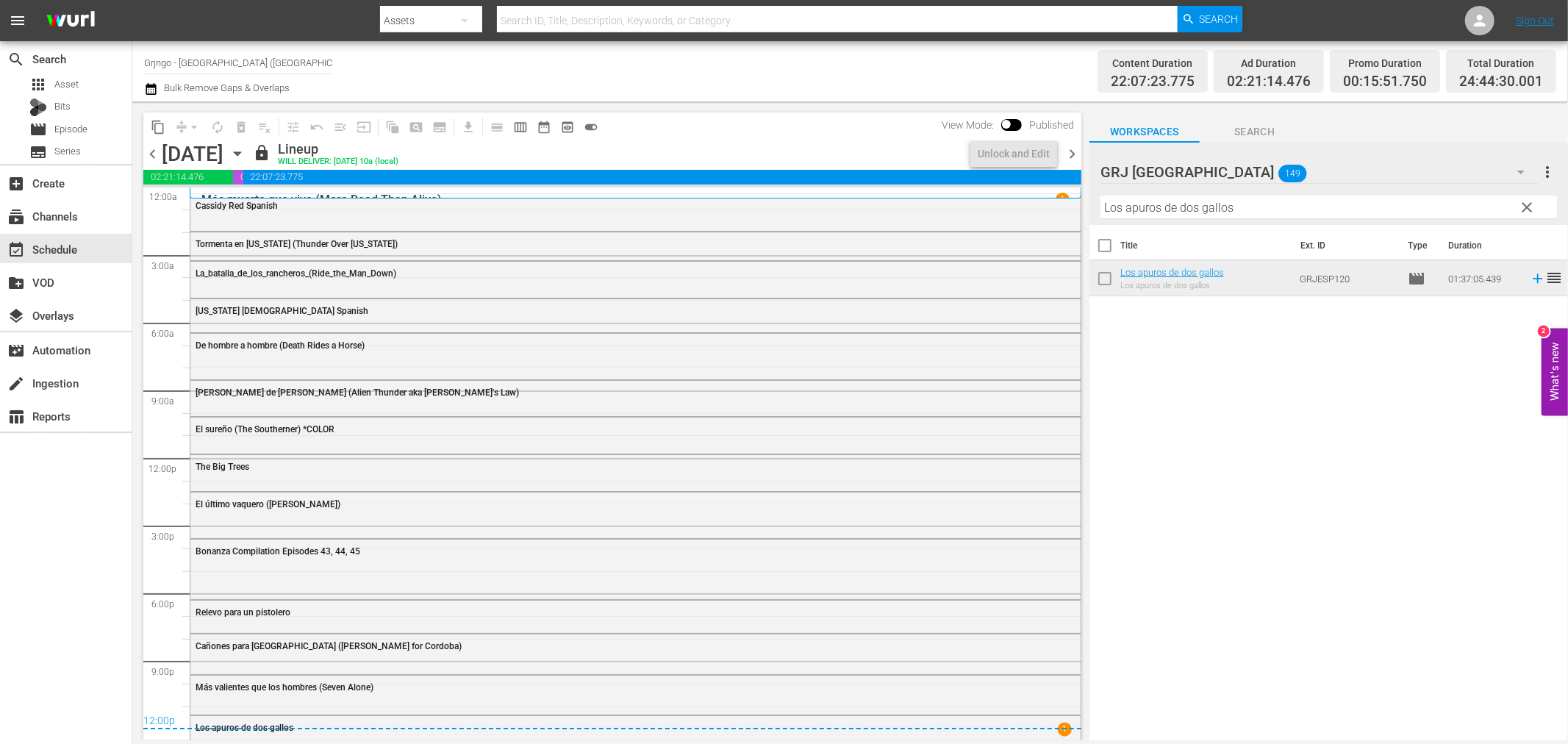
click at [1067, 156] on span "chevron_right" at bounding box center [1072, 154] width 18 height 18
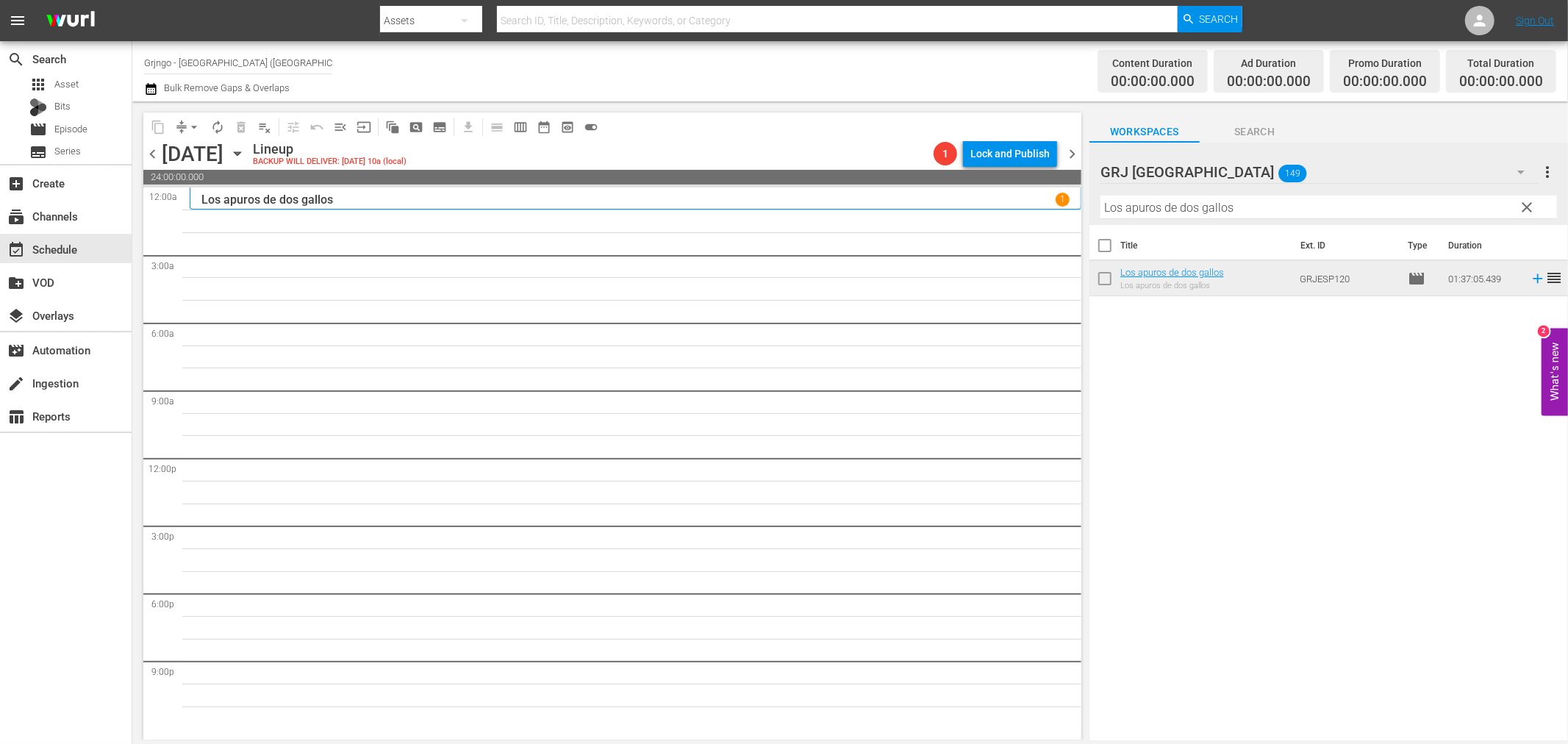
click at [1527, 196] on button "clear" at bounding box center [1527, 207] width 24 height 24
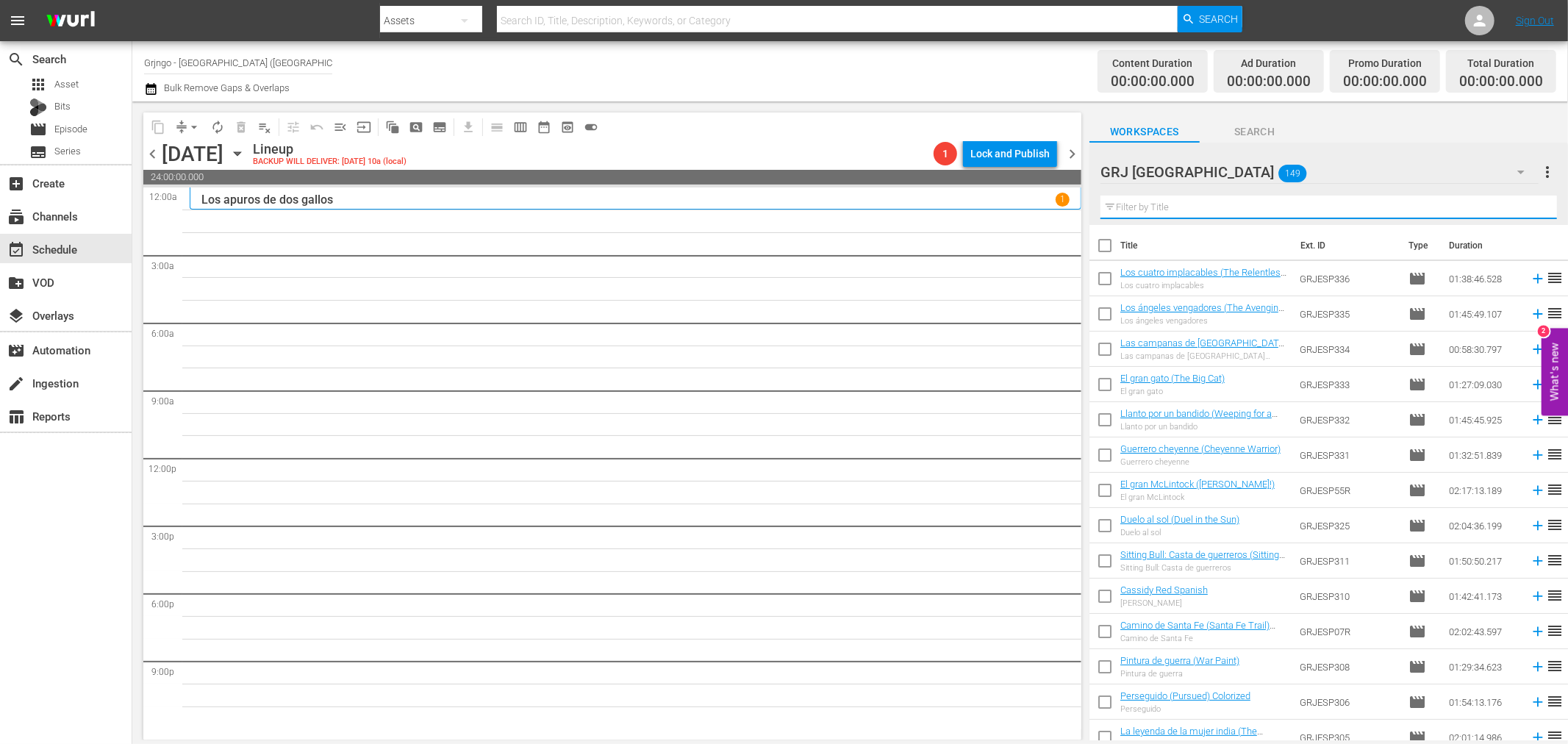
paste input "La leyenda de la mujer [DEMOGRAPHIC_DATA]"
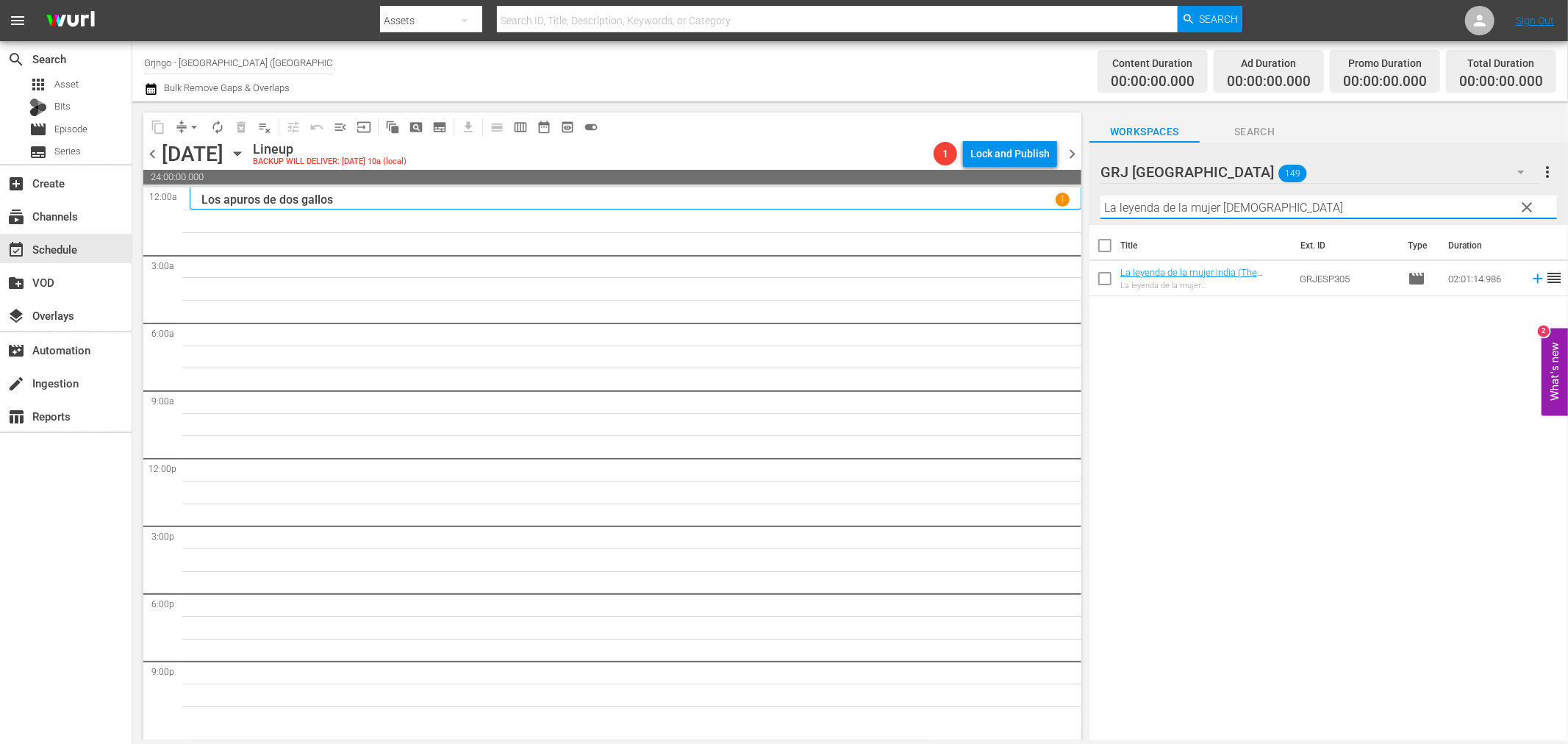
type input "La leyenda de la mujer [DEMOGRAPHIC_DATA]"
click at [1533, 280] on icon at bounding box center [1538, 279] width 9 height 9
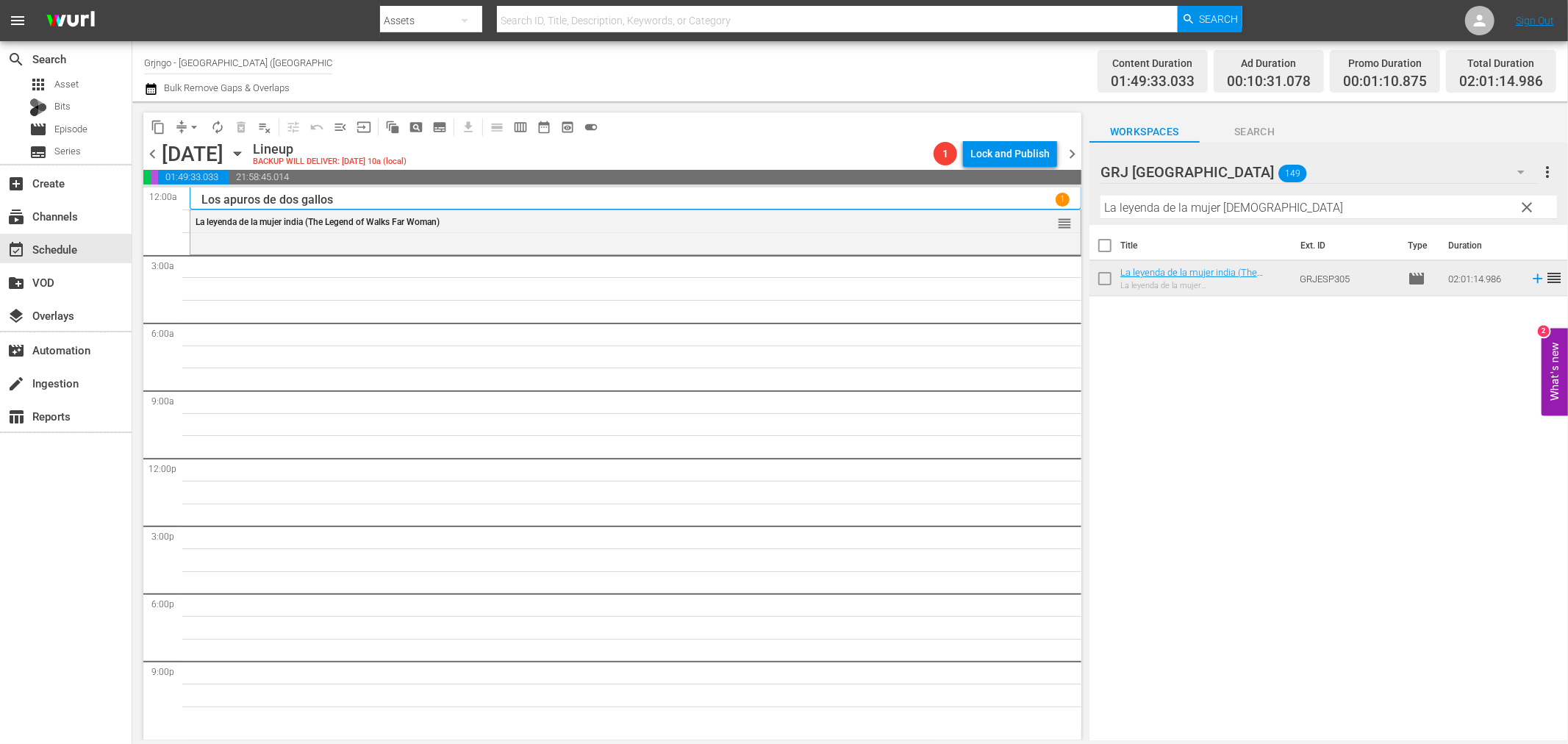
click at [1525, 203] on span "clear" at bounding box center [1527, 207] width 17 height 17
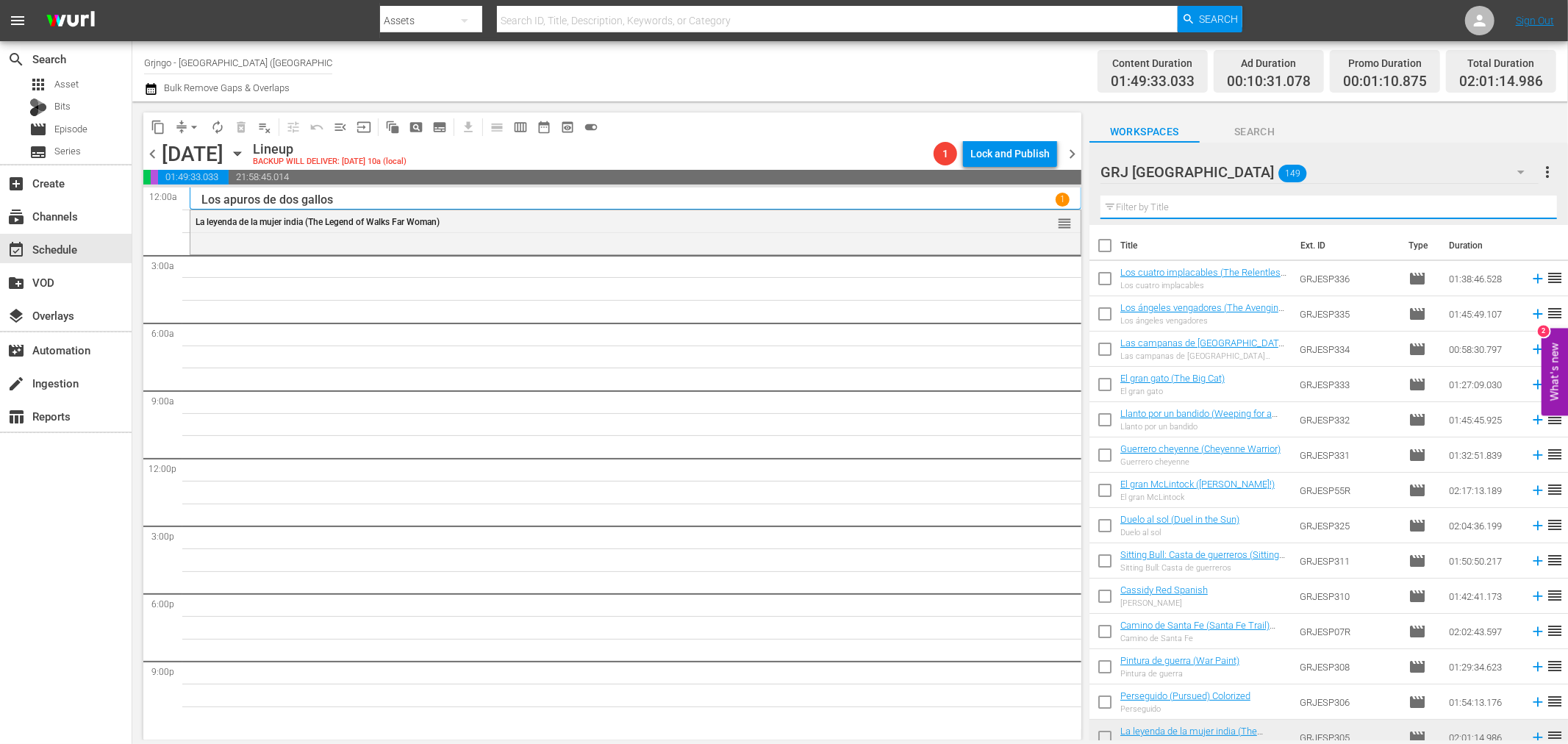
paste input "El ángel vengador (Avenging Angel)"
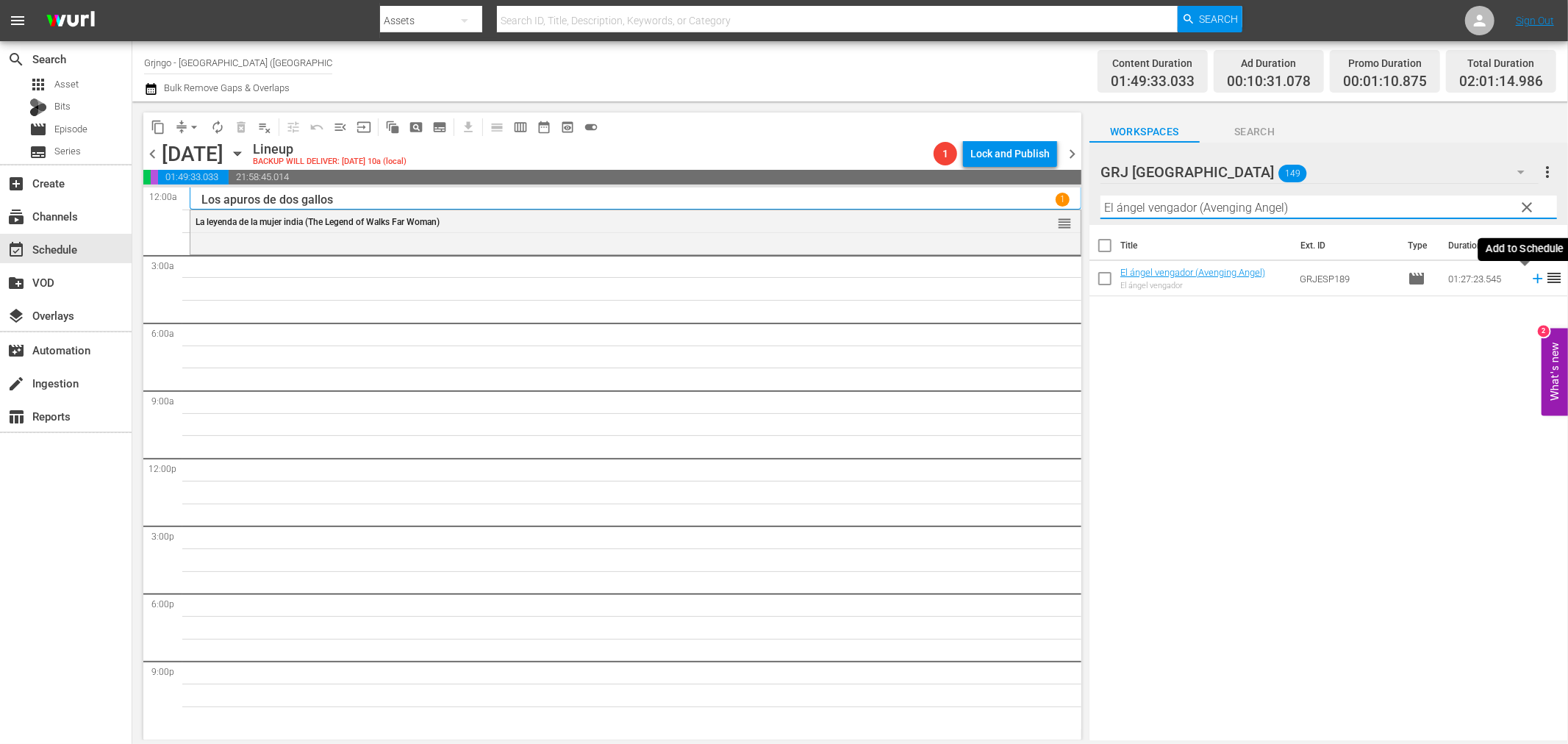
type input "El ángel vengador (Avenging Angel)"
click at [1529, 276] on icon at bounding box center [1538, 279] width 17 height 17
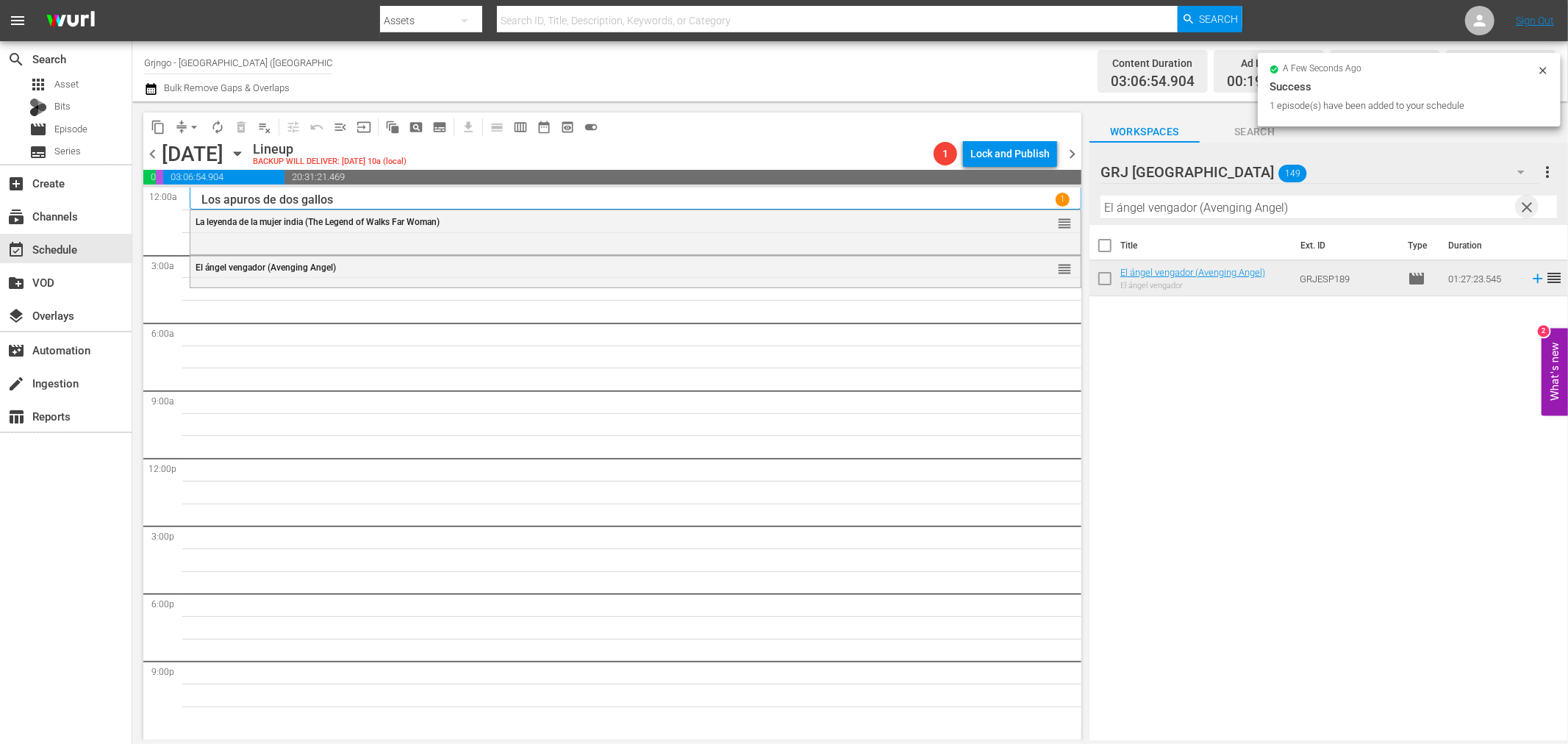
click at [1527, 203] on span "clear" at bounding box center [1527, 207] width 17 height 17
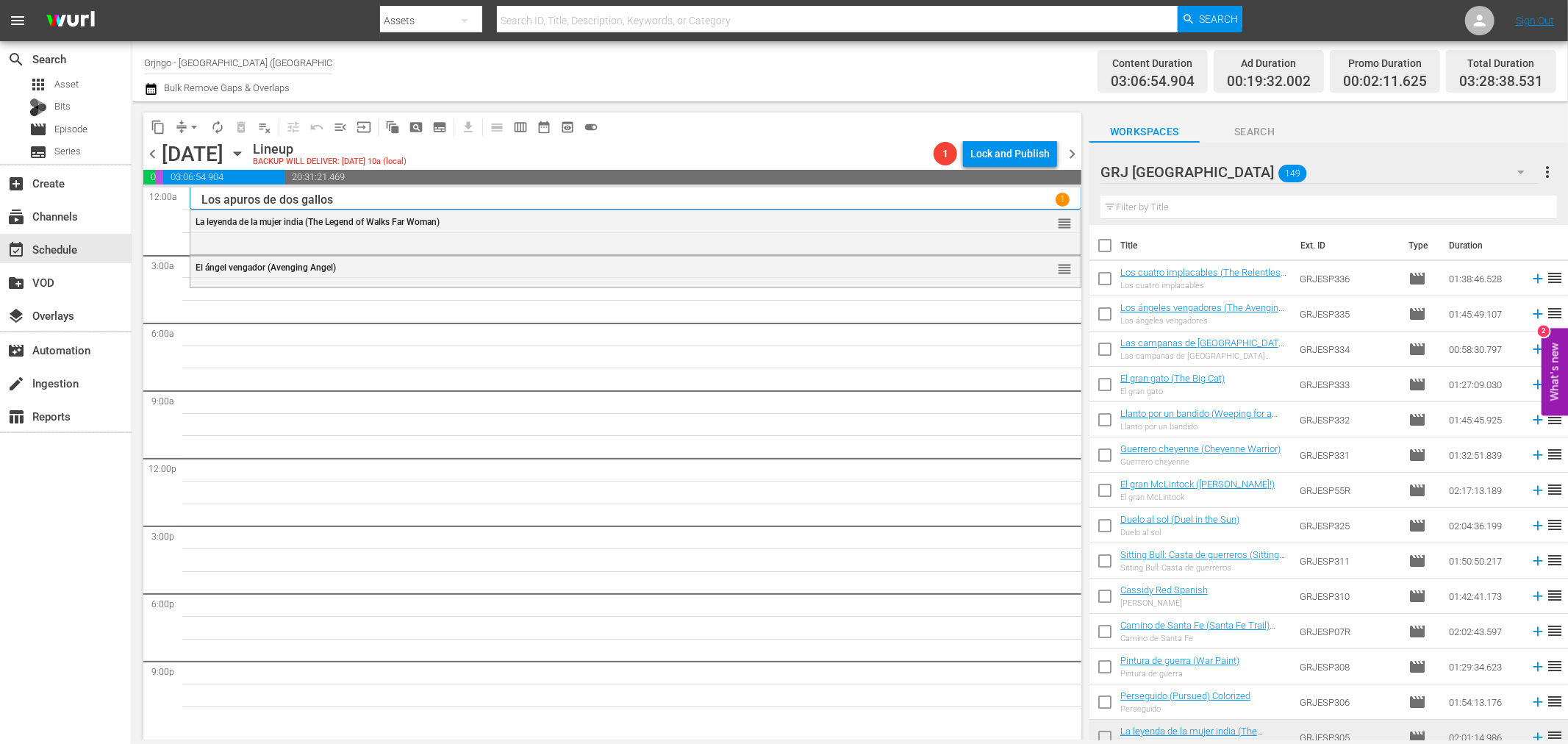
drag, startPoint x: 1320, startPoint y: 192, endPoint x: 1402, endPoint y: 202, distance: 82.6
paste input "Campanas de Coronado"
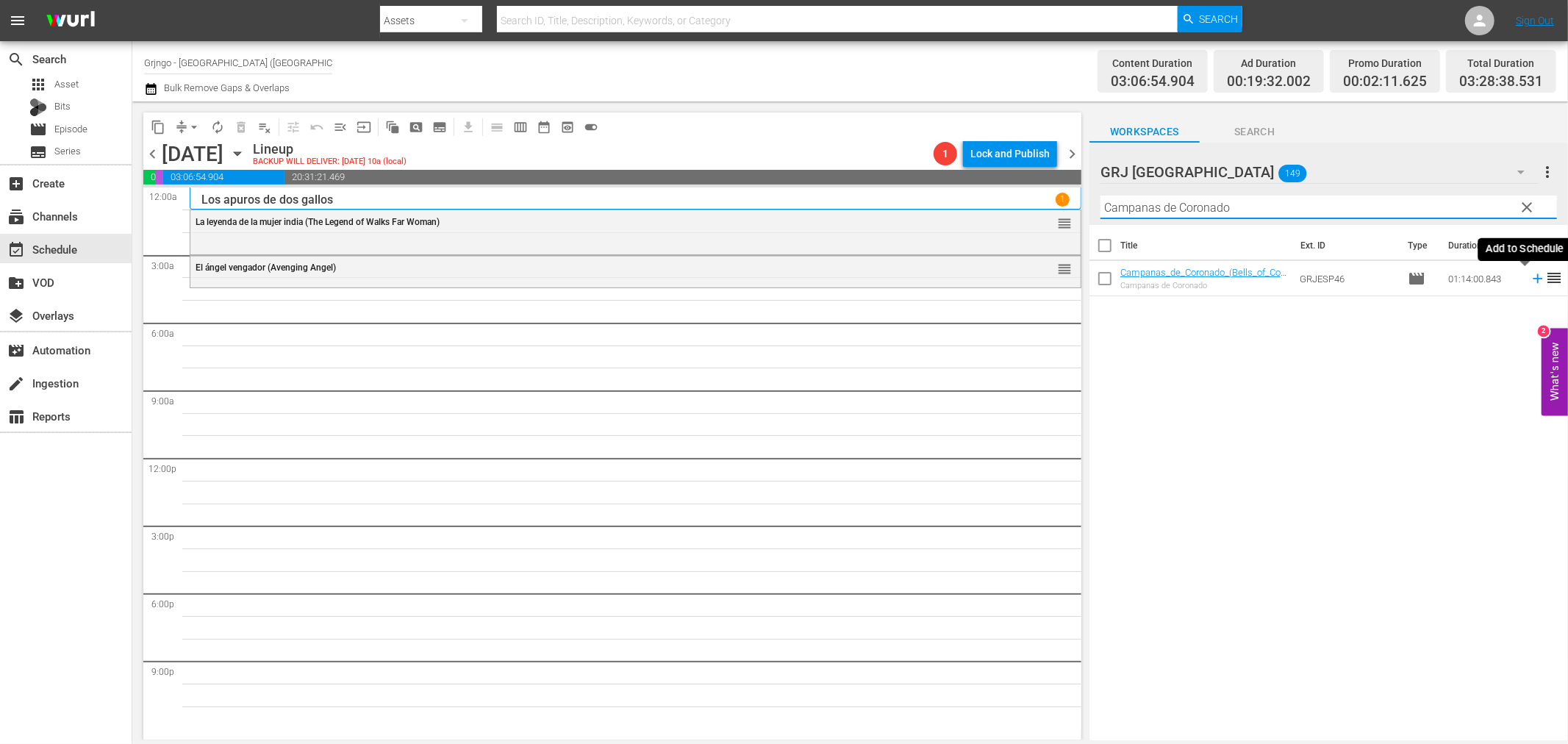
type input "Campanas de Coronado"
click at [1529, 284] on icon at bounding box center [1538, 279] width 17 height 17
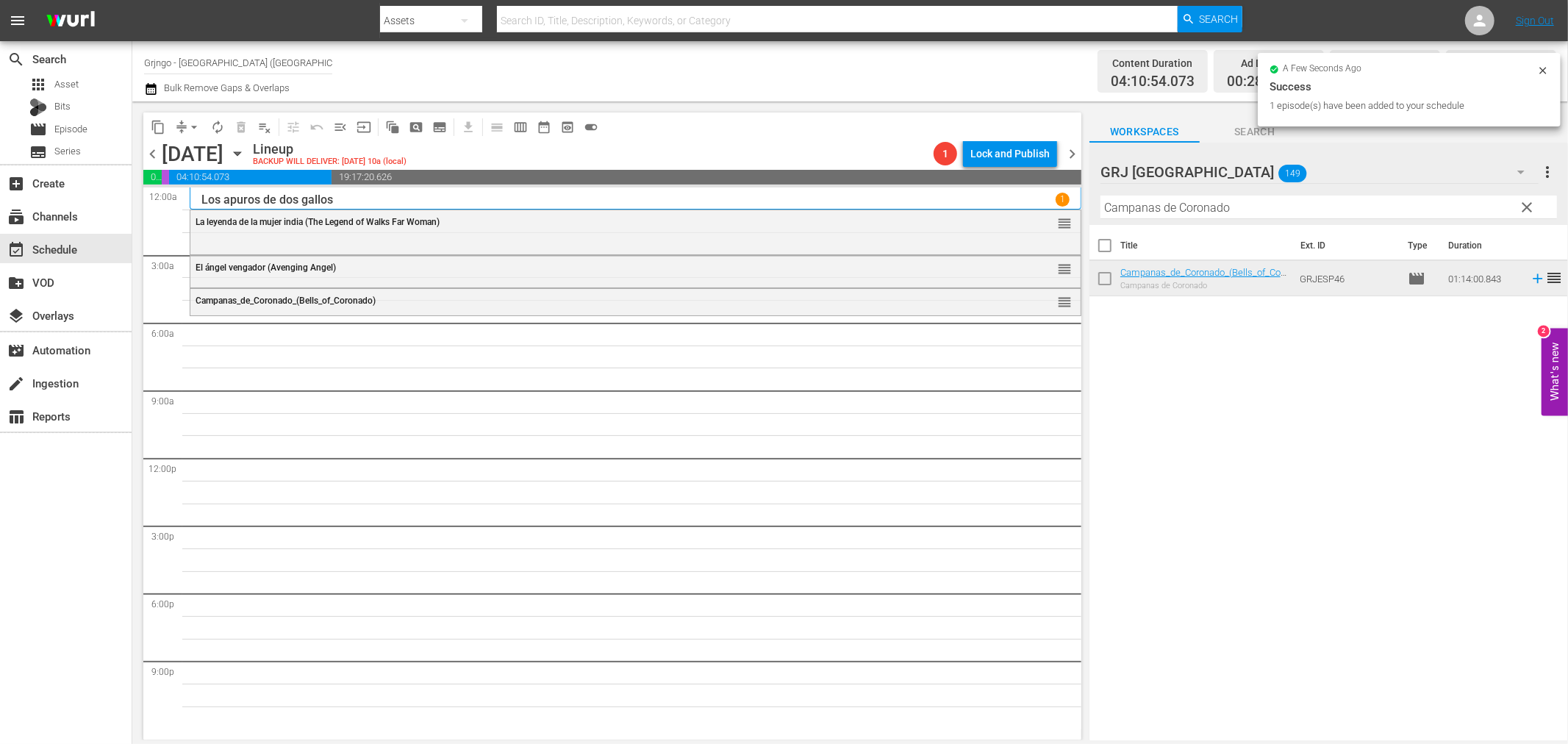
drag, startPoint x: 1527, startPoint y: 203, endPoint x: 1225, endPoint y: 185, distance: 302.5
click at [1527, 203] on span "clear" at bounding box center [1527, 207] width 17 height 17
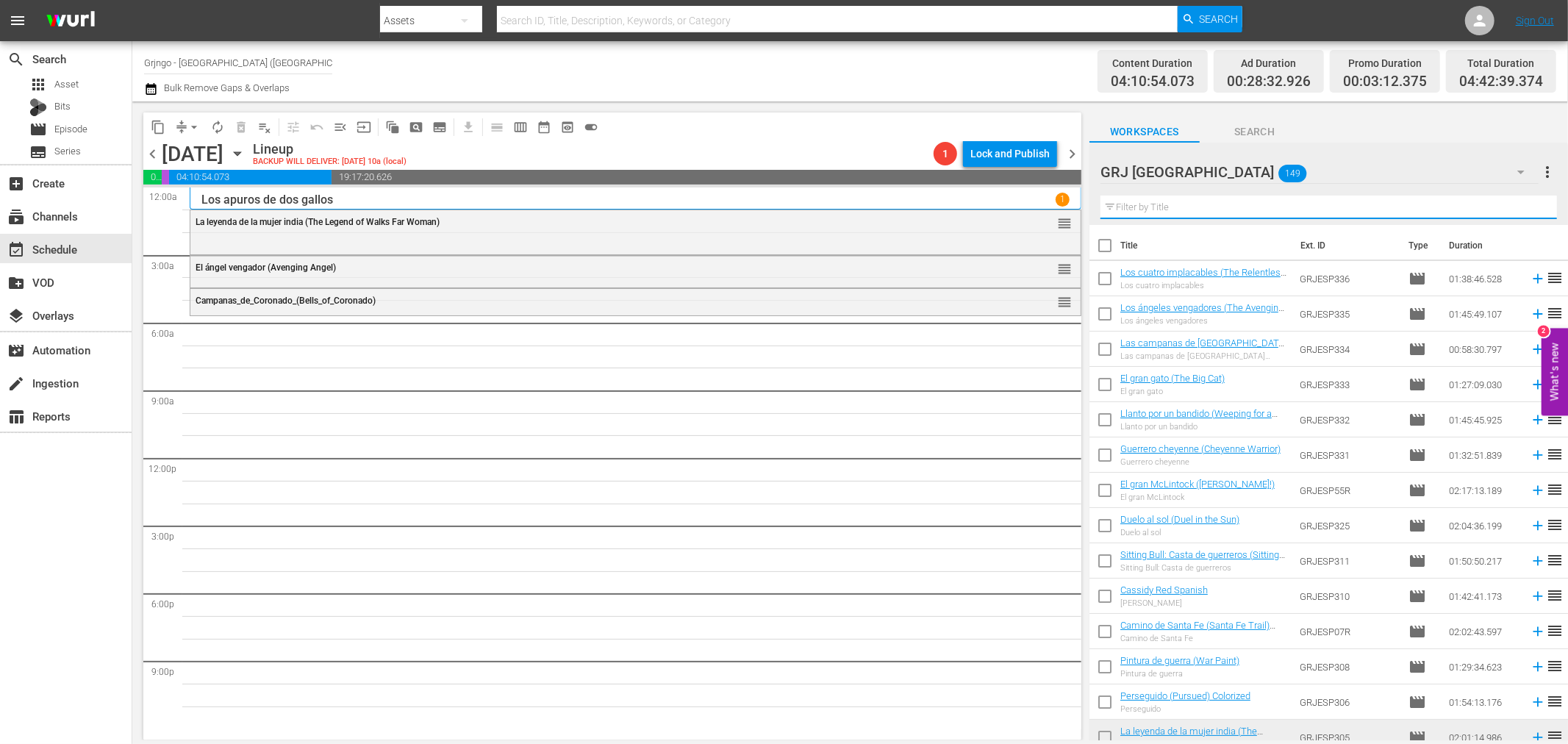
paste input "El hombre de [US_STATE]"
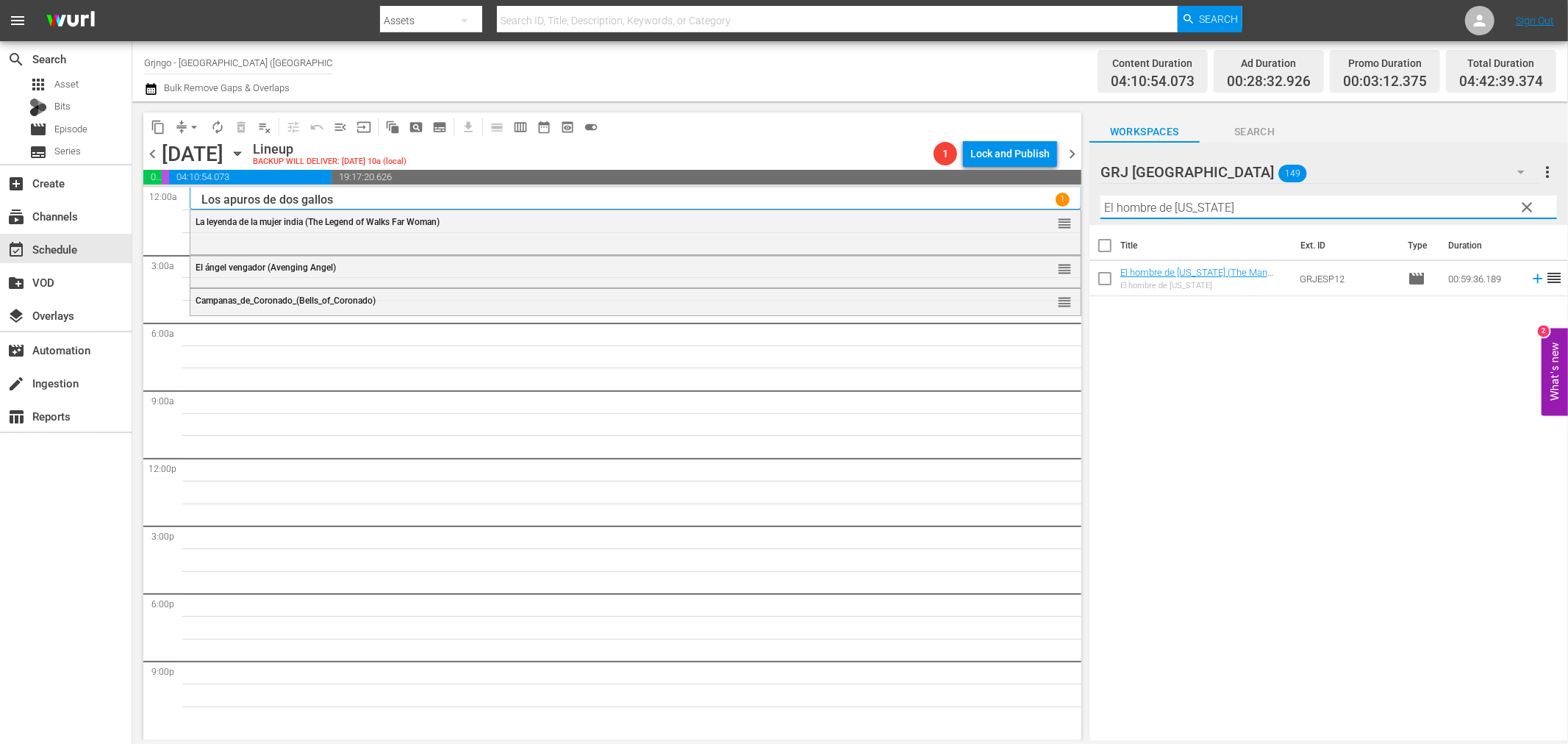
type input "El hombre de [US_STATE]"
click at [1533, 278] on icon at bounding box center [1538, 279] width 9 height 9
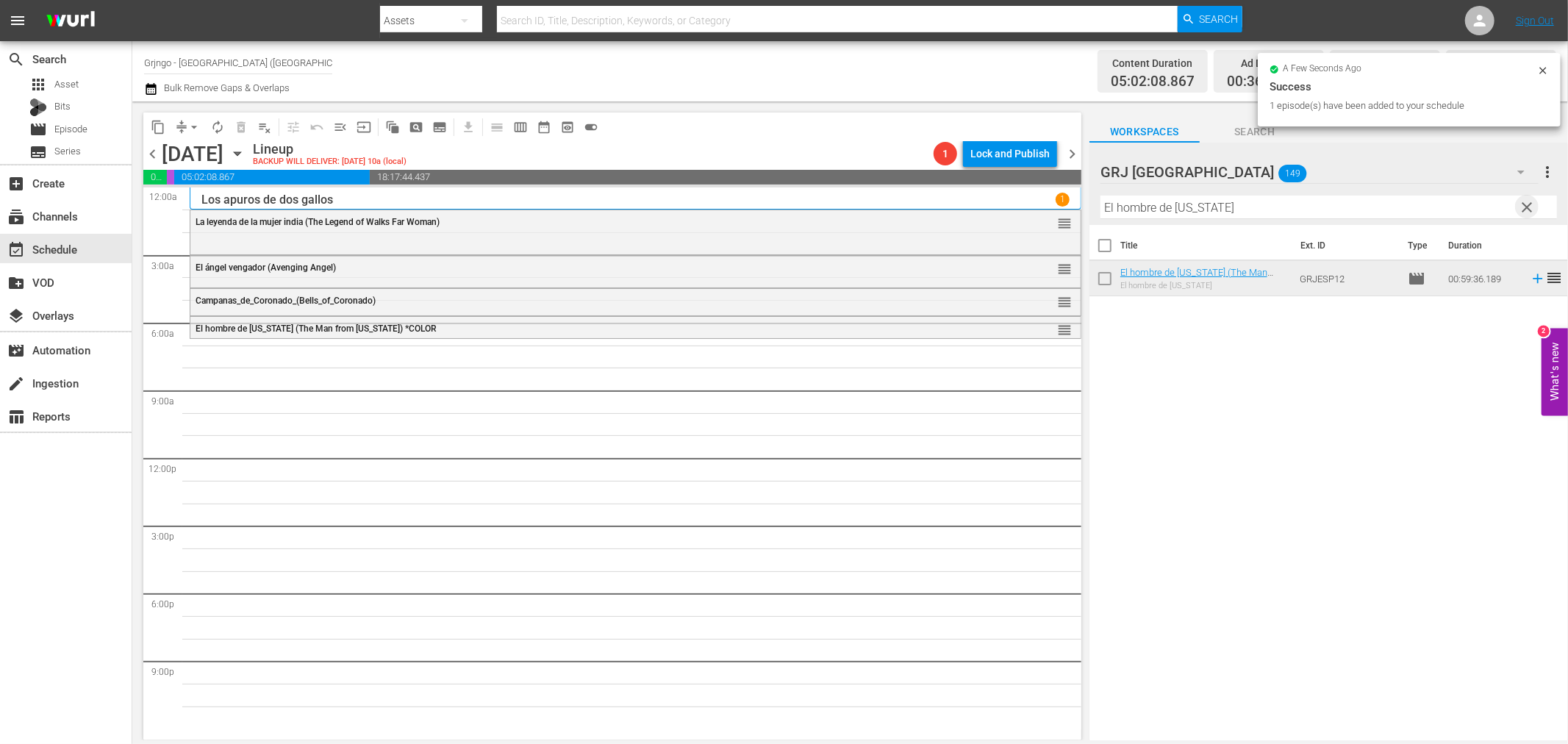
click at [1524, 202] on span "clear" at bounding box center [1527, 207] width 17 height 17
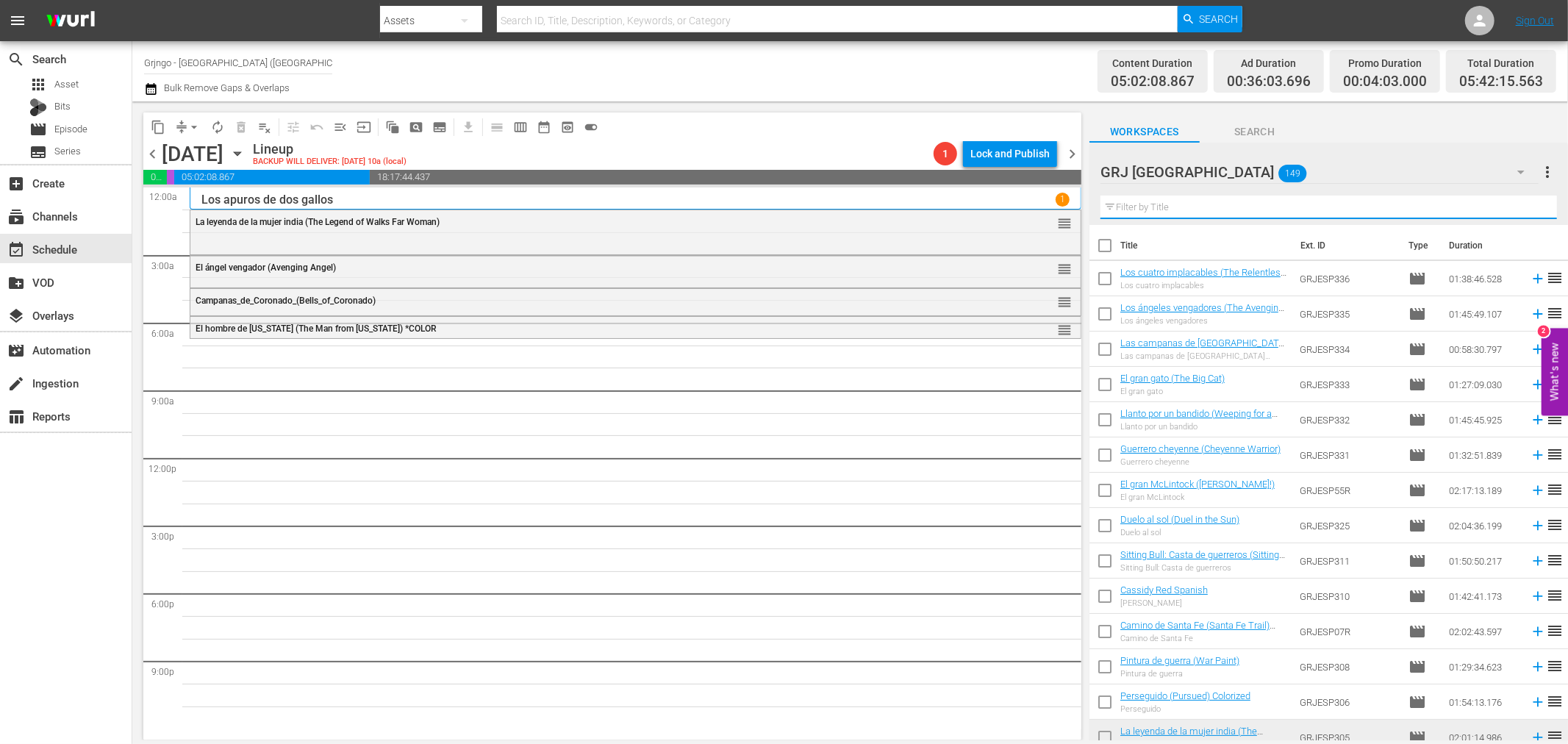
paste input "El rostro impenetrable (One-Eyed Jacks)"
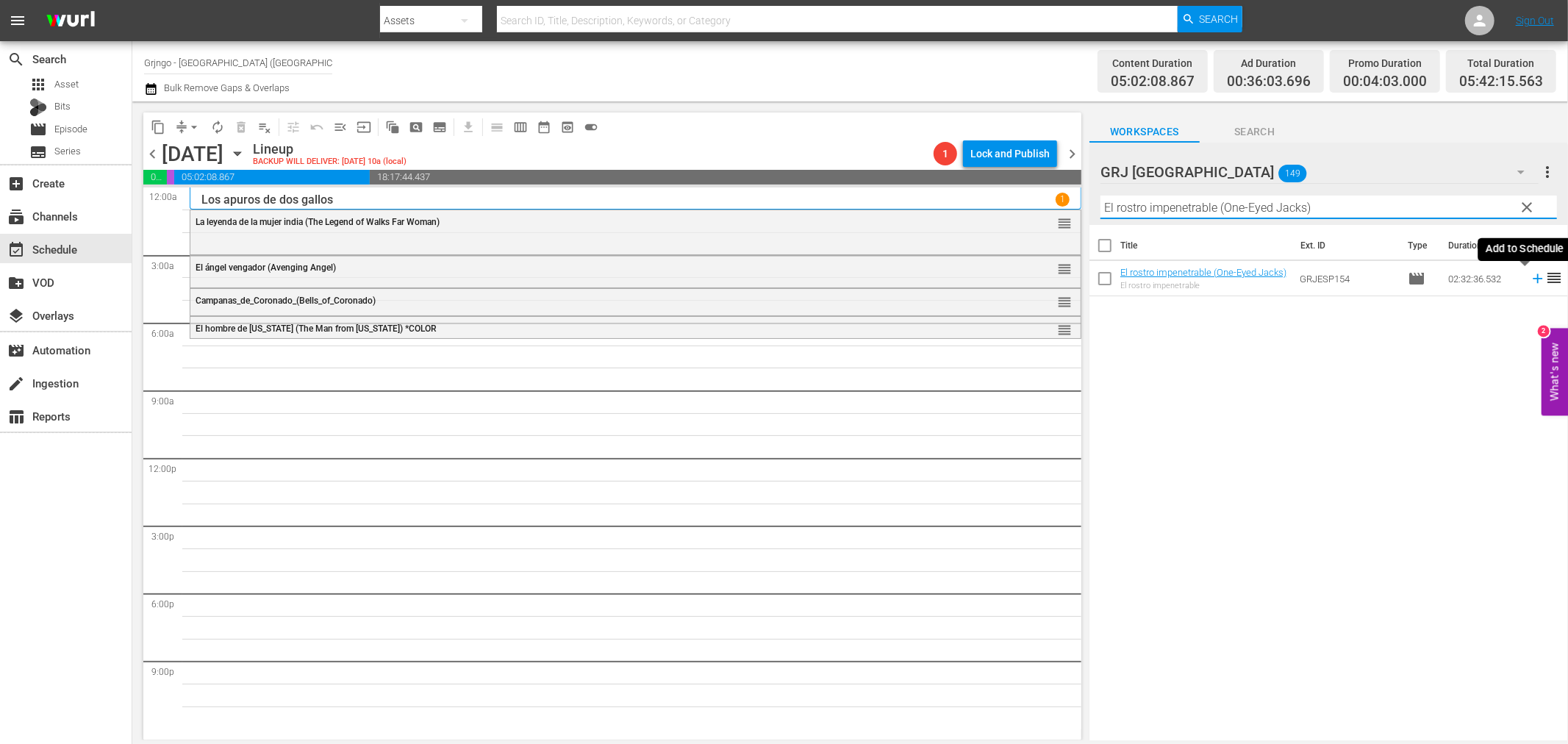
type input "El rostro impenetrable (One-Eyed Jacks)"
click at [1533, 280] on icon at bounding box center [1538, 279] width 9 height 9
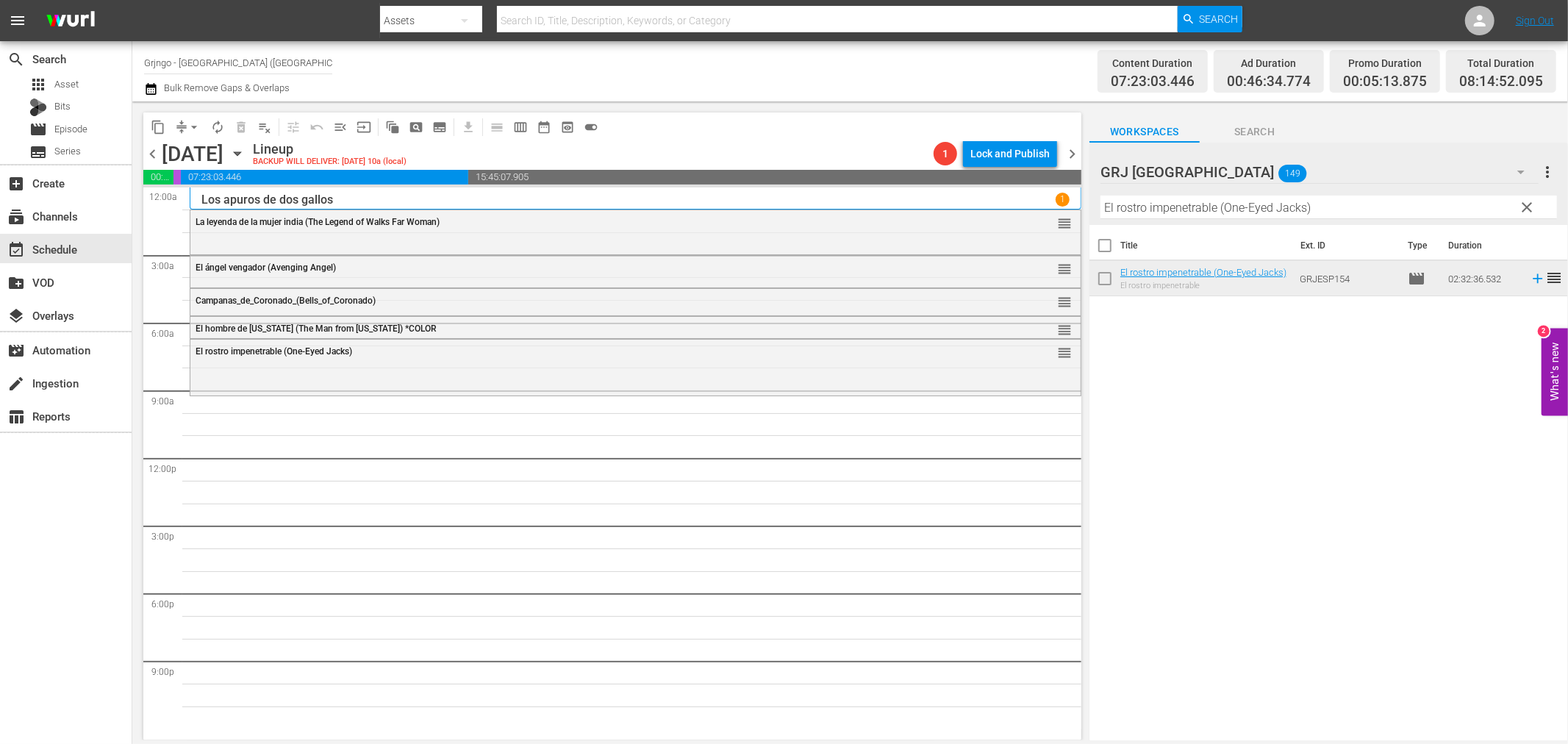
drag, startPoint x: 1524, startPoint y: 206, endPoint x: 1420, endPoint y: 194, distance: 104.7
click at [1524, 206] on span "clear" at bounding box center [1527, 207] width 17 height 17
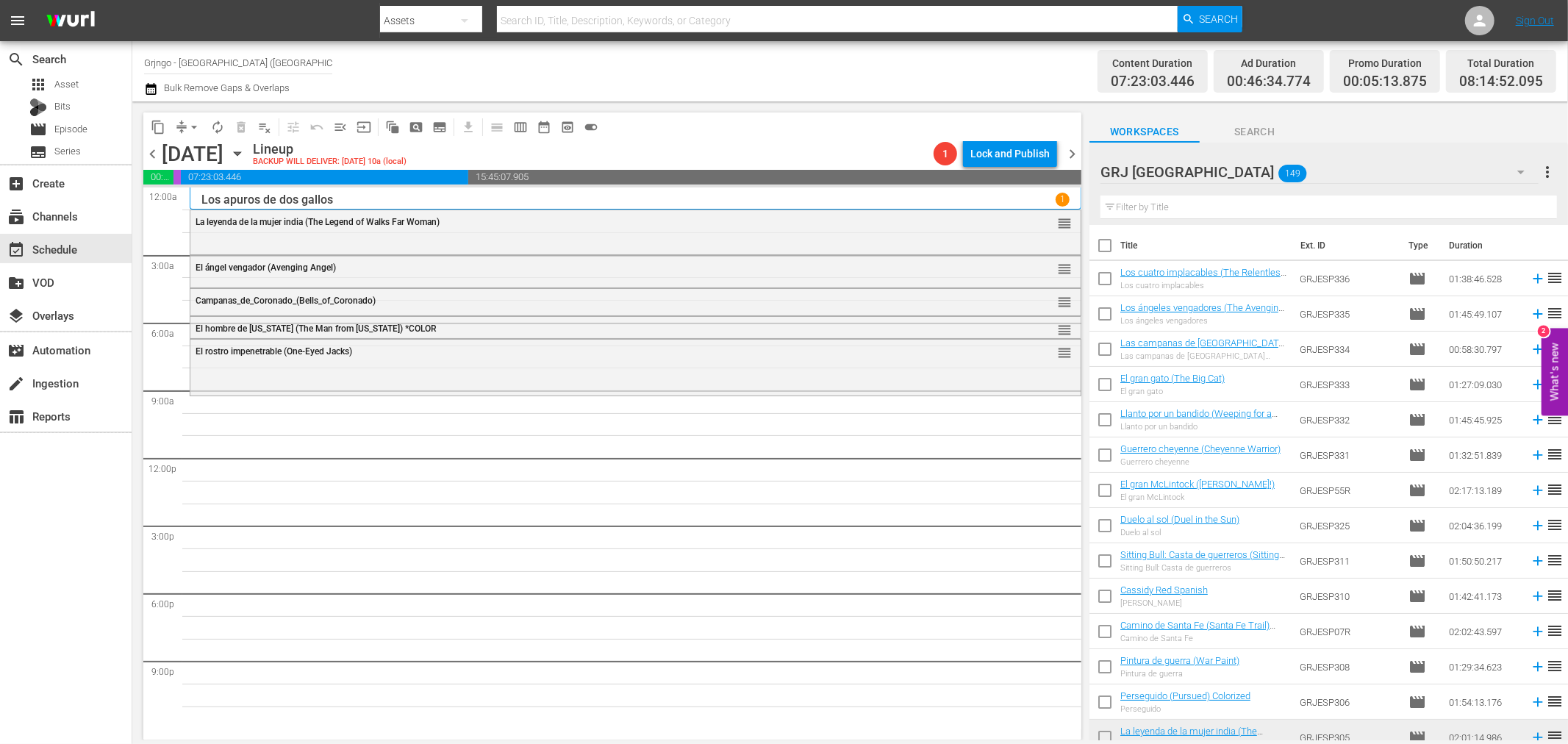
click at [1189, 206] on input "text" at bounding box center [1329, 208] width 456 height 24
paste input "El forastero (The Outsider)"
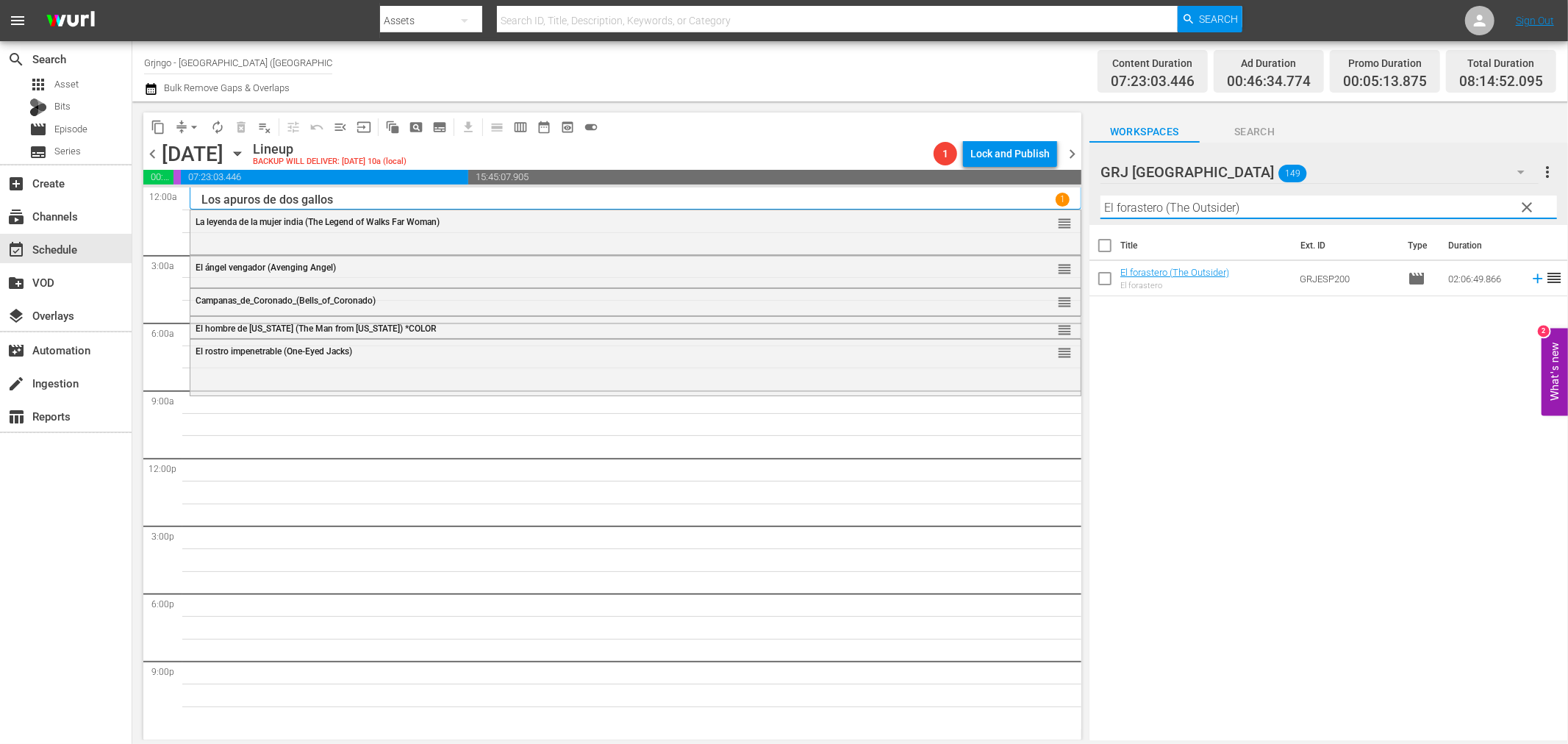
type input "El forastero (The Outsider)"
click at [1529, 277] on icon at bounding box center [1538, 279] width 17 height 17
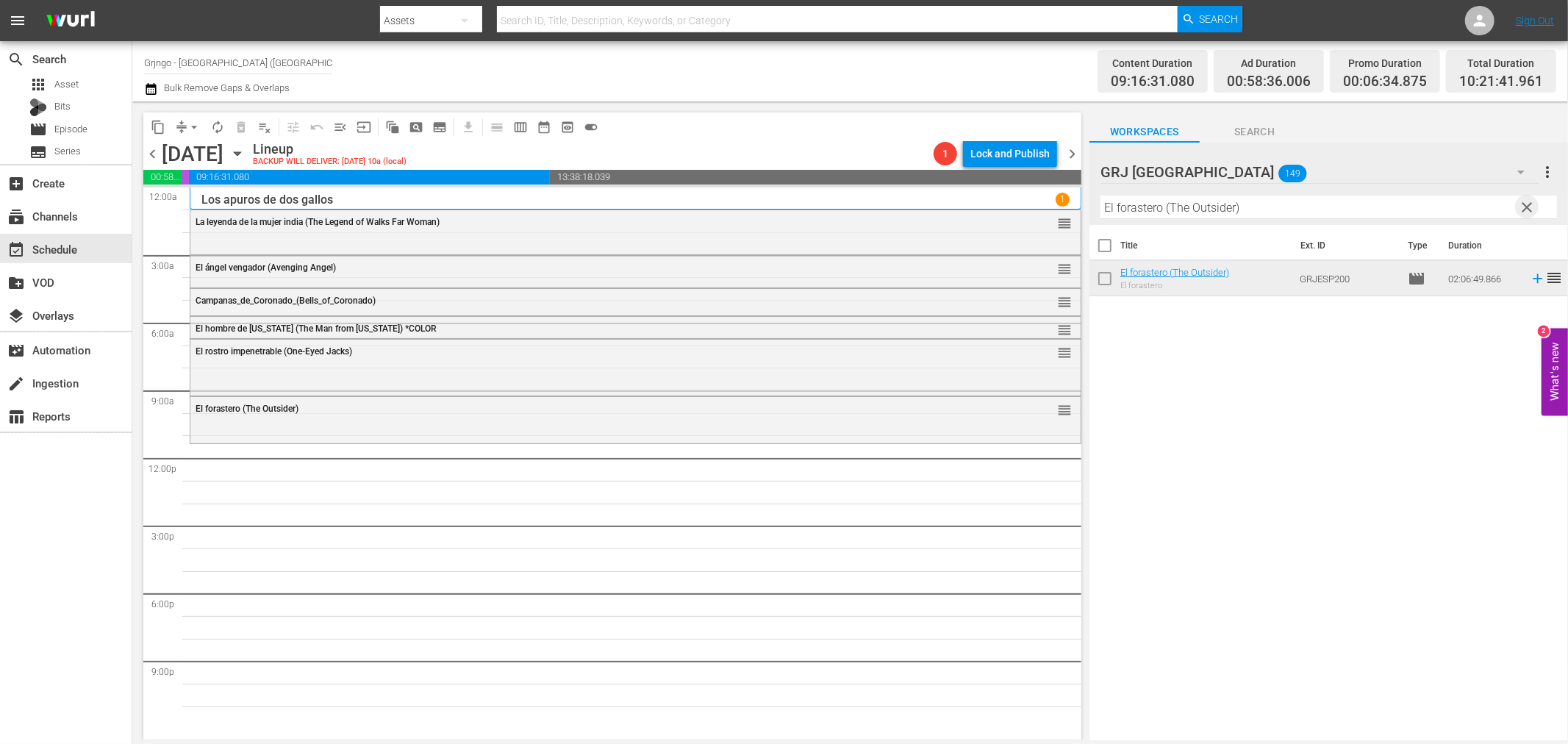
click at [1526, 203] on span "clear" at bounding box center [1527, 207] width 17 height 17
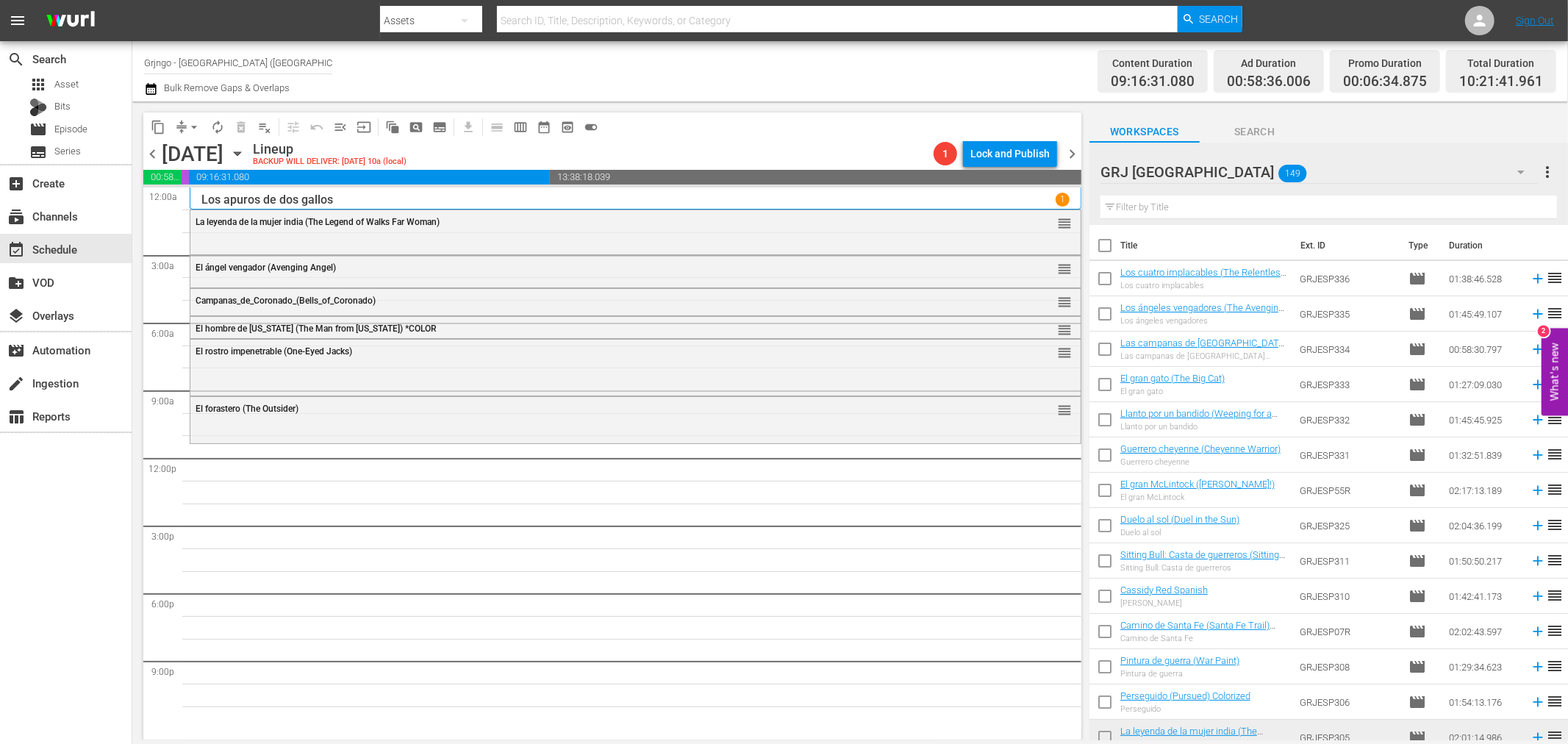
click at [1163, 203] on input "text" at bounding box center [1329, 208] width 456 height 24
paste input "The Warrant"
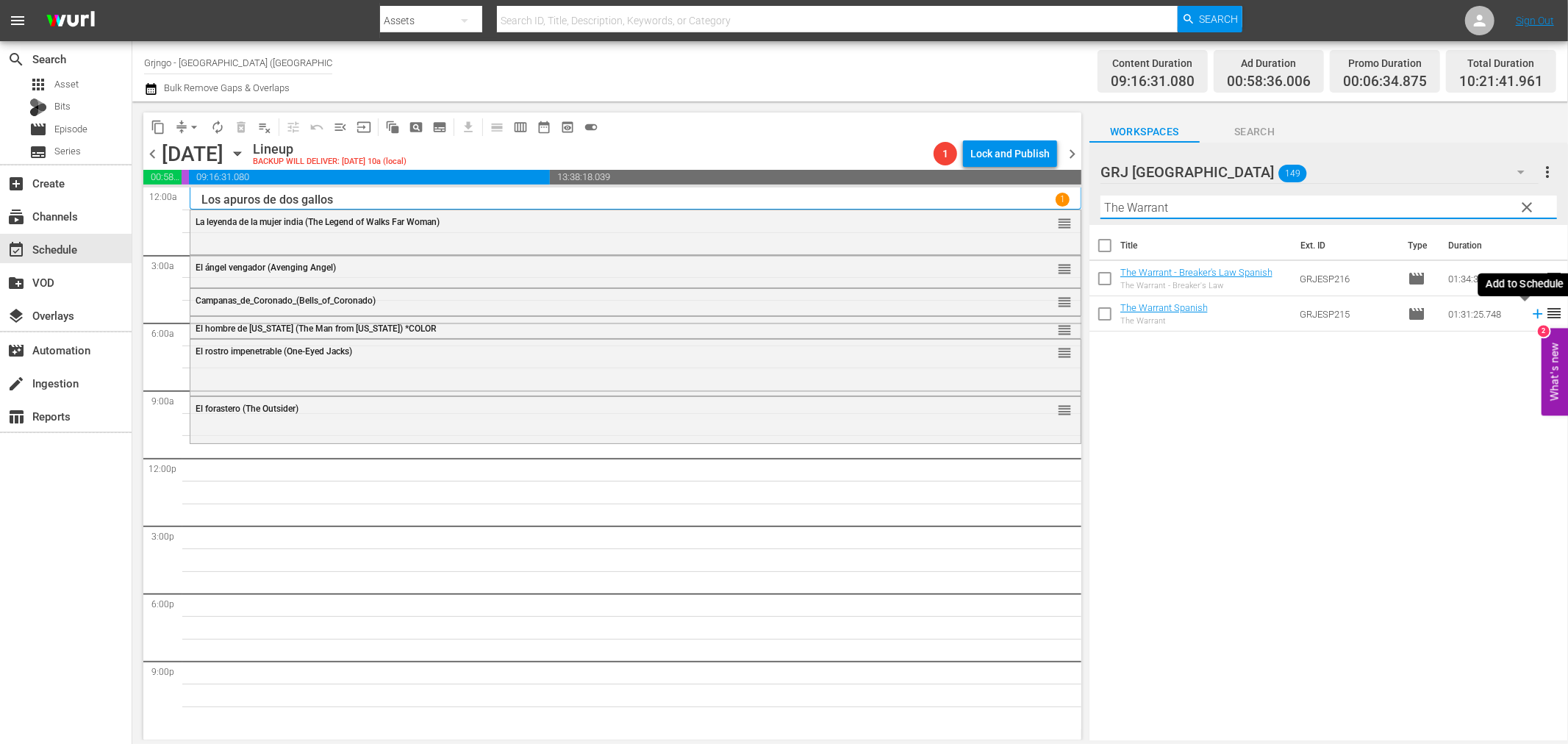
type input "The Warrant"
click at [1529, 315] on icon at bounding box center [1538, 314] width 17 height 17
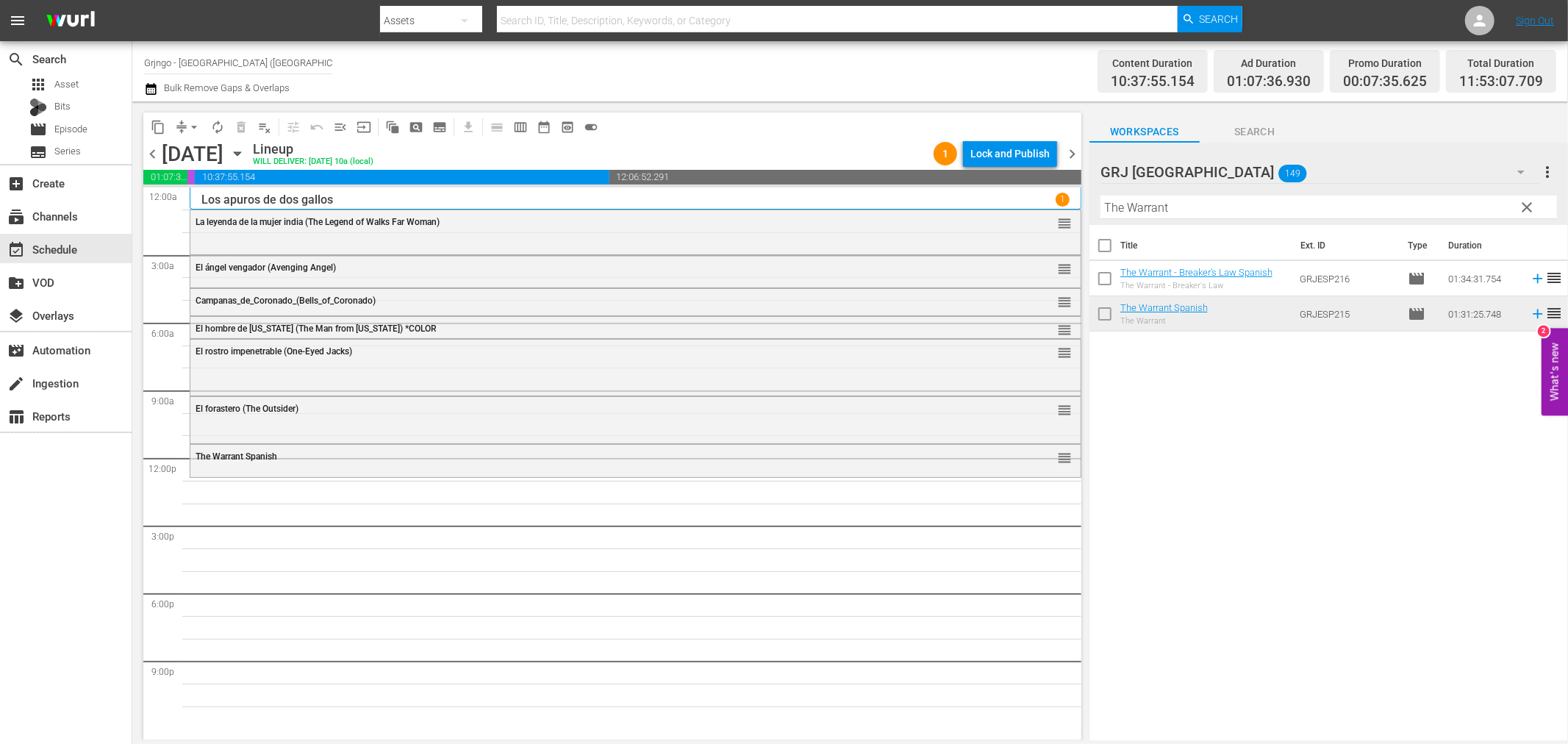
drag, startPoint x: 1529, startPoint y: 208, endPoint x: 1274, endPoint y: 203, distance: 255.0
click at [1529, 208] on span "clear" at bounding box center [1527, 207] width 17 height 17
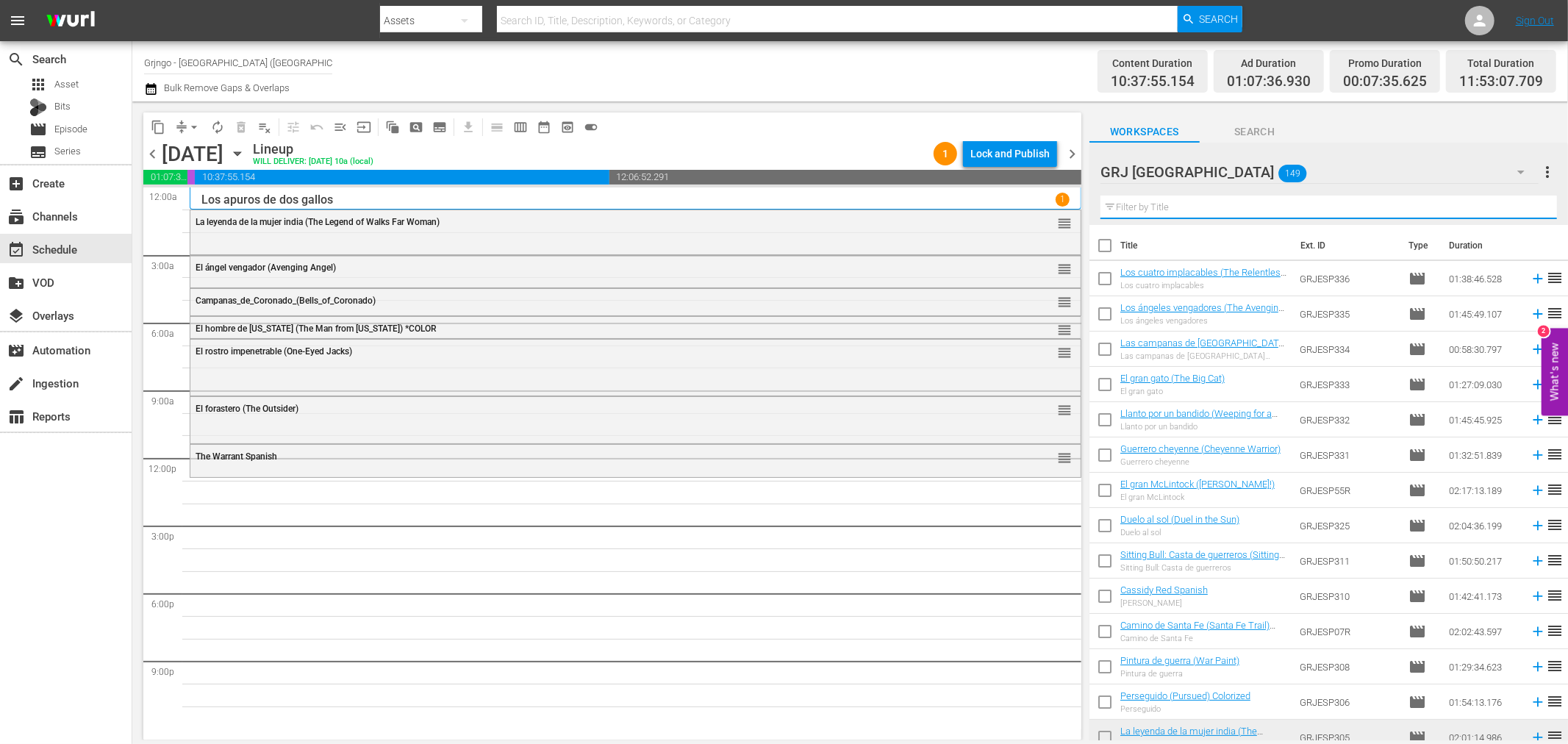
click at [1269, 202] on input "text" at bounding box center [1329, 208] width 456 height 24
paste input "A través del huracán"
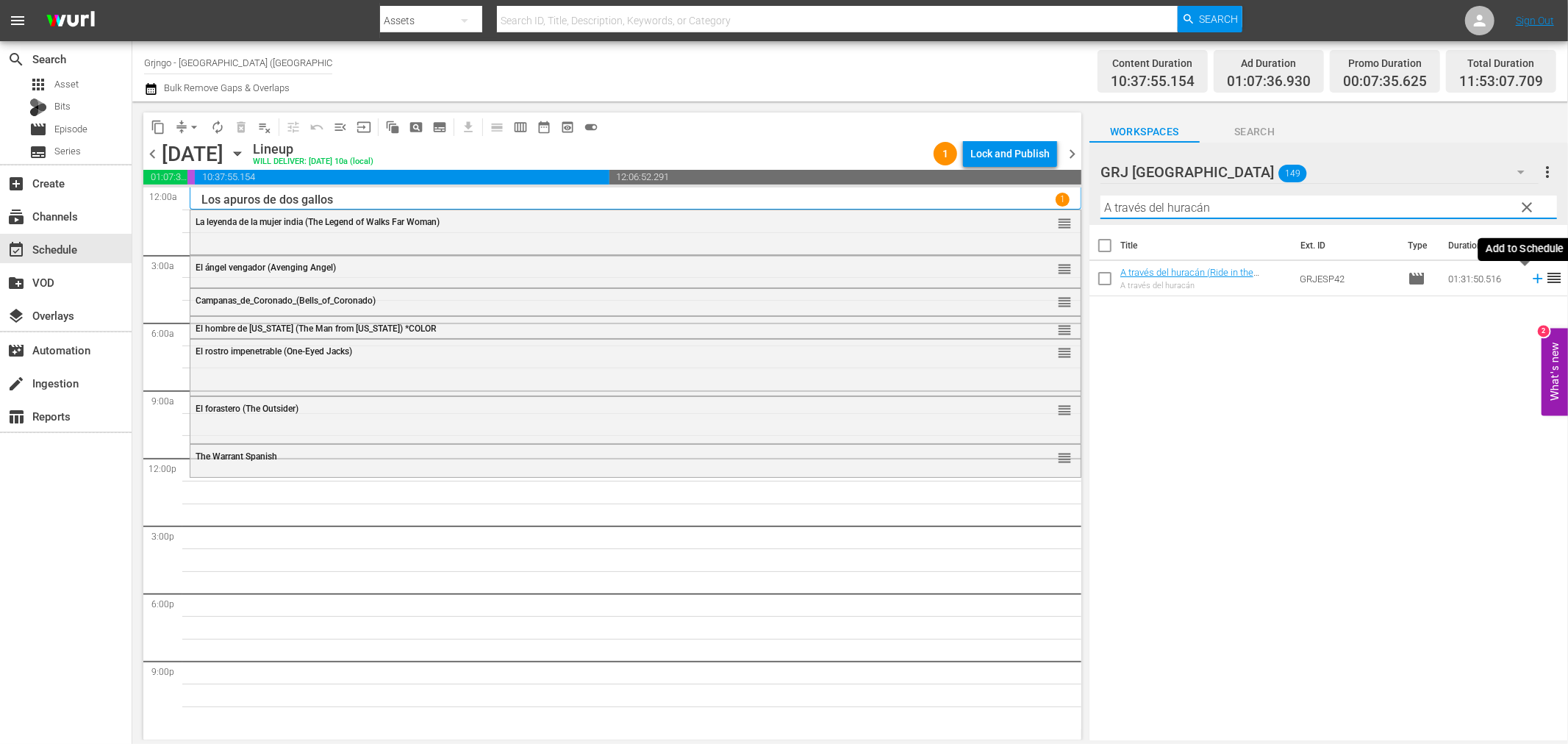
type input "A través del huracán"
click at [1533, 278] on icon at bounding box center [1538, 279] width 9 height 9
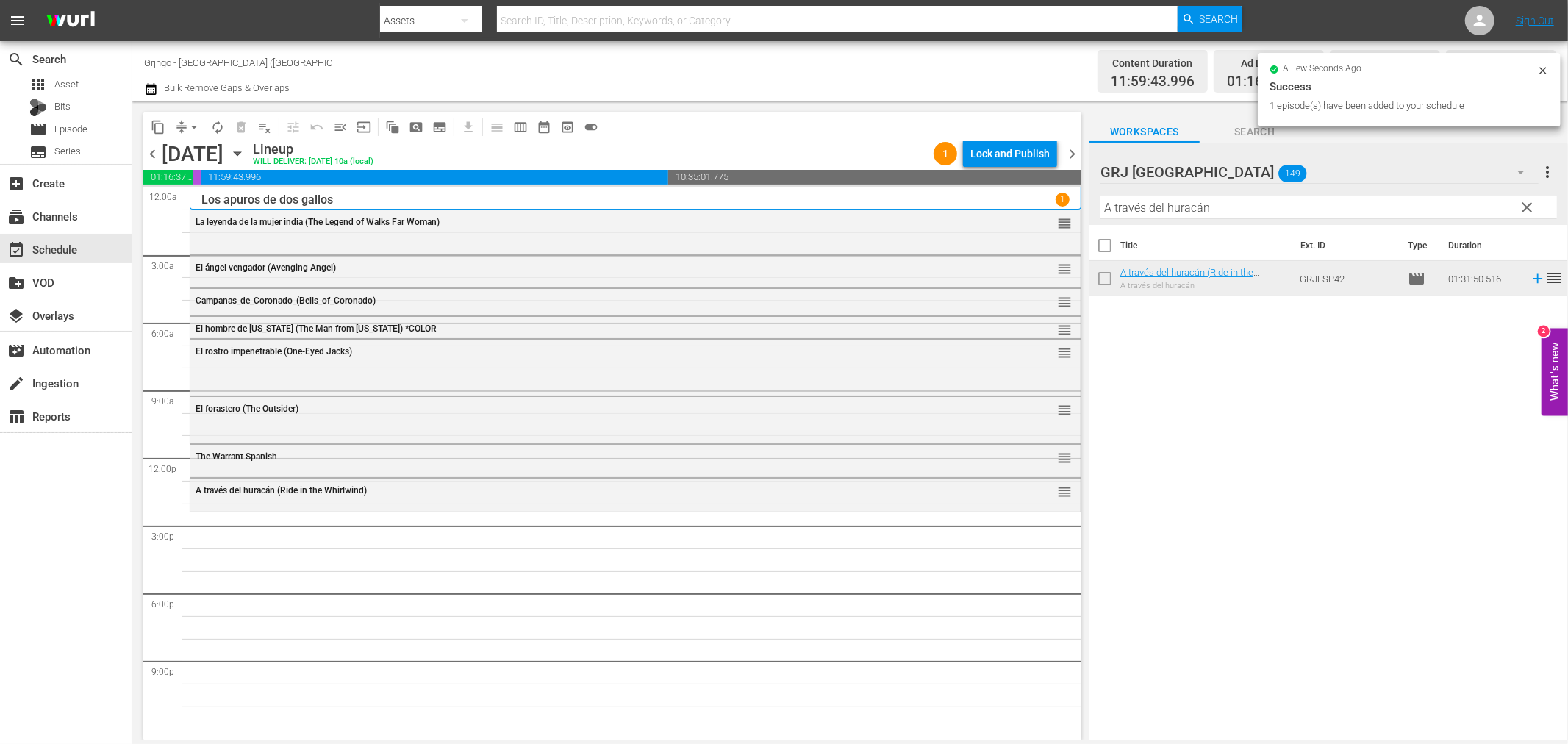
drag, startPoint x: 1524, startPoint y: 202, endPoint x: 1405, endPoint y: 199, distance: 119.0
click at [1524, 202] on span "clear" at bounding box center [1527, 207] width 17 height 17
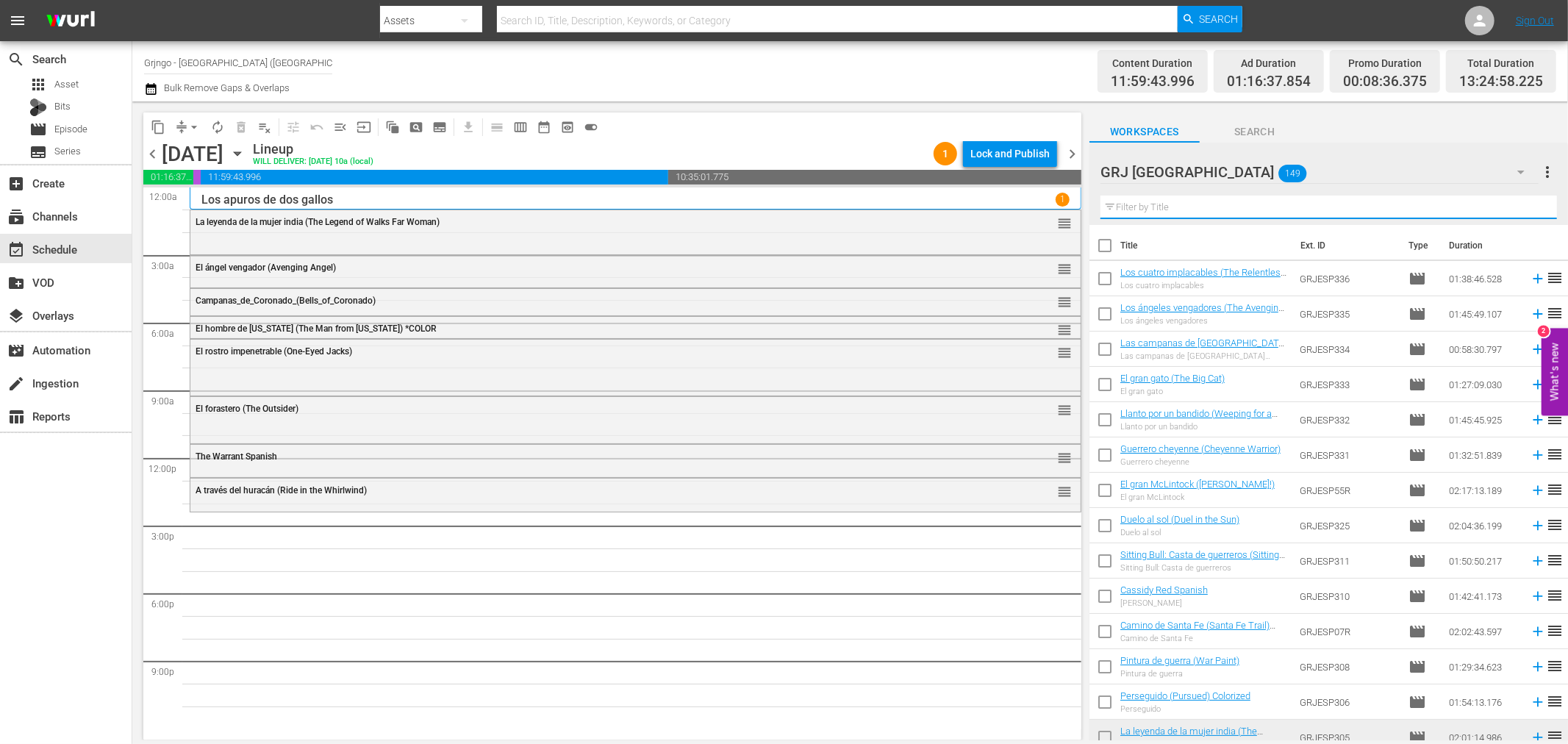
paste input "Sitting Bull"
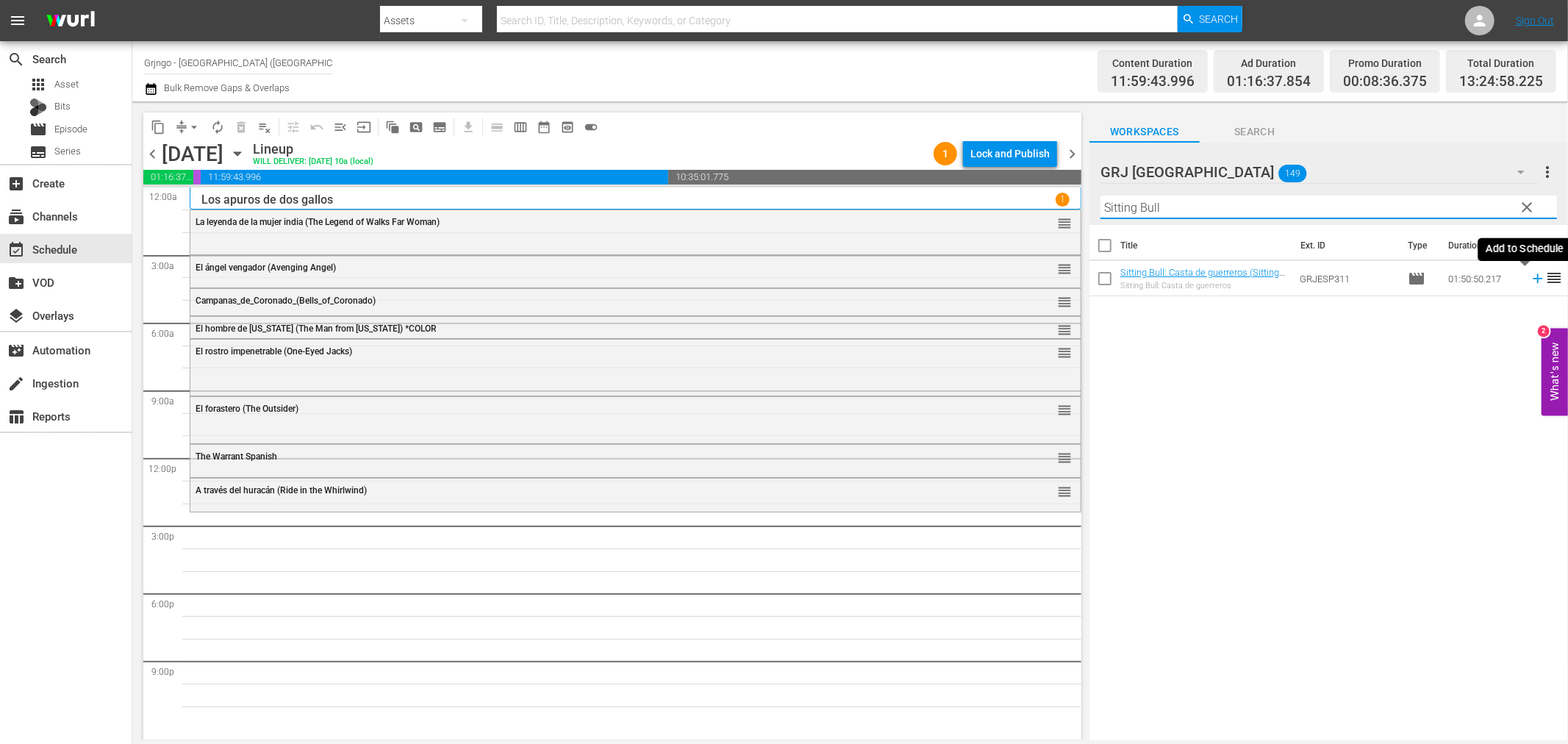
type input "Sitting Bull"
click at [1533, 280] on icon at bounding box center [1538, 279] width 9 height 9
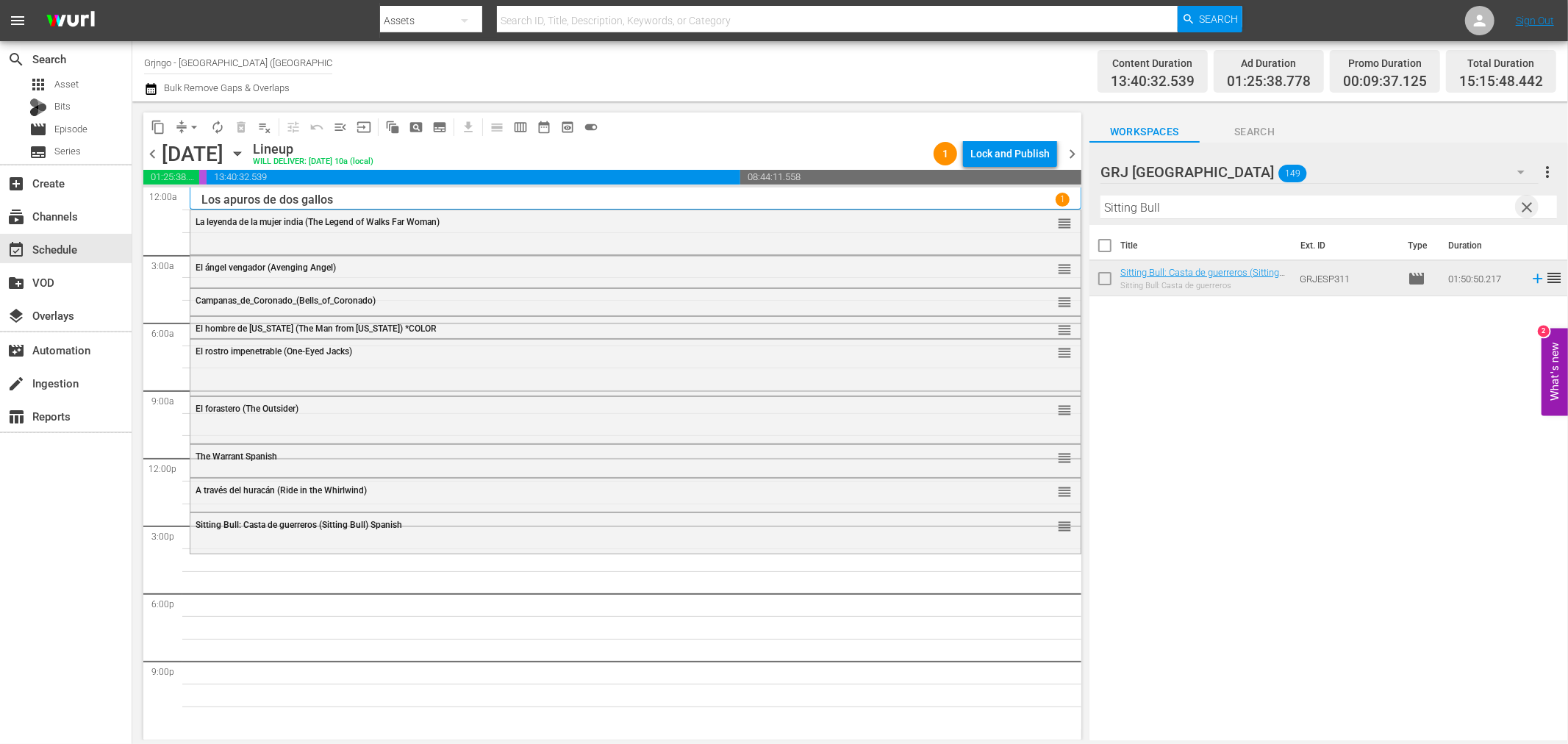
click at [1529, 200] on span "clear" at bounding box center [1527, 207] width 17 height 17
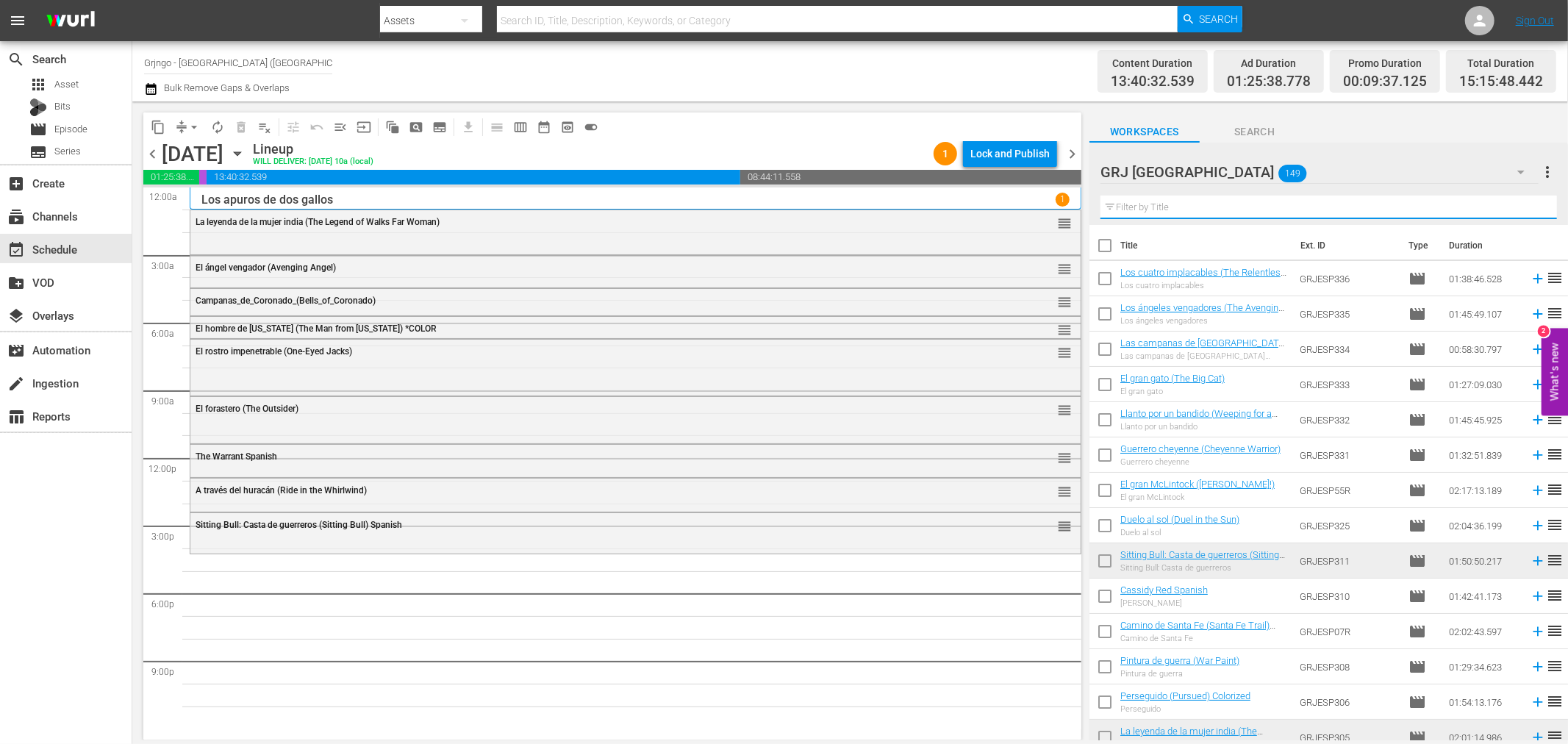
paste input "Bonanza Compilation Episodes 46, 47"
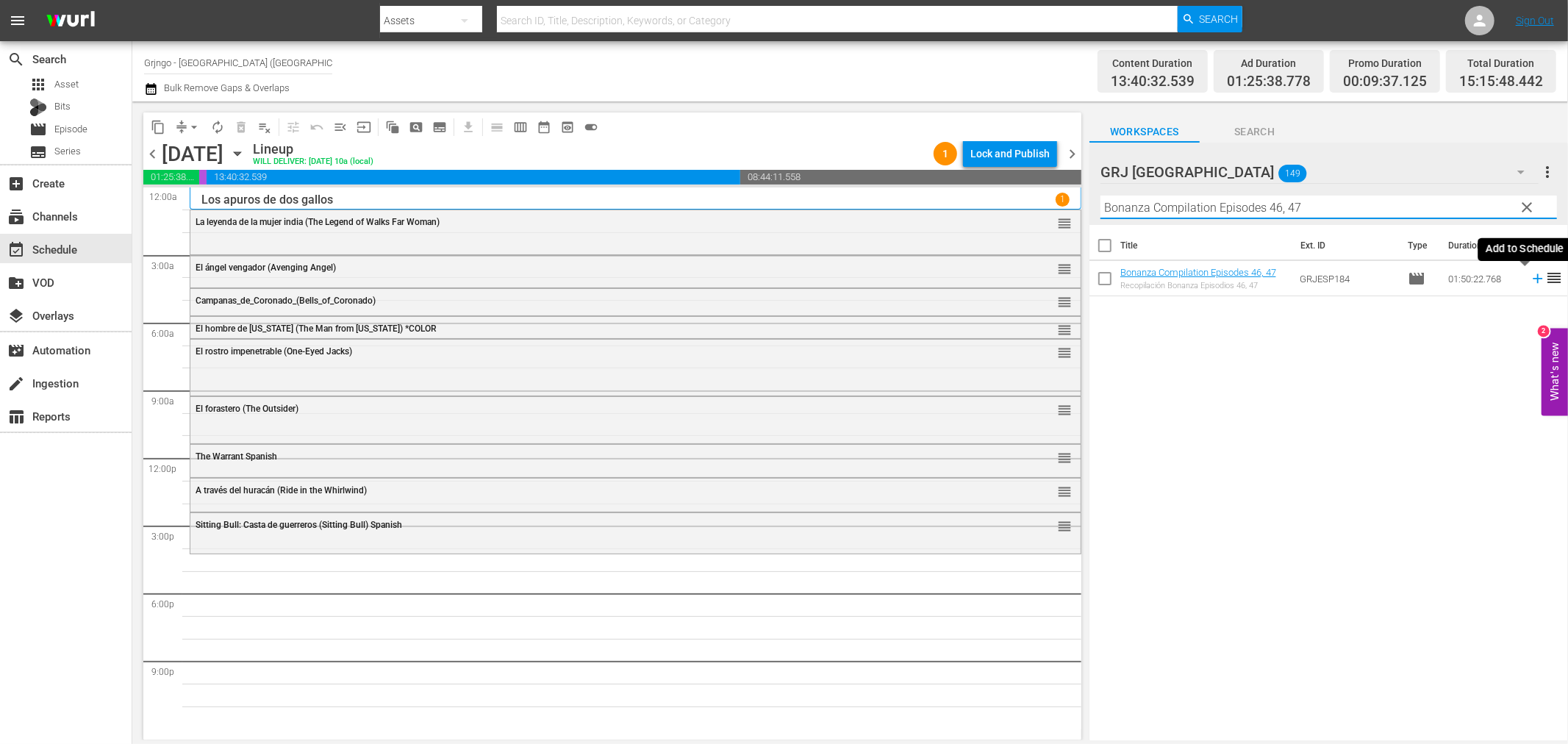
type input "Bonanza Compilation Episodes 46, 47"
click at [1529, 276] on icon at bounding box center [1538, 279] width 17 height 17
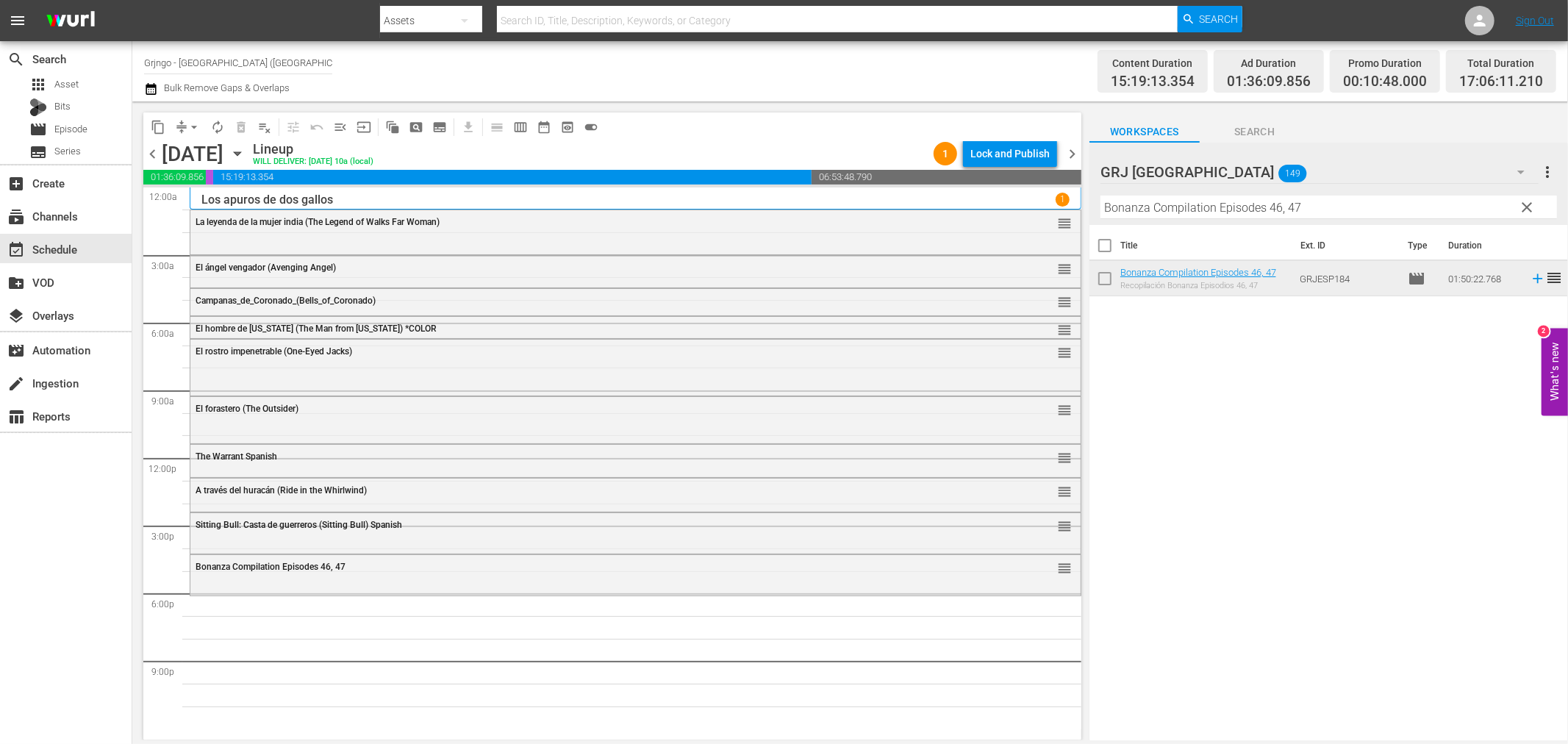
drag, startPoint x: 1525, startPoint y: 207, endPoint x: 1511, endPoint y: 194, distance: 19.1
click at [1525, 207] on span "clear" at bounding box center [1527, 207] width 17 height 17
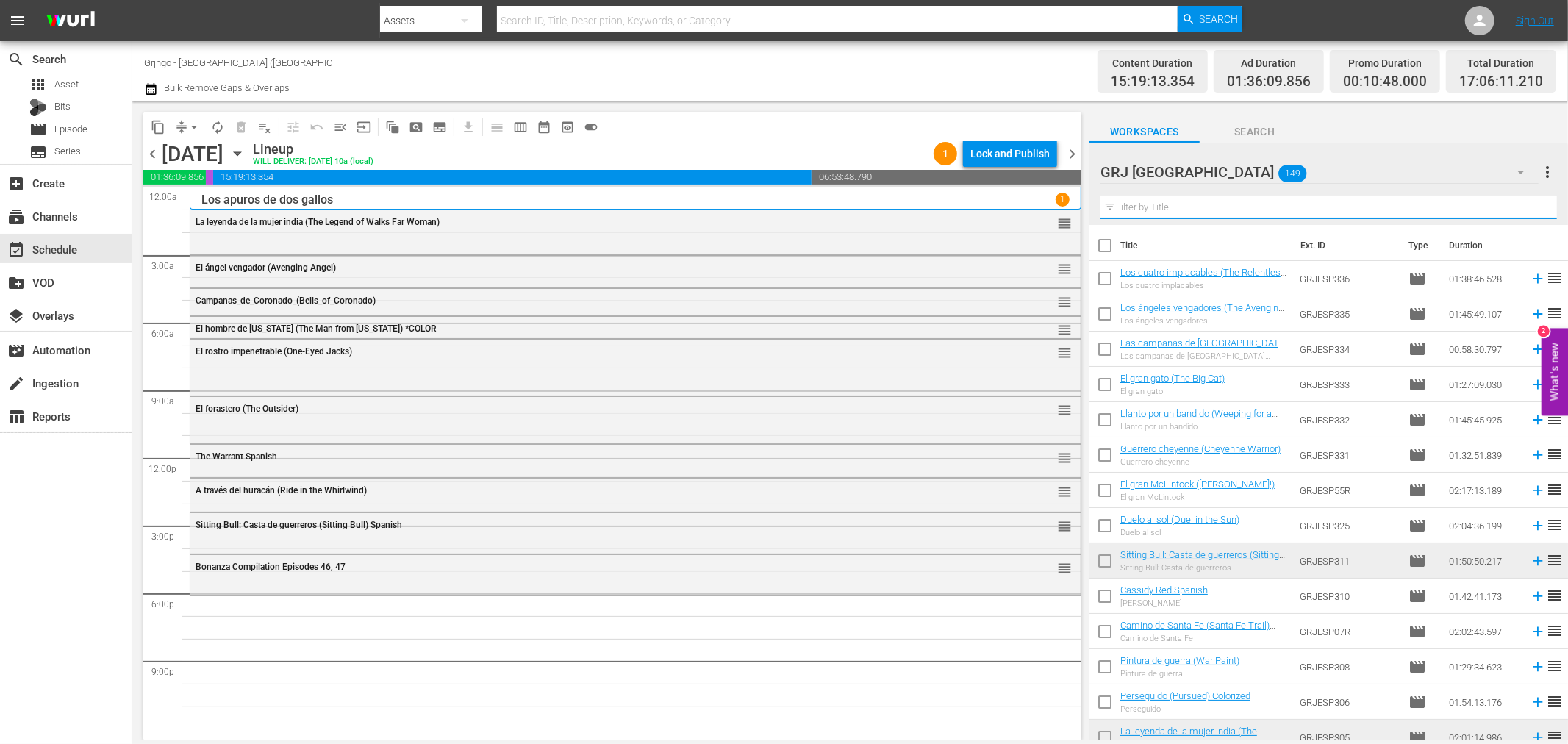
click at [1168, 206] on input "text" at bounding box center [1329, 208] width 456 height 24
paste input "¡Ay, [GEOGRAPHIC_DATA] no te rajes!"
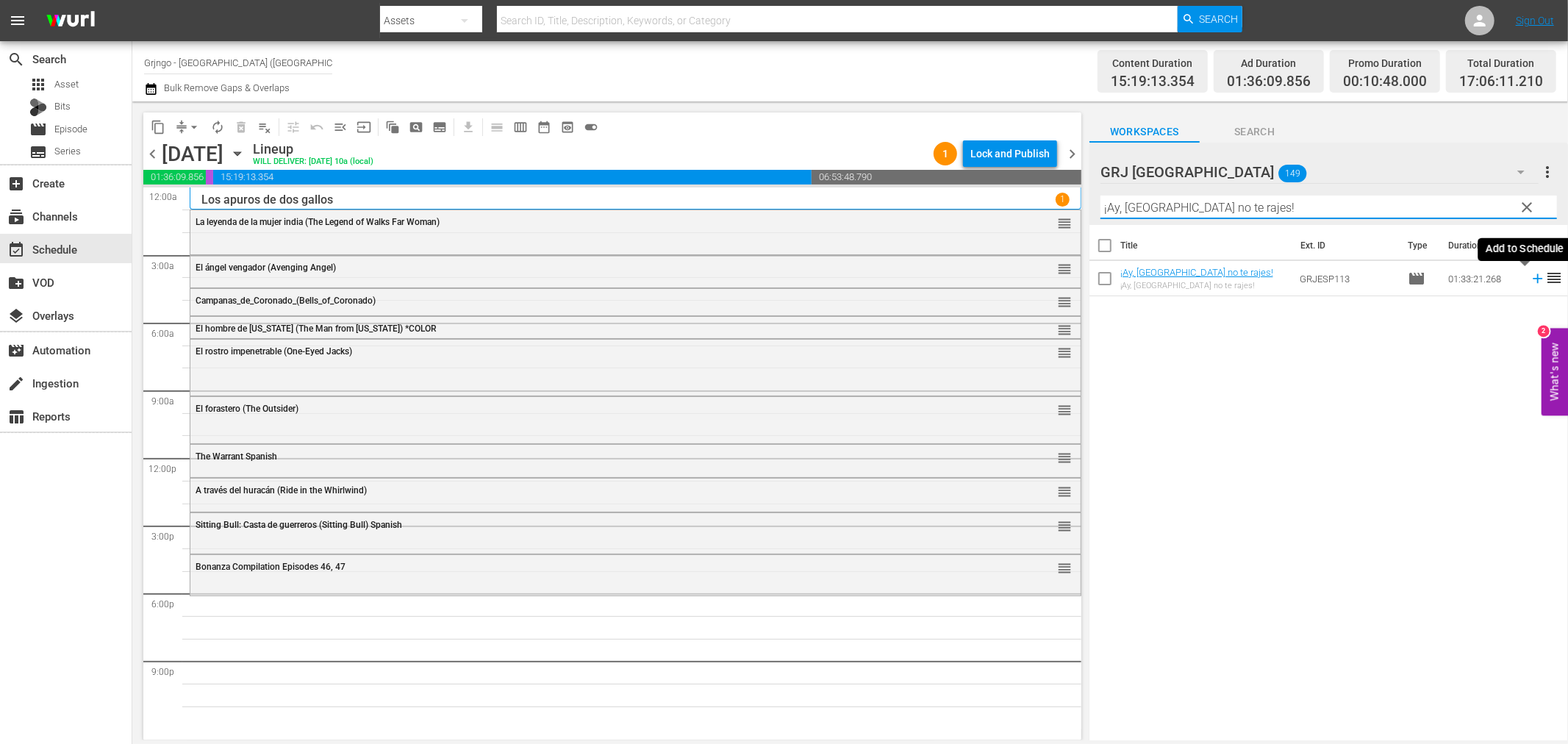
type input "¡Ay, [GEOGRAPHIC_DATA] no te rajes!"
click at [1529, 276] on icon at bounding box center [1538, 279] width 17 height 17
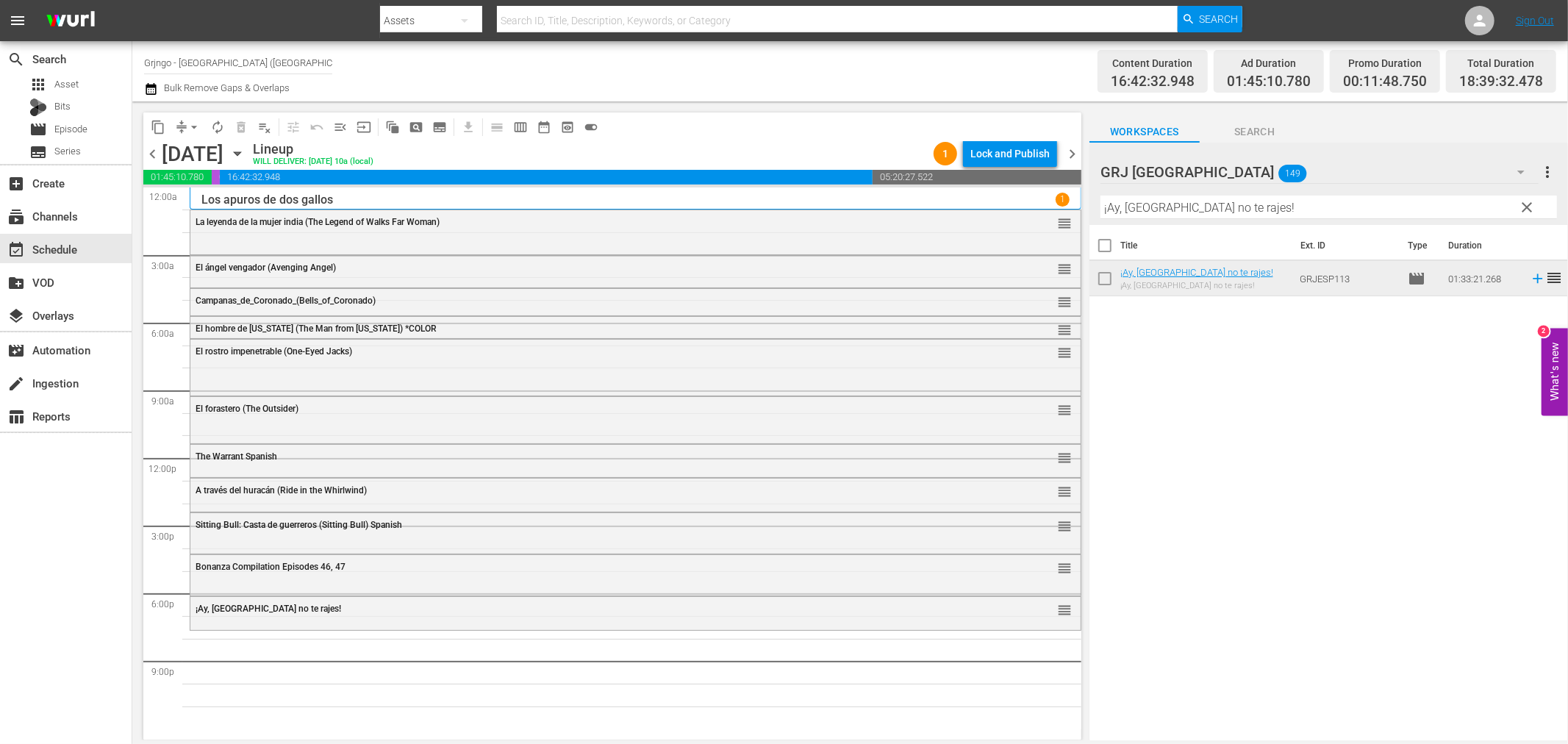
drag, startPoint x: 1529, startPoint y: 203, endPoint x: 1175, endPoint y: 199, distance: 354.0
click at [1529, 203] on span "clear" at bounding box center [1527, 207] width 17 height 17
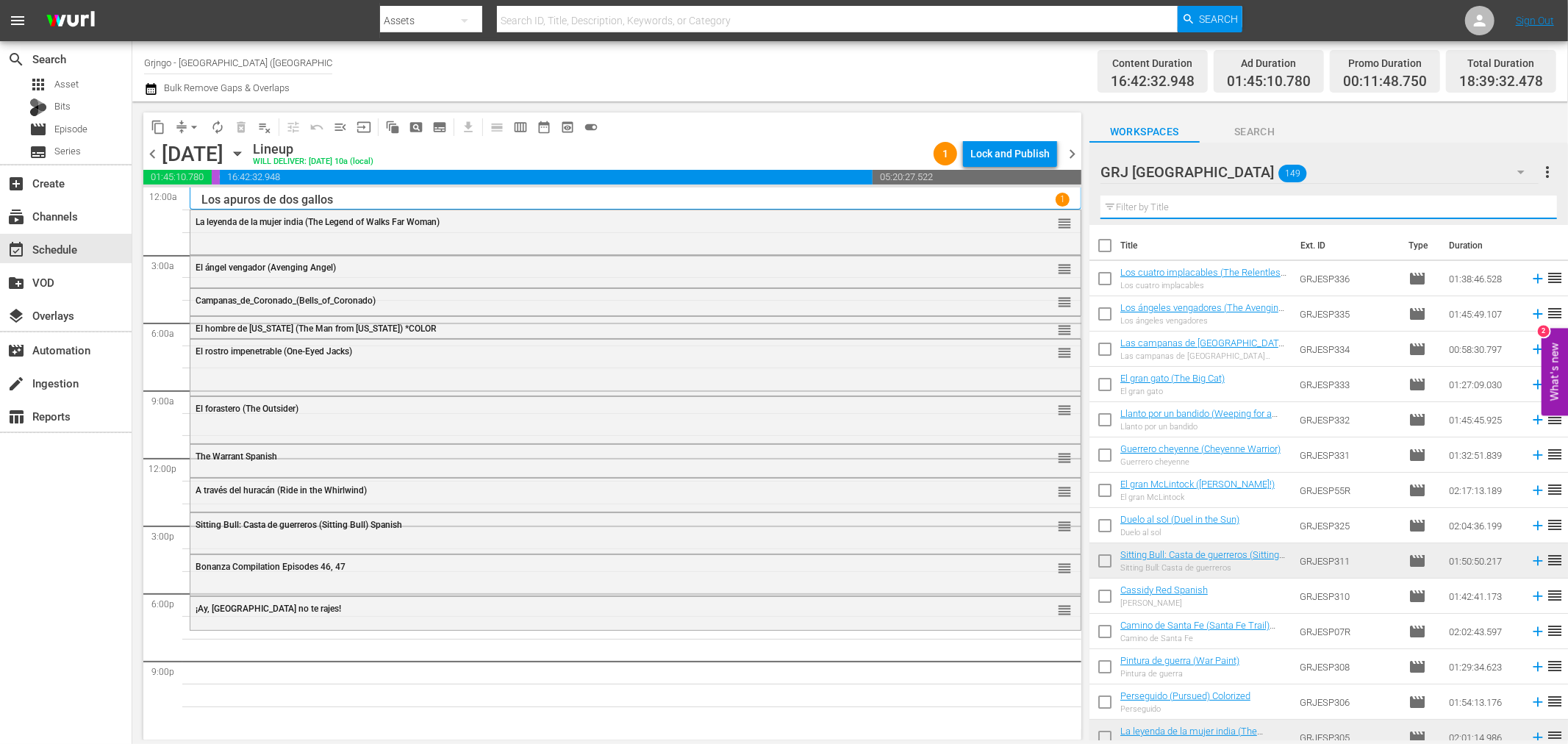
paste input "Guerreras [PERSON_NAME]"
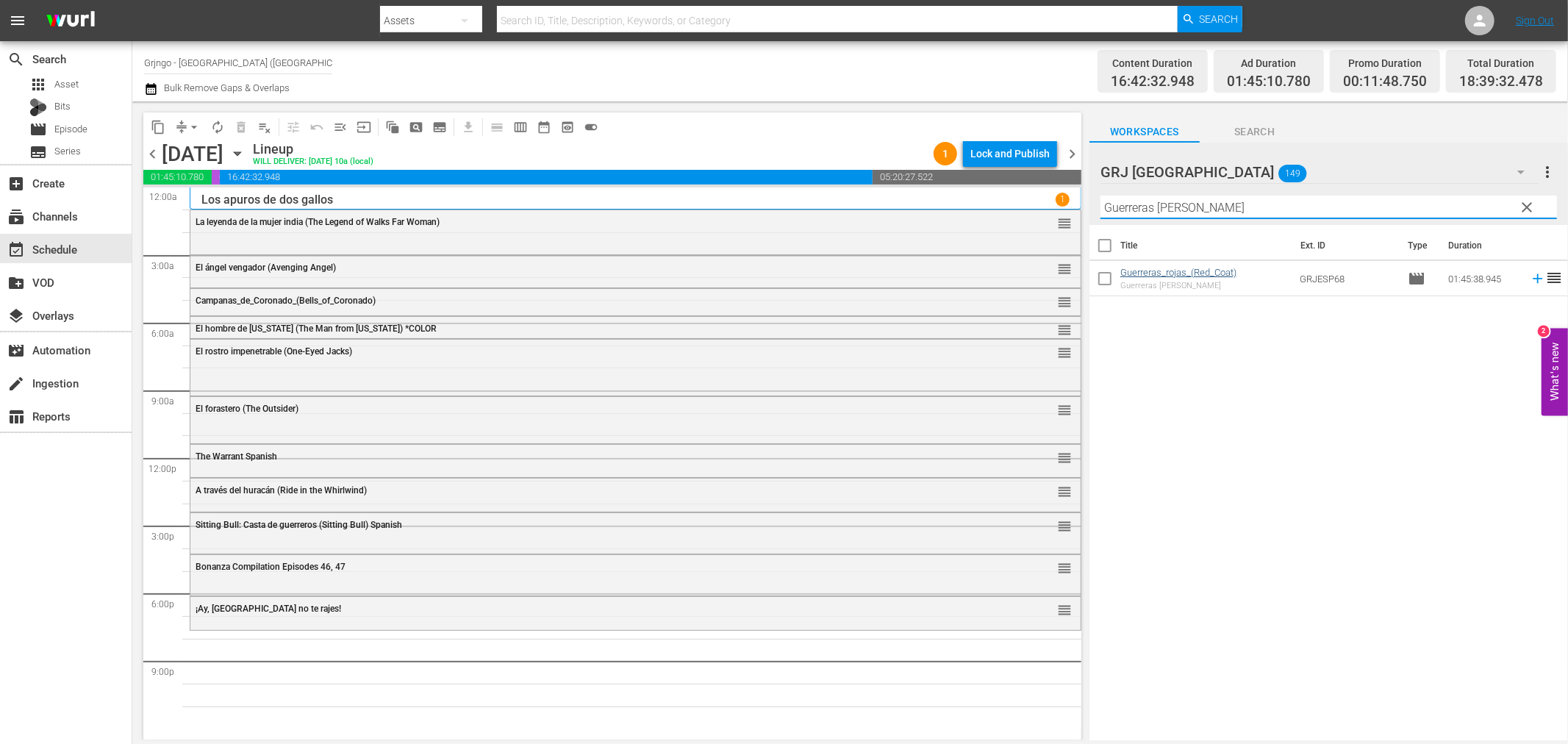
type input "Guerreras [PERSON_NAME]"
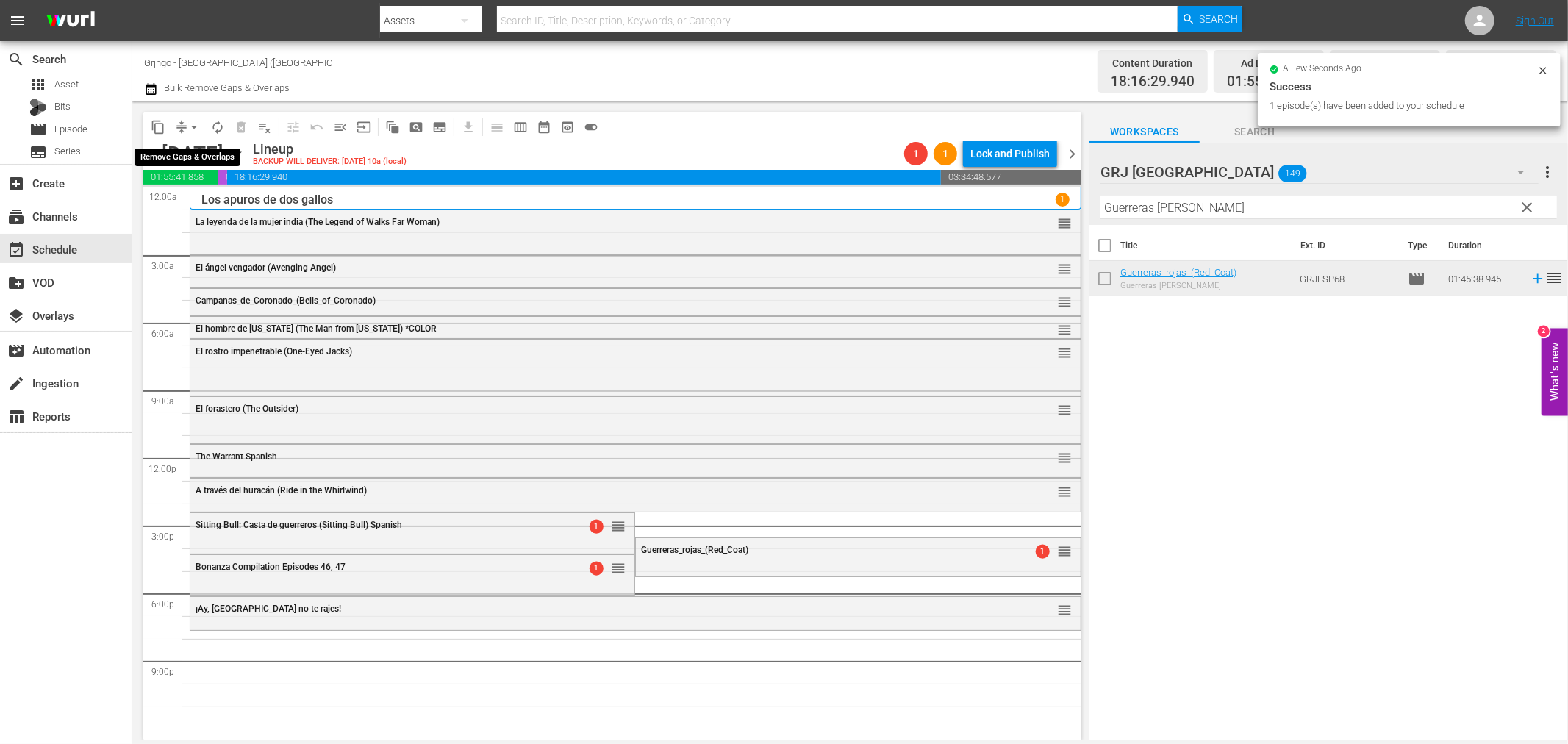
click at [193, 119] on button "arrow_drop_down" at bounding box center [194, 127] width 24 height 24
click at [226, 210] on li "Align to End of Previous Day" at bounding box center [195, 204] width 155 height 24
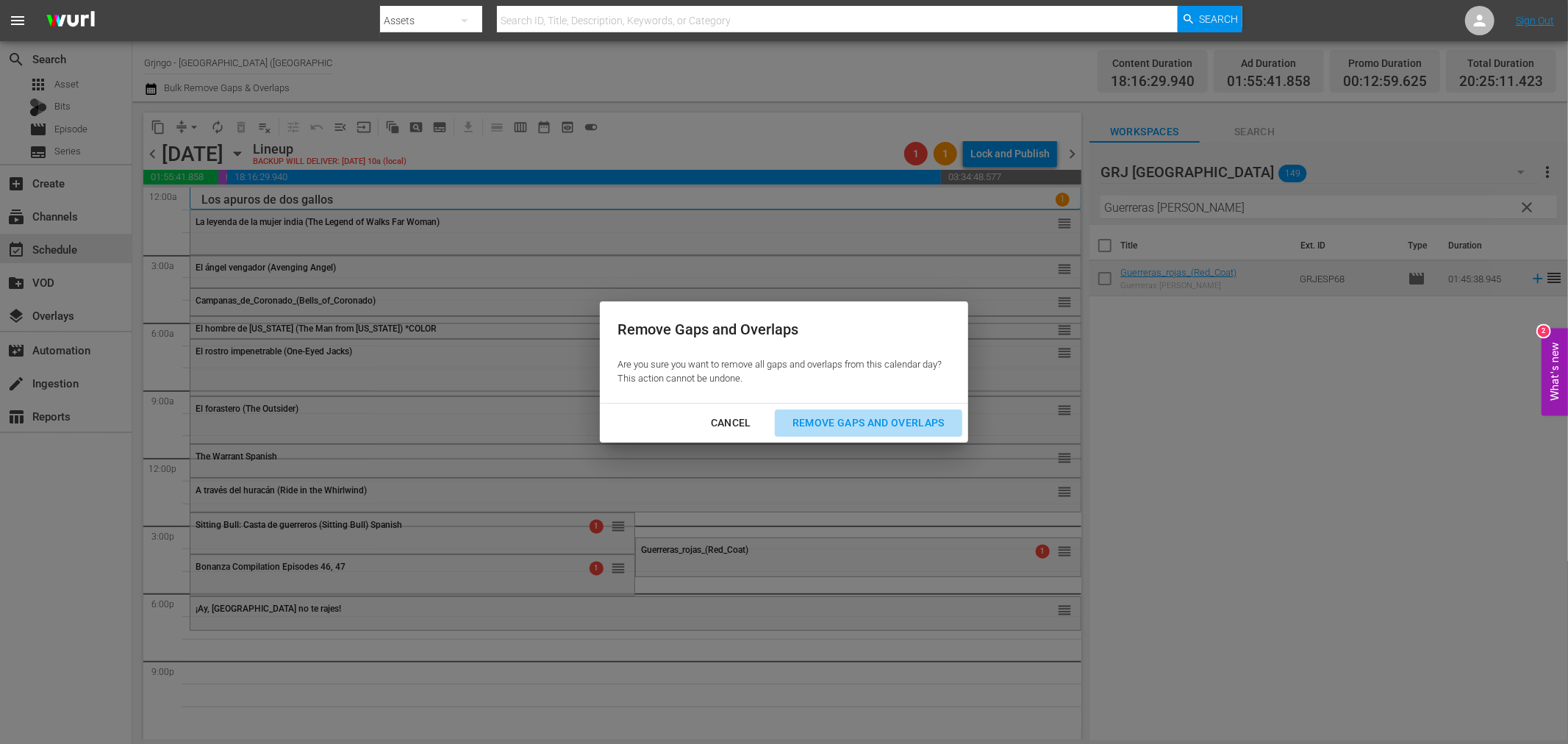
click at [870, 433] on button "Remove Gaps and Overlaps" at bounding box center [869, 424] width 188 height 28
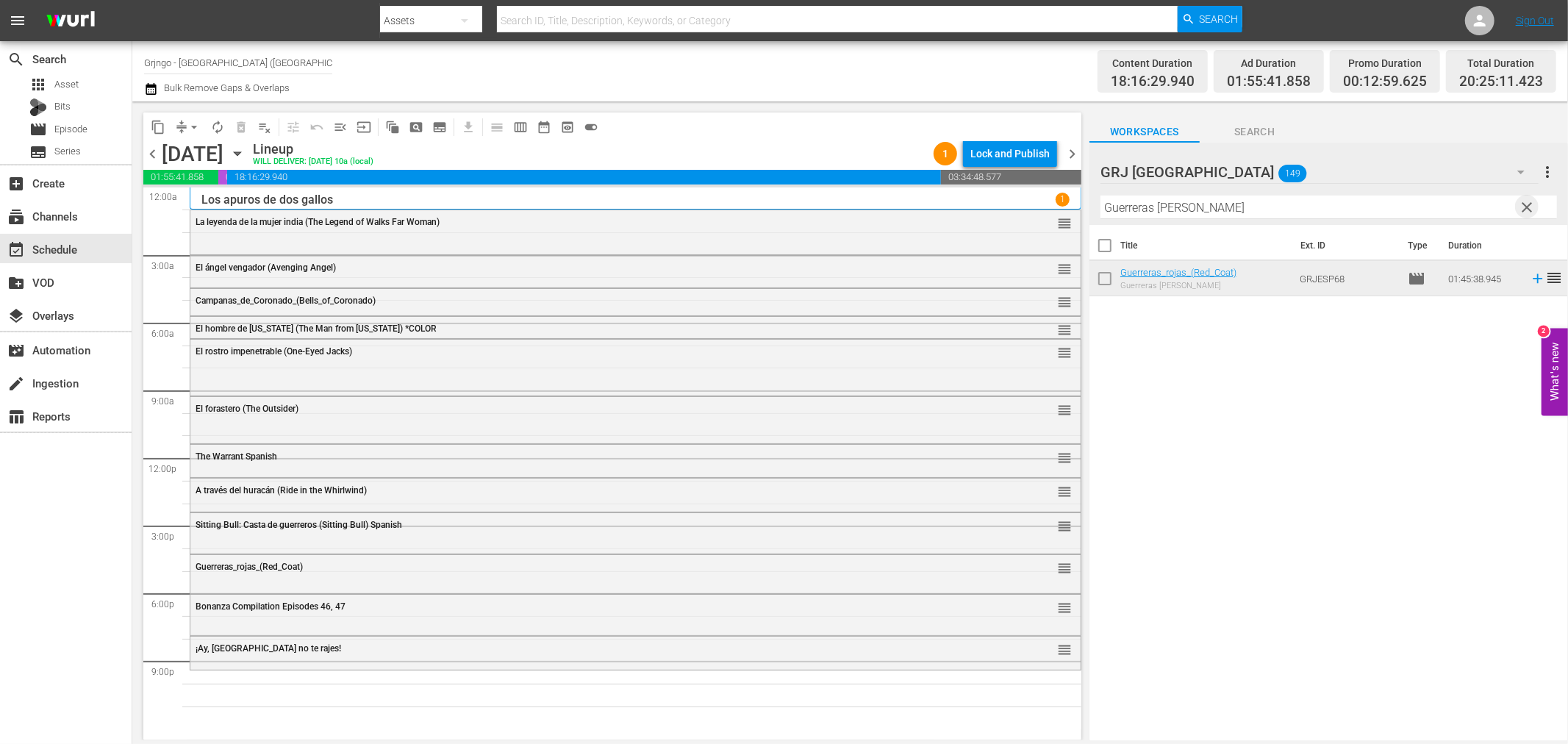
click at [1524, 206] on span "clear" at bounding box center [1527, 207] width 17 height 17
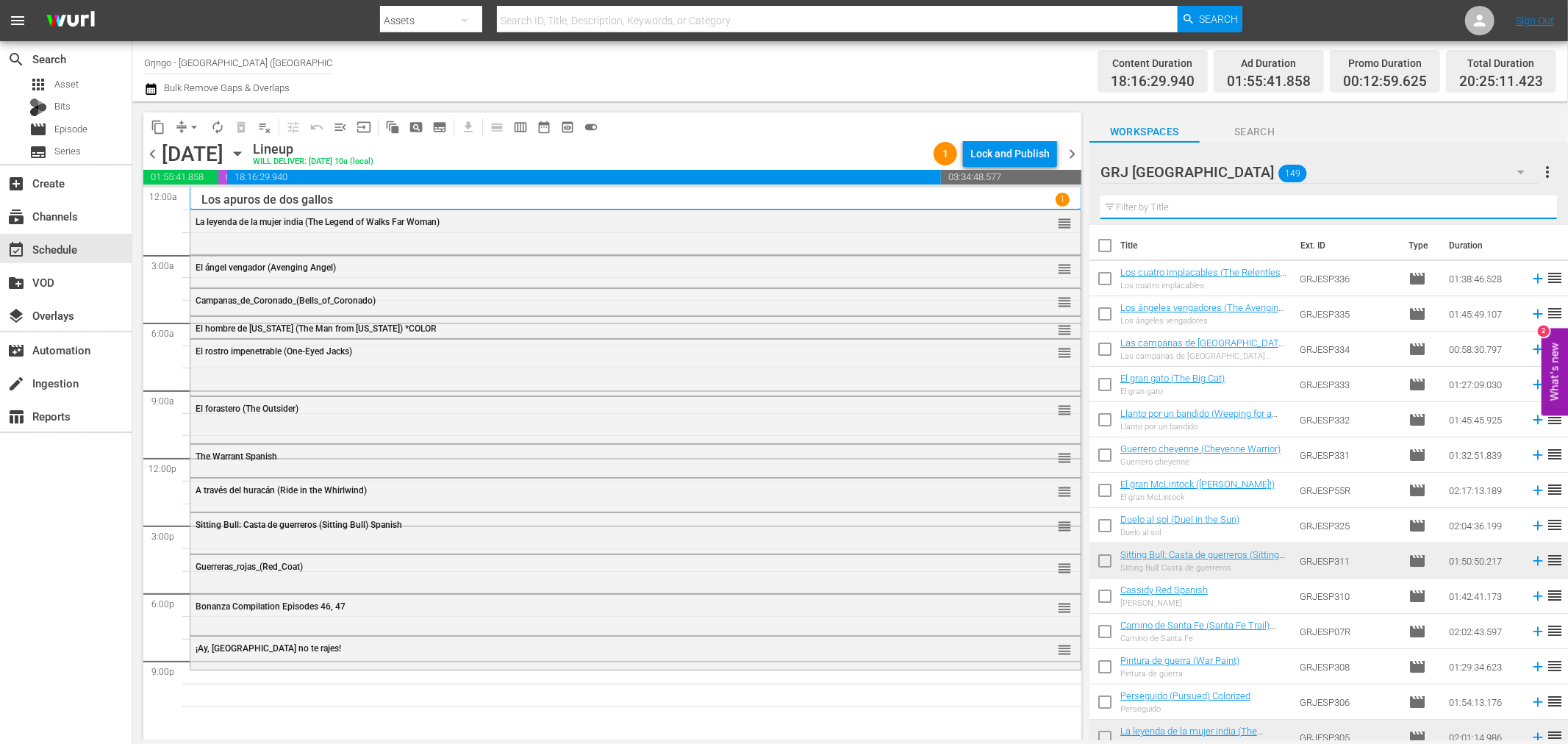
paste input "La Balada de [PERSON_NAME]"
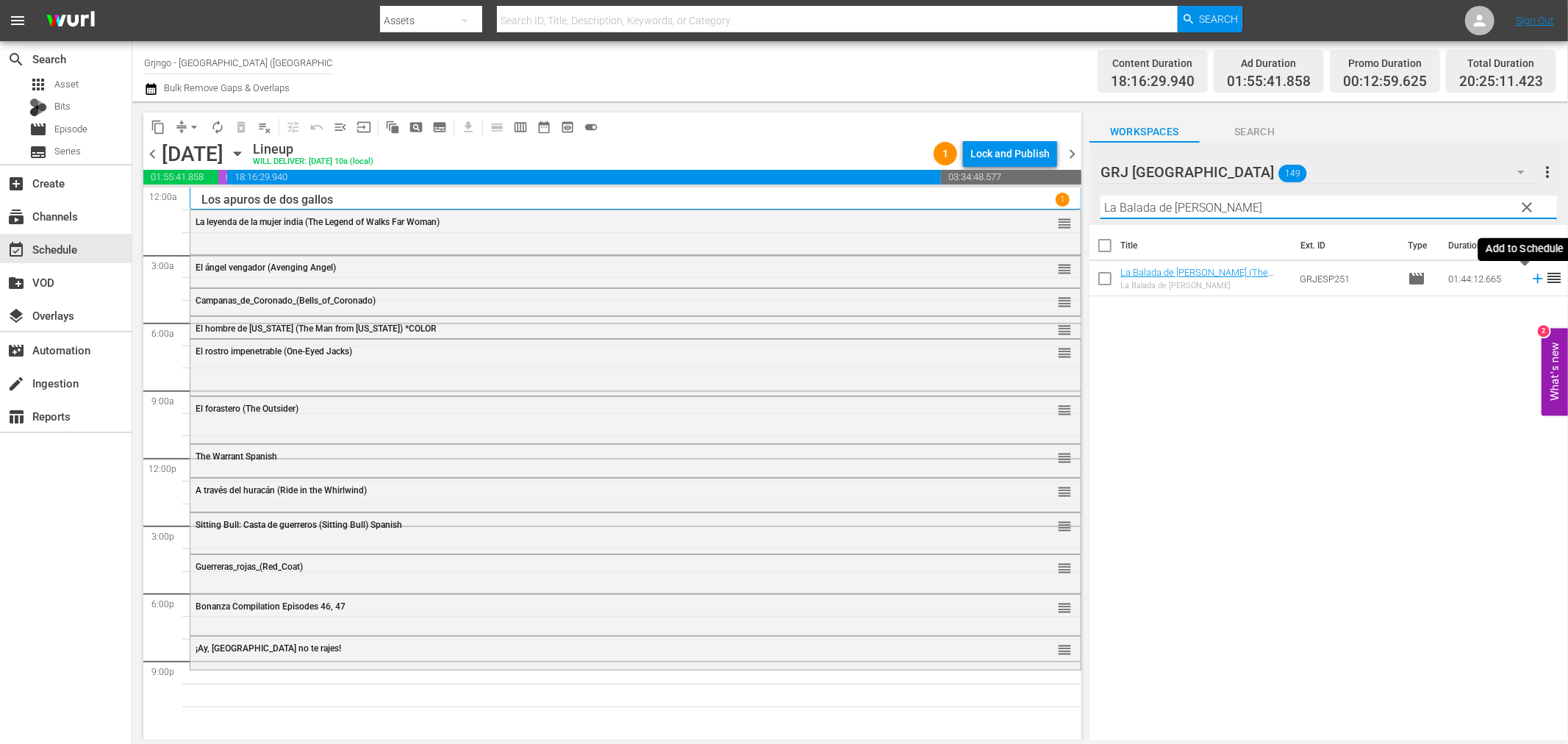
type input "La Balada de [PERSON_NAME]"
click at [1529, 274] on icon at bounding box center [1538, 279] width 17 height 17
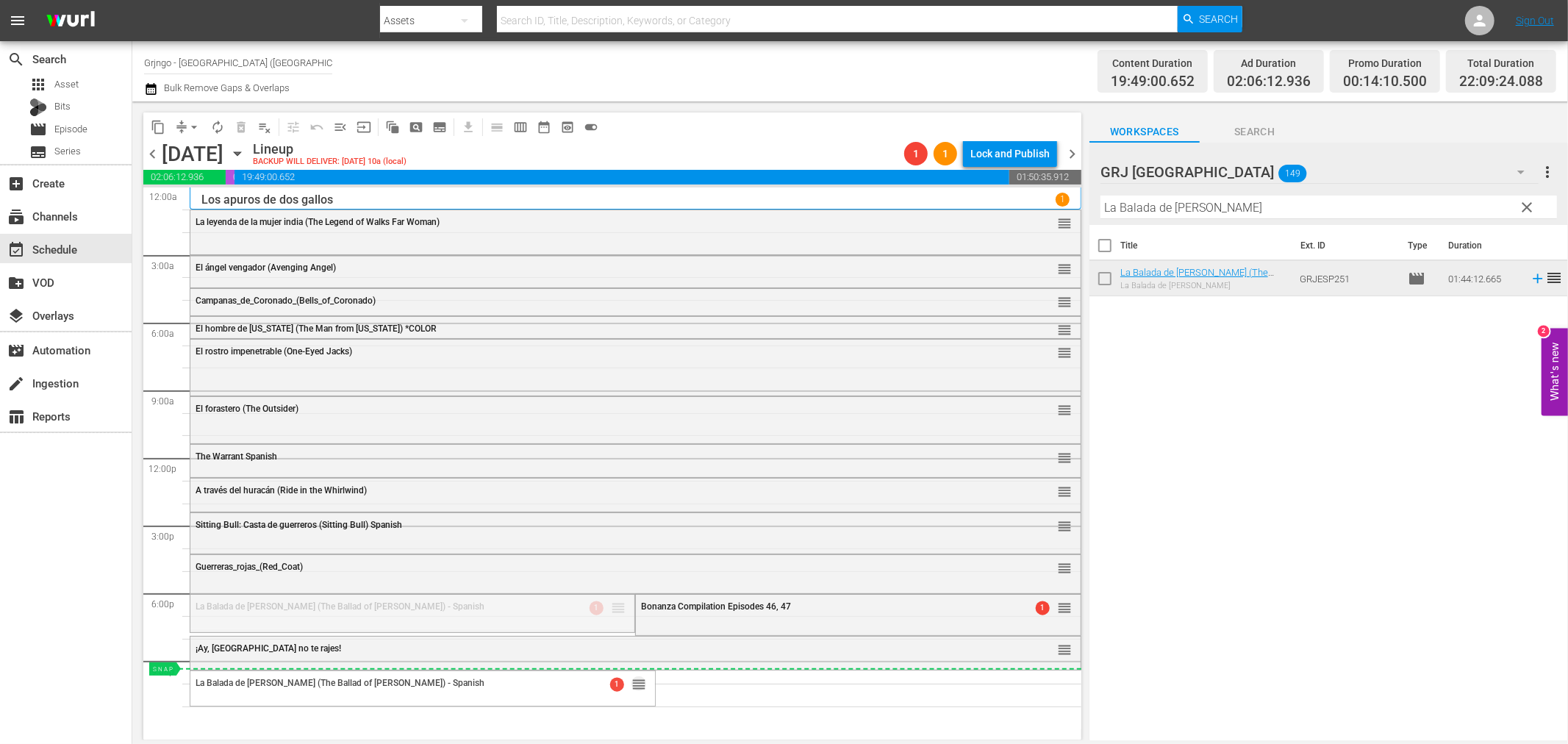
drag, startPoint x: 605, startPoint y: 605, endPoint x: 587, endPoint y: 670, distance: 67.4
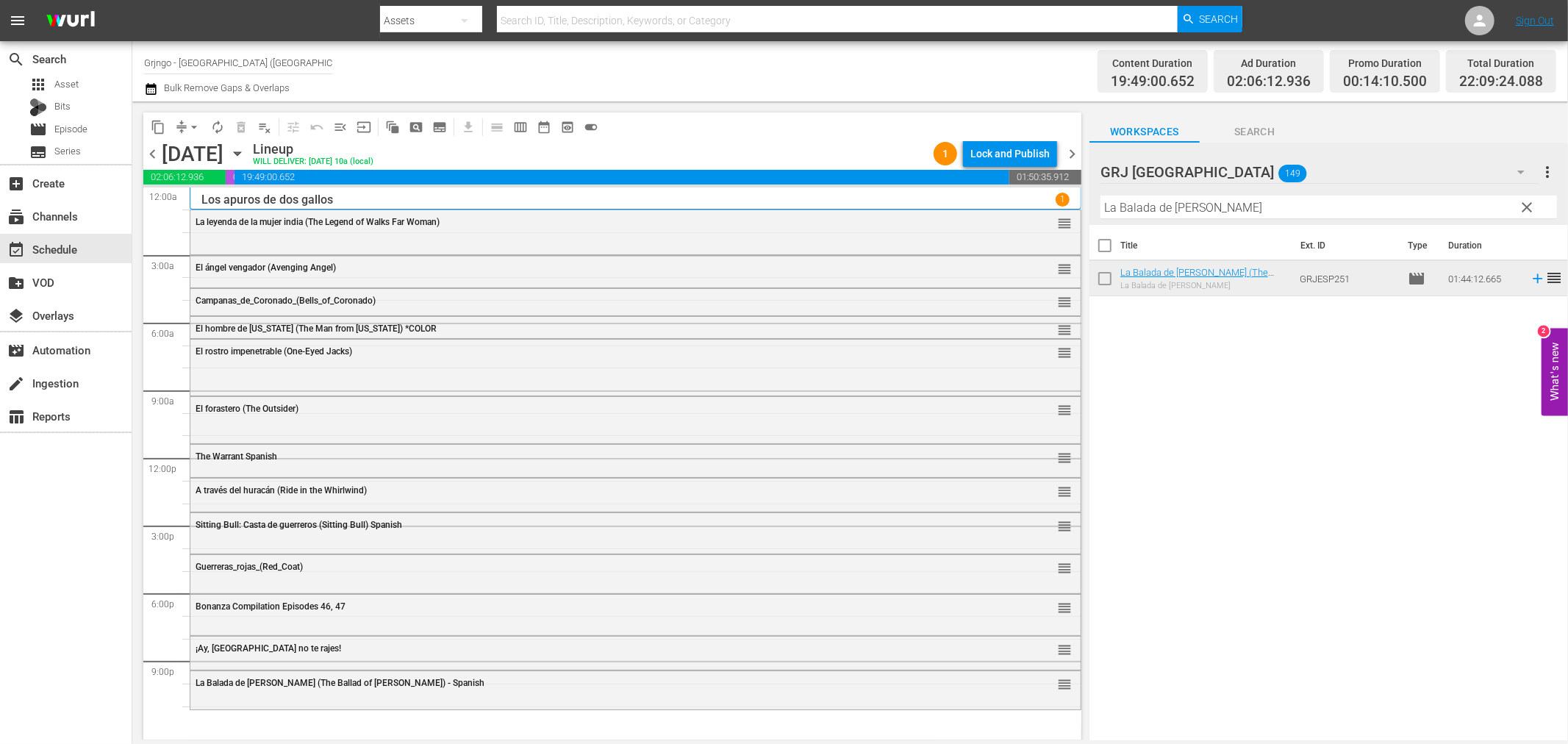
drag, startPoint x: 1530, startPoint y: 201, endPoint x: 1408, endPoint y: 203, distance: 122.0
click at [1532, 201] on span "clear" at bounding box center [1527, 207] width 17 height 17
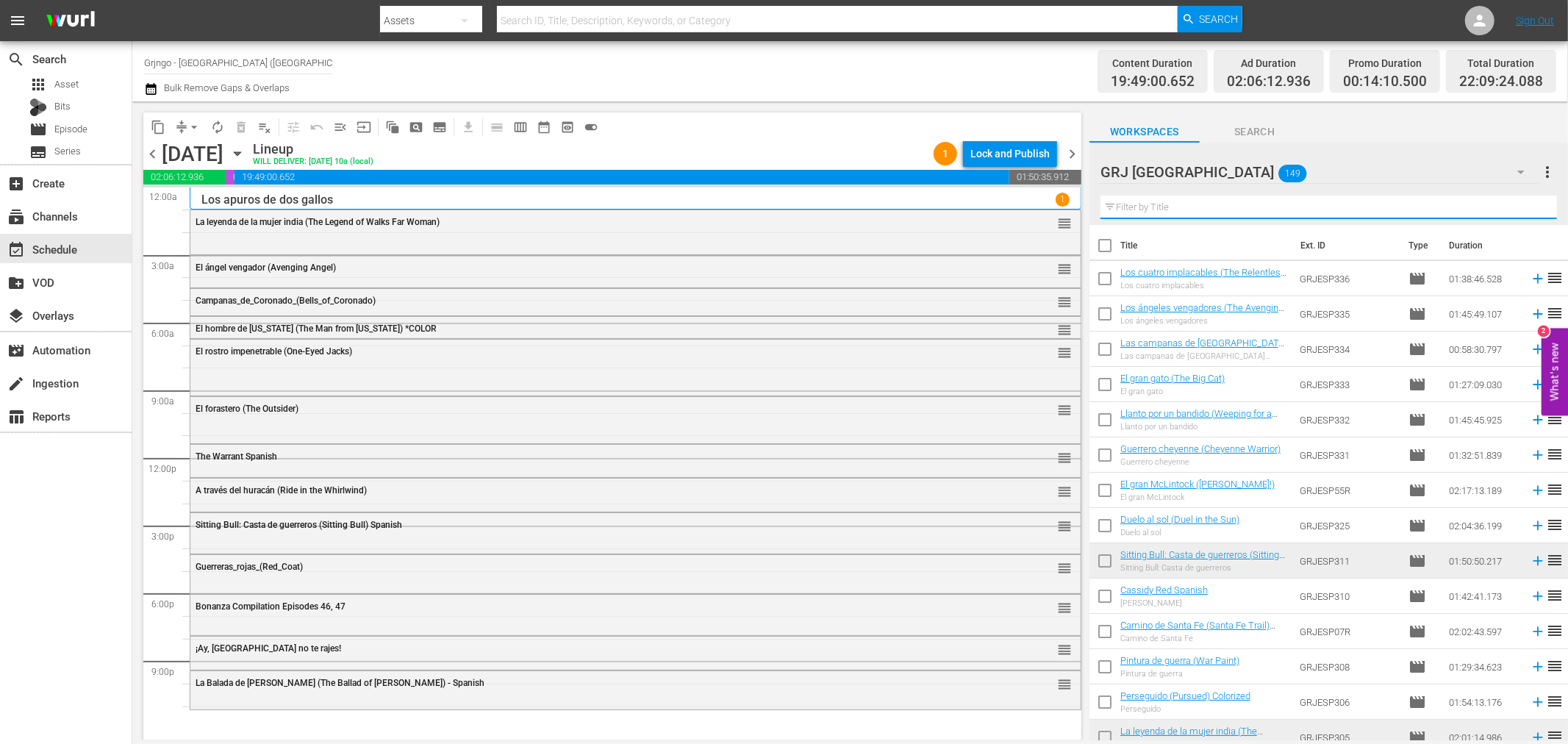
click at [1163, 210] on input "text" at bounding box center [1329, 208] width 456 height 24
paste input "The Maverick Queen"
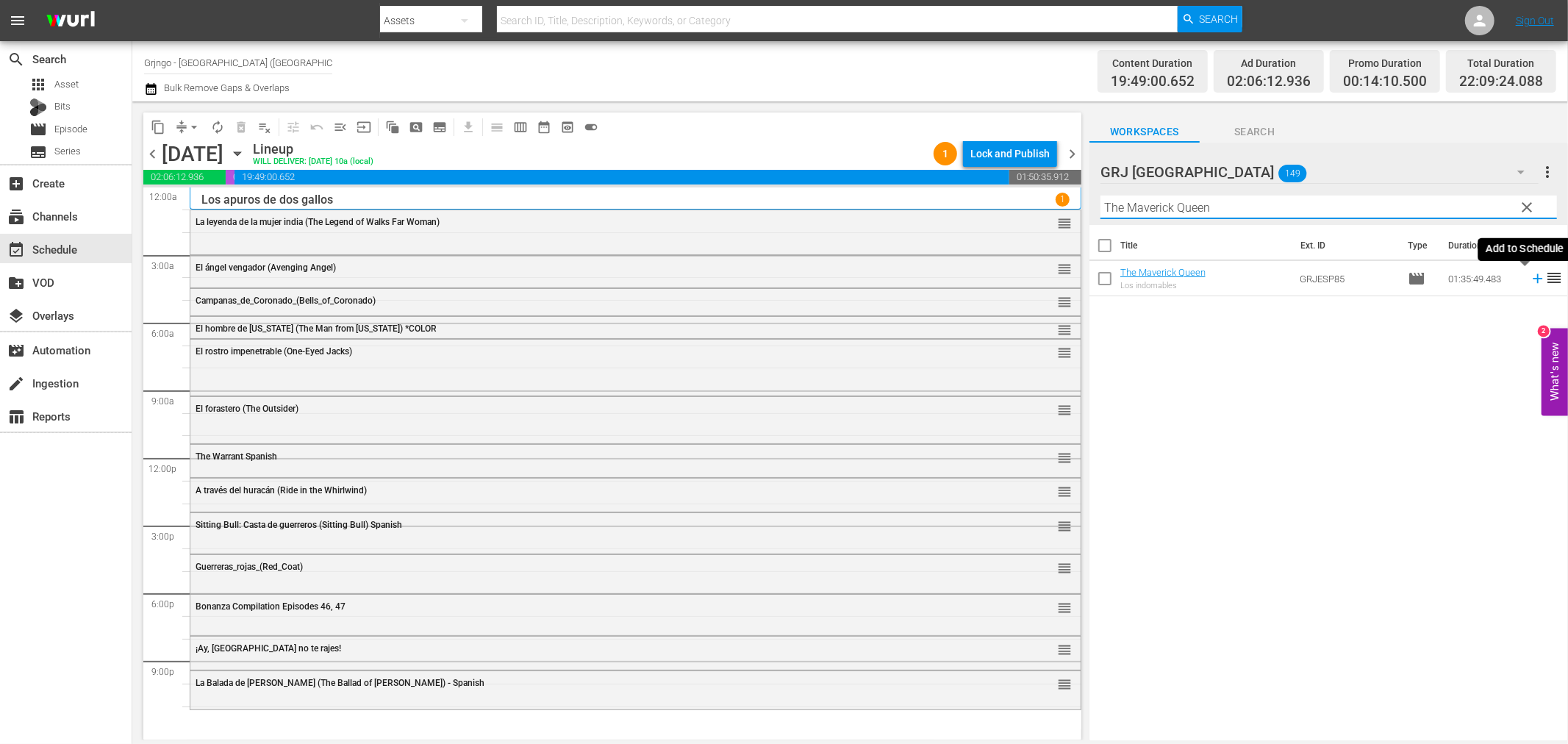
type input "The Maverick Queen"
click at [1533, 280] on icon at bounding box center [1538, 279] width 9 height 9
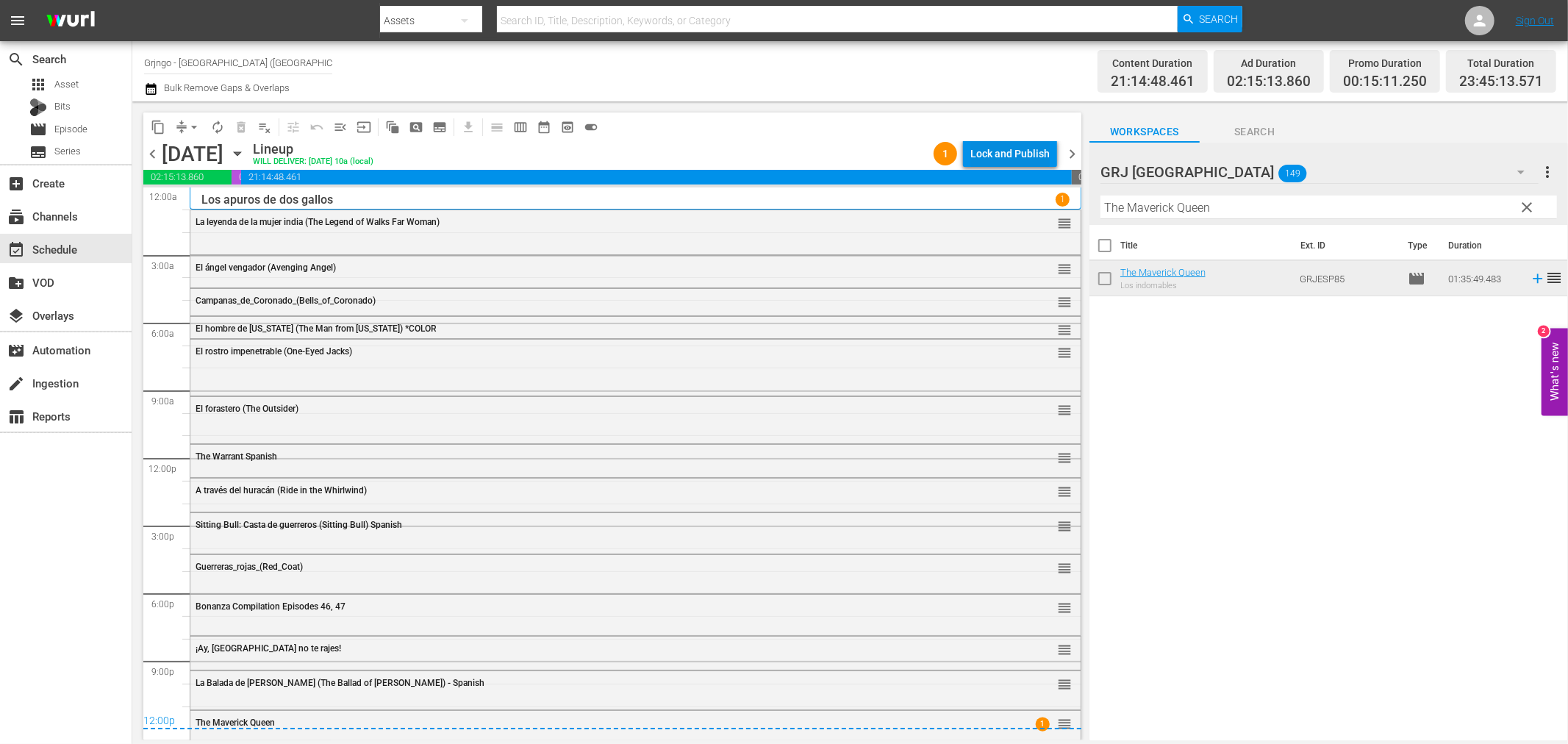
click at [979, 151] on div "Lock and Publish" at bounding box center [1010, 154] width 79 height 27
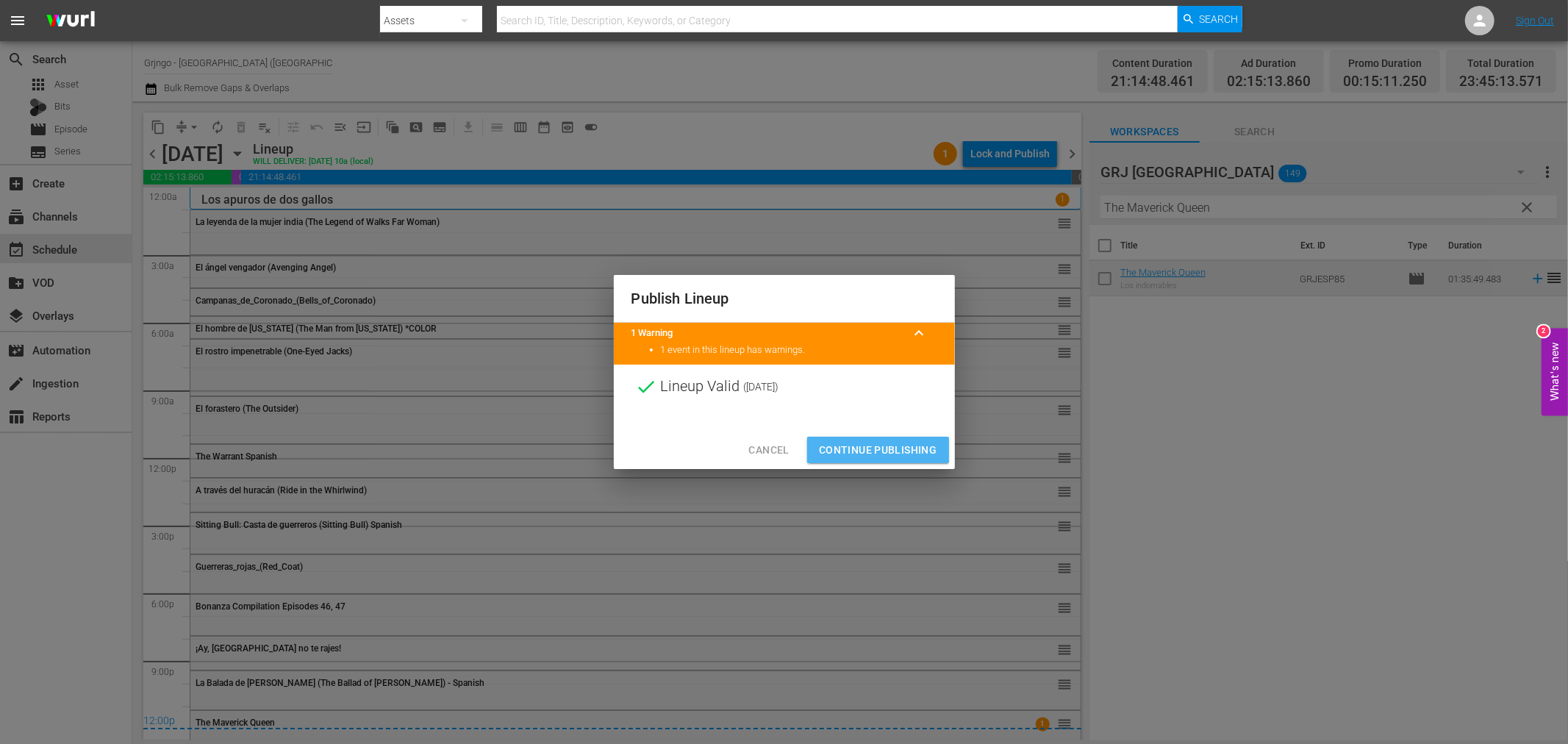
click at [877, 444] on span "Continue Publishing" at bounding box center [878, 450] width 119 height 18
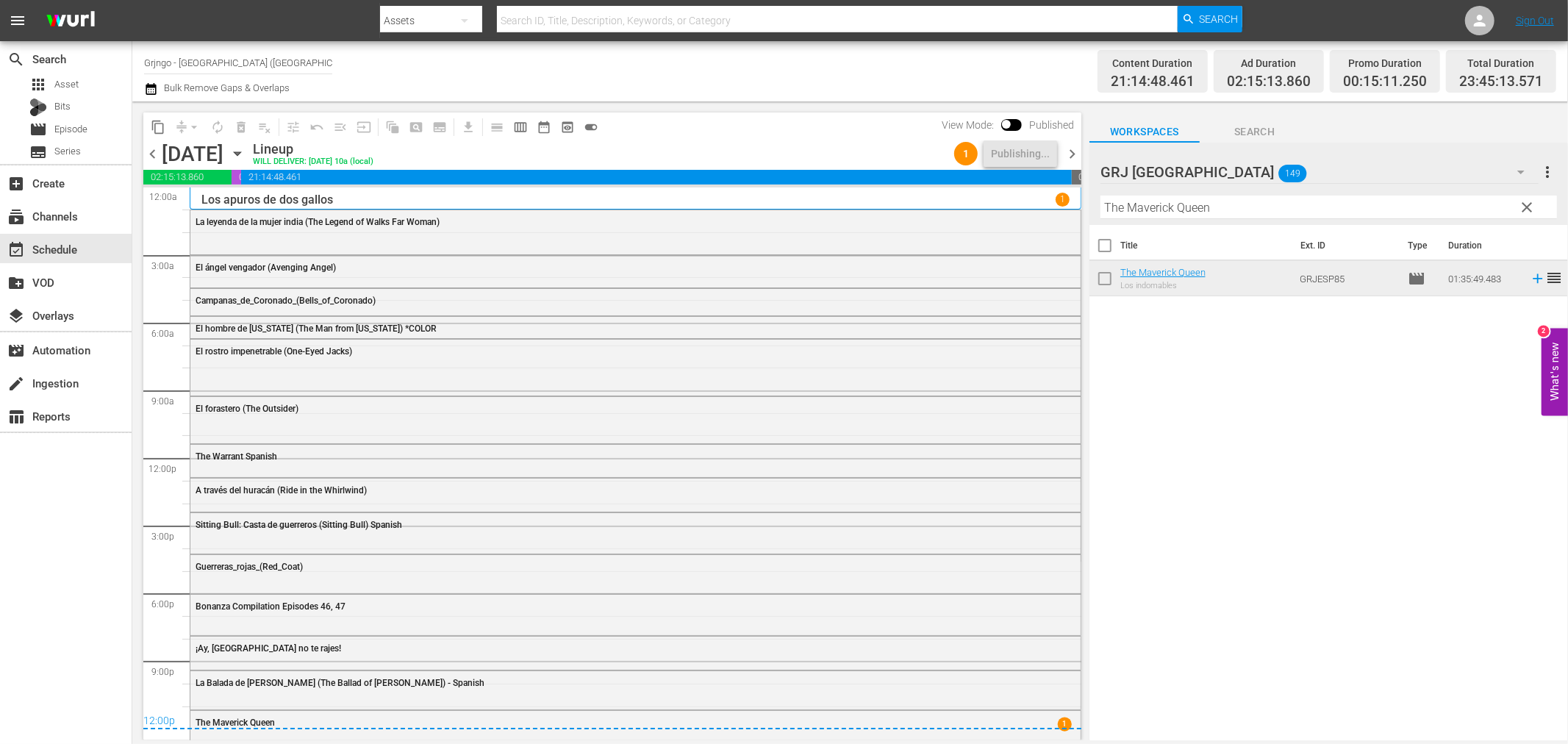
click at [1069, 150] on span "chevron_right" at bounding box center [1072, 154] width 18 height 18
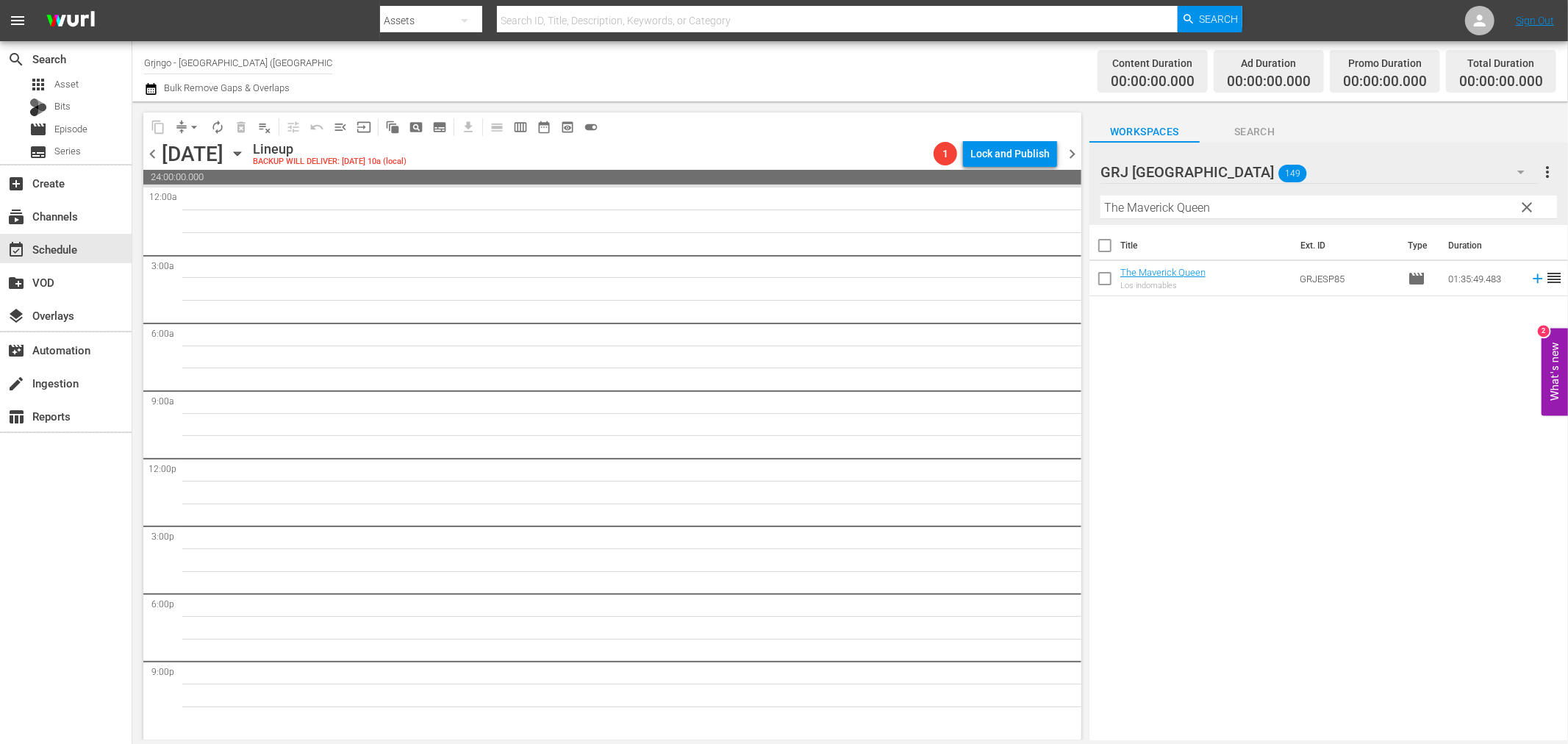
drag, startPoint x: 1528, startPoint y: 199, endPoint x: 1312, endPoint y: 204, distance: 216.1
click at [1528, 199] on span "clear" at bounding box center [1527, 207] width 17 height 17
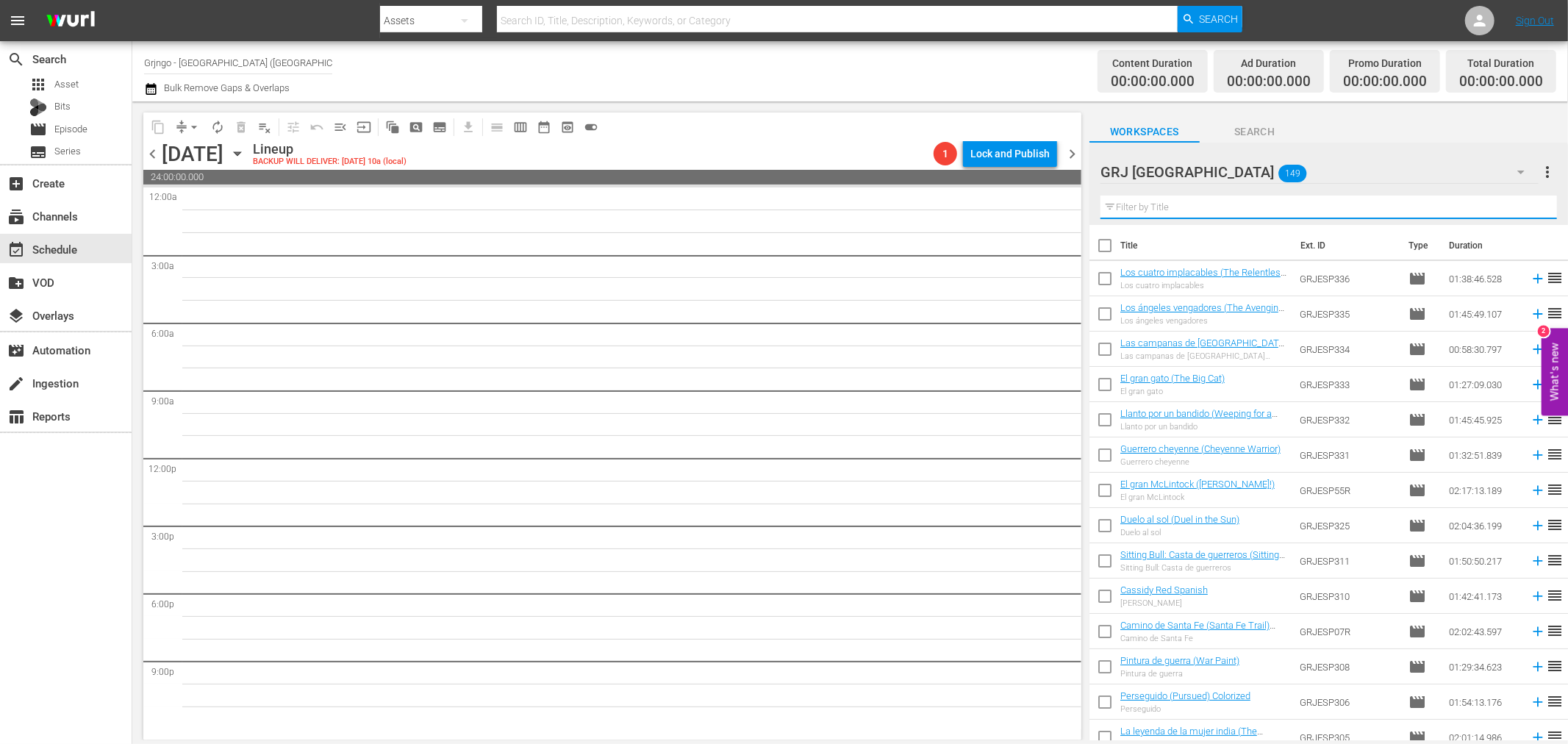
paste input "Perseguido (Pursued)"
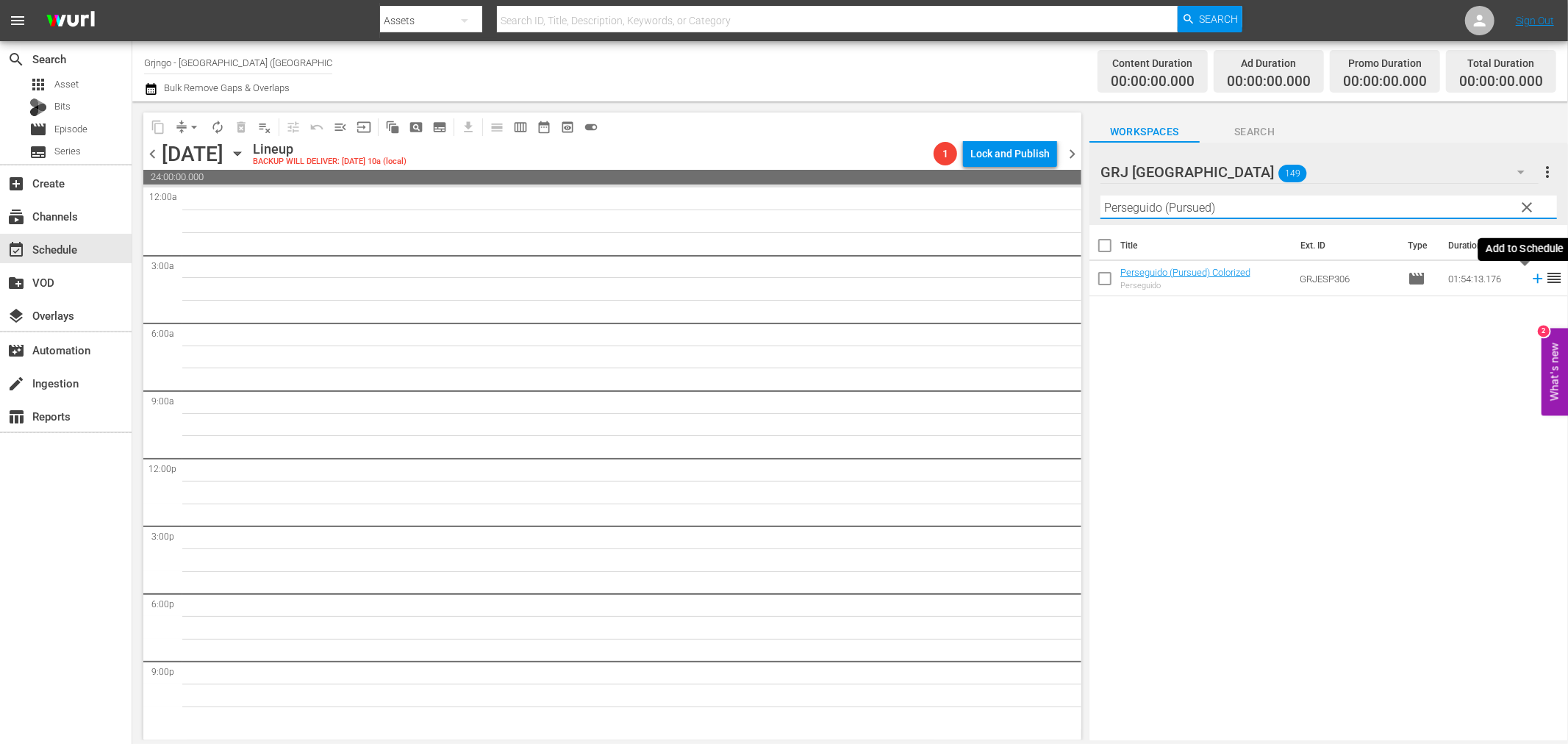
type input "Perseguido (Pursued)"
click at [1529, 276] on icon at bounding box center [1538, 279] width 17 height 17
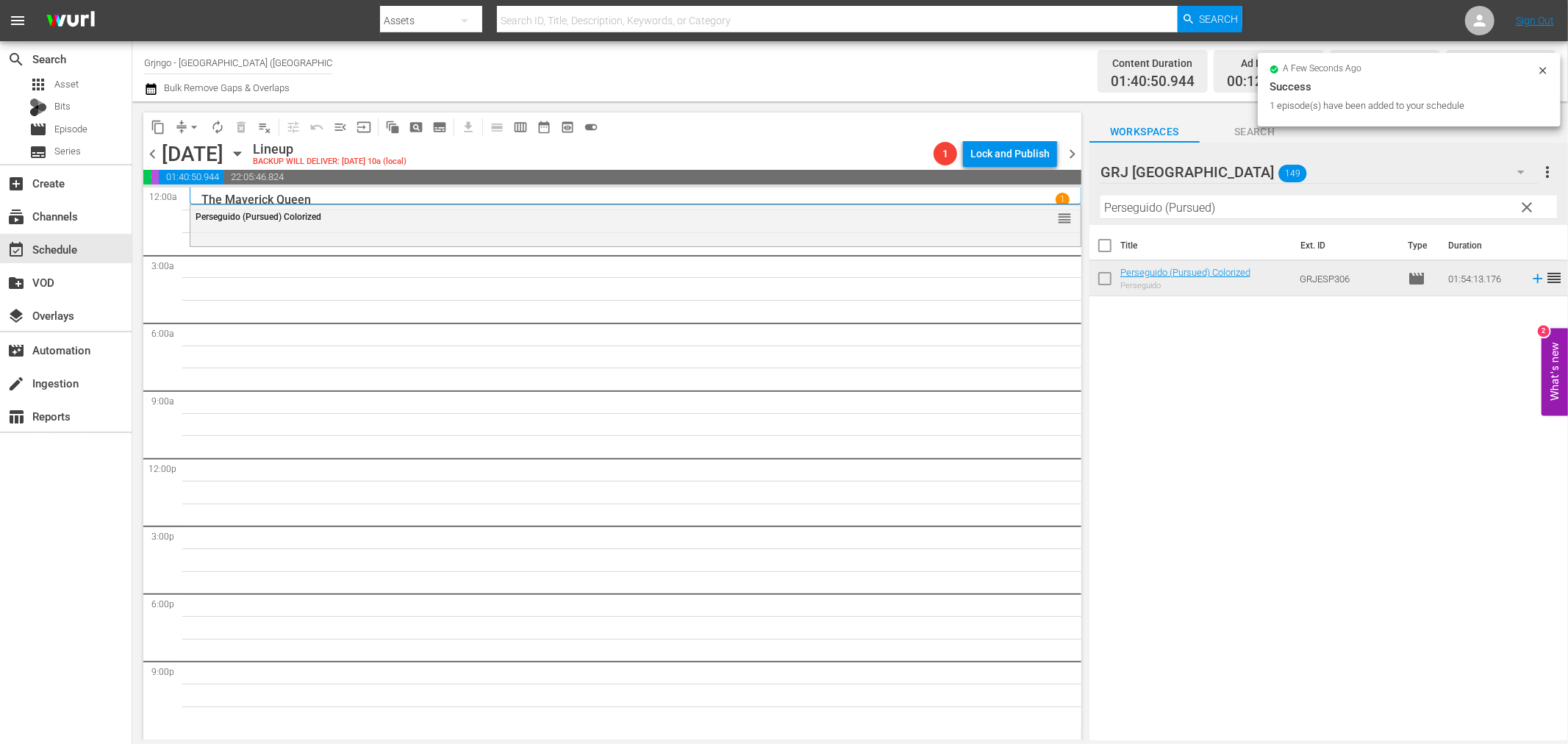
drag, startPoint x: 1524, startPoint y: 202, endPoint x: 1328, endPoint y: 208, distance: 196.1
click at [1524, 202] on span "clear" at bounding box center [1527, 207] width 17 height 17
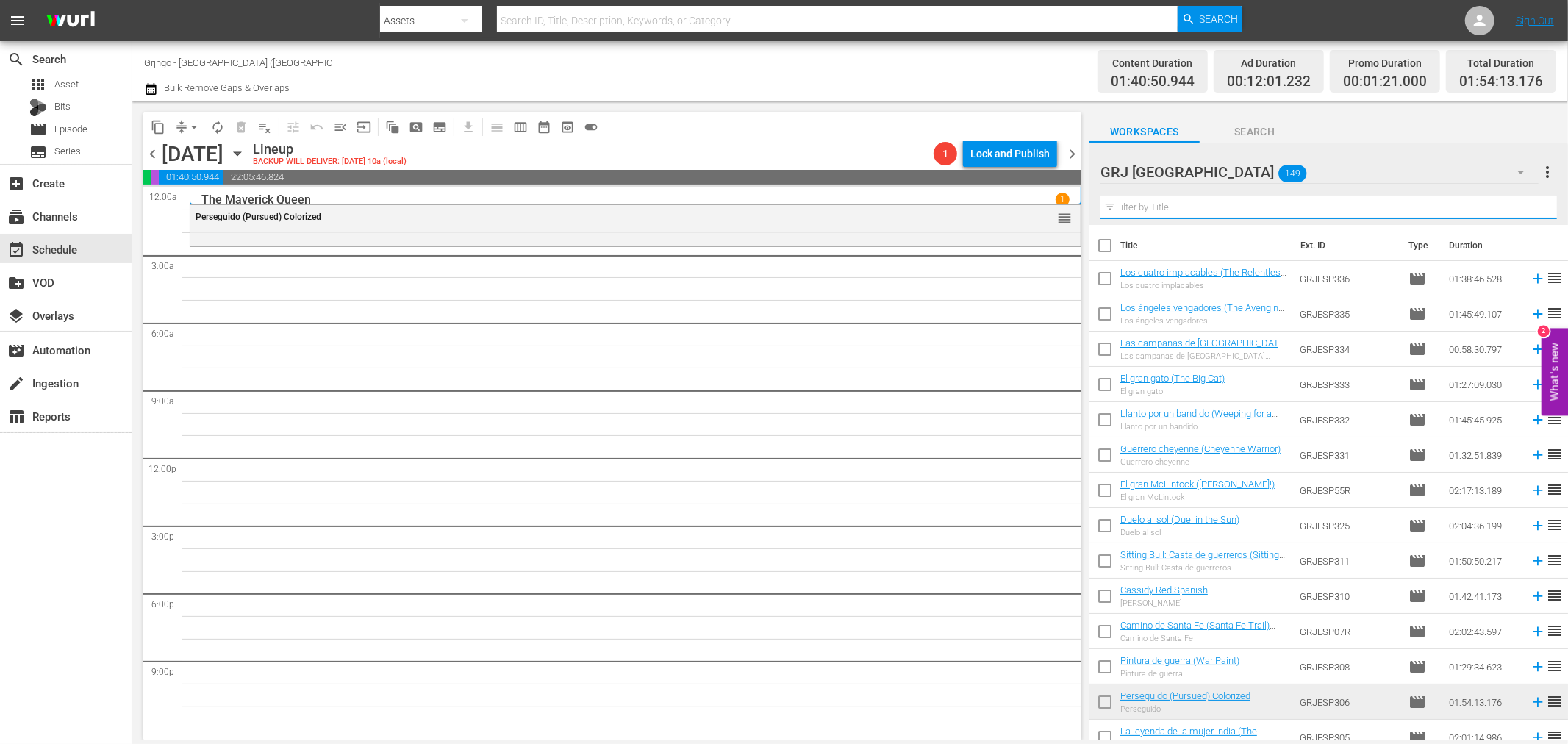
paste input "Yellow Rock Spanish"
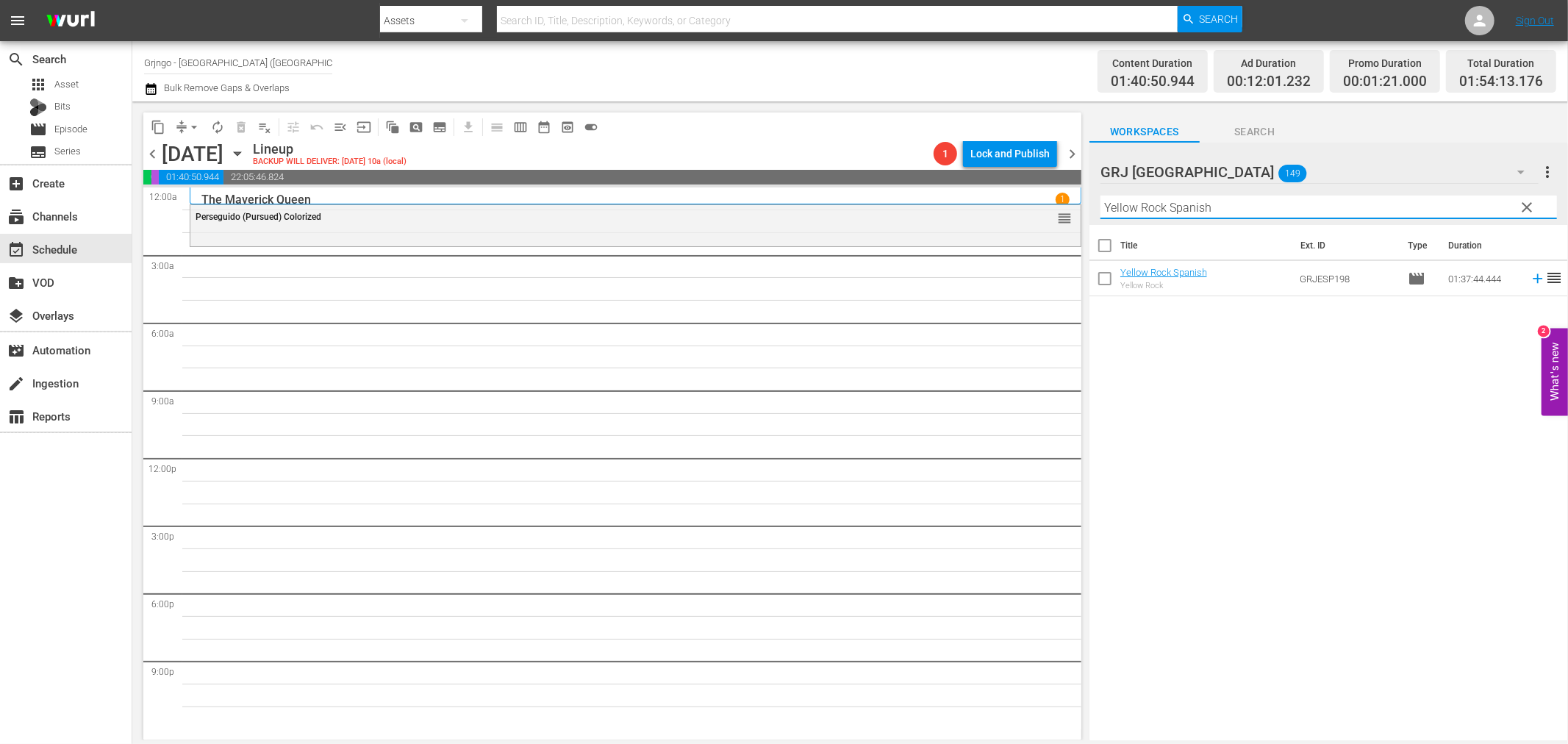
type input "Yellow Rock Spanish"
click at [1529, 276] on icon at bounding box center [1538, 279] width 17 height 17
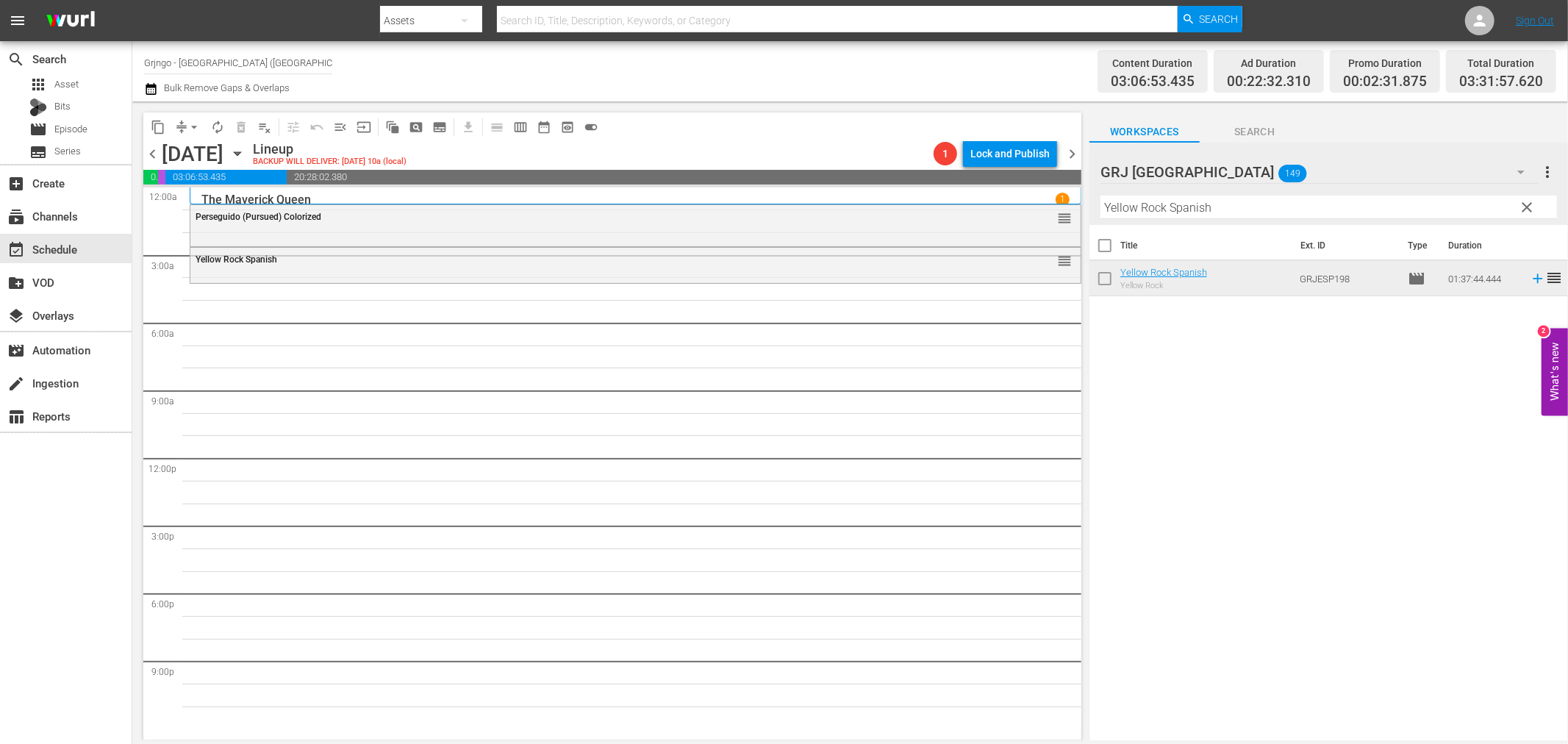
drag, startPoint x: 1526, startPoint y: 203, endPoint x: 1186, endPoint y: 225, distance: 340.7
click at [1526, 203] on span "clear" at bounding box center [1527, 207] width 17 height 17
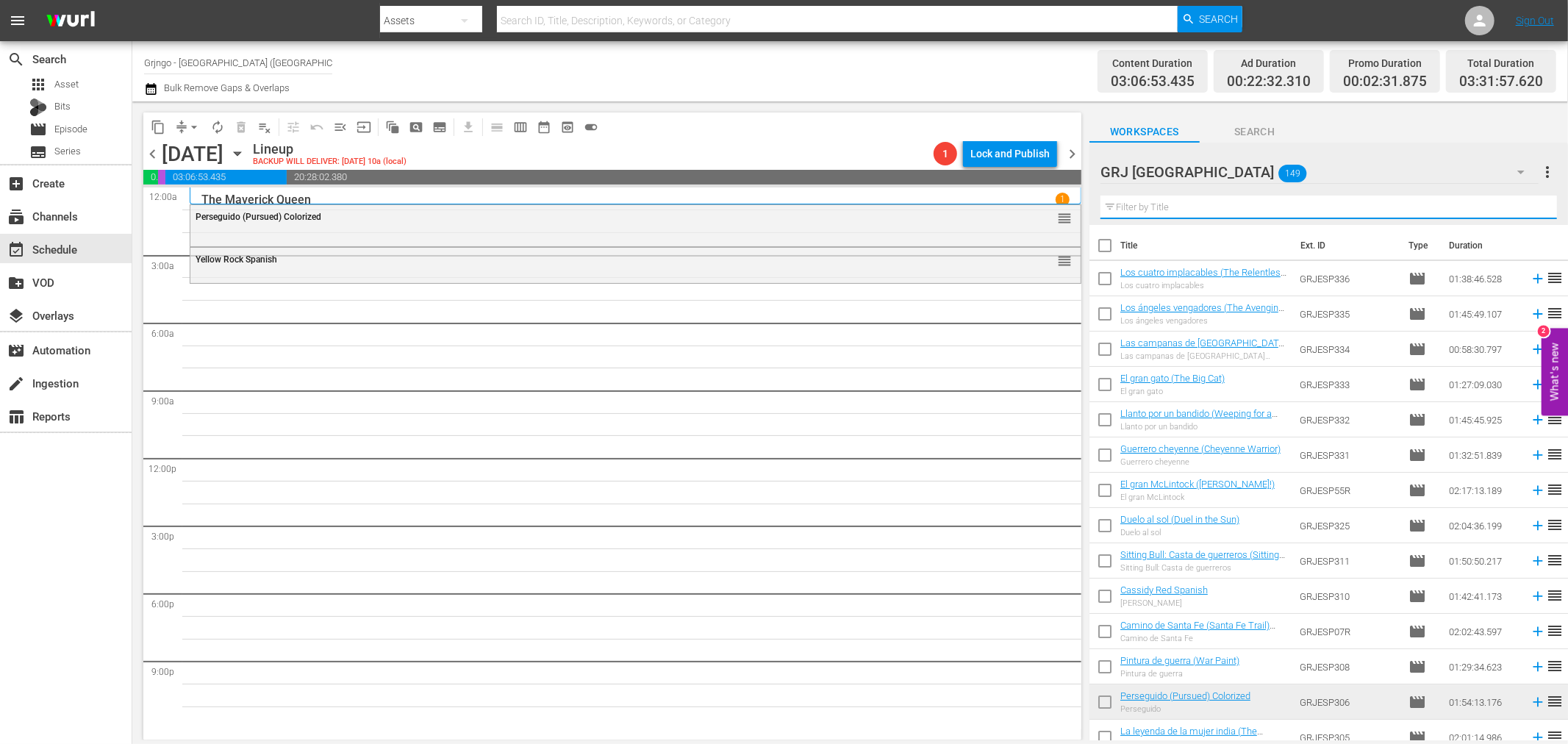
paste input "La tribu de los pawnee"
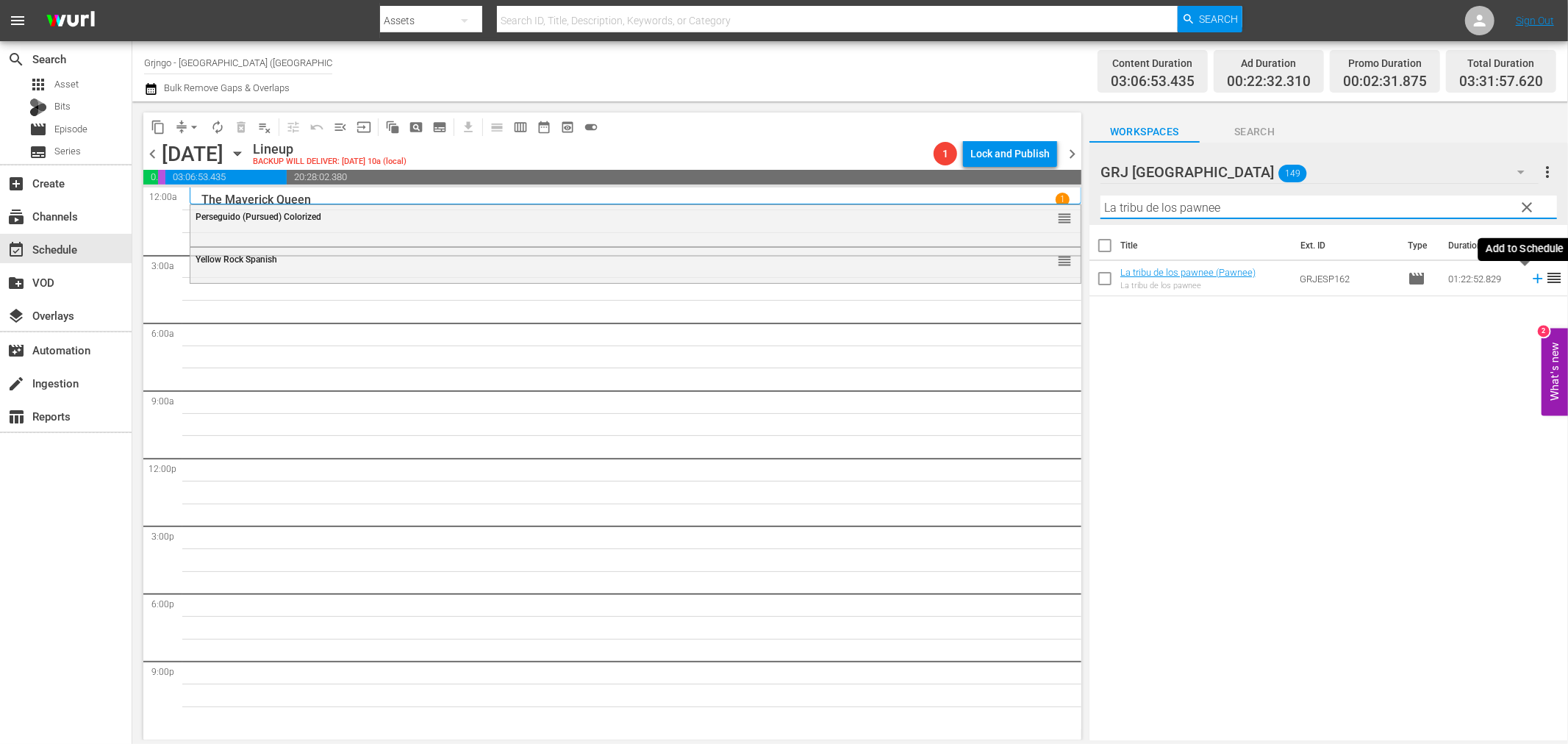
type input "La tribu de los pawnee"
click at [1529, 274] on icon at bounding box center [1538, 279] width 17 height 17
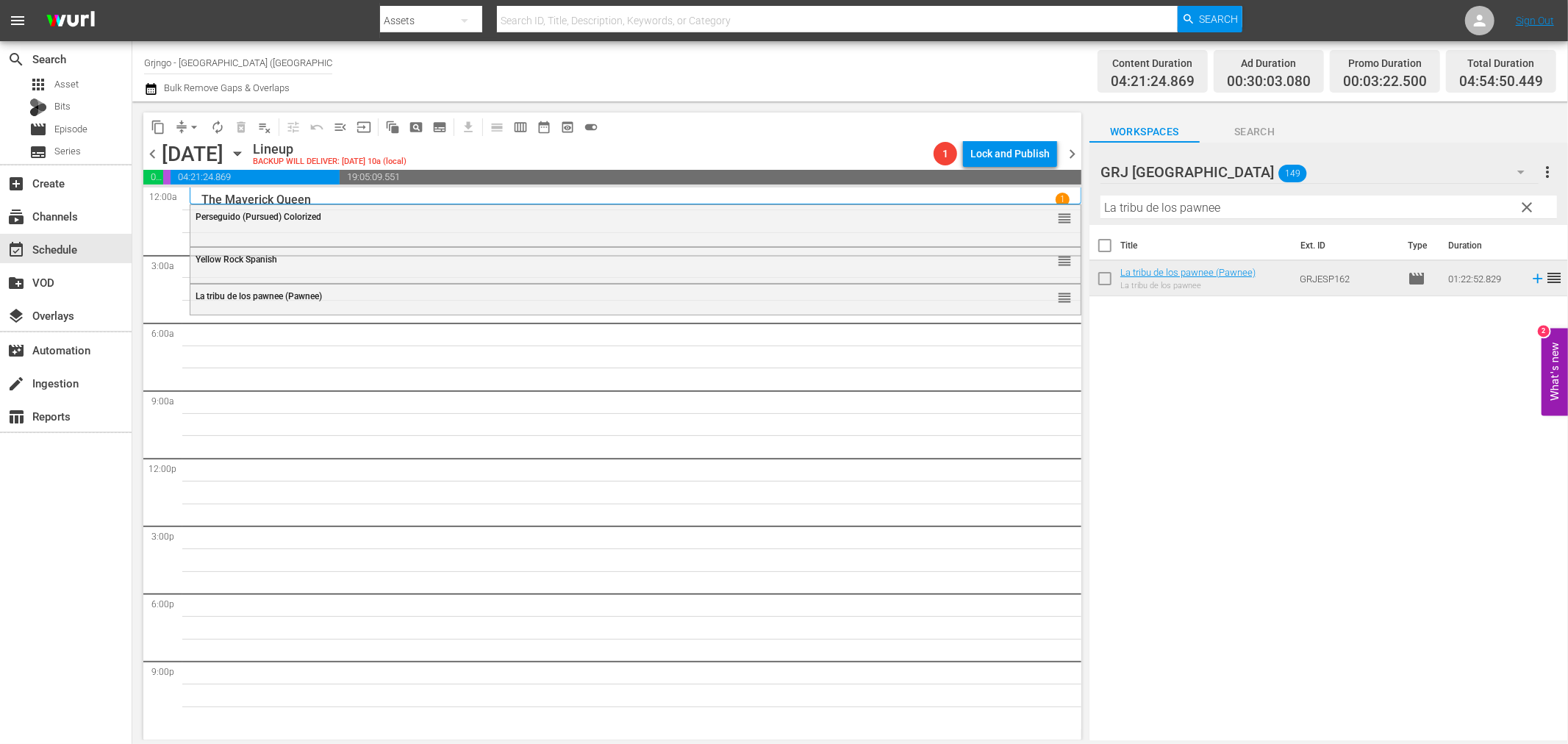
drag, startPoint x: 1526, startPoint y: 206, endPoint x: 1415, endPoint y: 203, distance: 111.0
click at [1526, 206] on span "clear" at bounding box center [1527, 207] width 17 height 17
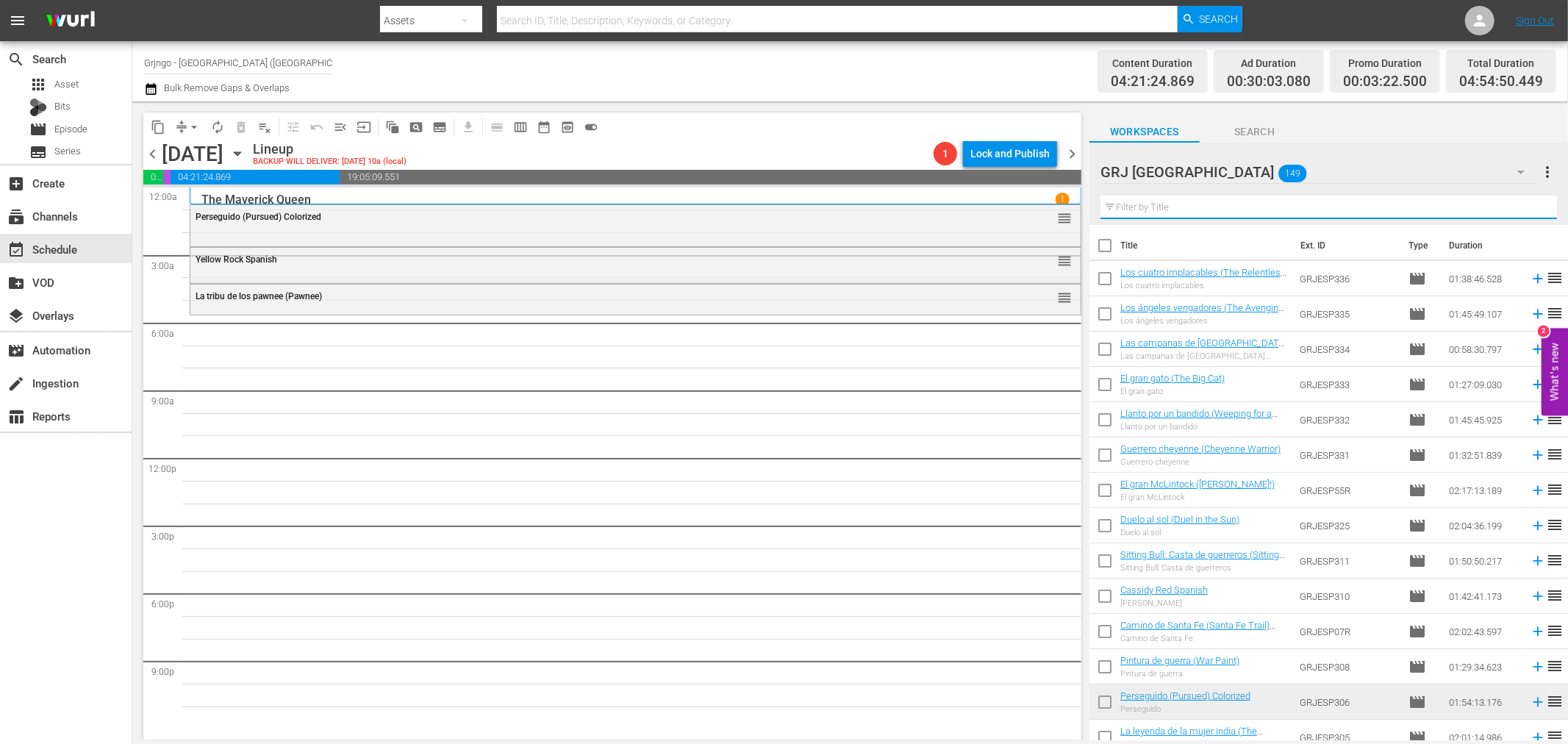
paste input "El regreso de los cuatro magníficos"
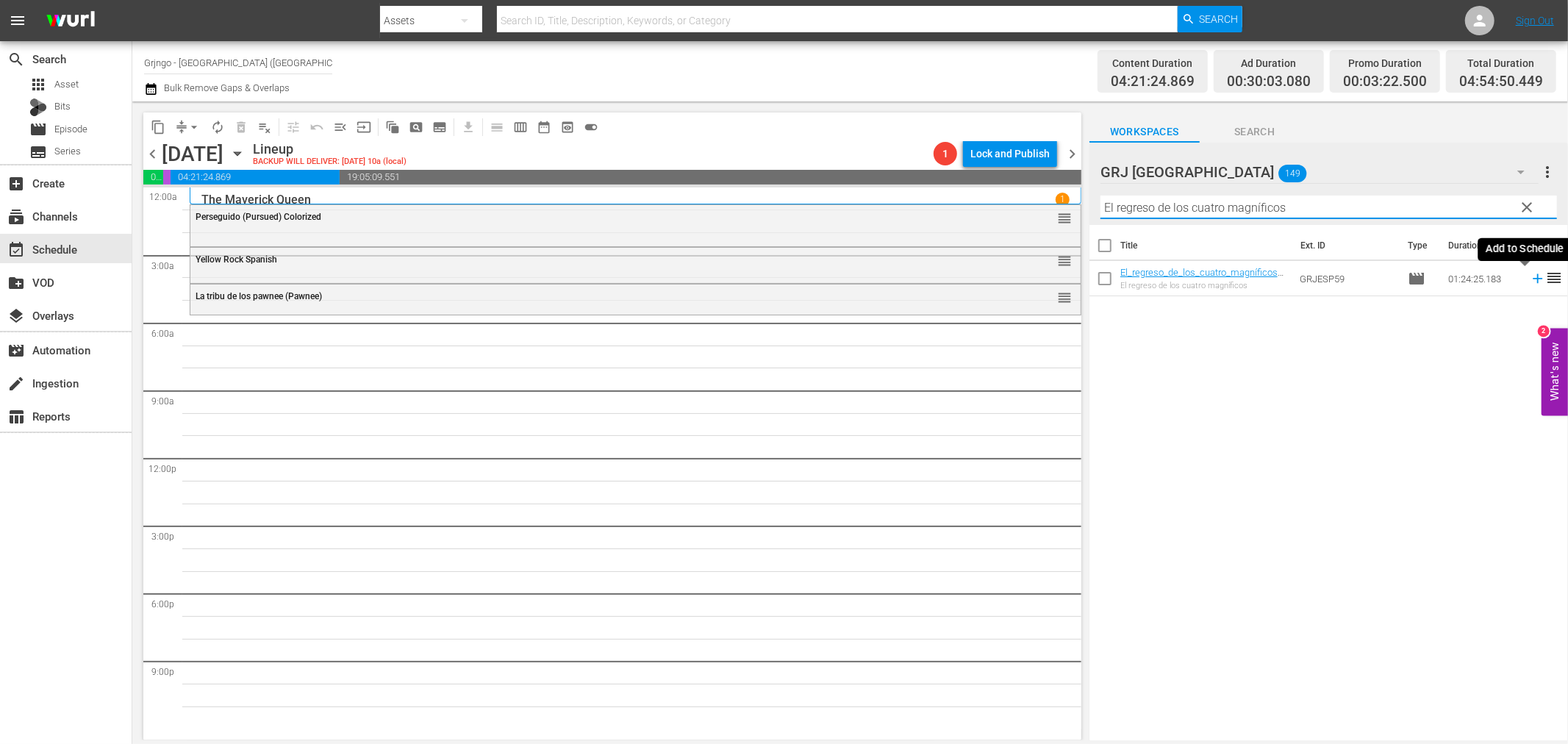
type input "El regreso de los cuatro magníficos"
click at [1529, 276] on icon at bounding box center [1538, 279] width 17 height 17
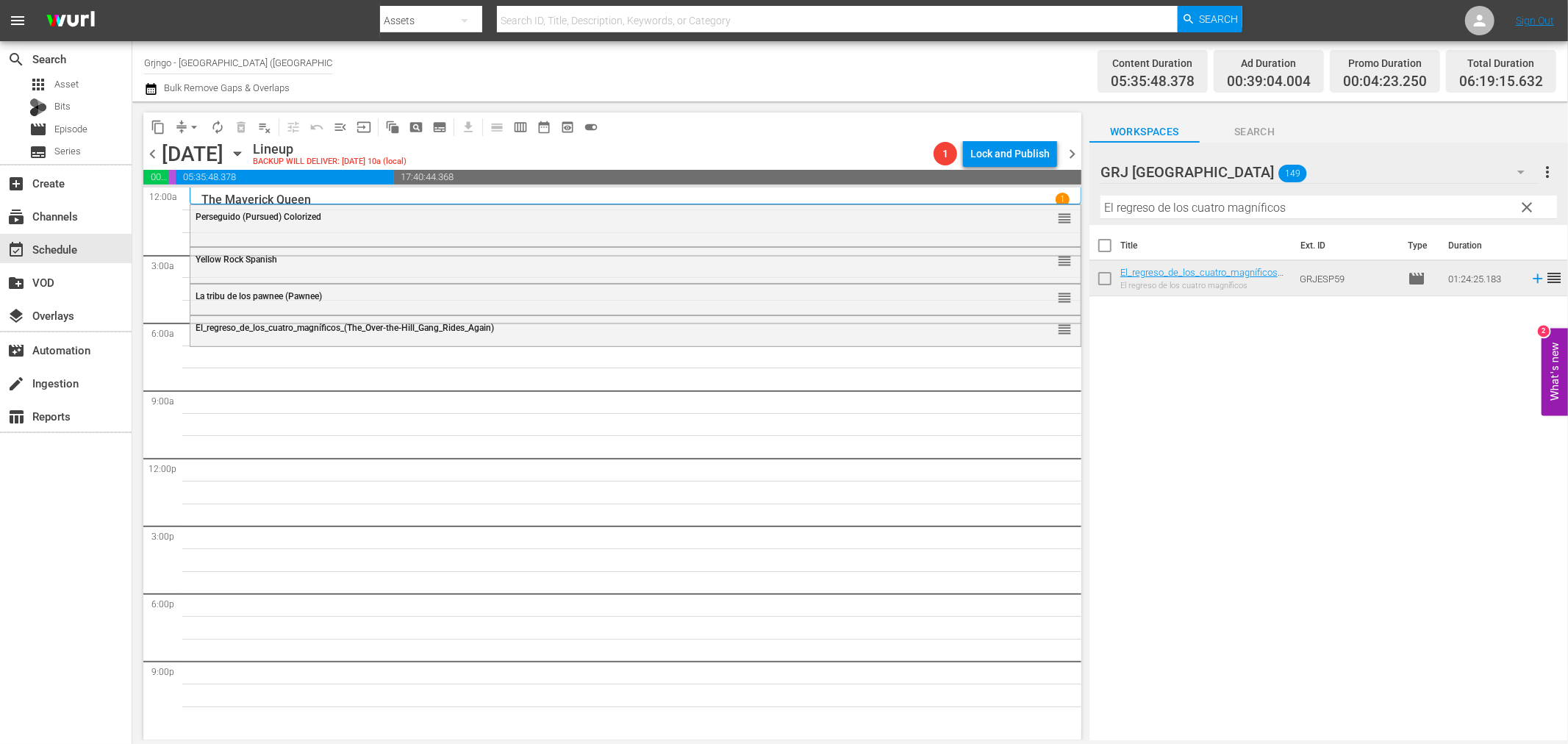
click at [1524, 206] on span "clear" at bounding box center [1527, 207] width 17 height 17
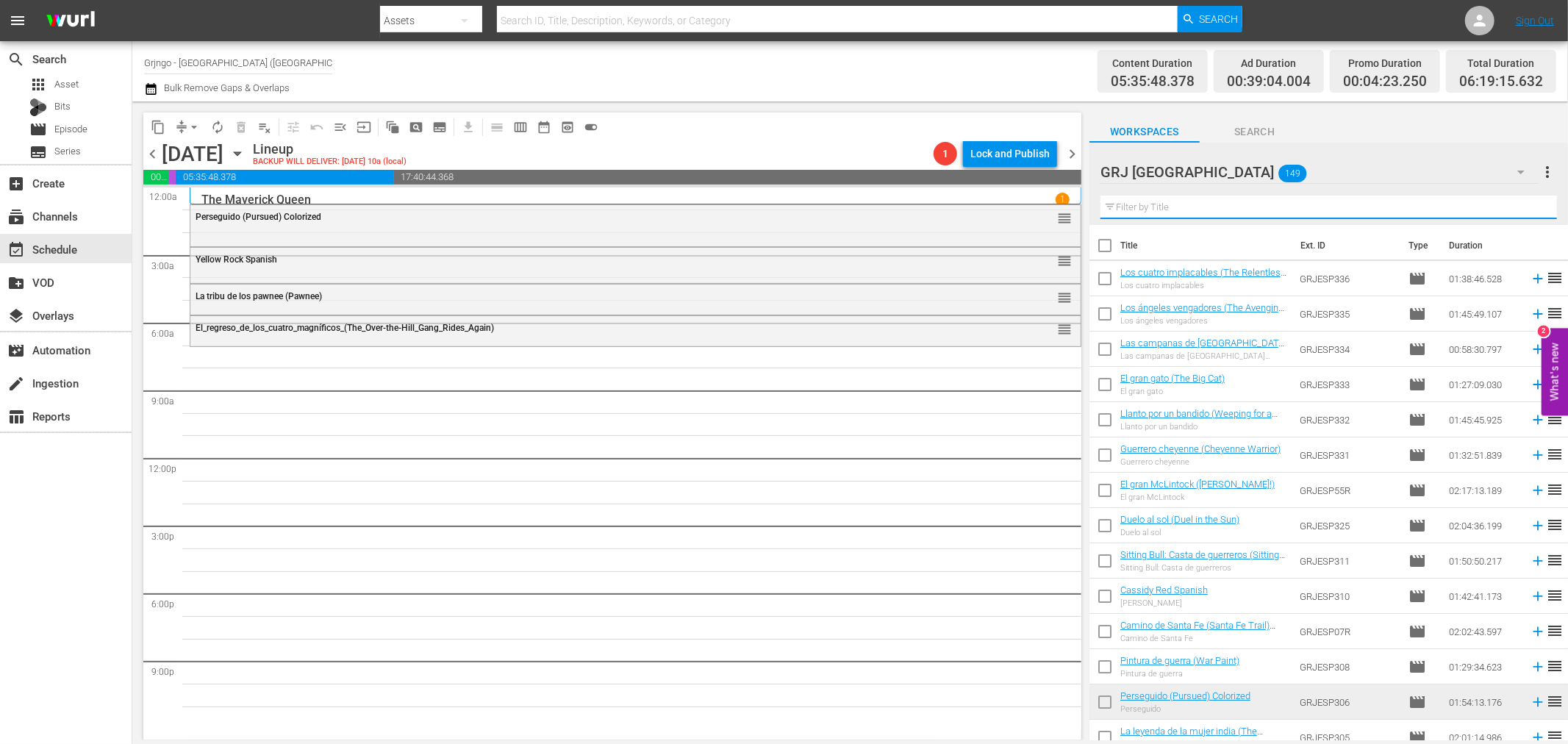
paste input "Bonanza Compilation Episodes 19, 20, 21"
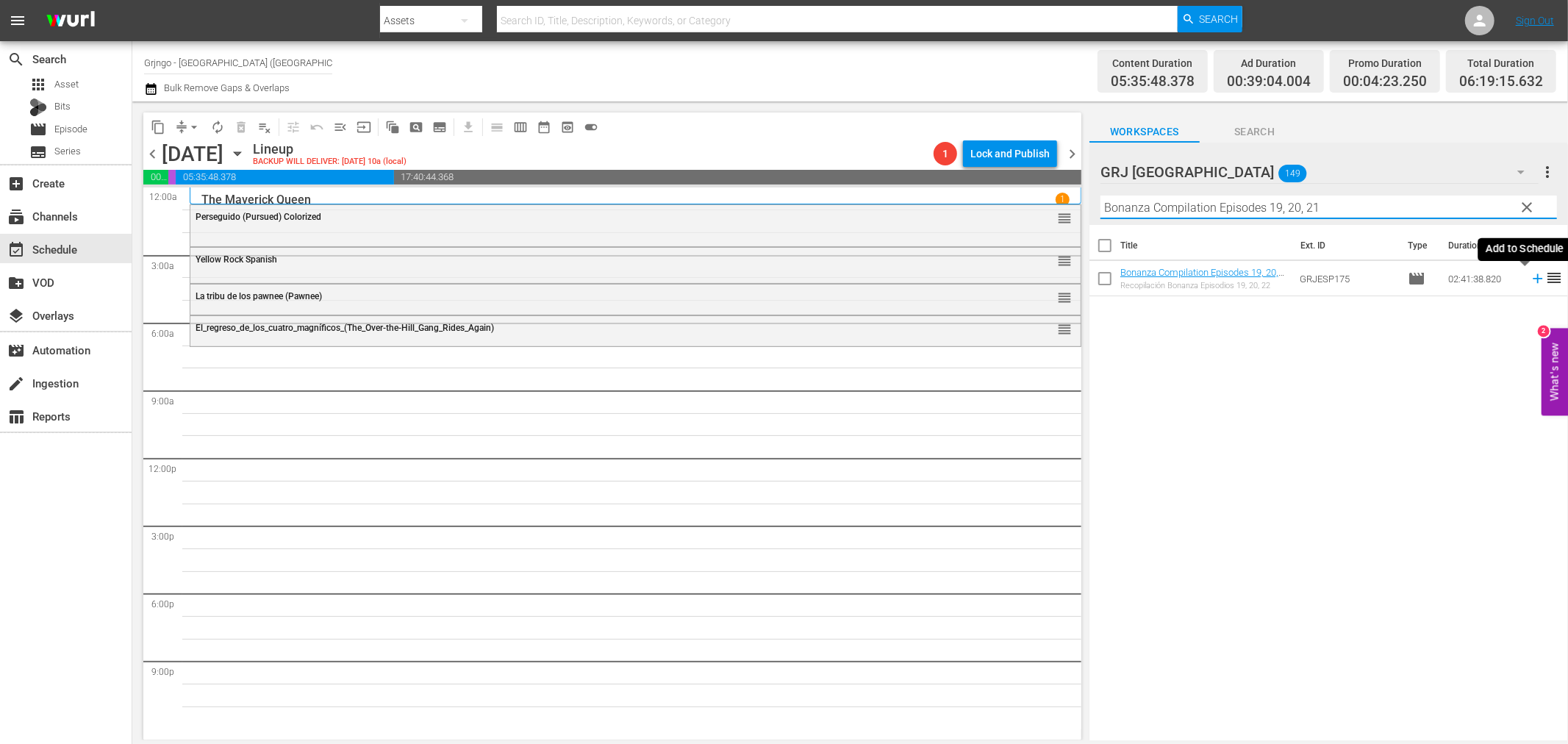
type input "Bonanza Compilation Episodes 19, 20, 21"
click at [1533, 280] on icon at bounding box center [1538, 279] width 9 height 9
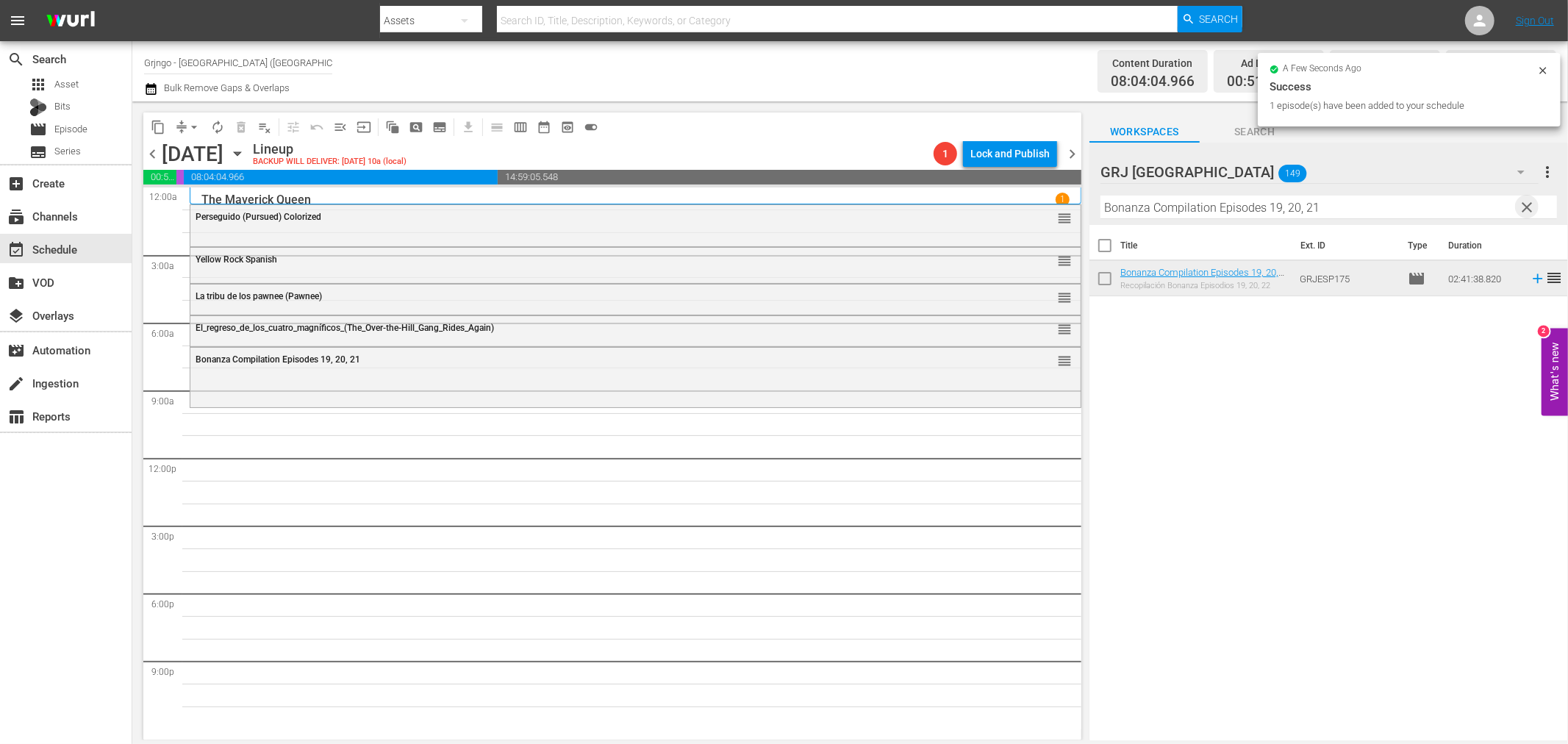
click at [1530, 199] on span "clear" at bounding box center [1527, 207] width 17 height 17
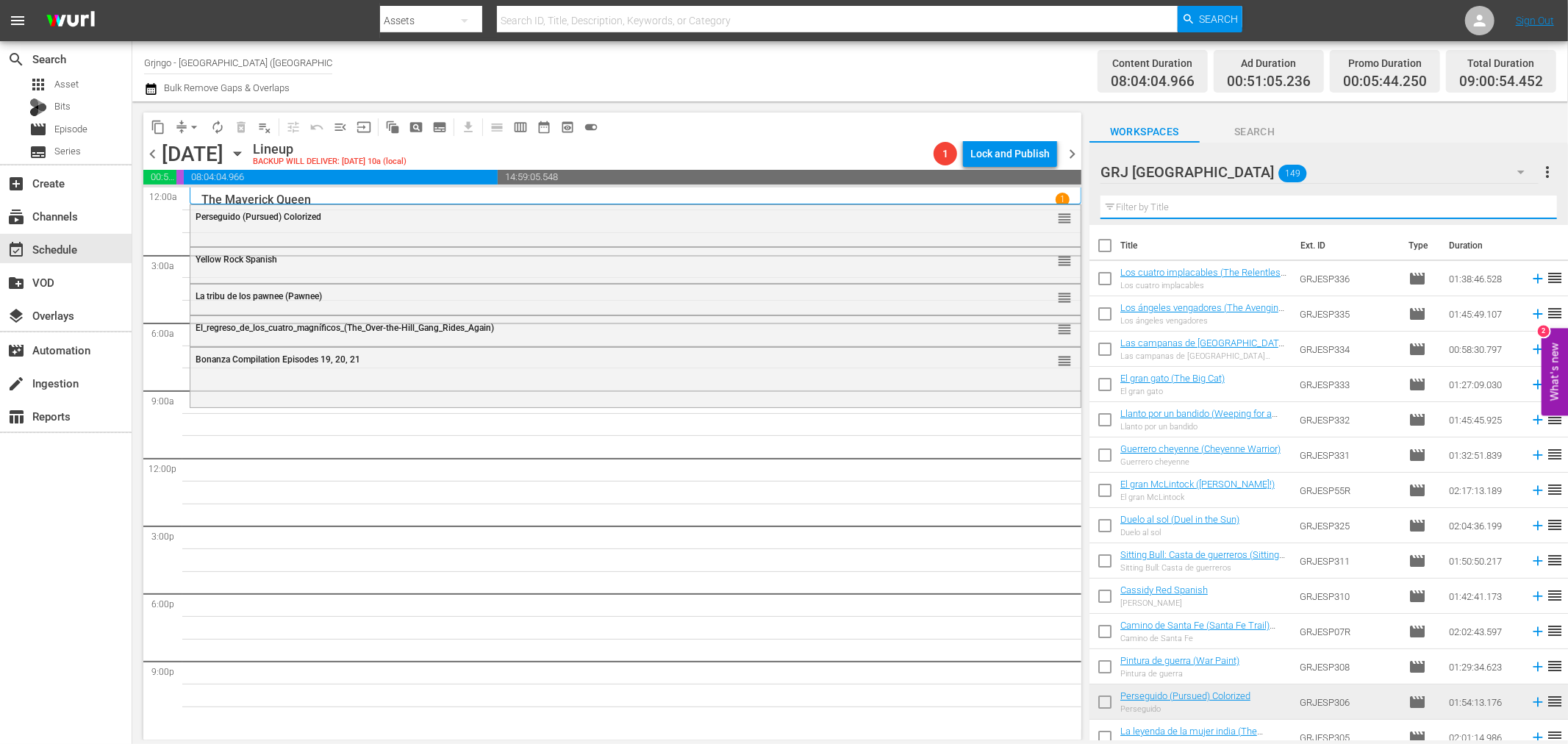
paste input "El gran McLintock"
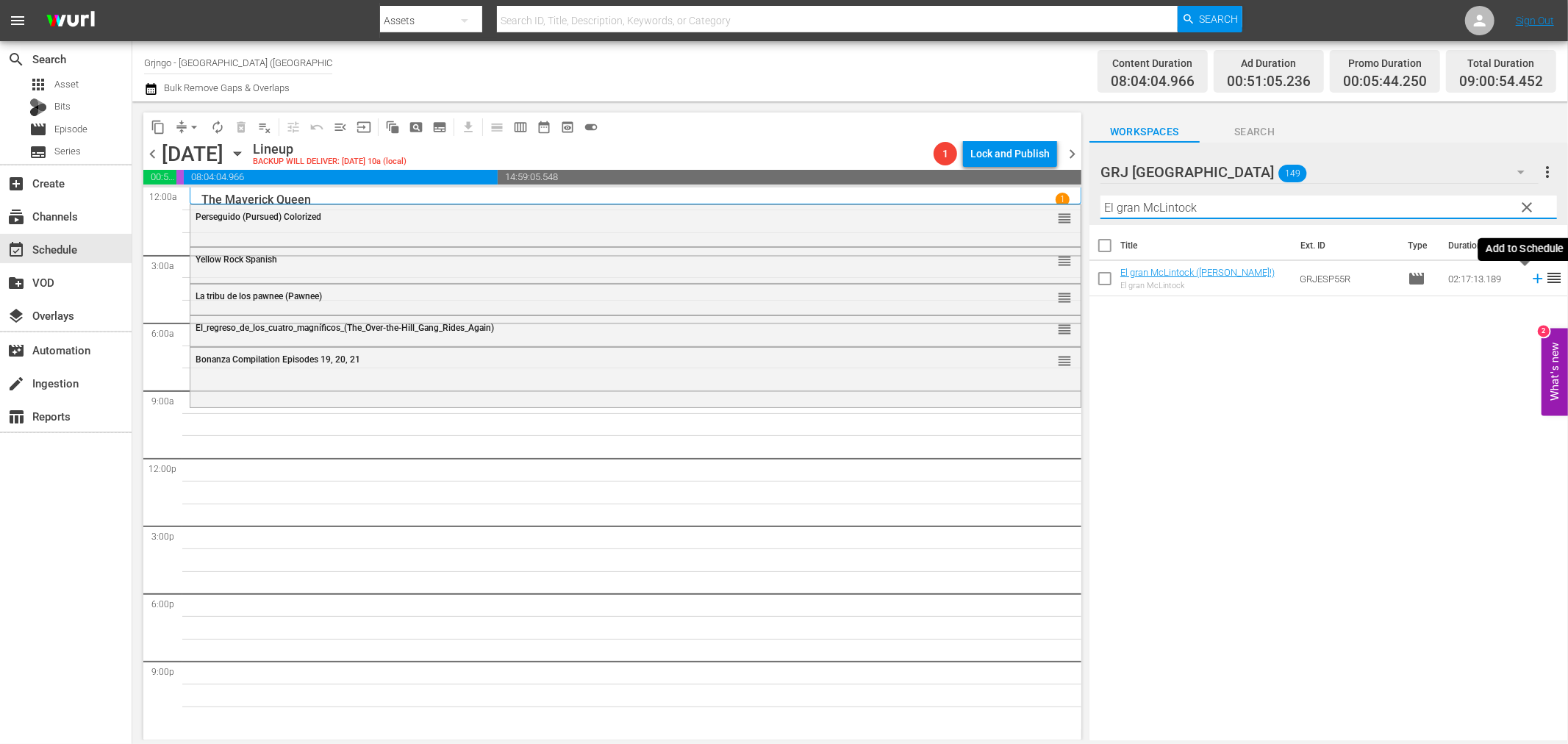
type input "El gran McLintock"
click at [1533, 274] on icon at bounding box center [1538, 279] width 9 height 9
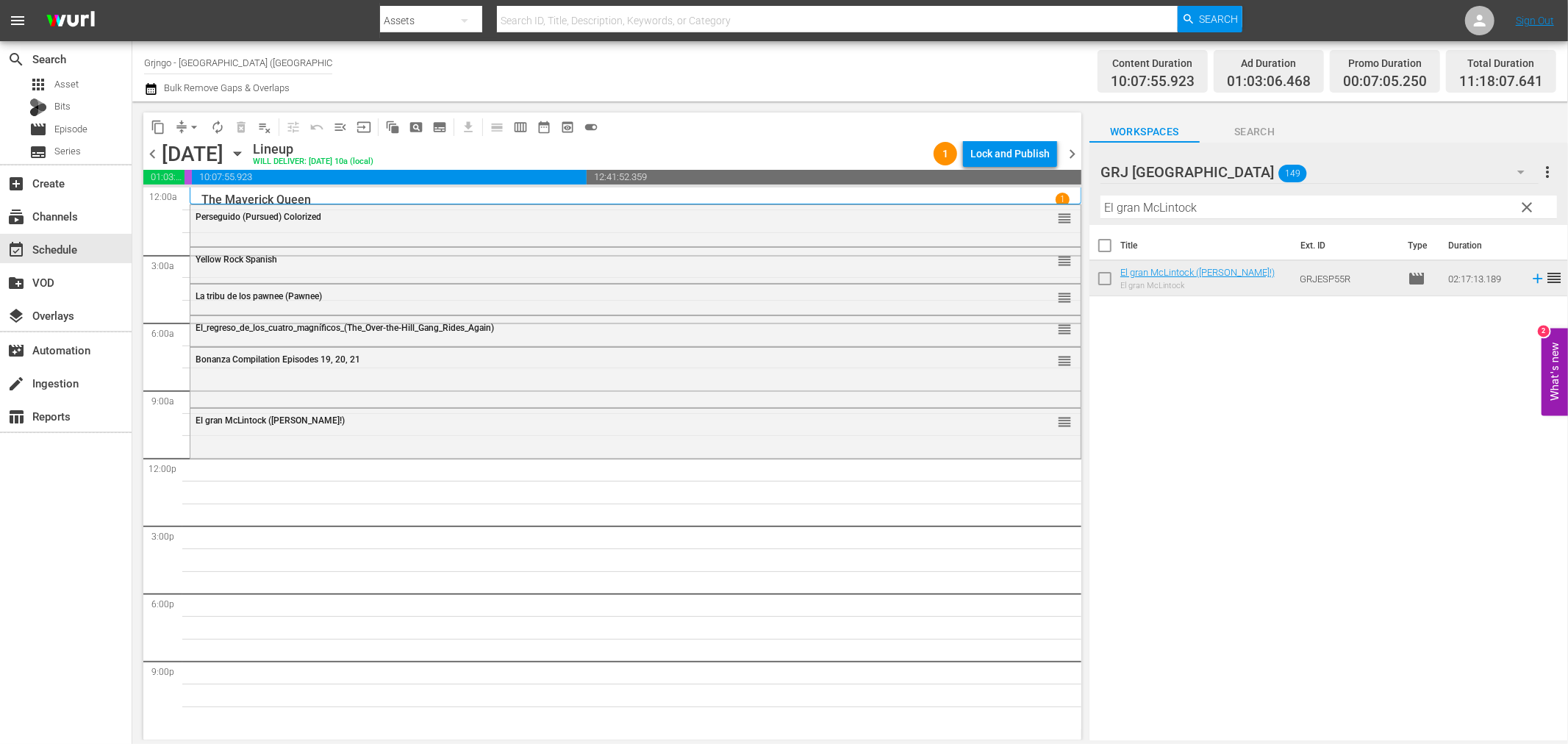
drag, startPoint x: 1529, startPoint y: 199, endPoint x: 1244, endPoint y: 217, distance: 285.6
click at [1529, 199] on span "clear" at bounding box center [1527, 207] width 17 height 17
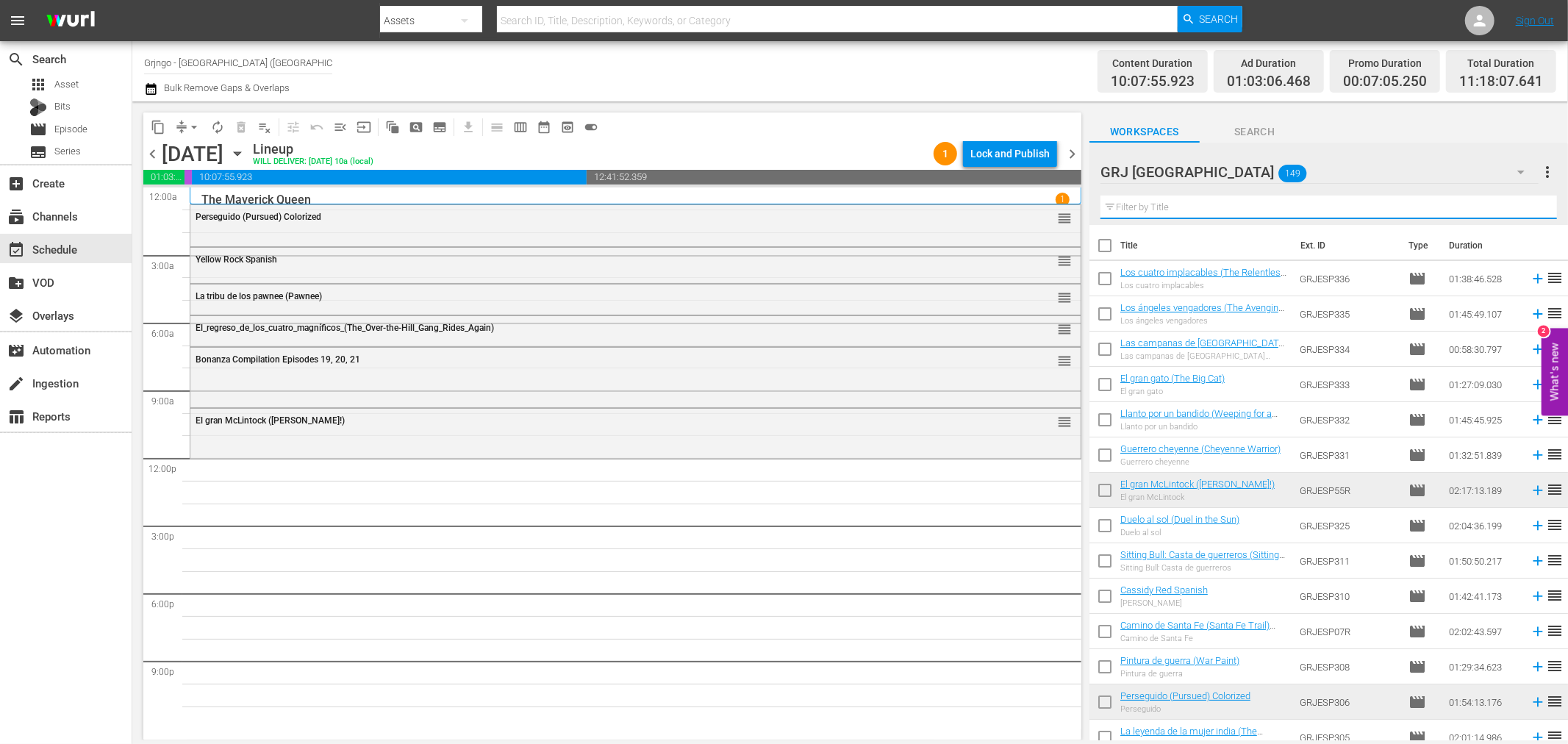
paste input "Se busca ([PERSON_NAME] and [PERSON_NAME])"
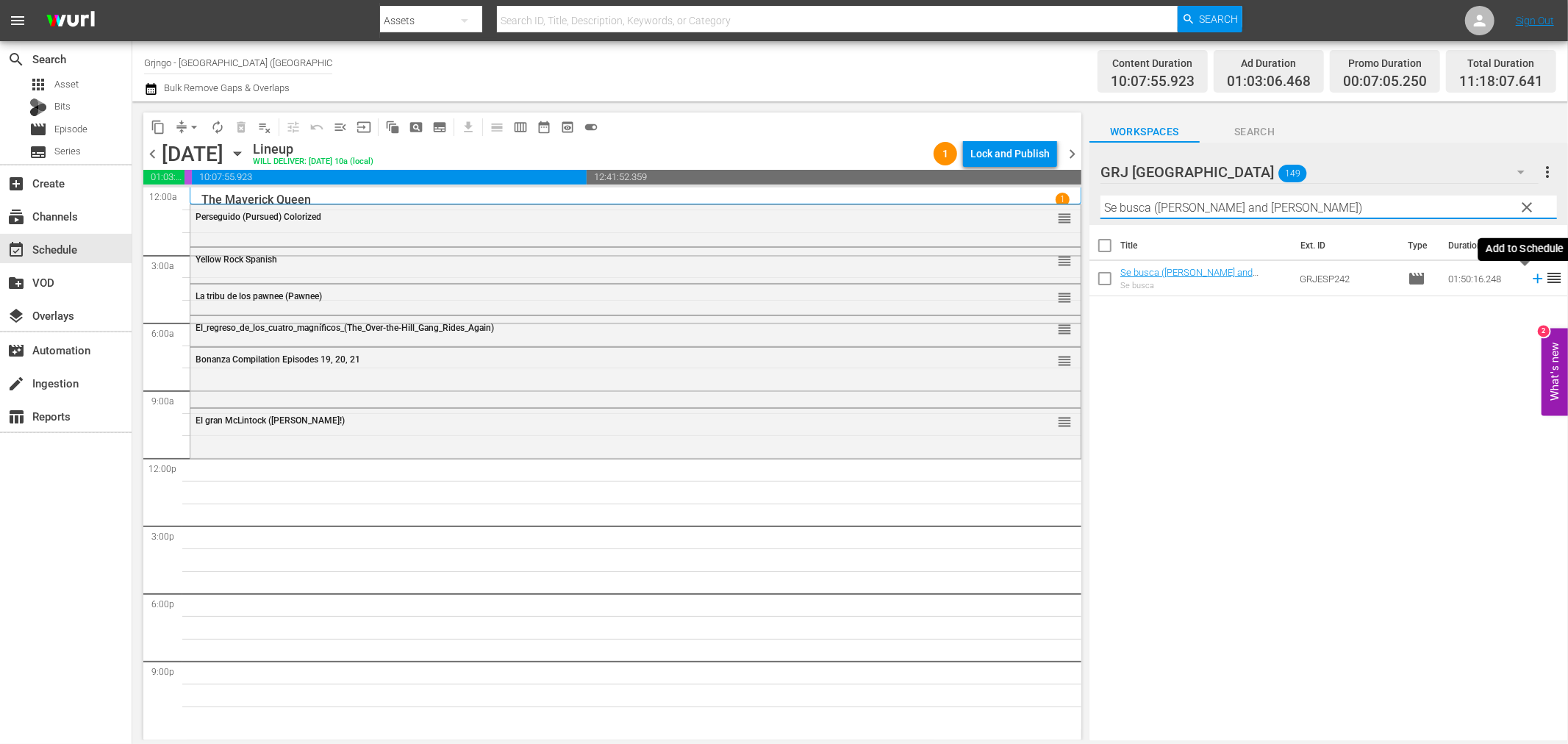
type input "Se busca ([PERSON_NAME] and [PERSON_NAME])"
click at [1529, 280] on icon at bounding box center [1538, 279] width 17 height 17
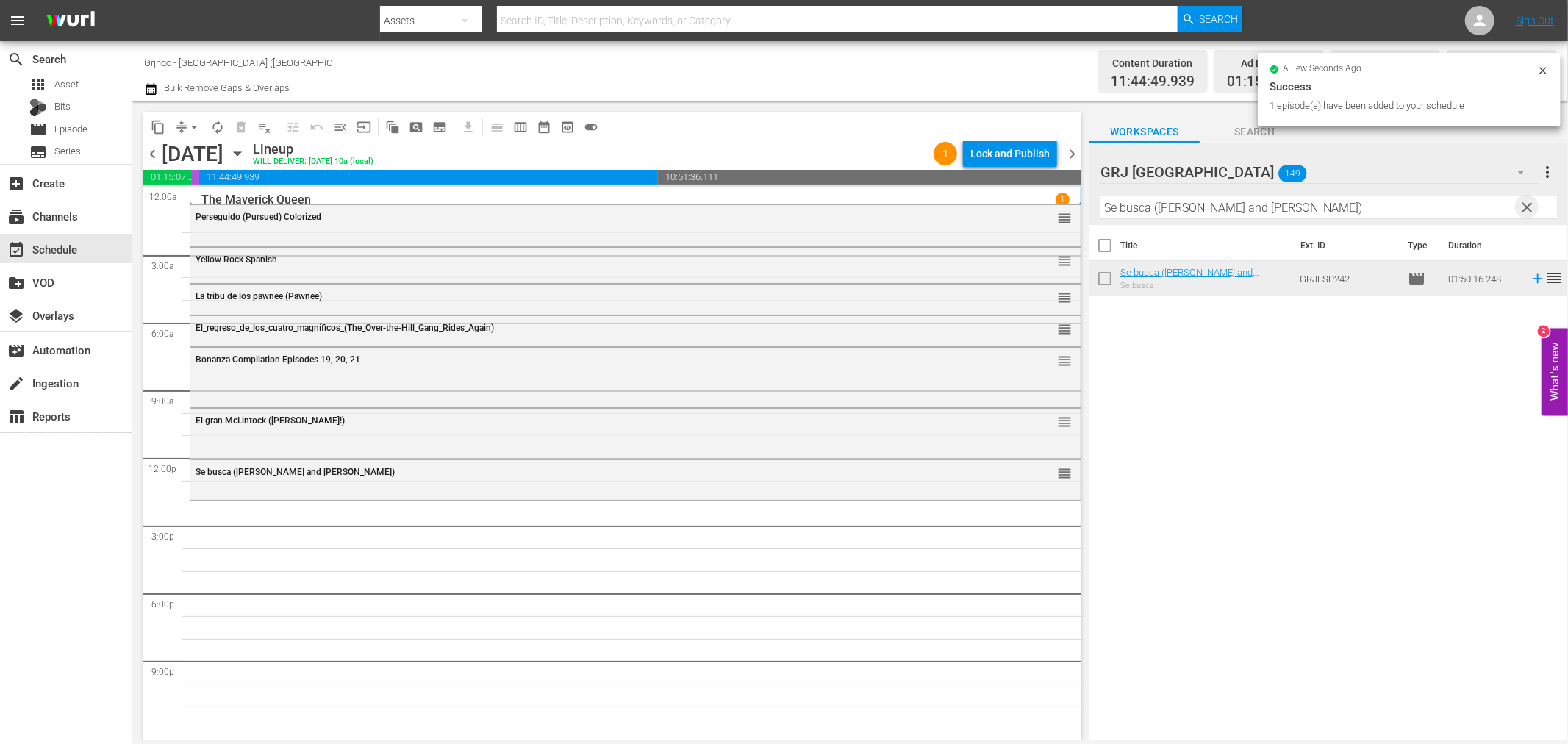
click at [1529, 202] on span "clear" at bounding box center [1527, 207] width 17 height 17
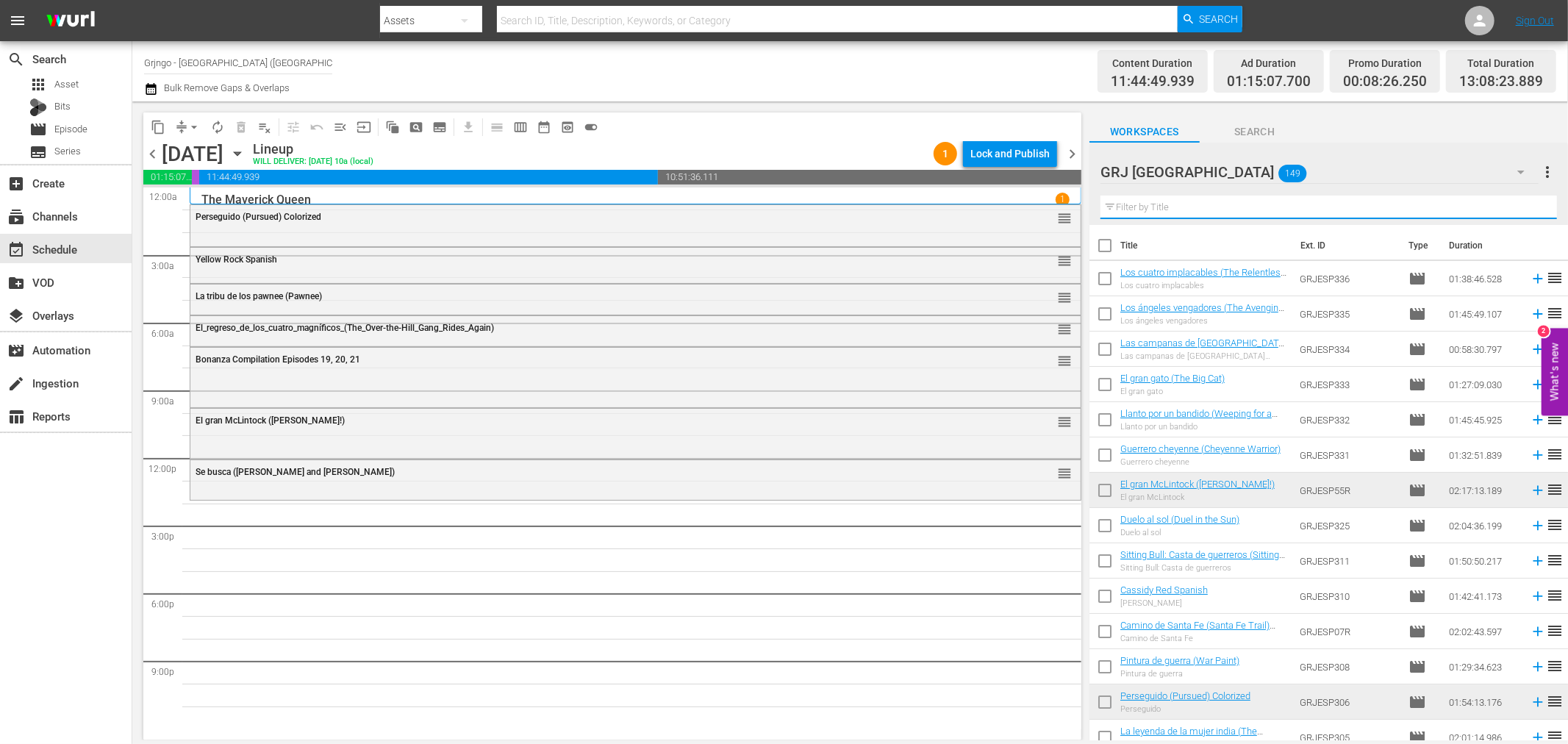
paste input "Dónde diablos está el oro"
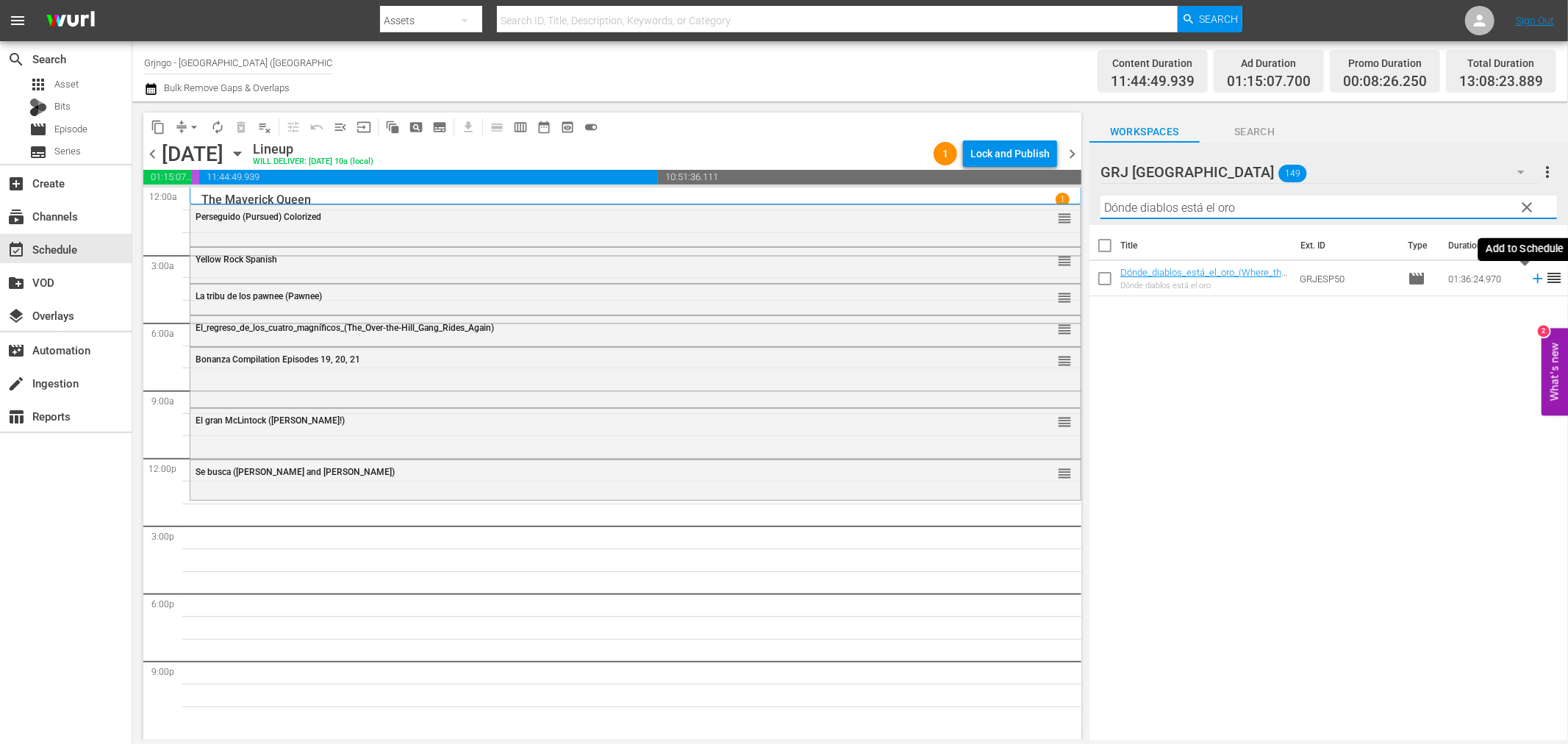
type input "Dónde diablos está el oro"
click at [1529, 280] on icon at bounding box center [1538, 279] width 17 height 17
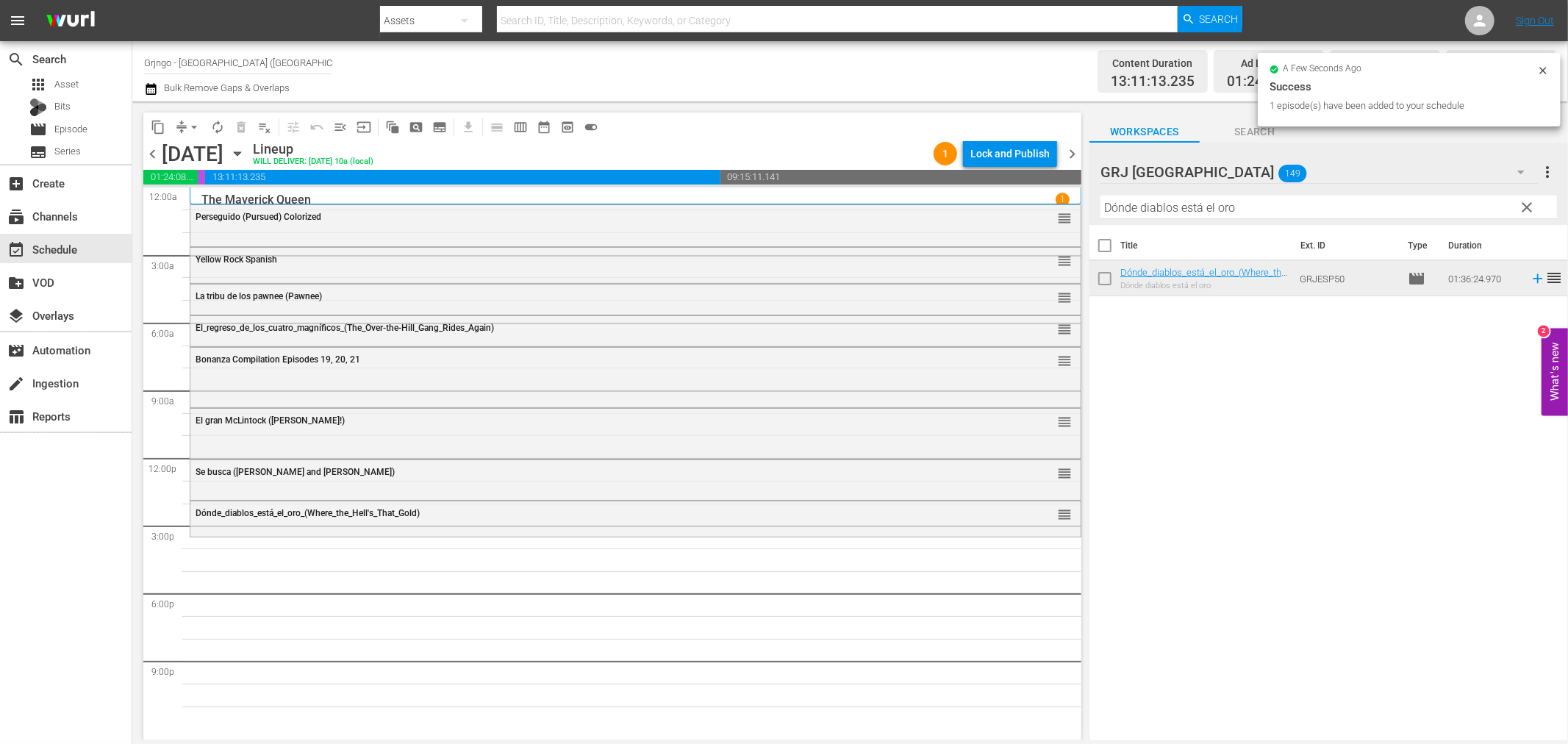
click at [1529, 203] on span "clear" at bounding box center [1527, 207] width 17 height 17
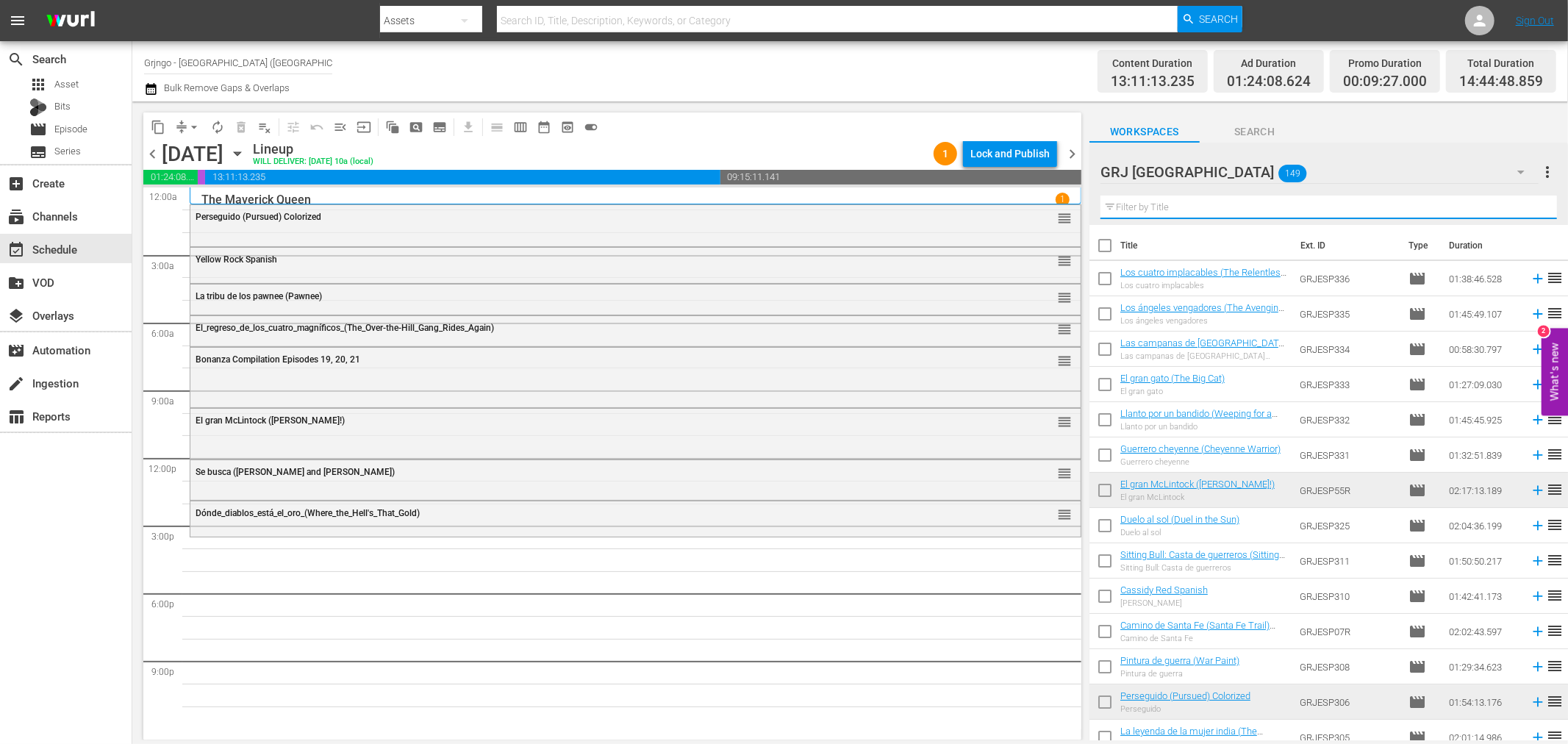
paste input "El rifle de [US_STATE]"
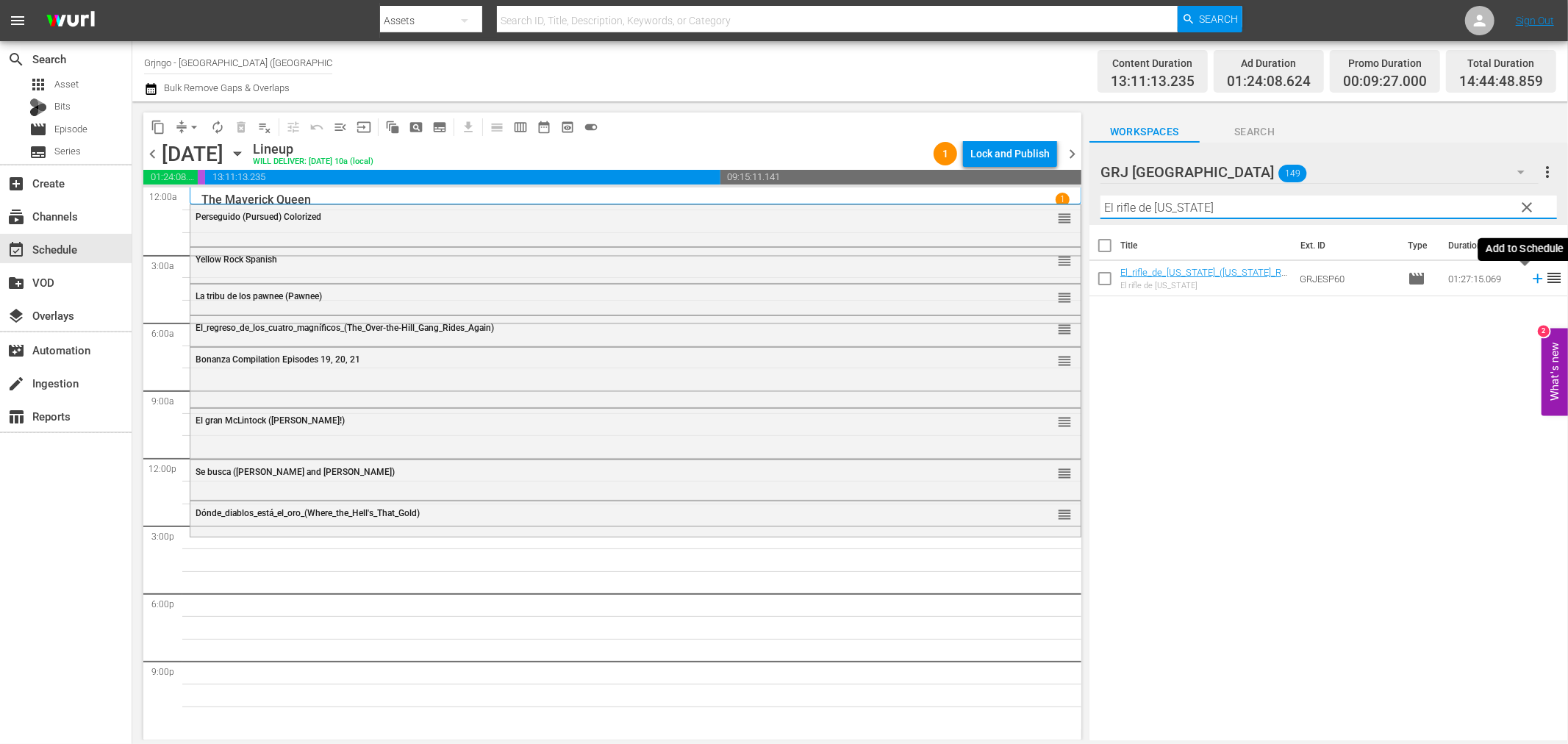
type input "El rifle de [US_STATE]"
click at [1529, 276] on icon at bounding box center [1538, 279] width 17 height 17
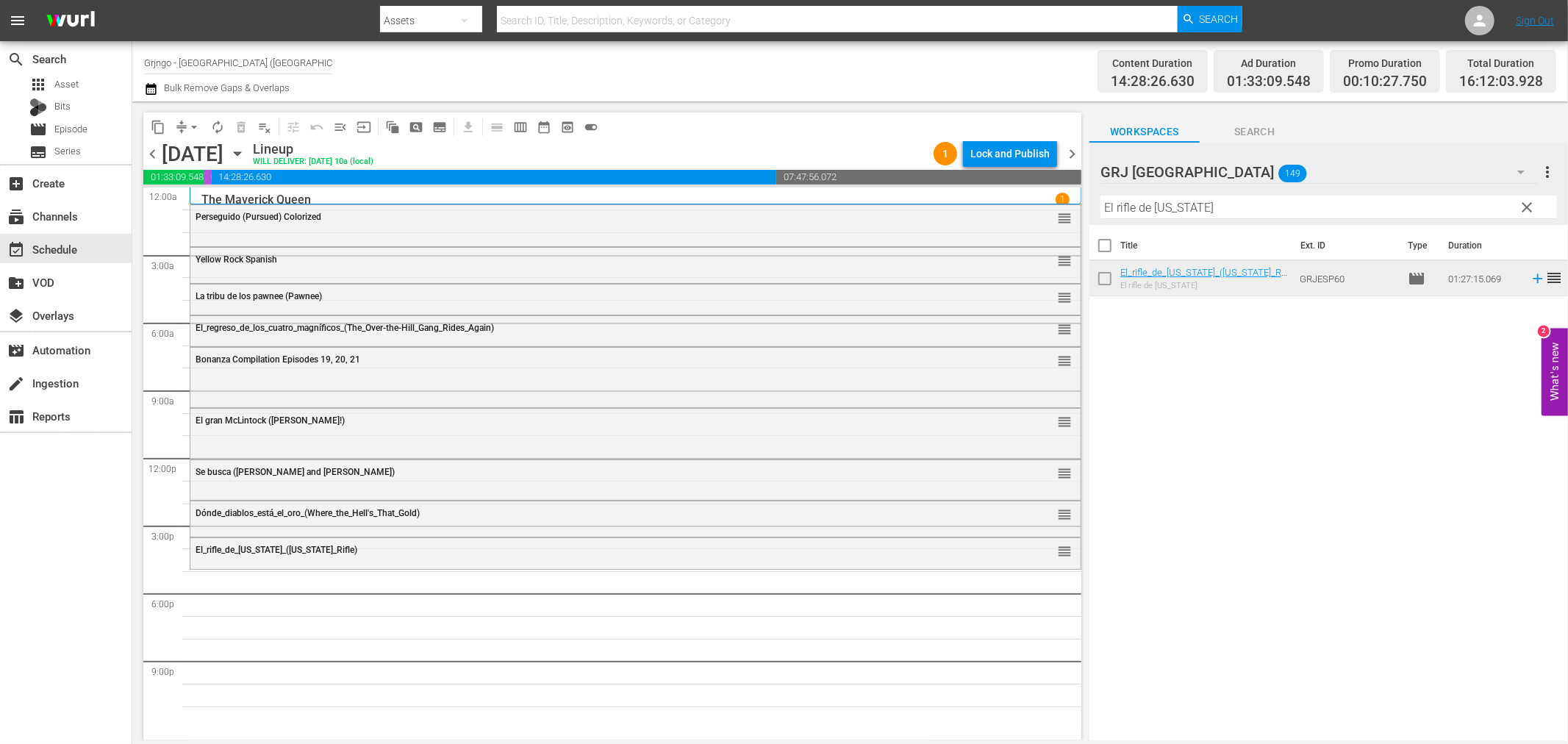
drag, startPoint x: 1529, startPoint y: 206, endPoint x: 1228, endPoint y: 221, distance: 301.4
click at [1529, 206] on span "clear" at bounding box center [1527, 207] width 17 height 17
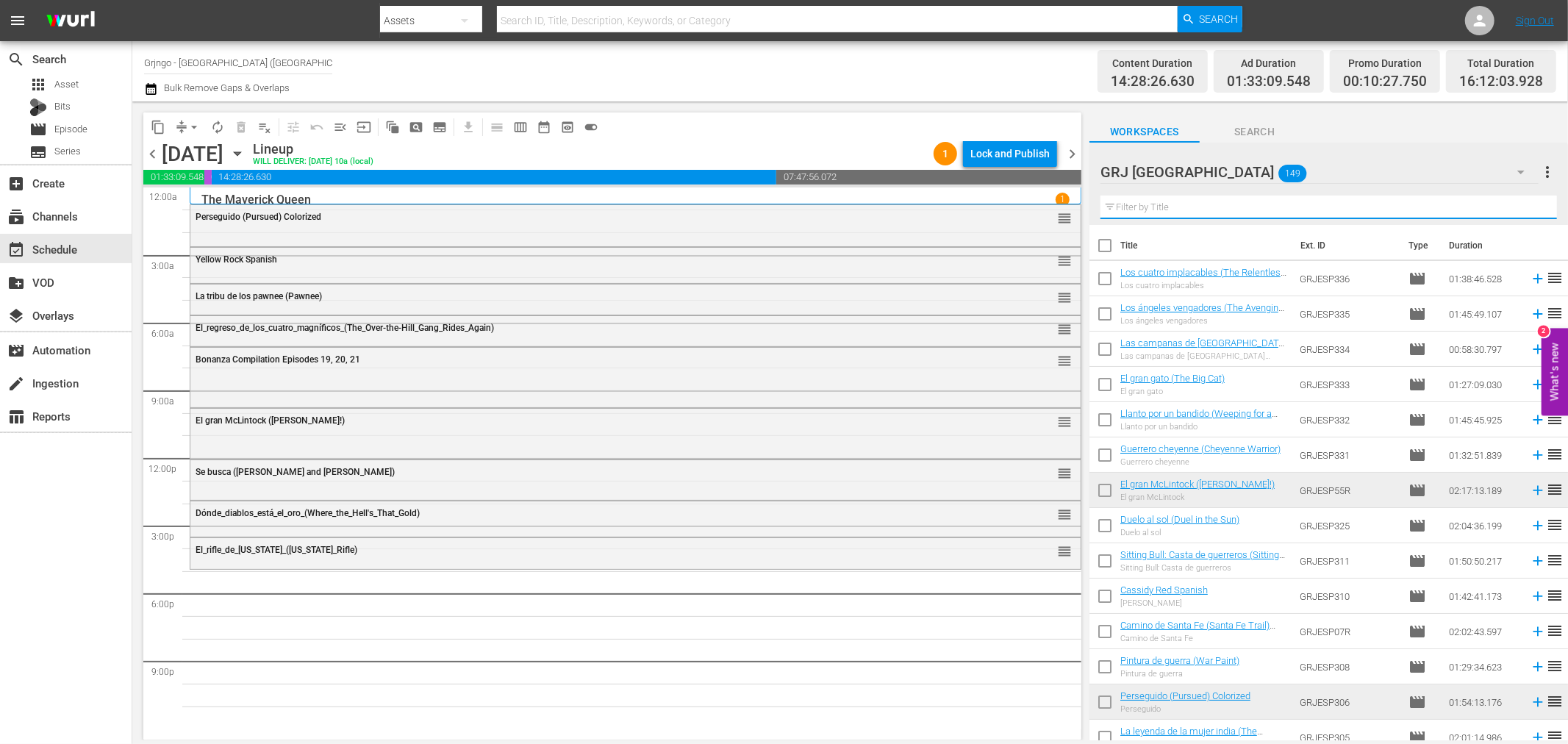
paste input "New Frontier"
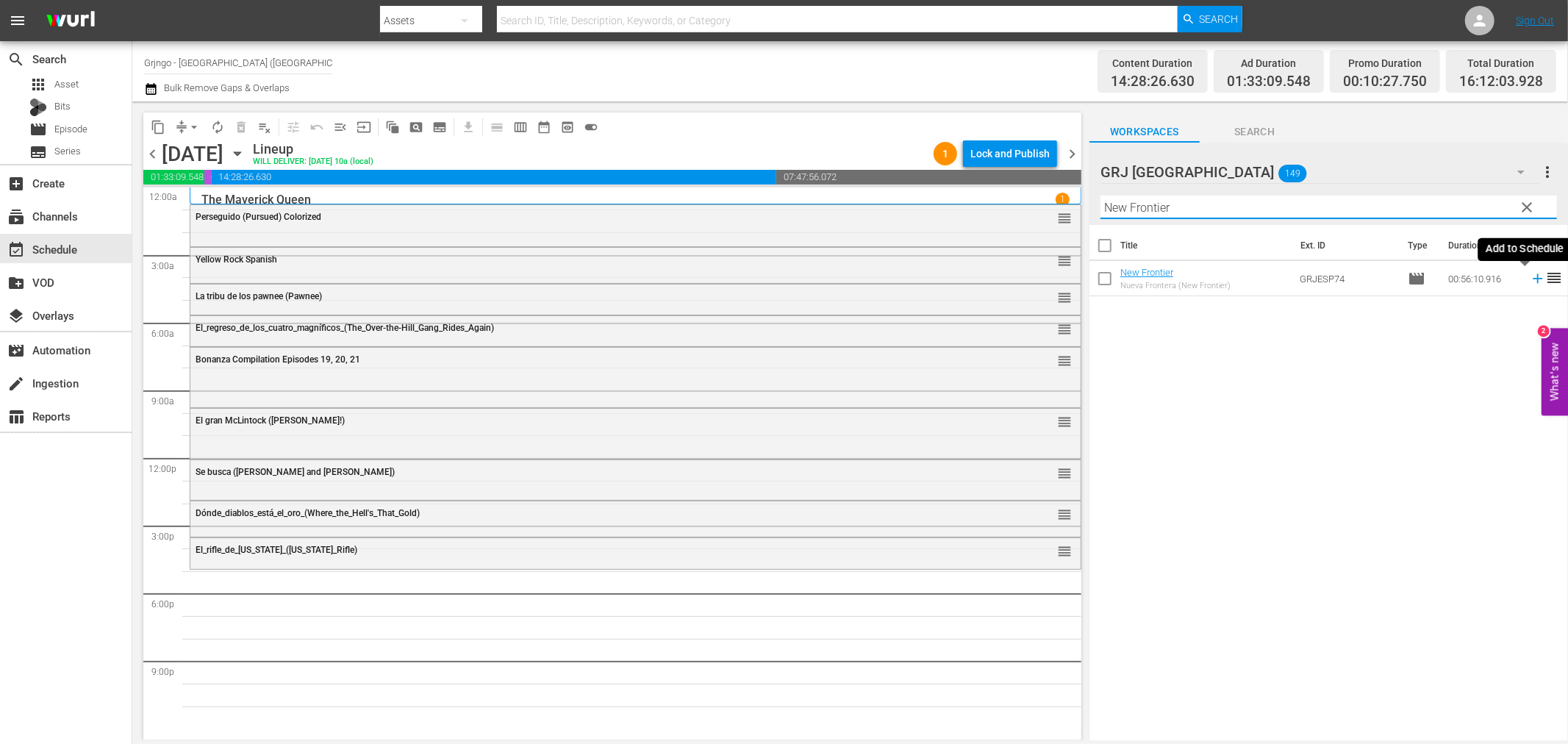
type input "New Frontier"
click at [1529, 276] on icon at bounding box center [1538, 279] width 17 height 17
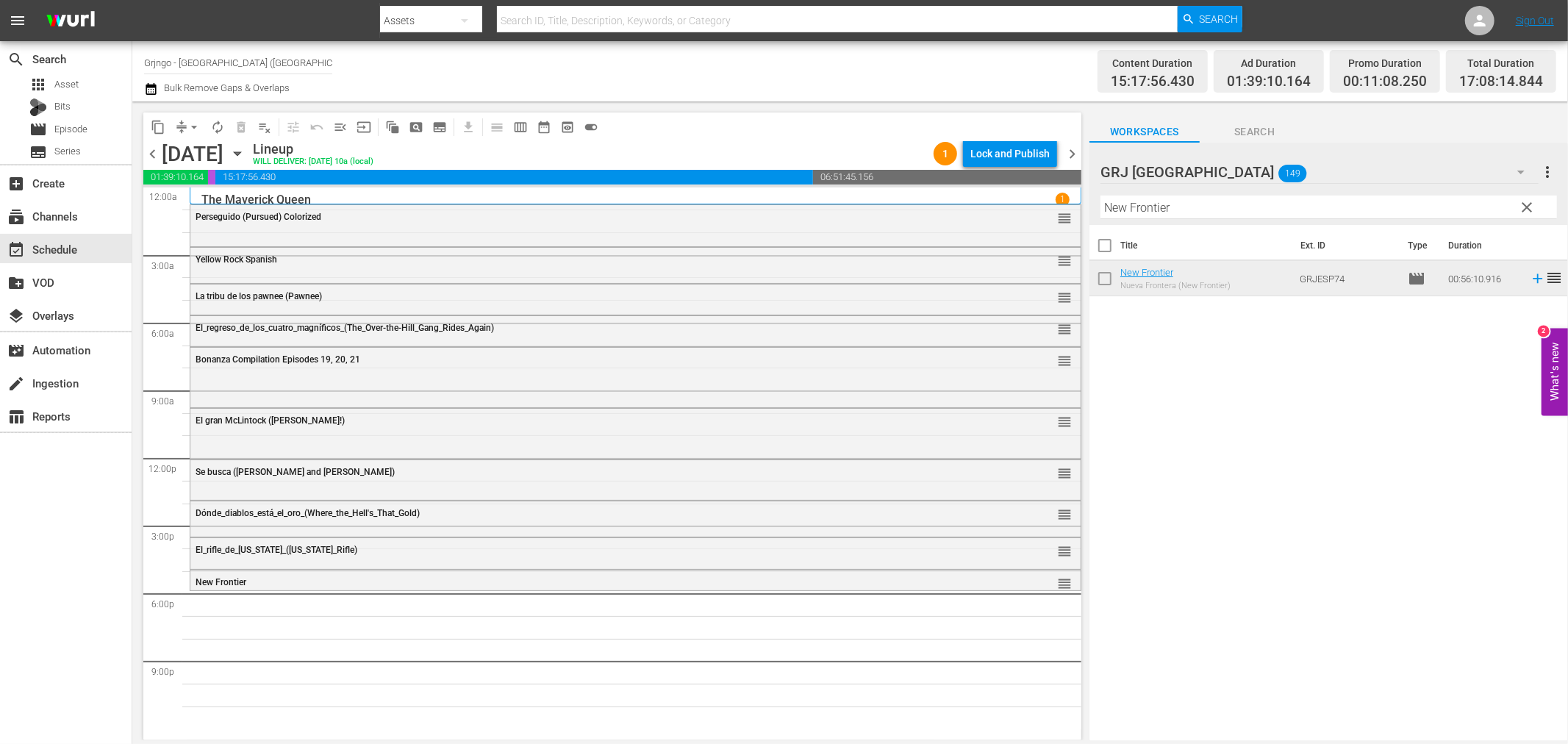
click at [1522, 193] on div "Filter by Title New Frontier" at bounding box center [1329, 207] width 456 height 35
click at [1526, 200] on span "clear" at bounding box center [1527, 207] width 17 height 17
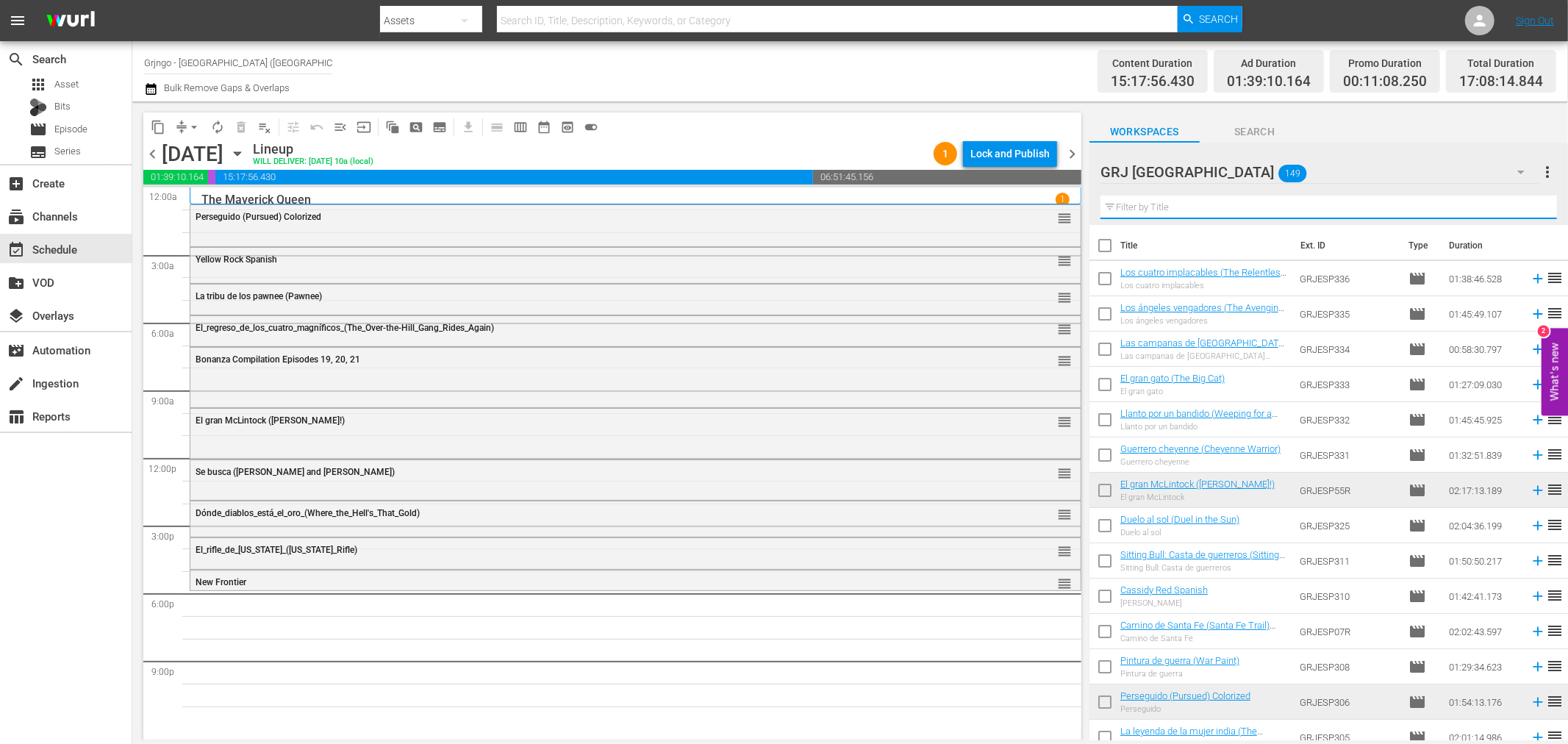
paste input "Bonanza Compilation Episodes 48, 49"
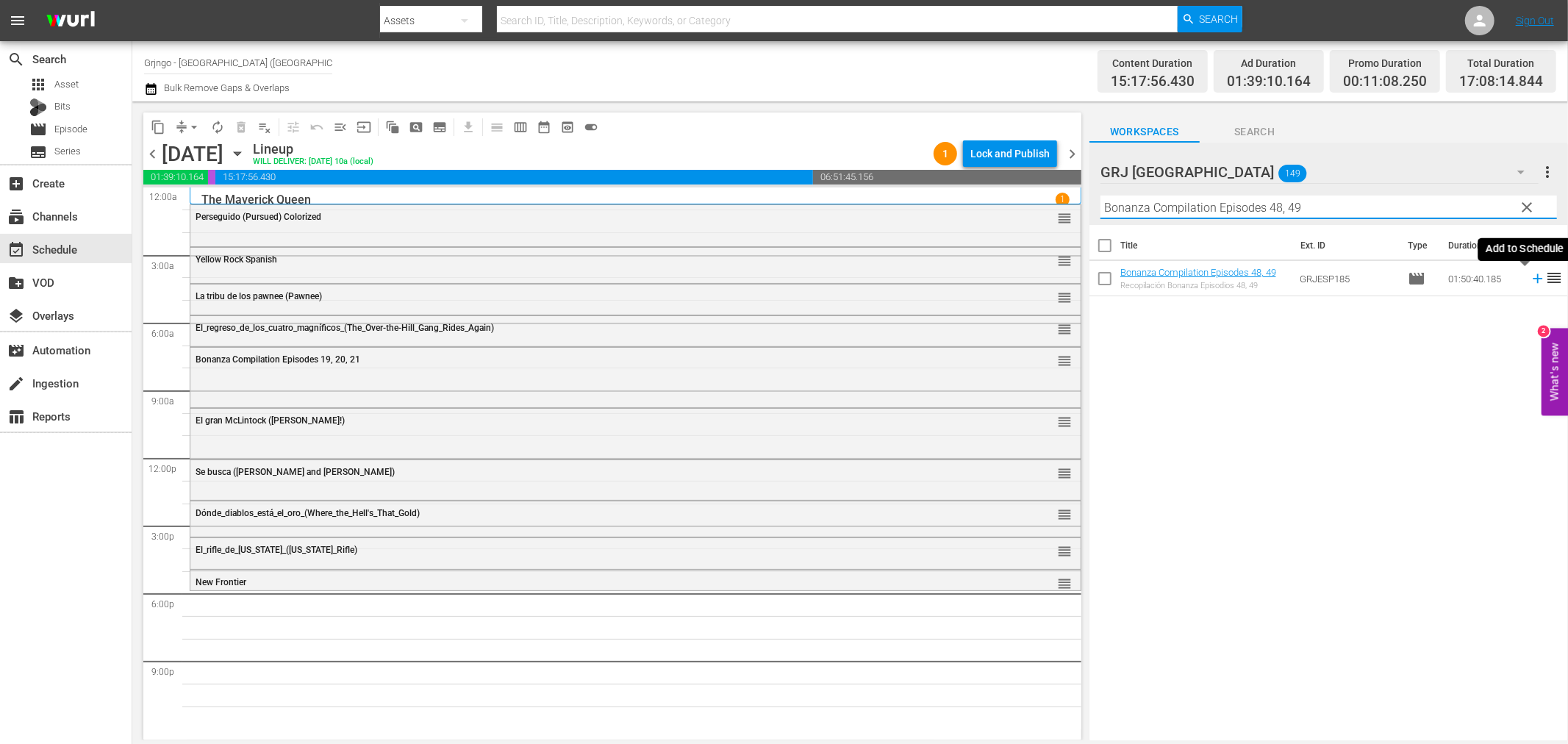
type input "Bonanza Compilation Episodes 48, 49"
click at [1533, 278] on icon at bounding box center [1538, 279] width 9 height 9
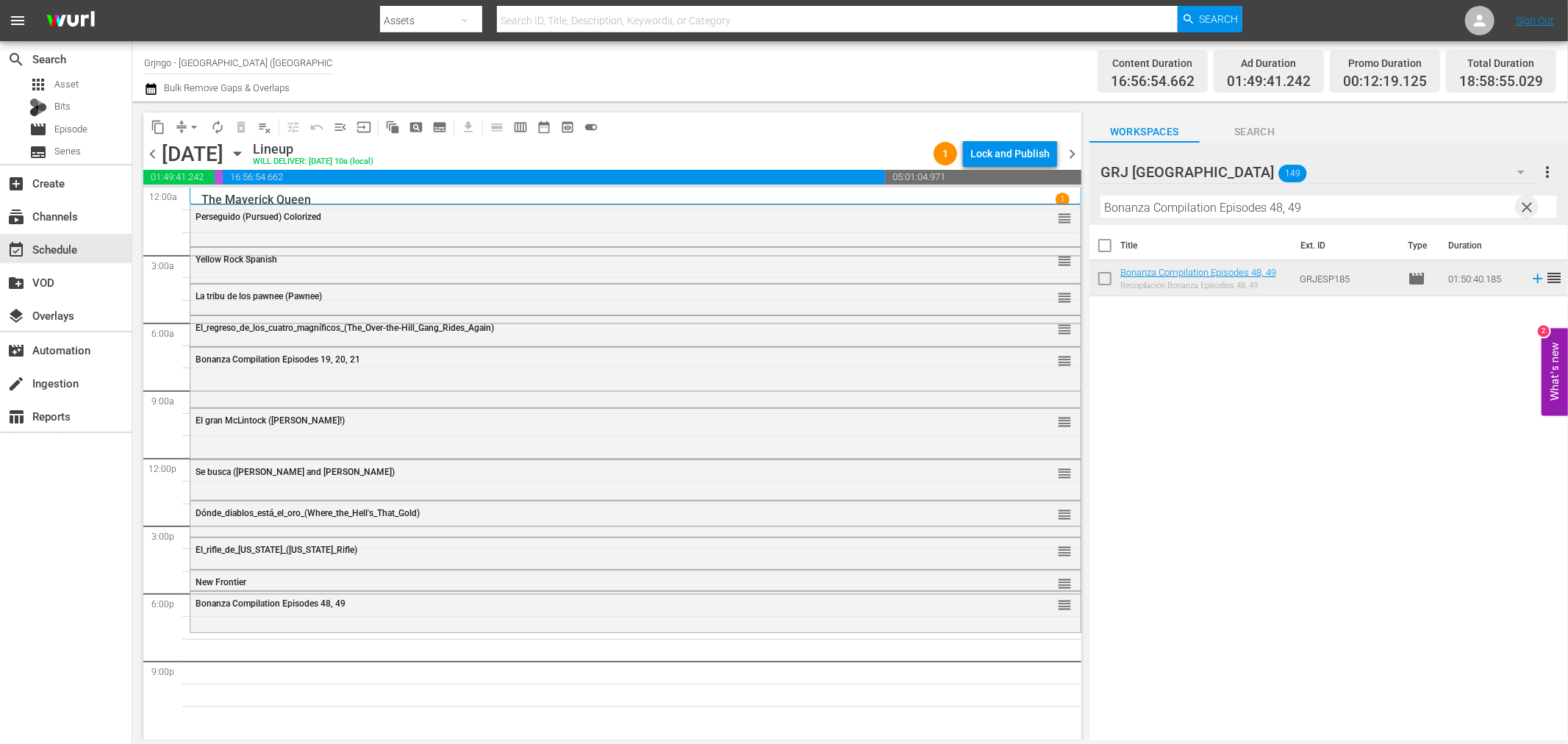
click at [1529, 199] on span "clear" at bounding box center [1527, 207] width 17 height 17
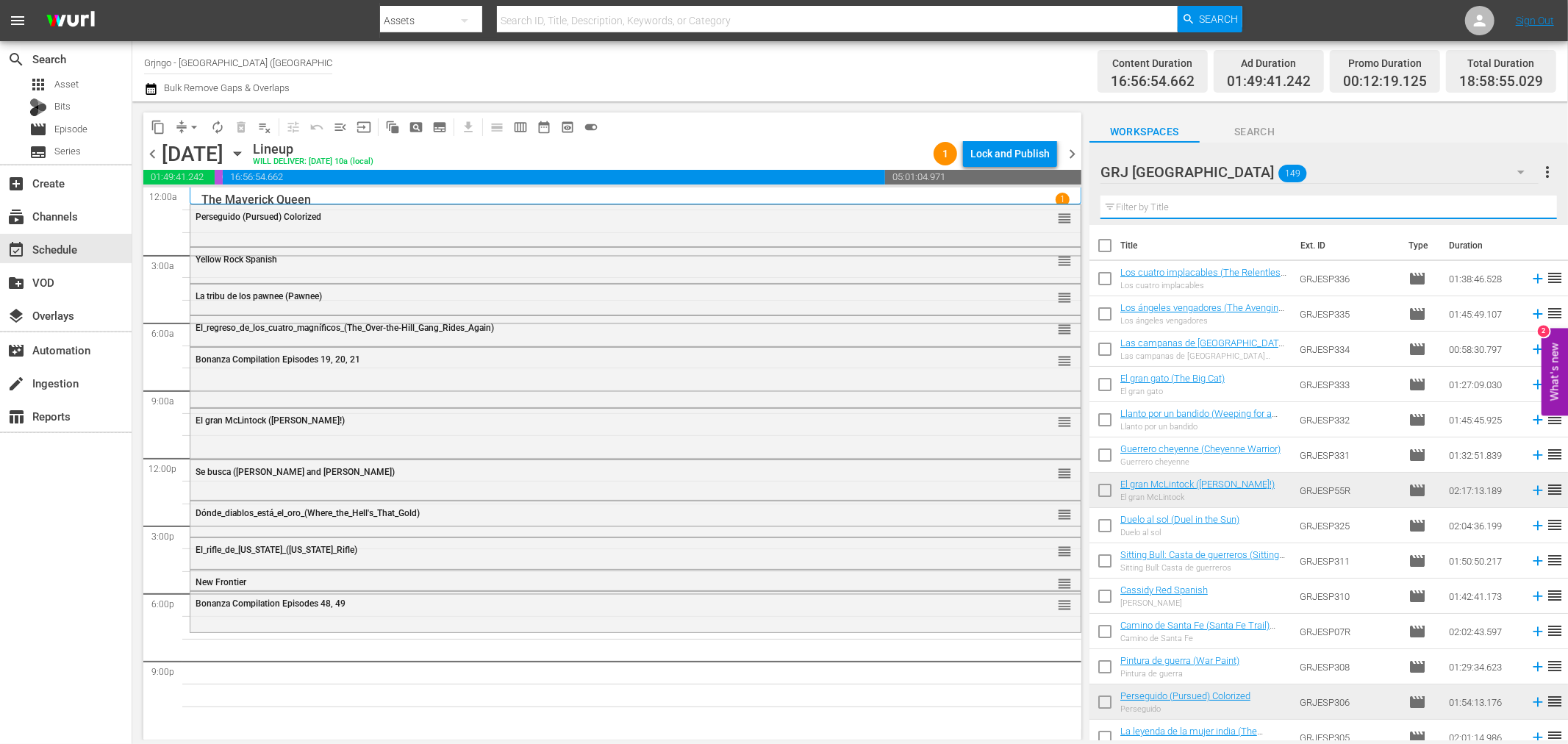
paste input "[PERSON_NAME], juicio de fuego"
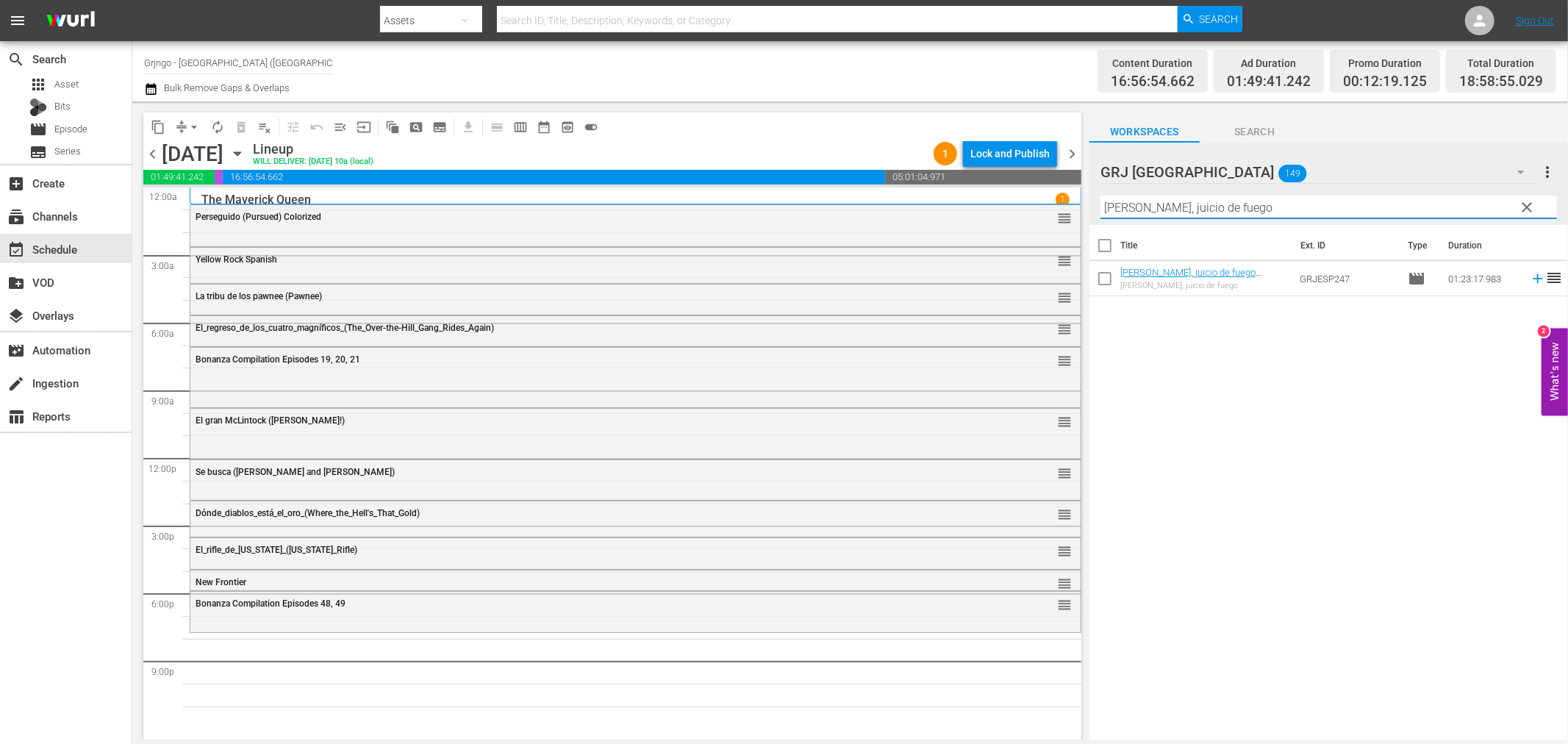
type input "[PERSON_NAME], juicio de fuego"
click at [1529, 277] on icon at bounding box center [1538, 279] width 17 height 17
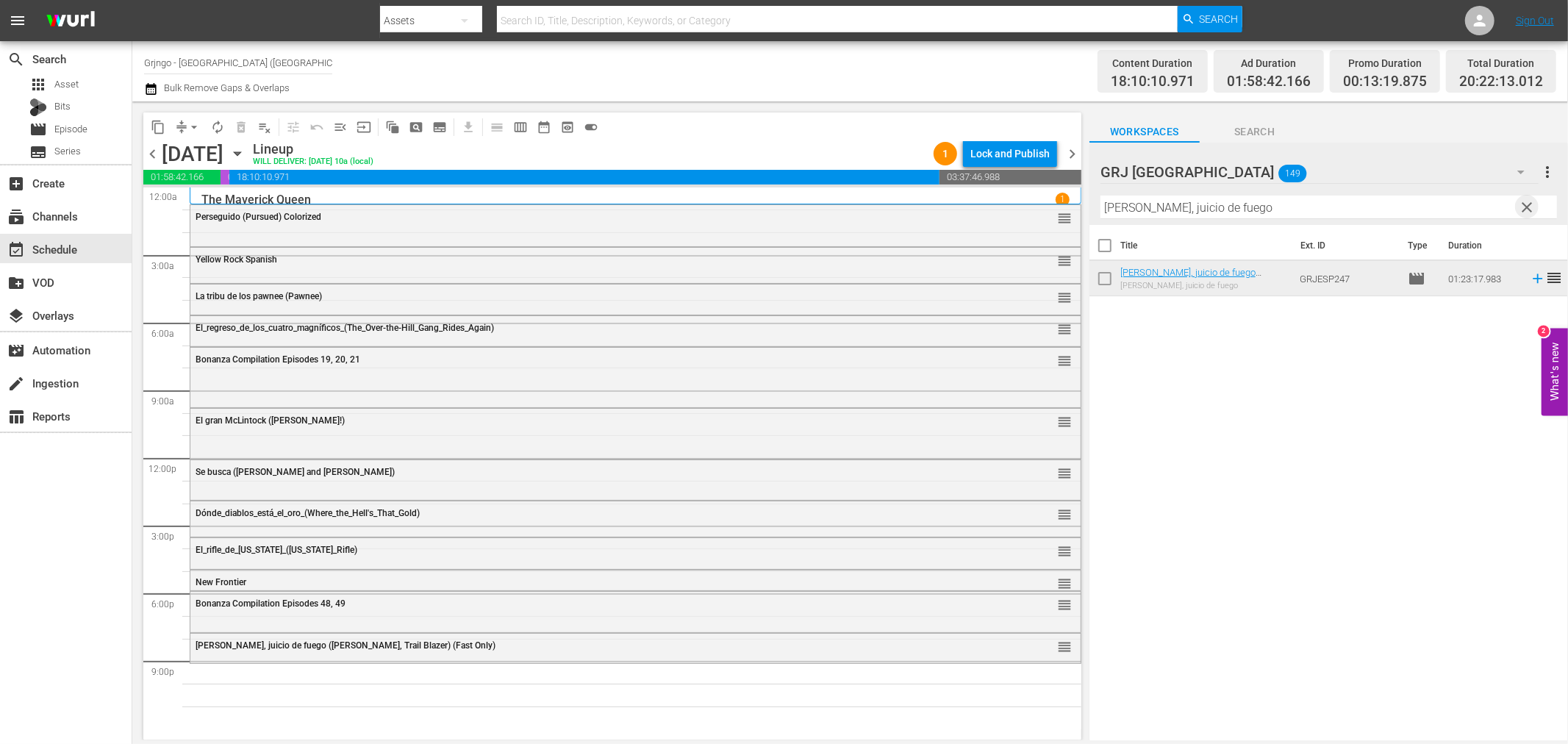
click at [1526, 203] on span "clear" at bounding box center [1527, 207] width 17 height 17
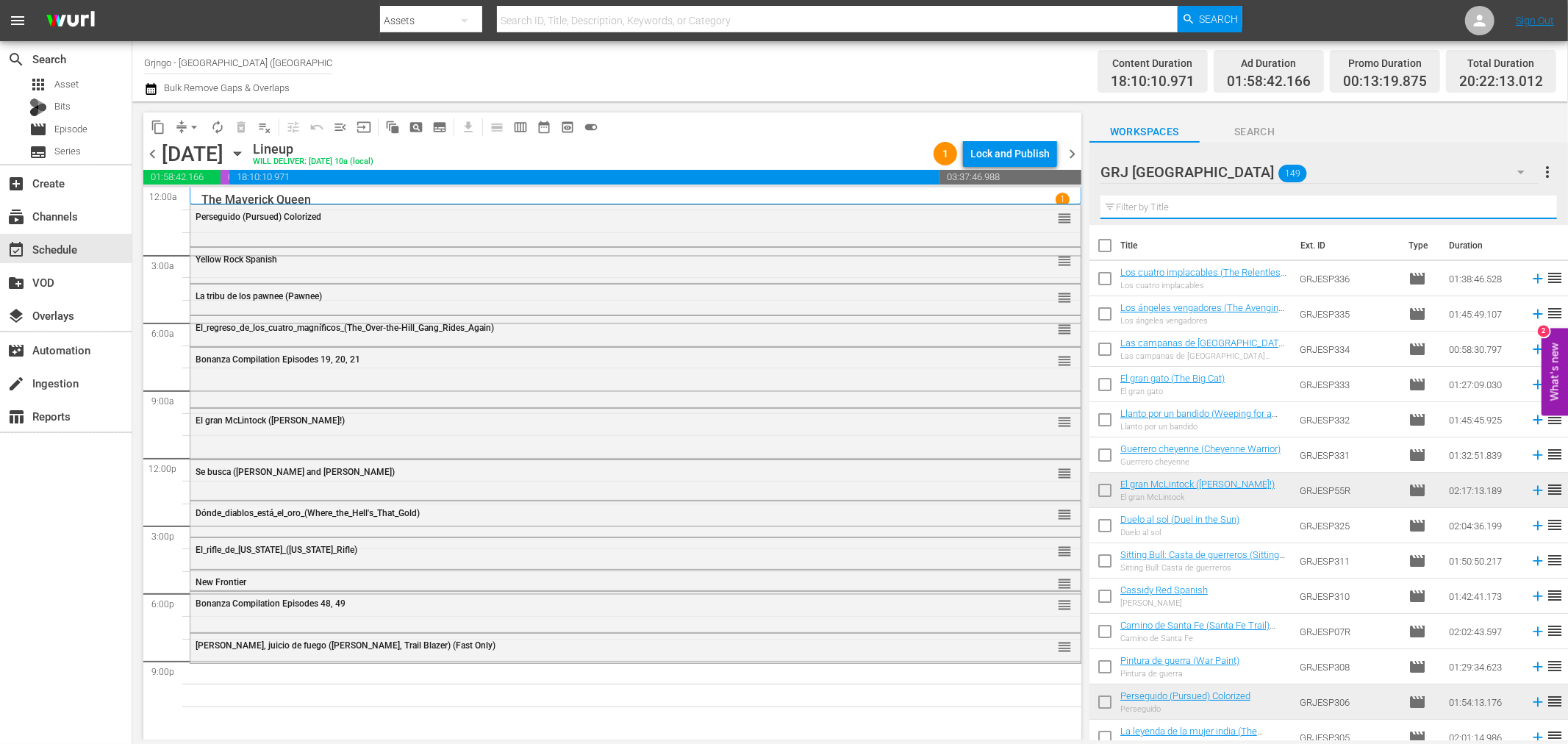
paste input "No Me Entierren (Bury Me Not) (Corto)"
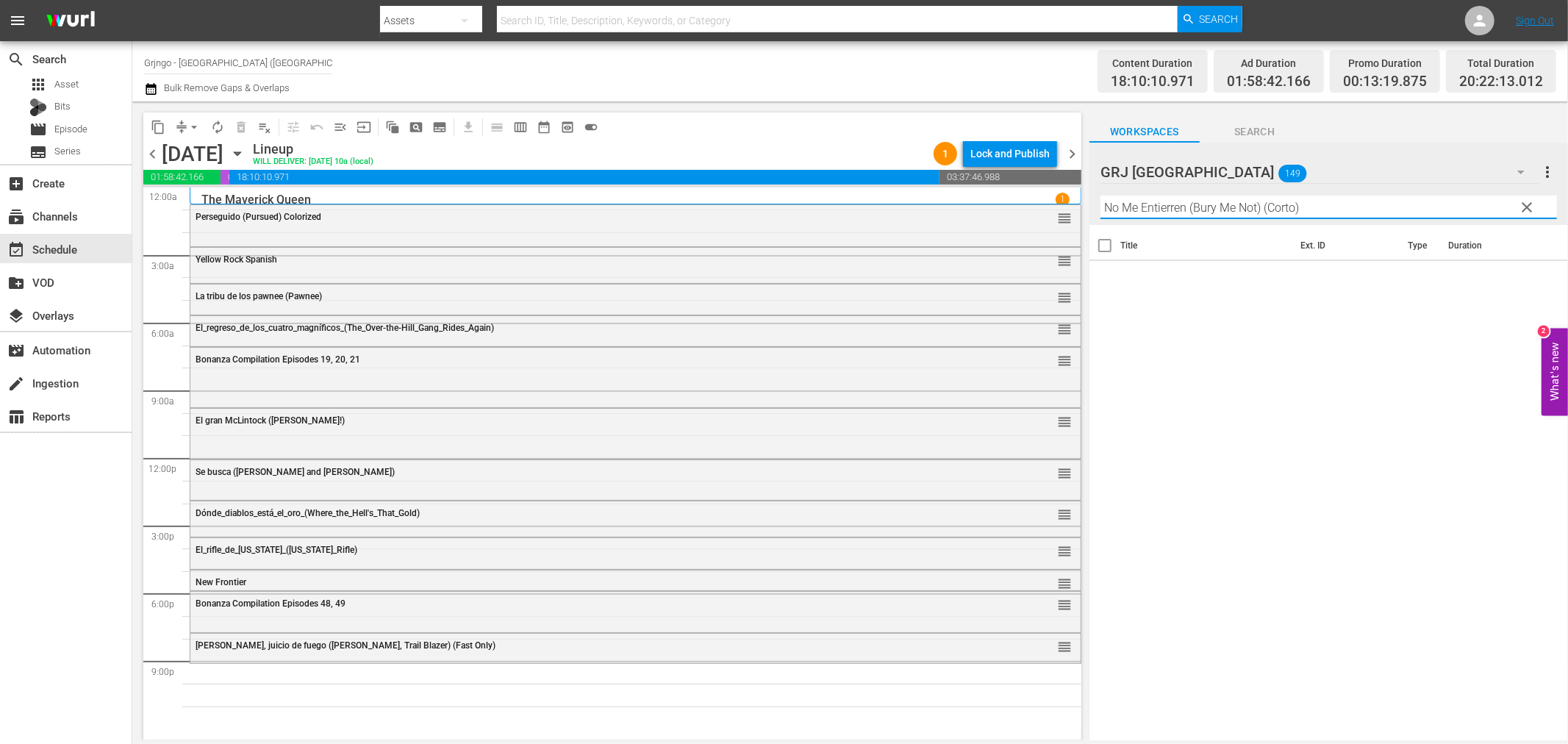
drag, startPoint x: 1264, startPoint y: 207, endPoint x: 1343, endPoint y: 212, distance: 79.2
click at [1343, 212] on input "No Me Entierren (Bury Me Not) (Corto)" at bounding box center [1329, 208] width 456 height 24
type input "No Me Entierren (Bury Me Not)"
click at [1533, 278] on icon at bounding box center [1538, 279] width 9 height 9
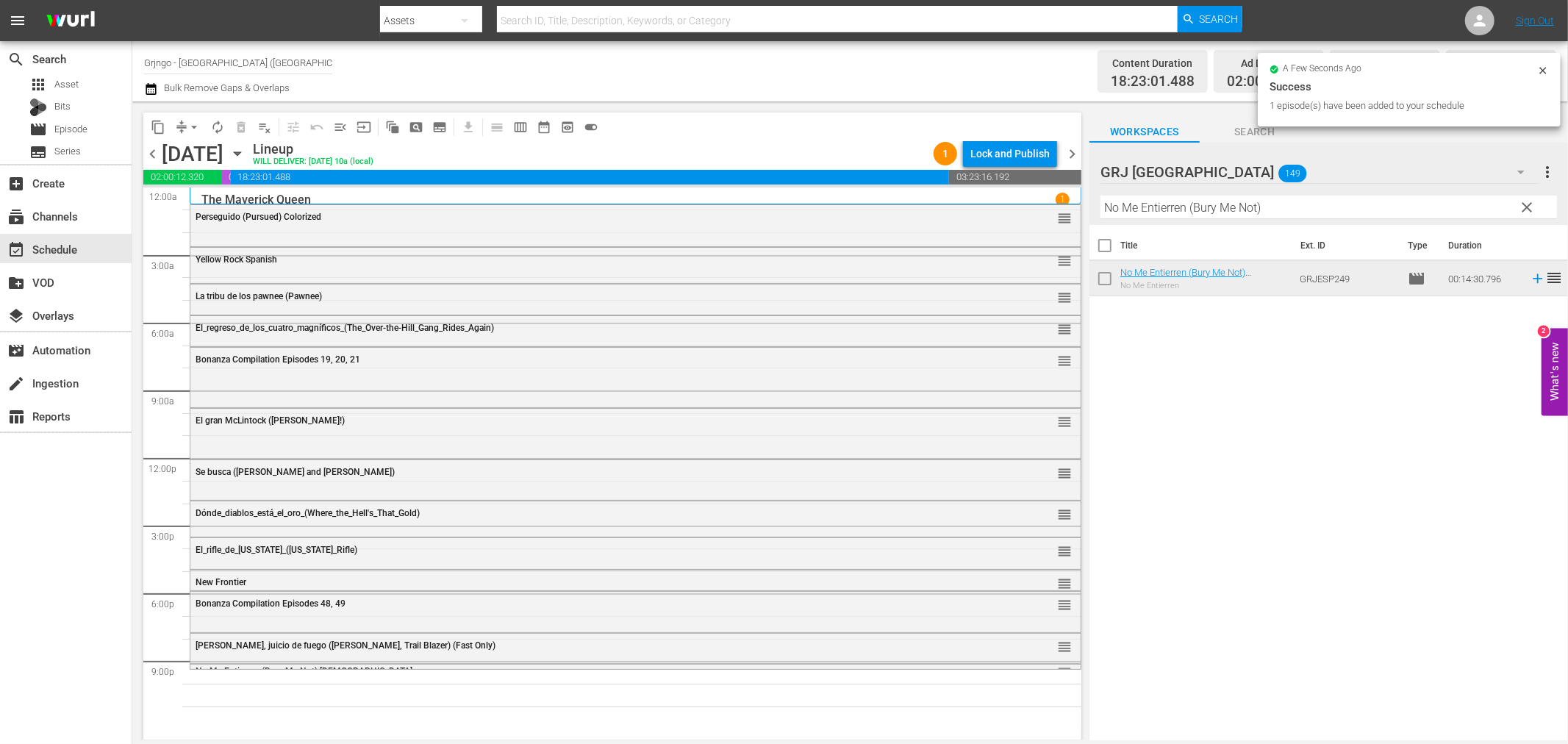
click at [1528, 206] on span "clear" at bounding box center [1527, 207] width 17 height 17
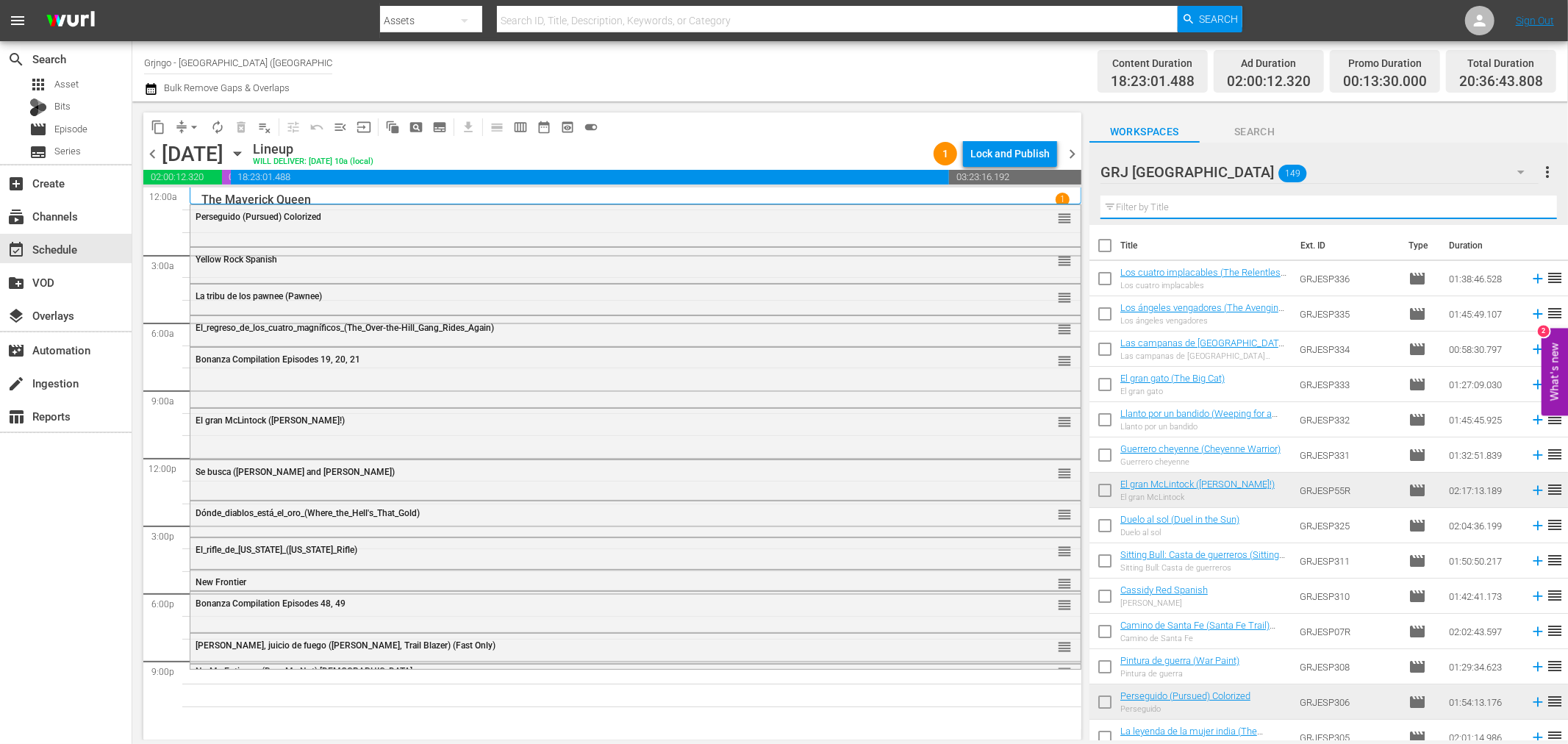
paste input "Fuerte solitario"
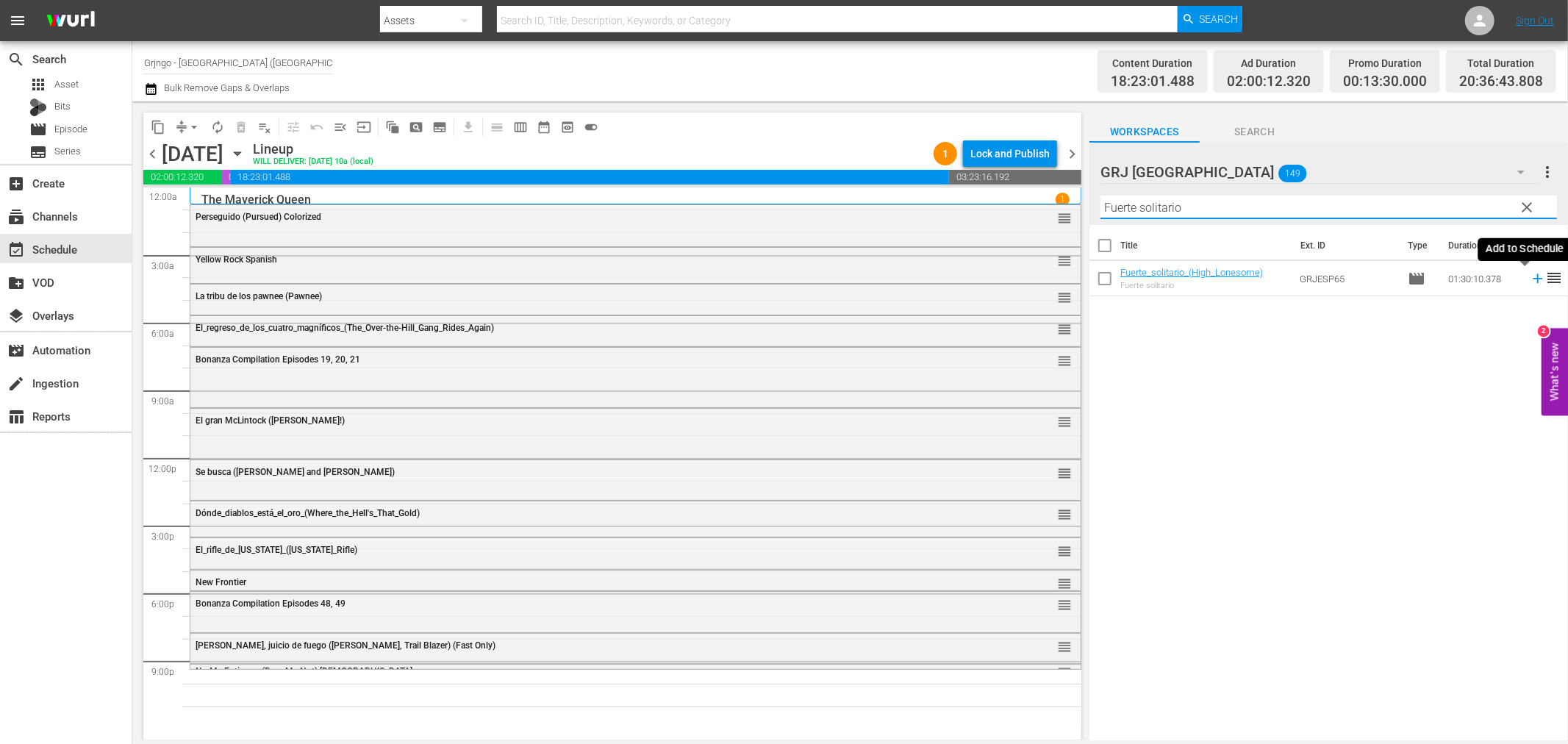
type input "Fuerte solitario"
click at [1529, 276] on icon at bounding box center [1538, 279] width 17 height 17
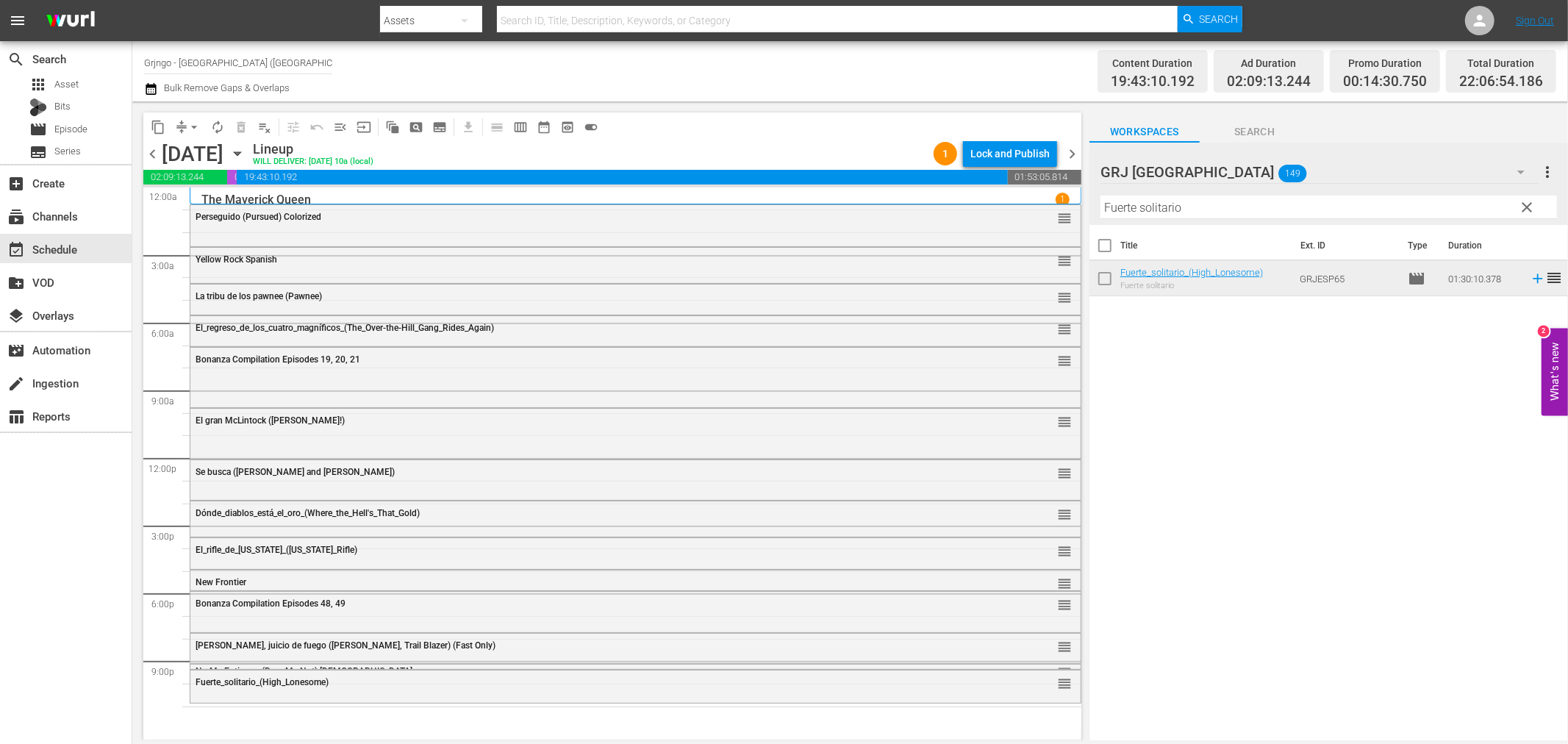
drag, startPoint x: 1524, startPoint y: 204, endPoint x: 1173, endPoint y: 228, distance: 351.8
click at [1524, 204] on span "clear" at bounding box center [1527, 207] width 17 height 17
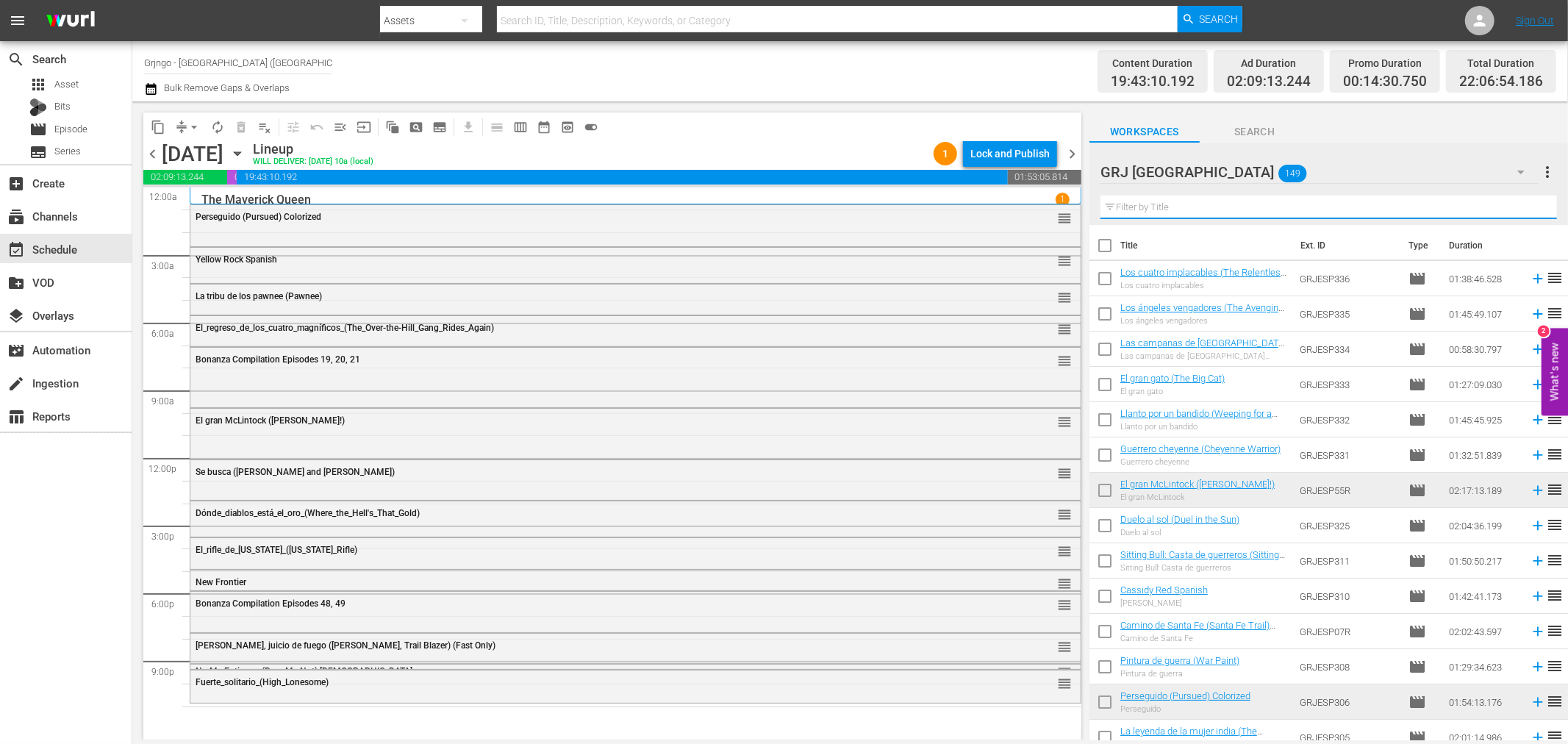
paste input "The Warrant - Breaker's Law"
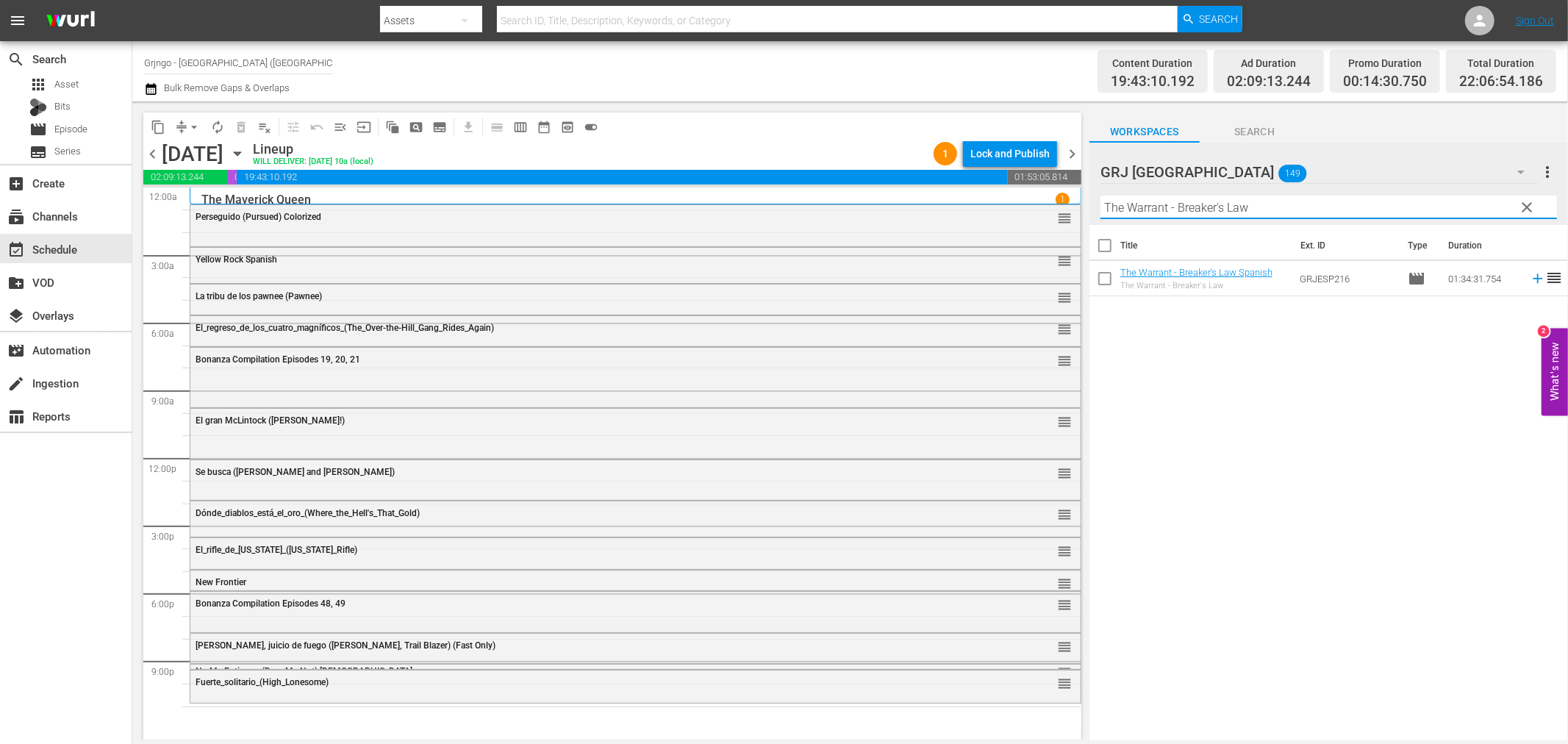
type input "The Warrant - Breaker's Law"
click at [1529, 284] on icon at bounding box center [1538, 279] width 17 height 17
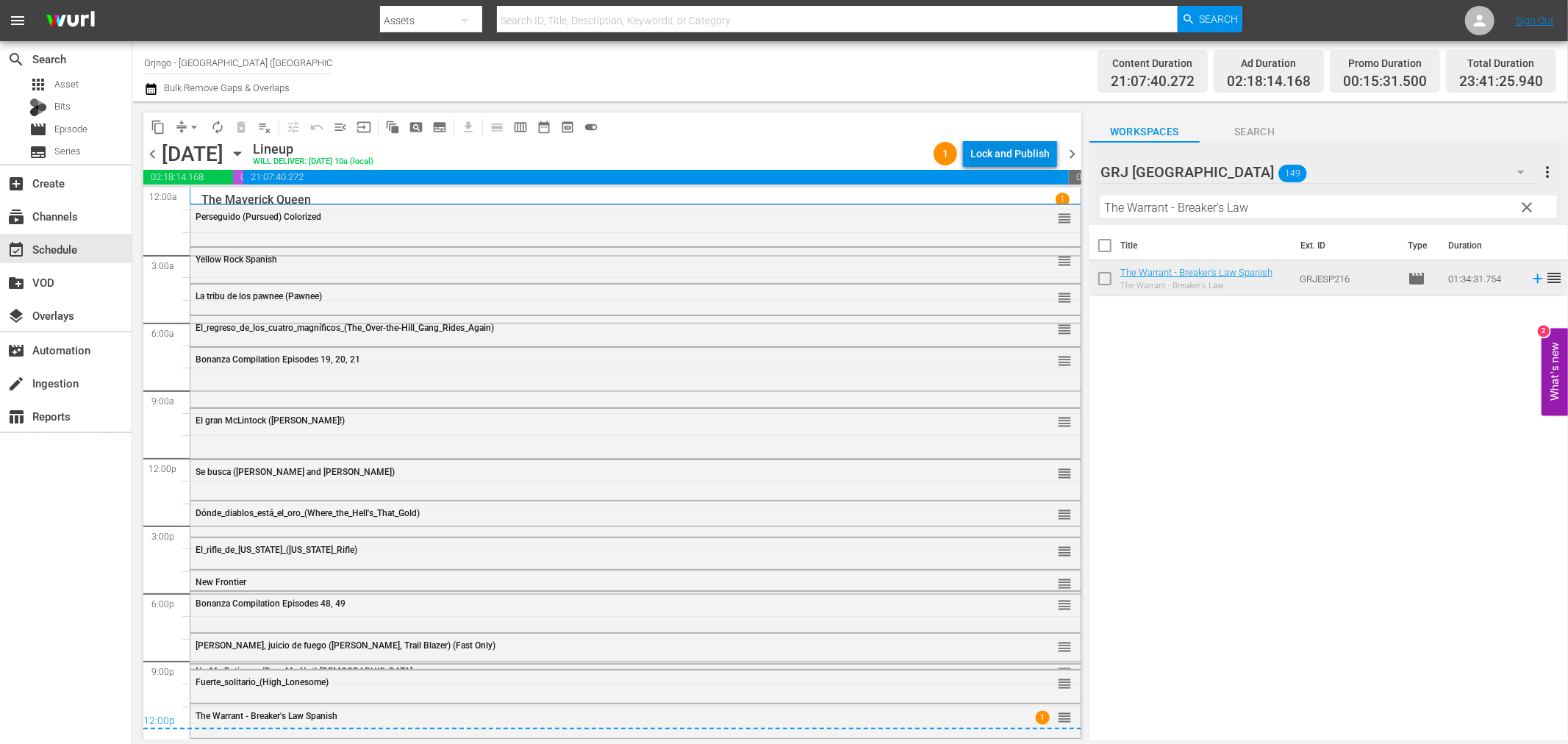
click at [1040, 149] on div "Lock and Publish" at bounding box center [1010, 154] width 79 height 27
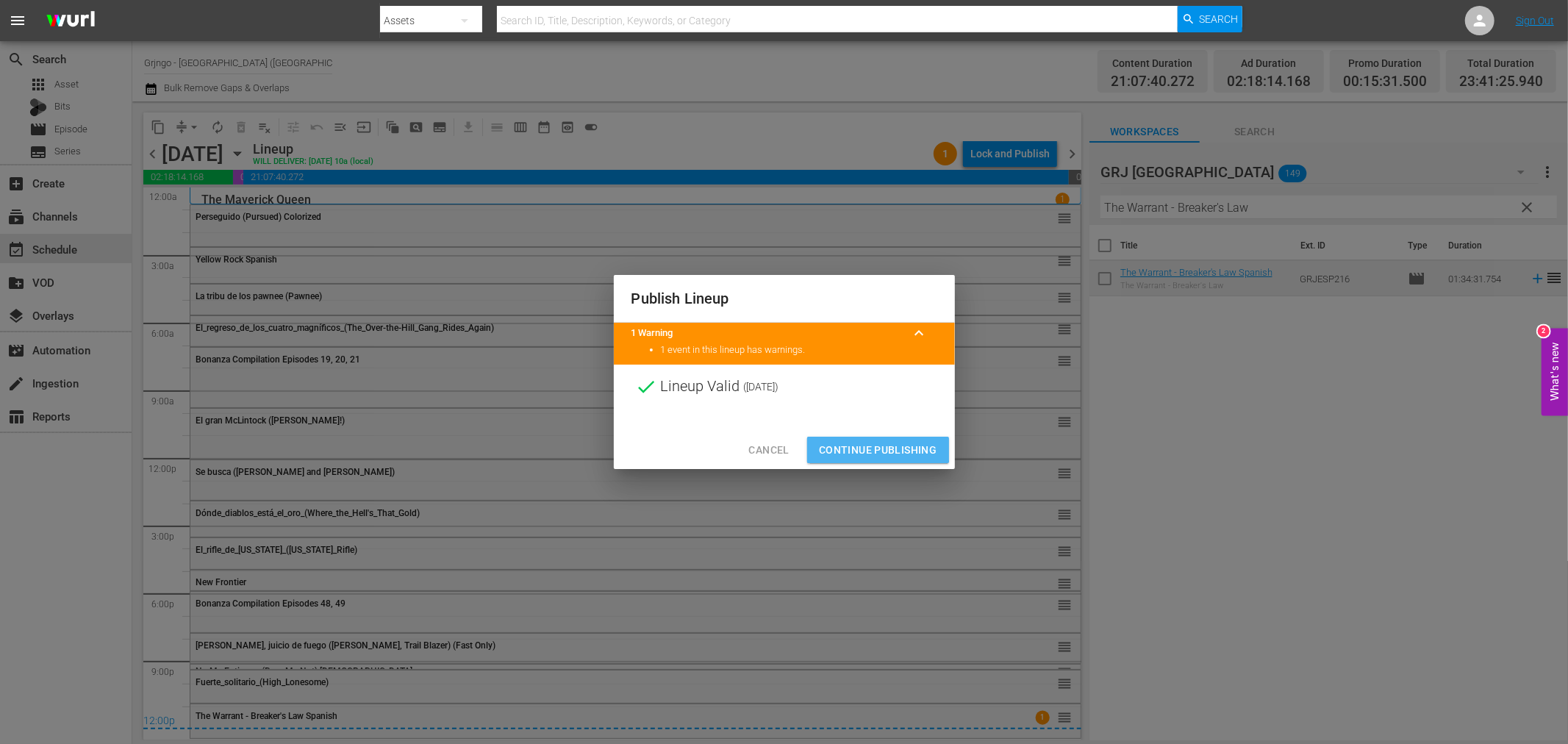
click at [849, 445] on span "Continue Publishing" at bounding box center [878, 450] width 119 height 18
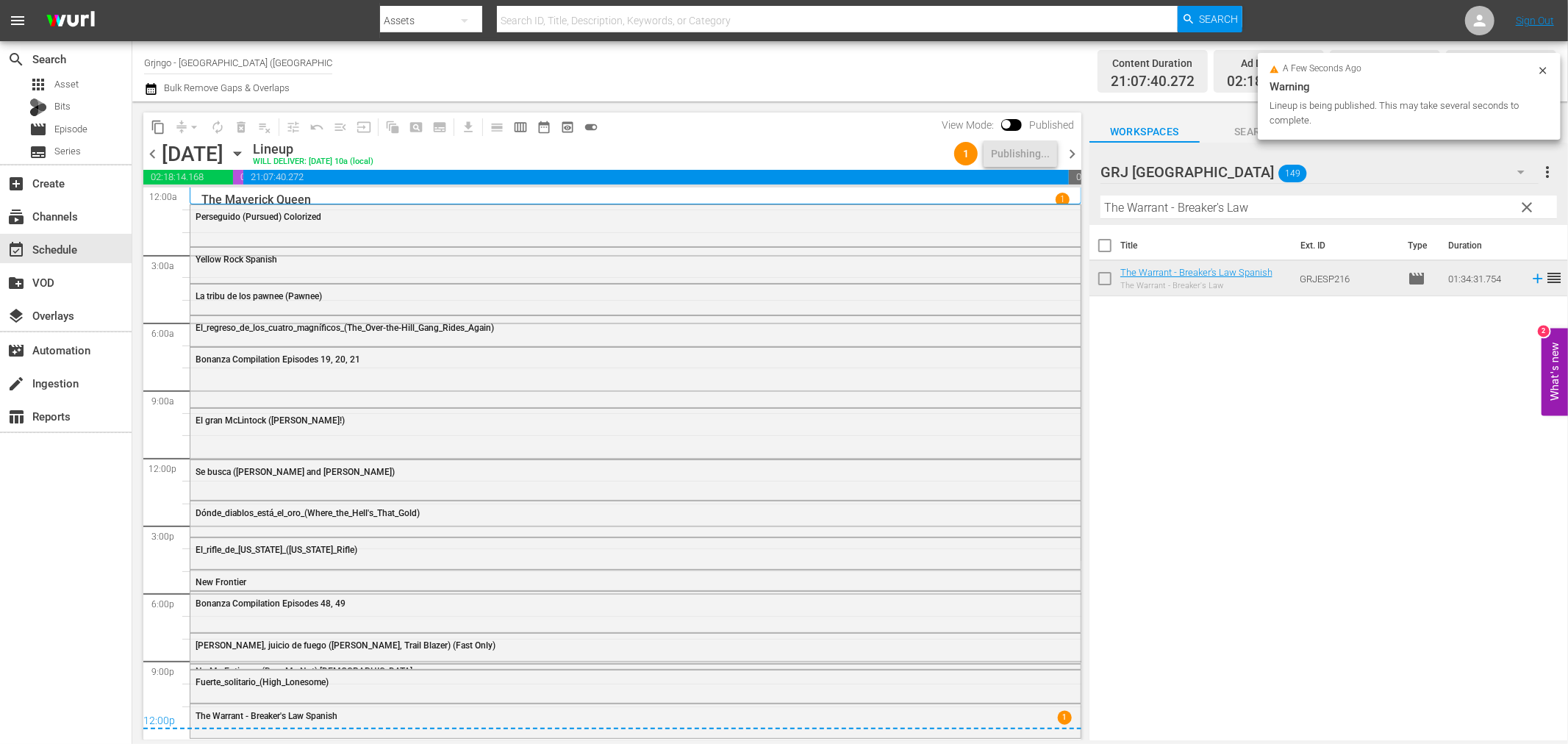
click at [1075, 152] on span "chevron_right" at bounding box center [1072, 154] width 18 height 18
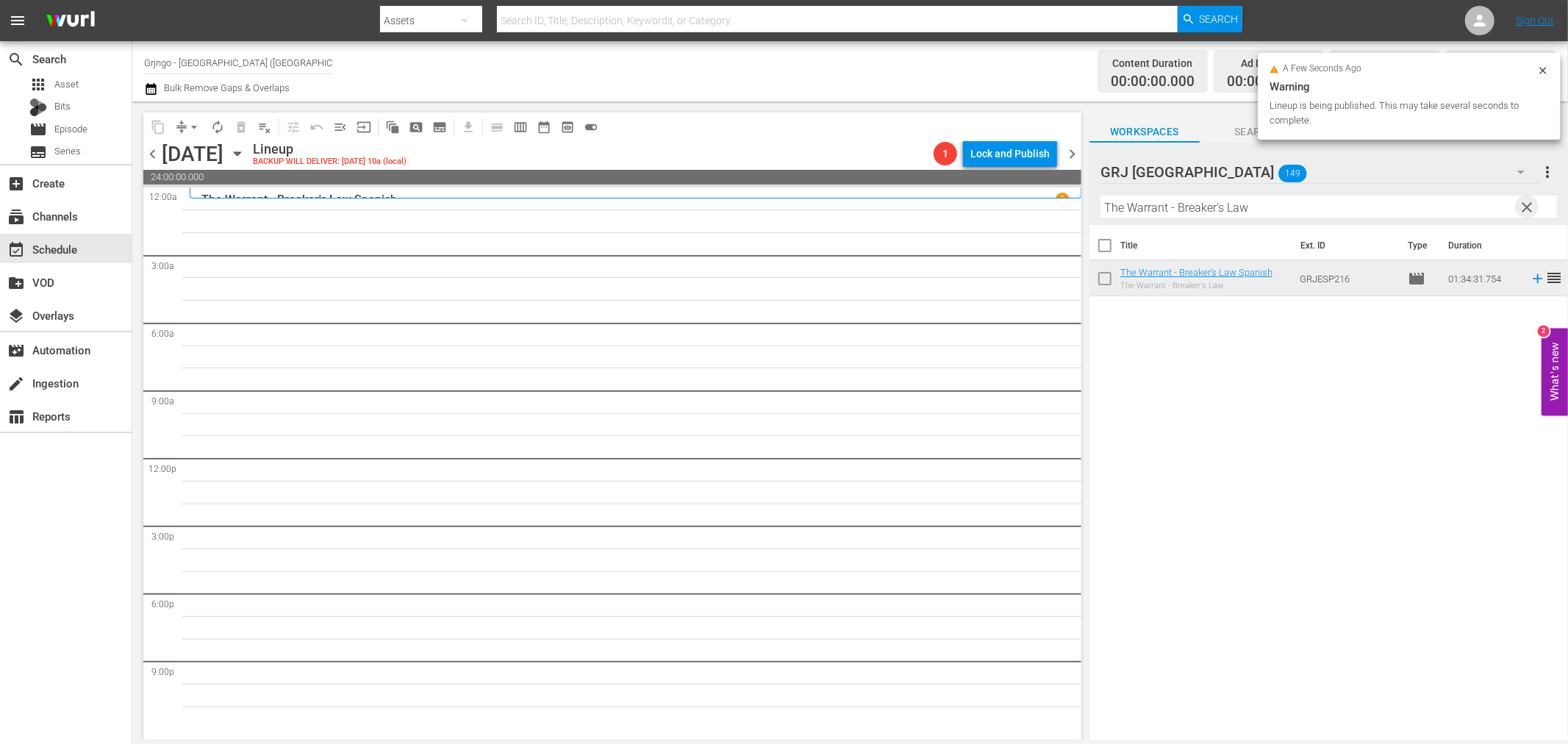
click at [1526, 210] on span "clear" at bounding box center [1527, 207] width 17 height 17
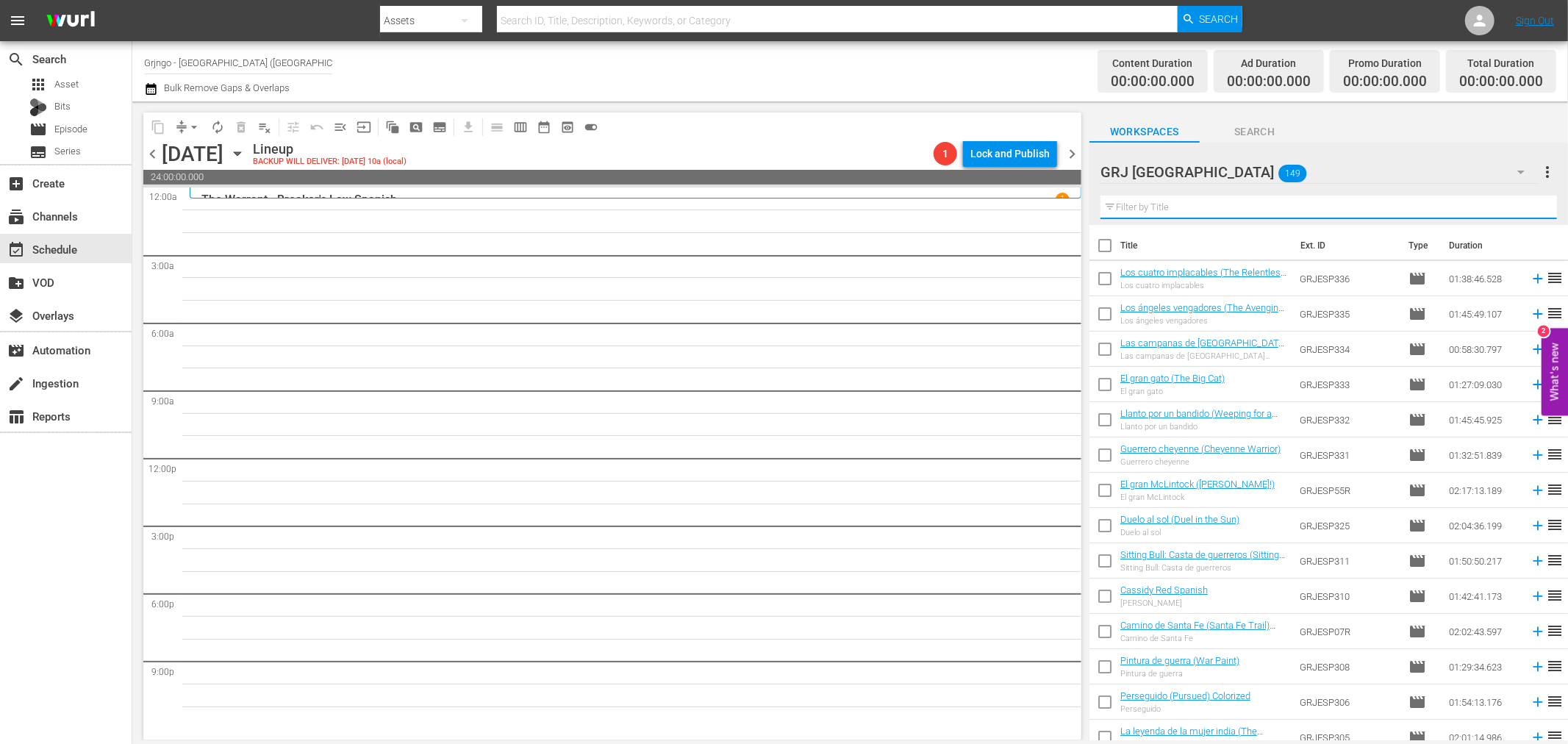
paste input "Buffalo Bill en territorio [GEOGRAPHIC_DATA]"
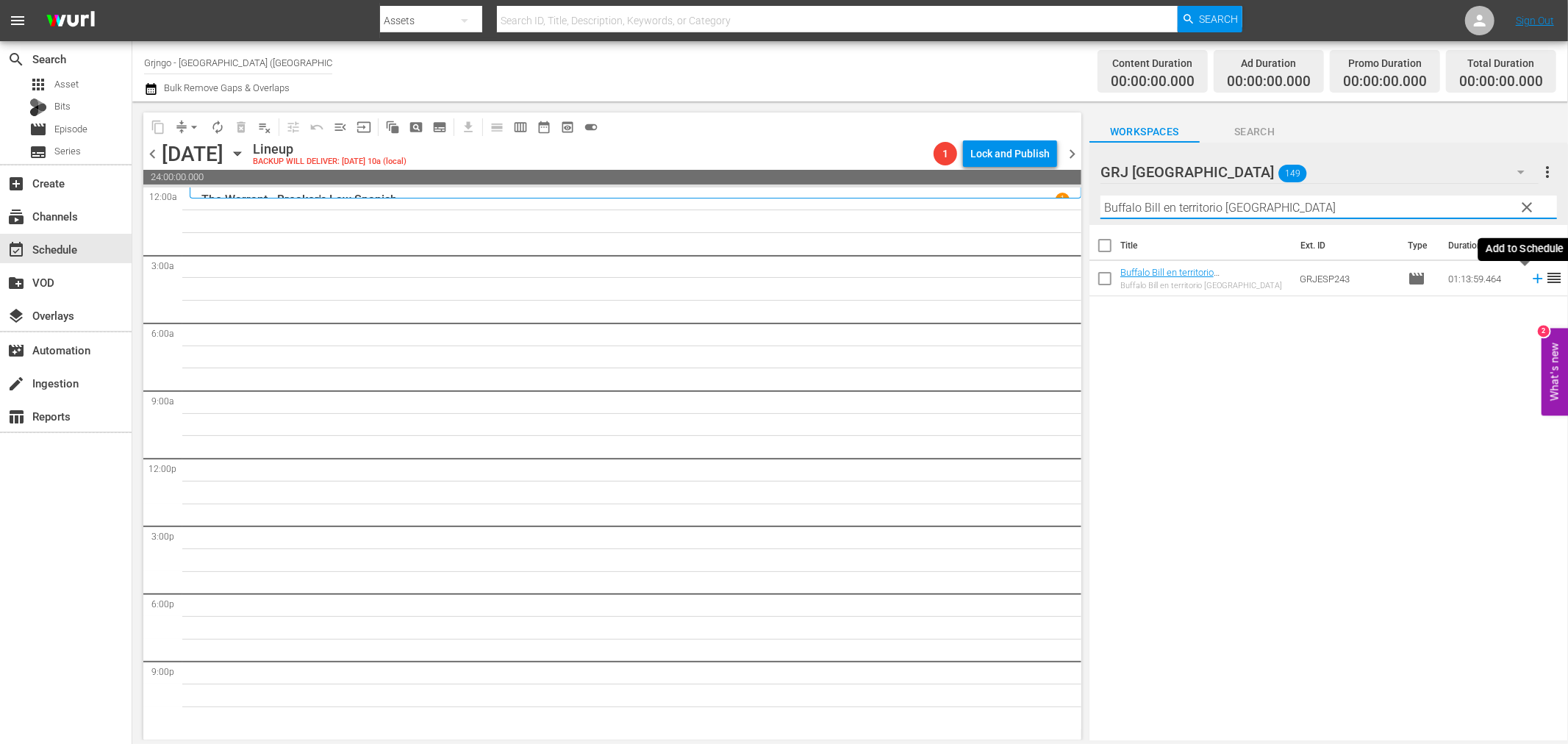
type input "Buffalo Bill en territorio [GEOGRAPHIC_DATA]"
click at [1529, 276] on icon at bounding box center [1538, 279] width 17 height 17
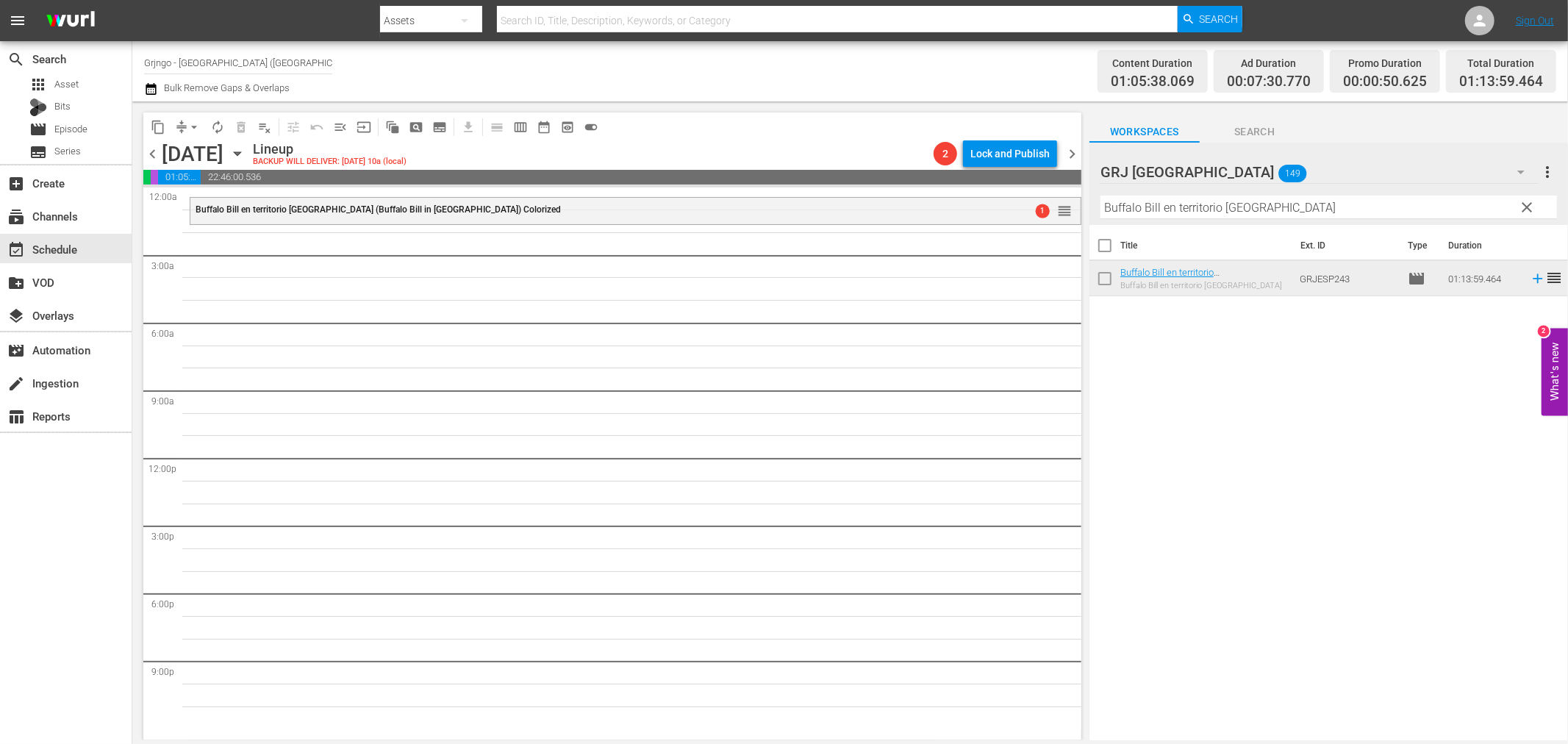
drag, startPoint x: 1524, startPoint y: 207, endPoint x: 1157, endPoint y: 217, distance: 367.1
click at [1524, 207] on span "clear" at bounding box center [1527, 207] width 17 height 17
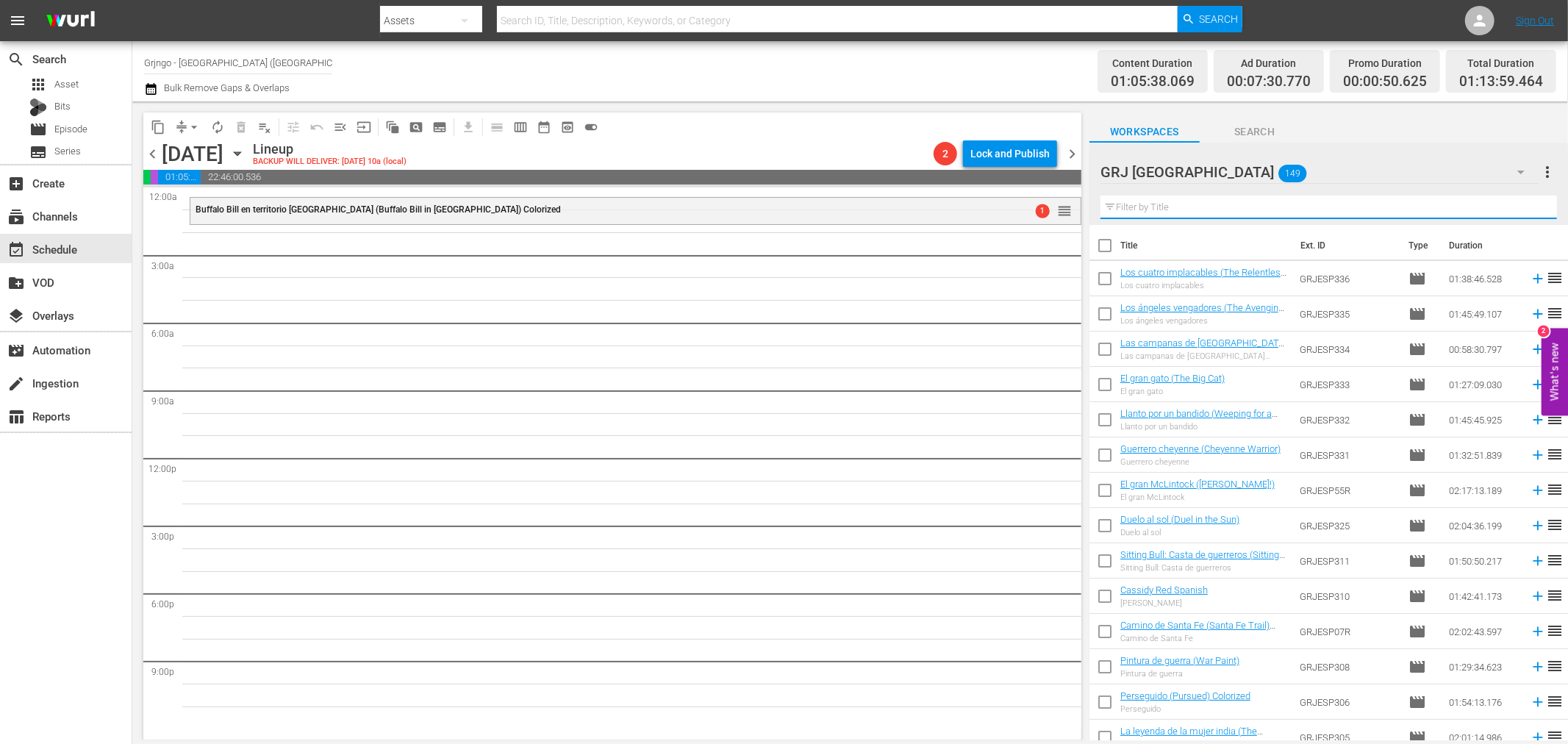
paste input "La primera ametralladora del Oeste"
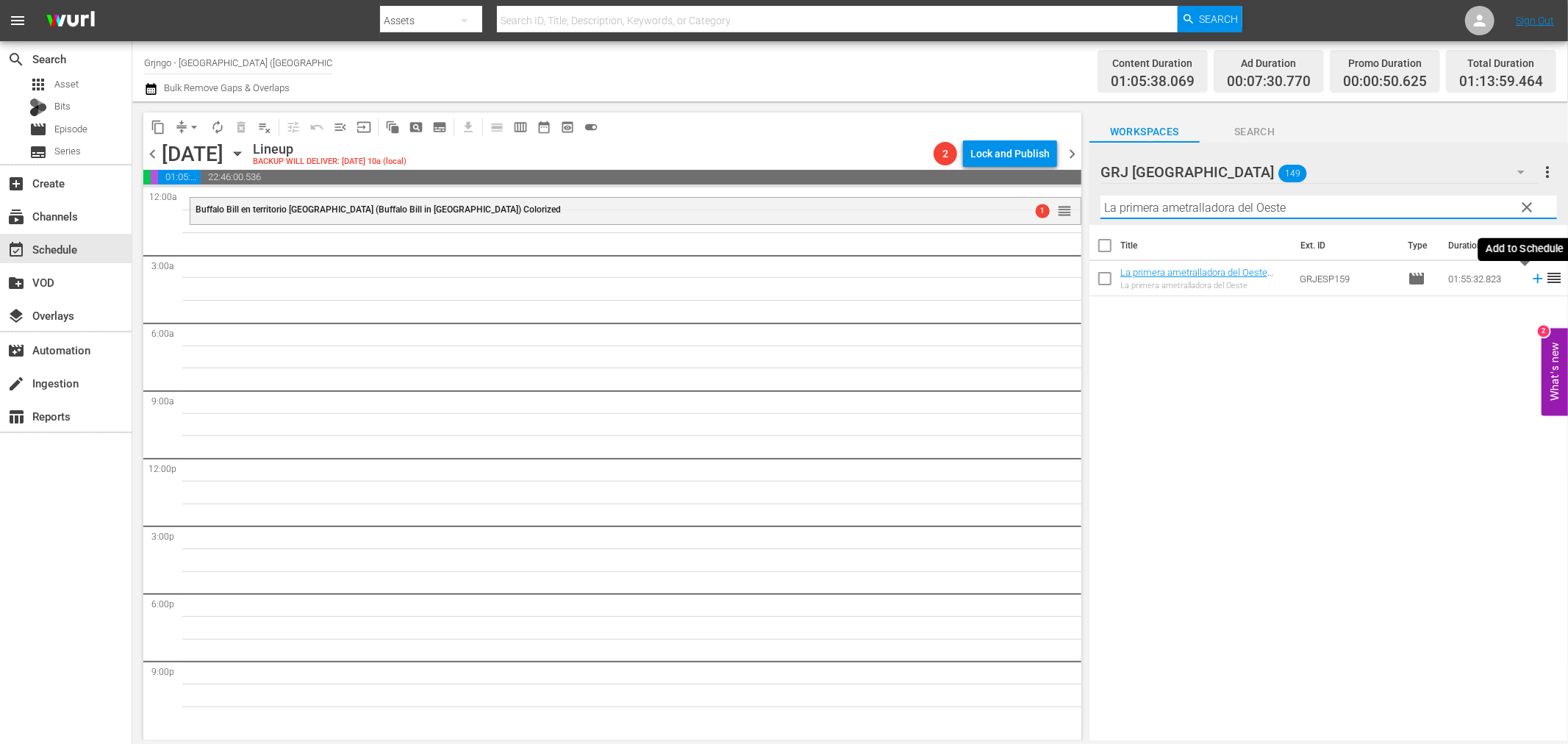
type input "La primera ametralladora del Oeste"
click at [1529, 281] on icon at bounding box center [1538, 279] width 17 height 17
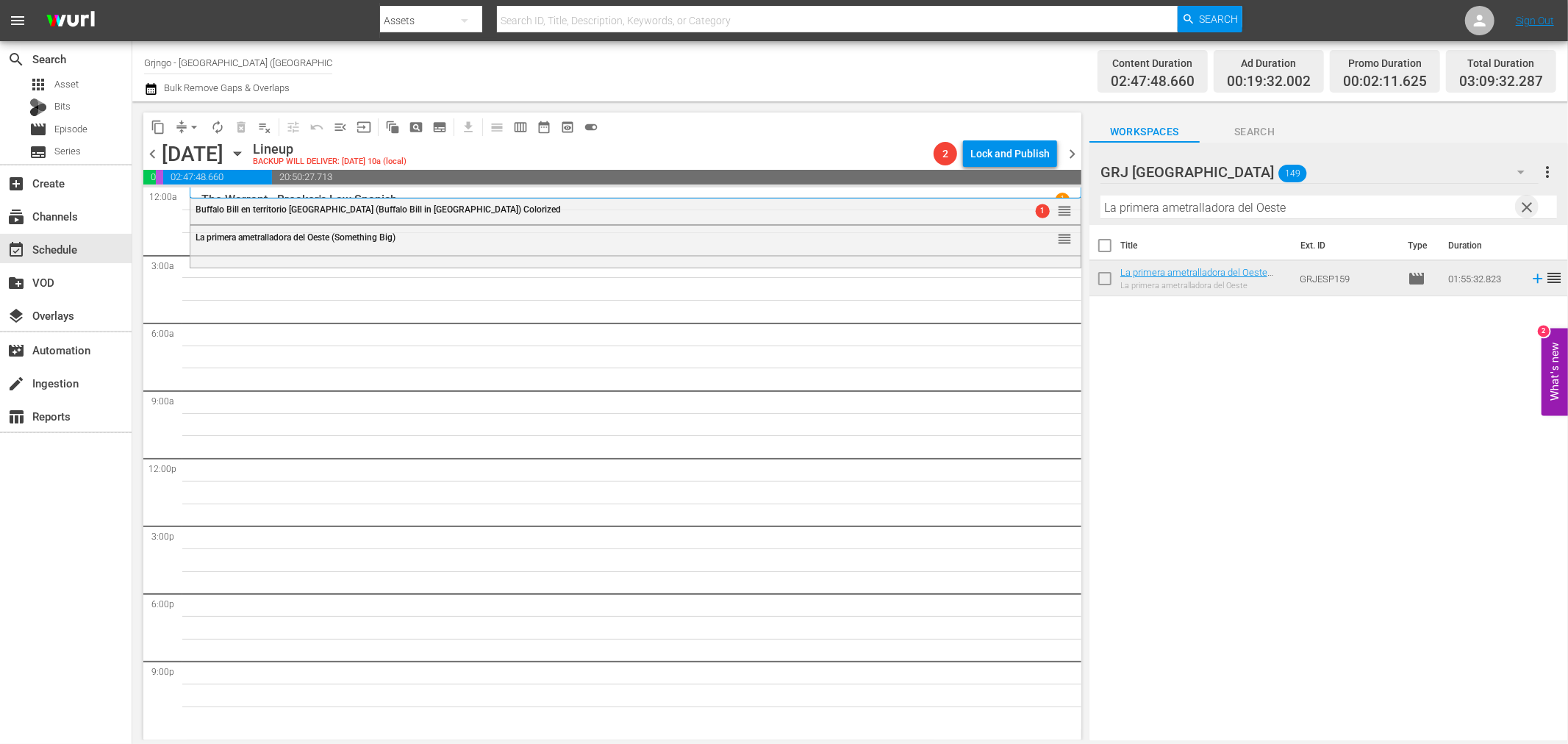
click at [1527, 203] on span "clear" at bounding box center [1527, 207] width 17 height 17
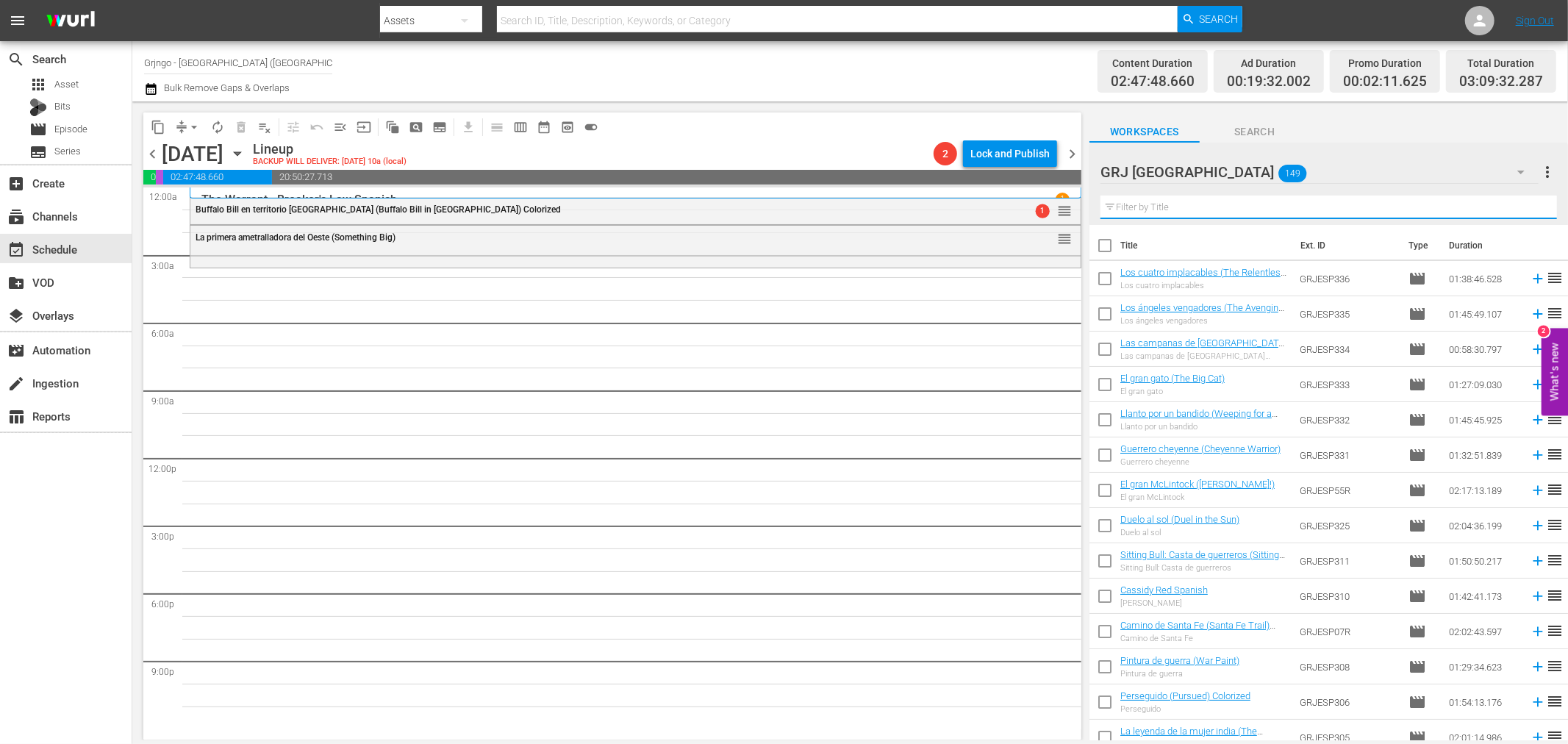
paste input "Ases y ochos (Aces 'N' Eights)"
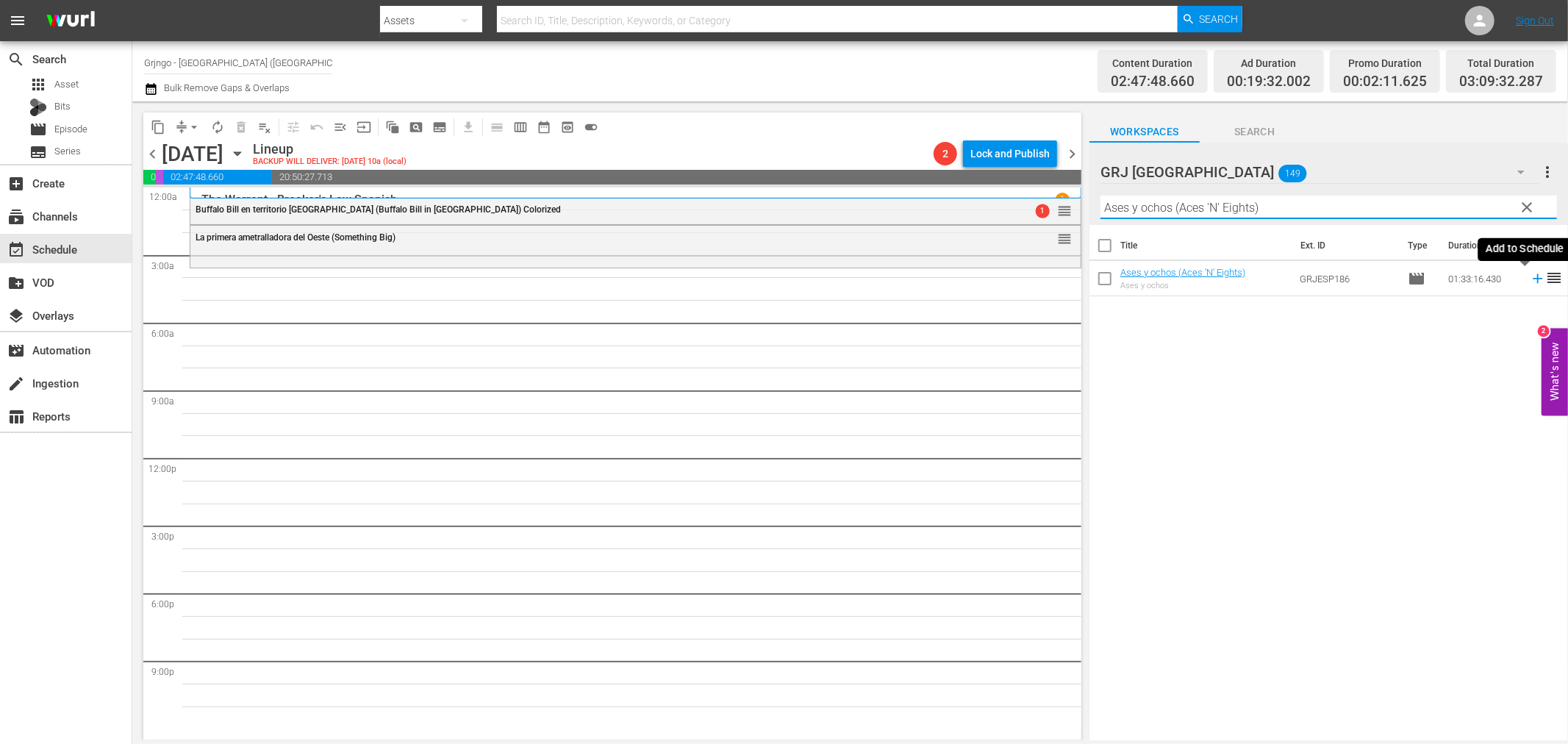
type input "Ases y ochos (Aces 'N' Eights)"
click at [1529, 276] on icon at bounding box center [1538, 279] width 17 height 17
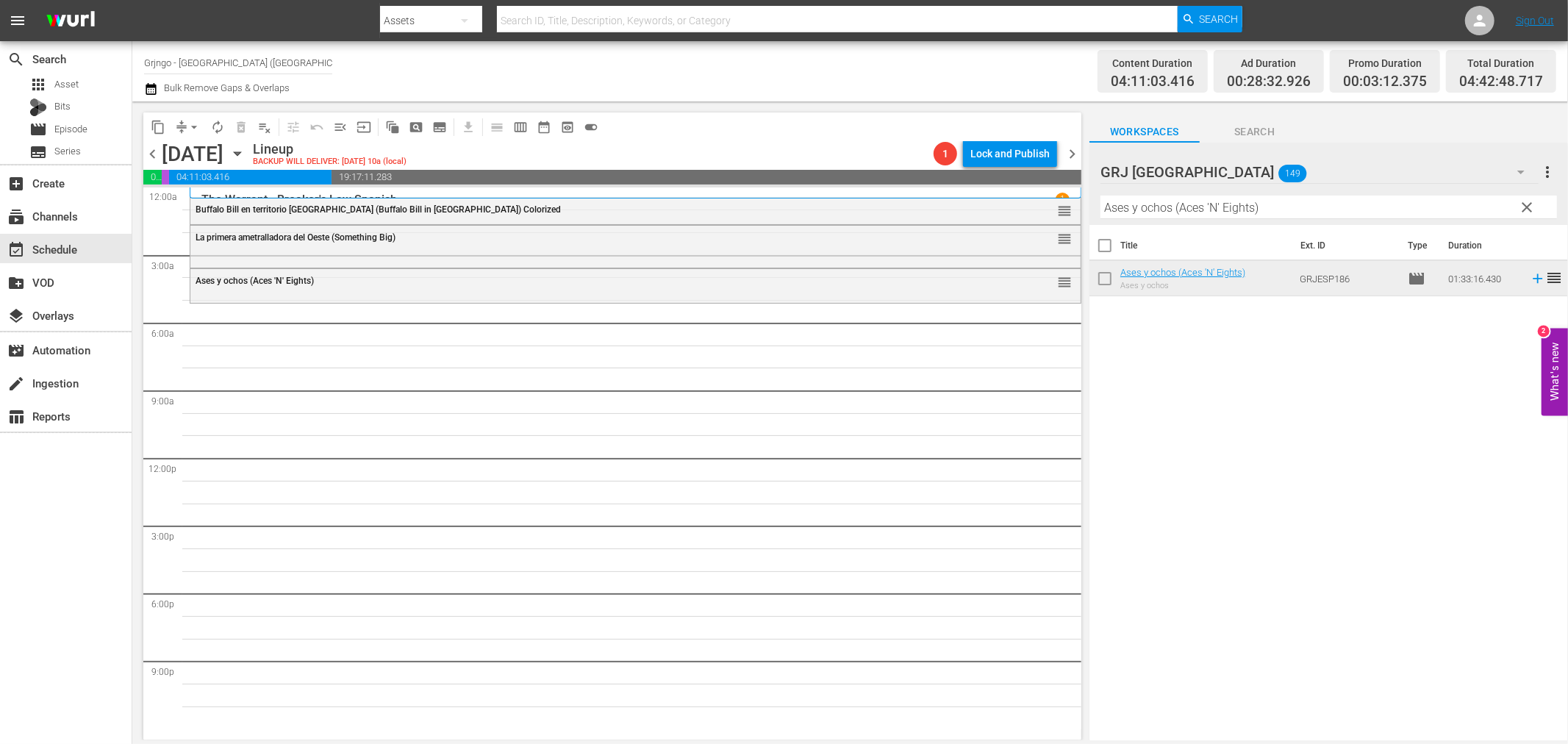
drag, startPoint x: 1527, startPoint y: 203, endPoint x: 1351, endPoint y: 172, distance: 178.7
click at [1526, 203] on span "clear" at bounding box center [1527, 207] width 17 height 17
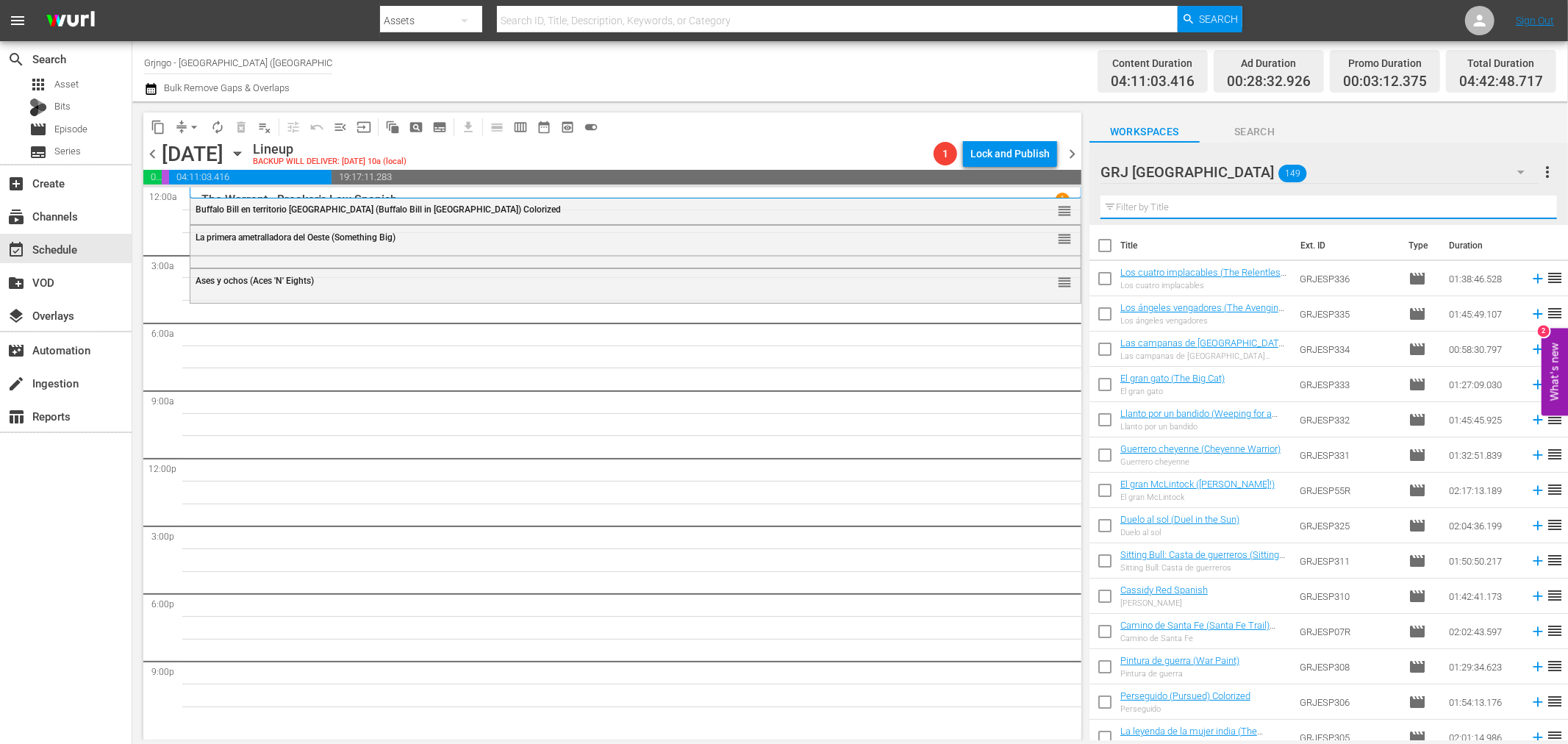
paste input "La ruta de [GEOGRAPHIC_DATA] (The Road to [GEOGRAPHIC_DATA])"
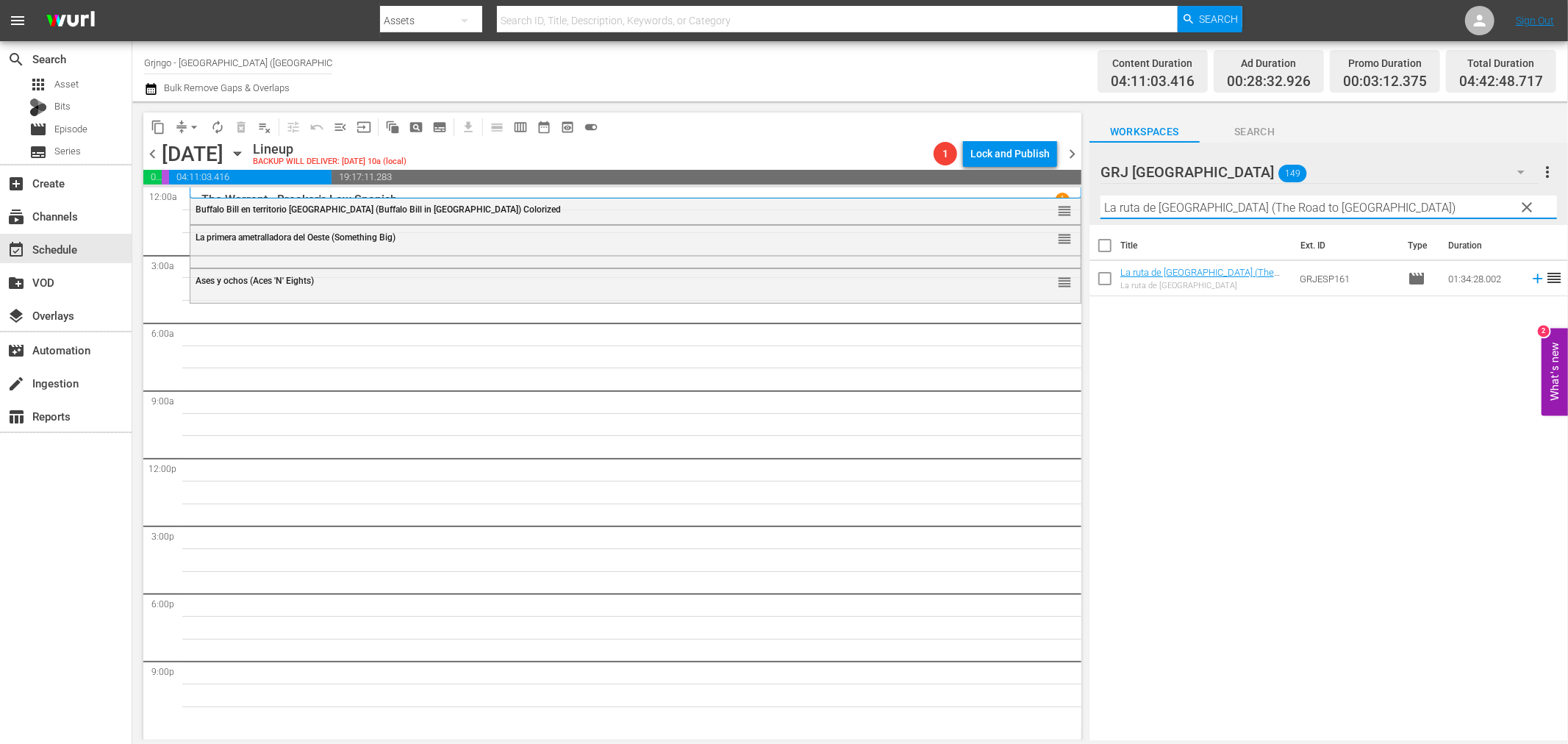
type input "La ruta de [GEOGRAPHIC_DATA] (The Road to [GEOGRAPHIC_DATA])"
click at [1529, 282] on icon at bounding box center [1538, 279] width 17 height 17
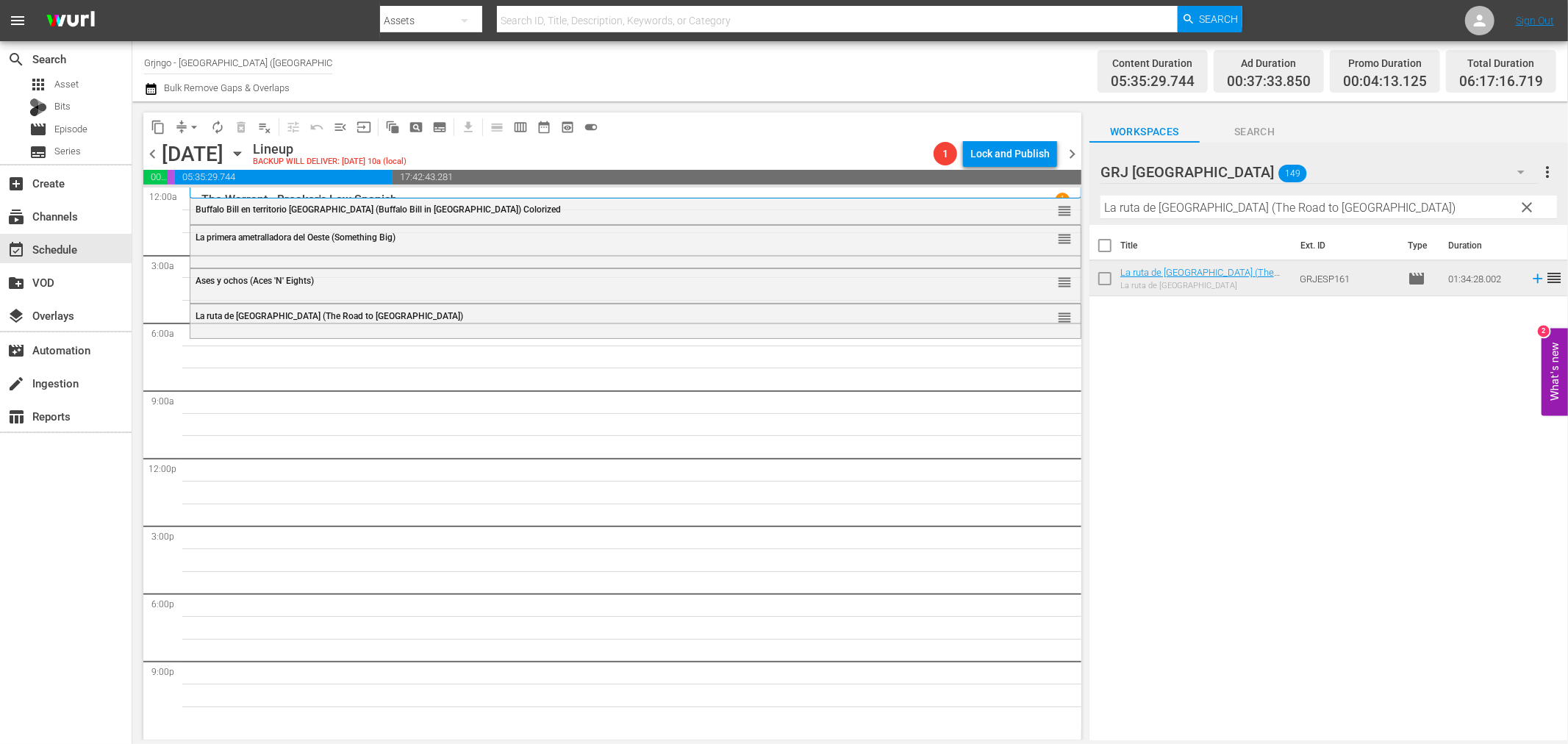
click at [1529, 201] on span "clear" at bounding box center [1527, 207] width 17 height 17
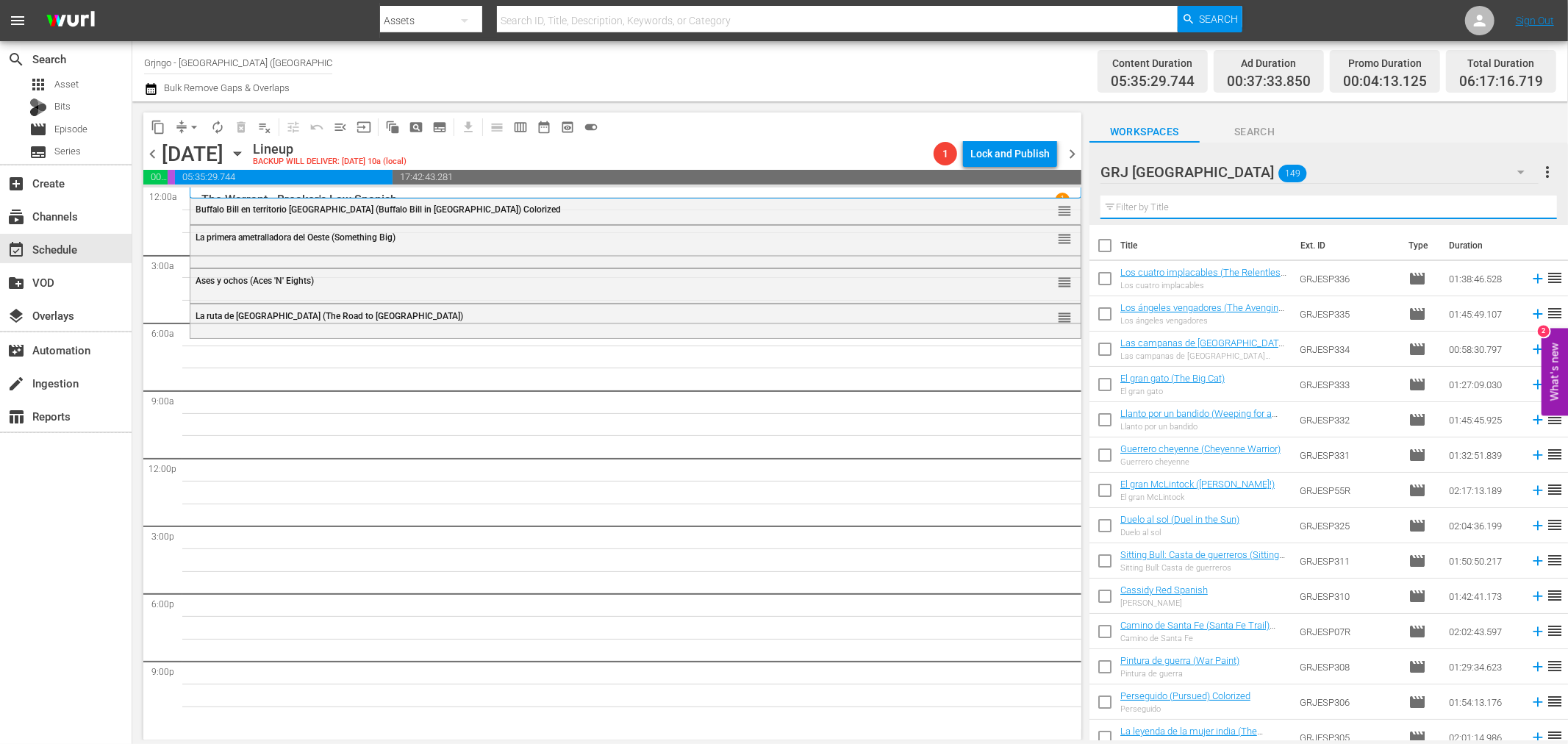
paste input "Flecha rota (Broken Arrow)"
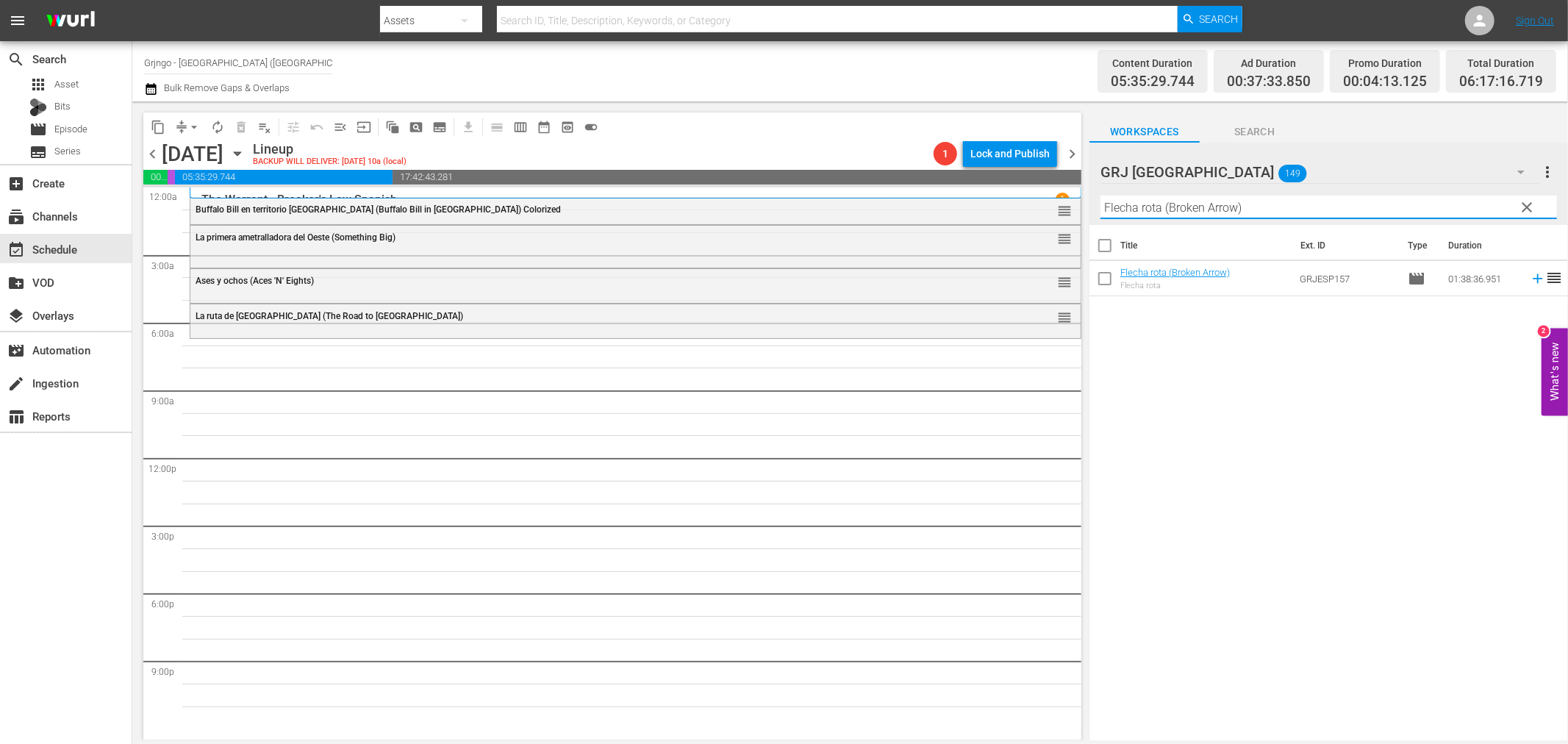
type input "Flecha rota (Broken Arrow)"
click at [1533, 277] on icon at bounding box center [1538, 279] width 9 height 9
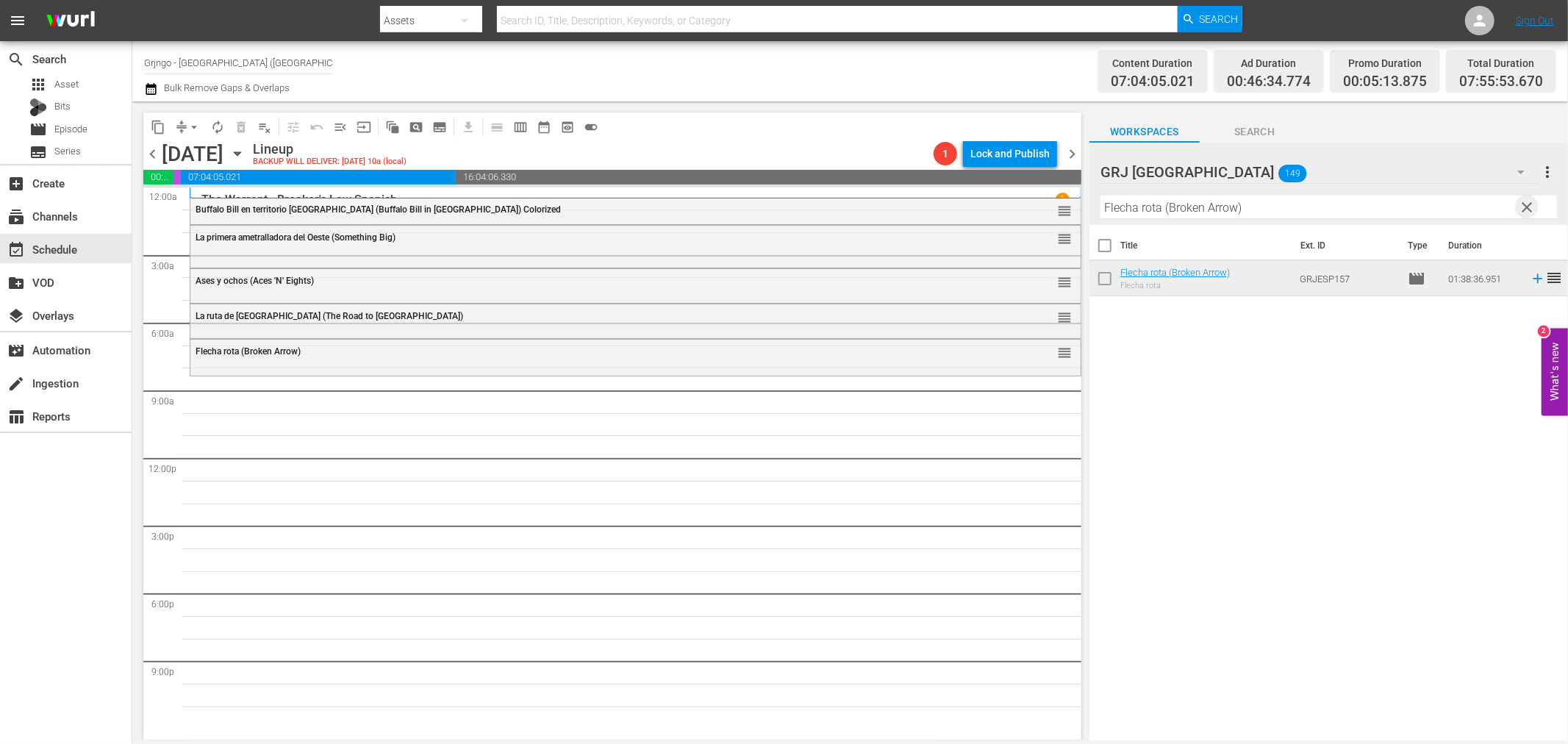
click at [1526, 203] on span "clear" at bounding box center [1527, 207] width 17 height 17
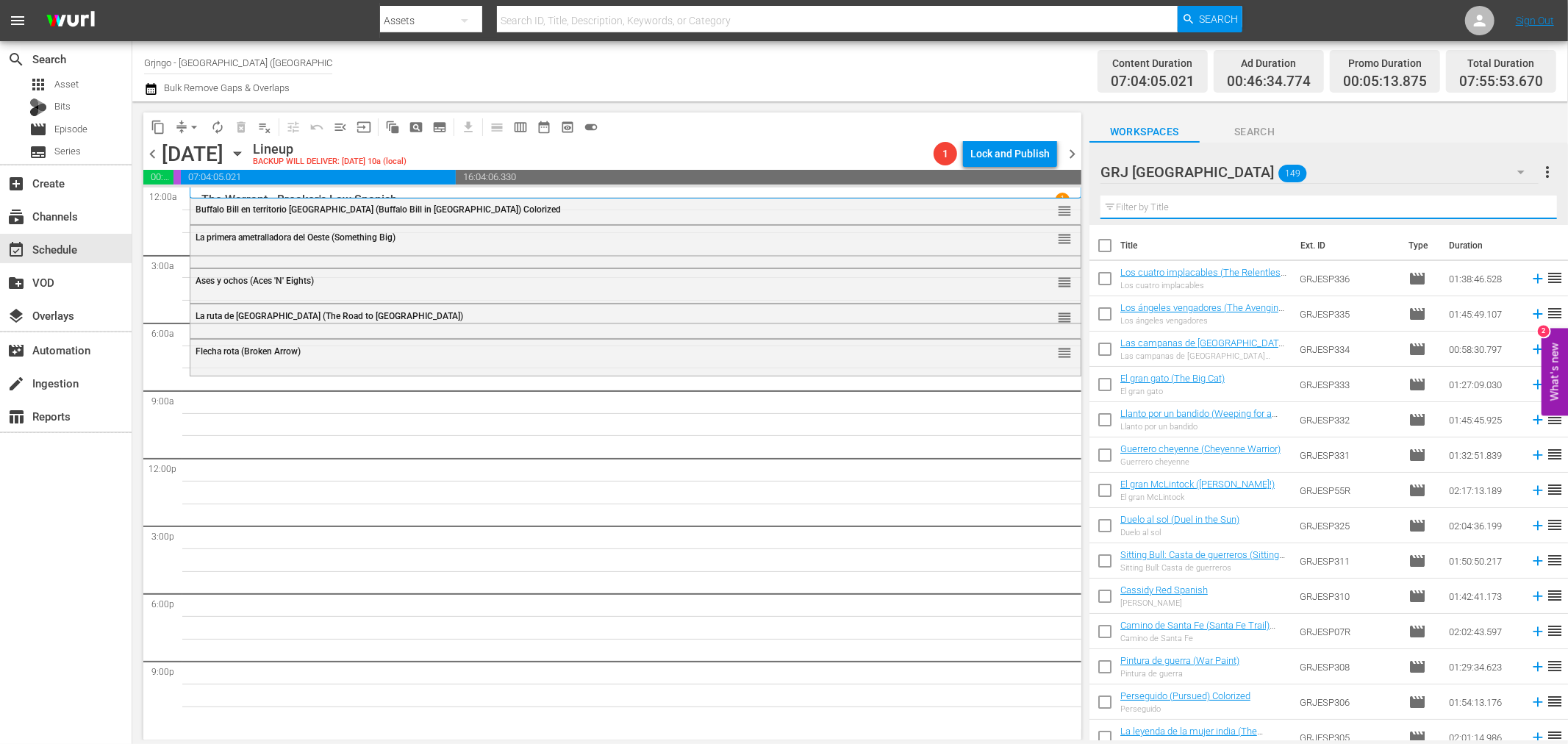
paste input "El forajido"
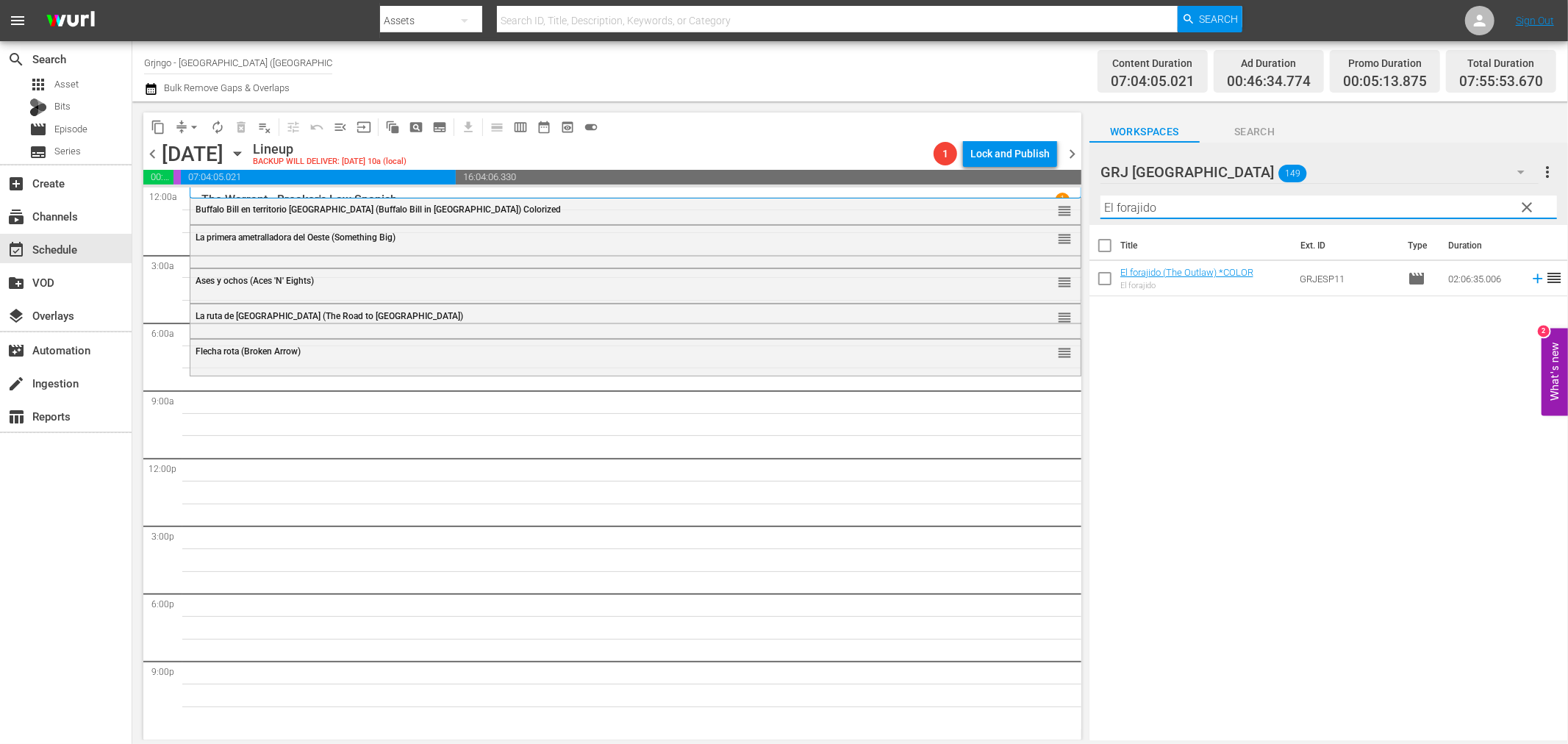
type input "El forajido"
click at [1529, 280] on icon at bounding box center [1538, 279] width 17 height 17
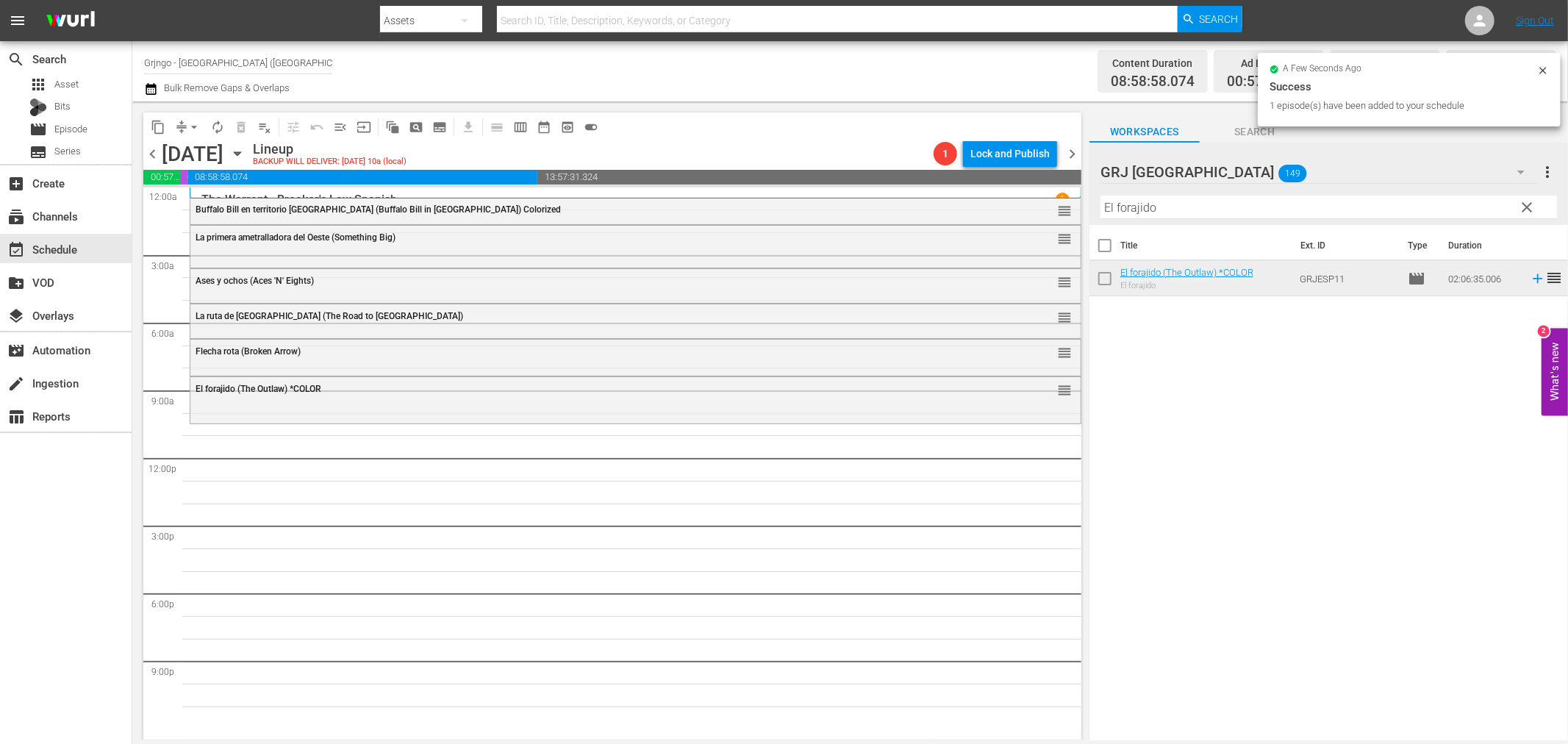
drag, startPoint x: 1528, startPoint y: 200, endPoint x: 1291, endPoint y: 195, distance: 237.1
click at [1528, 200] on span "clear" at bounding box center [1527, 207] width 17 height 17
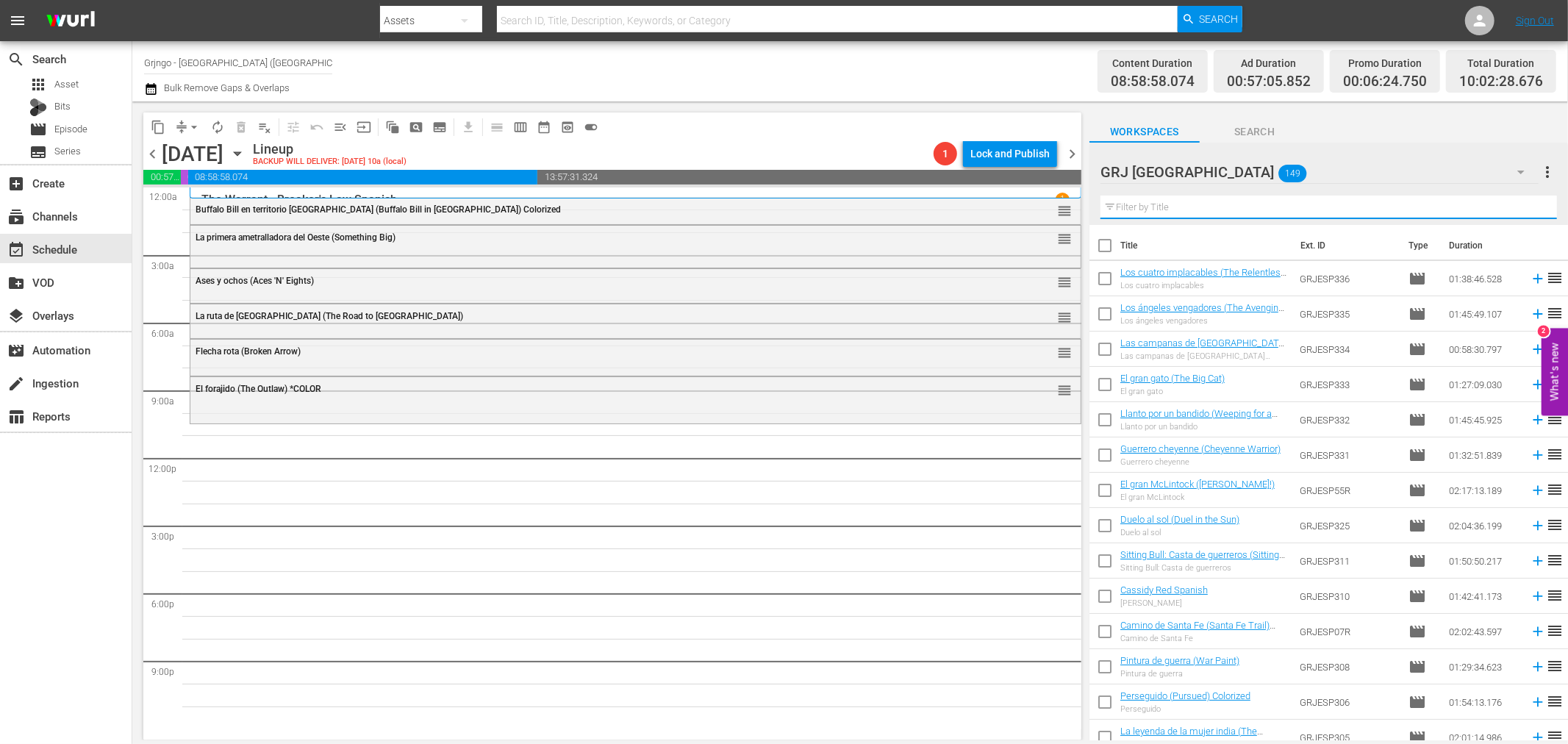
paste input "500 $, vivo o muerto"
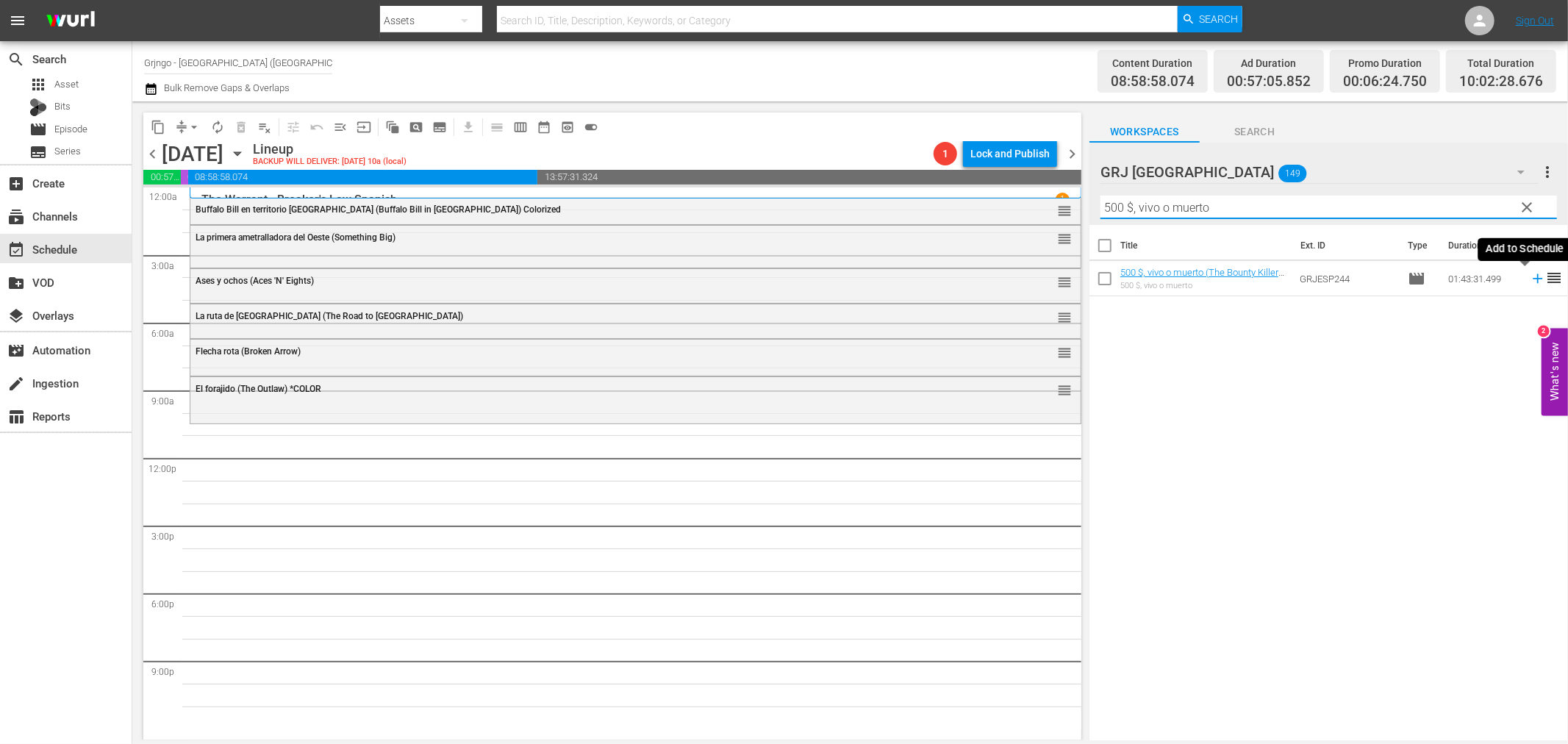
type input "500 $, vivo o muerto"
click at [1533, 278] on icon at bounding box center [1538, 279] width 9 height 9
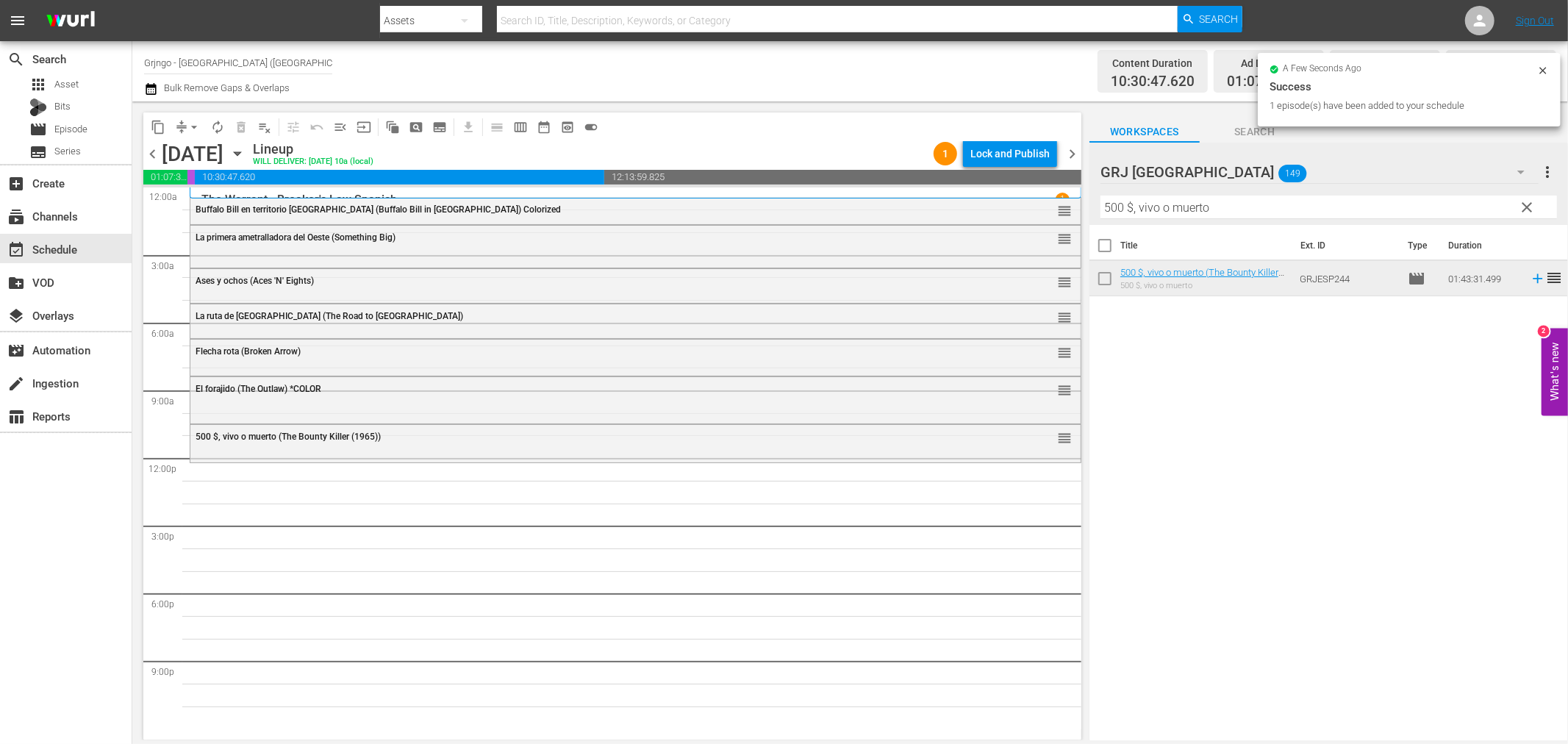
click at [1527, 202] on span "clear" at bounding box center [1527, 207] width 17 height 17
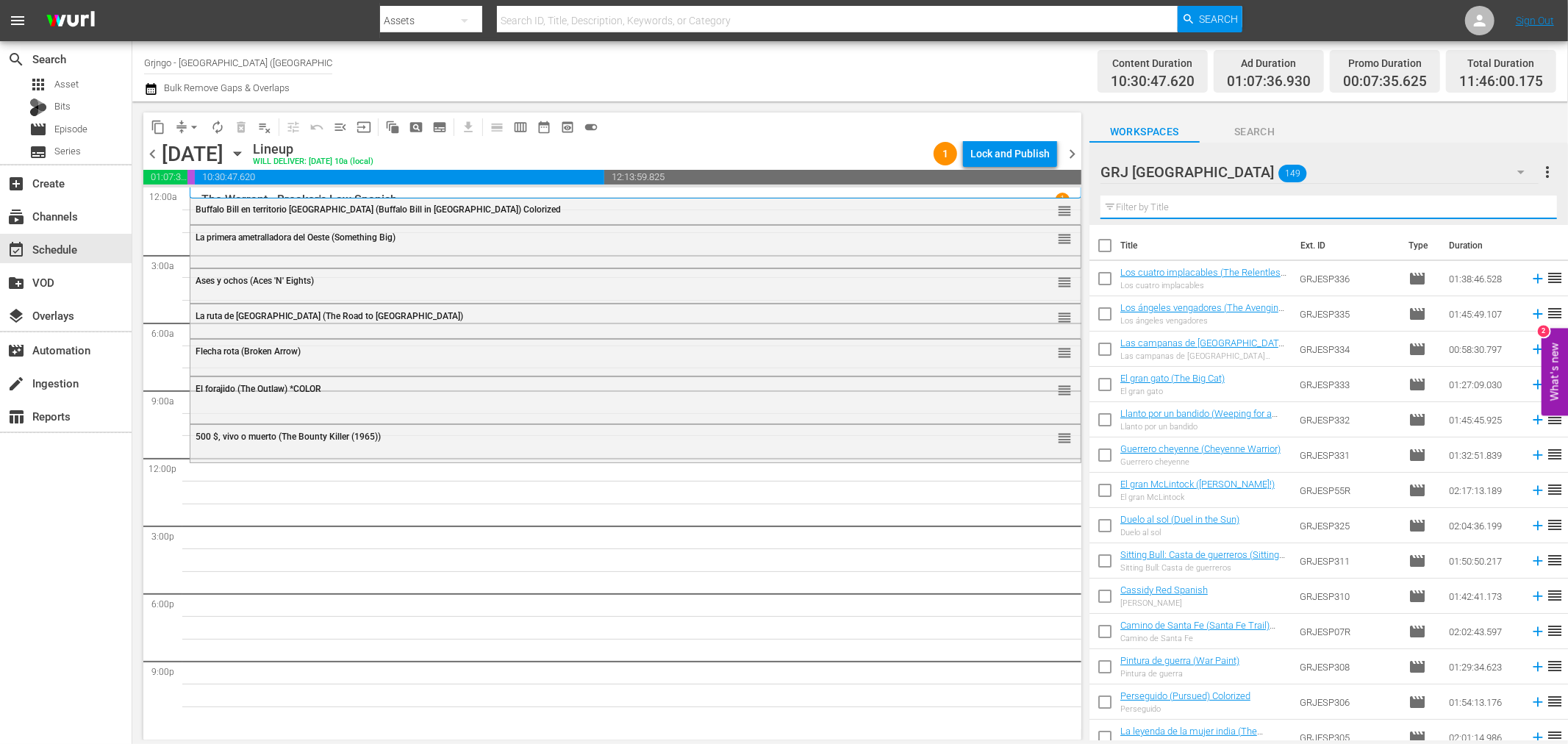
paste input "The Deserter"
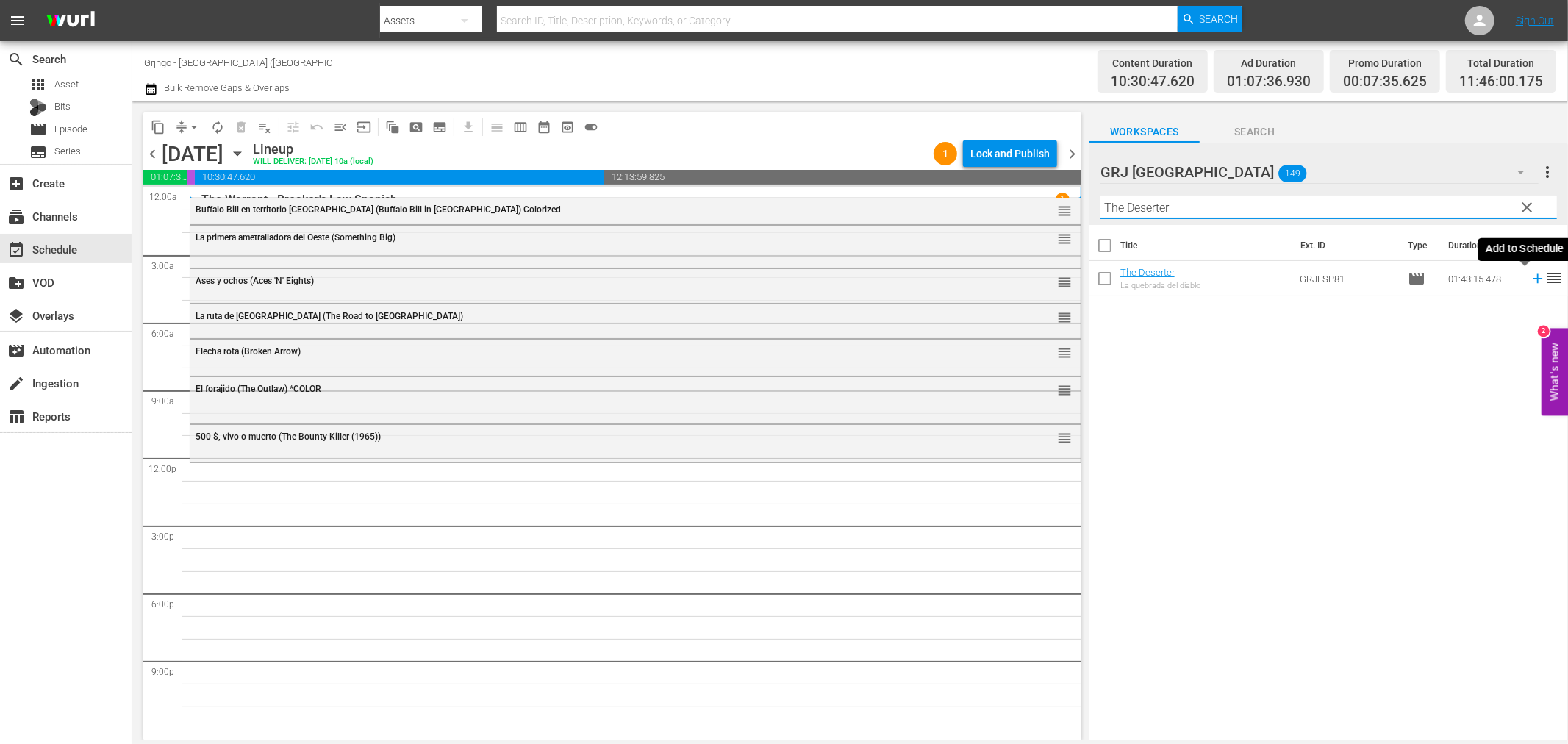
type input "The Deserter"
click at [1529, 275] on icon at bounding box center [1538, 279] width 17 height 17
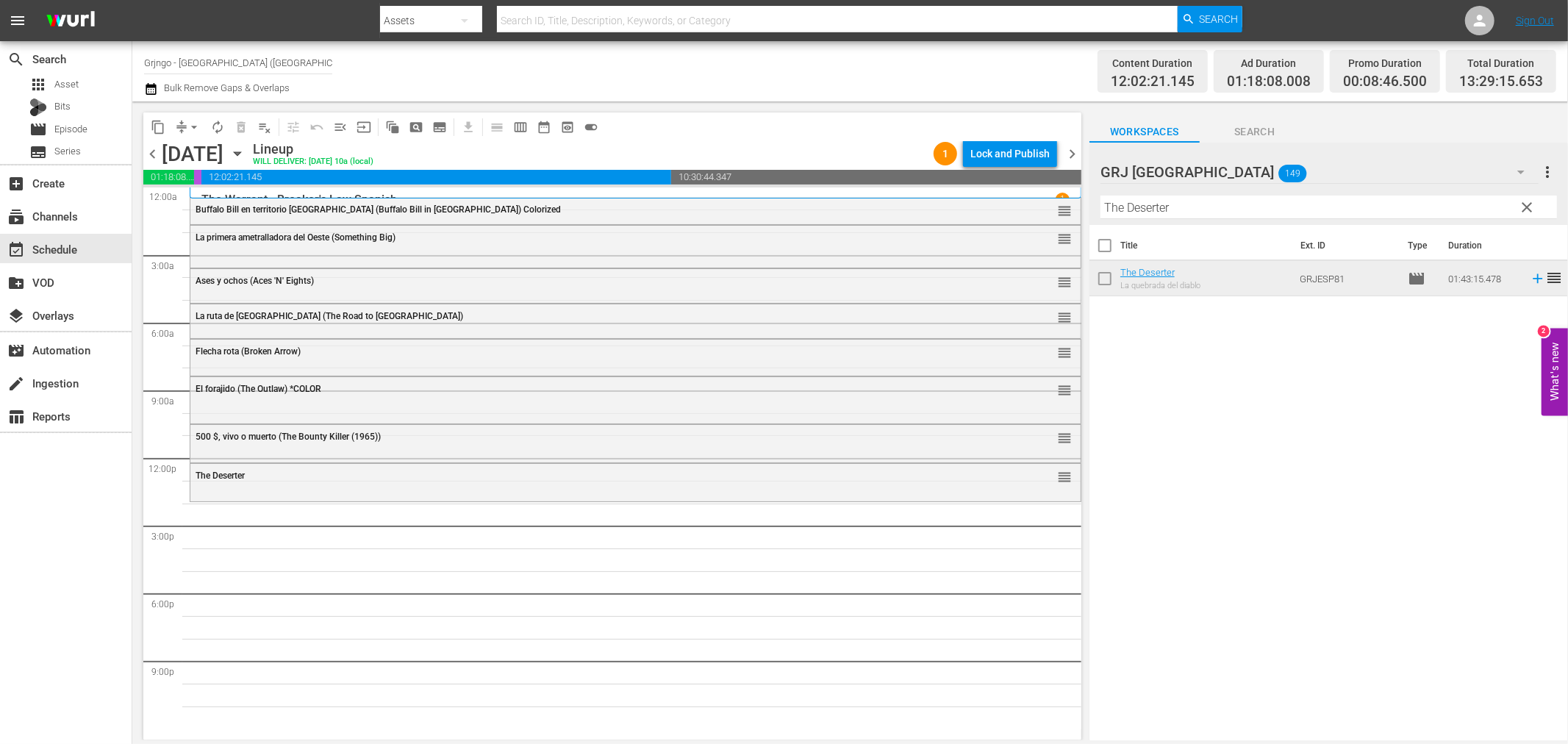
drag, startPoint x: 1525, startPoint y: 204, endPoint x: 1437, endPoint y: 199, distance: 88.1
click at [1525, 204] on span "clear" at bounding box center [1527, 207] width 17 height 17
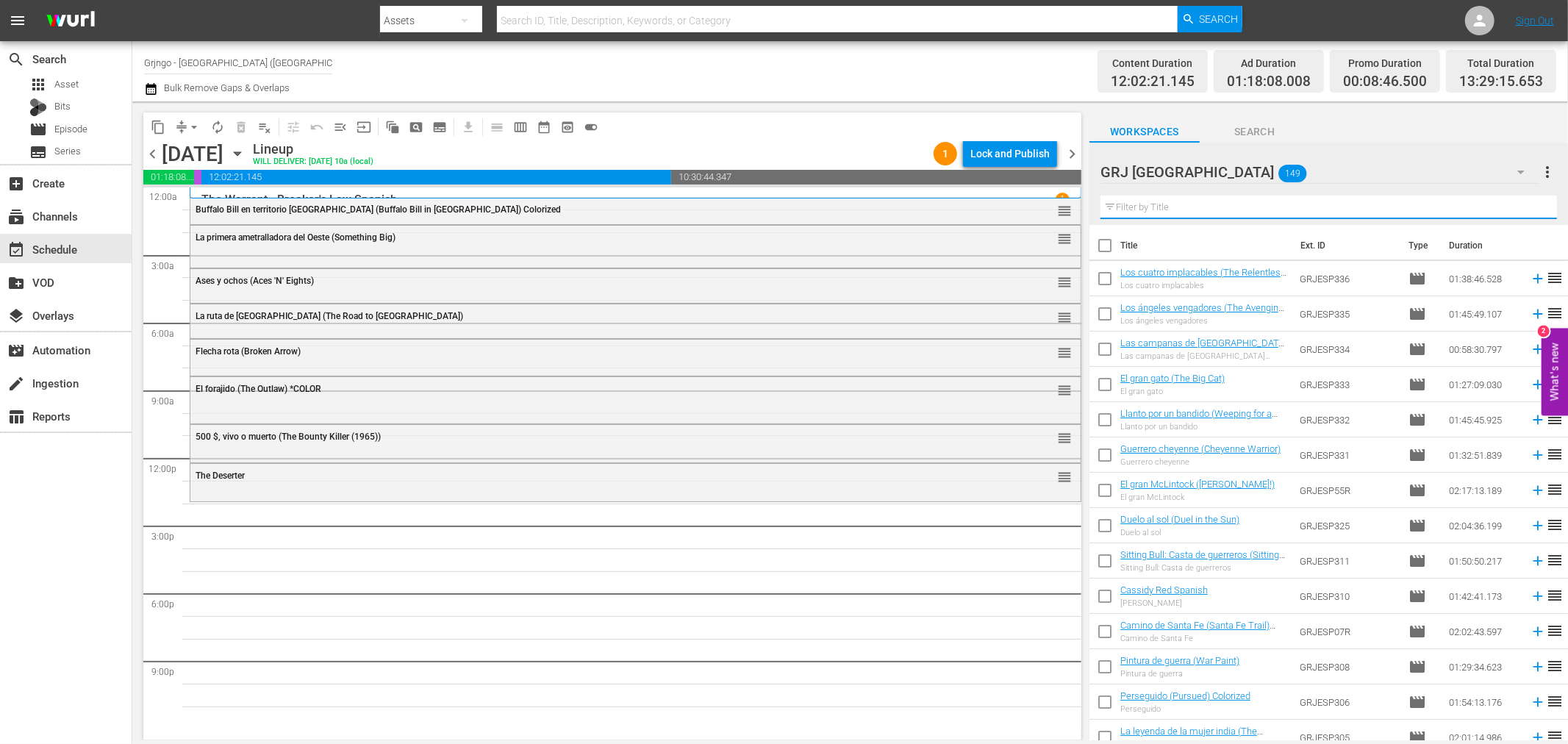
paste input "Los ángeles vengadores"
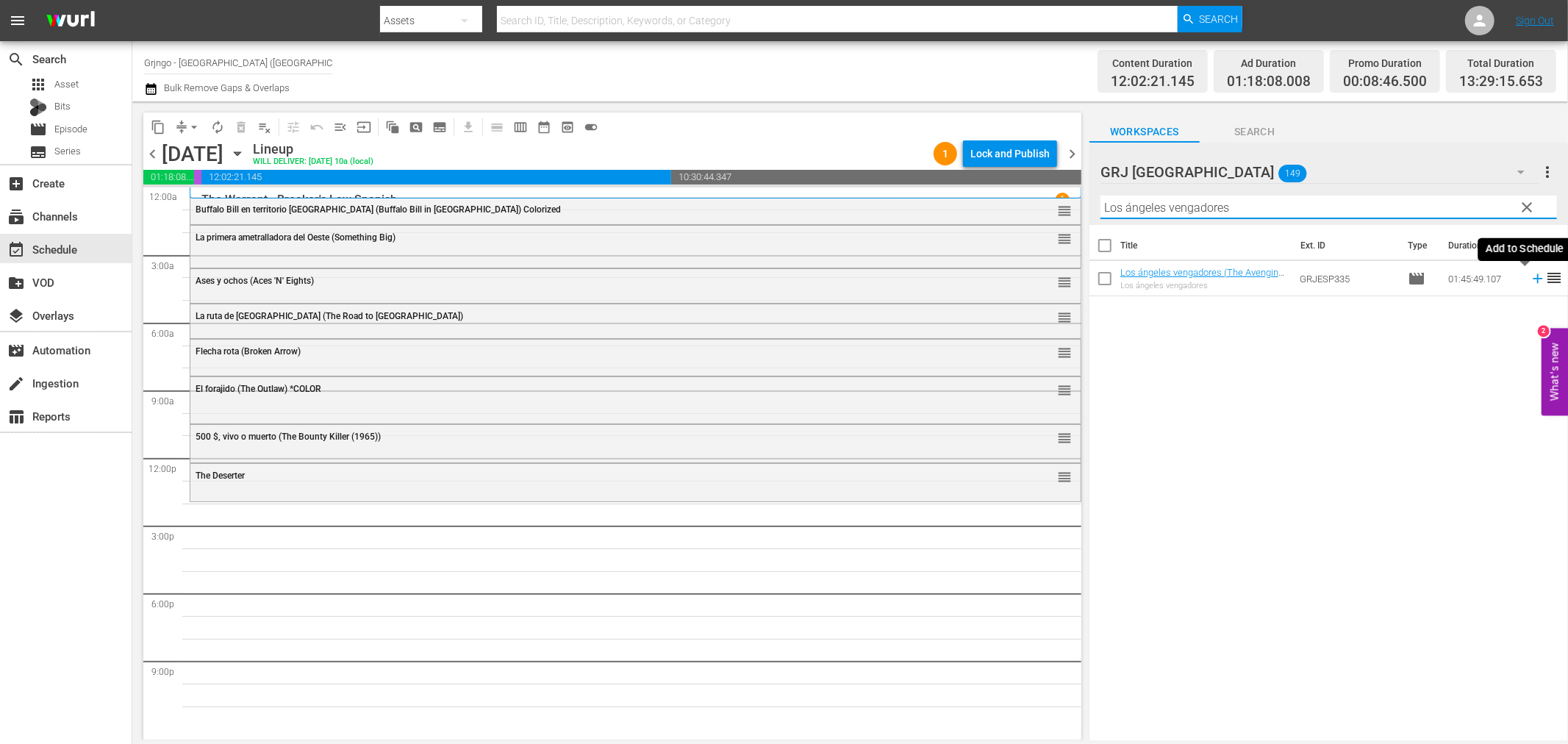
type input "Los ángeles vengadores"
click at [1529, 276] on icon at bounding box center [1538, 279] width 17 height 17
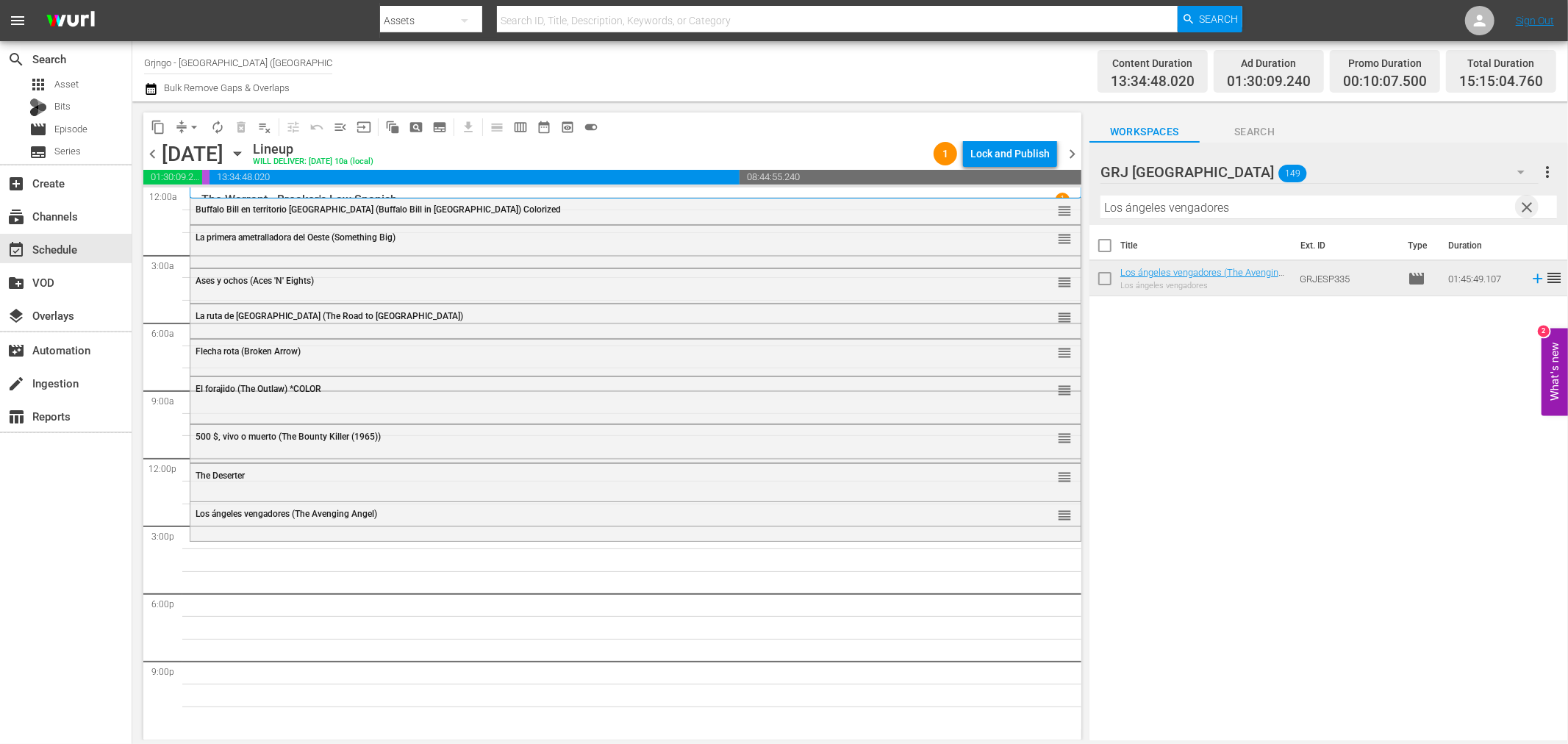
click at [1522, 203] on span "clear" at bounding box center [1527, 207] width 17 height 17
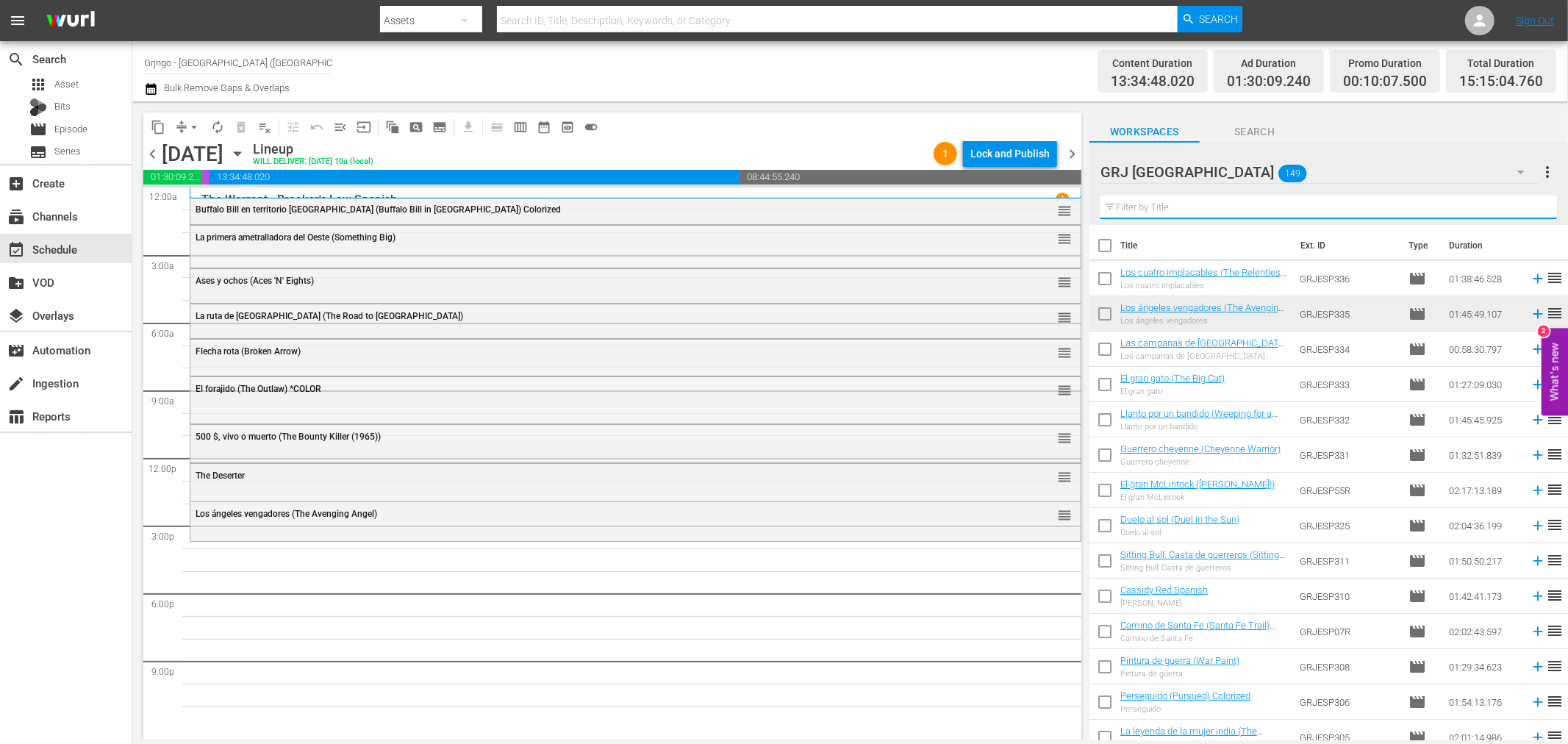
paste input "El día de los forajidos"
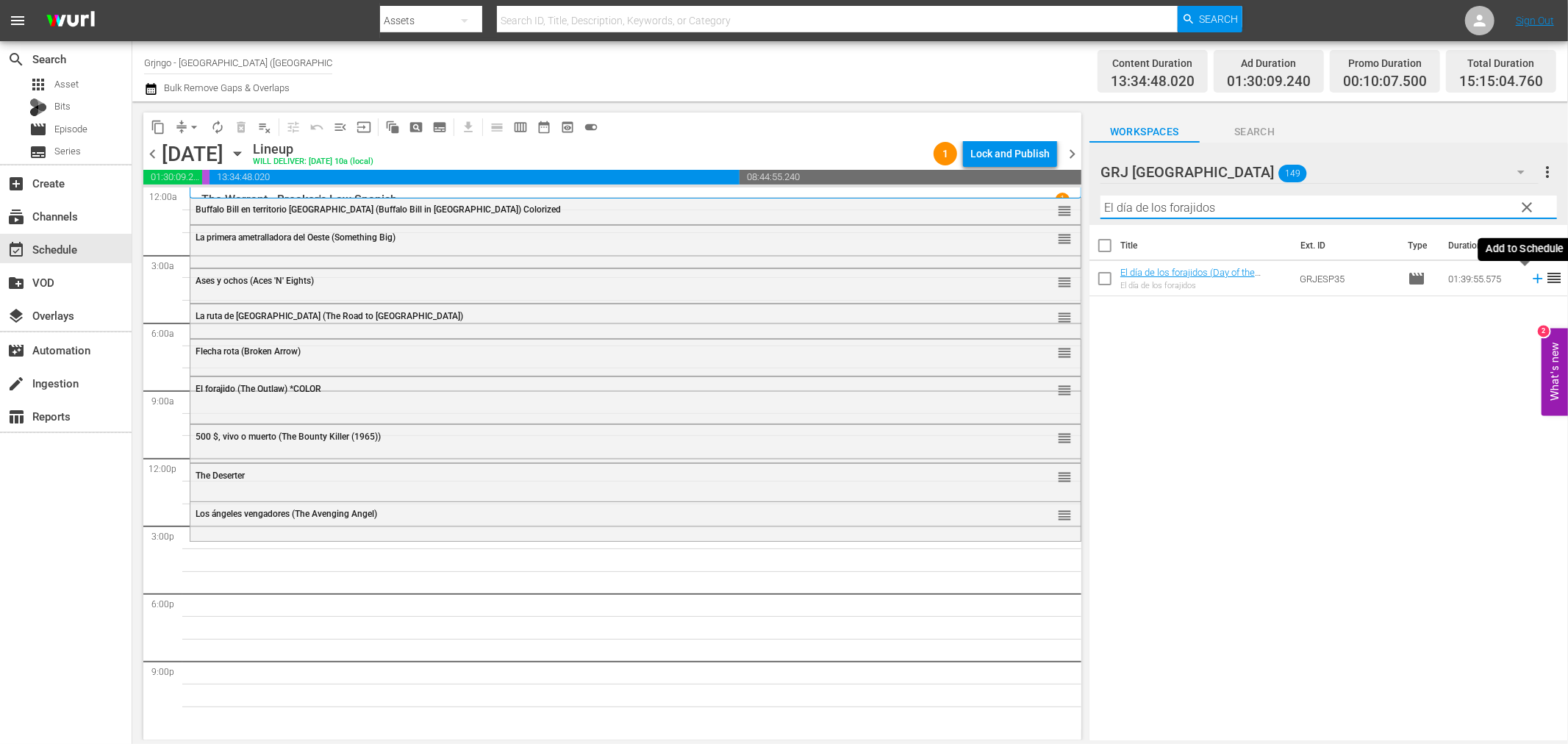
type input "El día de los forajidos"
click at [1529, 277] on icon at bounding box center [1538, 279] width 17 height 17
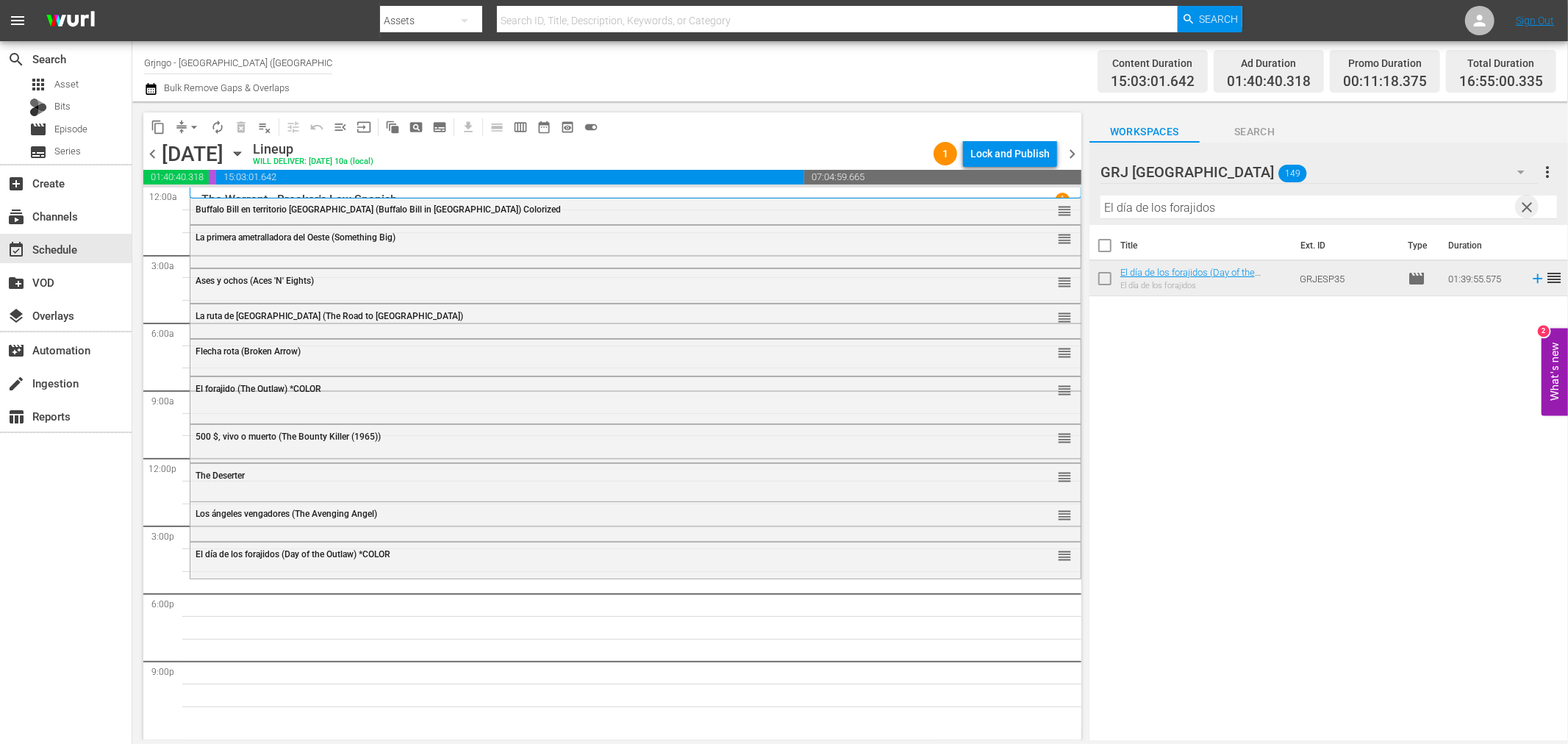
click at [1526, 206] on span "clear" at bounding box center [1527, 207] width 17 height 17
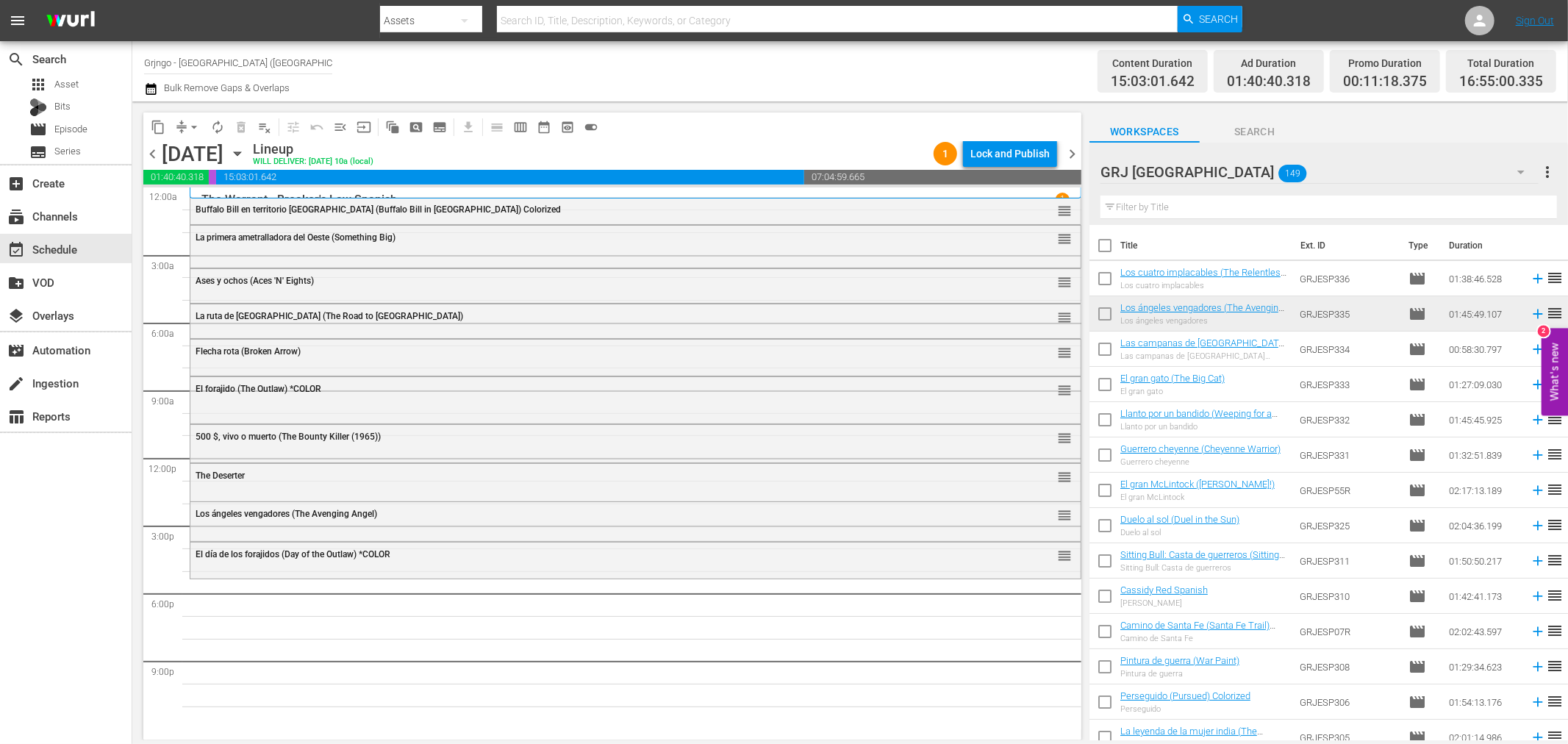
click at [1191, 208] on input "text" at bounding box center [1329, 208] width 456 height 24
paste input "Bonanza Compilation Episodes 22, 23, 24"
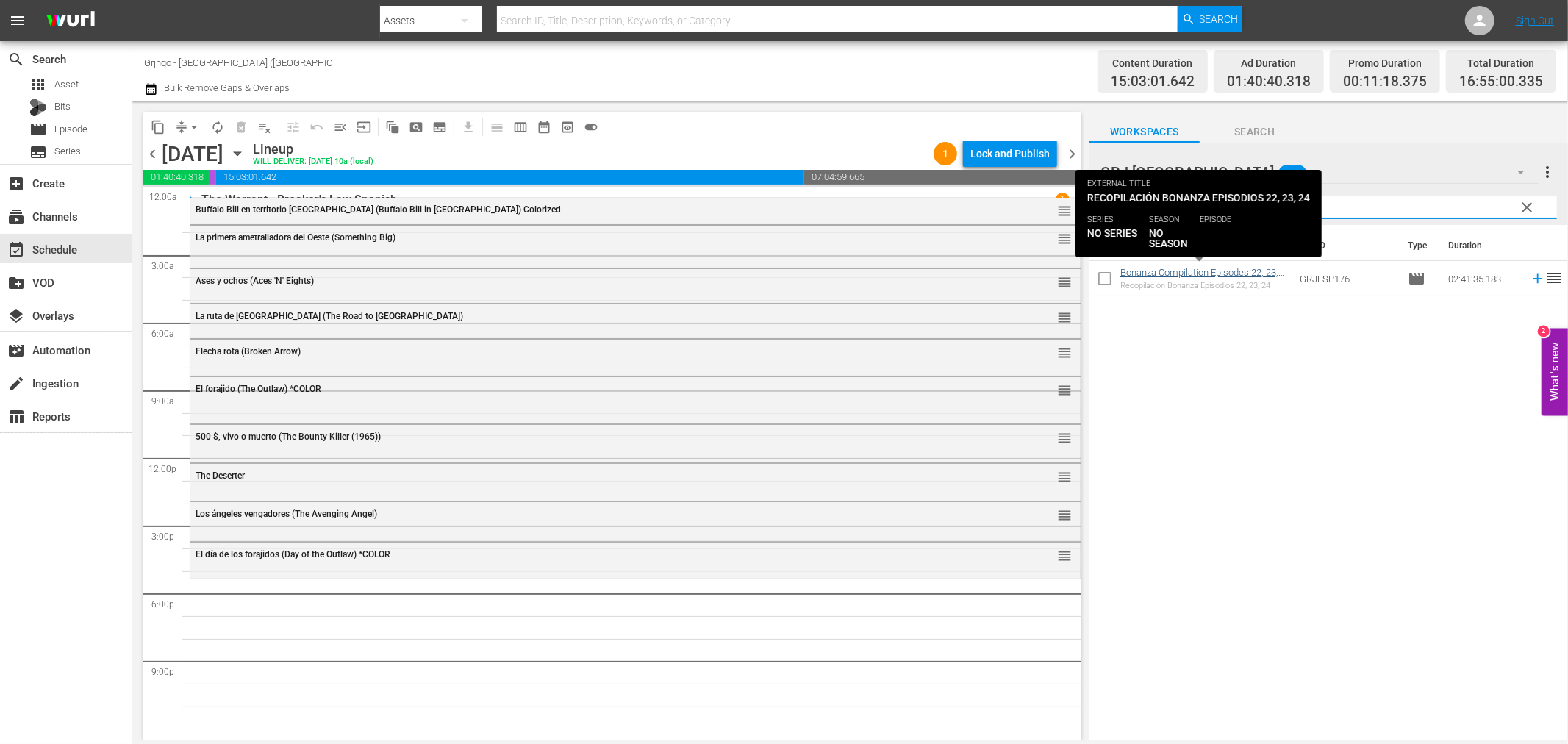
type input "Bonanza Compilation Episodes 22, 23, 24"
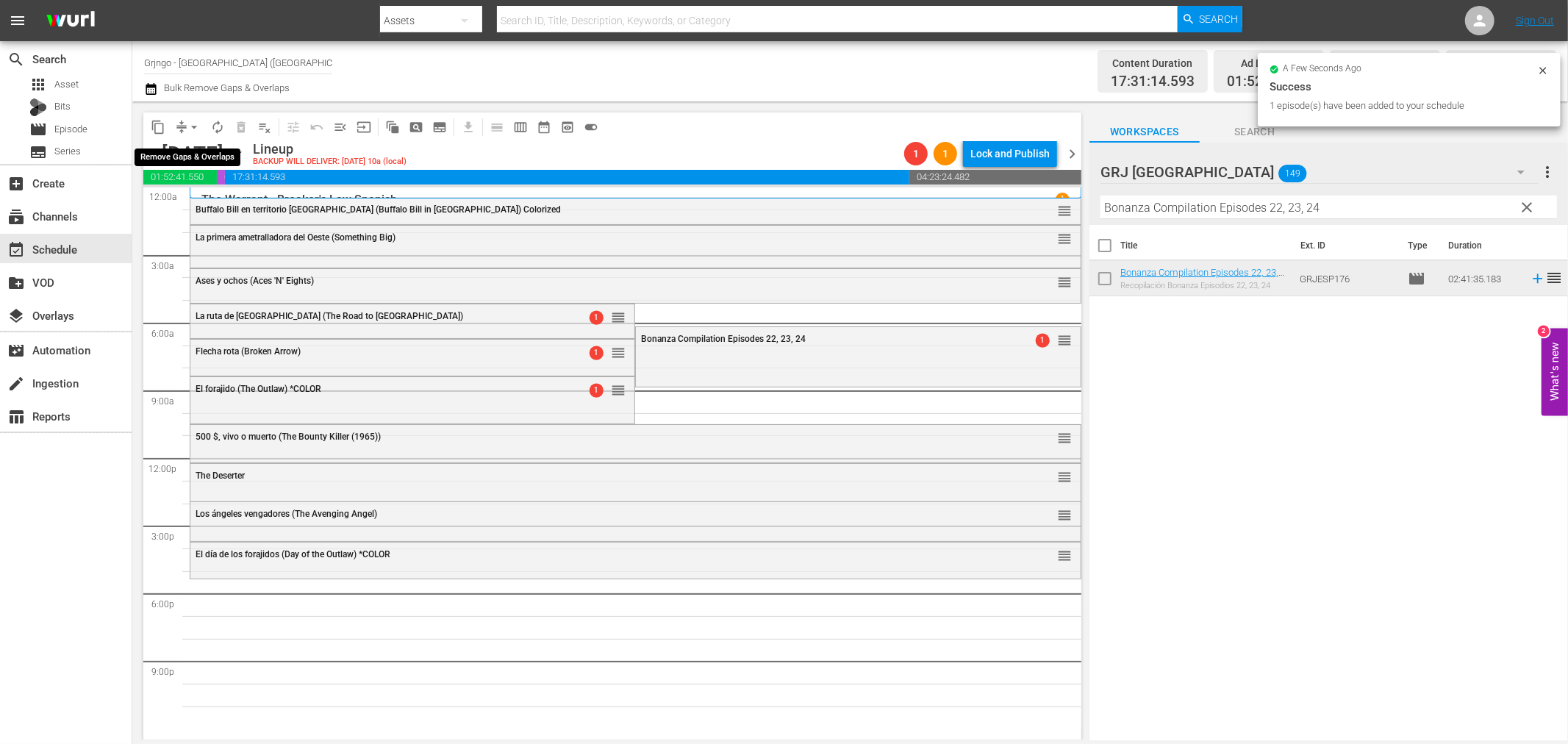
click at [196, 122] on span "arrow_drop_down" at bounding box center [194, 127] width 15 height 15
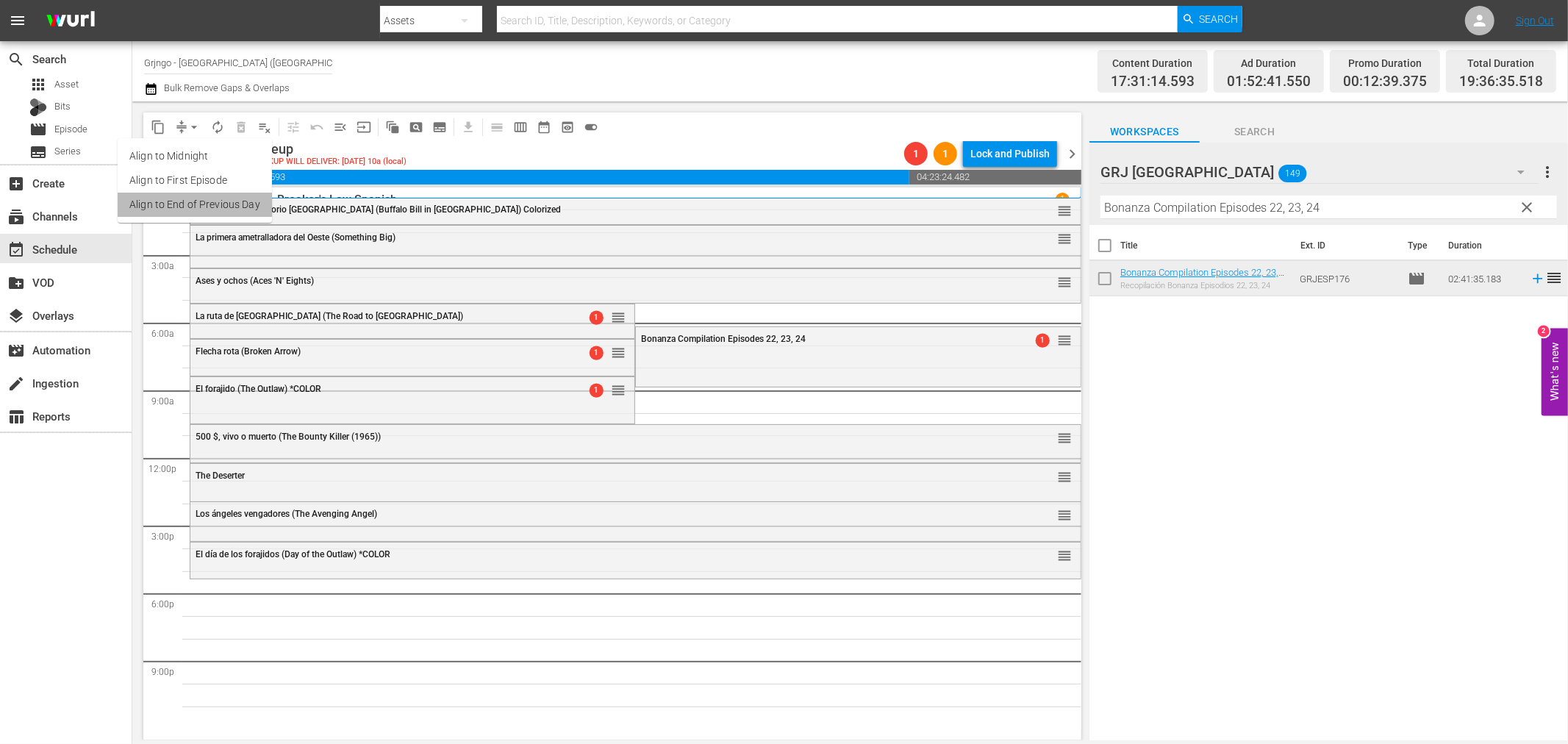
click at [197, 206] on li "Align to End of Previous Day" at bounding box center [195, 204] width 155 height 24
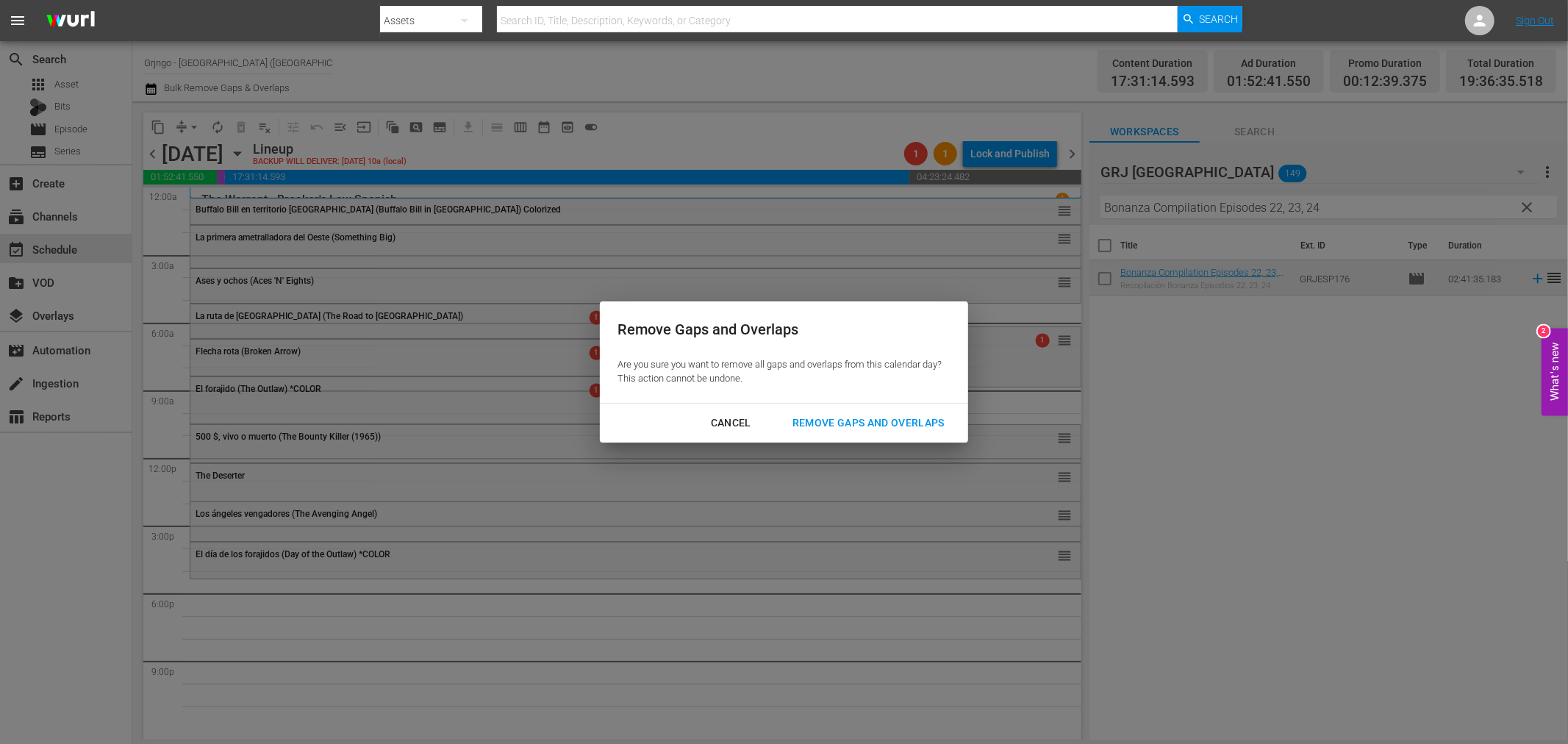
click at [801, 420] on div "Remove Gaps and Overlaps" at bounding box center [868, 424] width 176 height 18
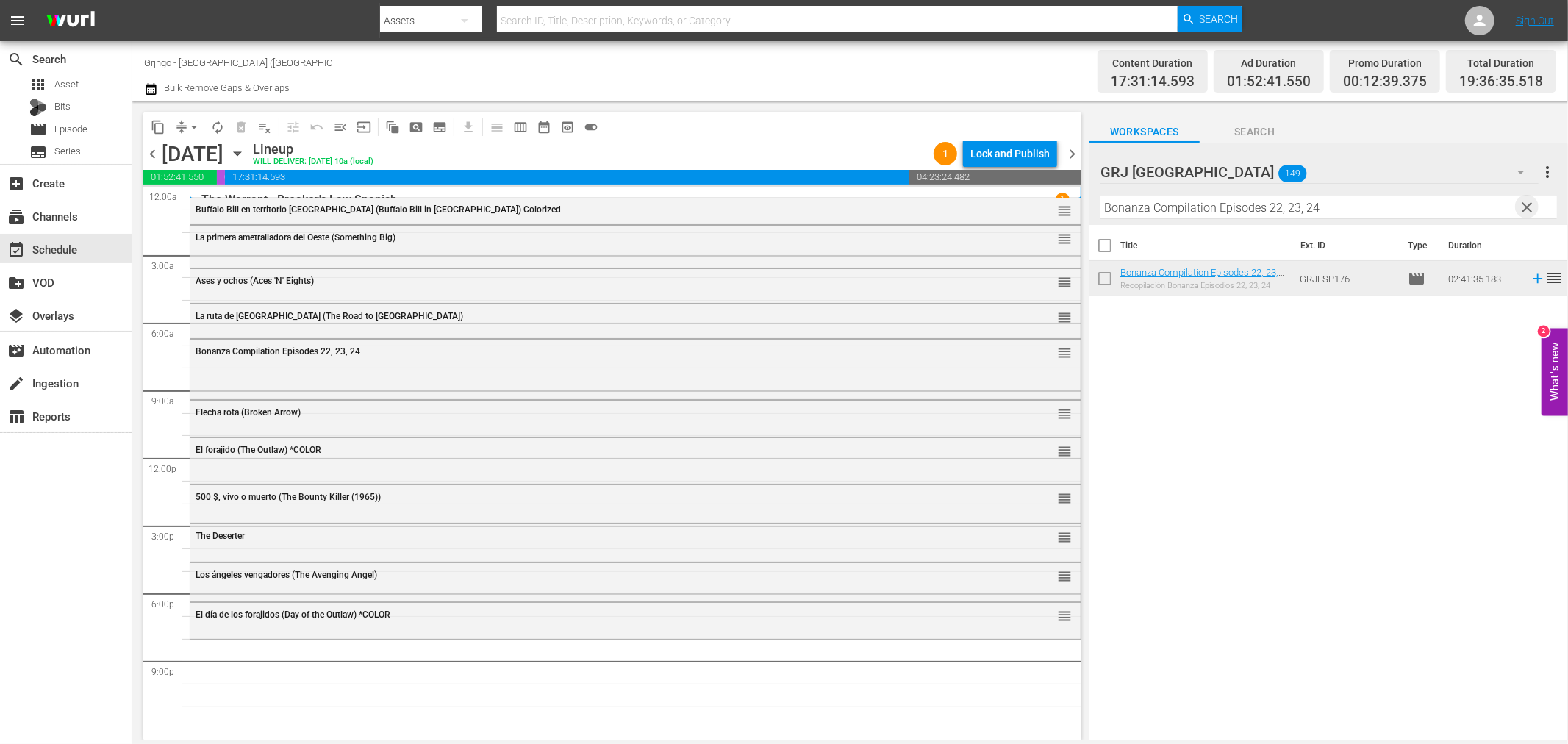
click at [1529, 210] on span "clear" at bounding box center [1527, 207] width 17 height 17
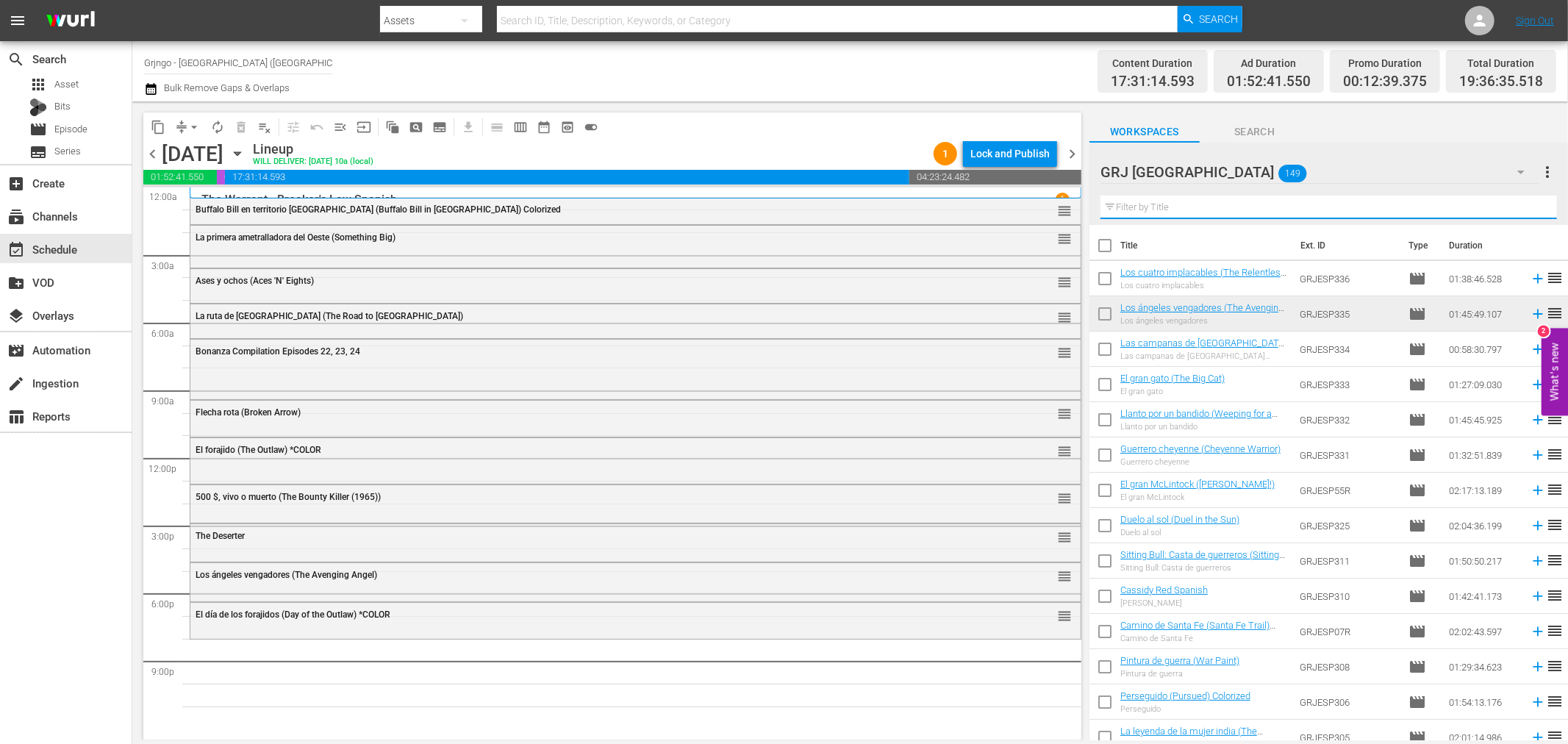
paste input "La venganza de los [DEMOGRAPHIC_DATA]"
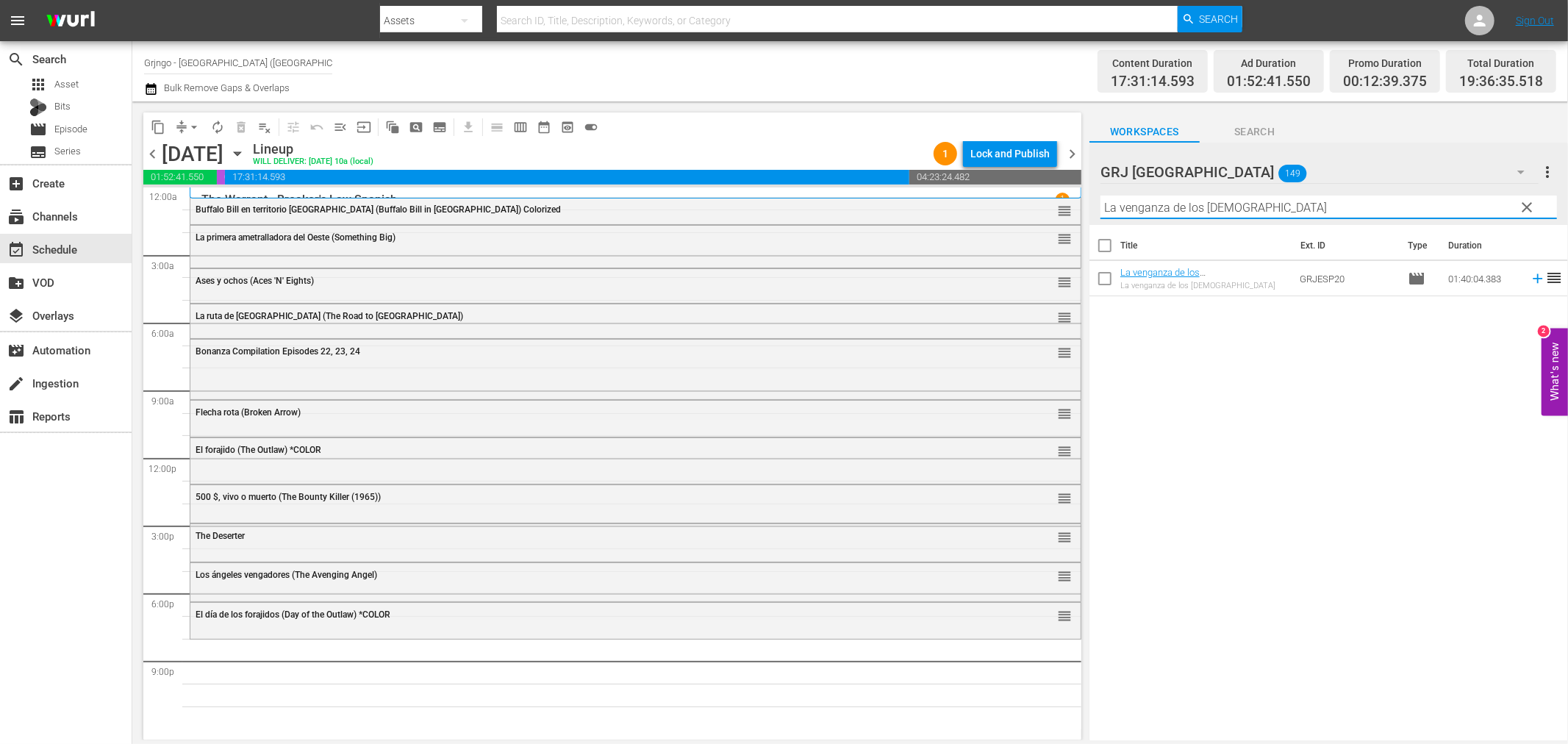
type input "La venganza de los [DEMOGRAPHIC_DATA]"
click at [1524, 275] on td at bounding box center [1535, 279] width 22 height 35
click at [1529, 276] on icon at bounding box center [1538, 279] width 17 height 17
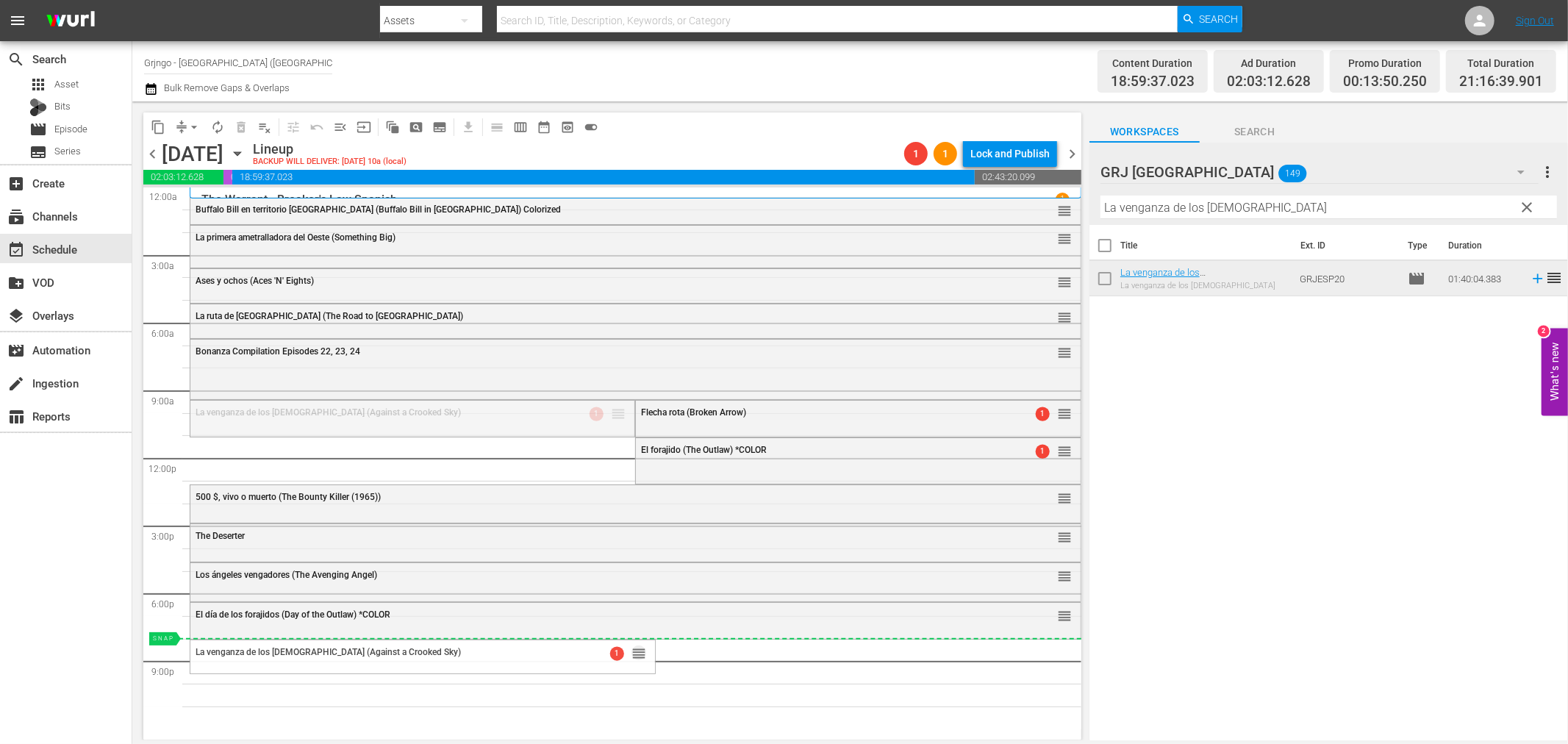
drag, startPoint x: 597, startPoint y: 518, endPoint x: 583, endPoint y: 638, distance: 120.8
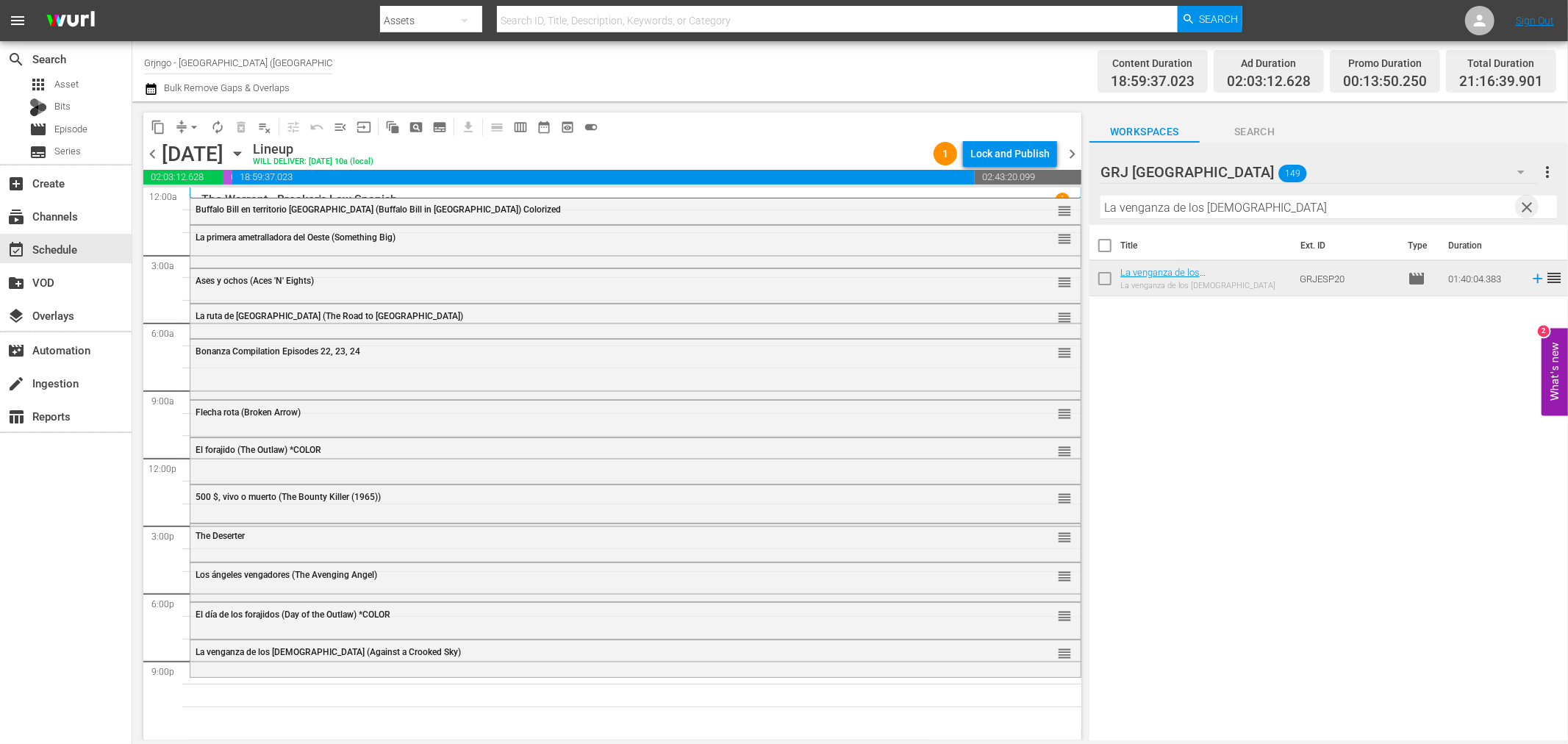
click at [1527, 200] on span "clear" at bounding box center [1527, 207] width 17 height 17
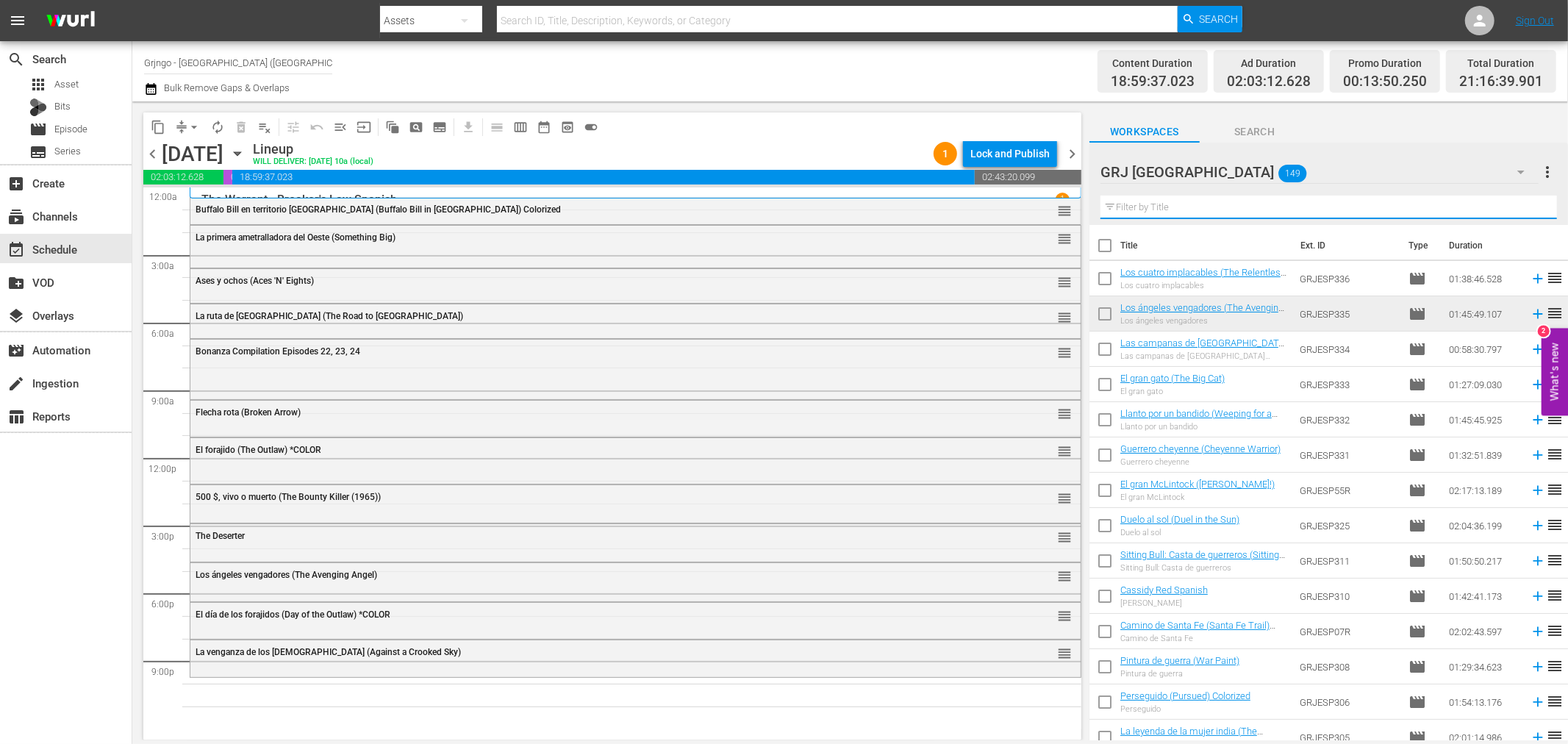
click at [1170, 211] on input "text" at bounding box center [1329, 208] width 456 height 24
paste input "[GEOGRAPHIC_DATA], ciudad de lucha ([GEOGRAPHIC_DATA])"
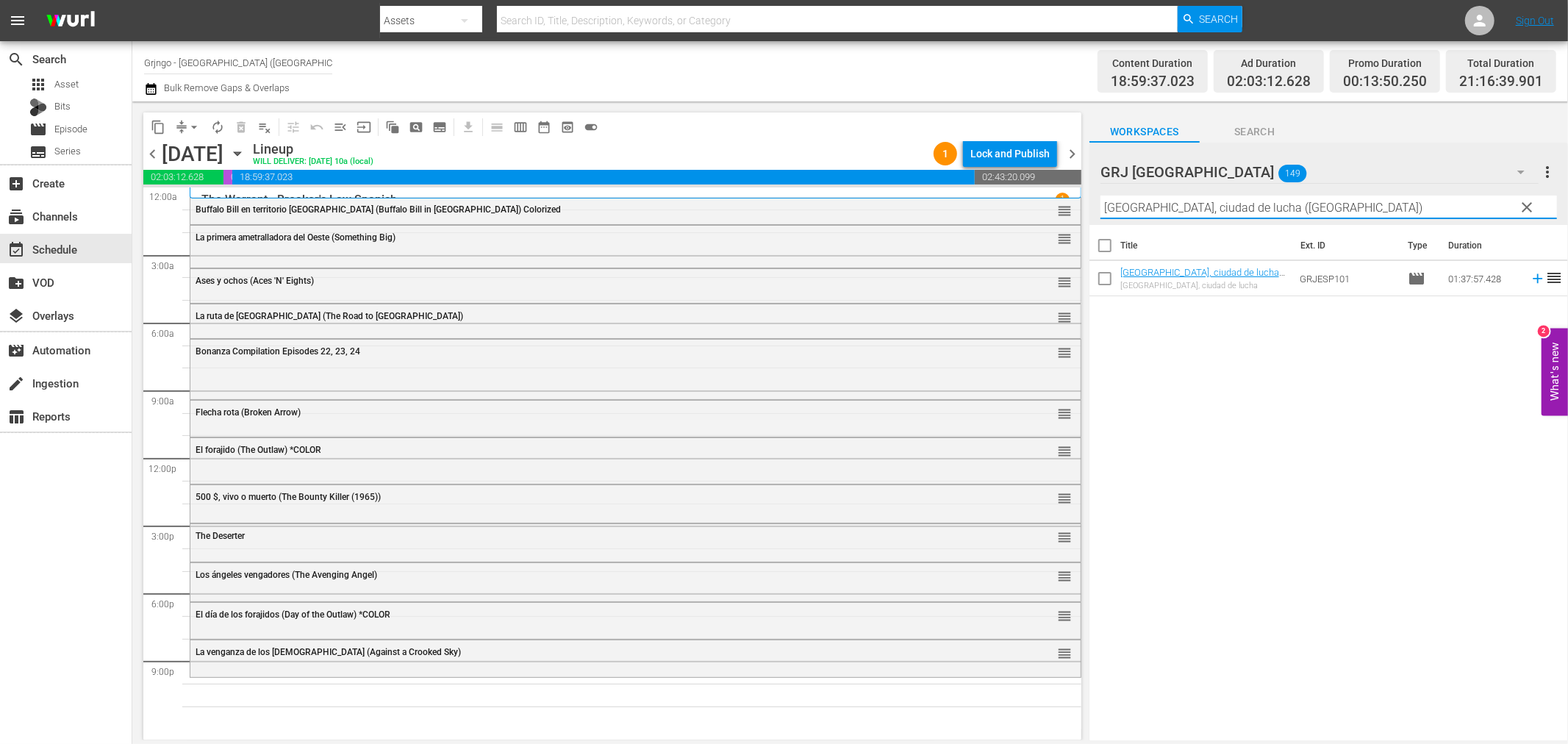
type input "[GEOGRAPHIC_DATA], ciudad de lucha ([GEOGRAPHIC_DATA])"
click at [1529, 277] on icon at bounding box center [1538, 279] width 17 height 17
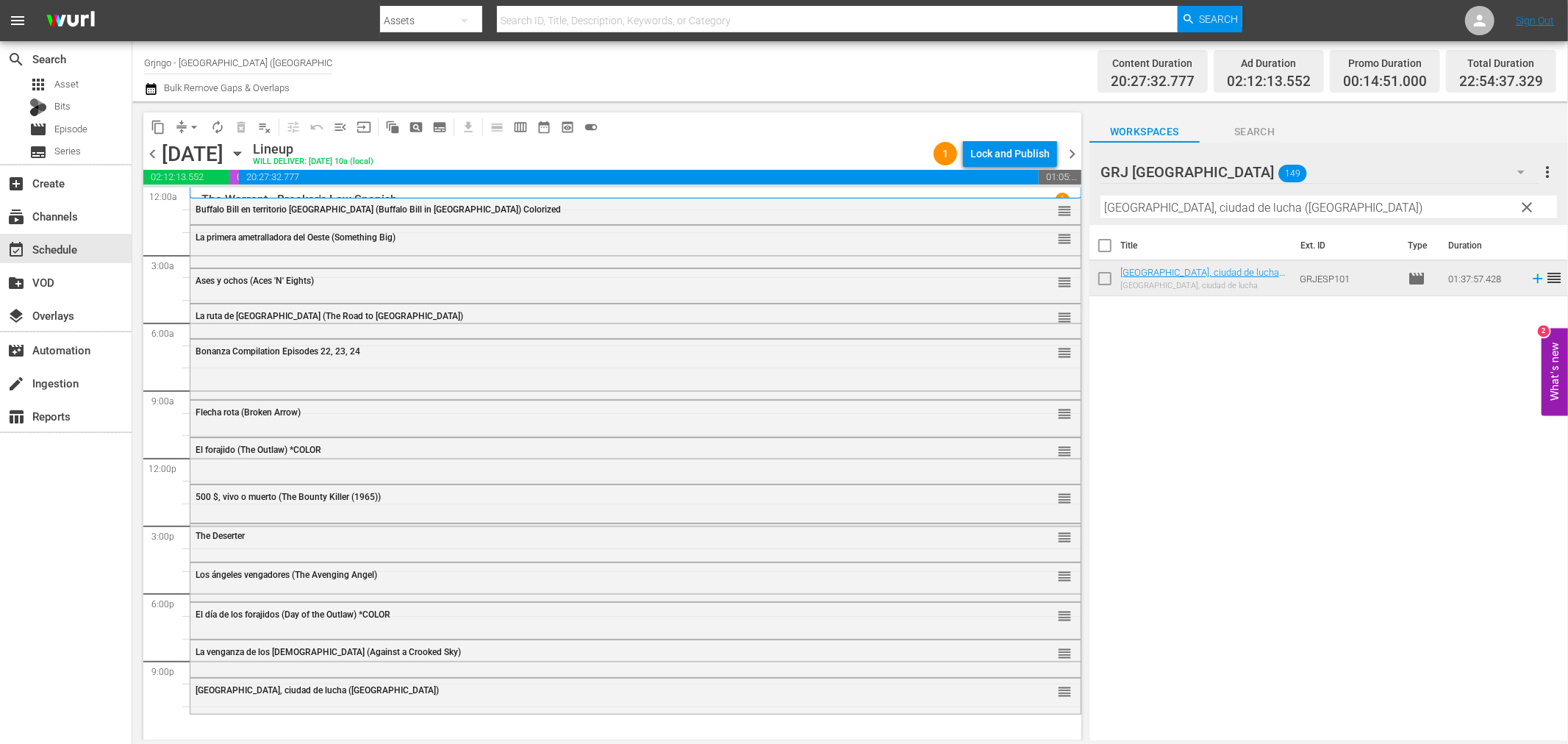
drag, startPoint x: 1527, startPoint y: 199, endPoint x: 1274, endPoint y: 201, distance: 253.0
click at [1529, 199] on span "clear" at bounding box center [1527, 207] width 17 height 17
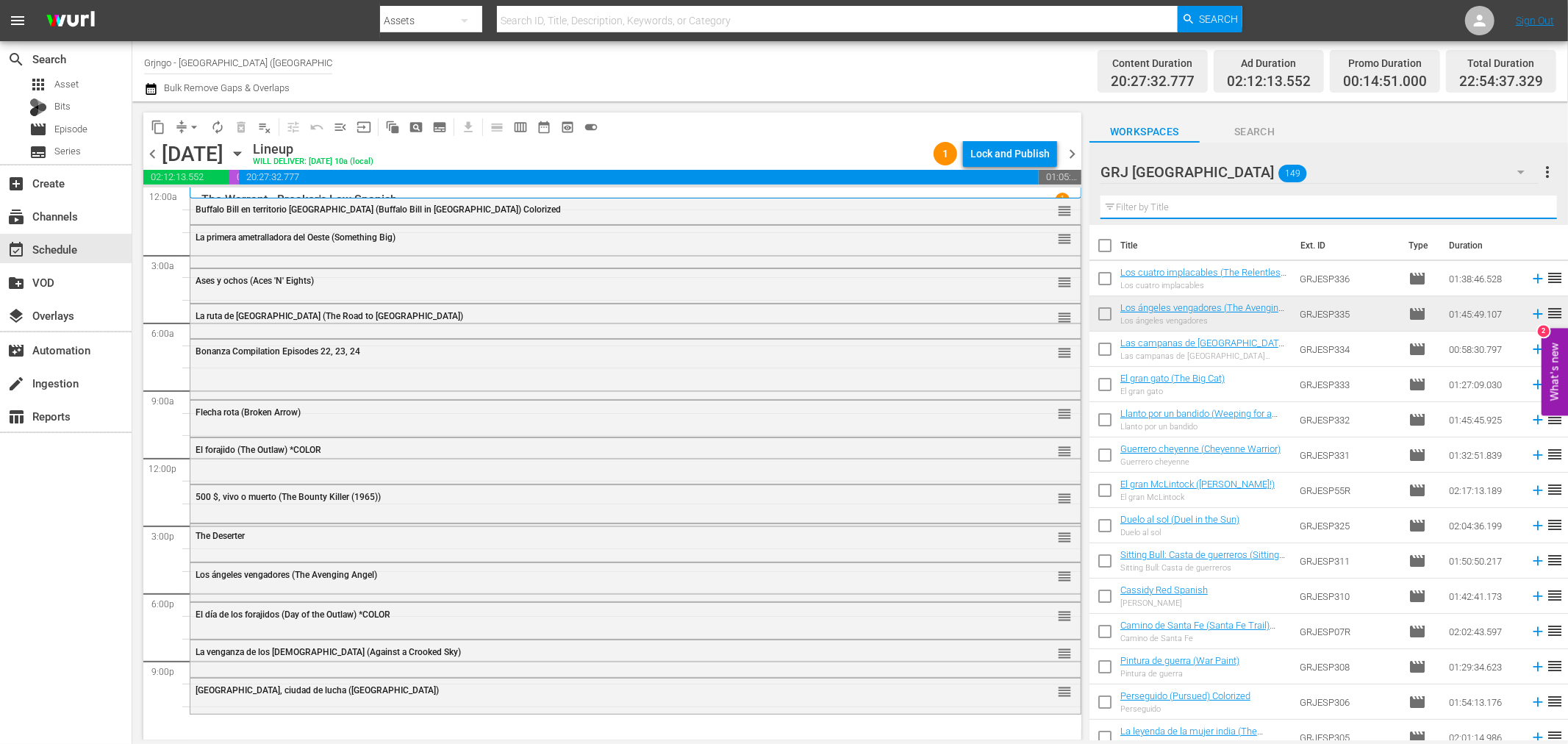
paste input "El pistolero más tembloroso del Oeste"
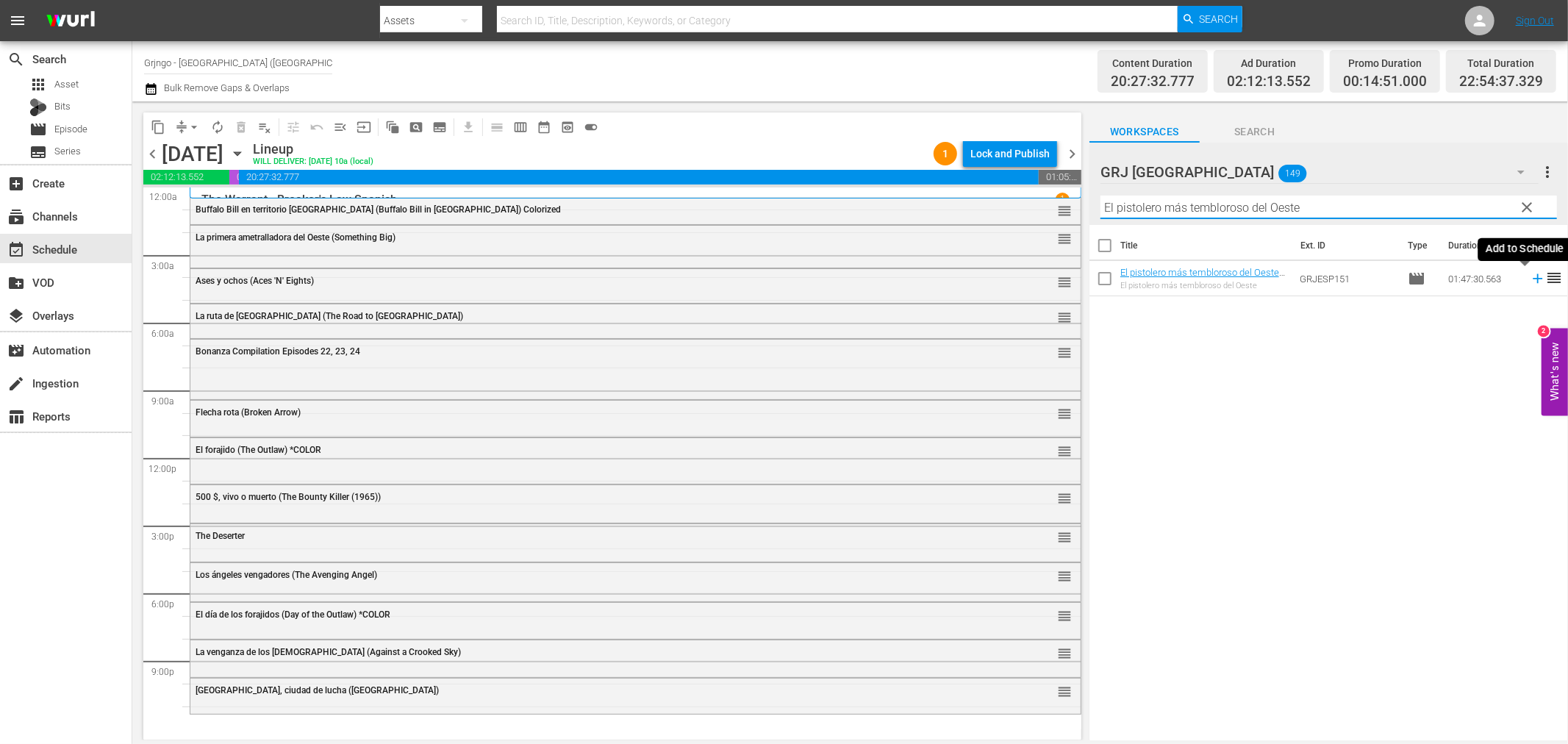
type input "El pistolero más tembloroso del Oeste"
click at [1533, 277] on icon at bounding box center [1538, 279] width 9 height 9
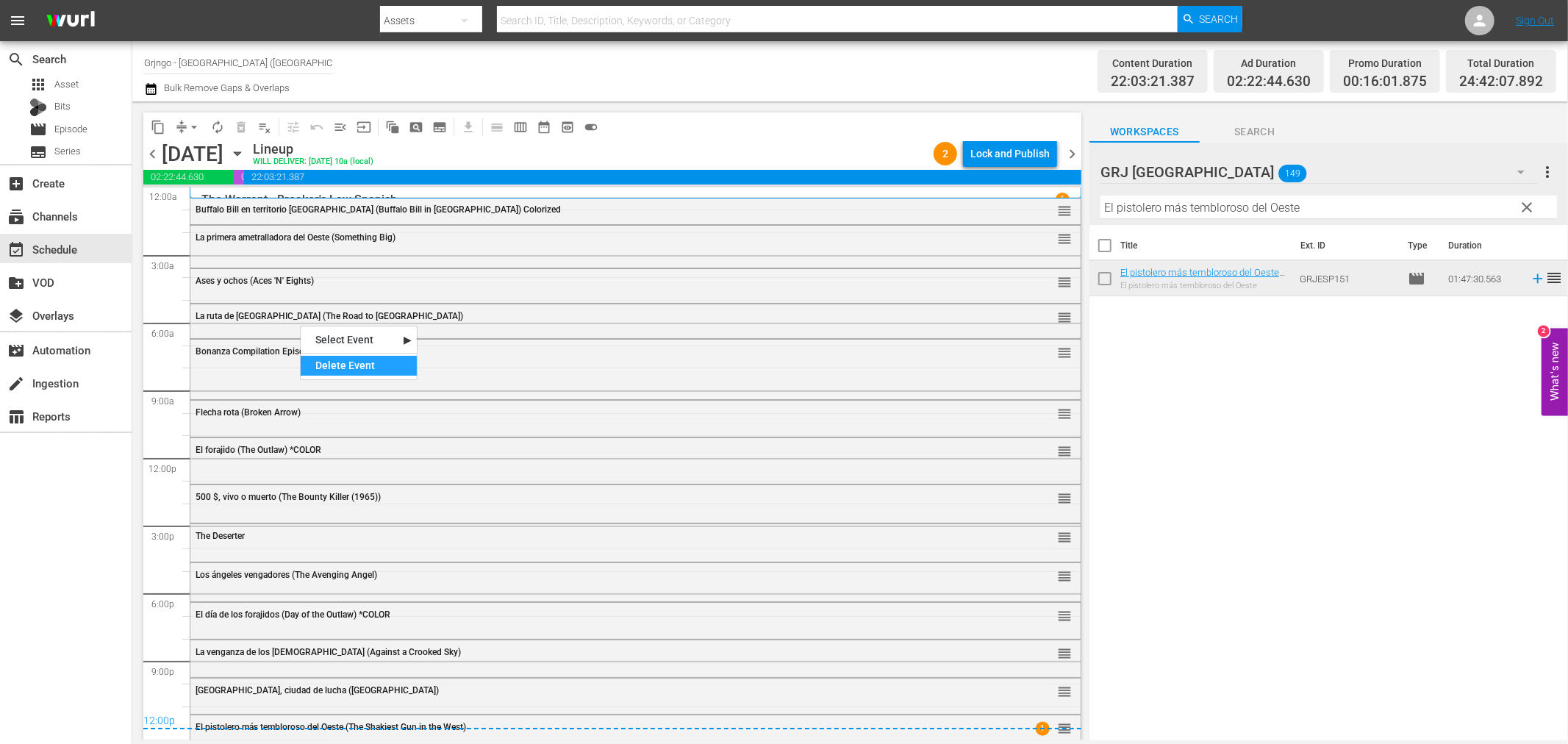
click at [334, 366] on div "Delete Event" at bounding box center [359, 366] width 116 height 20
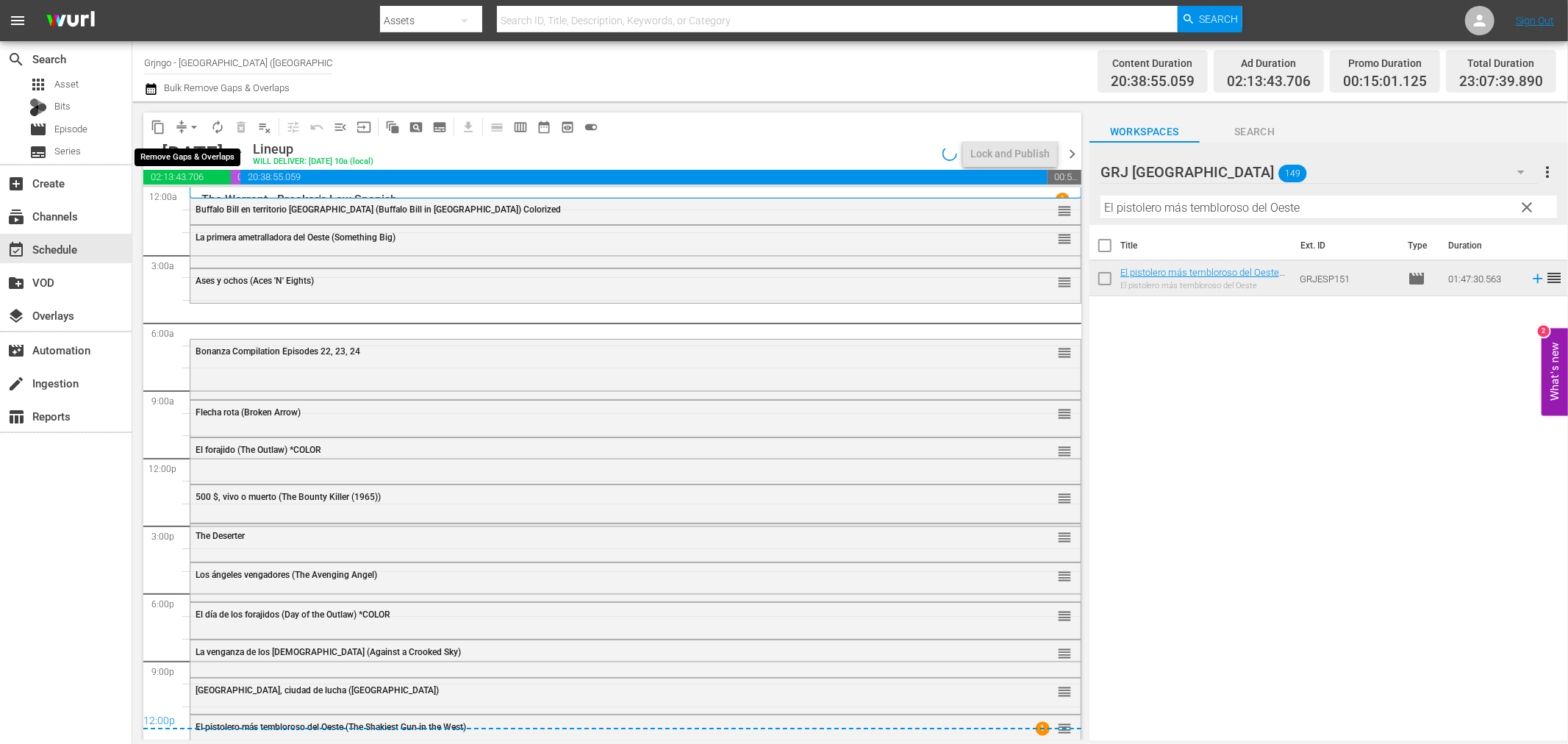
click at [195, 122] on span "arrow_drop_down" at bounding box center [194, 127] width 15 height 15
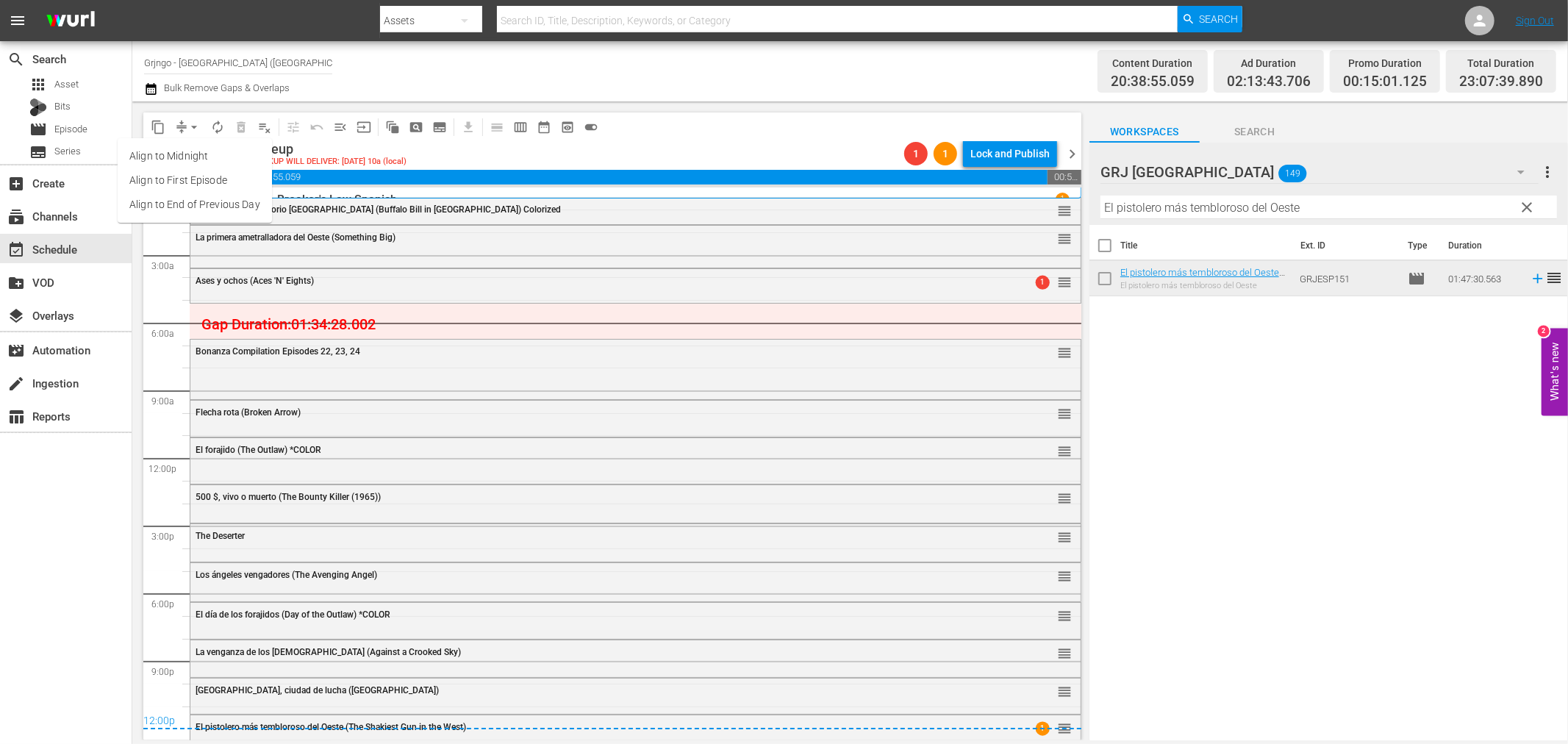
click at [224, 199] on li "Align to End of Previous Day" at bounding box center [195, 204] width 155 height 24
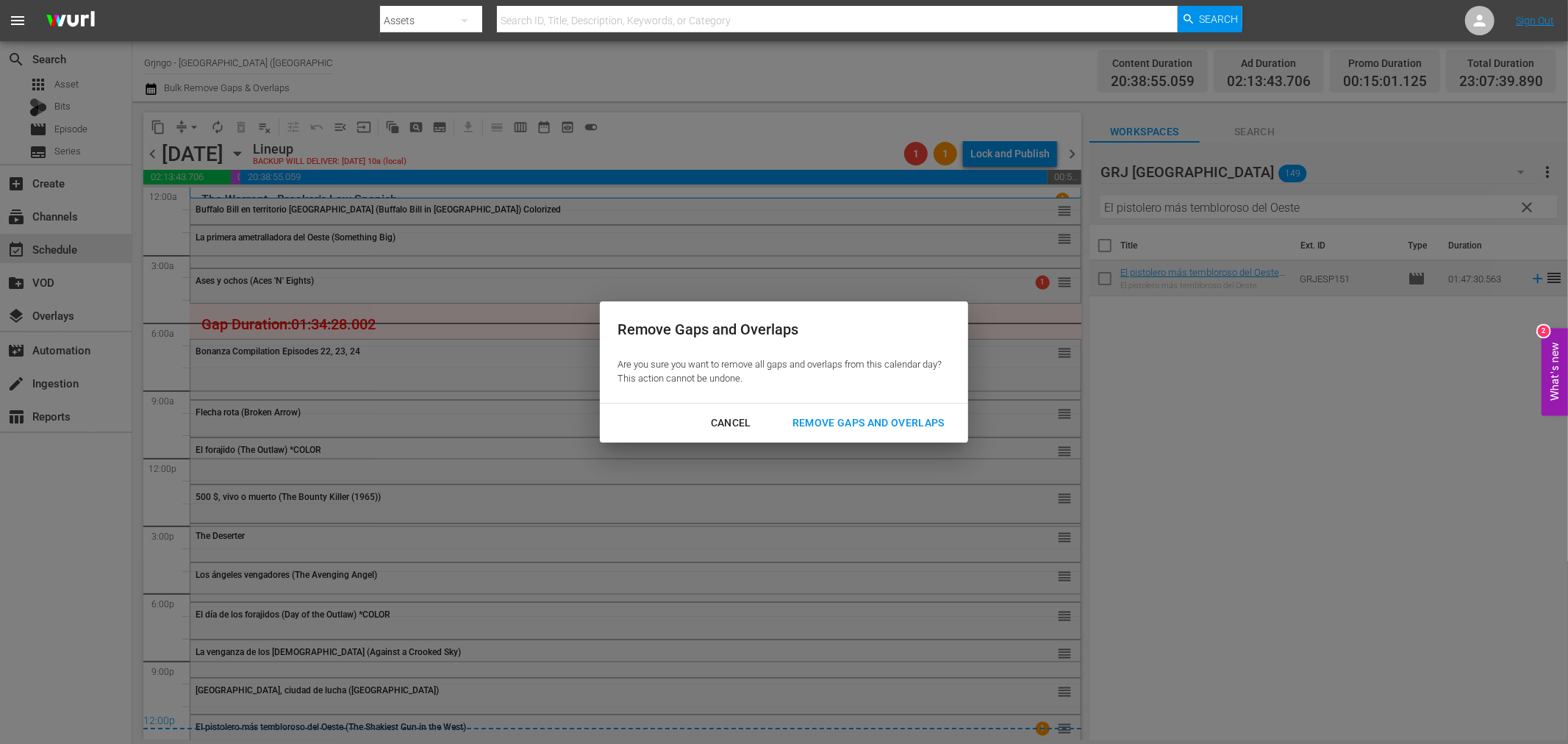
click at [919, 428] on div "Remove Gaps and Overlaps" at bounding box center [868, 424] width 176 height 18
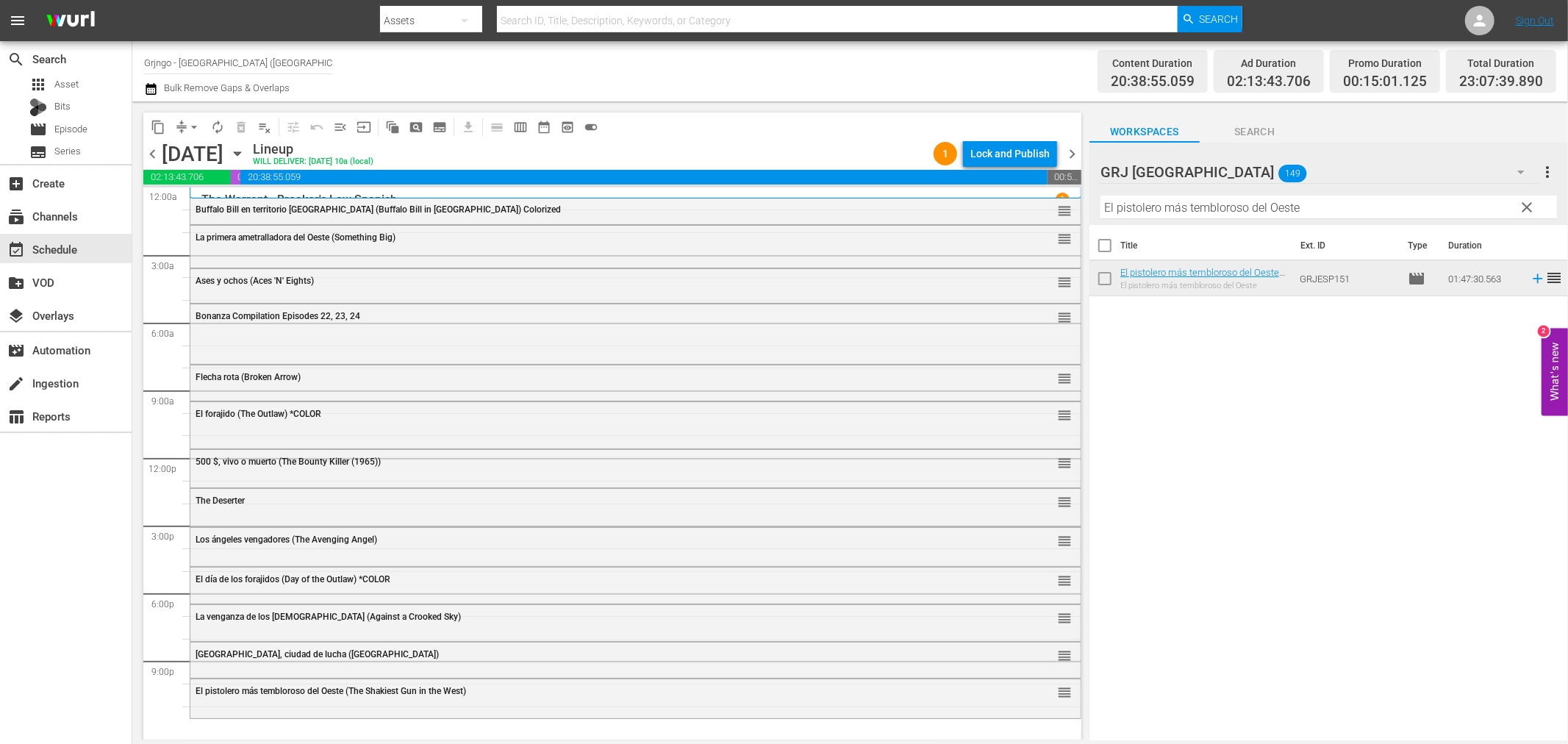
drag, startPoint x: 1529, startPoint y: 197, endPoint x: 1378, endPoint y: 181, distance: 151.8
click at [1529, 197] on button "clear" at bounding box center [1527, 207] width 24 height 24
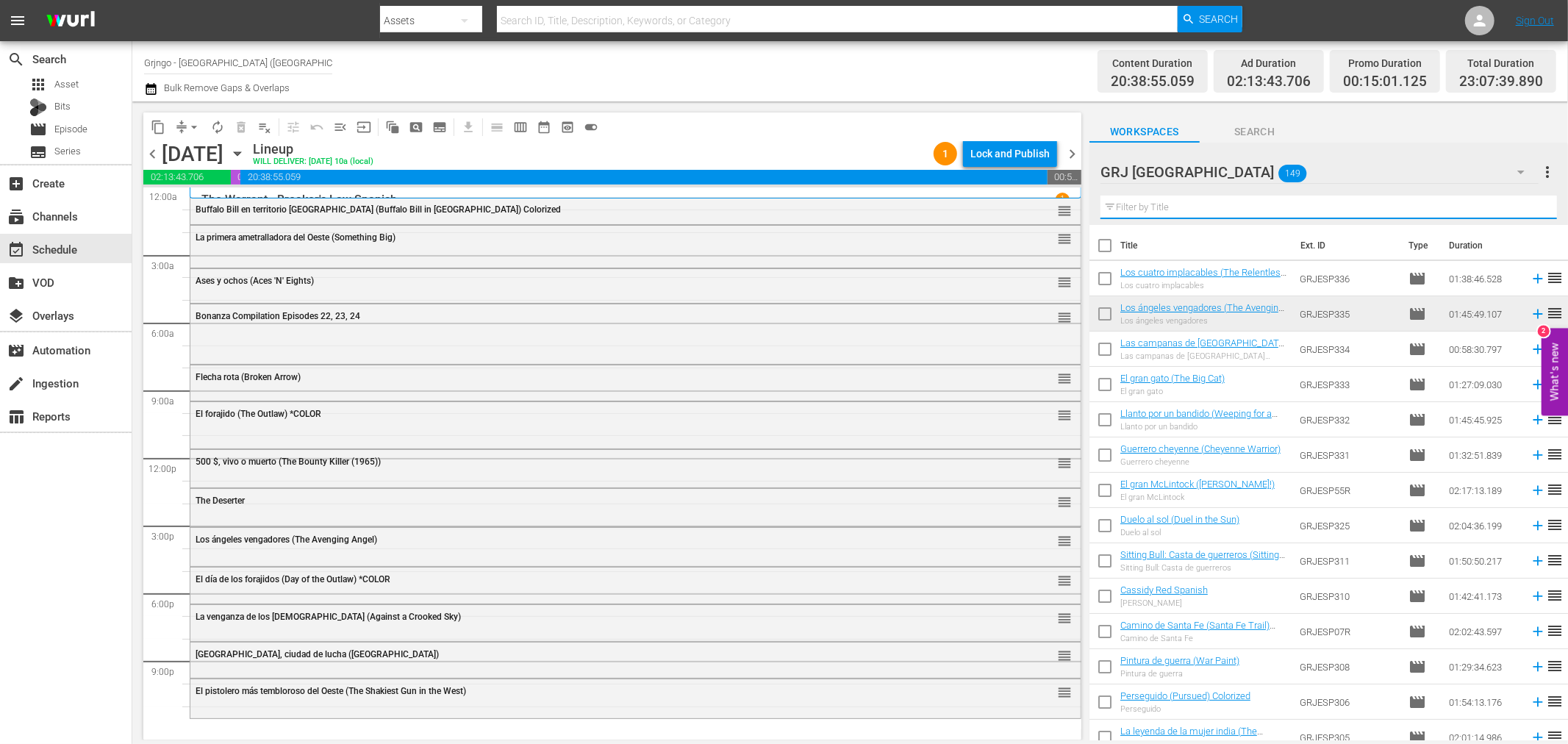
paste input "[PERSON_NAME]"
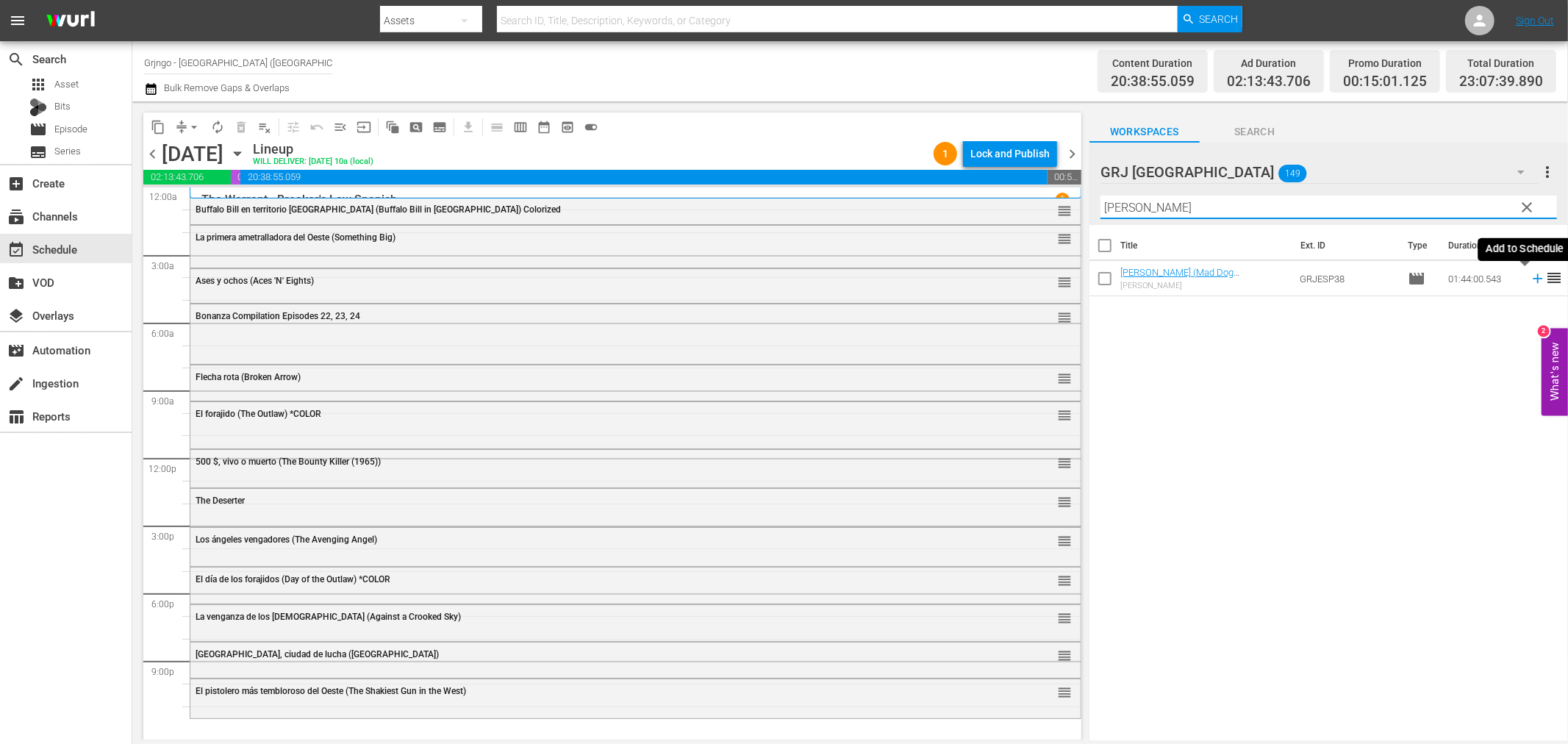
type input "[PERSON_NAME]"
click at [1529, 277] on icon at bounding box center [1538, 279] width 17 height 17
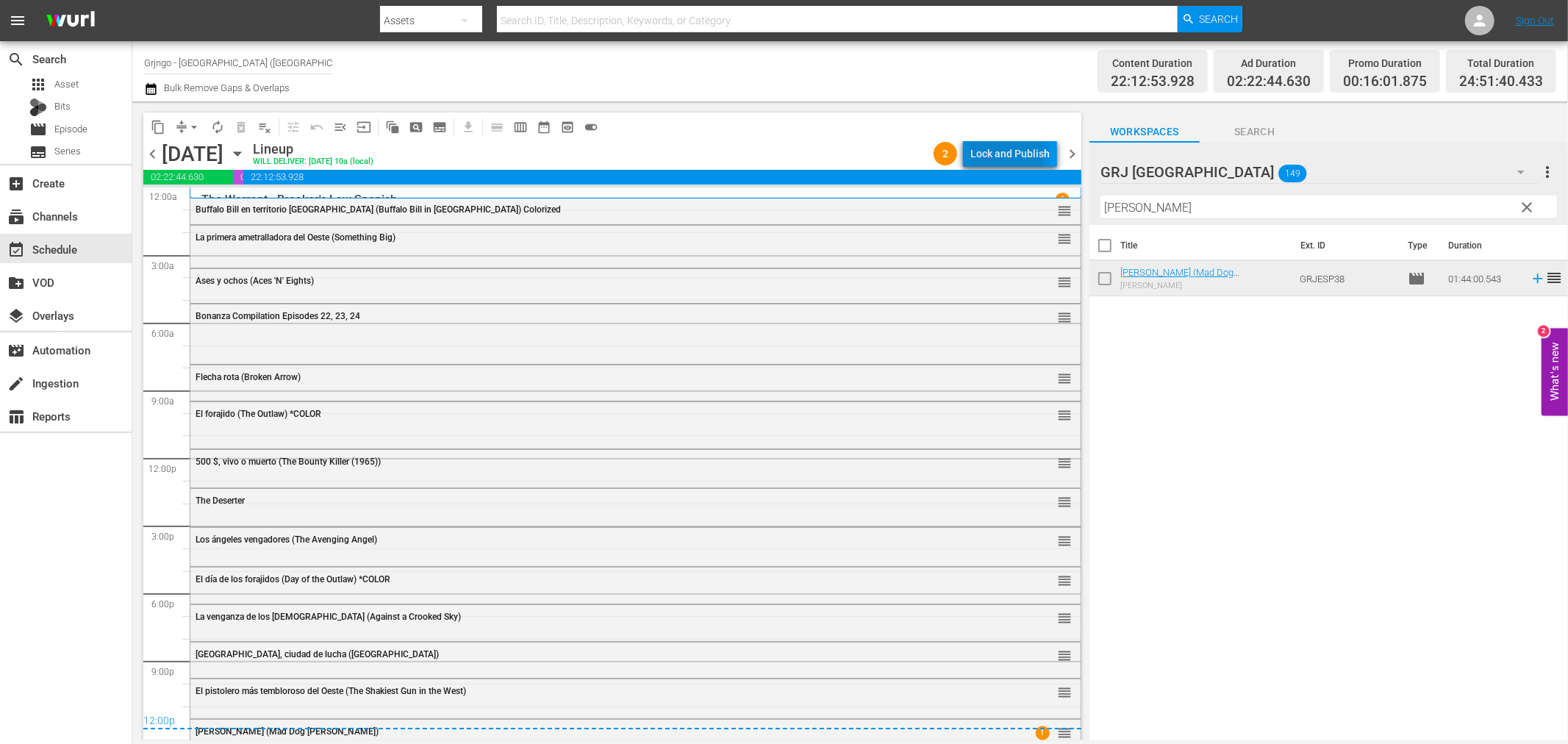
click at [1002, 156] on div "Lock and Publish" at bounding box center [1010, 154] width 79 height 27
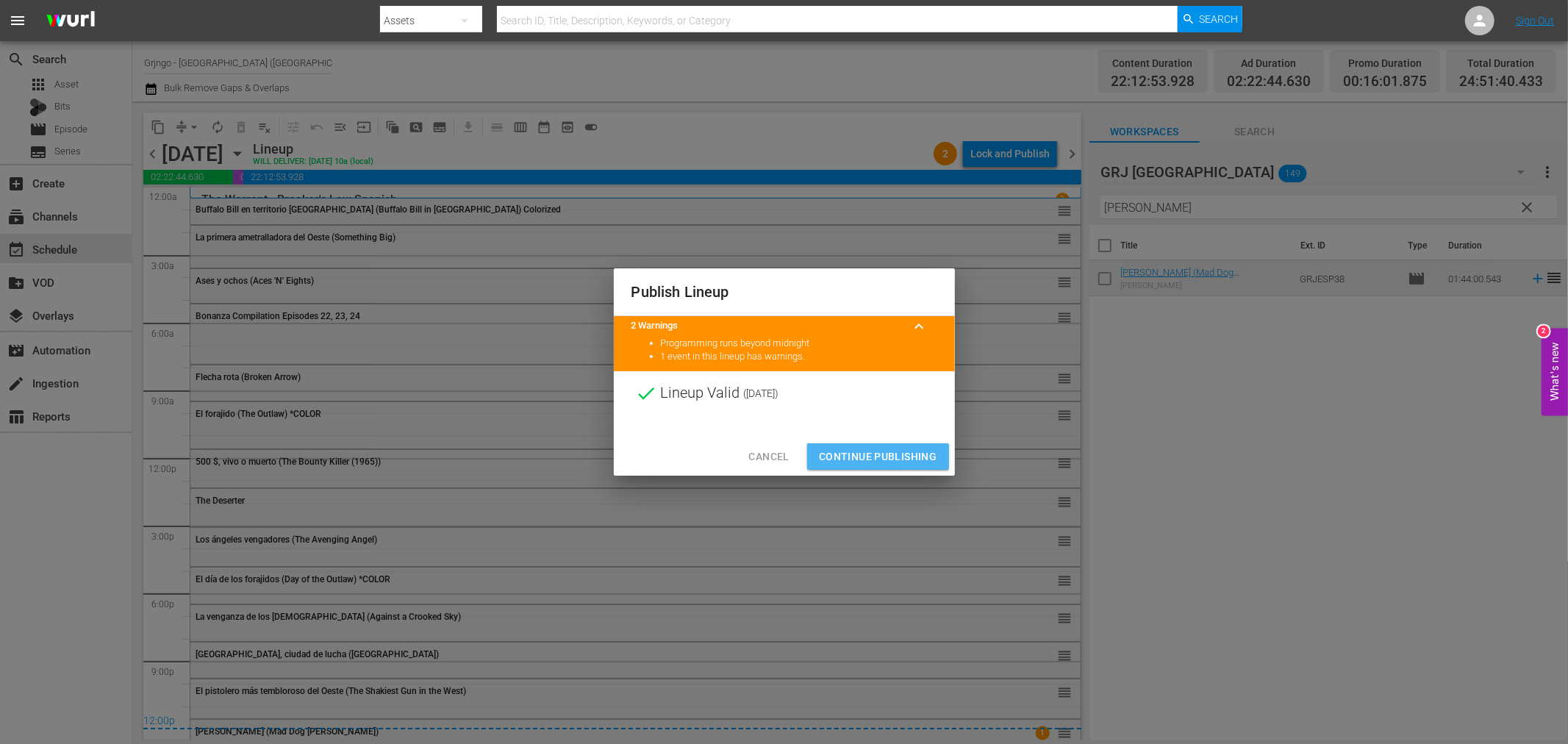
click at [900, 455] on span "Continue Publishing" at bounding box center [878, 458] width 119 height 18
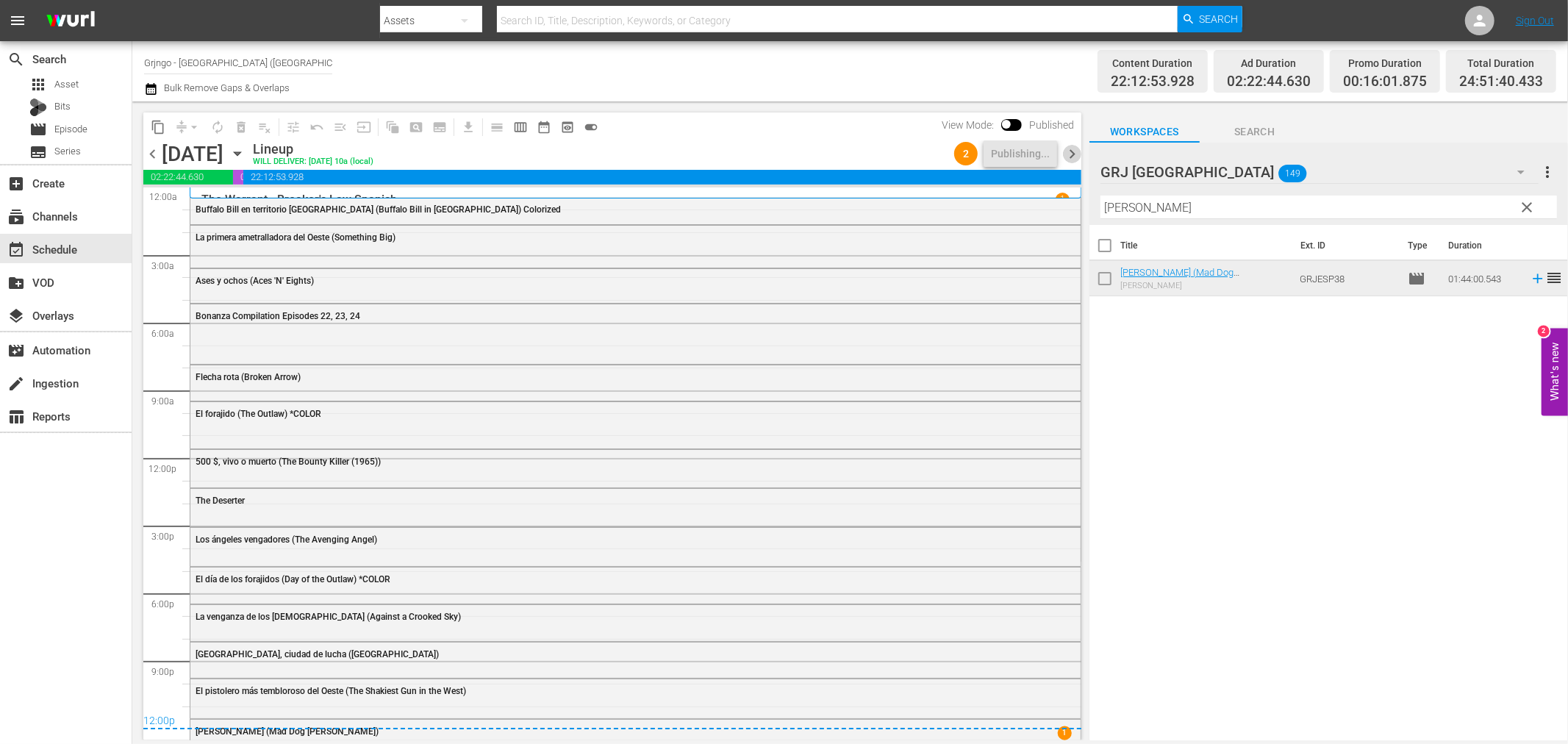
click at [1072, 149] on span "chevron_right" at bounding box center [1072, 154] width 18 height 18
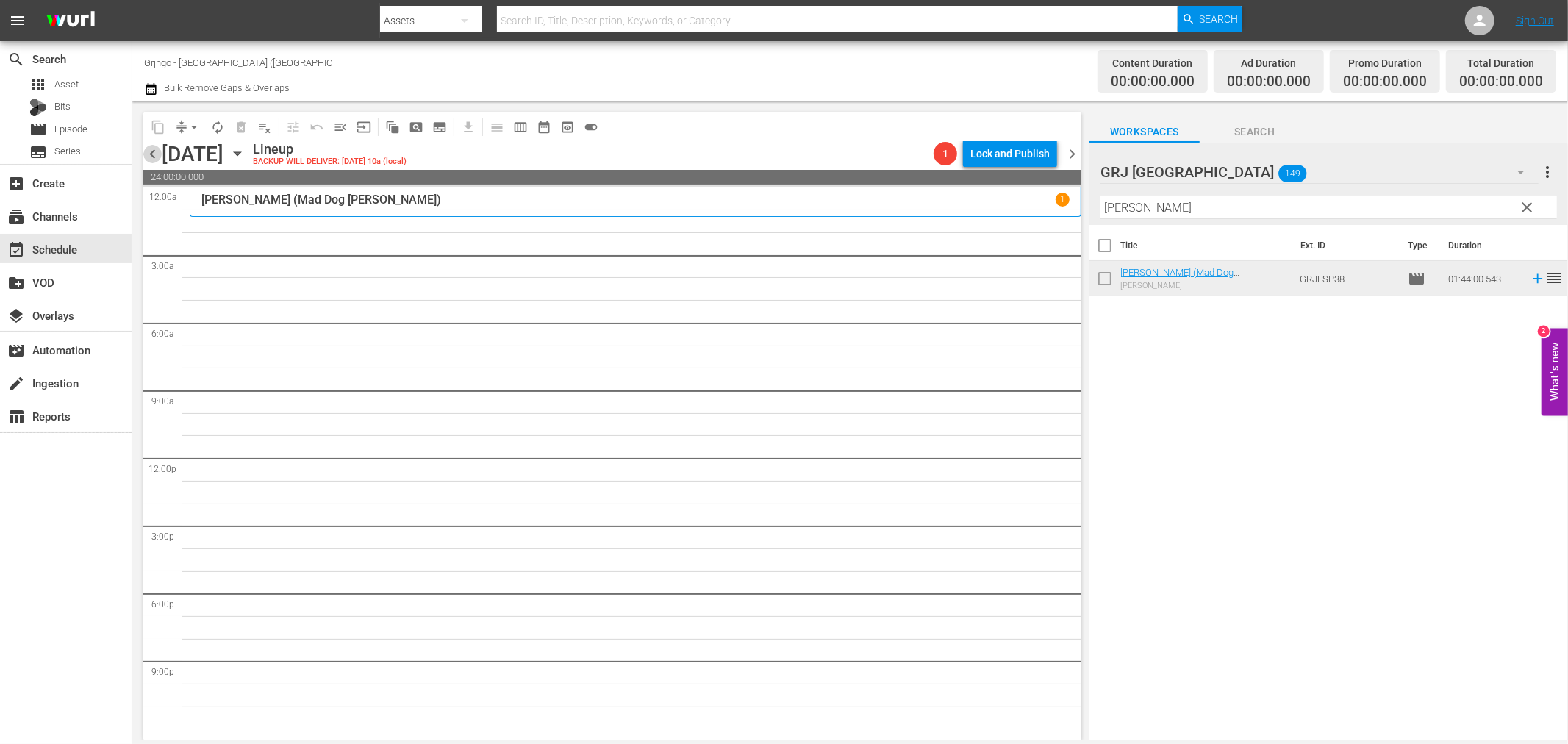
click at [152, 147] on span "chevron_left" at bounding box center [153, 154] width 18 height 18
